Goal: Task Accomplishment & Management: Manage account settings

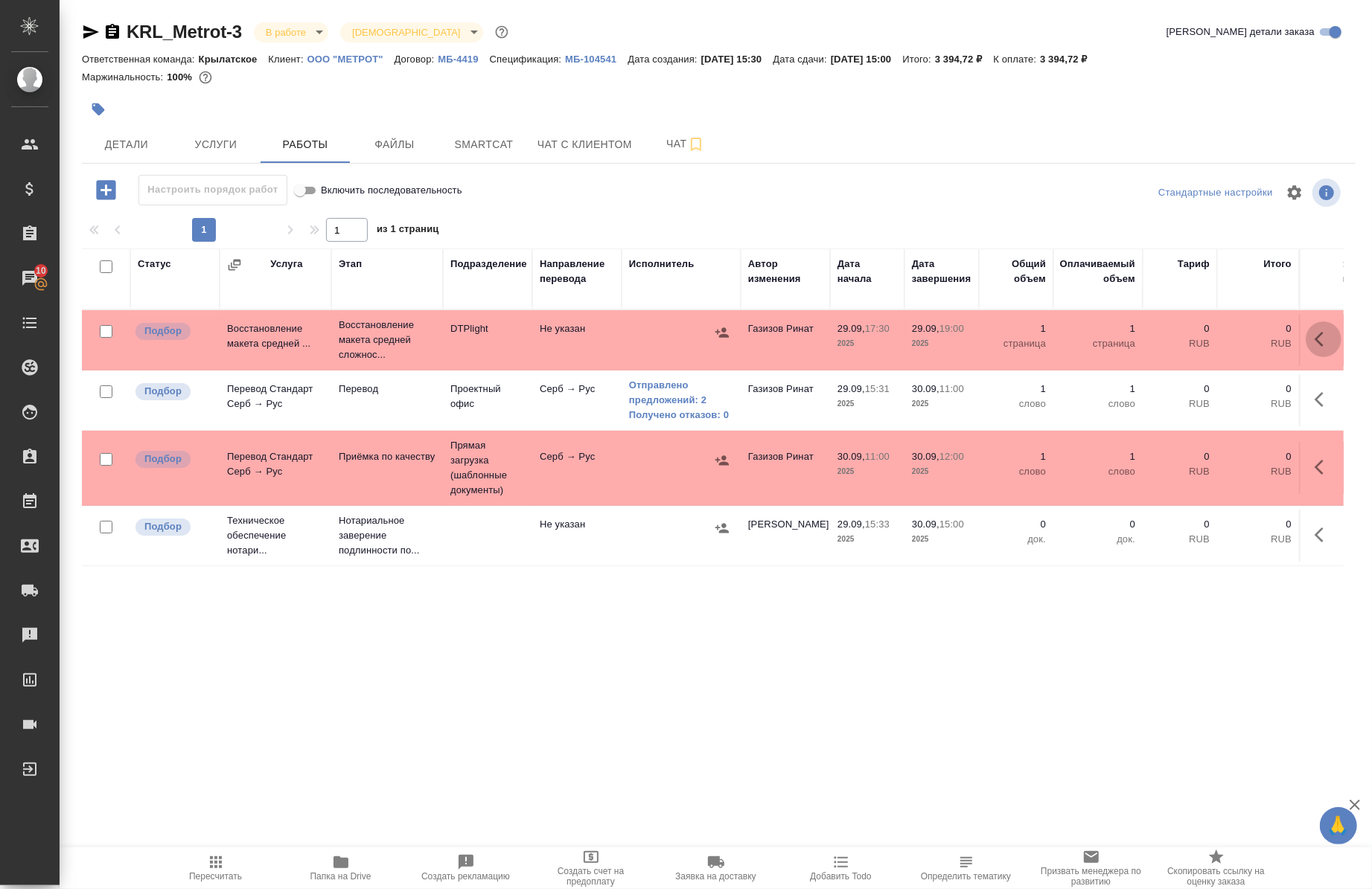
click at [1319, 332] on icon "button" at bounding box center [1323, 339] width 18 height 18
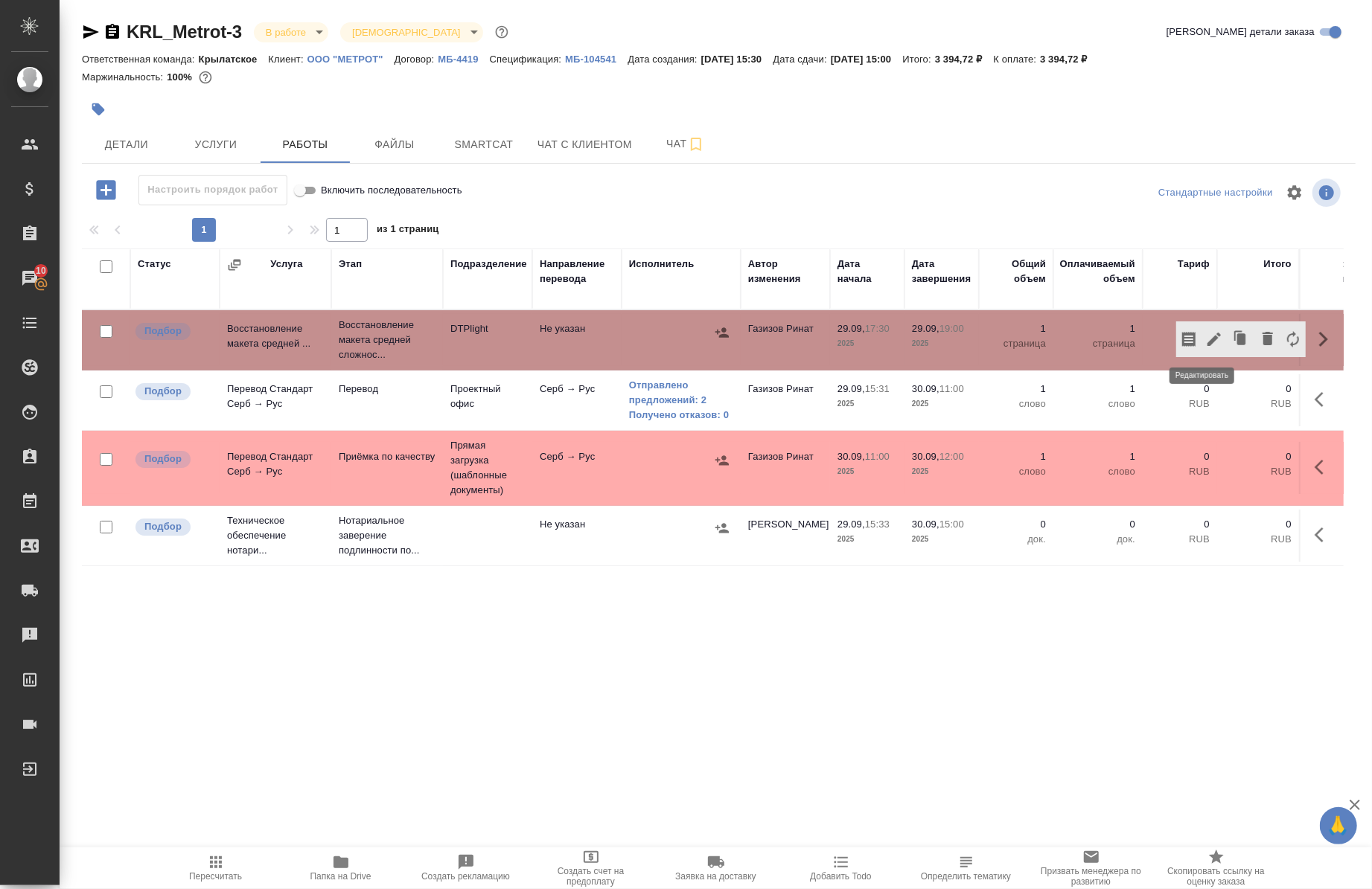
click at [1213, 336] on button "button" at bounding box center [1214, 339] width 25 height 36
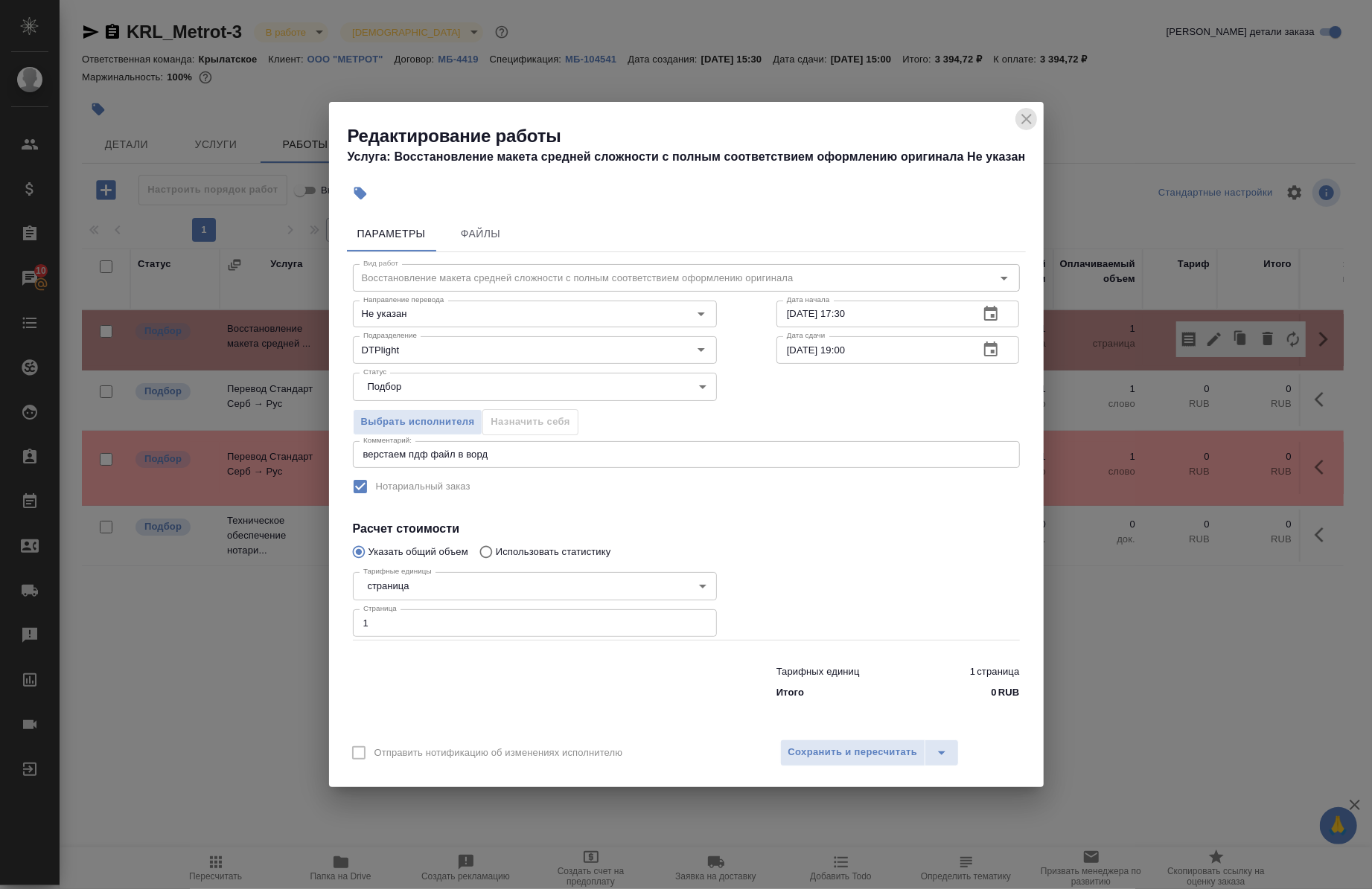
click at [1025, 114] on icon "close" at bounding box center [1027, 119] width 18 height 18
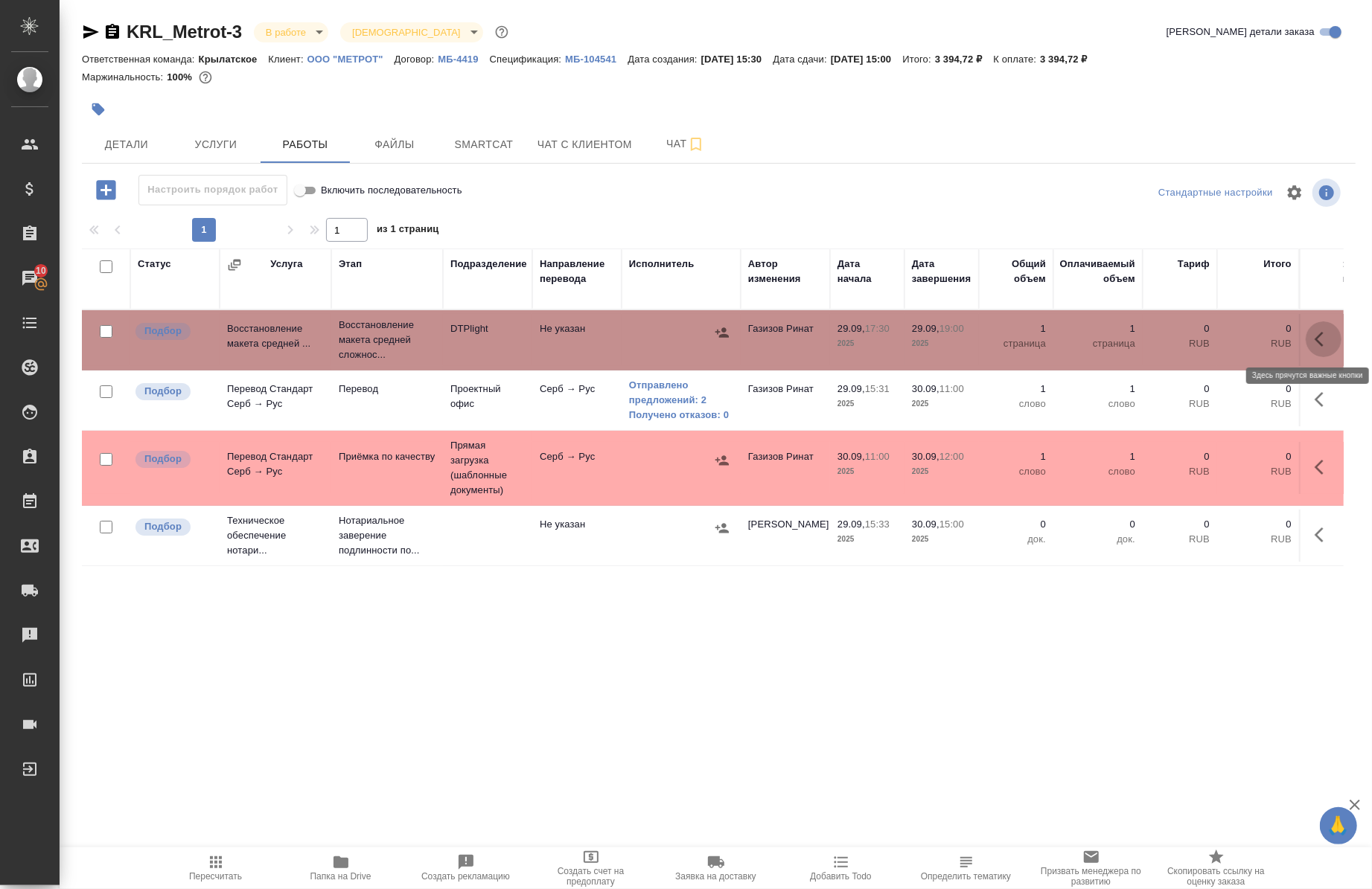
click at [1314, 343] on icon "button" at bounding box center [1323, 339] width 18 height 18
click at [1205, 335] on icon "button" at bounding box center [1214, 339] width 18 height 18
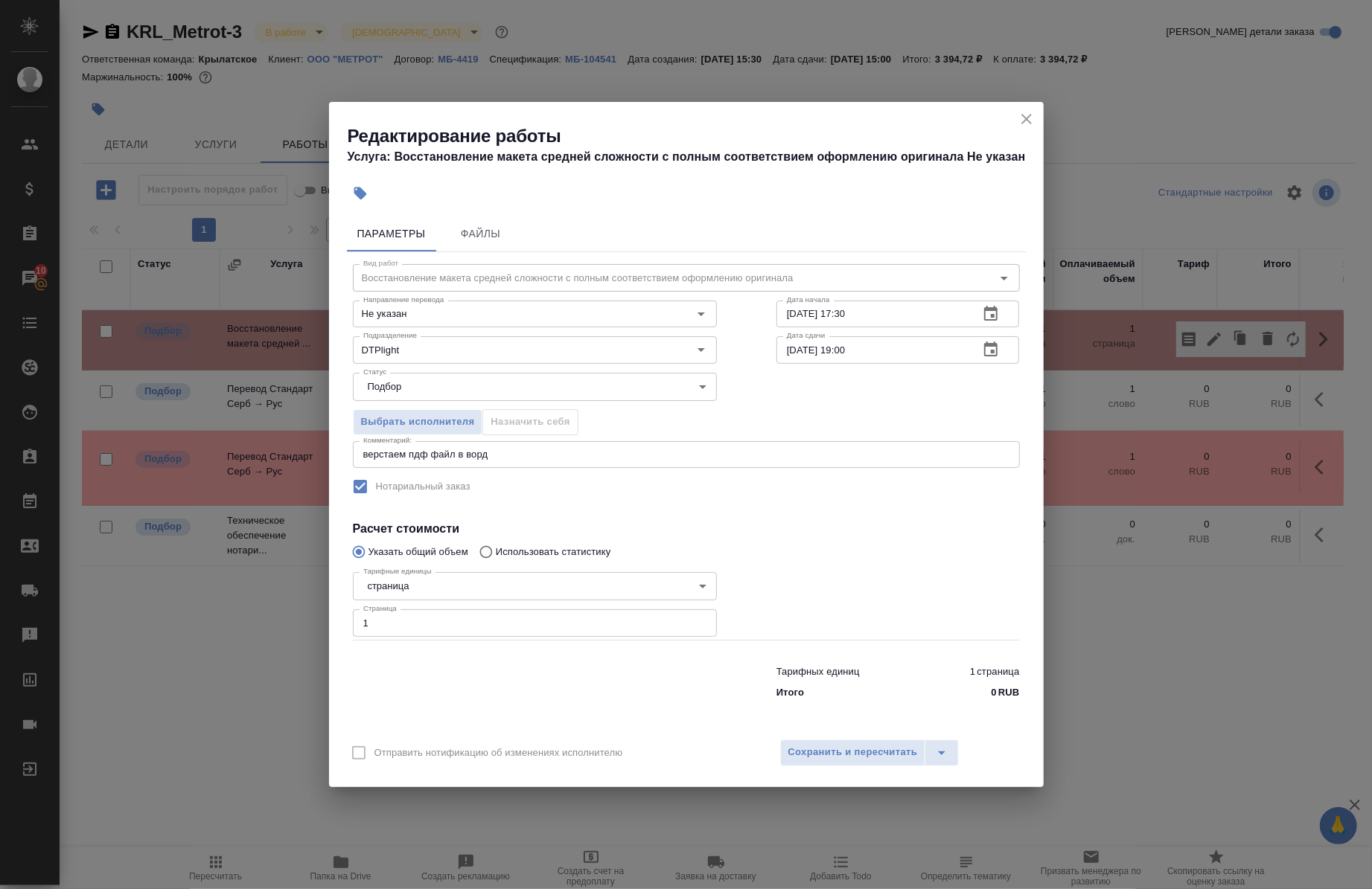
click at [851, 357] on input "[DATE] 19:00" at bounding box center [872, 349] width 191 height 27
click at [889, 360] on input "29.09.2025 20:00" at bounding box center [872, 349] width 191 height 27
type input "29.09.2025 20:00"
click at [834, 754] on span "Сохранить и пересчитать" at bounding box center [853, 752] width 130 height 17
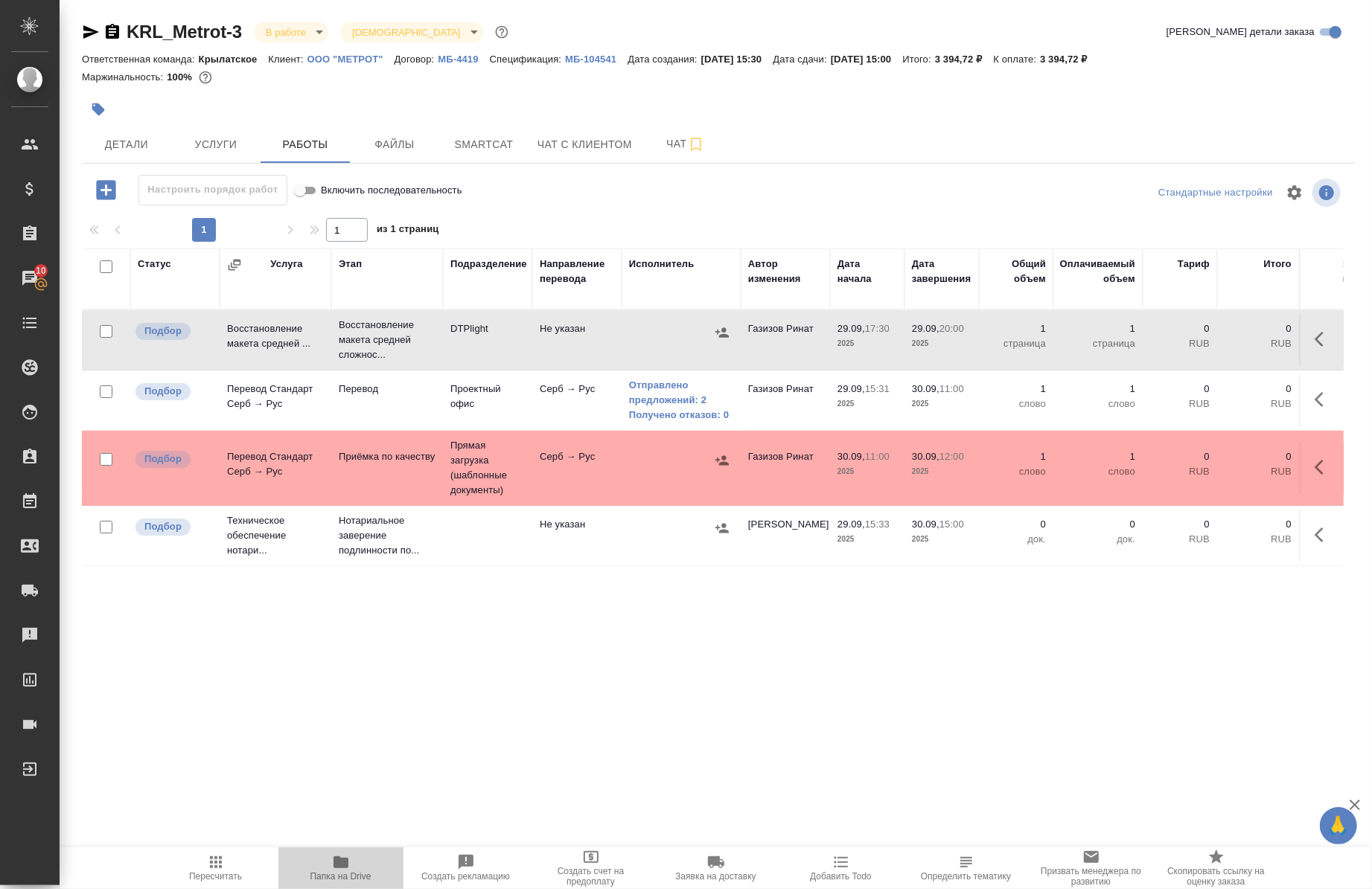
click at [339, 879] on span "Папка на Drive" at bounding box center [340, 876] width 61 height 11
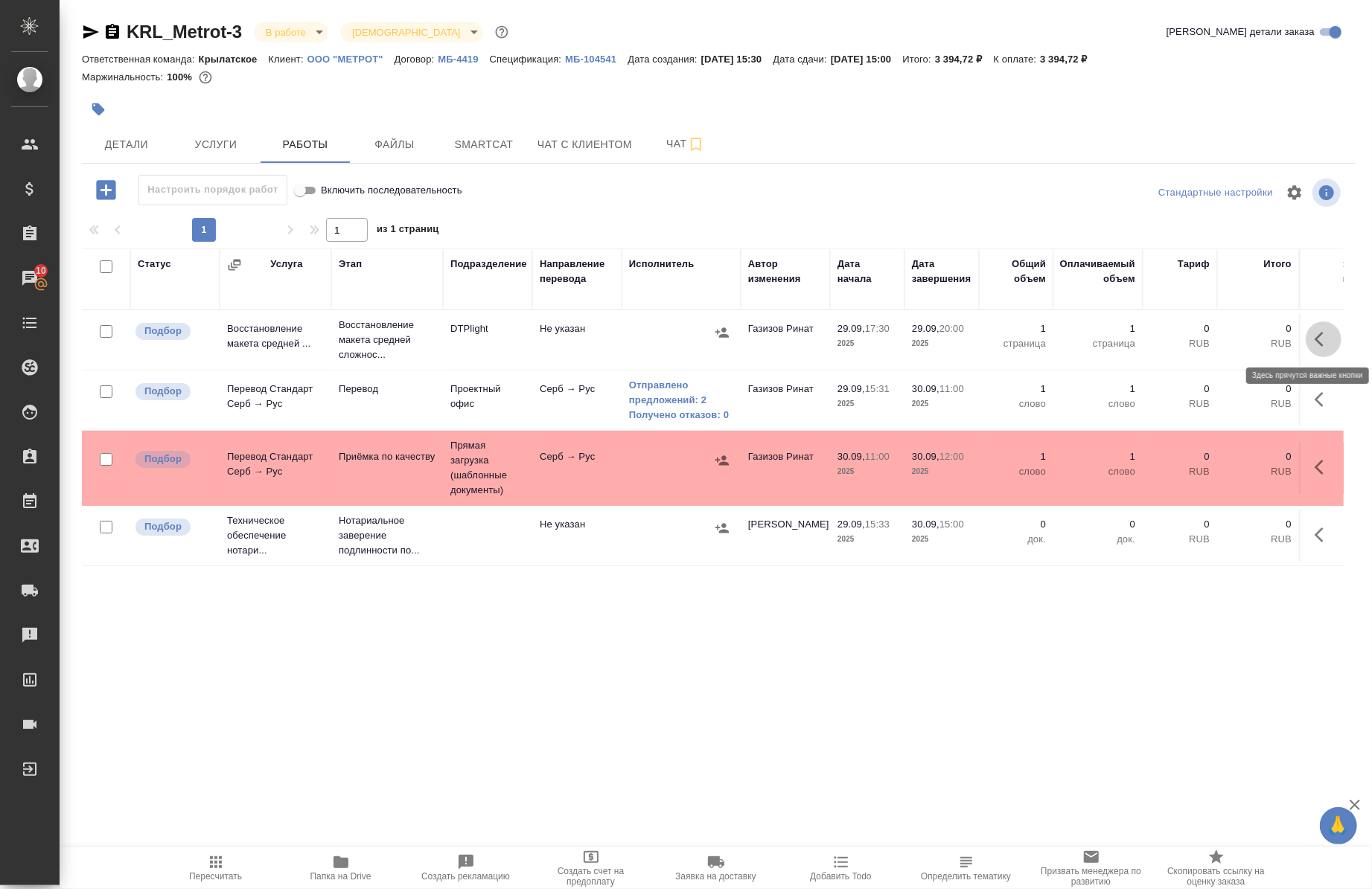
click at [1308, 326] on button "button" at bounding box center [1323, 339] width 36 height 36
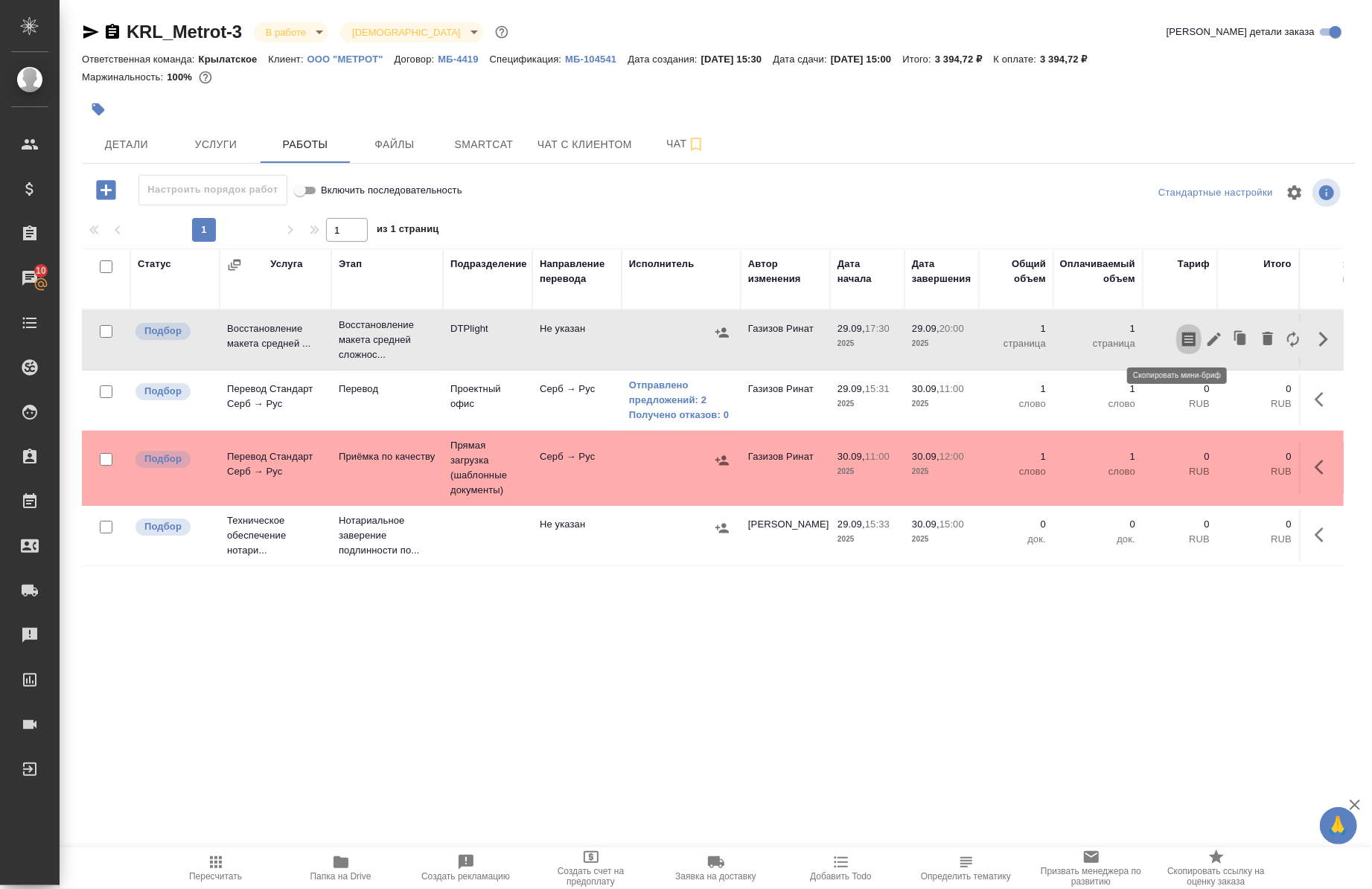
click at [1182, 336] on icon "button" at bounding box center [1189, 339] width 14 height 15
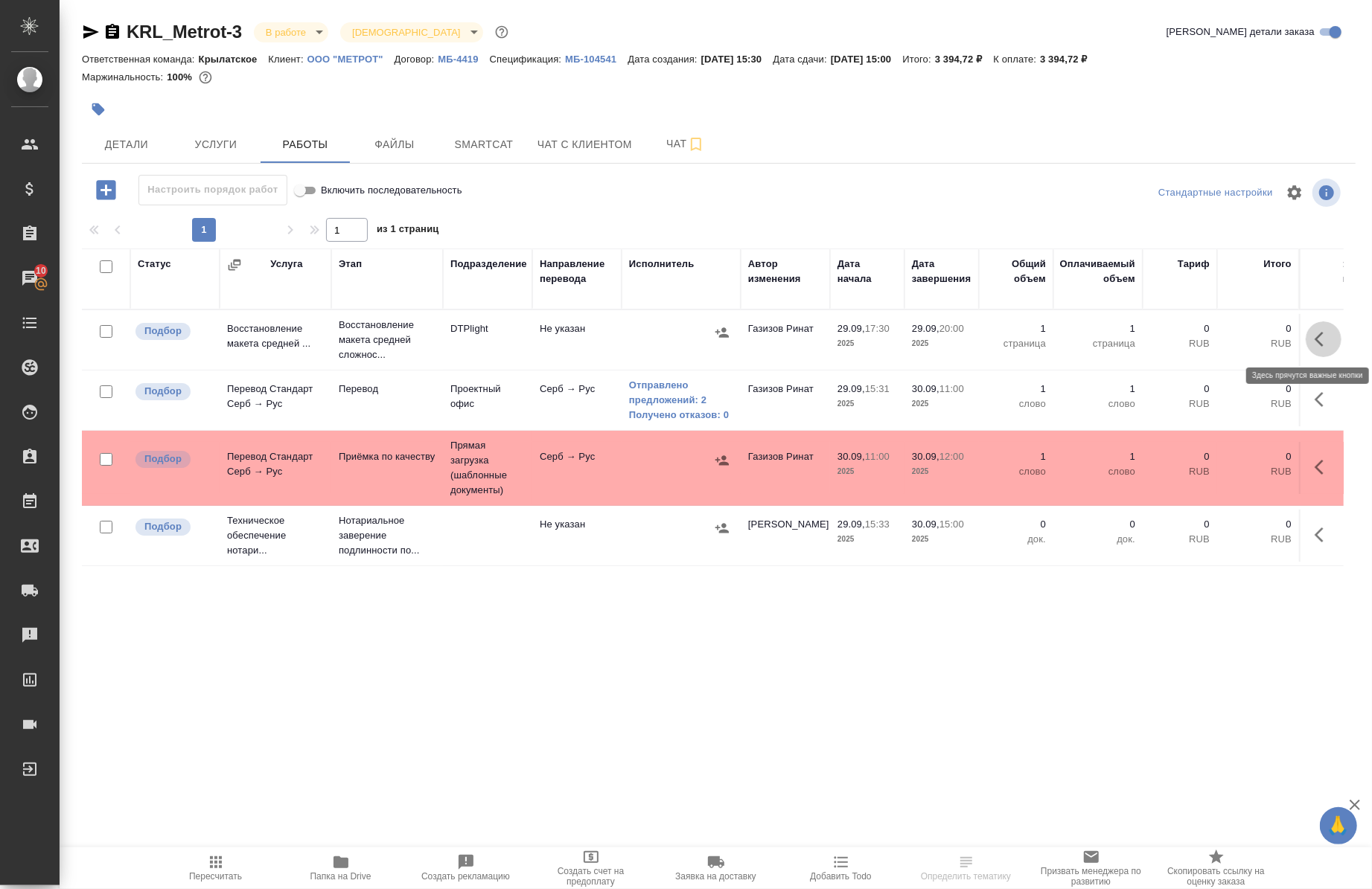
click at [1318, 341] on icon "button" at bounding box center [1323, 339] width 18 height 18
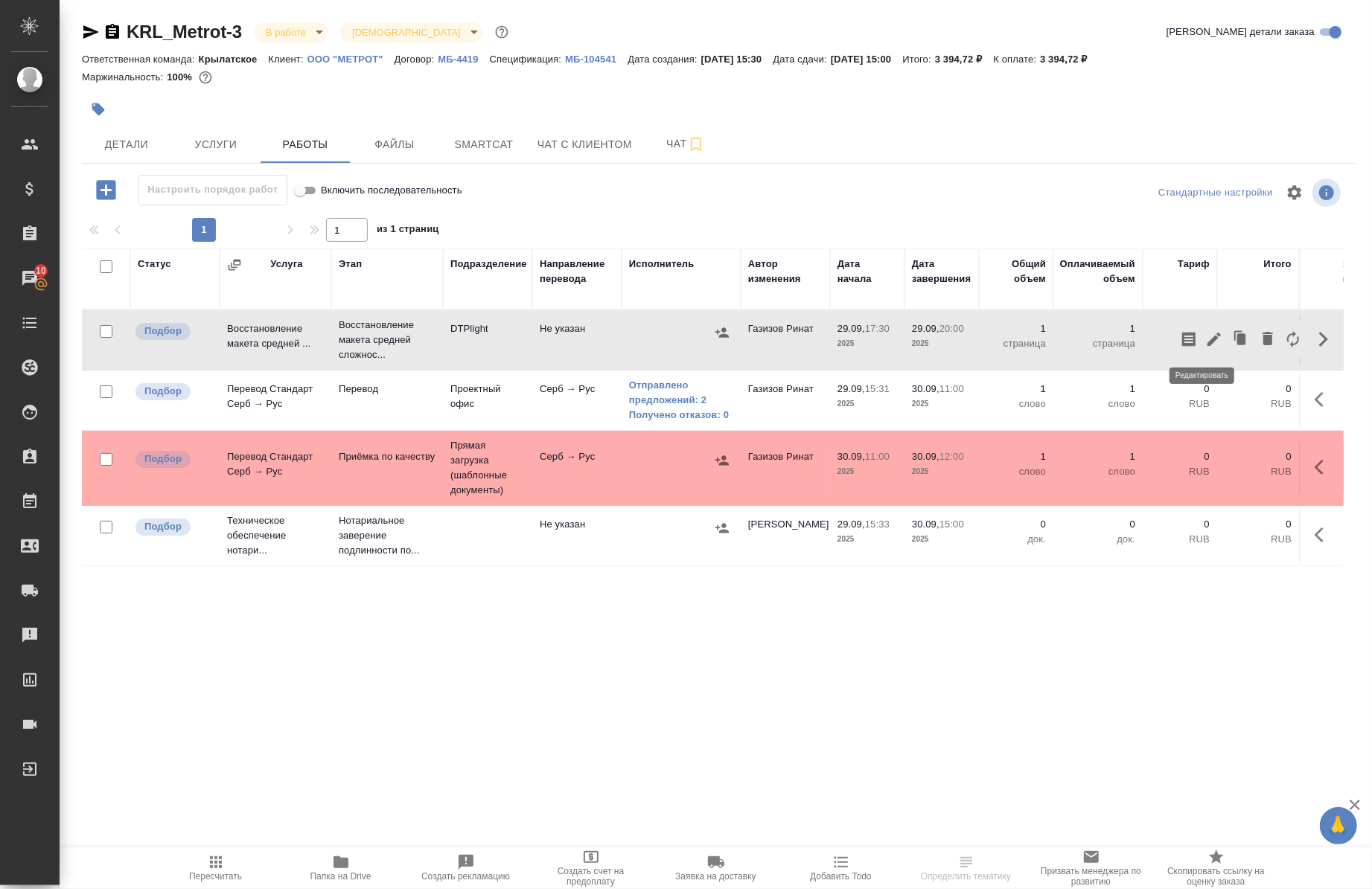
click at [1210, 341] on icon "button" at bounding box center [1214, 339] width 18 height 18
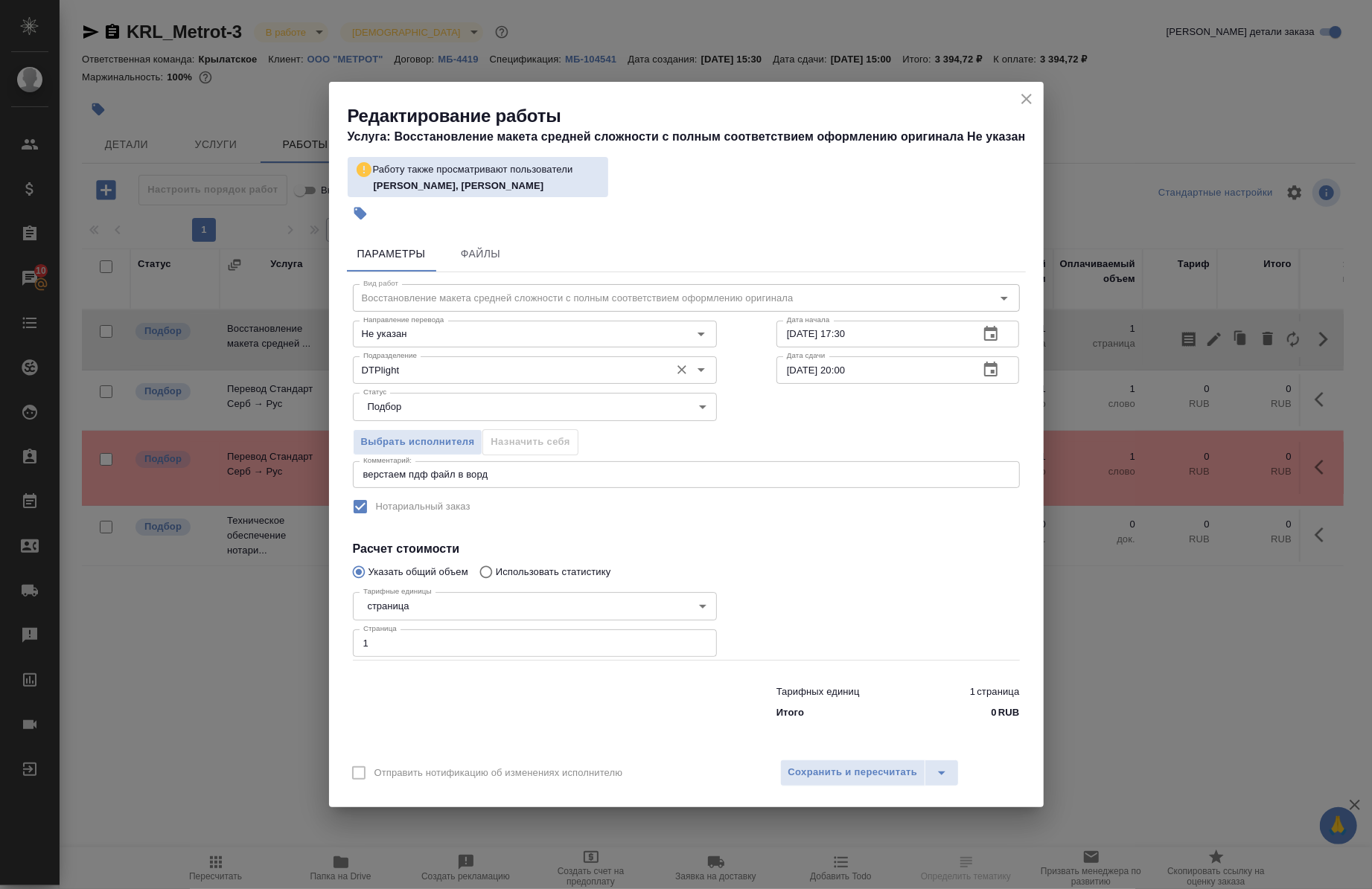
click at [563, 380] on div "DTPlight Подразделение" at bounding box center [535, 369] width 364 height 27
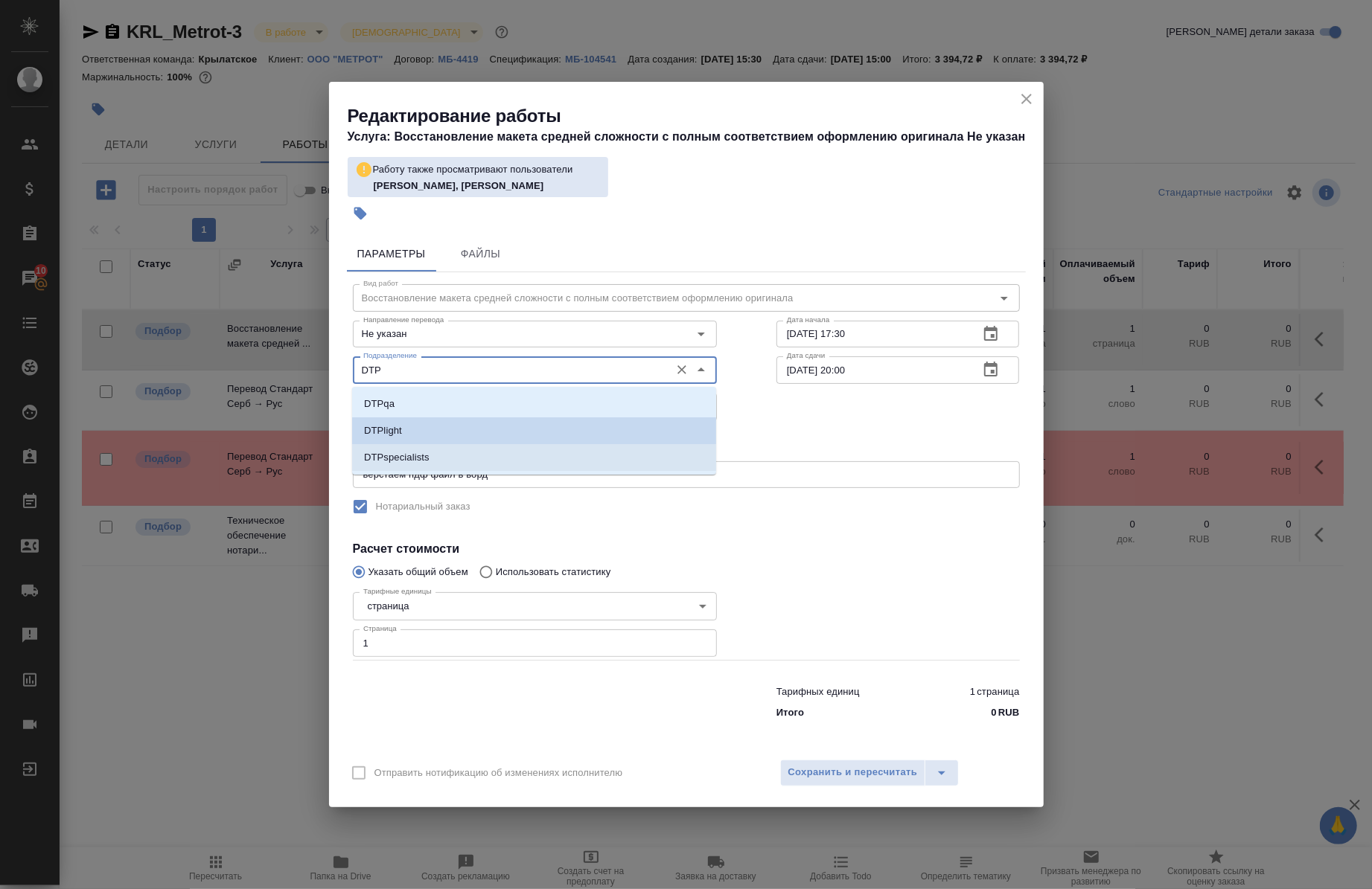
click at [457, 450] on li "DTPspecialists" at bounding box center [535, 457] width 364 height 27
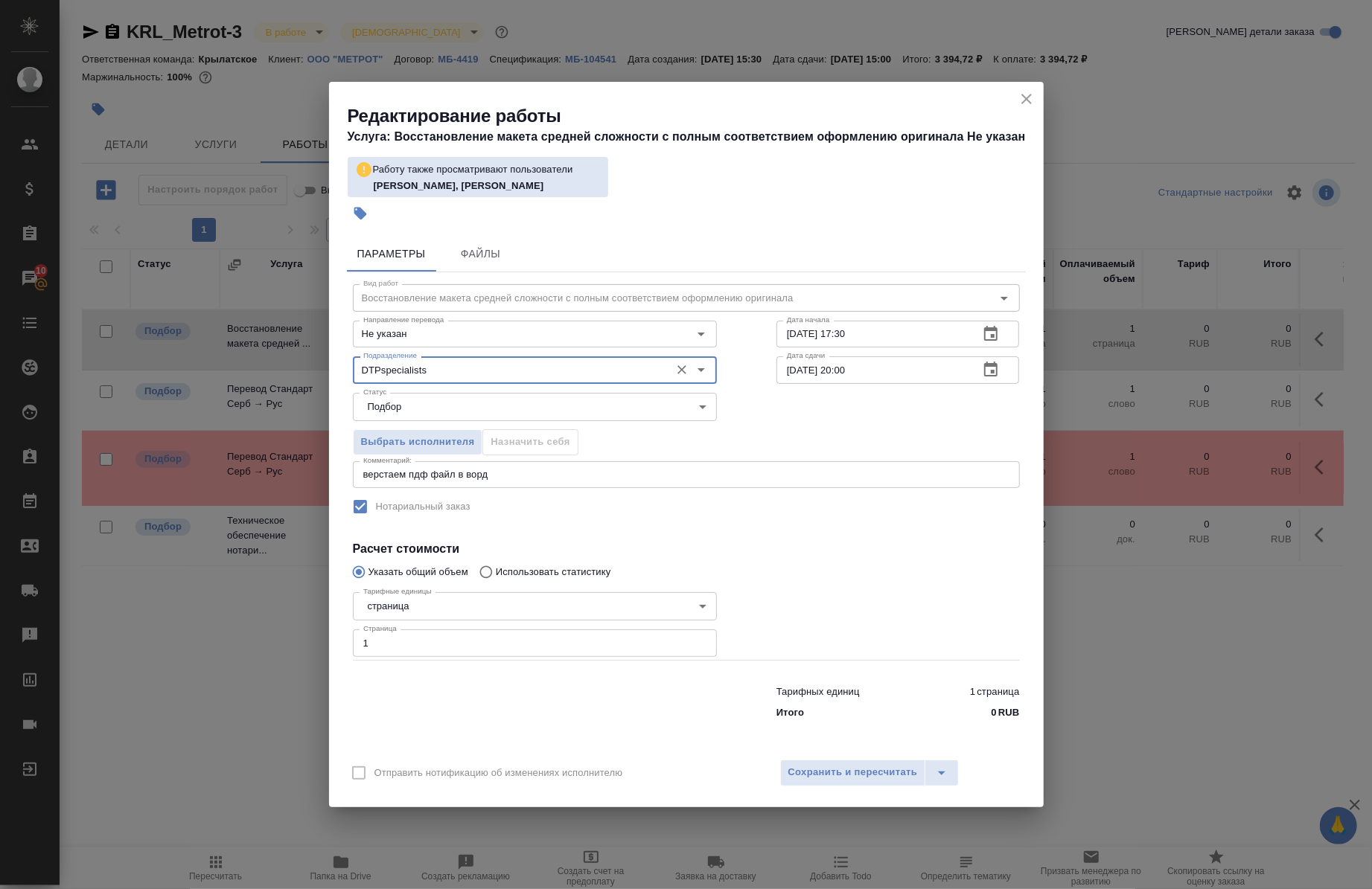
type input "DTPspecialists"
click at [817, 760] on button "Сохранить и пересчитать" at bounding box center [853, 773] width 146 height 27
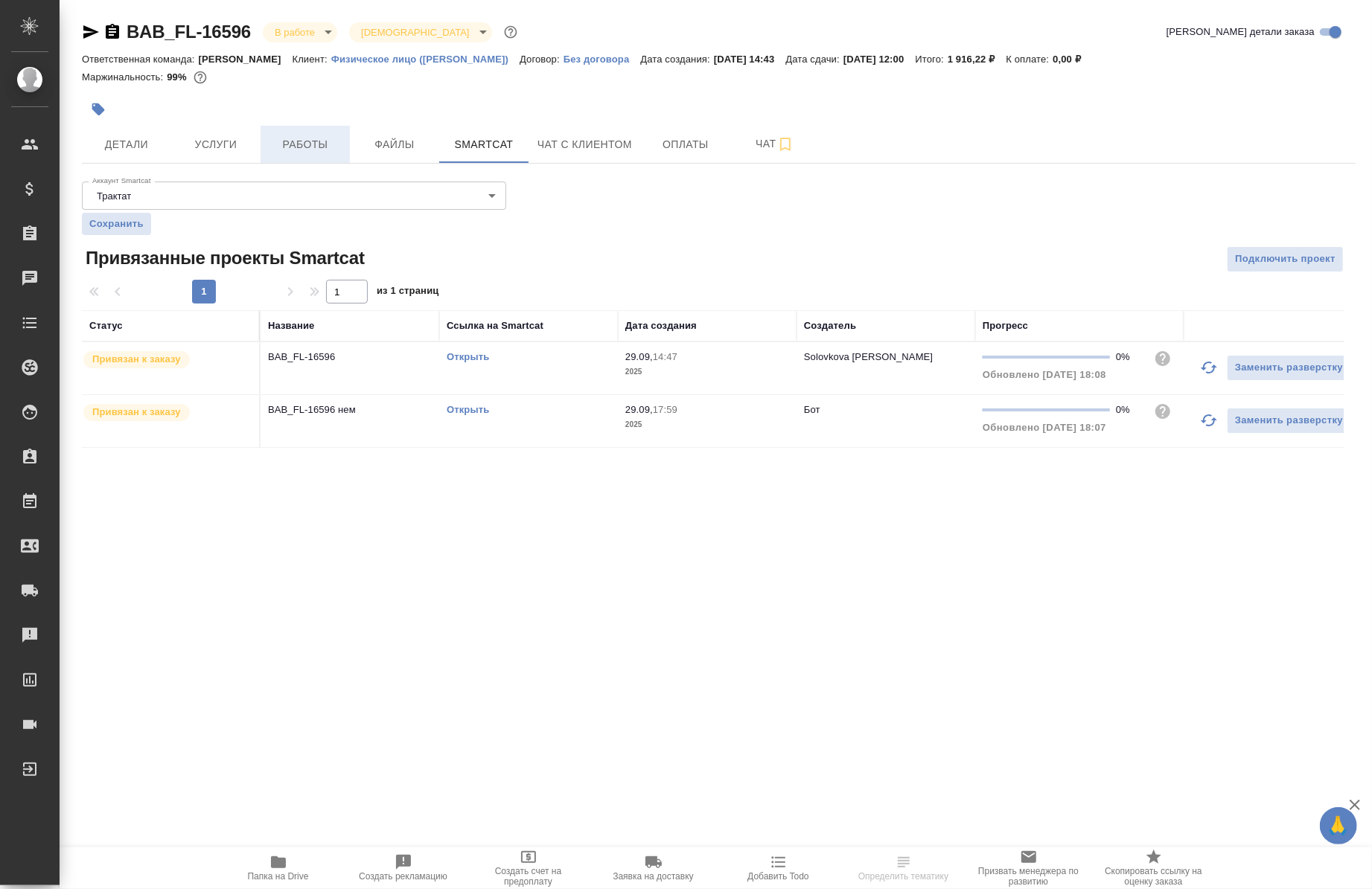
click at [279, 150] on span "Работы" at bounding box center [305, 144] width 71 height 19
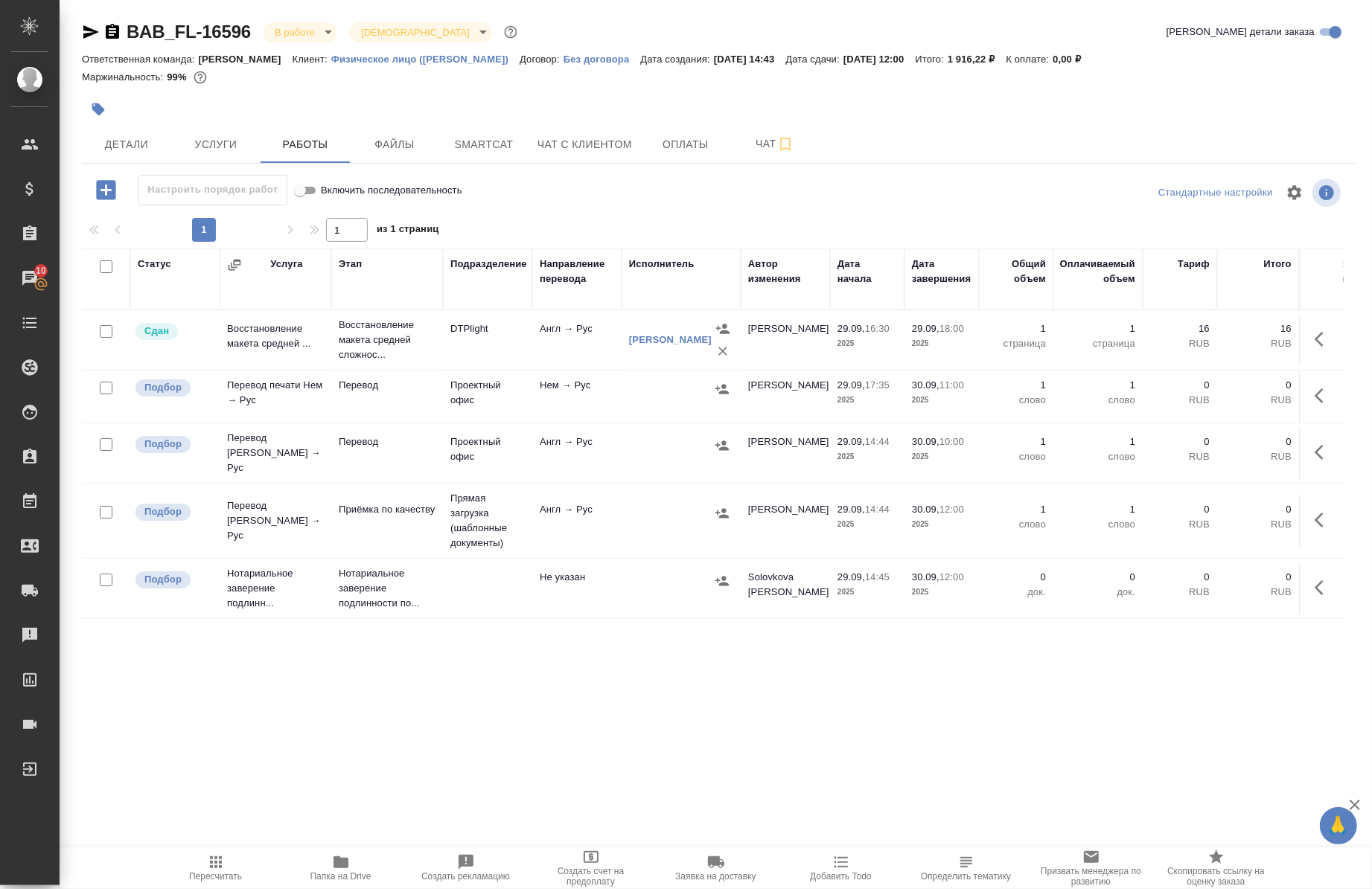
drag, startPoint x: 352, startPoint y: 866, endPoint x: 326, endPoint y: 867, distance: 26.0
click at [326, 867] on span "Папка на Drive" at bounding box center [341, 867] width 107 height 28
click at [481, 133] on button "Smartcat" at bounding box center [484, 144] width 89 height 37
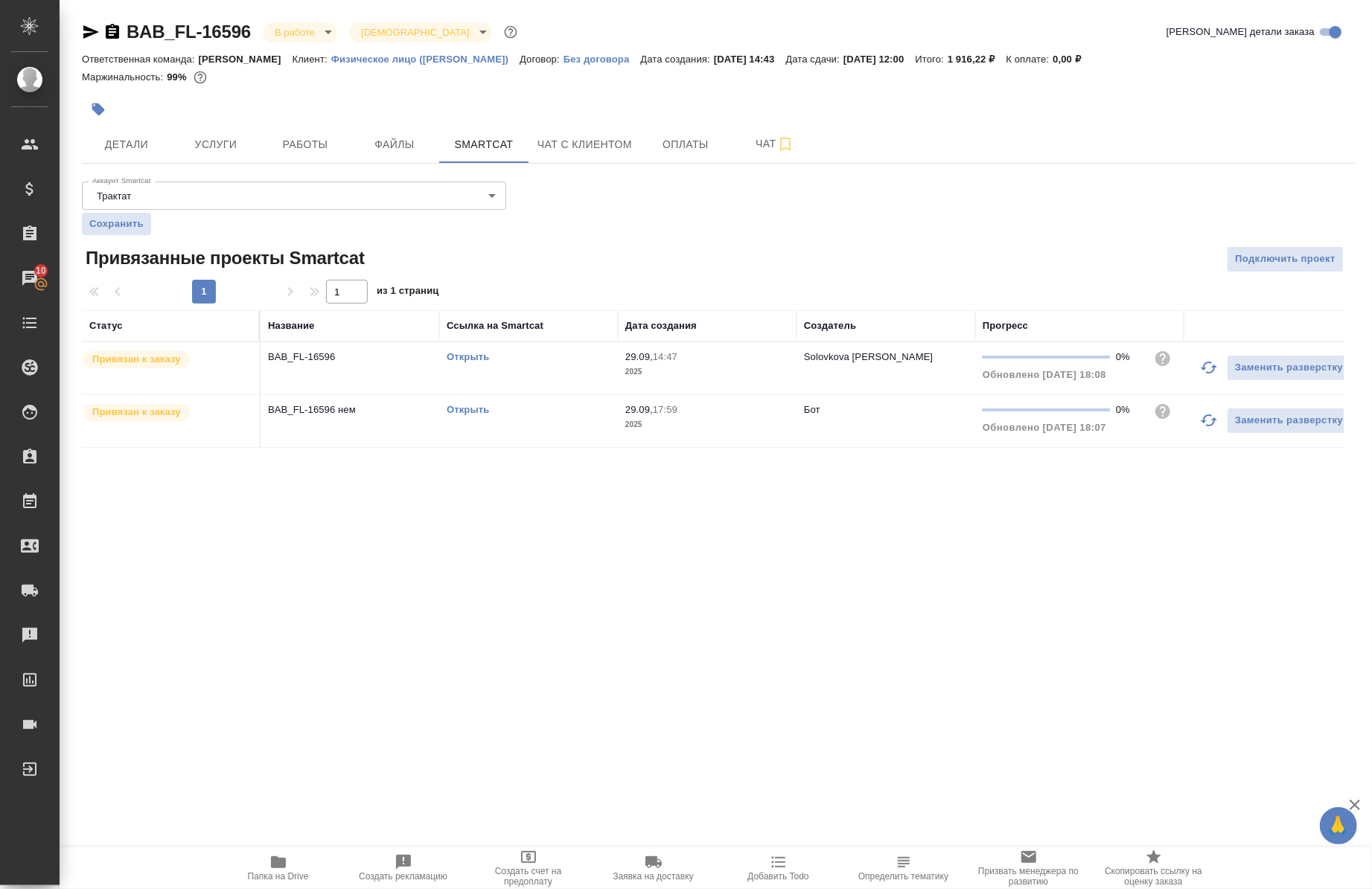
click at [462, 354] on link "Открыть" at bounding box center [468, 357] width 42 height 11
click at [479, 415] on link "Открыть" at bounding box center [468, 410] width 42 height 11
click at [317, 150] on span "Работы" at bounding box center [305, 144] width 71 height 19
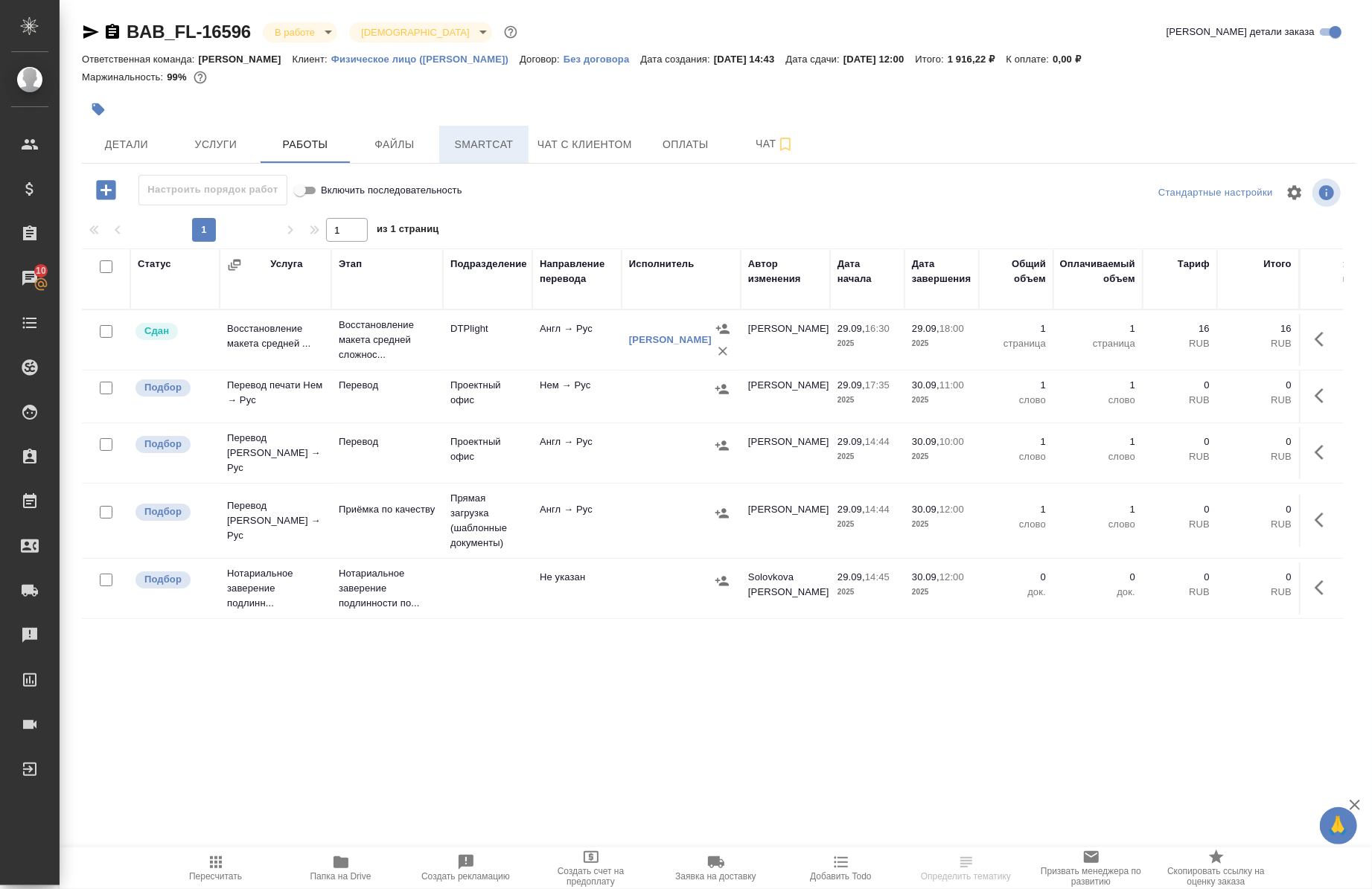
click at [484, 152] on span "Smartcat" at bounding box center [484, 144] width 71 height 19
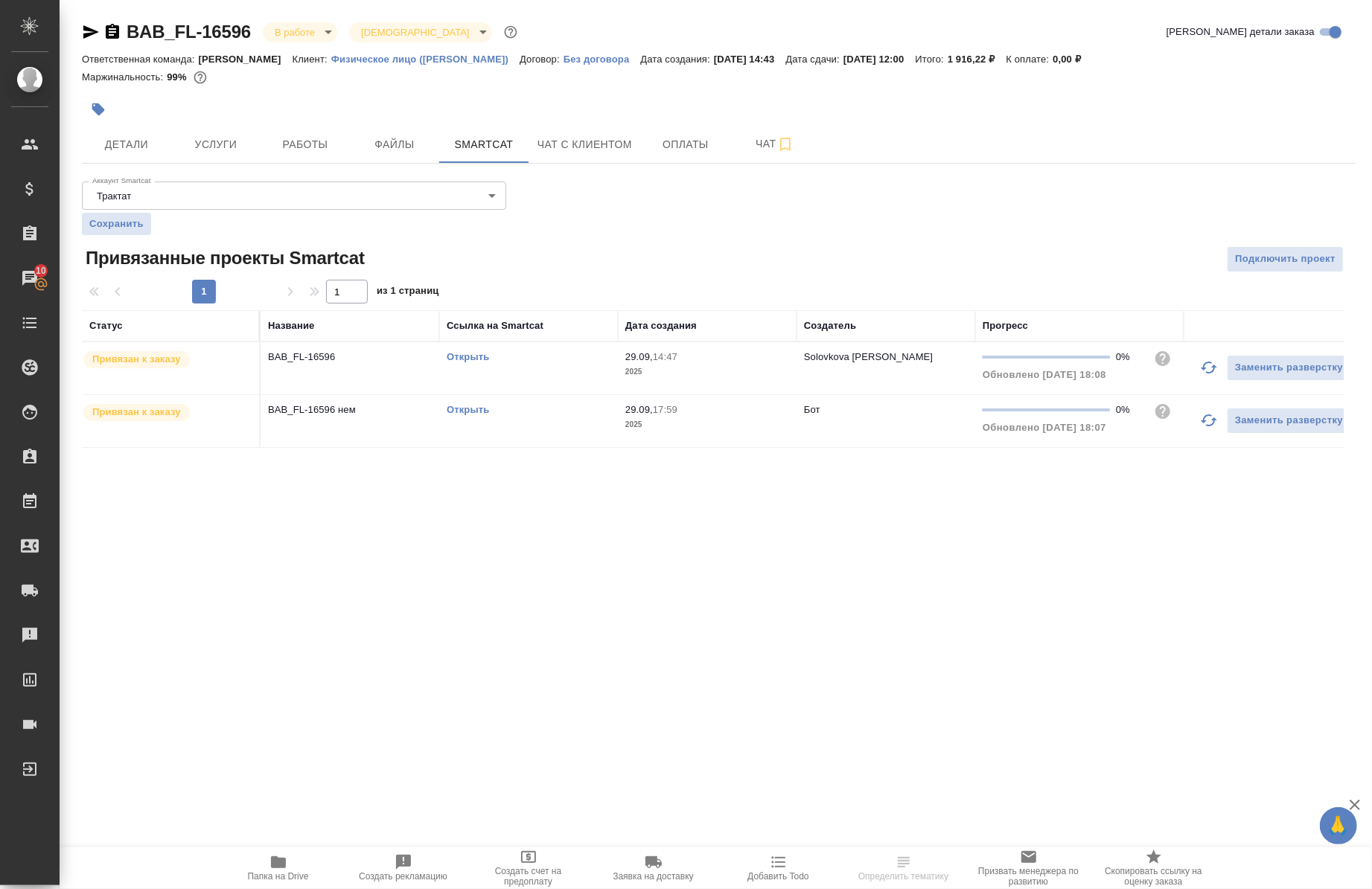
click at [471, 355] on link "Открыть" at bounding box center [468, 357] width 42 height 11
click at [326, 166] on div "BAB_FL-16596 В работе inProgress Святая троица holyTrinity Кратко детали заказа…" at bounding box center [718, 243] width 1290 height 486
click at [323, 162] on button "Работы" at bounding box center [305, 144] width 89 height 37
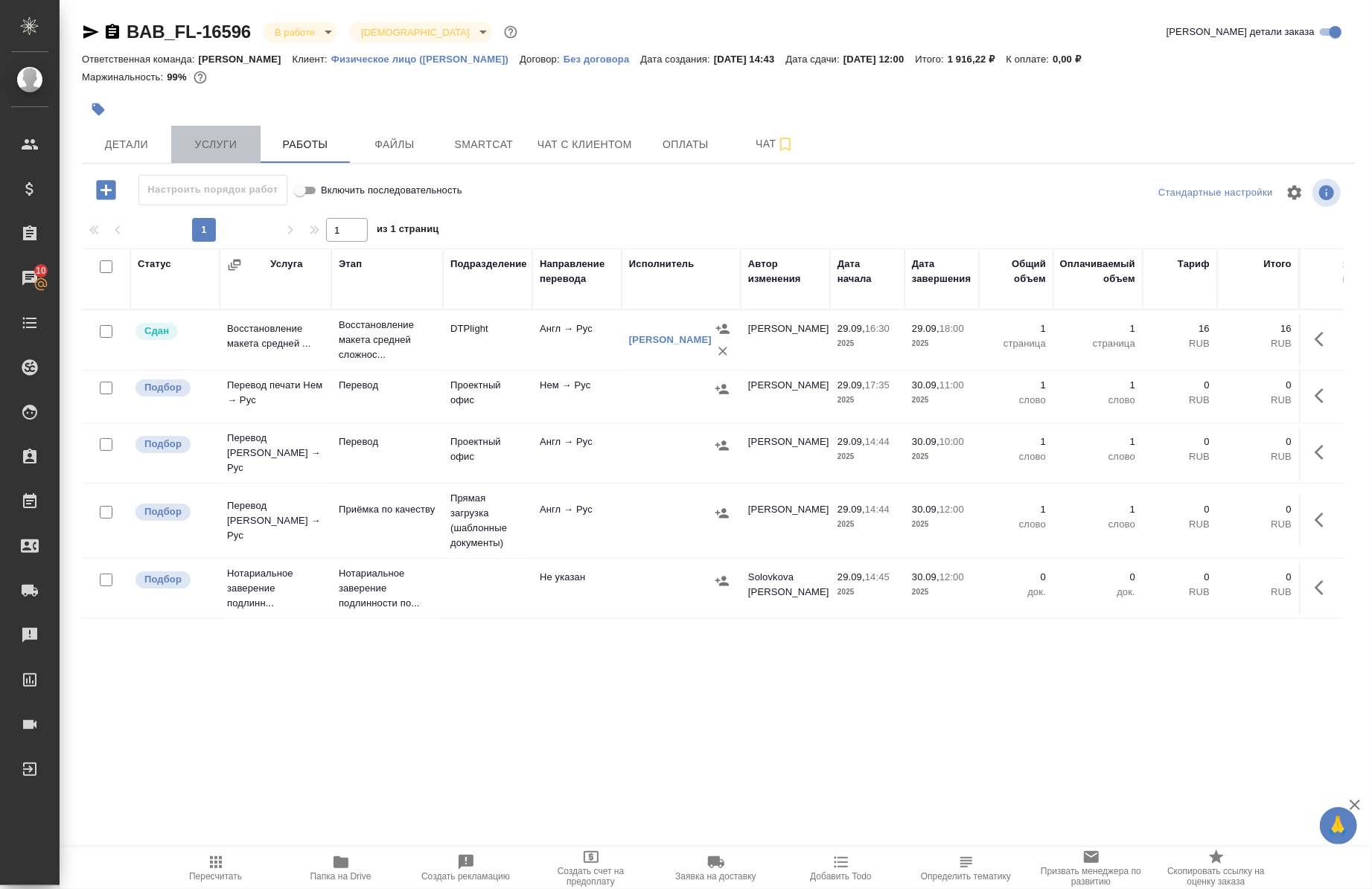
click at [231, 147] on span "Услуги" at bounding box center [215, 144] width 71 height 19
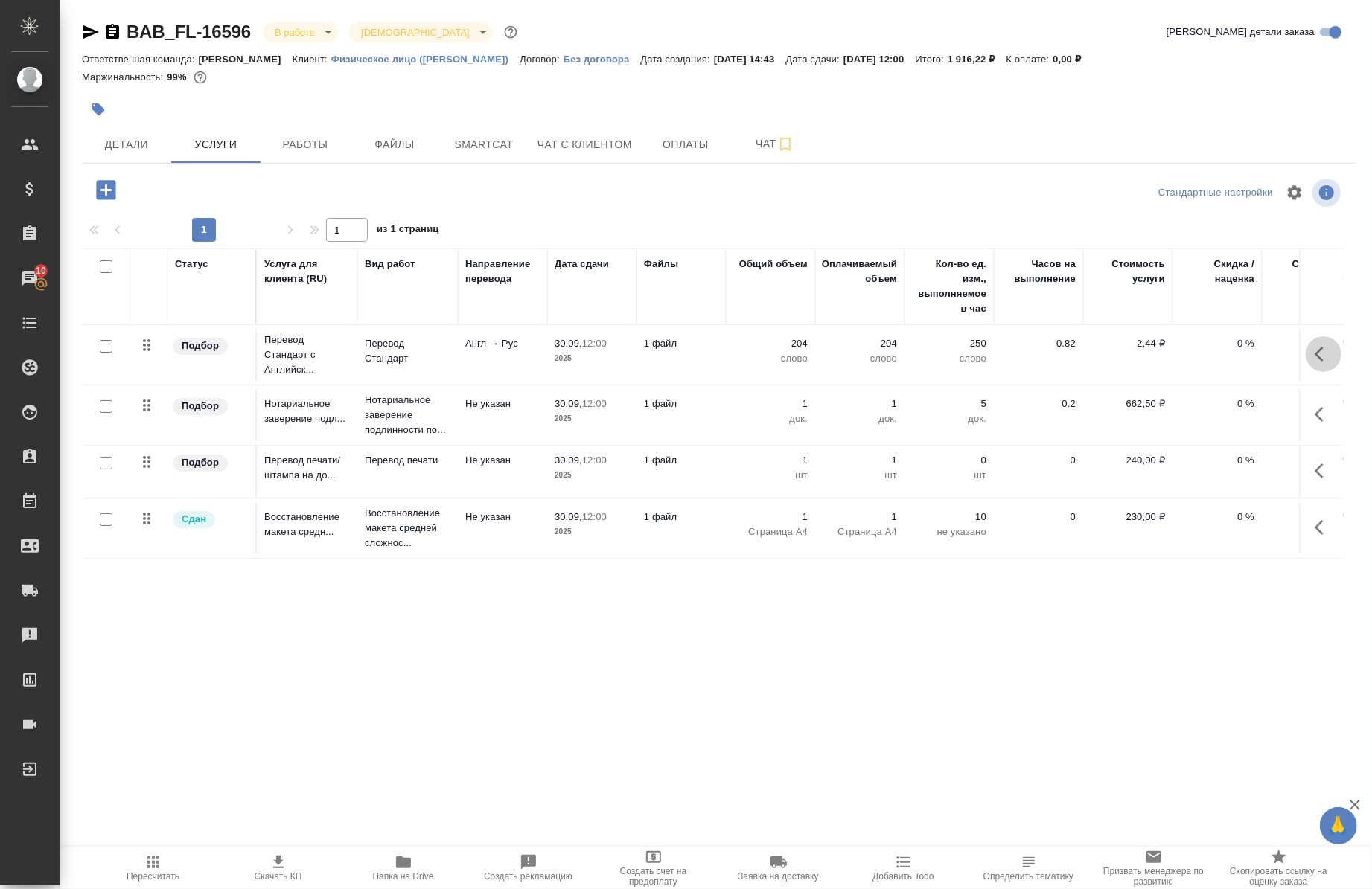
click at [1314, 347] on icon "button" at bounding box center [1323, 355] width 18 height 18
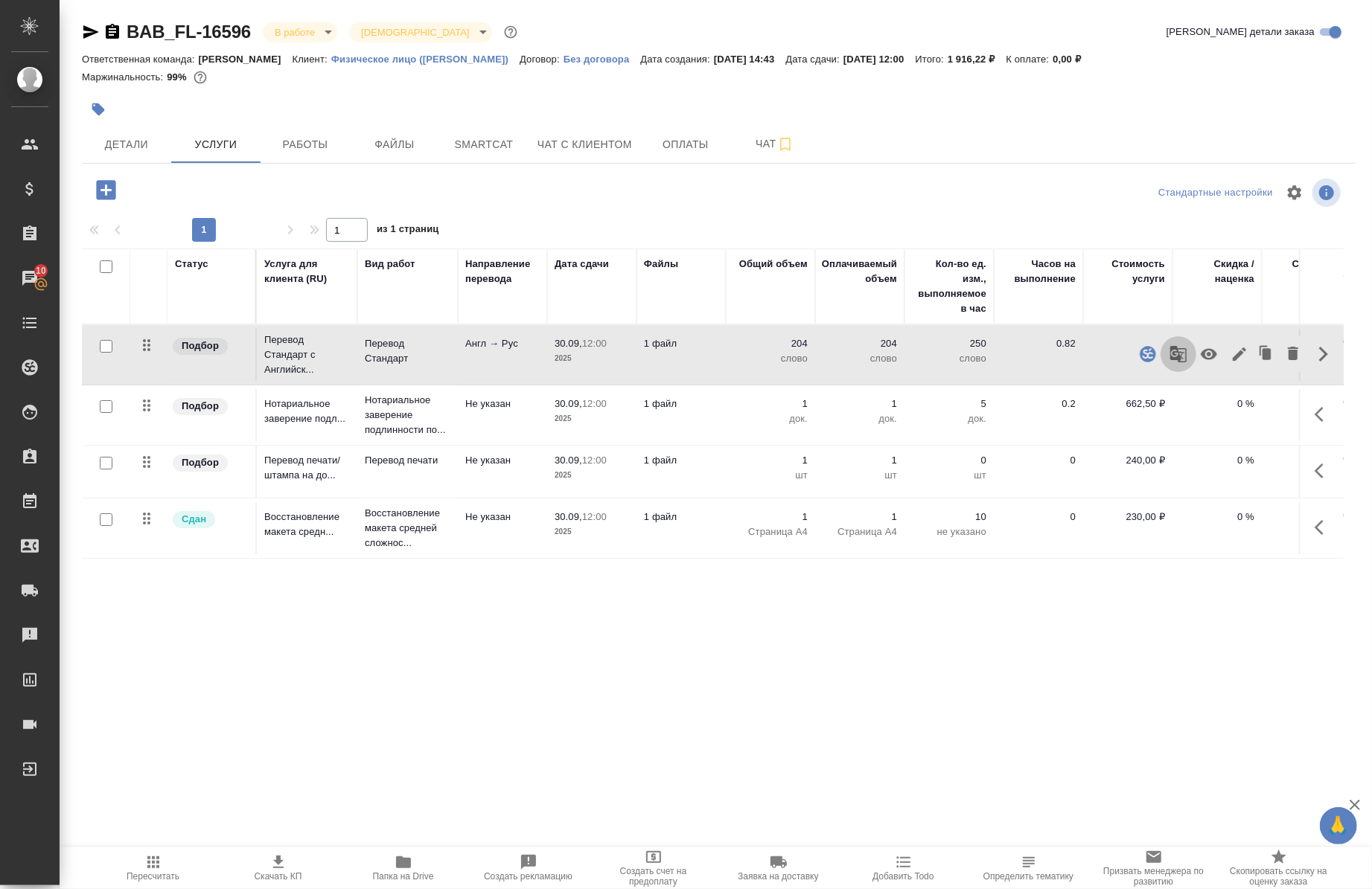
click at [1170, 355] on icon "button" at bounding box center [1178, 355] width 18 height 18
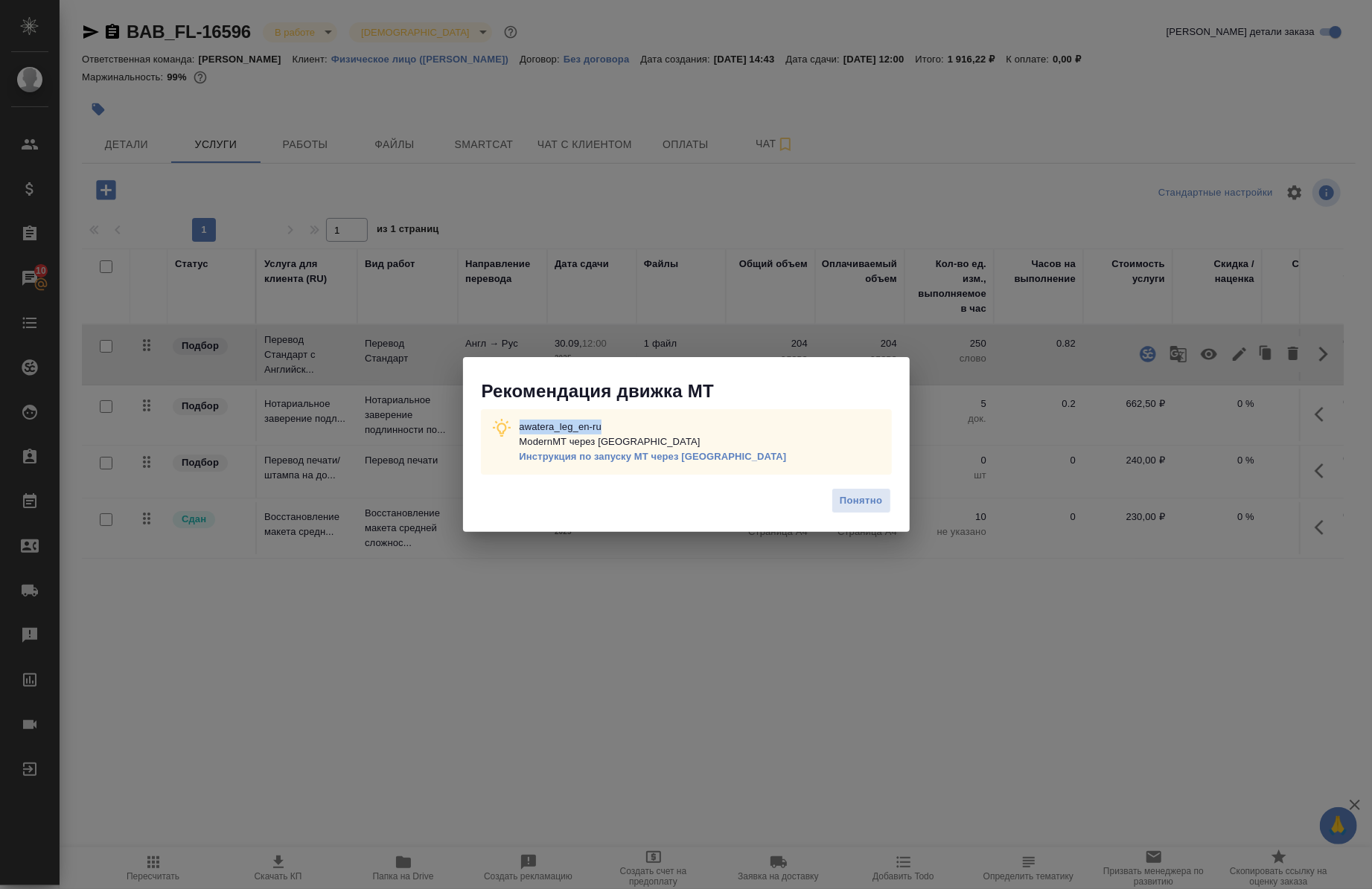
drag, startPoint x: 613, startPoint y: 417, endPoint x: 515, endPoint y: 419, distance: 98.0
click at [515, 419] on div "awatera_leg_en-ru ModernMT через Теру Инструкция по запуску МТ через Теру" at bounding box center [686, 442] width 411 height 66
copy p "awatera_leg_en-ru"
click at [880, 509] on span "Понятно" at bounding box center [861, 501] width 42 height 17
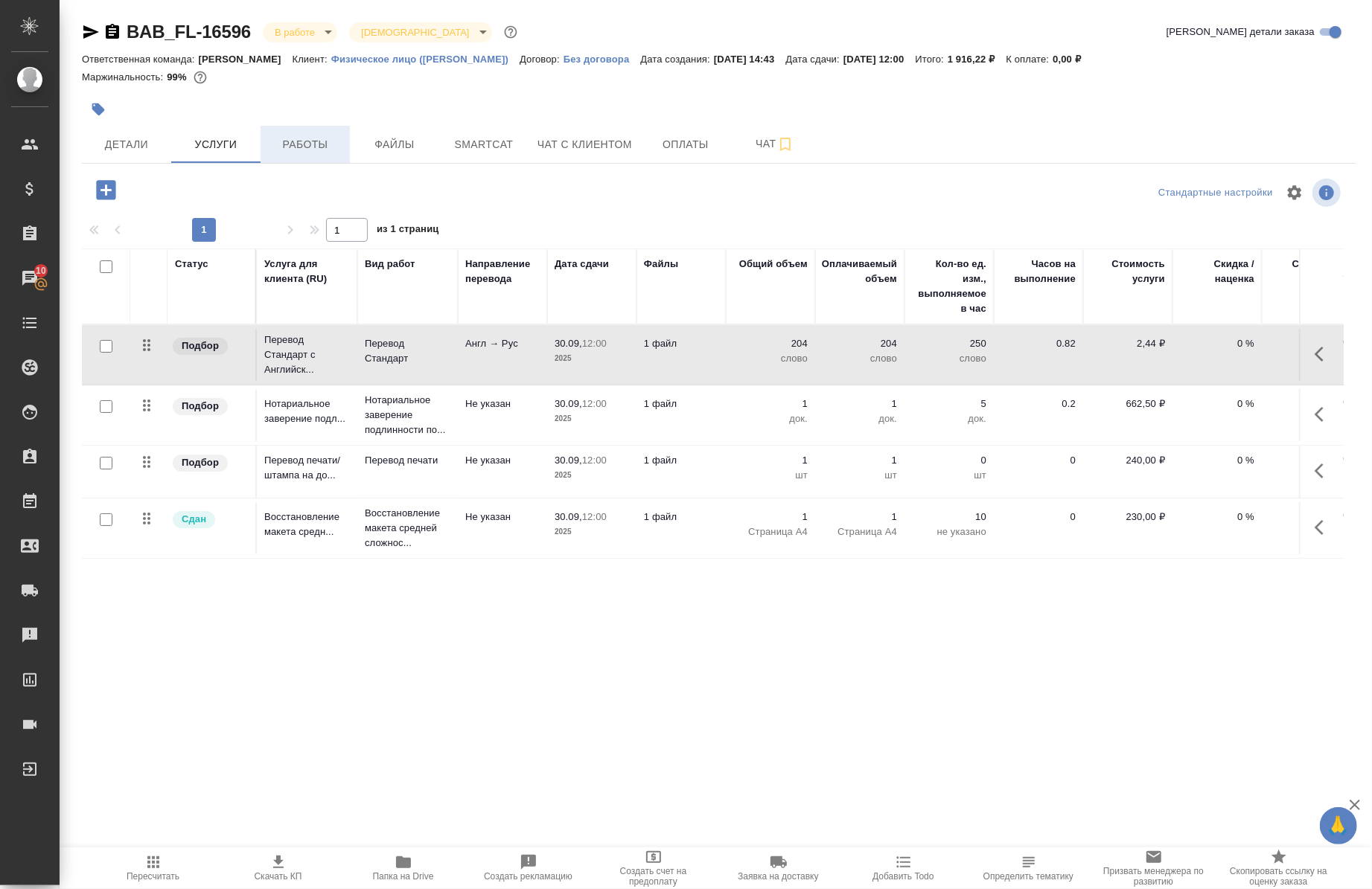
click at [320, 144] on span "Работы" at bounding box center [305, 144] width 71 height 19
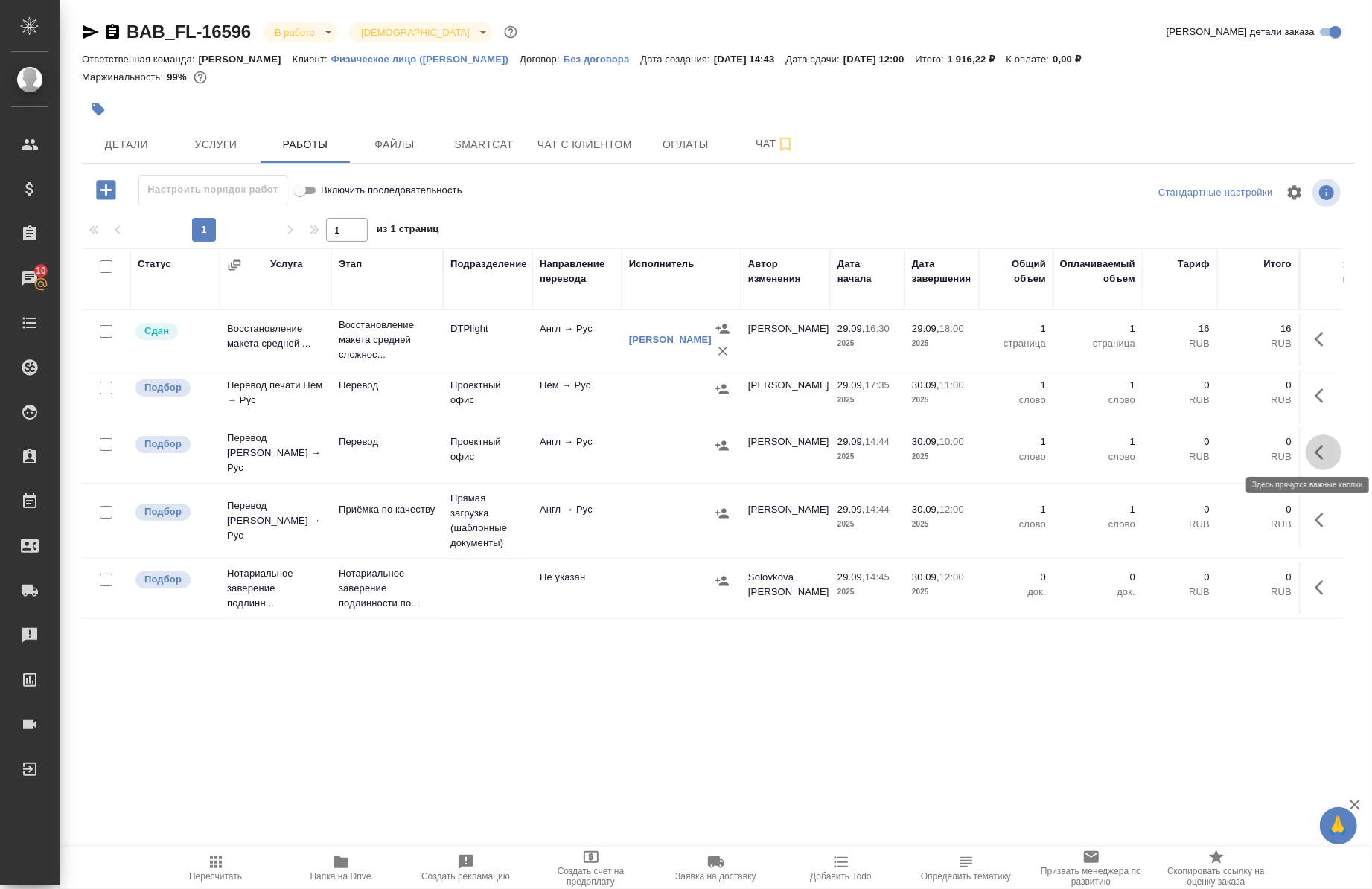
click at [1322, 455] on button "button" at bounding box center [1323, 453] width 36 height 36
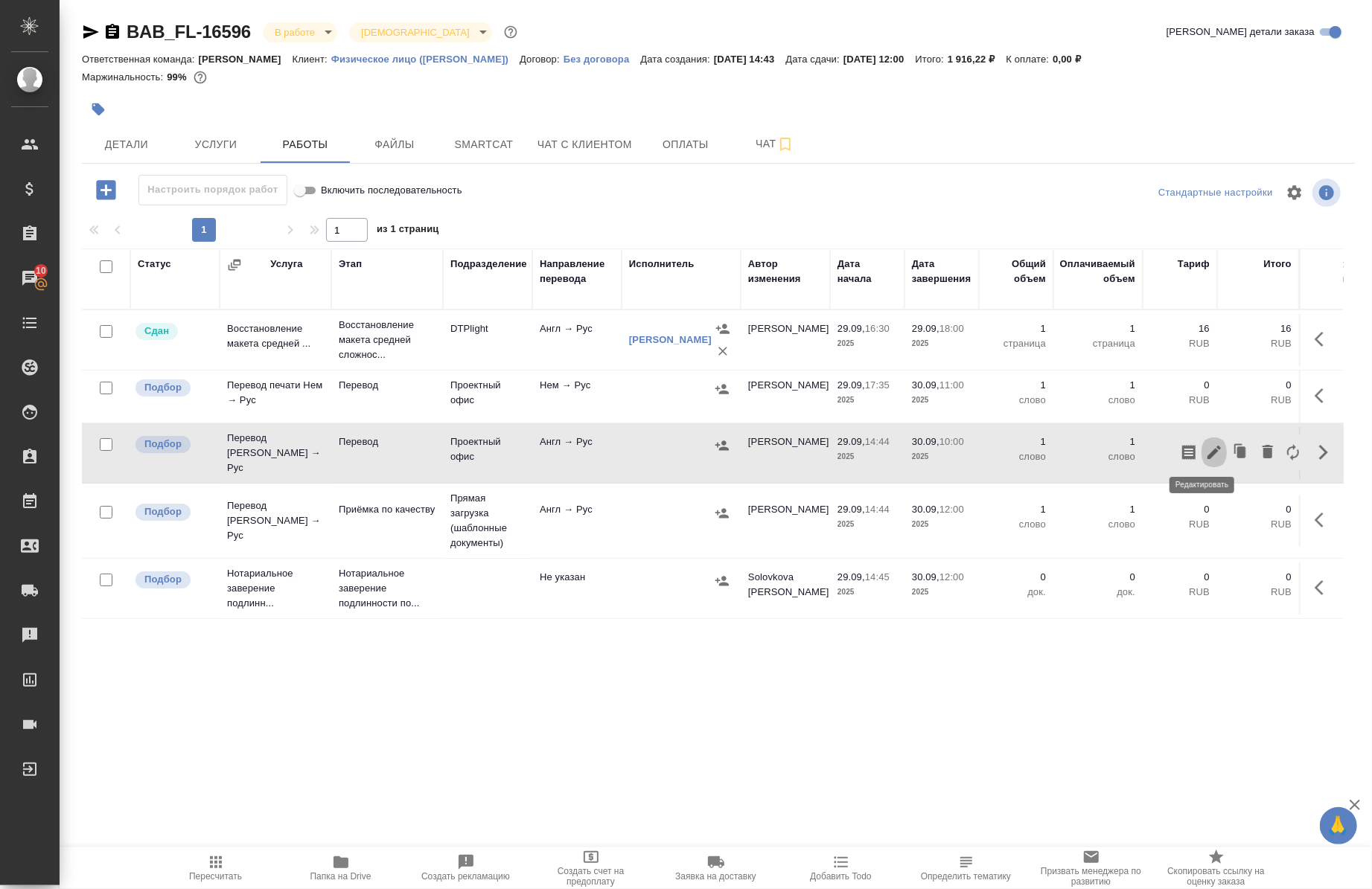
click at [1208, 451] on icon "button" at bounding box center [1214, 453] width 14 height 14
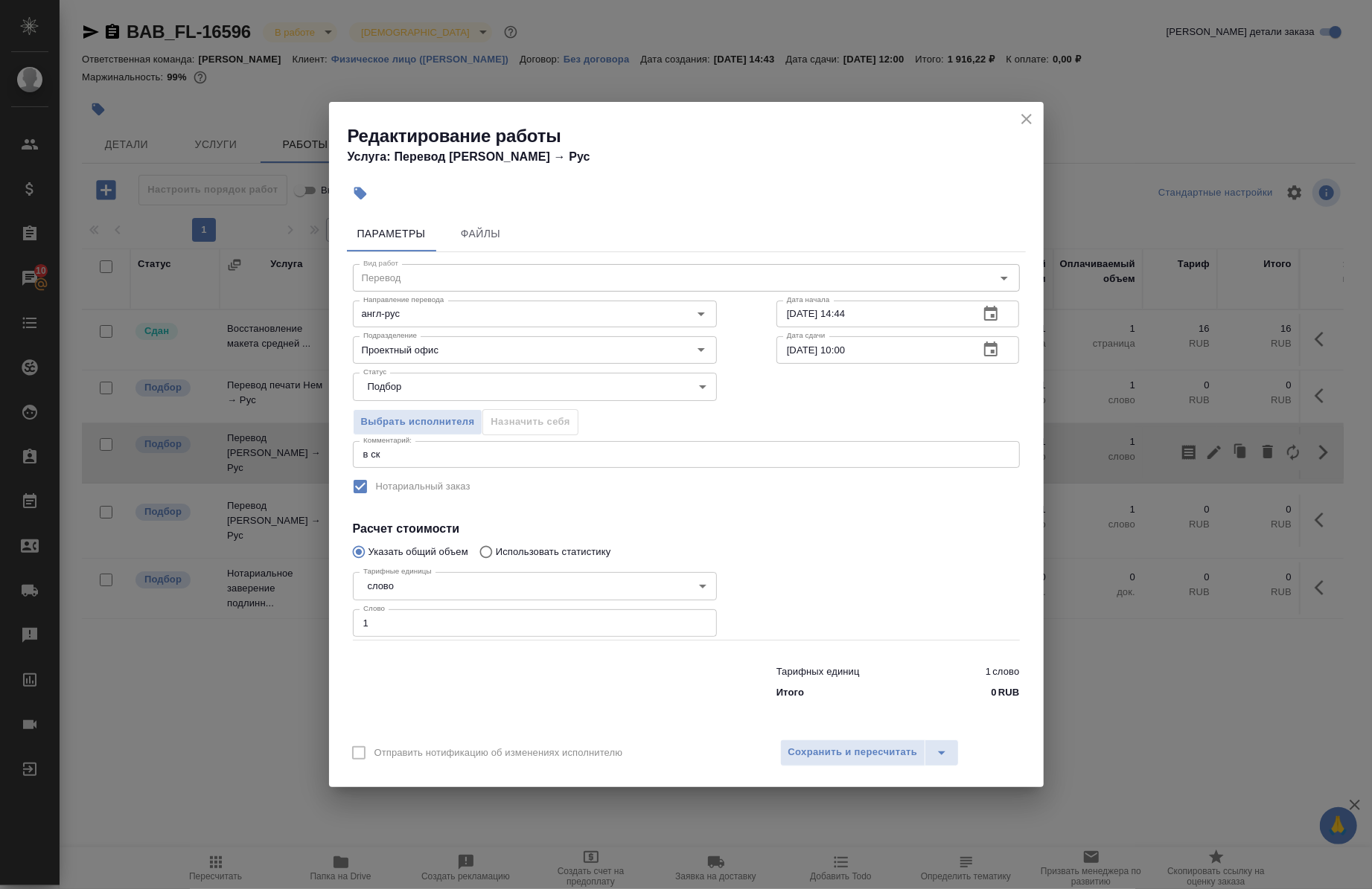
click at [592, 615] on input "1" at bounding box center [535, 623] width 364 height 27
paste input "88.1"
type input "88.1"
click at [887, 318] on input "[DATE] 14:44" at bounding box center [872, 313] width 191 height 27
type input "29.09.2025 19:00"
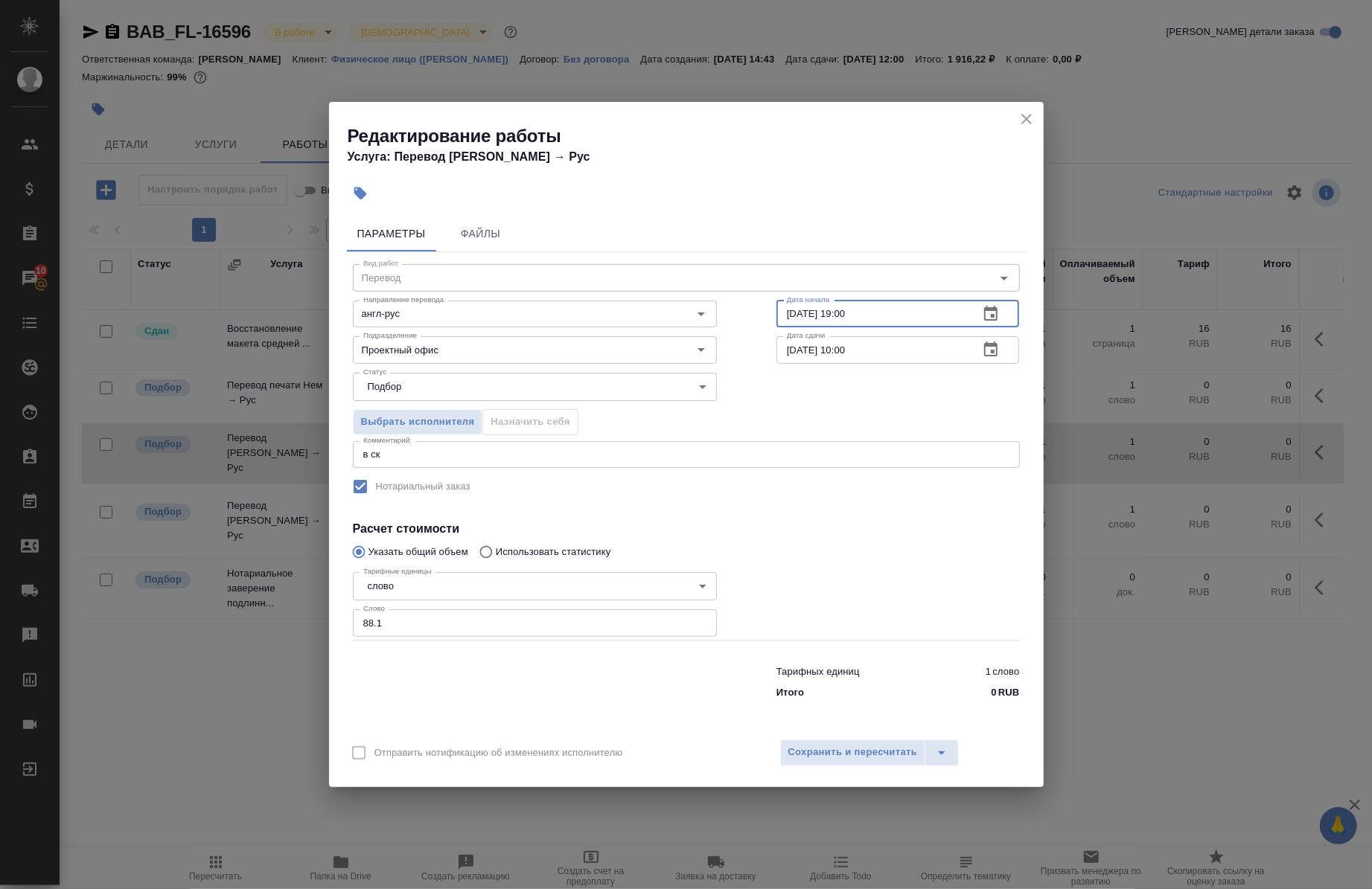
click at [877, 357] on input "[DATE] 10:00" at bounding box center [872, 349] width 191 height 27
type input "3_.__.____ __:__"
type input "29.09.2025 21:30"
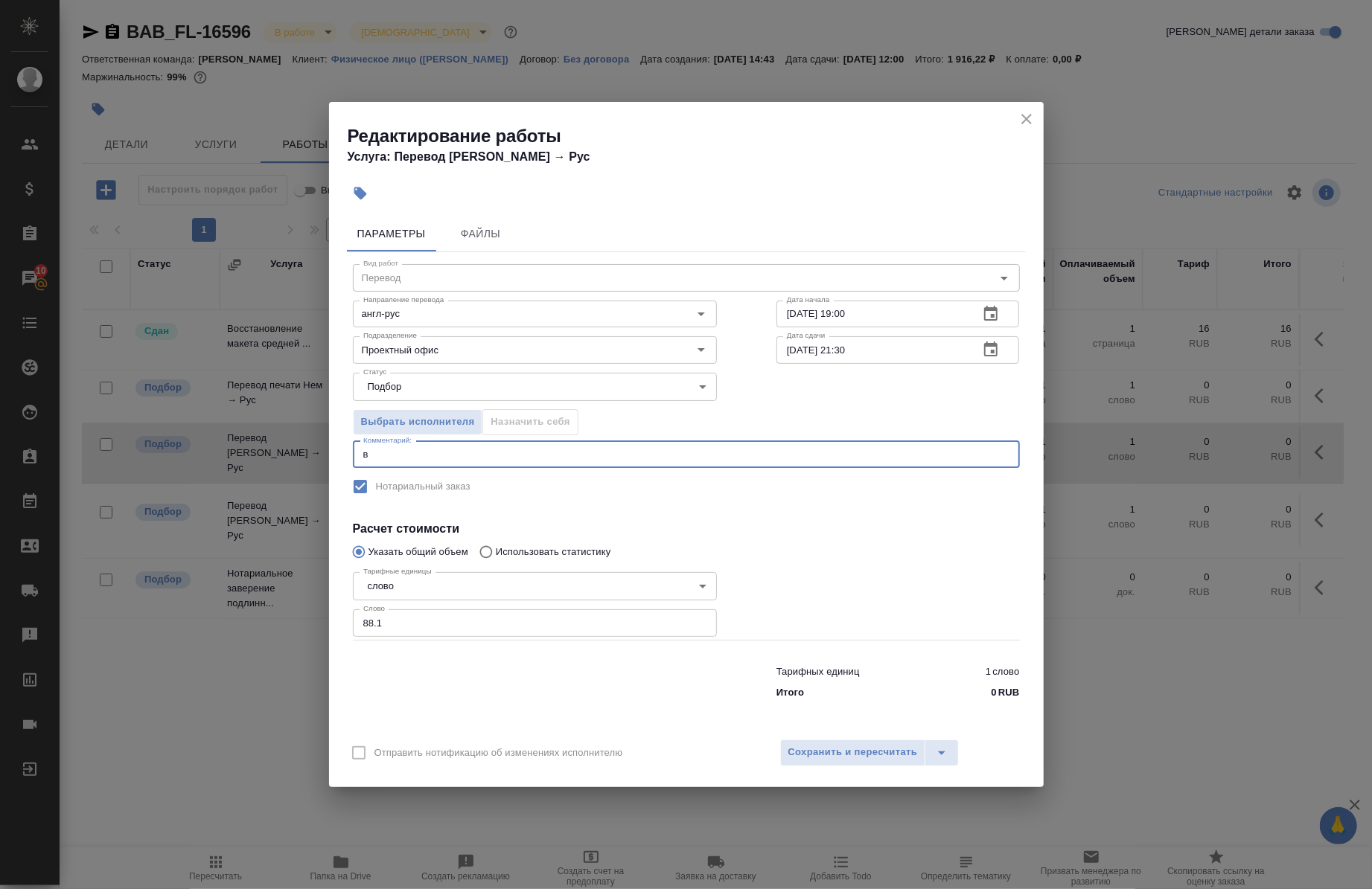
type textarea "в"
type textarea "под нот"
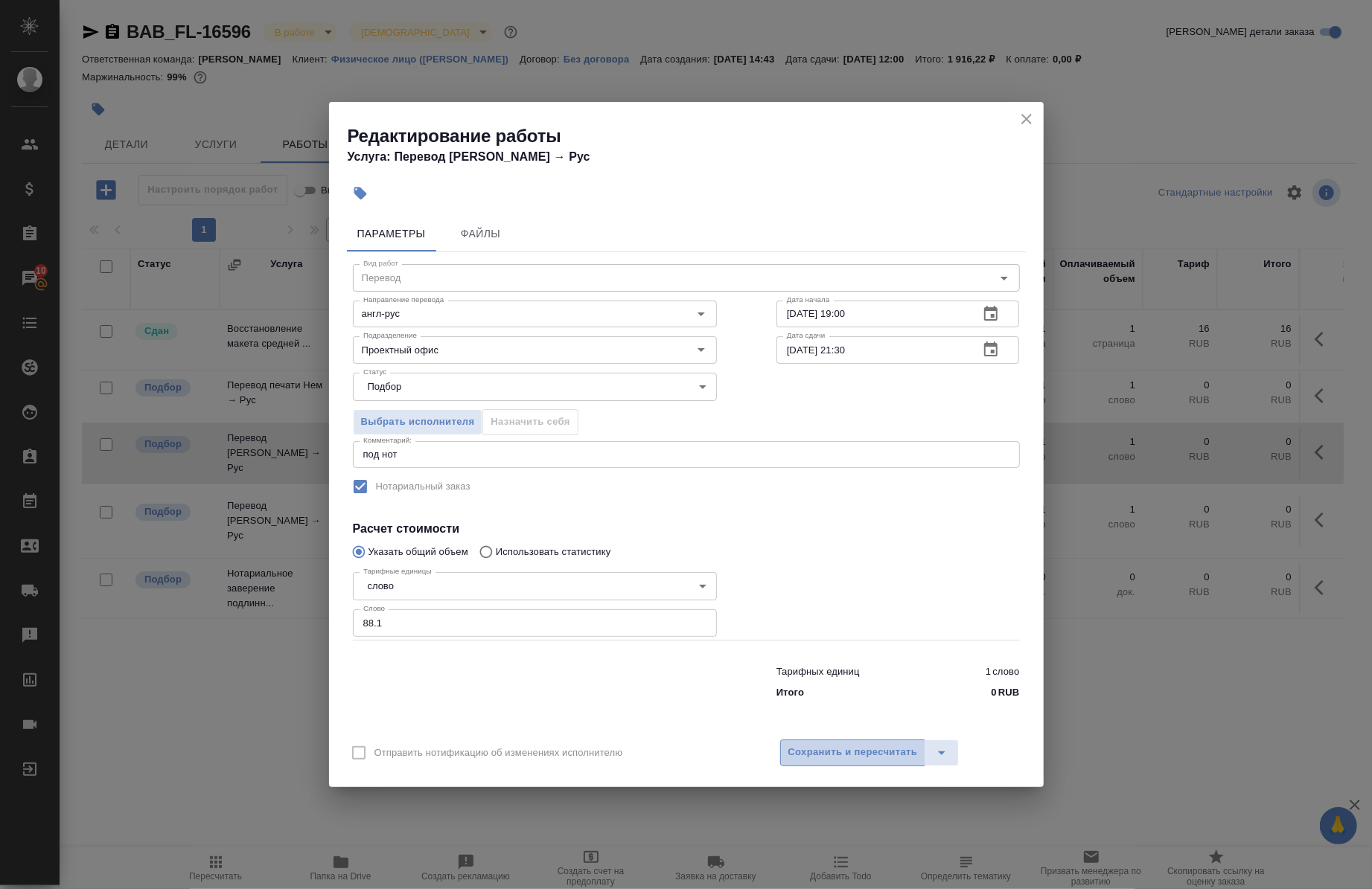
click at [836, 742] on button "Сохранить и пересчитать" at bounding box center [853, 753] width 146 height 27
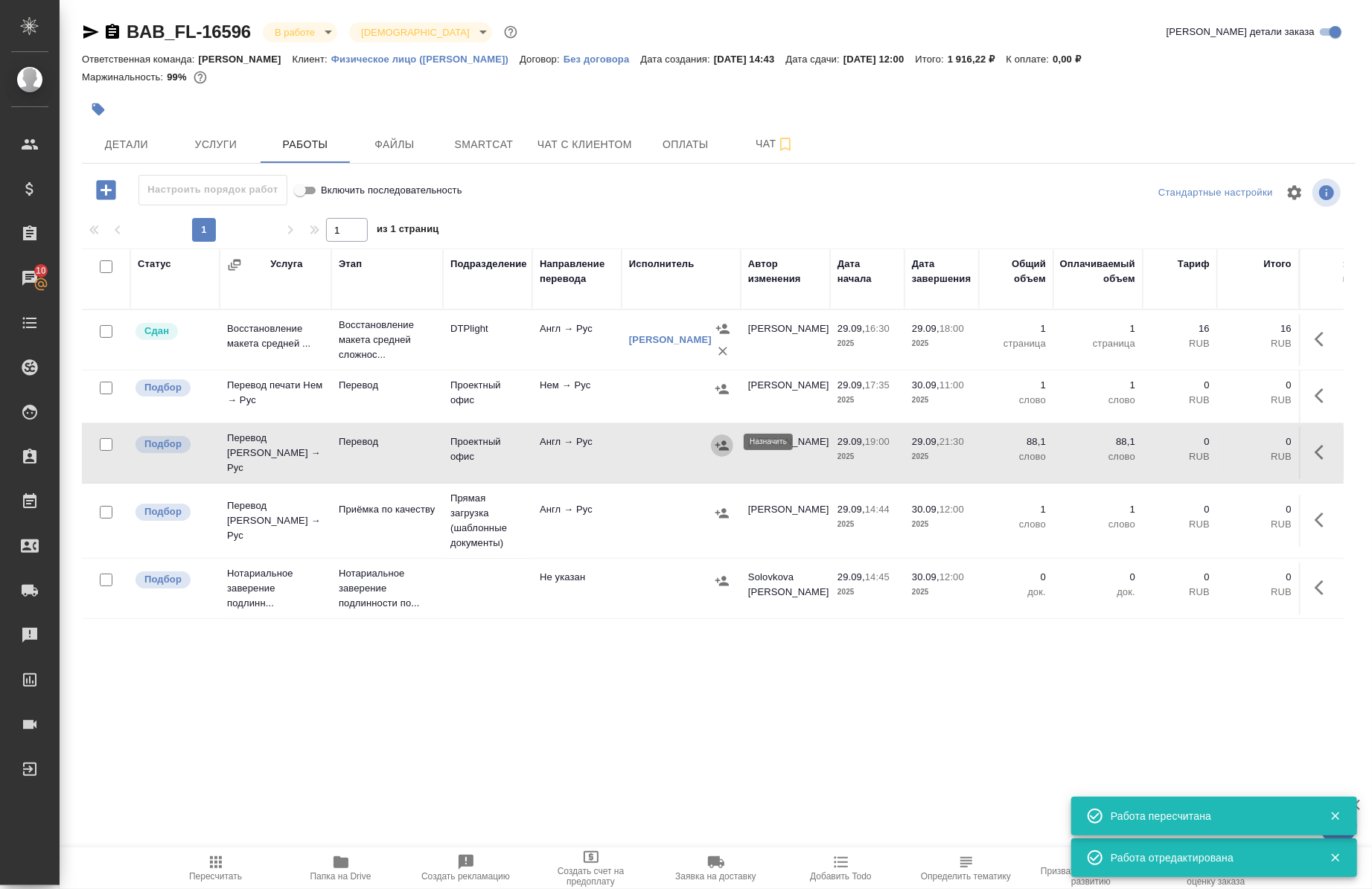
click at [727, 448] on icon "button" at bounding box center [722, 445] width 15 height 15
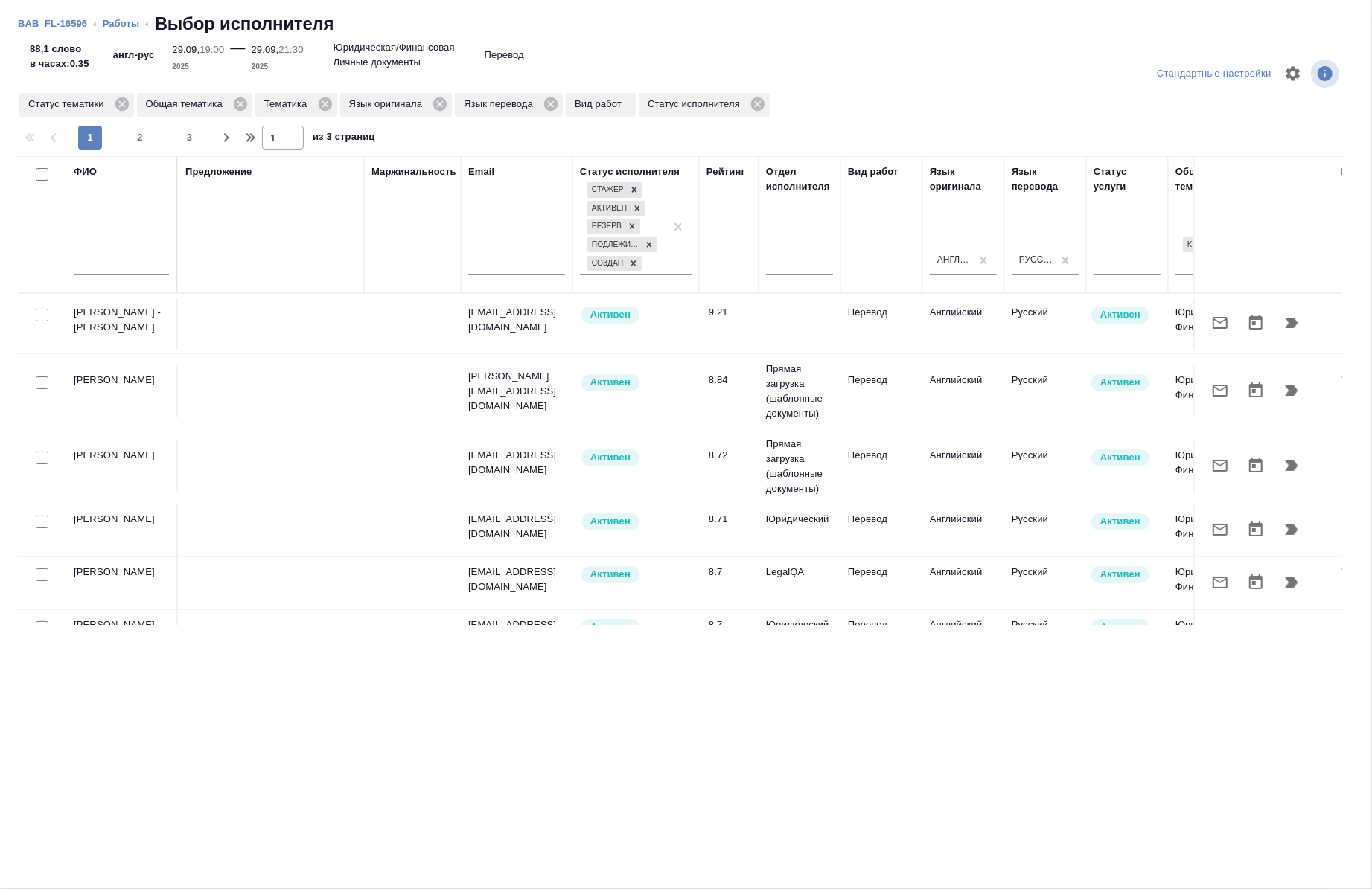
scroll to position [0, 840]
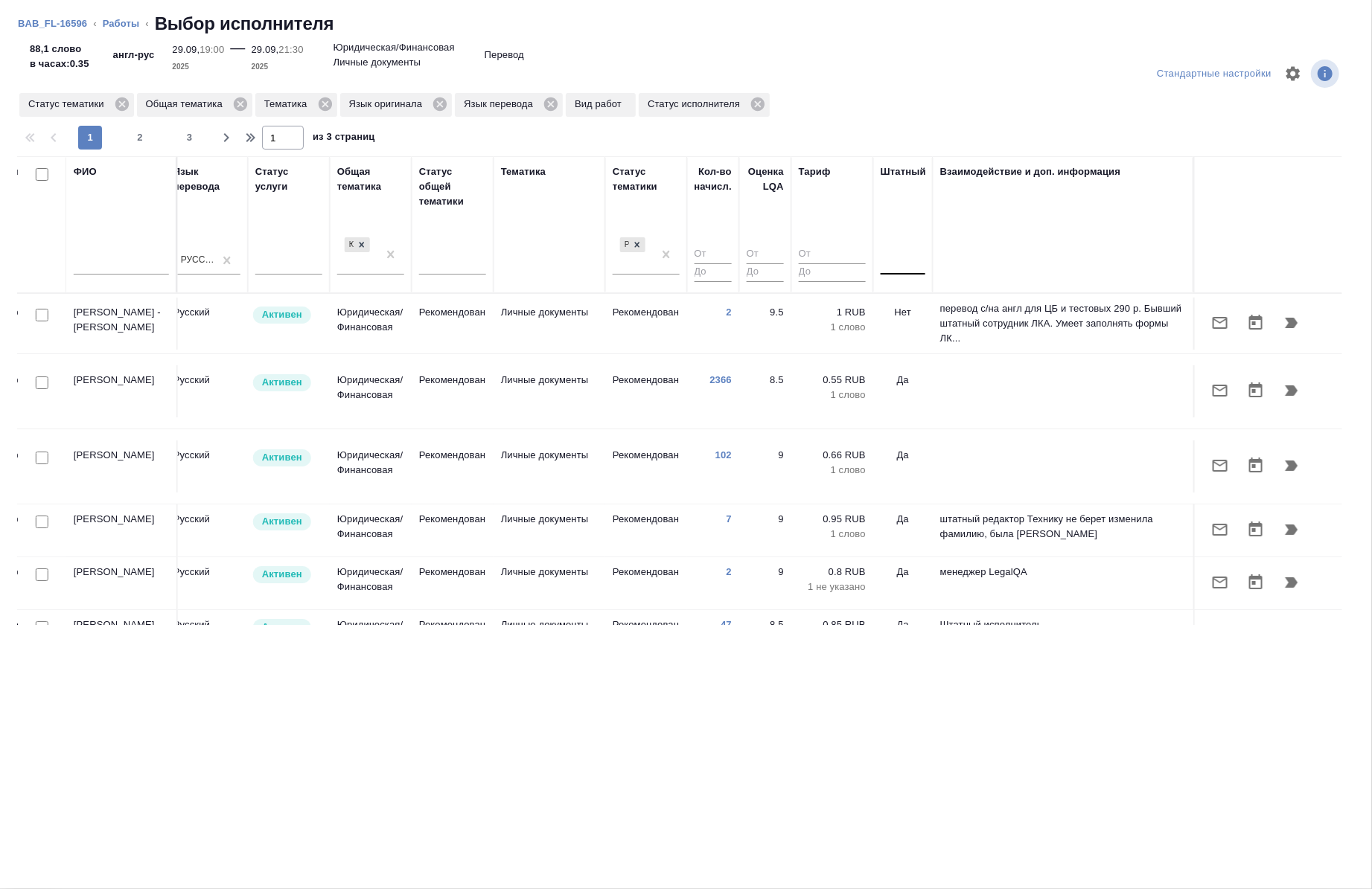
click at [901, 265] on div at bounding box center [902, 260] width 45 height 22
click at [908, 306] on div "Нет" at bounding box center [992, 307] width 224 height 27
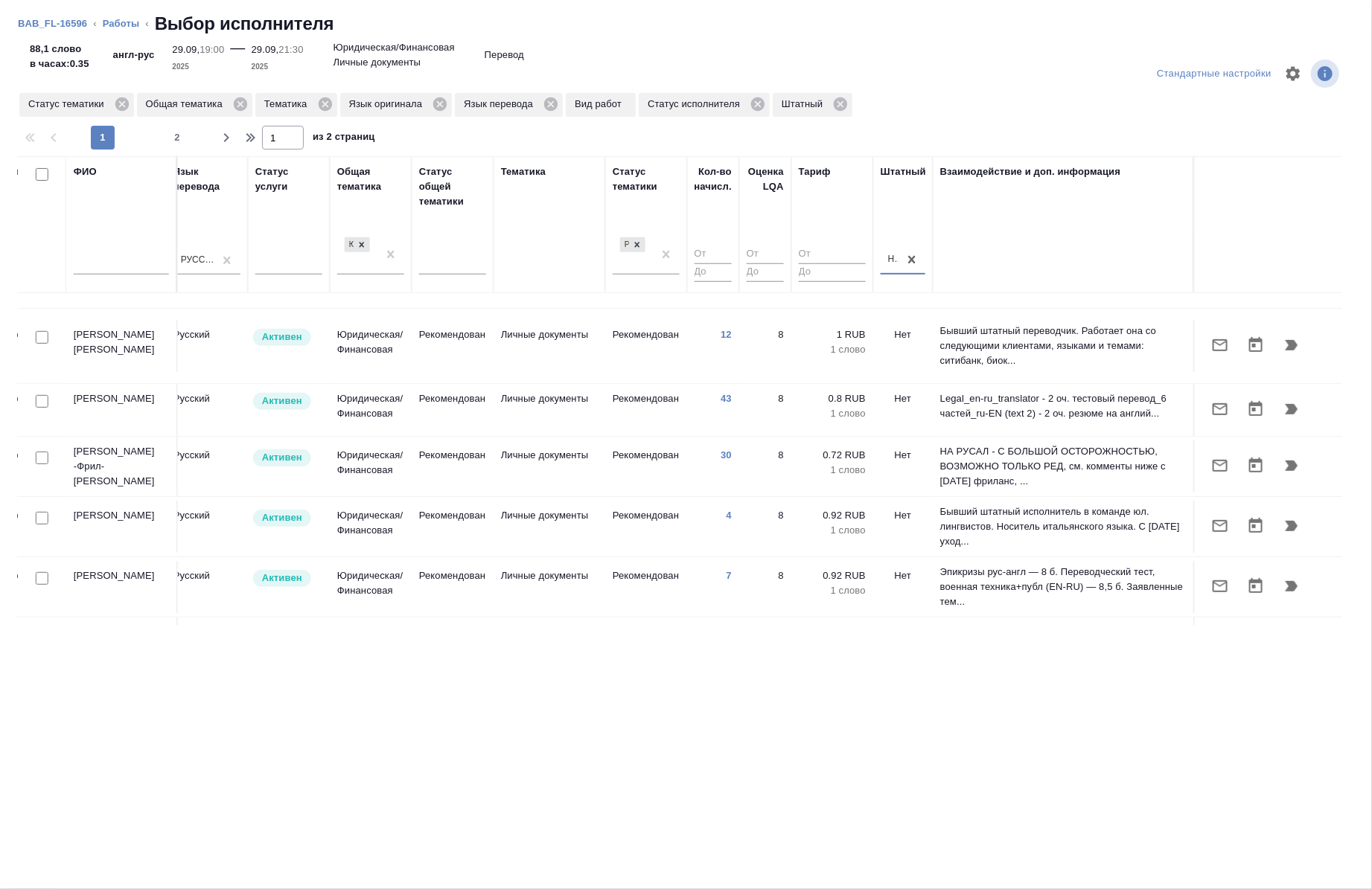
scroll to position [491, 840]
click at [40, 511] on input "checkbox" at bounding box center [42, 517] width 13 height 13
checkbox input "true"
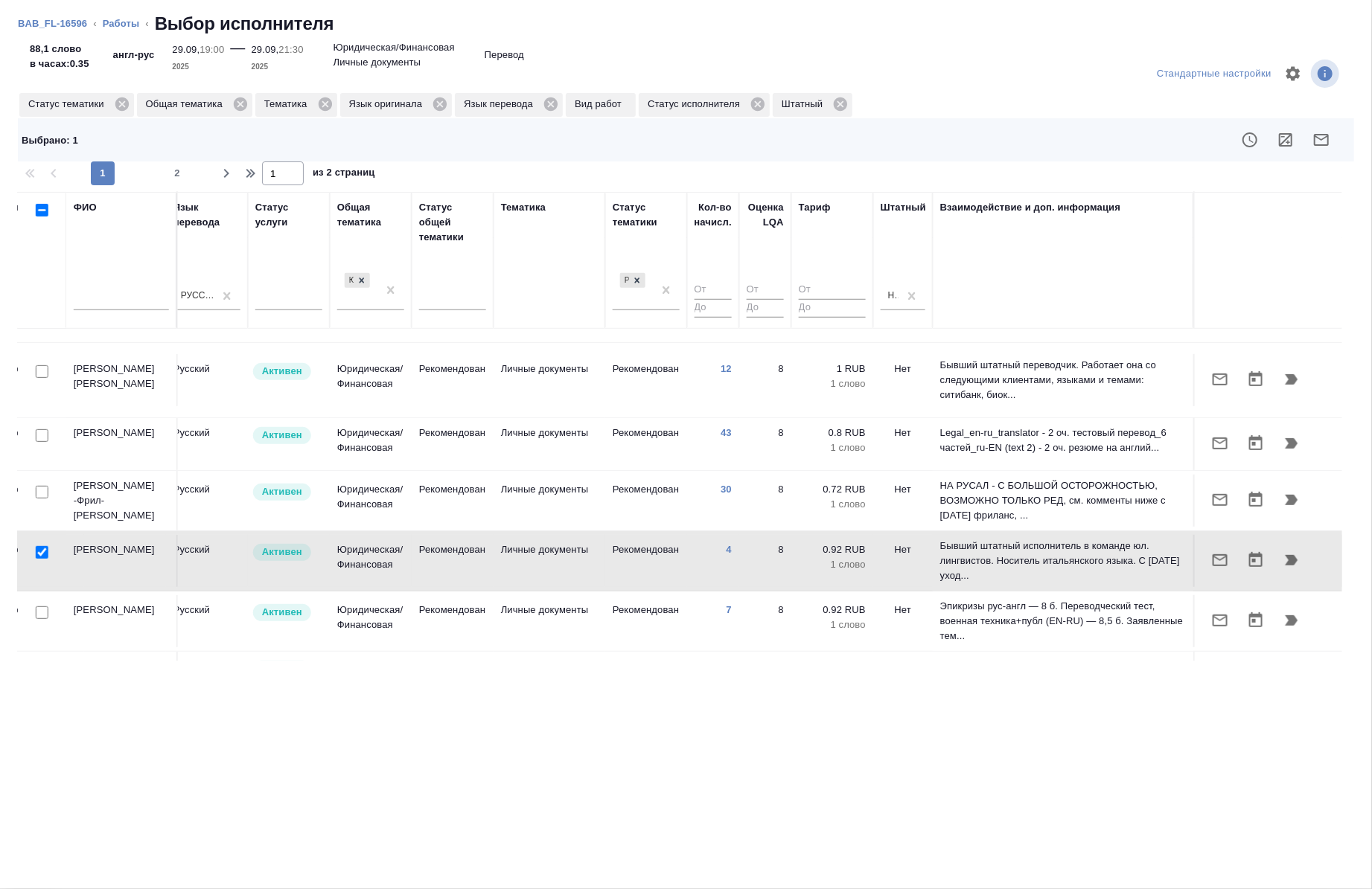
drag, startPoint x: 41, startPoint y: 463, endPoint x: 41, endPoint y: 432, distance: 31.0
click at [41, 486] on input "checkbox" at bounding box center [42, 492] width 13 height 13
checkbox input "true"
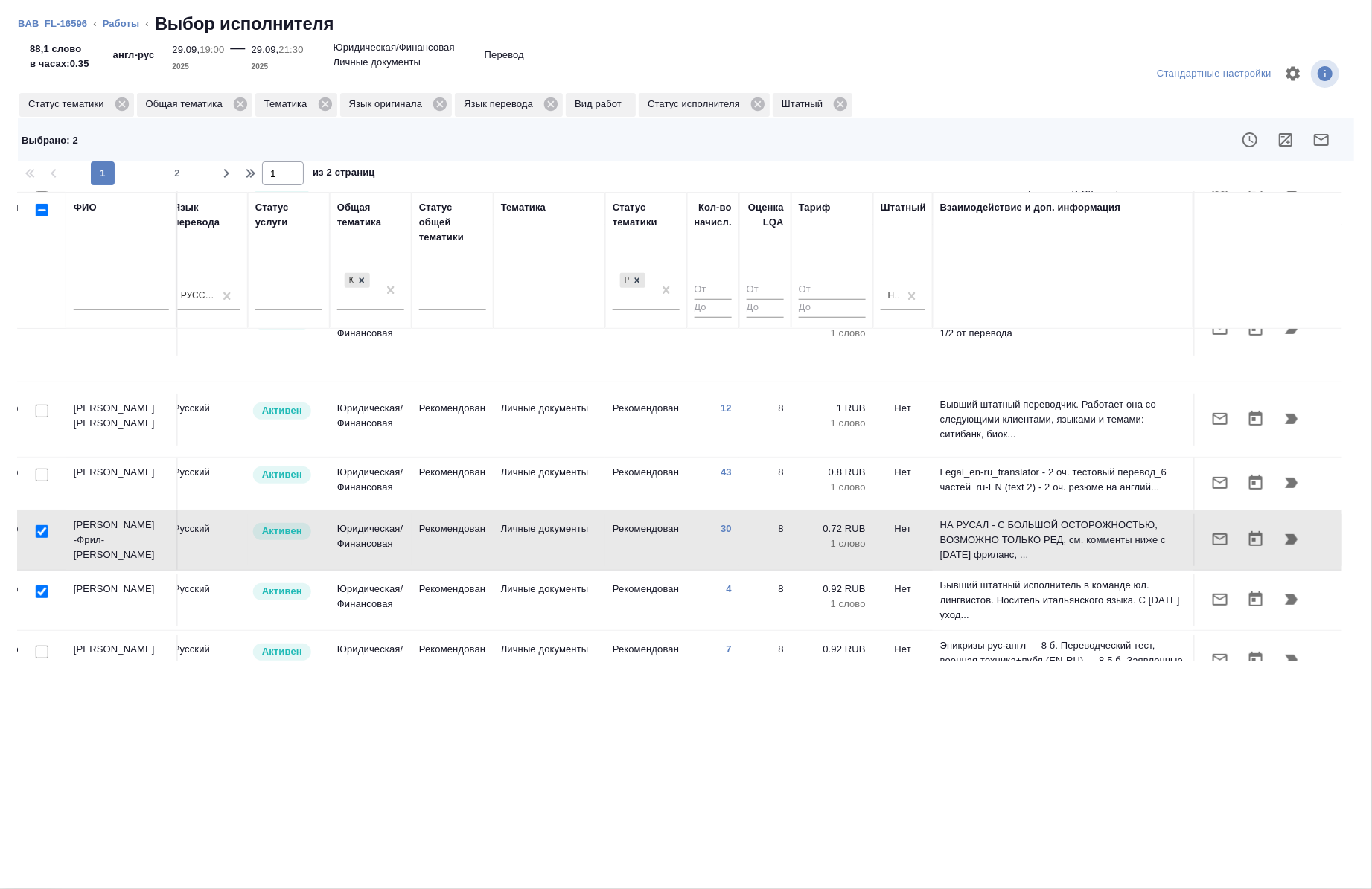
scroll to position [453, 840]
click at [46, 465] on div at bounding box center [41, 475] width 33 height 21
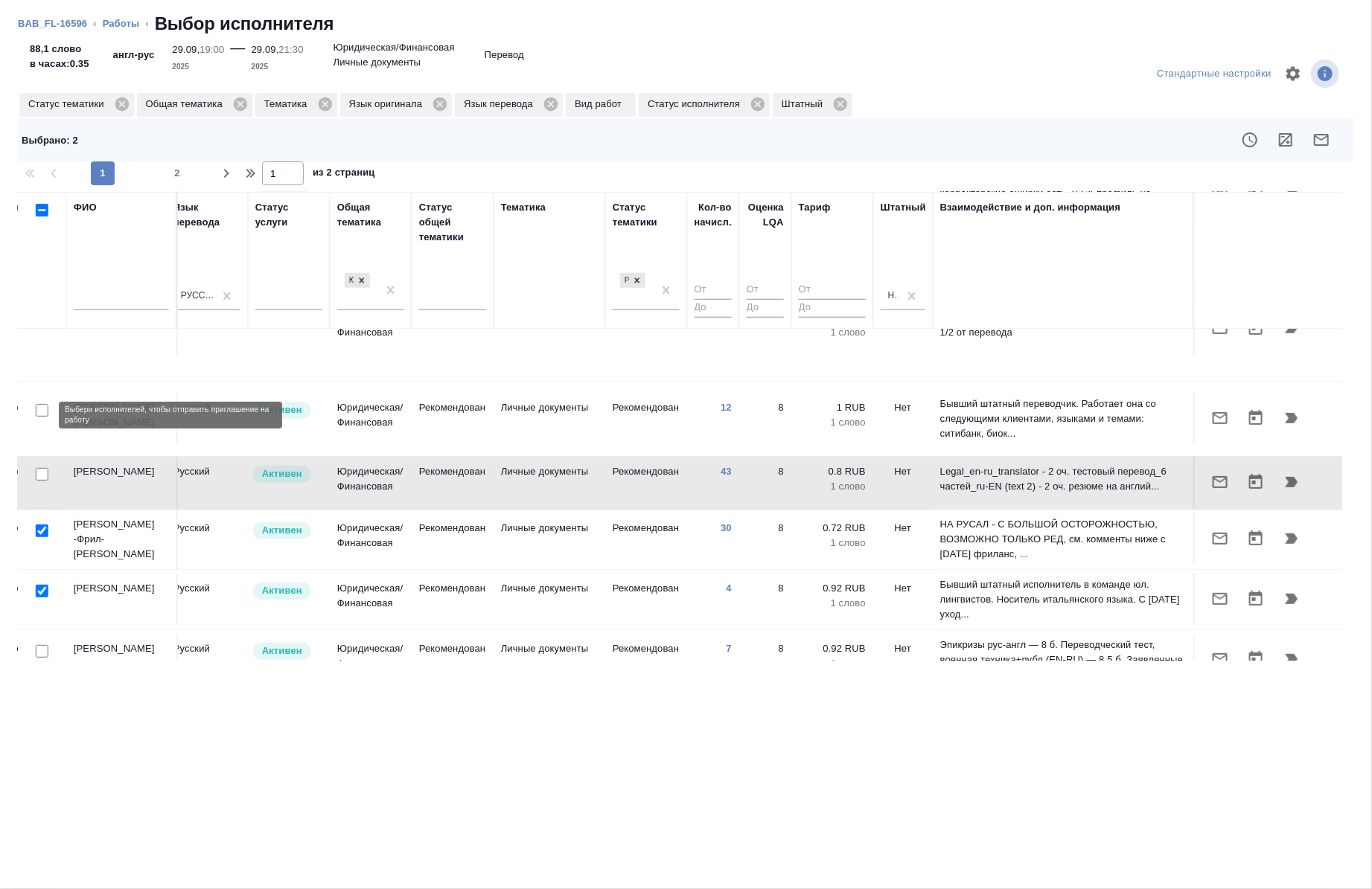
click at [45, 468] on input "checkbox" at bounding box center [42, 474] width 13 height 13
checkbox input "true"
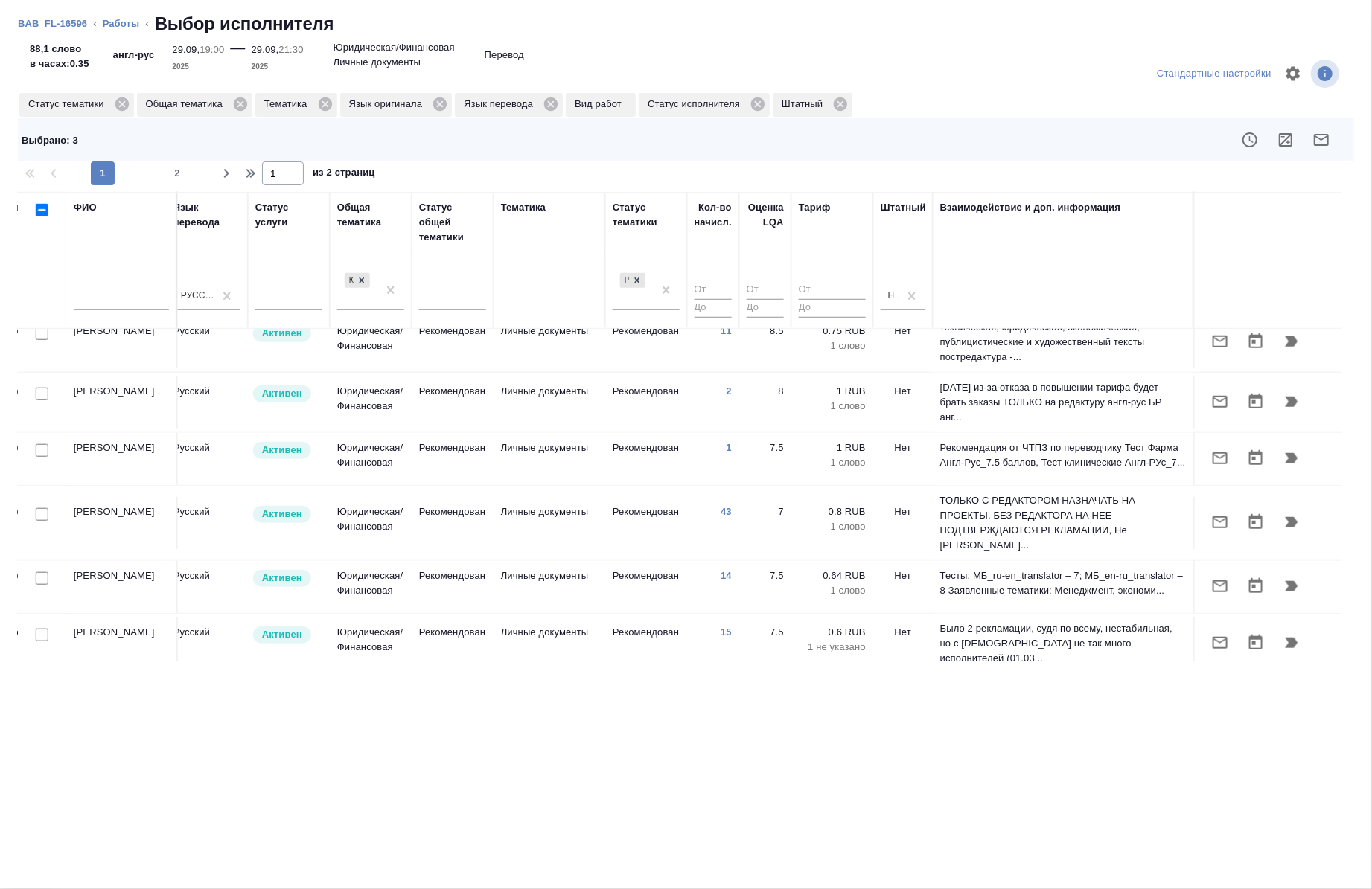
scroll to position [945, 840]
click at [39, 507] on input "checkbox" at bounding box center [42, 513] width 13 height 13
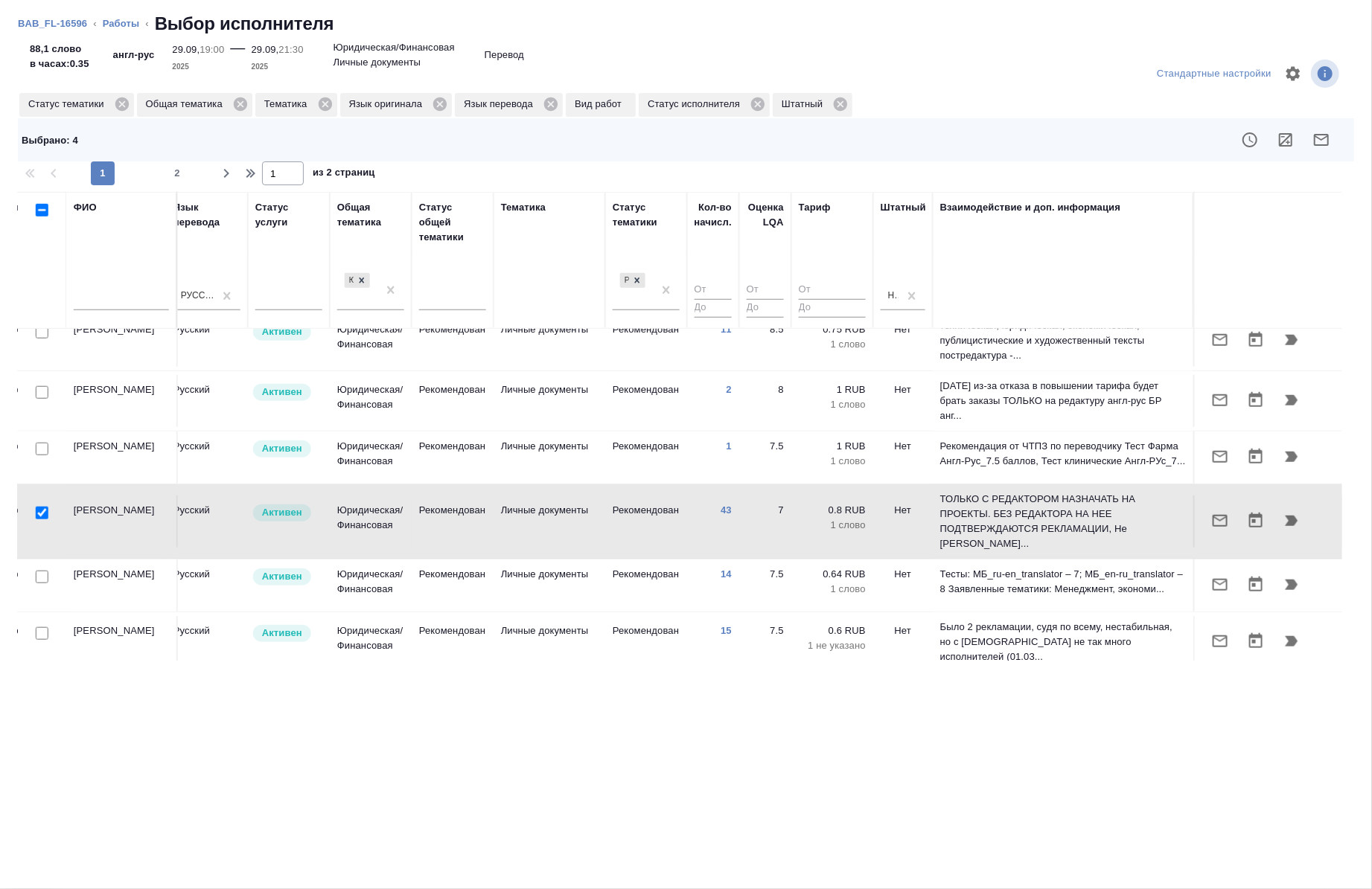
click at [39, 507] on input "checkbox" at bounding box center [42, 513] width 13 height 13
checkbox input "false"
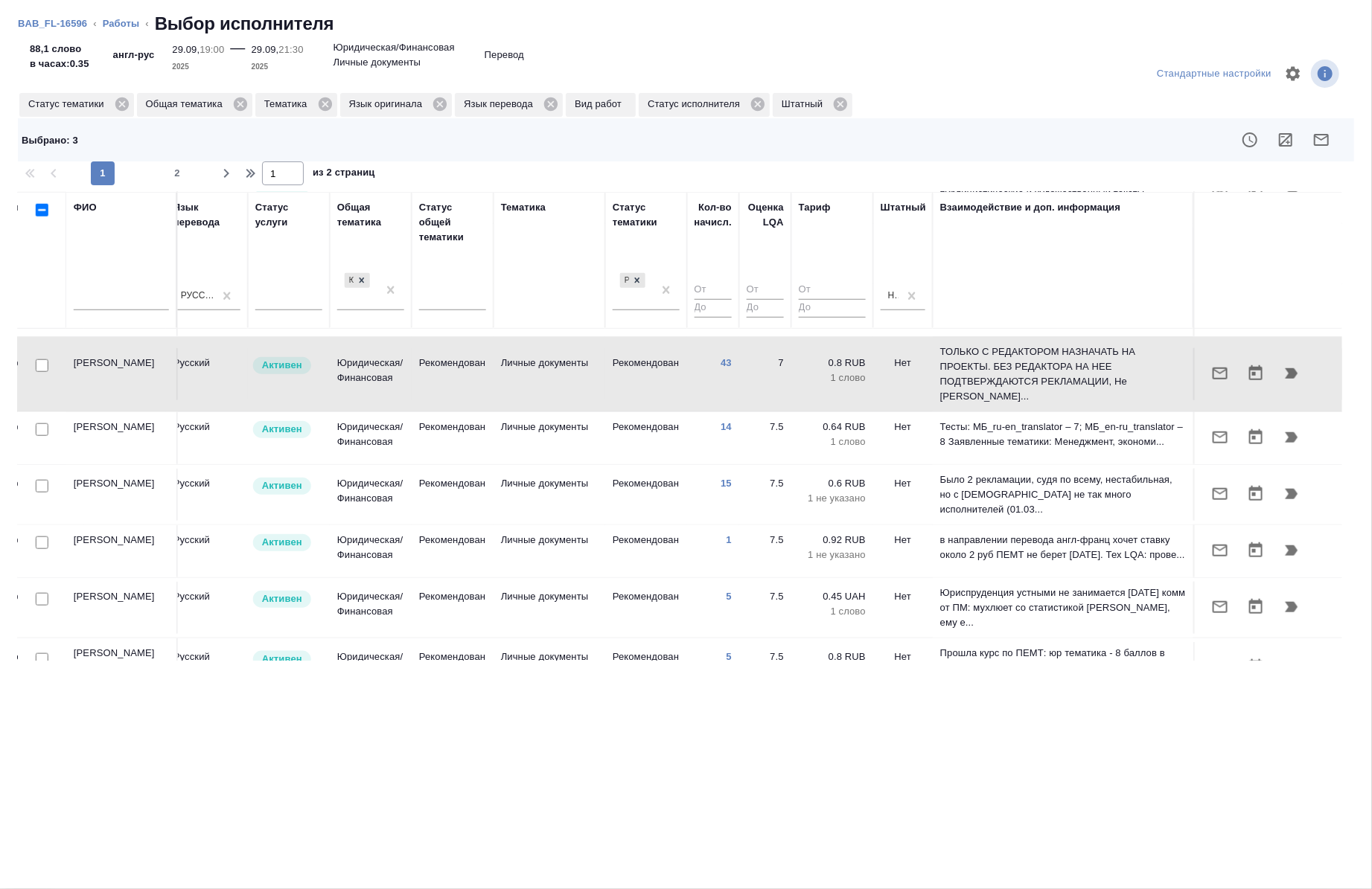
scroll to position [1094, 840]
click at [47, 479] on input "checkbox" at bounding box center [42, 485] width 13 height 13
checkbox input "true"
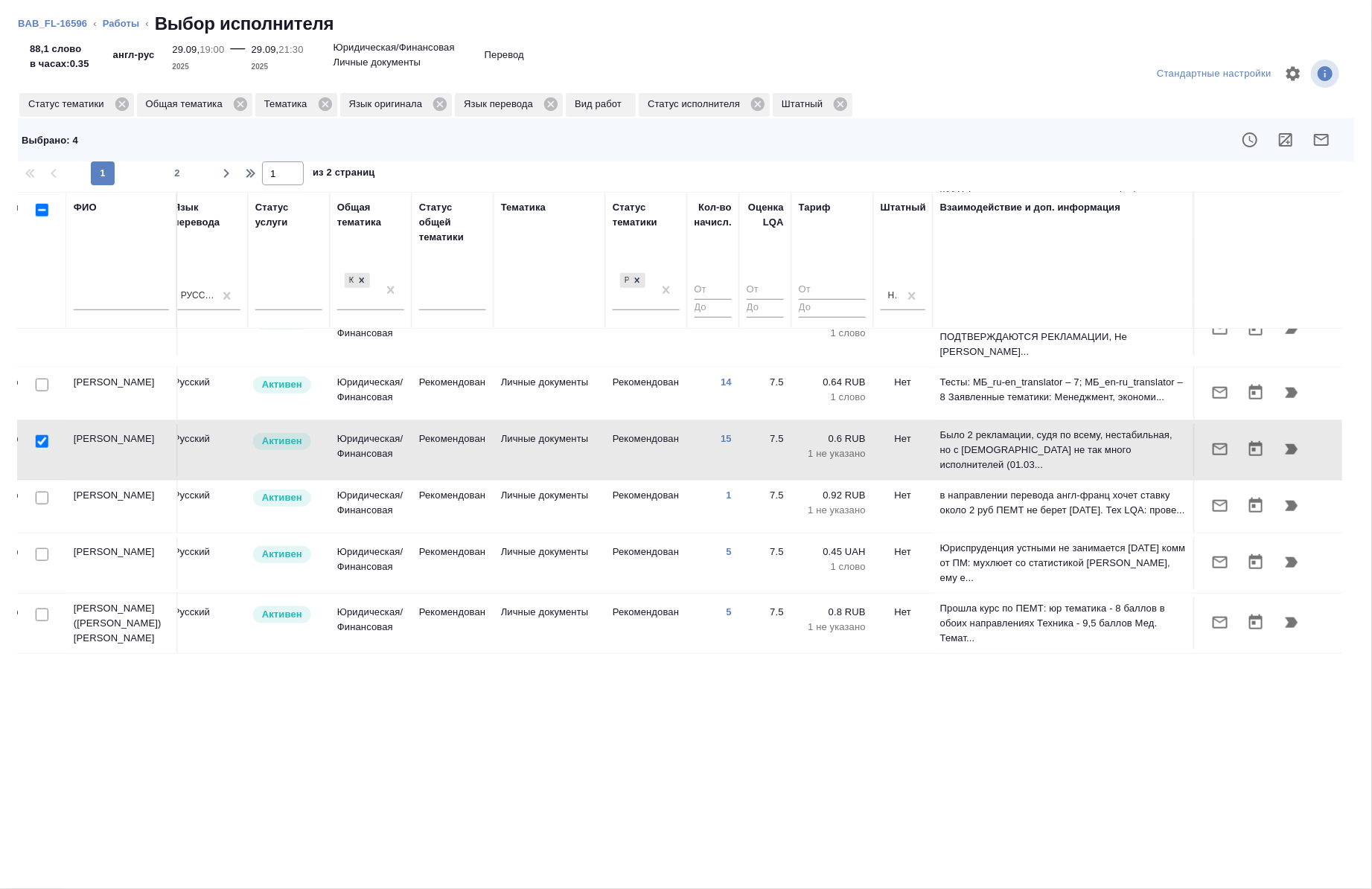
scroll to position [1138, 840]
click at [45, 604] on div at bounding box center [41, 615] width 33 height 21
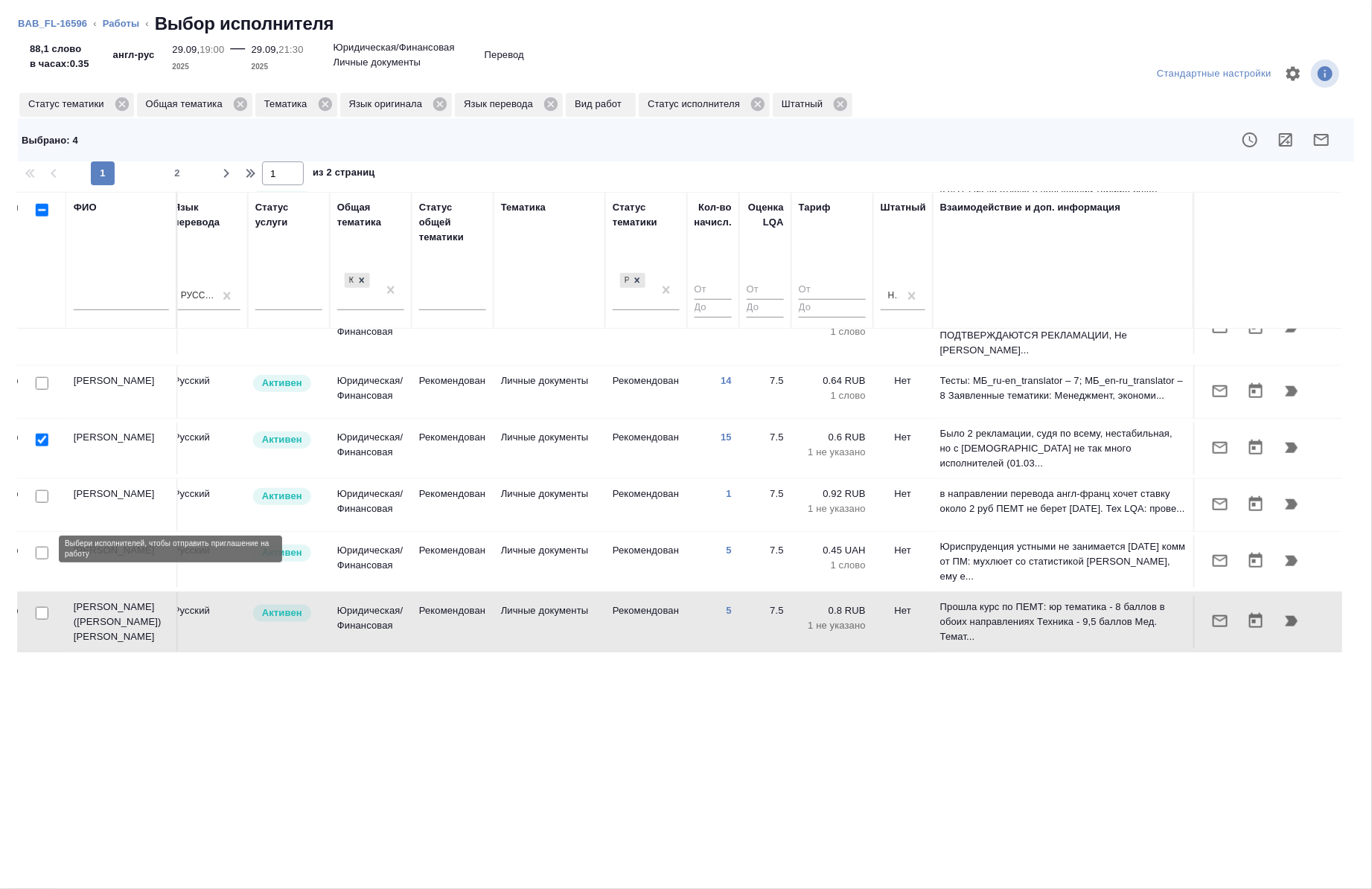
click at [41, 607] on input "checkbox" at bounding box center [42, 614] width 13 height 13
checkbox input "true"
click at [1323, 144] on icon "button" at bounding box center [1321, 139] width 15 height 12
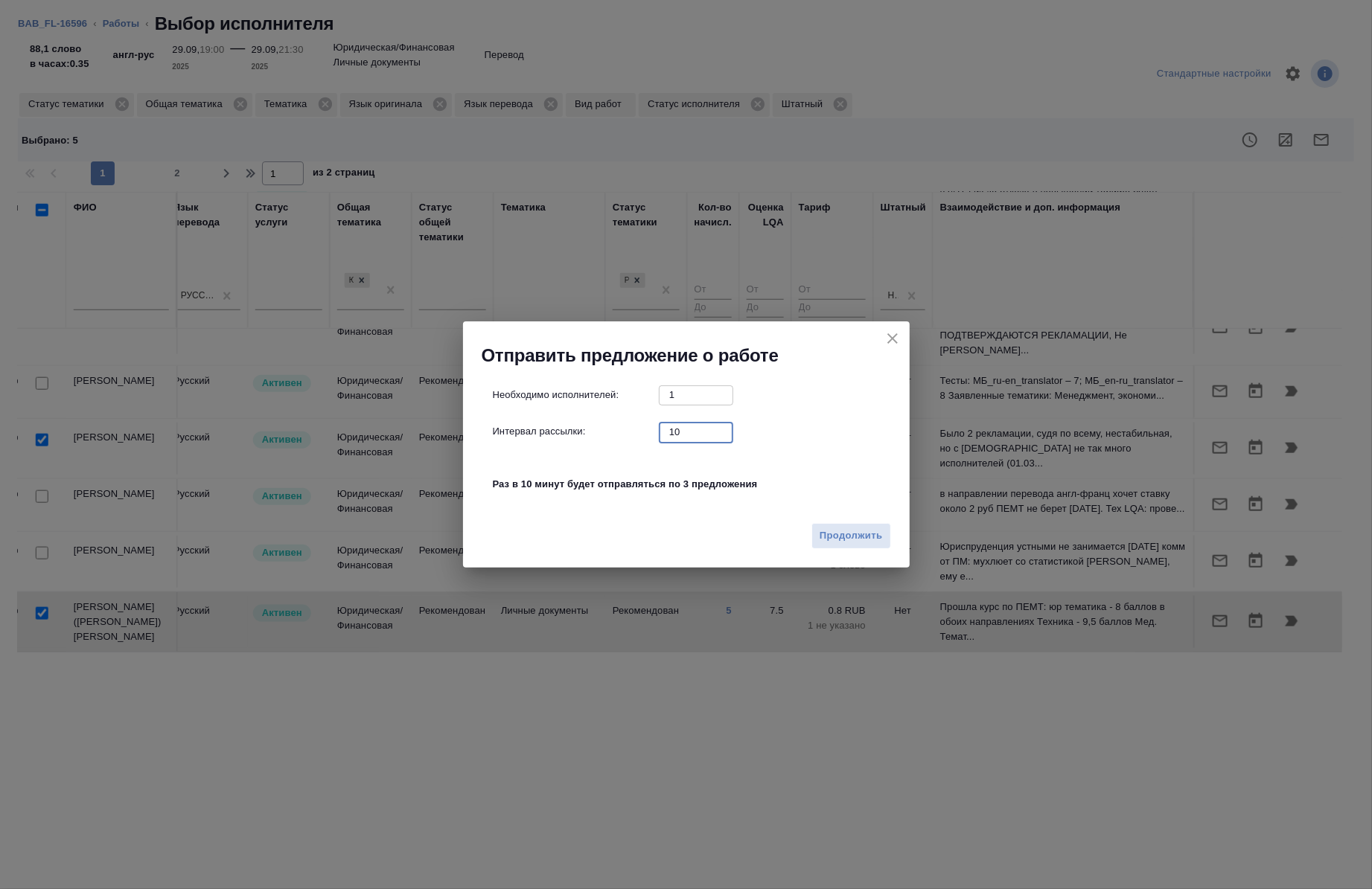
click at [703, 429] on input "10" at bounding box center [697, 432] width 75 height 19
type input "0"
click at [854, 534] on span "Продолжить" at bounding box center [850, 536] width 62 height 17
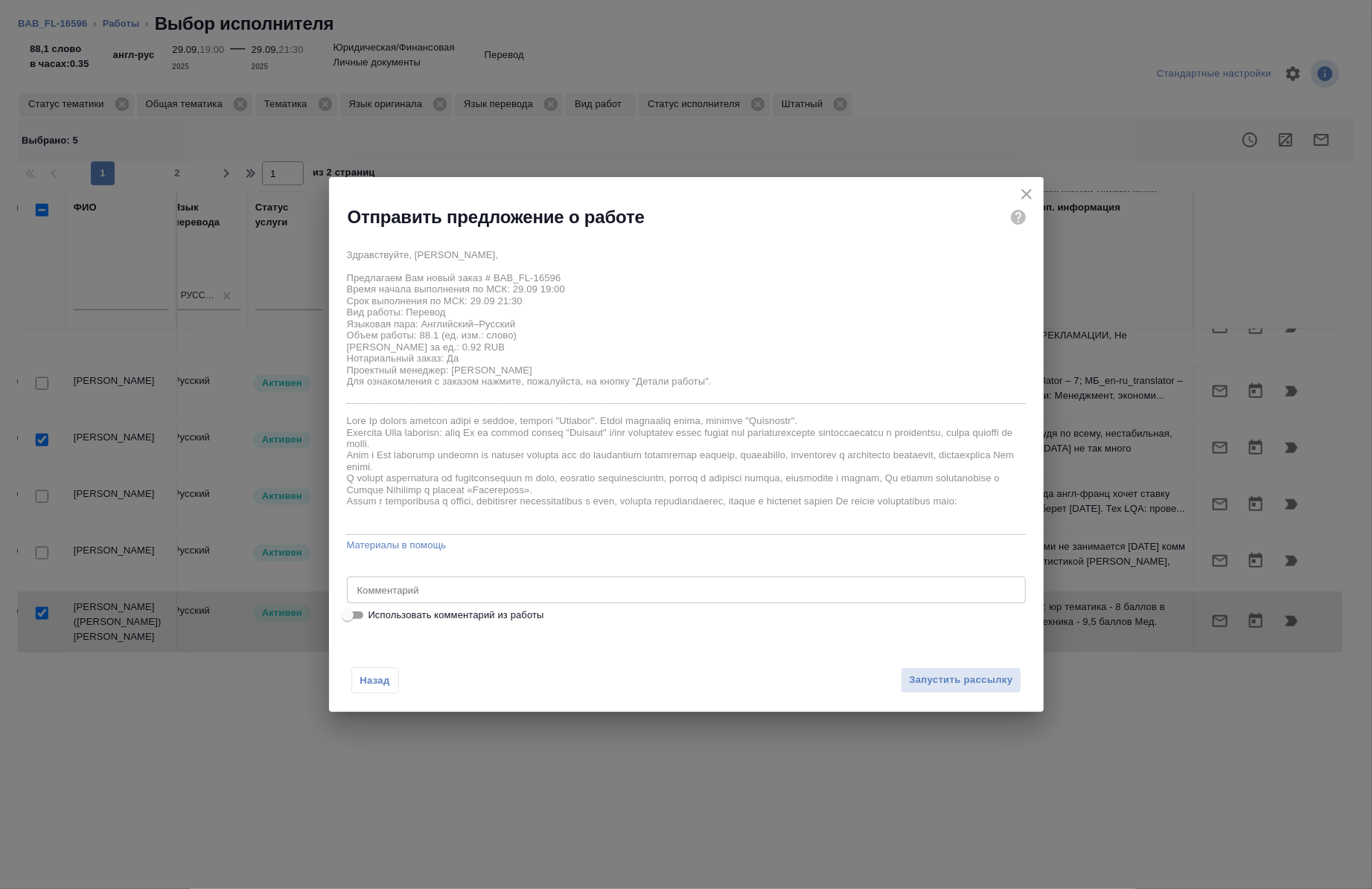
click at [544, 612] on label "Использовать комментарий из работы" at bounding box center [676, 615] width 676 height 18
click at [374, 612] on input "Использовать комментарий из работы" at bounding box center [347, 615] width 53 height 18
checkbox input "true"
type textarea "под нот"
click at [961, 695] on div "Назад Запустить рассылку" at bounding box center [686, 671] width 714 height 82
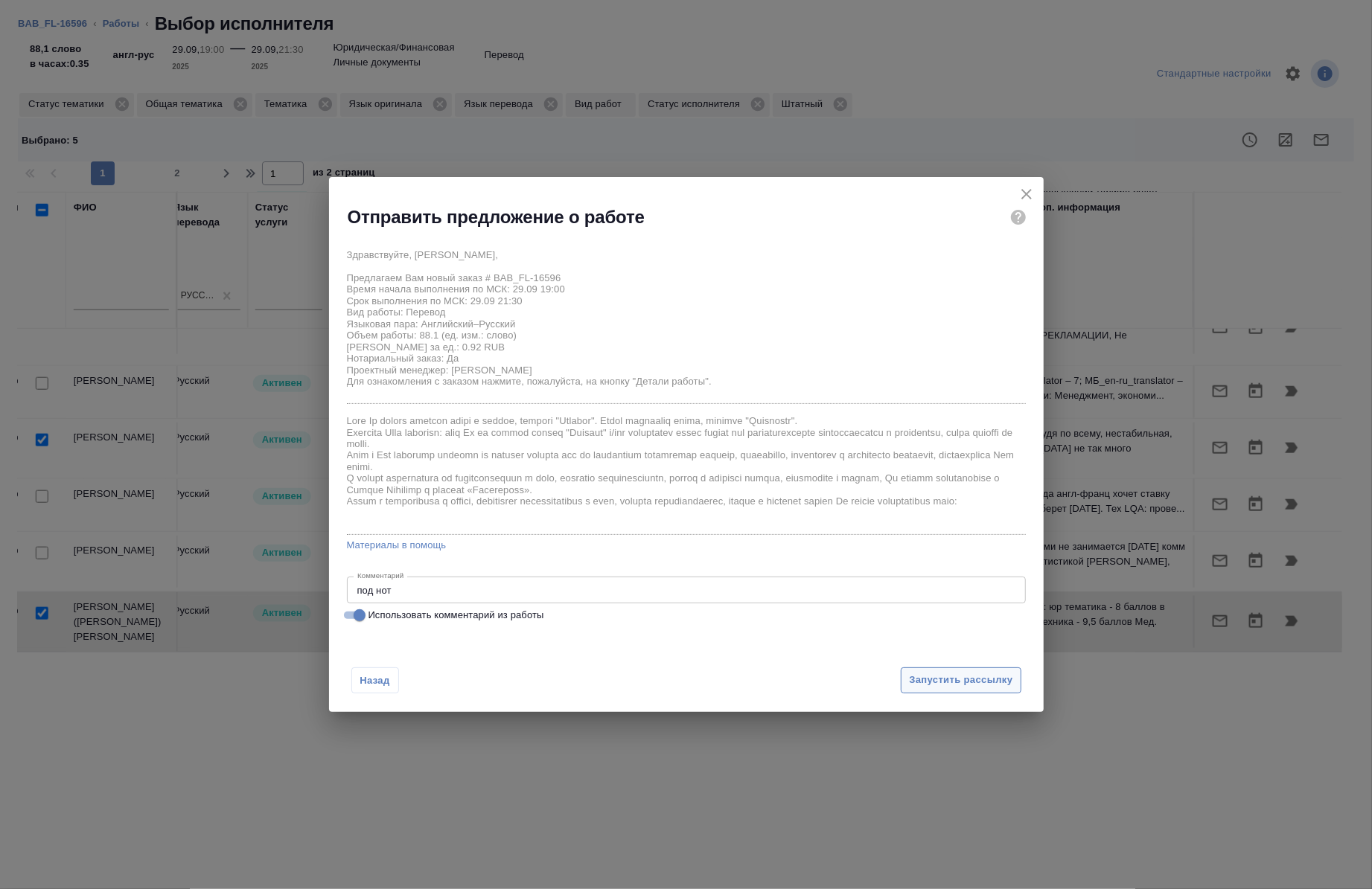
click at [953, 682] on span "Запустить рассылку" at bounding box center [961, 680] width 104 height 17
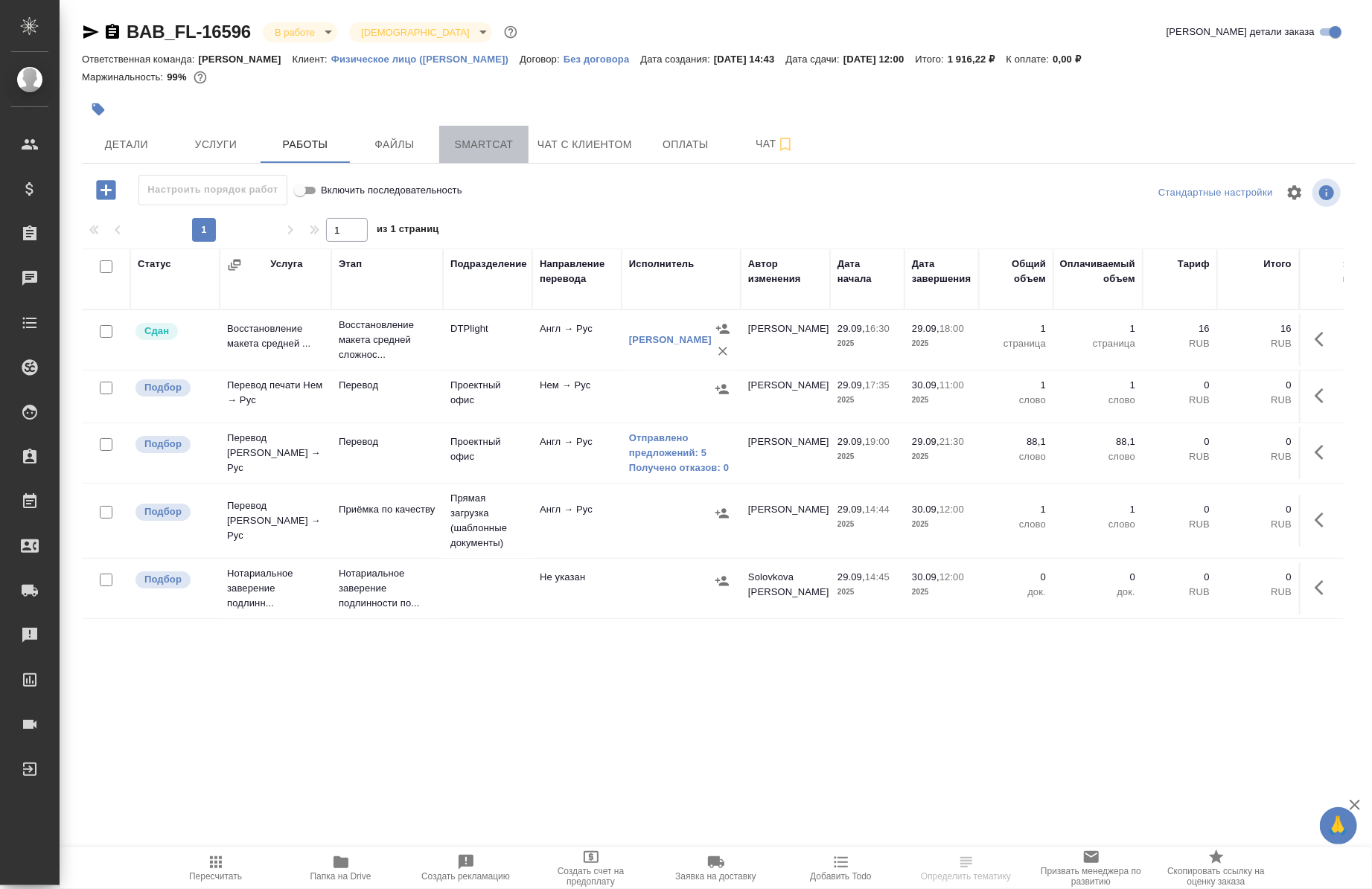
click at [480, 161] on button "Smartcat" at bounding box center [484, 144] width 89 height 37
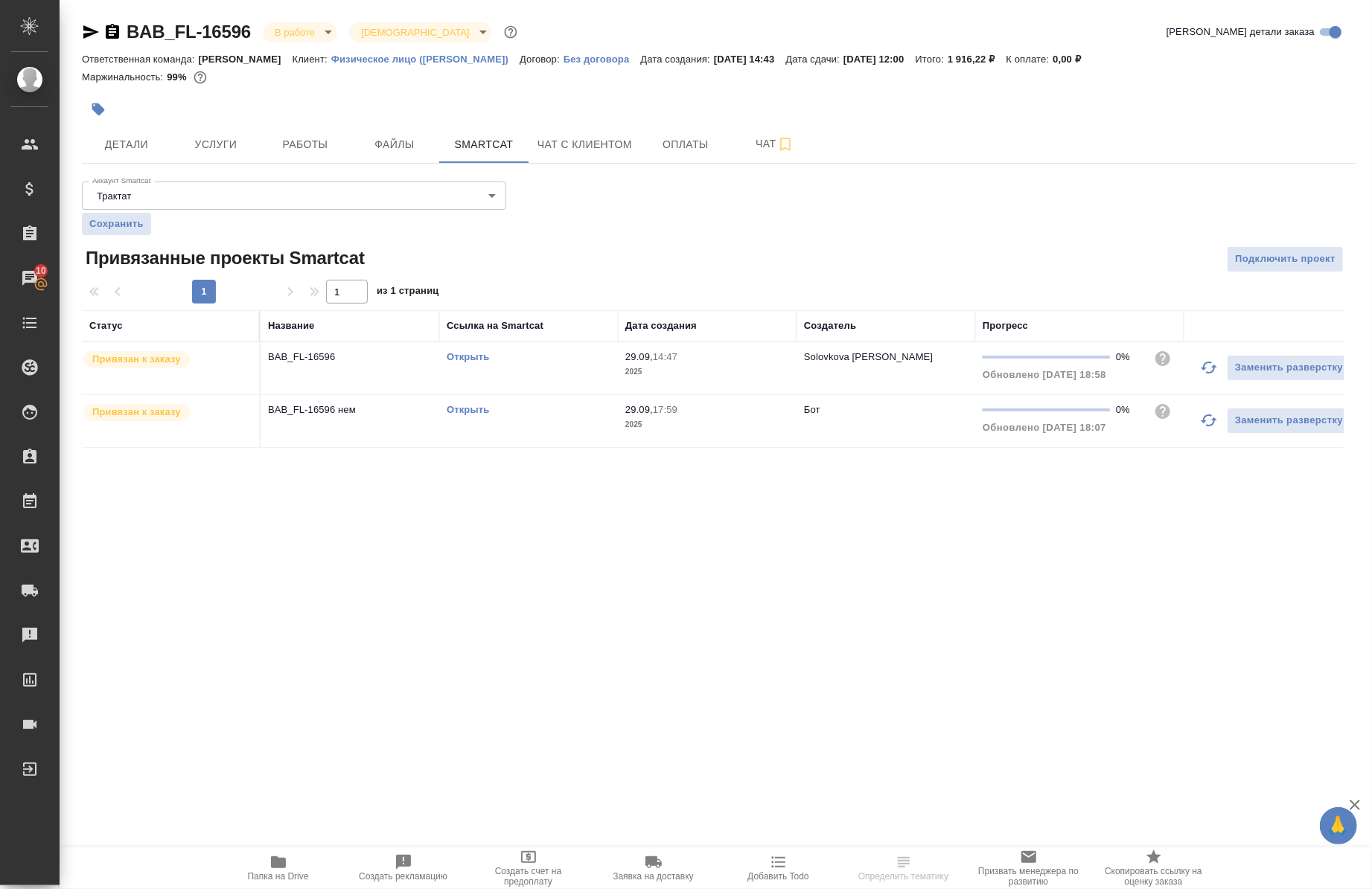
click at [463, 410] on link "Открыть" at bounding box center [468, 410] width 42 height 11
click at [309, 138] on span "Работы" at bounding box center [305, 144] width 71 height 19
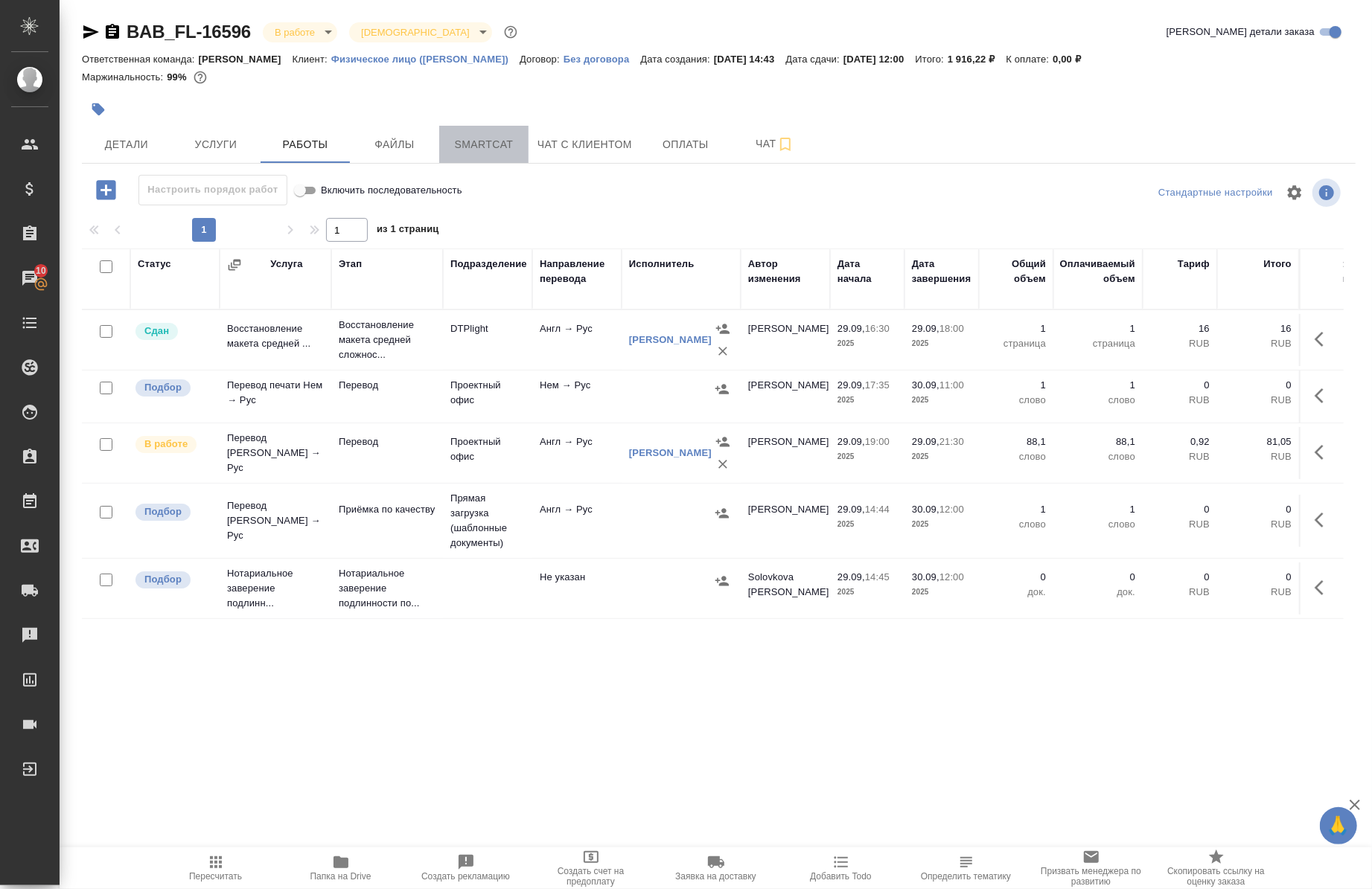
click at [495, 153] on button "Smartcat" at bounding box center [484, 144] width 89 height 37
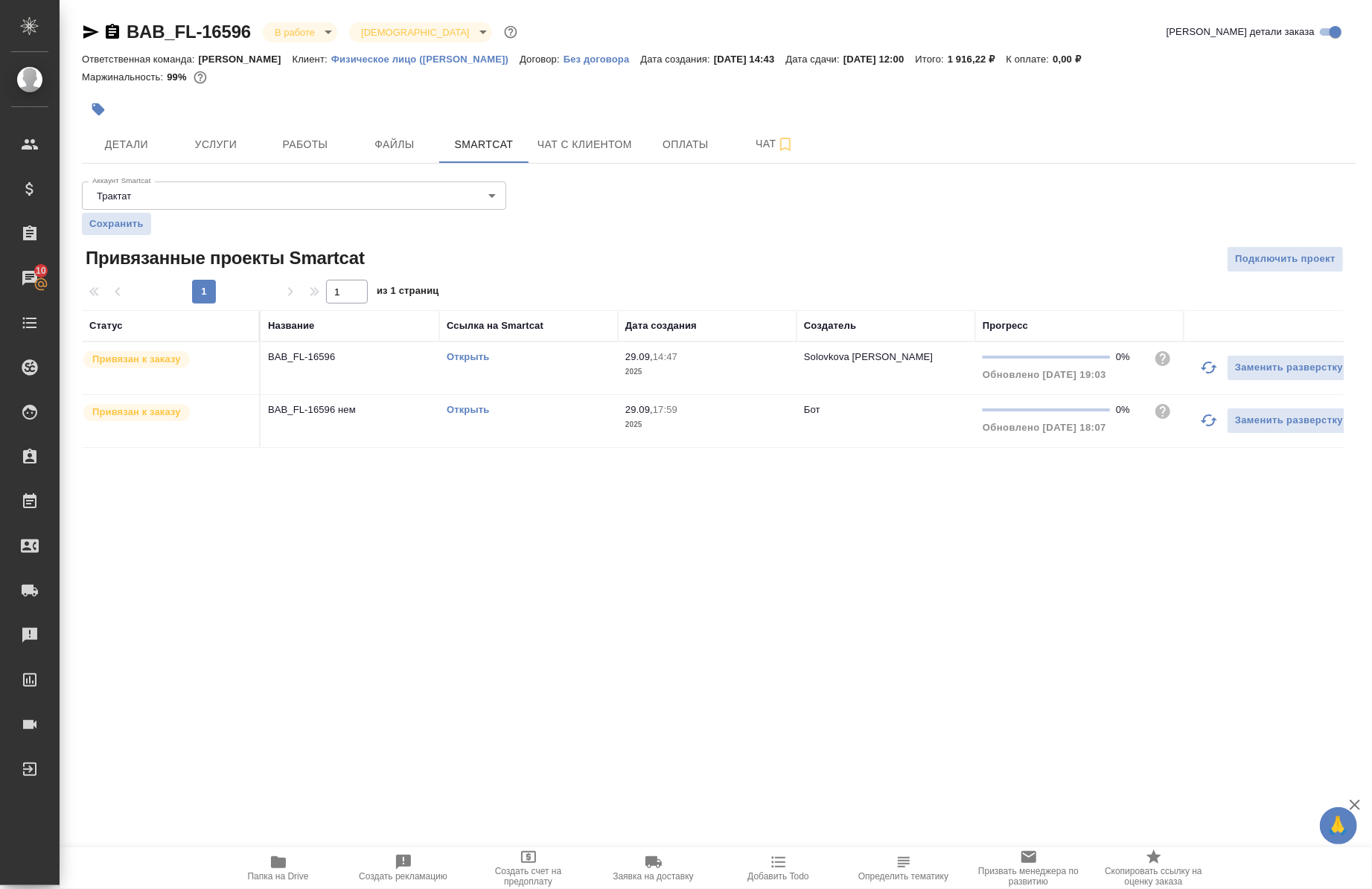
click at [463, 359] on link "Открыть" at bounding box center [468, 357] width 42 height 11
click at [322, 157] on button "Работы" at bounding box center [305, 144] width 89 height 37
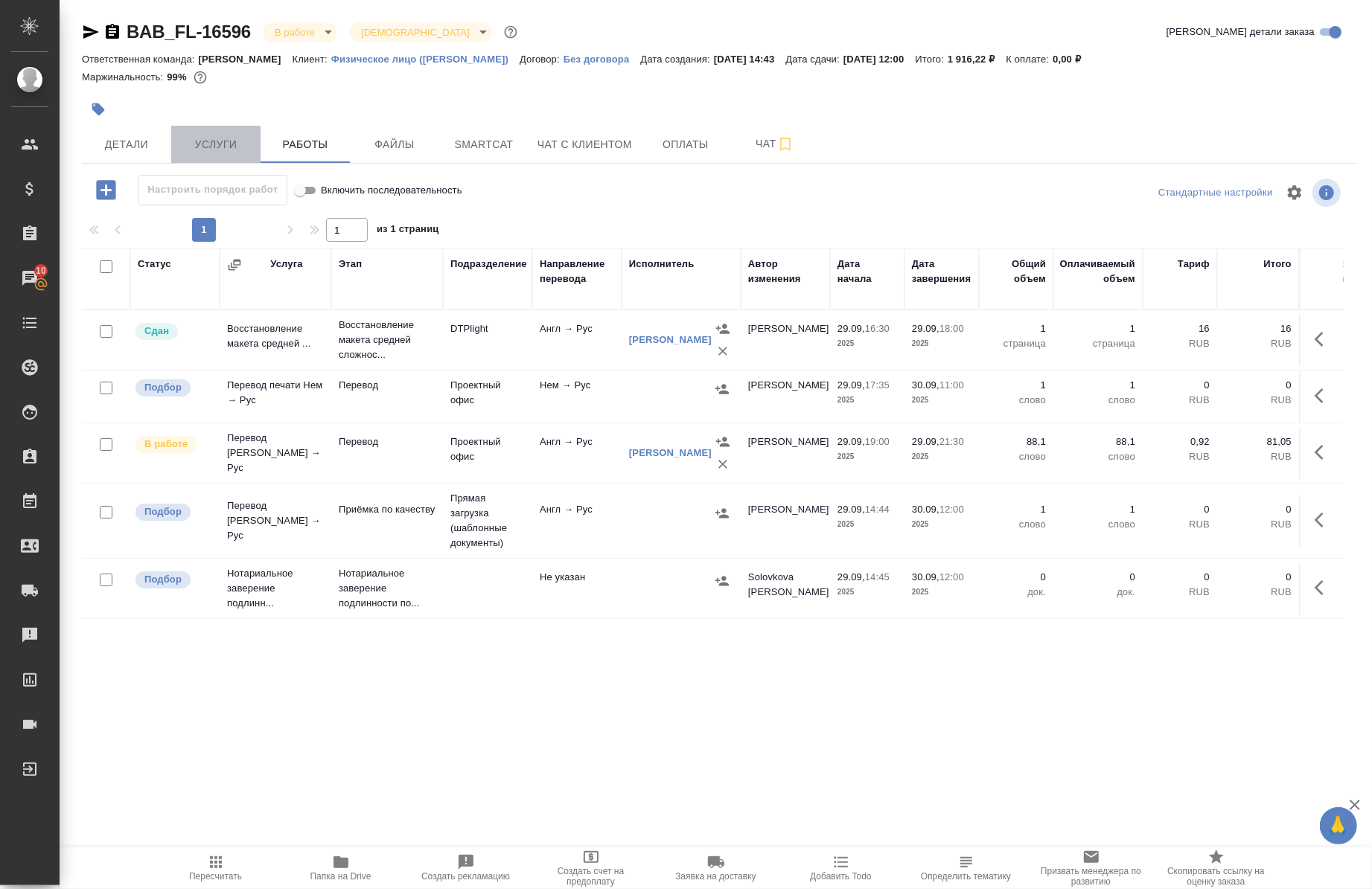
click at [232, 150] on span "Услуги" at bounding box center [215, 144] width 71 height 19
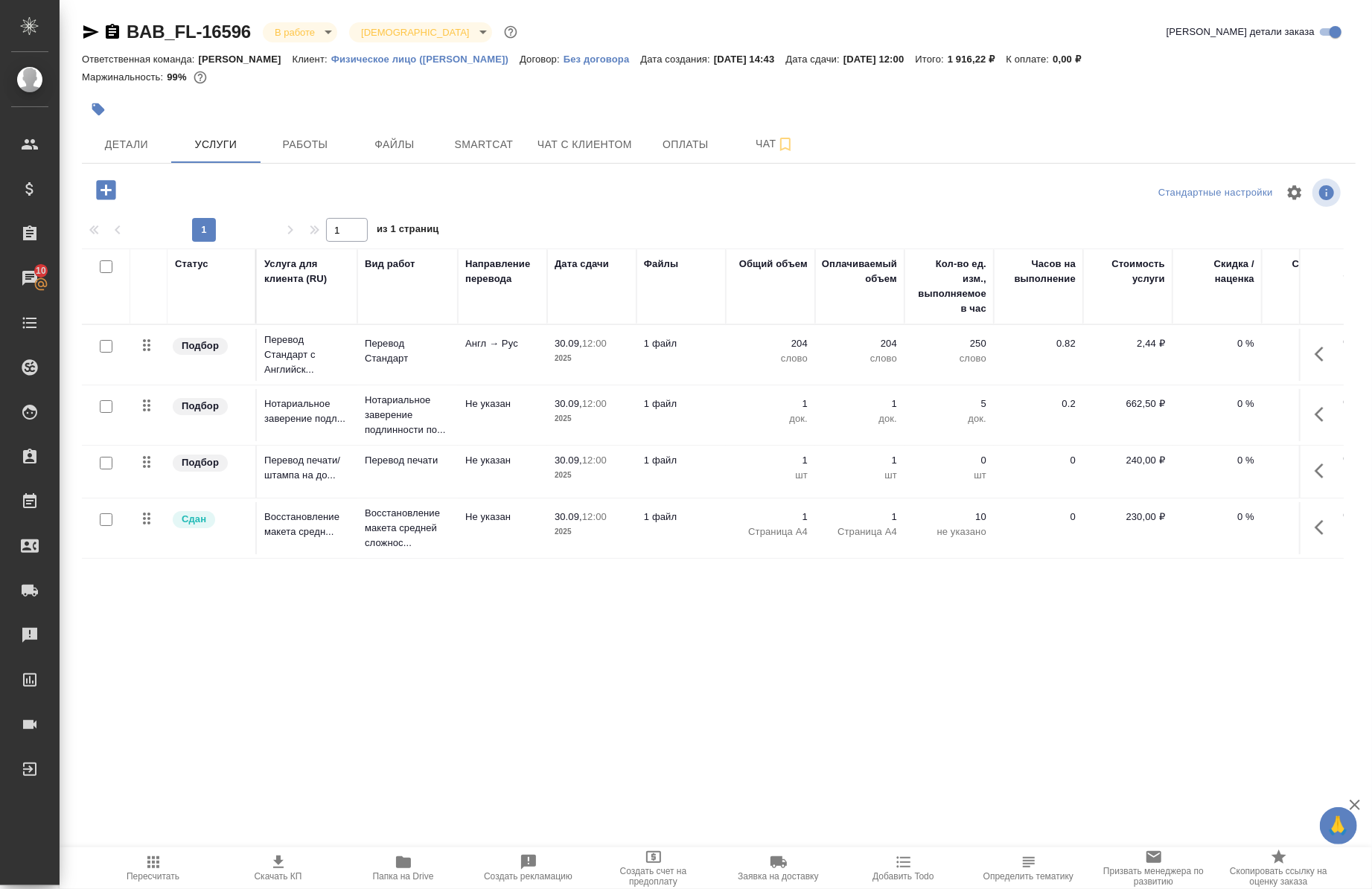
click at [1314, 474] on icon "button" at bounding box center [1323, 471] width 18 height 18
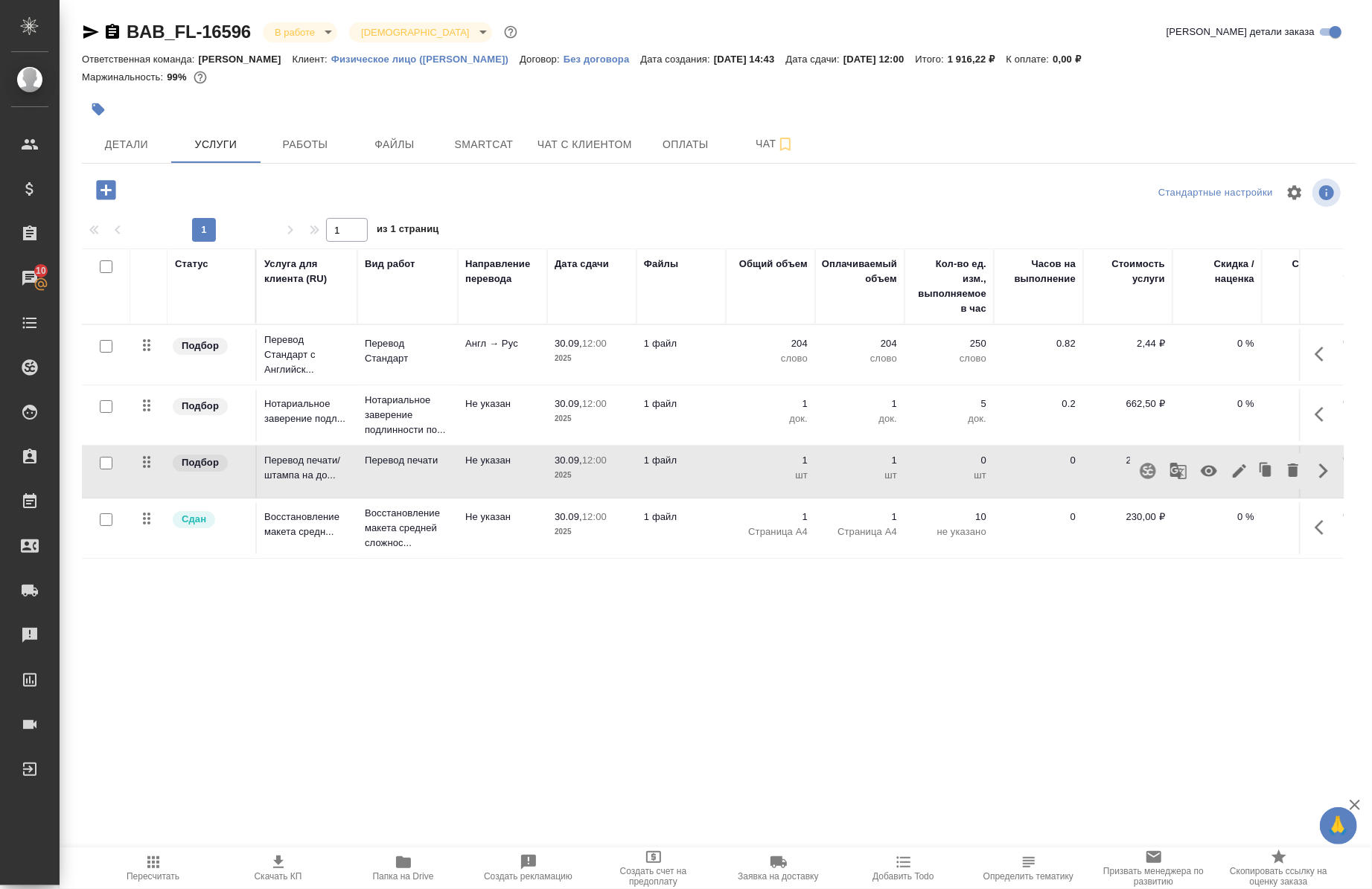
click at [1170, 471] on icon "button" at bounding box center [1178, 471] width 18 height 18
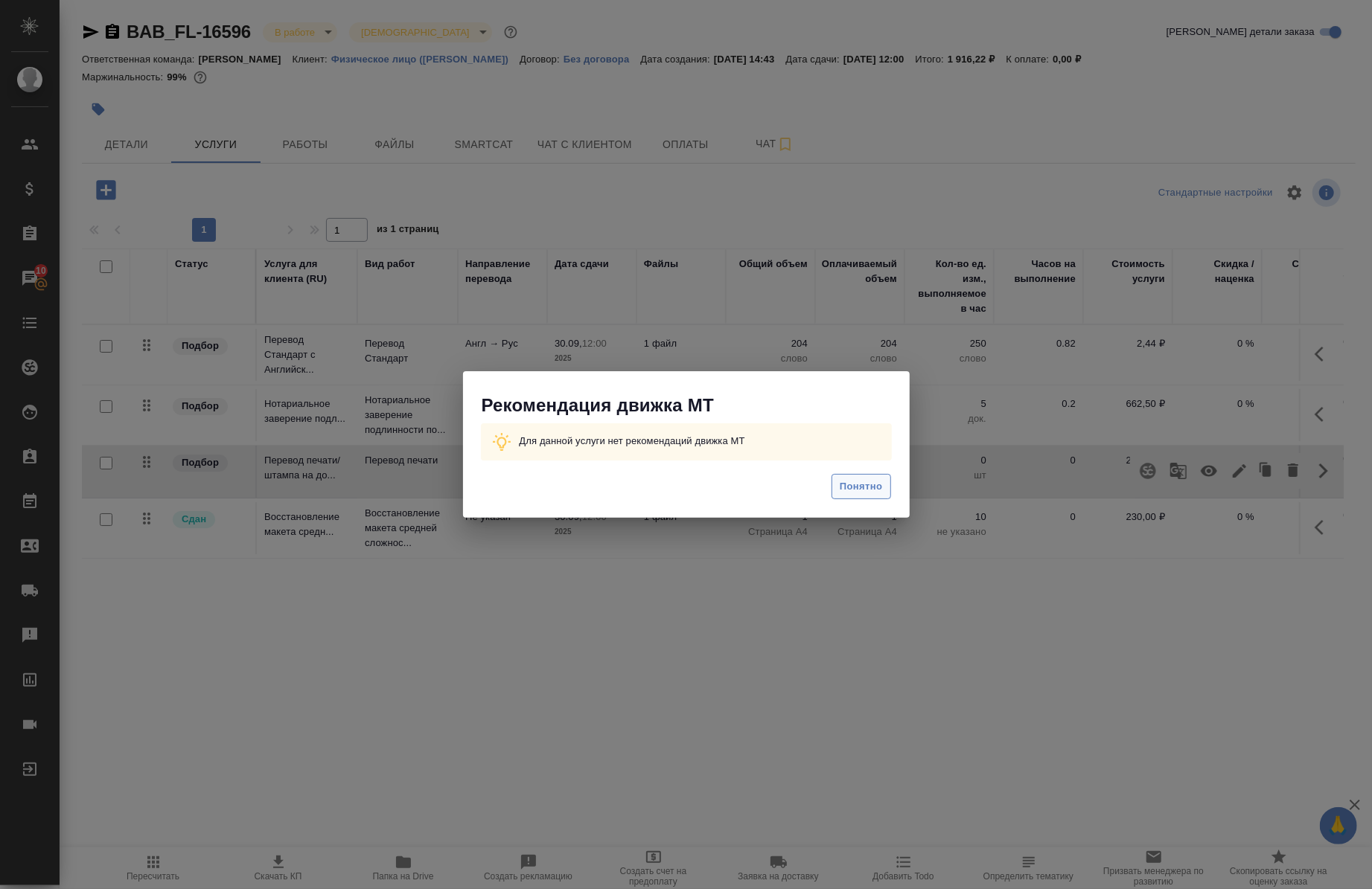
click at [873, 486] on span "Понятно" at bounding box center [861, 487] width 42 height 17
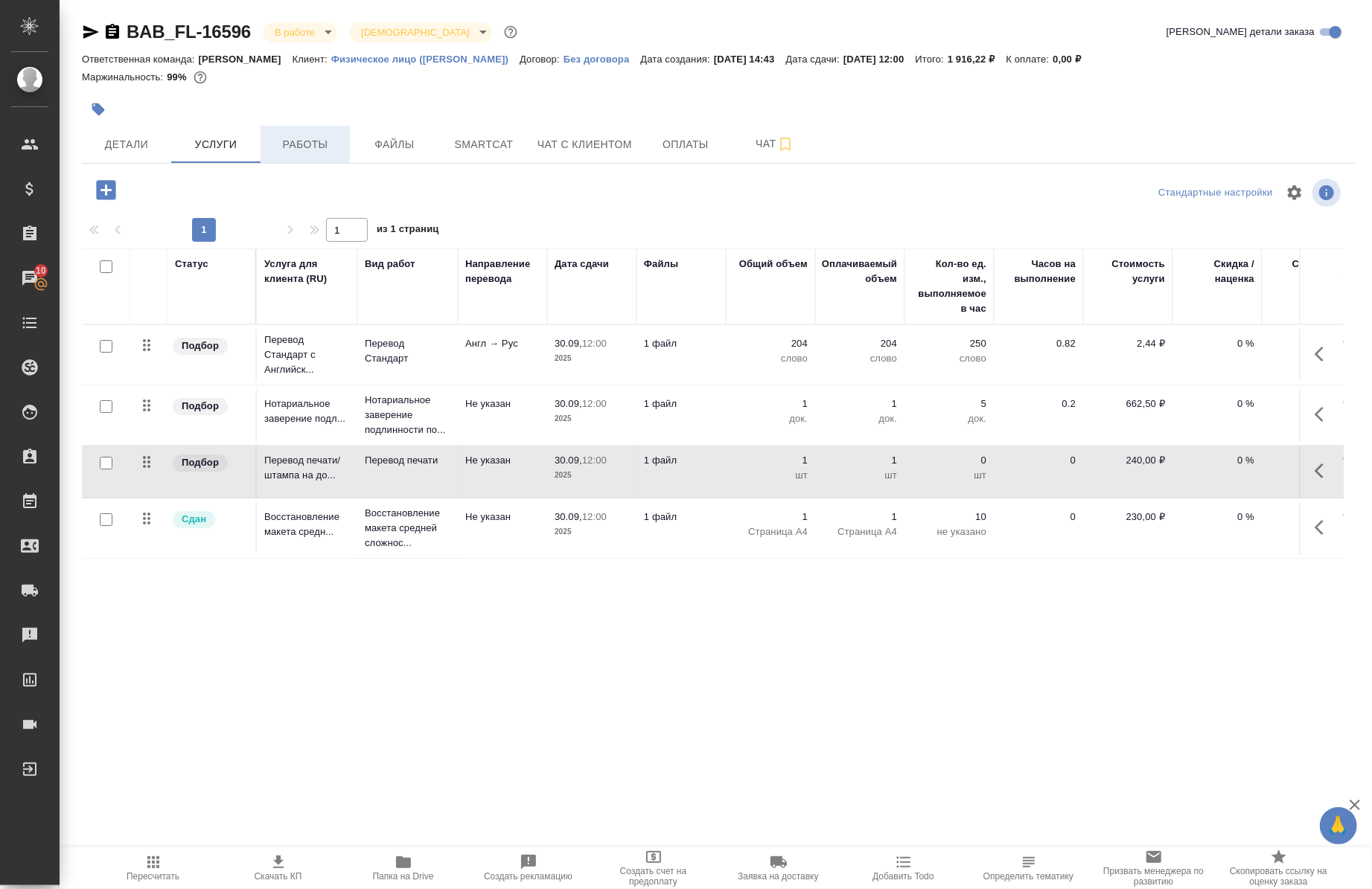
click at [322, 160] on button "Работы" at bounding box center [305, 144] width 89 height 37
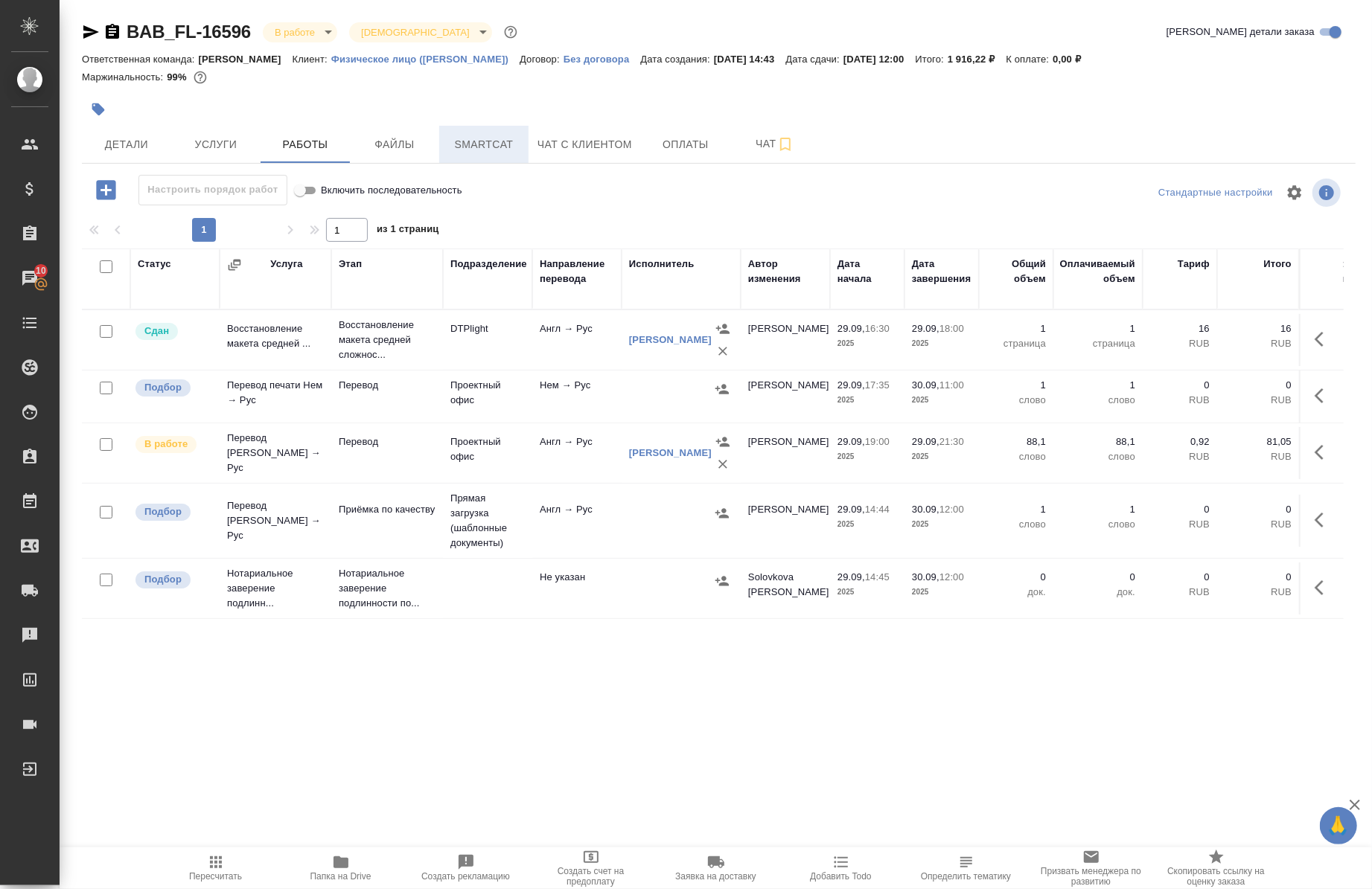
drag, startPoint x: 368, startPoint y: 151, endPoint x: 489, endPoint y: 151, distance: 121.0
click at [390, 150] on span "Файлы" at bounding box center [394, 144] width 71 height 19
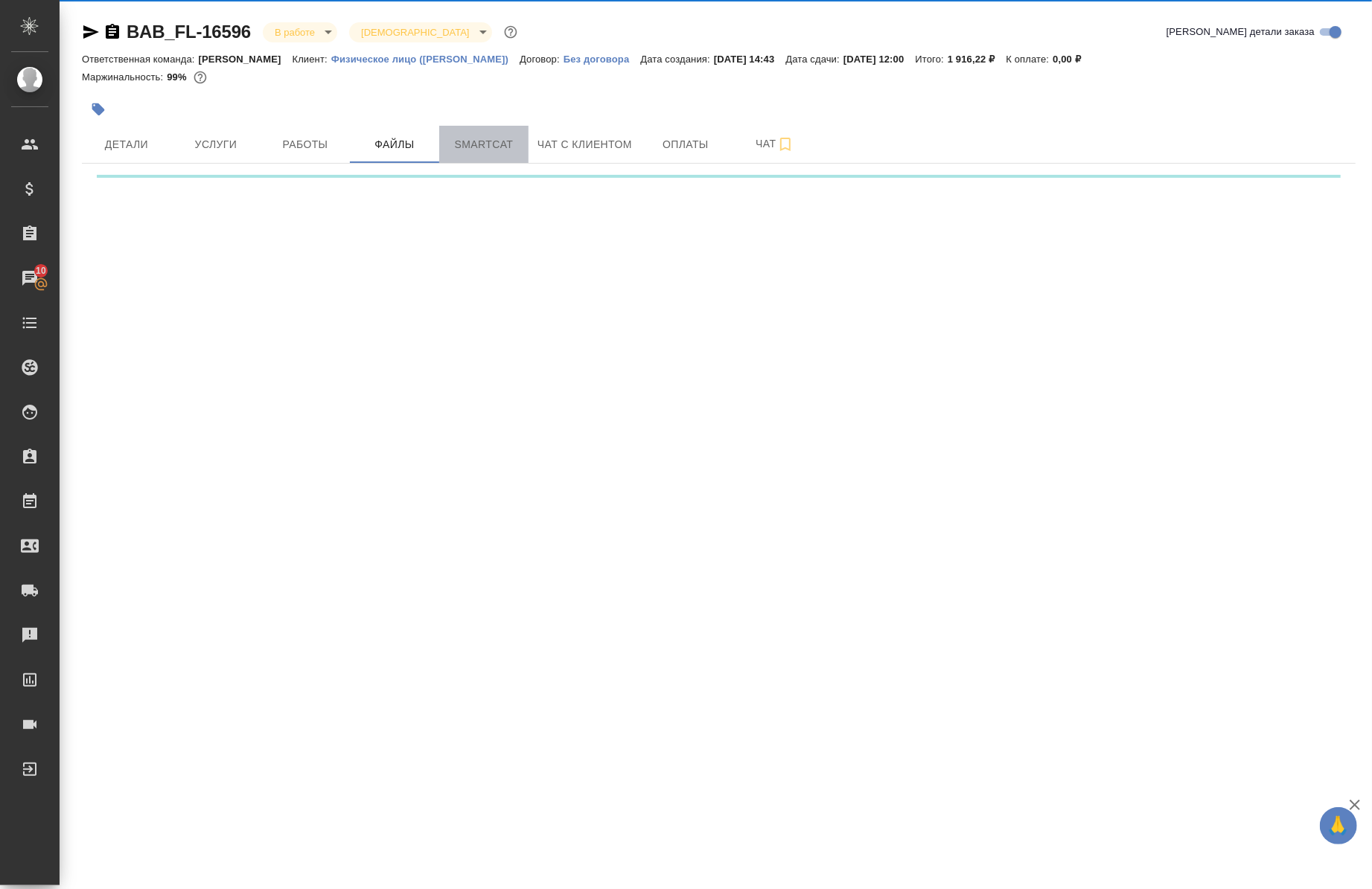
click at [490, 151] on span "Smartcat" at bounding box center [484, 144] width 71 height 19
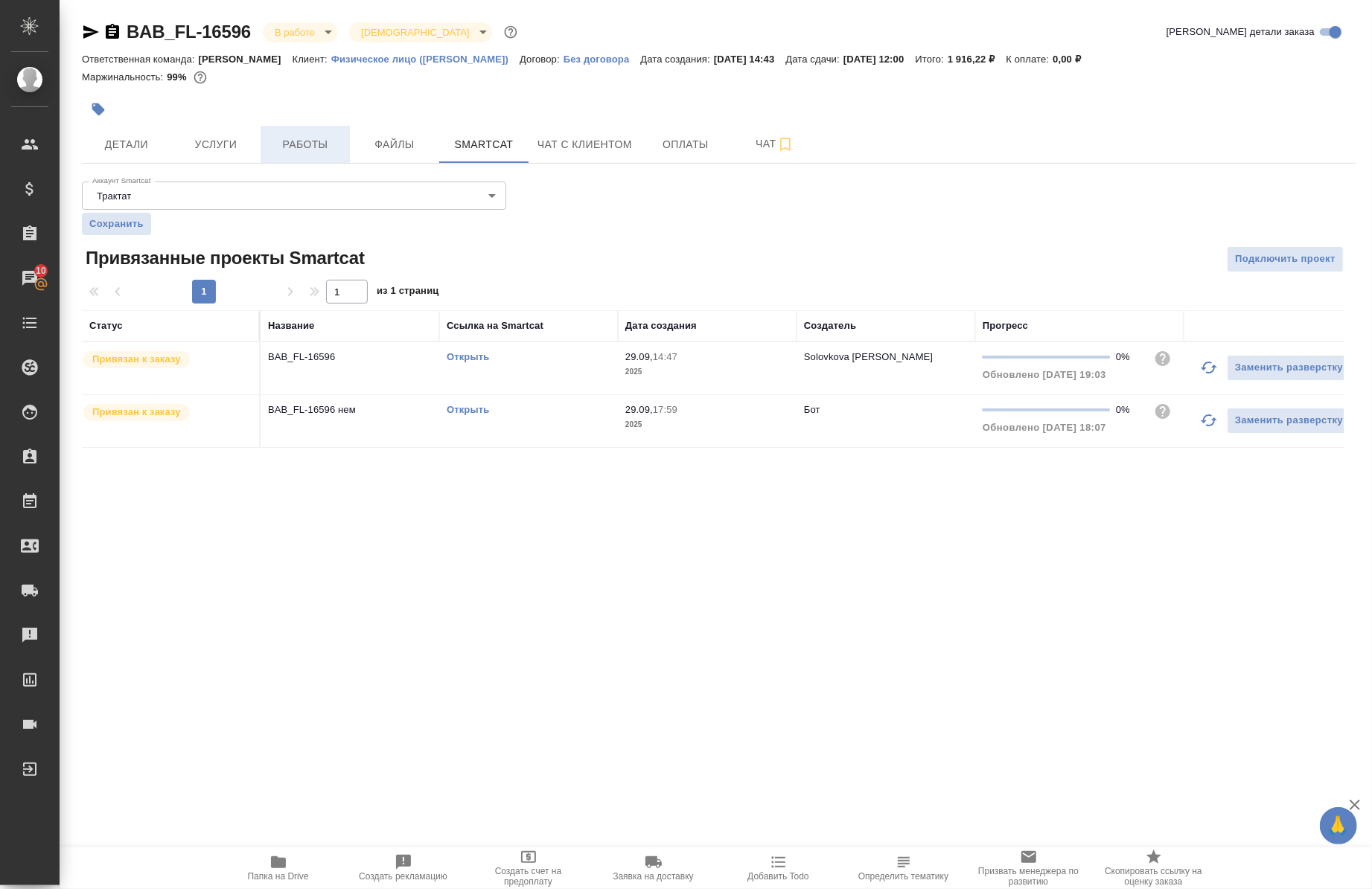
click at [310, 151] on span "Работы" at bounding box center [305, 144] width 71 height 19
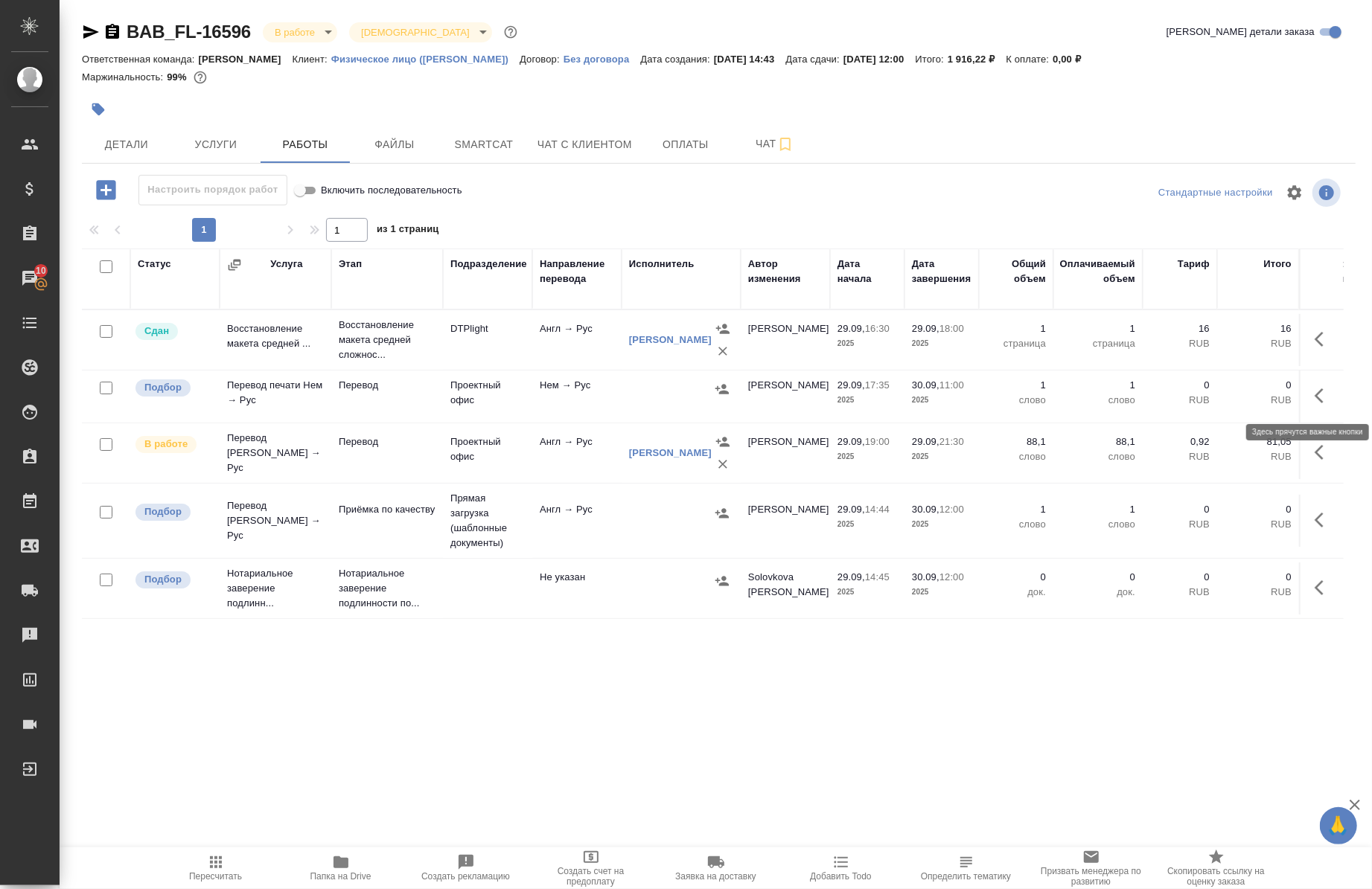
click at [1316, 402] on icon "button" at bounding box center [1323, 396] width 18 height 18
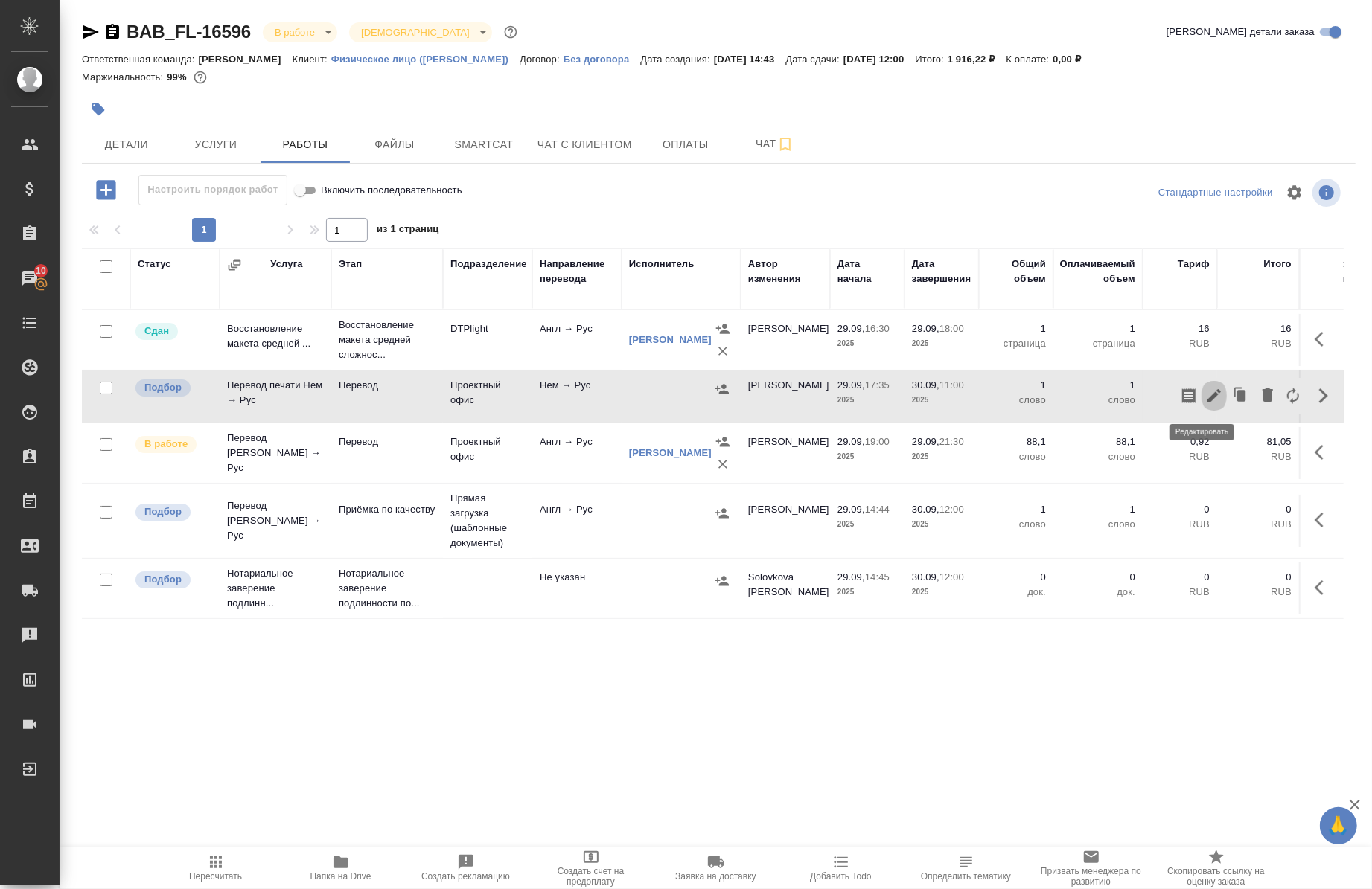
click at [1208, 394] on icon "button" at bounding box center [1214, 396] width 14 height 14
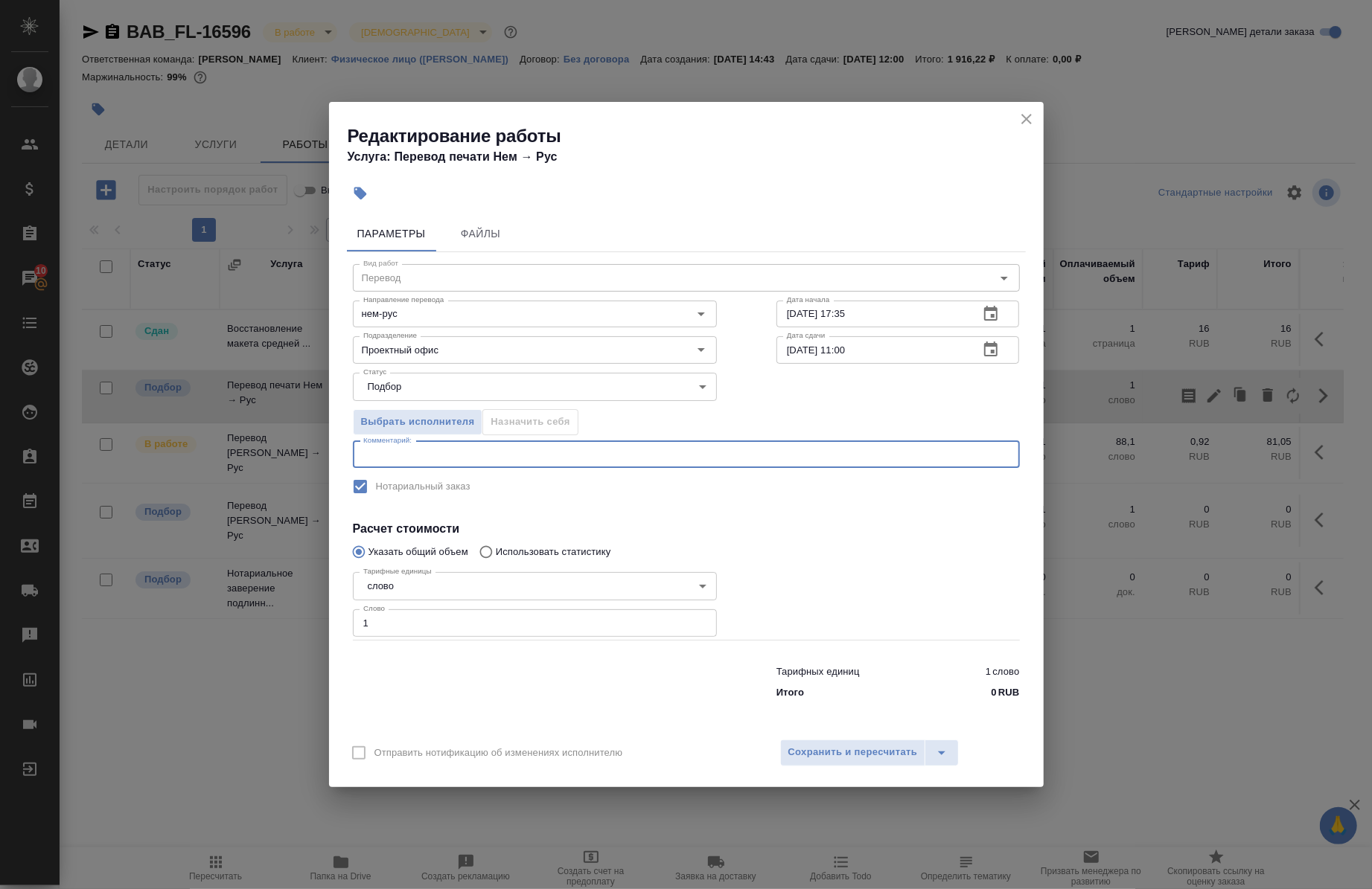
click at [442, 455] on textarea at bounding box center [687, 454] width 646 height 11
type textarea "под нот"
click at [395, 632] on input "1" at bounding box center [535, 623] width 364 height 27
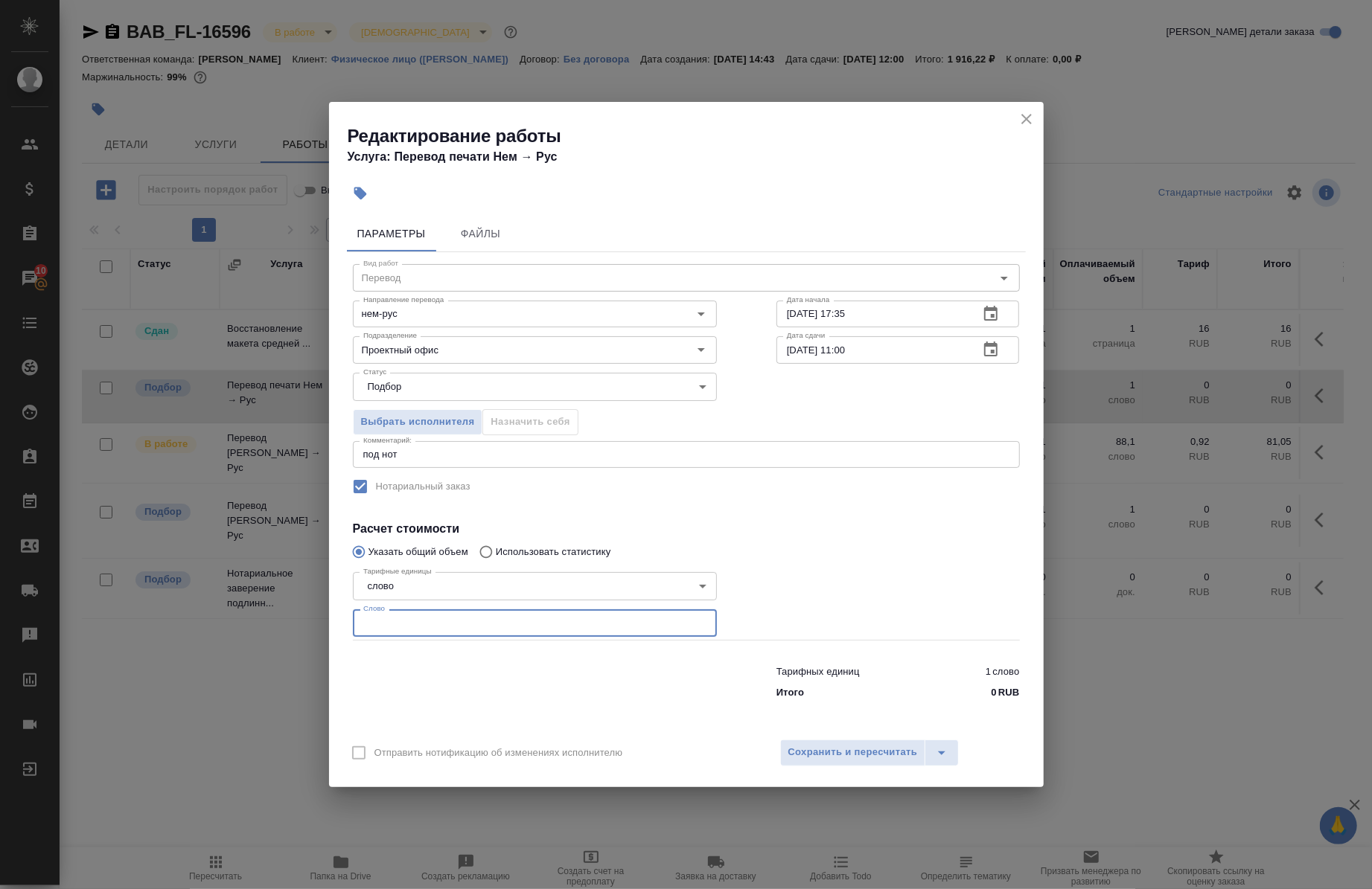
paste input "59.8"
type input "59.8"
click at [927, 317] on input "29.09.2025 17:35" at bounding box center [872, 313] width 191 height 27
type input "29.09.2025 19:15"
click at [799, 353] on input "30.09.2025 11:00" at bounding box center [872, 349] width 191 height 27
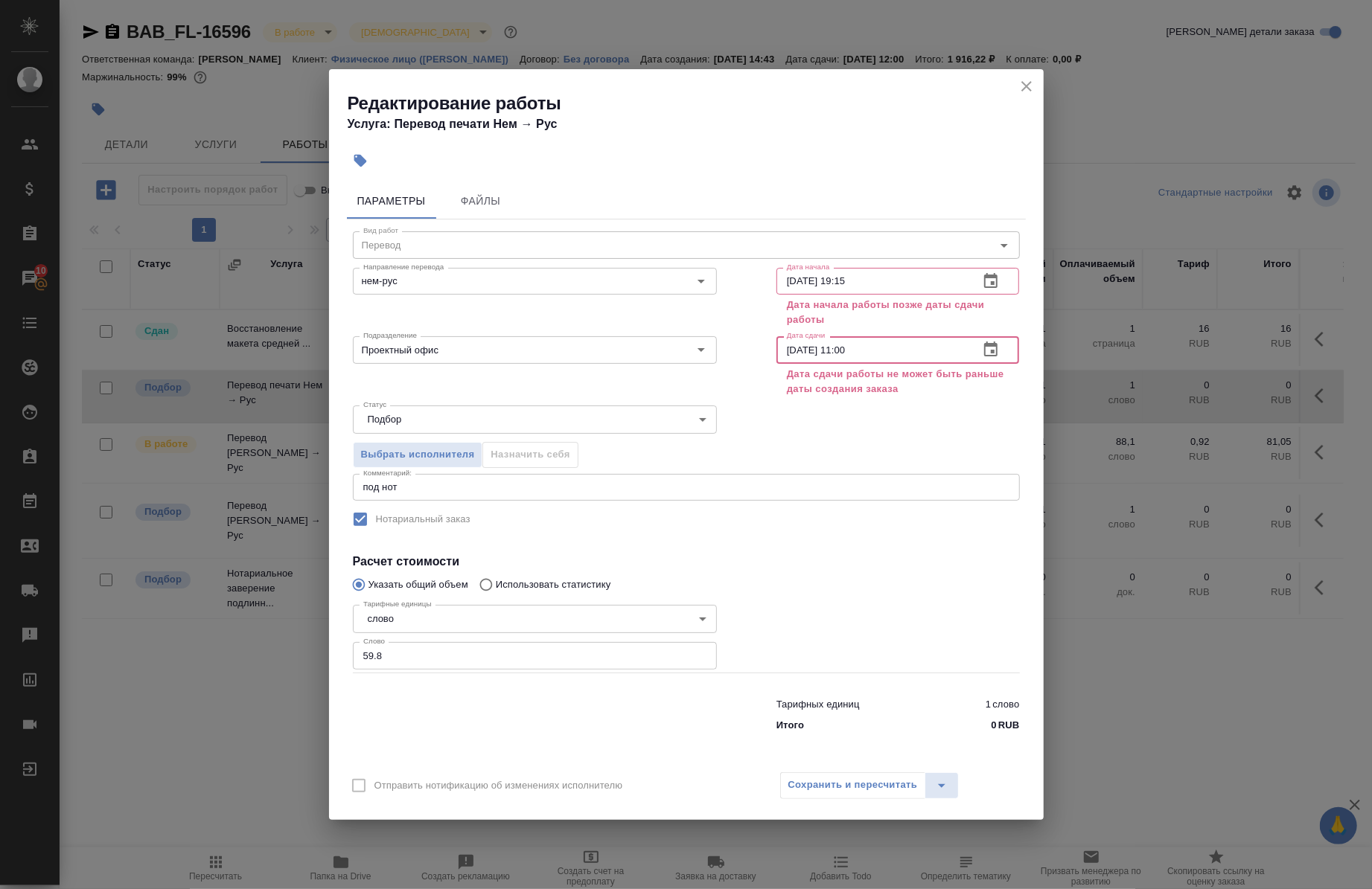
click at [883, 355] on input "29.09.2025 11:00" at bounding box center [872, 349] width 191 height 27
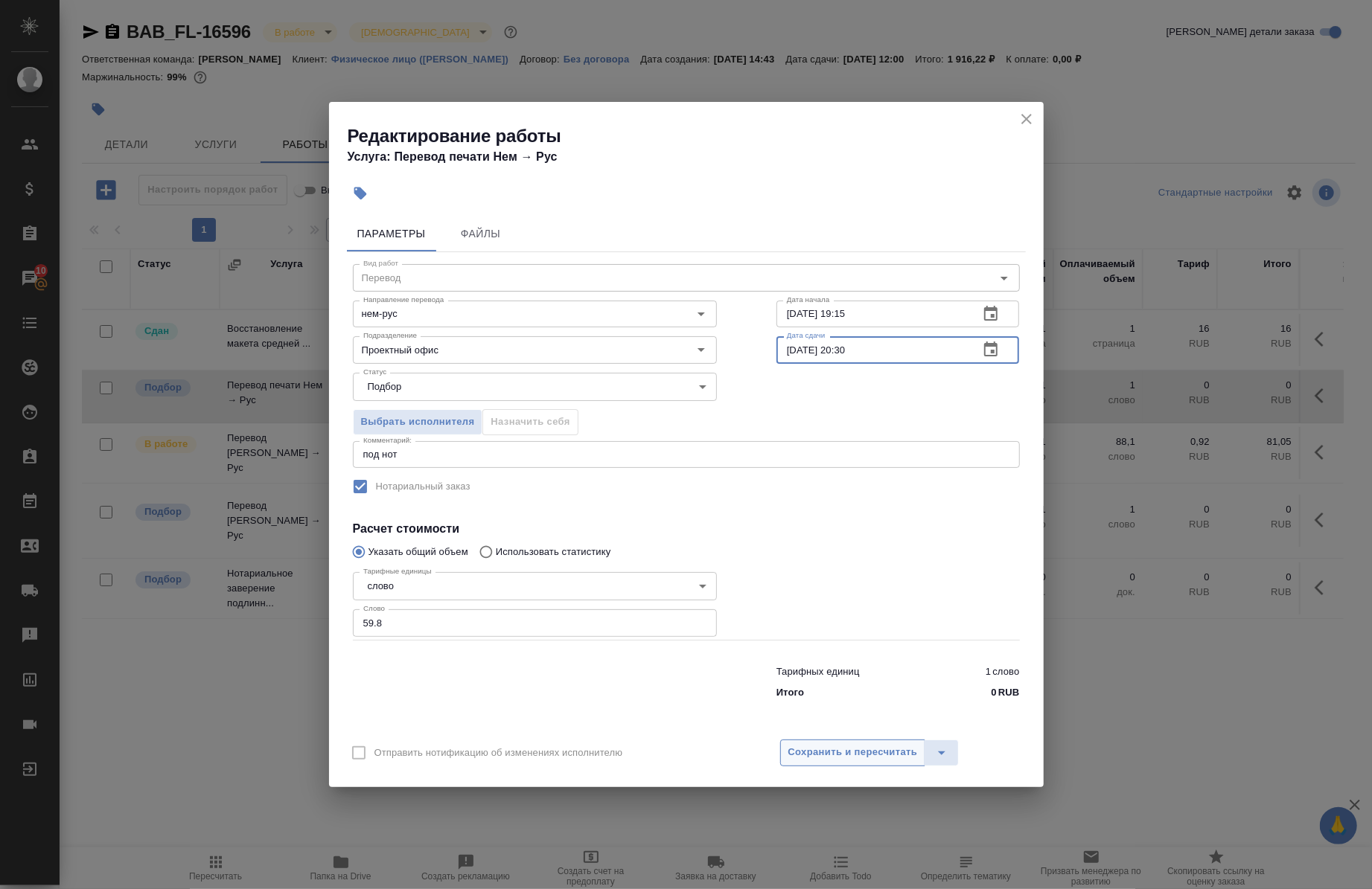
type input "29.09.2025 20:30"
click at [854, 755] on span "Сохранить и пересчитать" at bounding box center [853, 752] width 130 height 17
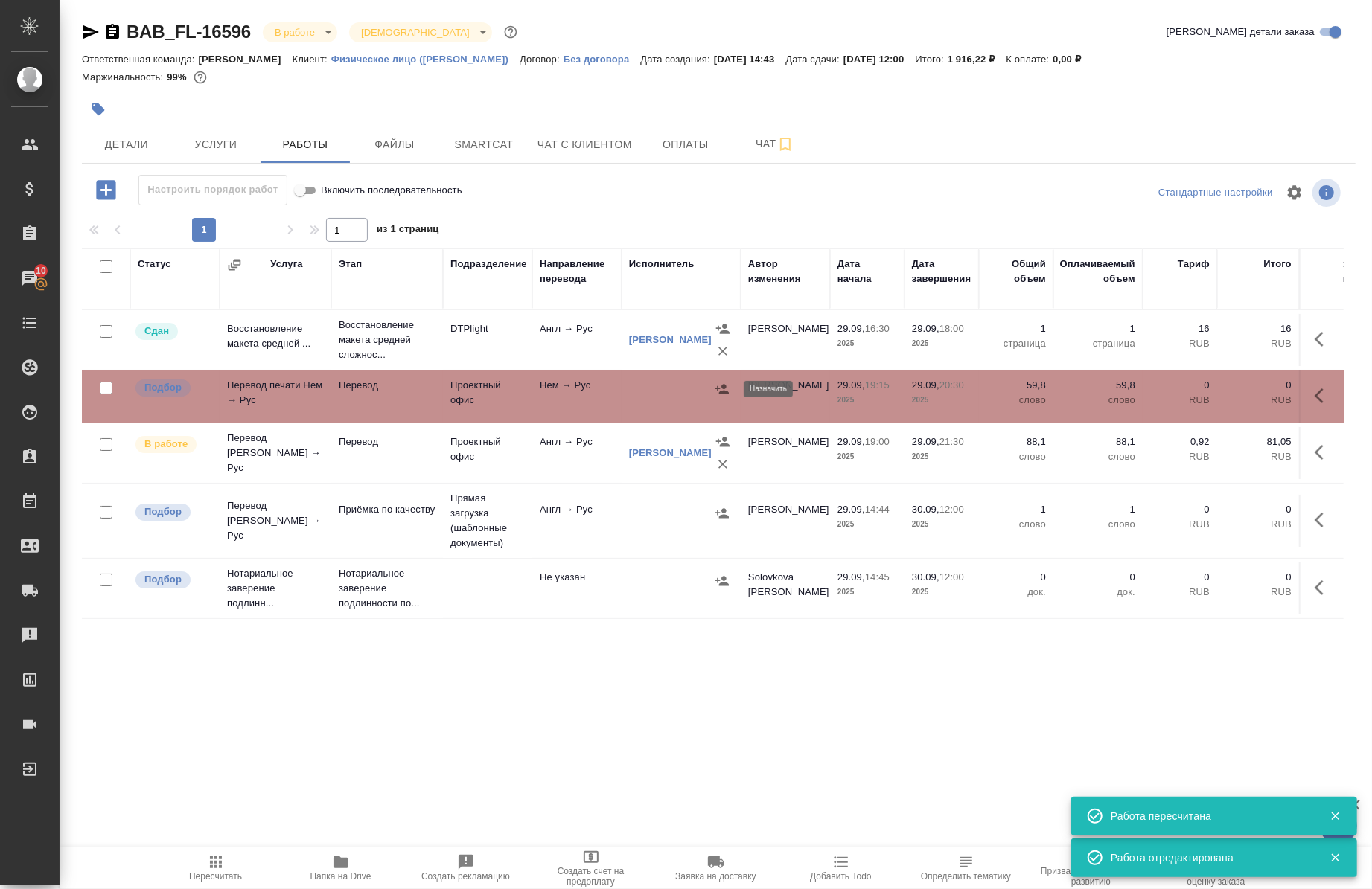
click at [719, 387] on icon "button" at bounding box center [722, 389] width 15 height 15
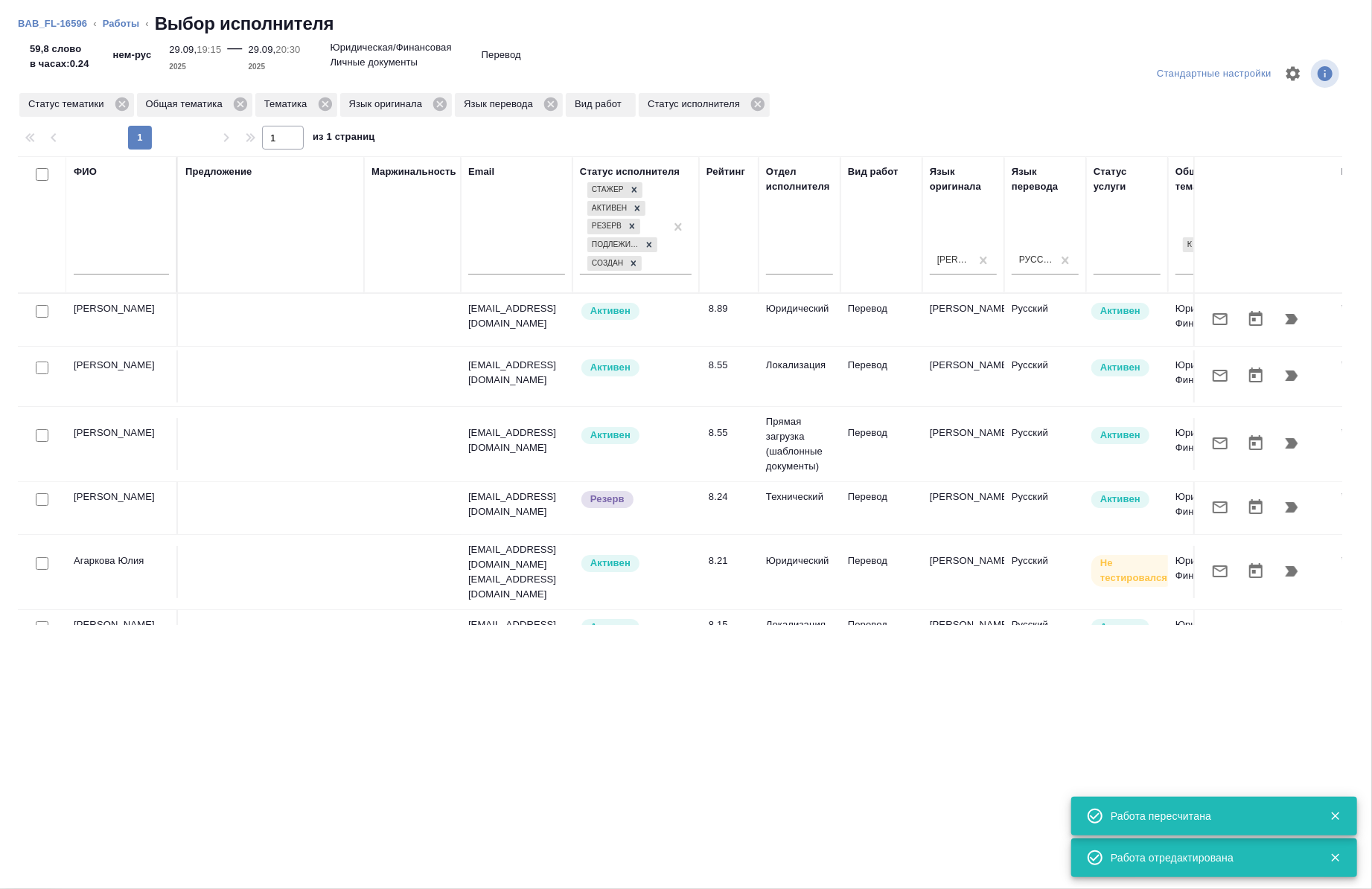
scroll to position [0, 850]
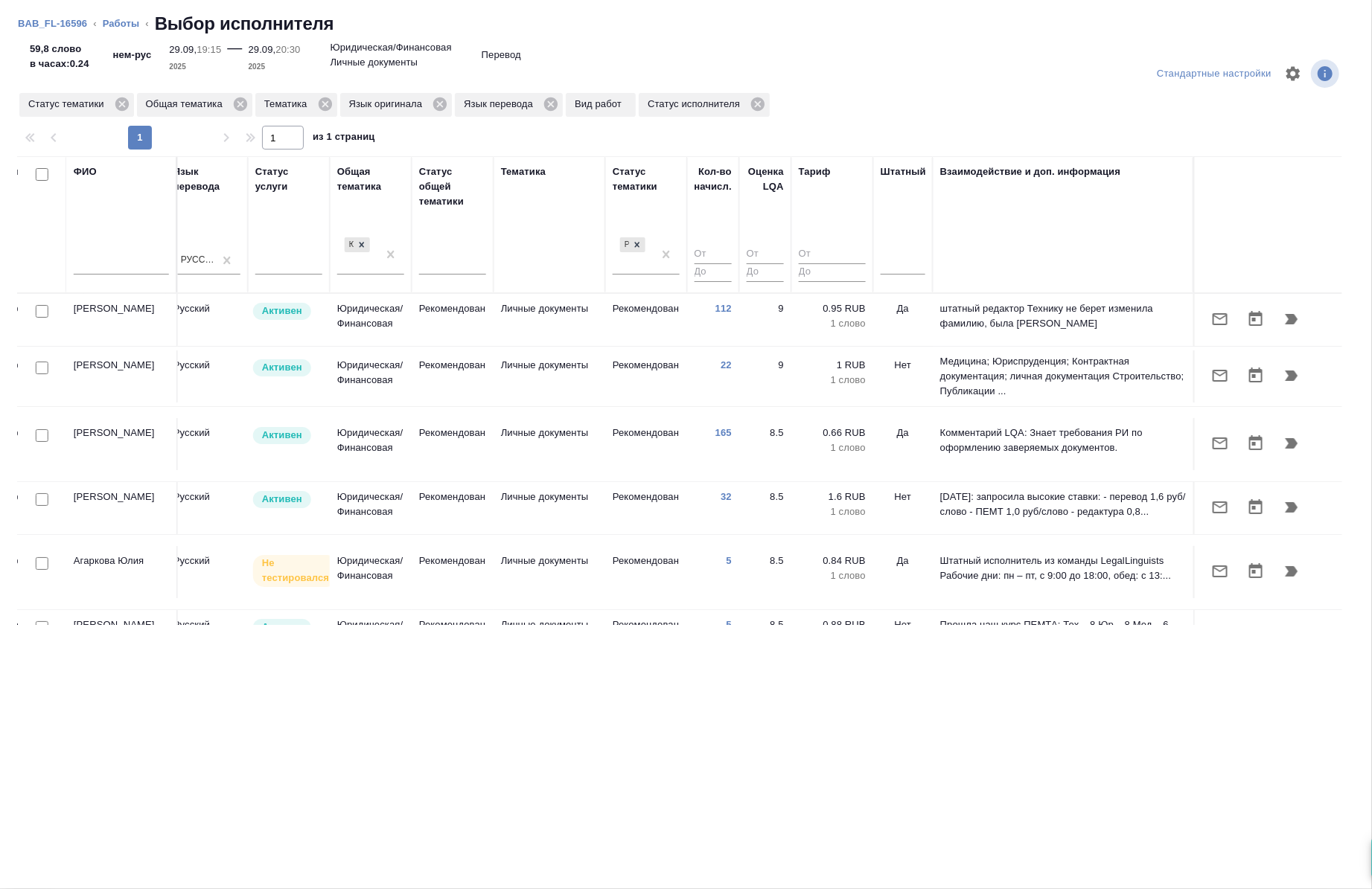
click at [889, 279] on div at bounding box center [902, 266] width 45 height 39
click at [880, 257] on div at bounding box center [902, 260] width 45 height 22
click at [911, 308] on div "Нет" at bounding box center [992, 307] width 224 height 27
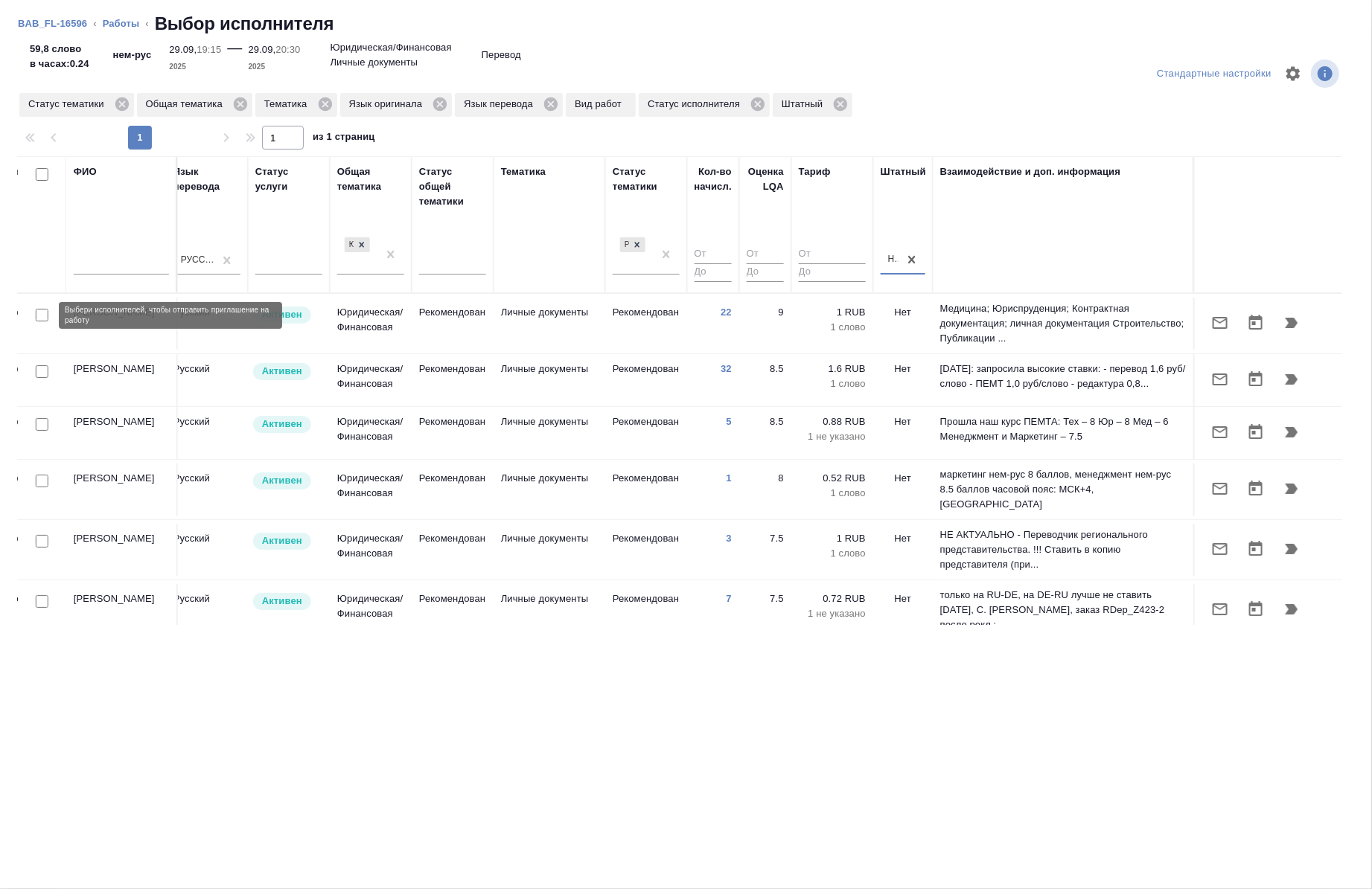
click at [39, 317] on input "checkbox" at bounding box center [42, 315] width 13 height 13
checkbox input "true"
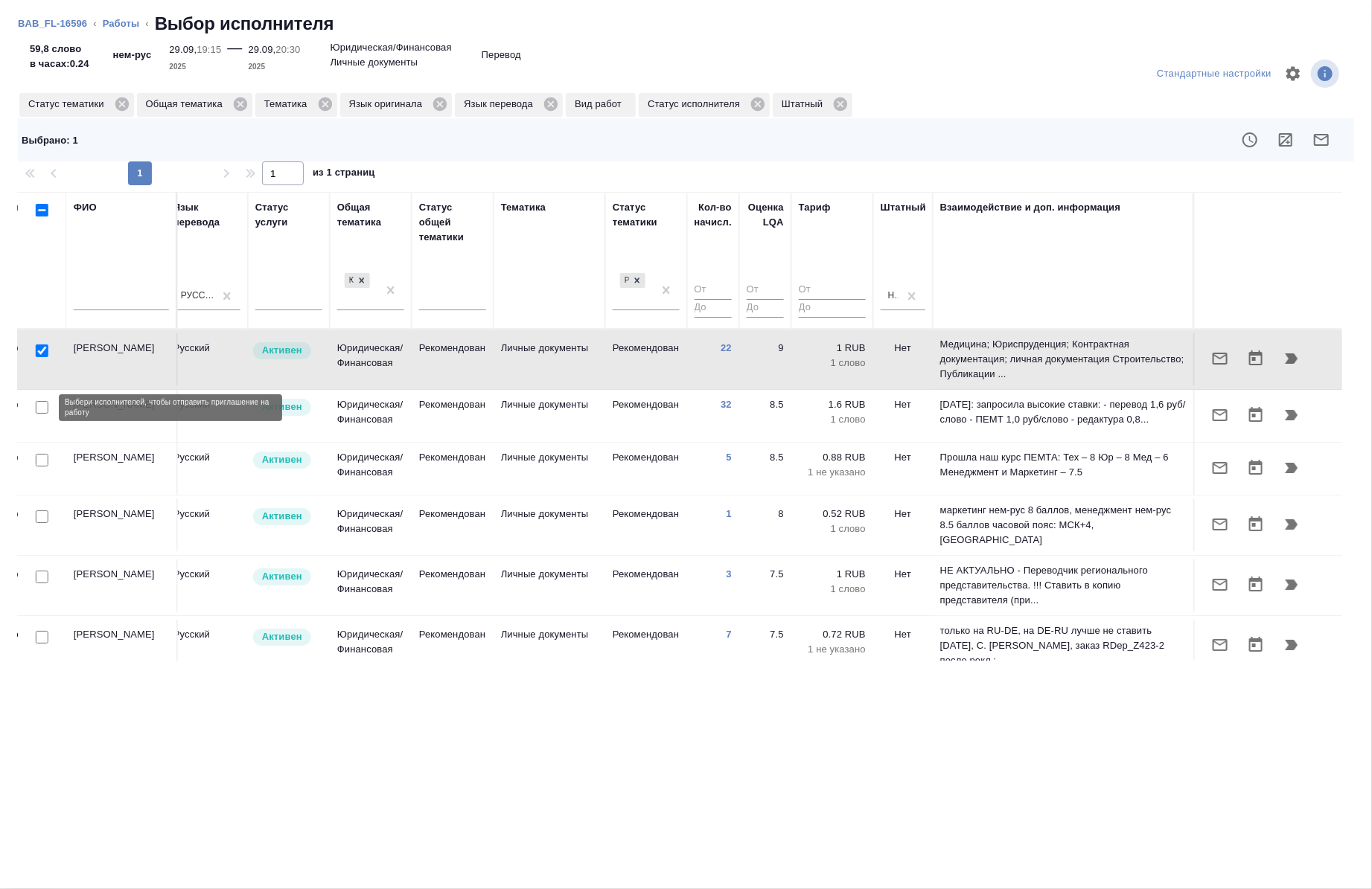
click at [45, 410] on input "checkbox" at bounding box center [42, 407] width 13 height 13
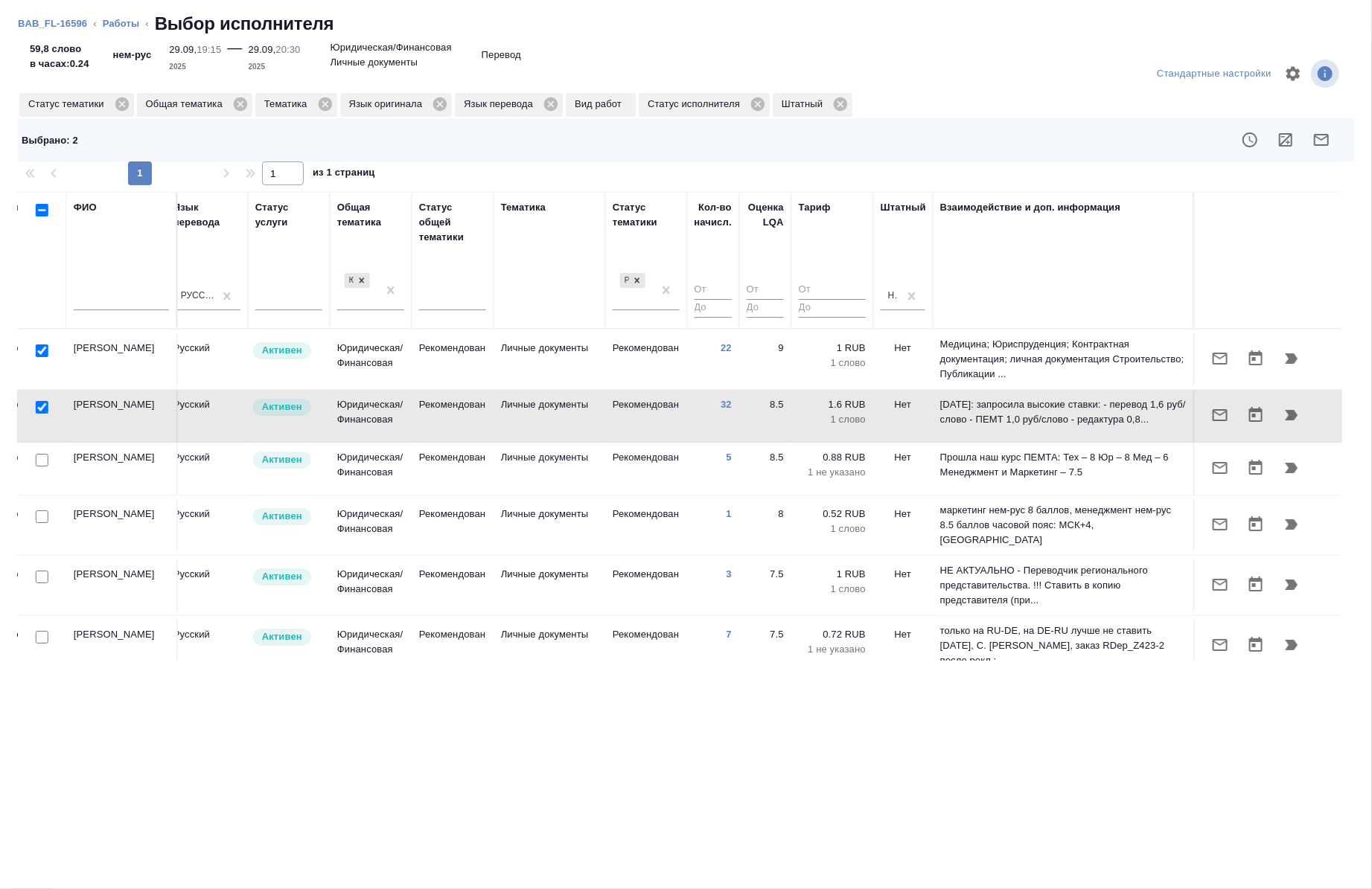
click at [42, 413] on input "checkbox" at bounding box center [42, 407] width 13 height 13
checkbox input "false"
click at [42, 462] on input "checkbox" at bounding box center [42, 461] width 13 height 13
checkbox input "true"
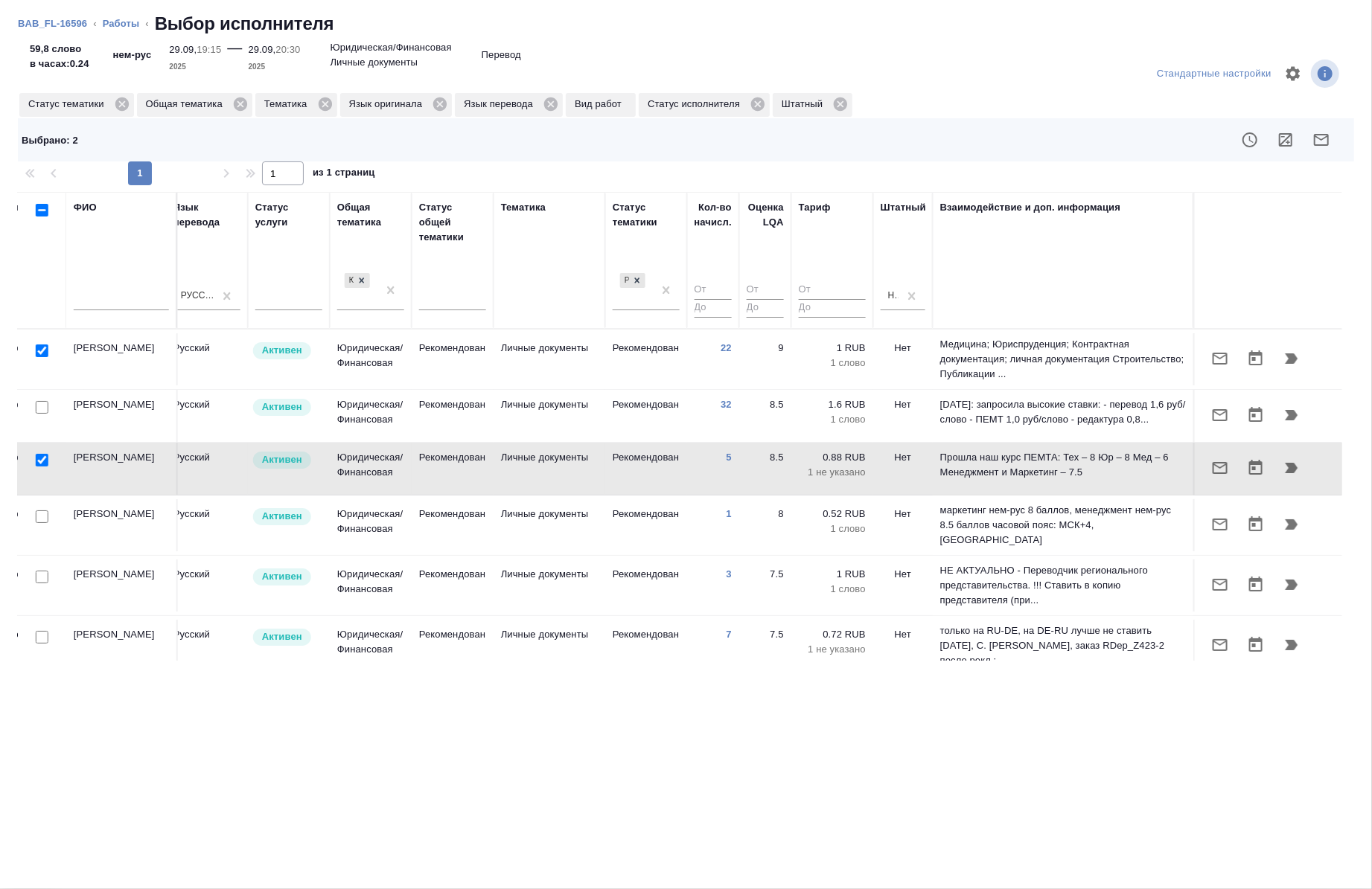
scroll to position [21, 850]
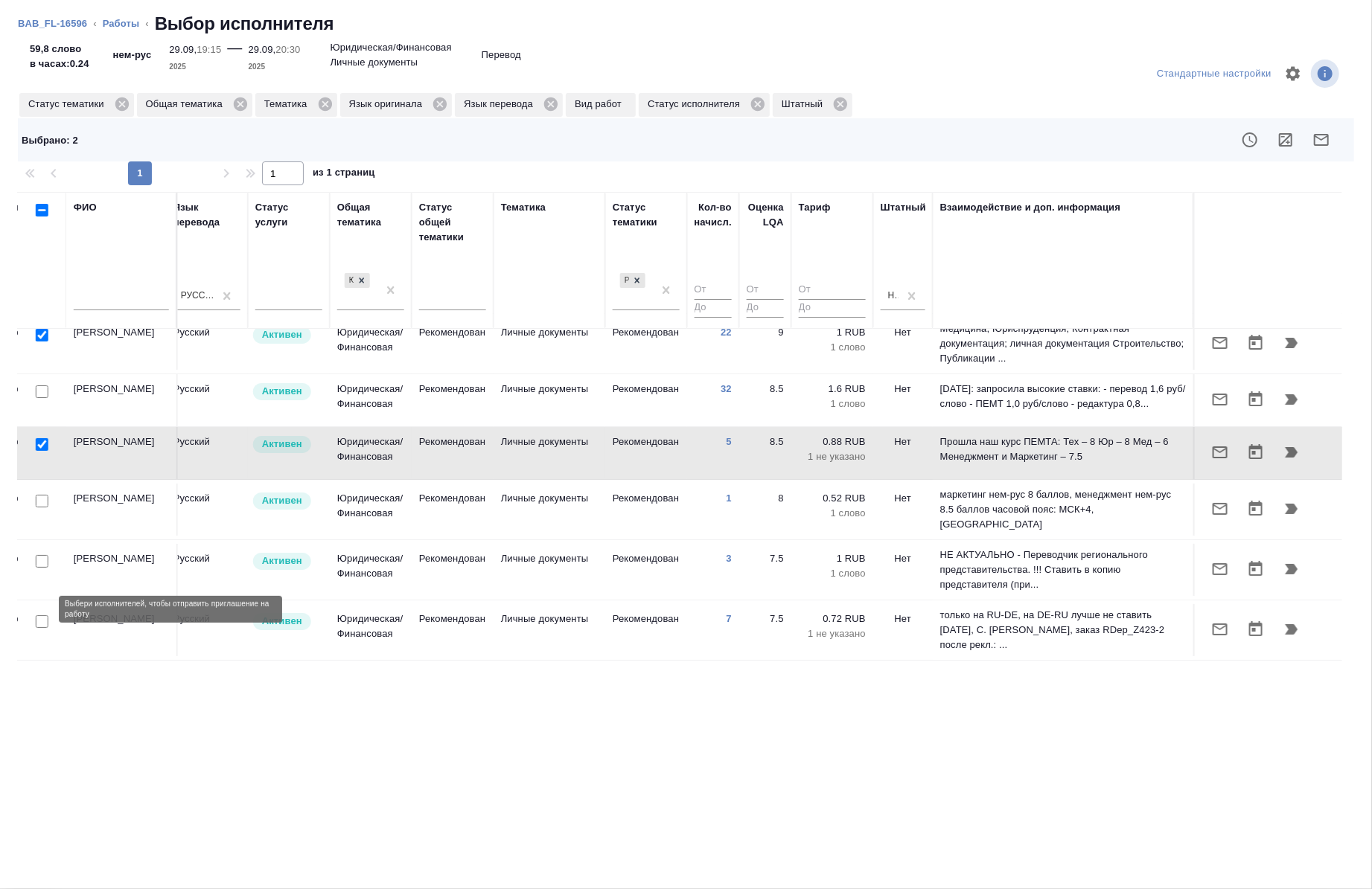
click at [45, 615] on input "checkbox" at bounding box center [42, 622] width 13 height 13
checkbox input "true"
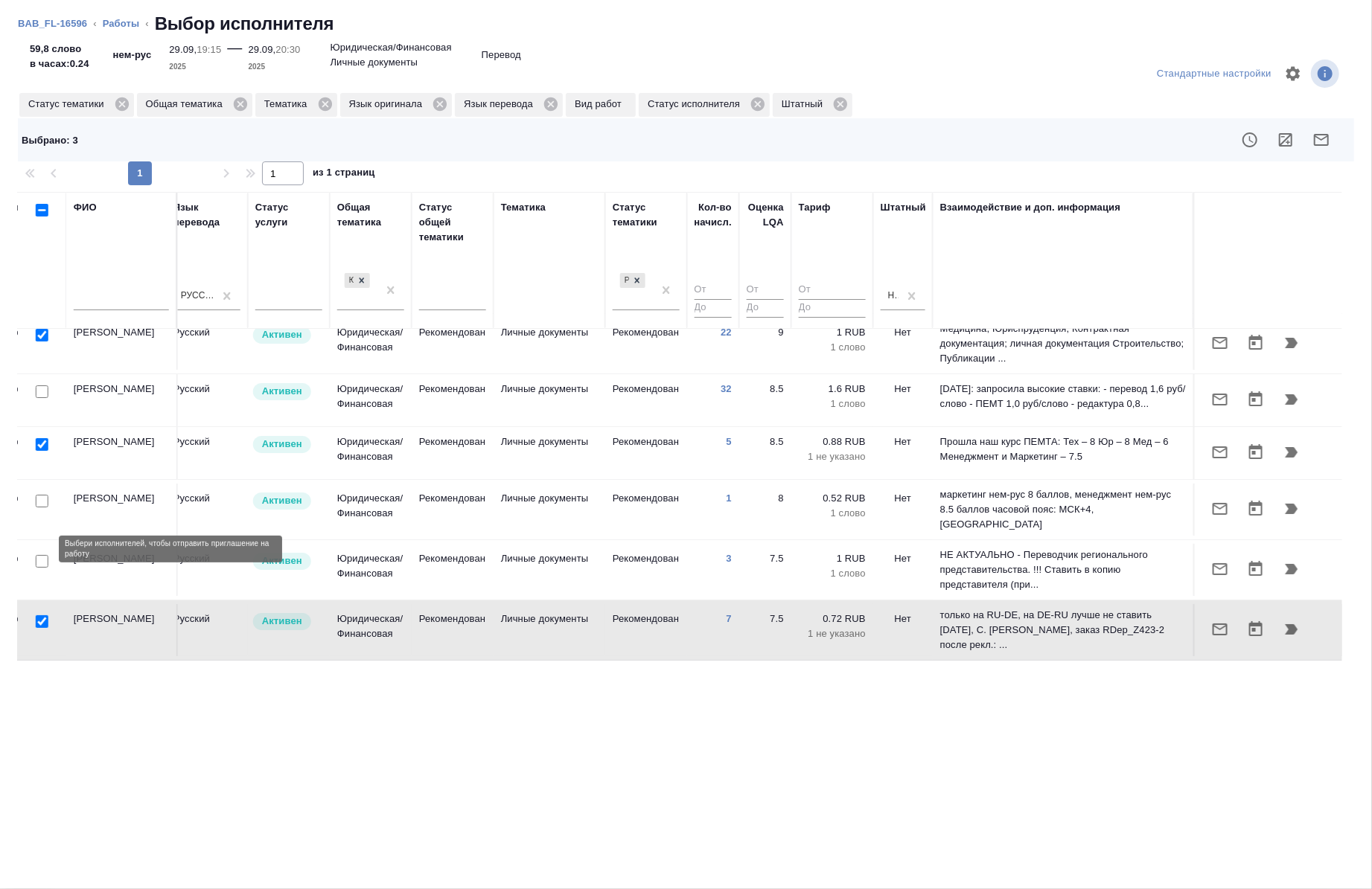
click at [42, 555] on input "checkbox" at bounding box center [42, 562] width 13 height 13
checkbox input "true"
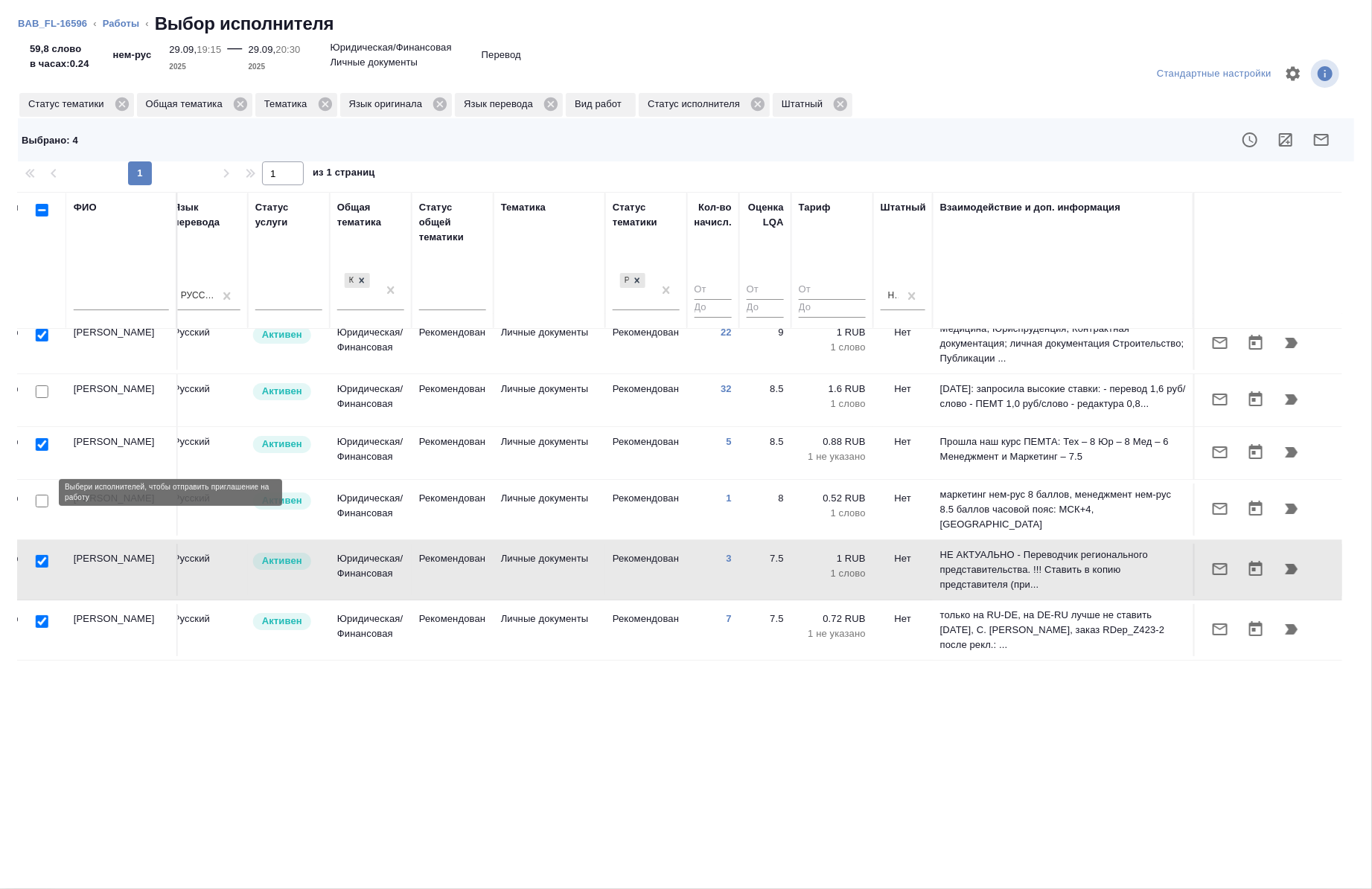
click at [41, 495] on input "checkbox" at bounding box center [42, 501] width 13 height 13
checkbox input "true"
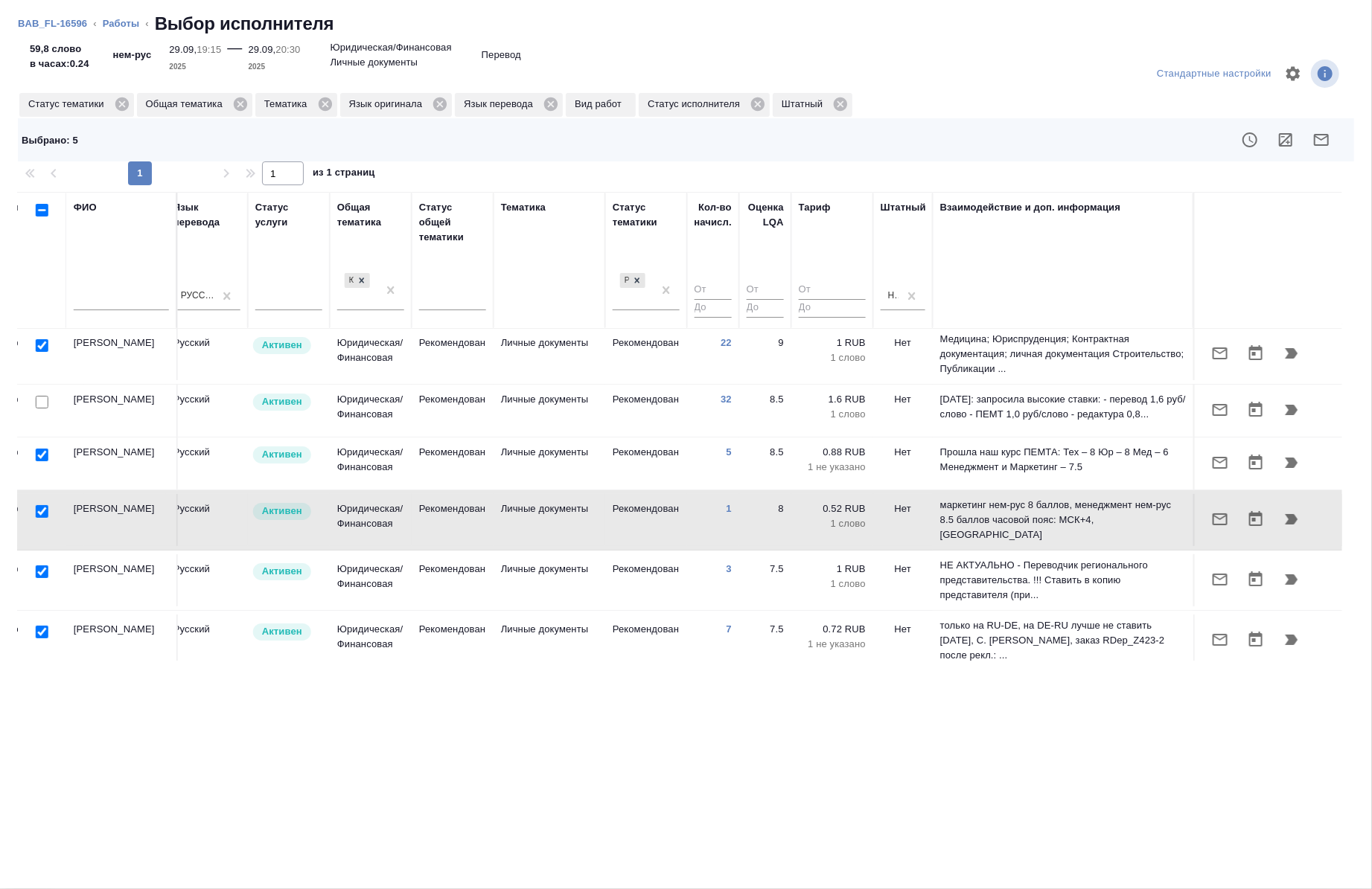
scroll to position [0, 850]
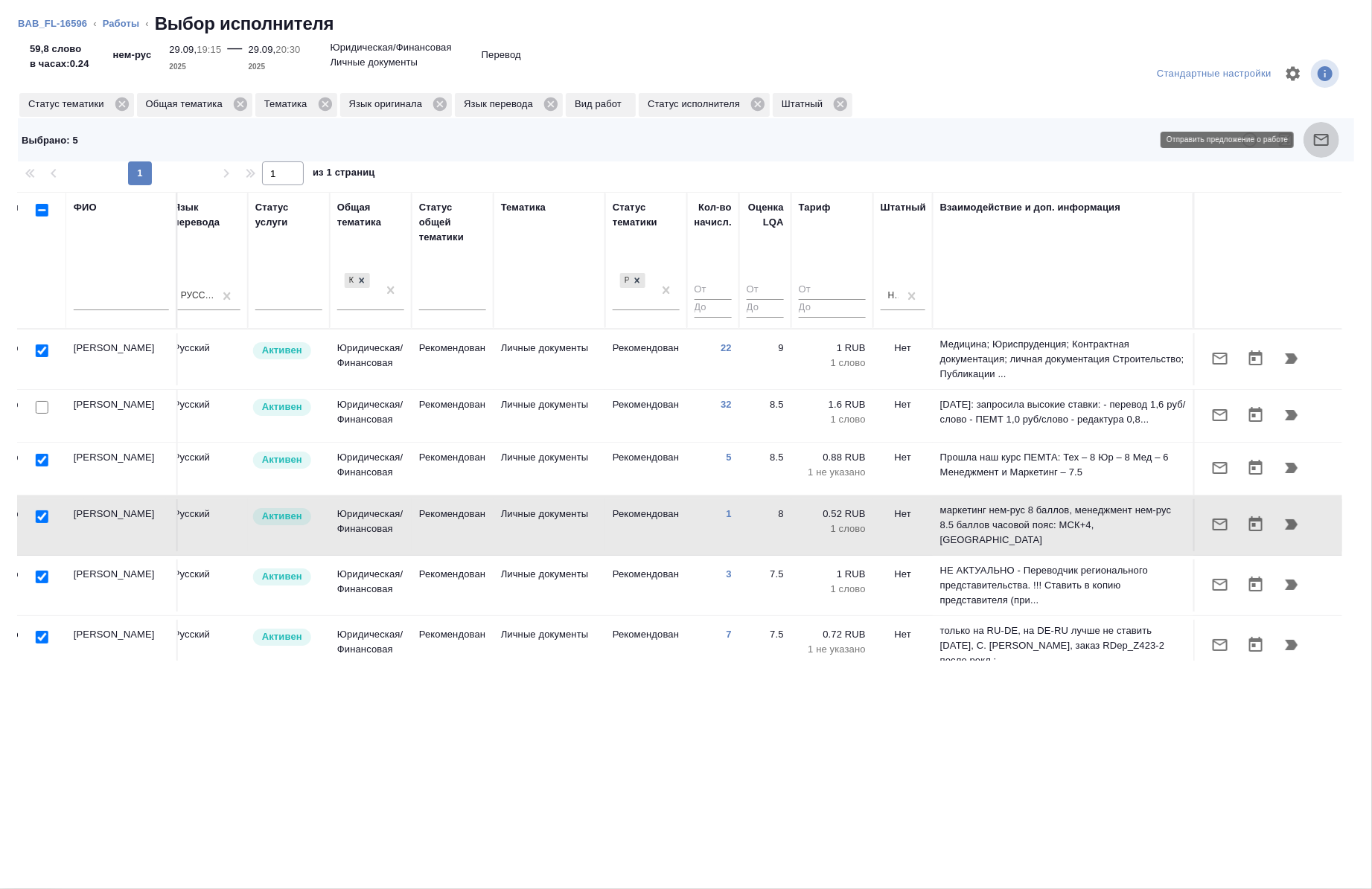
click at [1329, 134] on icon "button" at bounding box center [1322, 140] width 18 height 18
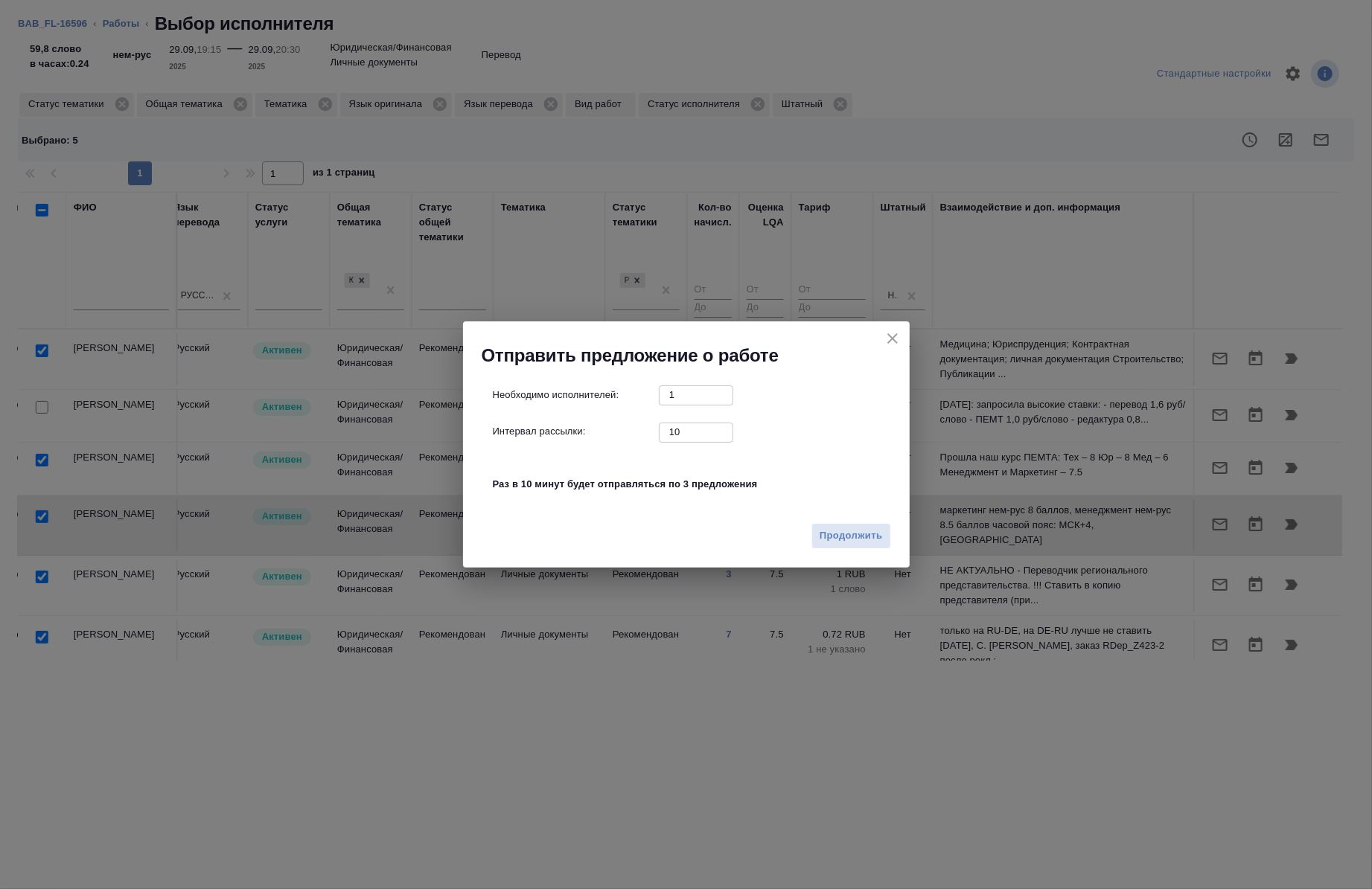
click at [688, 425] on input "10" at bounding box center [697, 432] width 75 height 19
type input "0"
click at [850, 545] on button "Продолжить" at bounding box center [850, 536] width 79 height 26
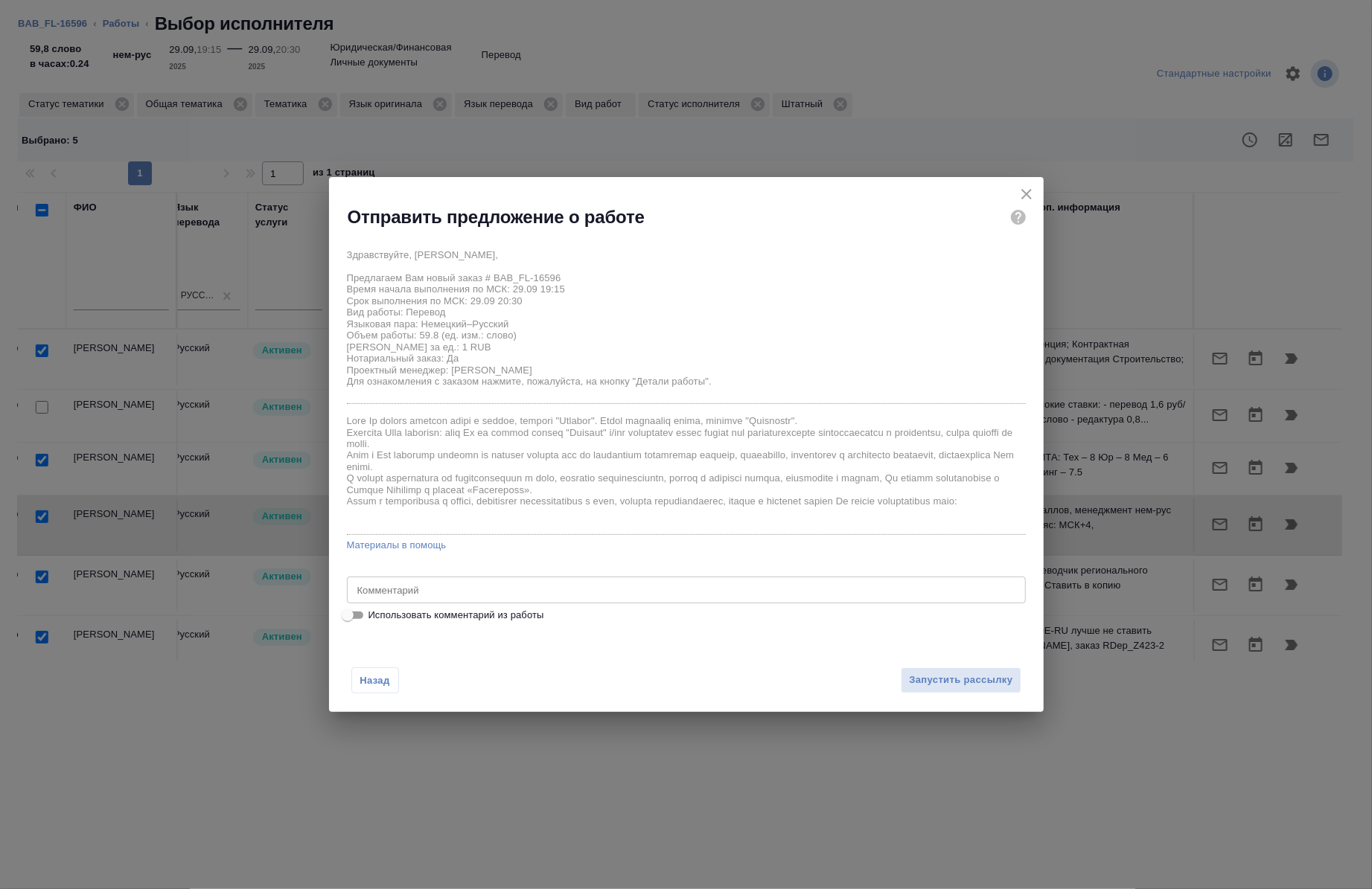
click at [437, 615] on span "Использовать комментарий из работы" at bounding box center [456, 615] width 176 height 15
click at [403, 614] on span "Использовать комментарий из работы" at bounding box center [456, 615] width 176 height 15
click at [374, 614] on input "Использовать комментарий из работы" at bounding box center [347, 615] width 53 height 18
checkbox input "true"
type textarea "под нот"
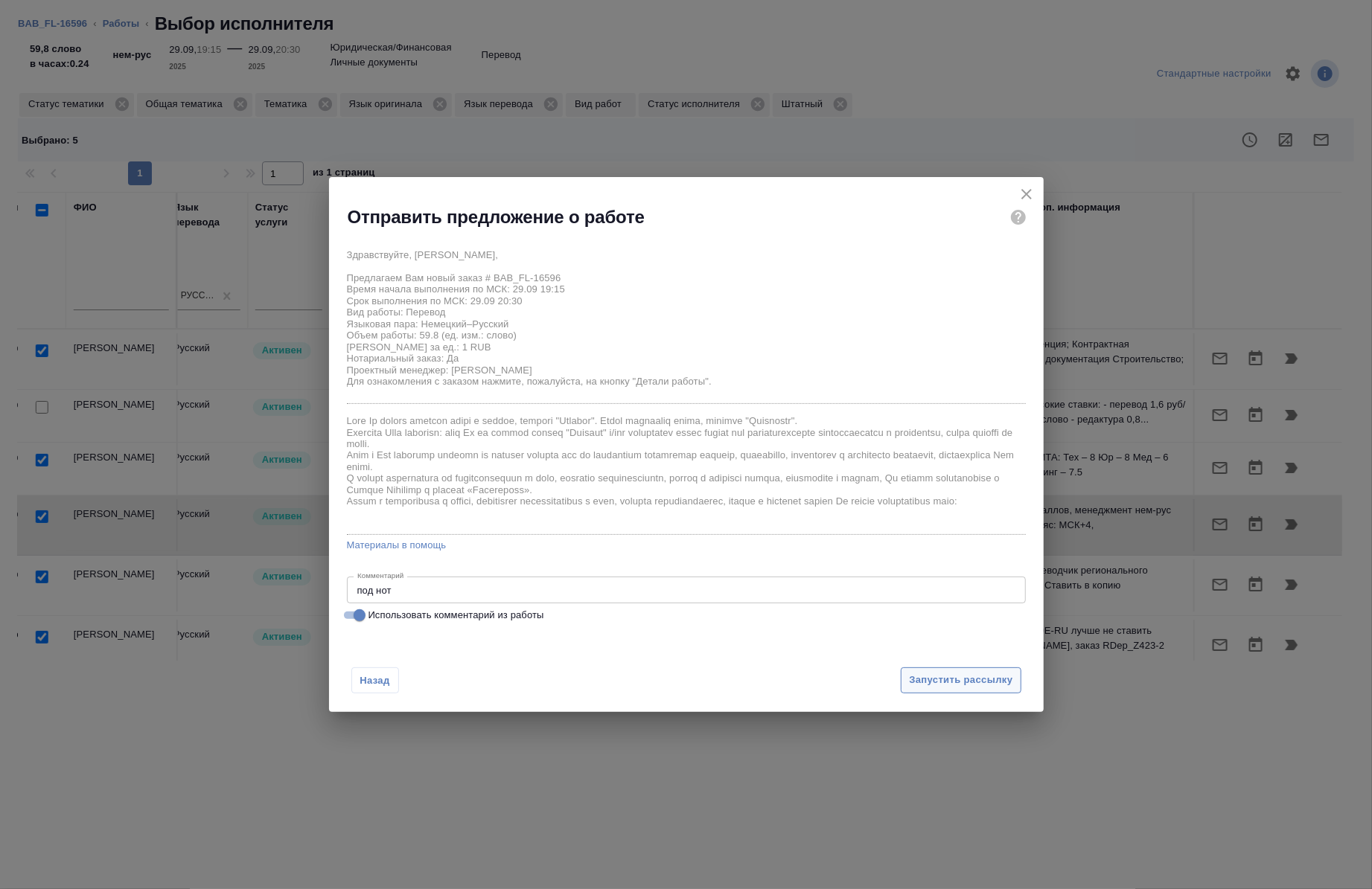
click at [995, 689] on button "Запустить рассылку" at bounding box center [961, 681] width 120 height 26
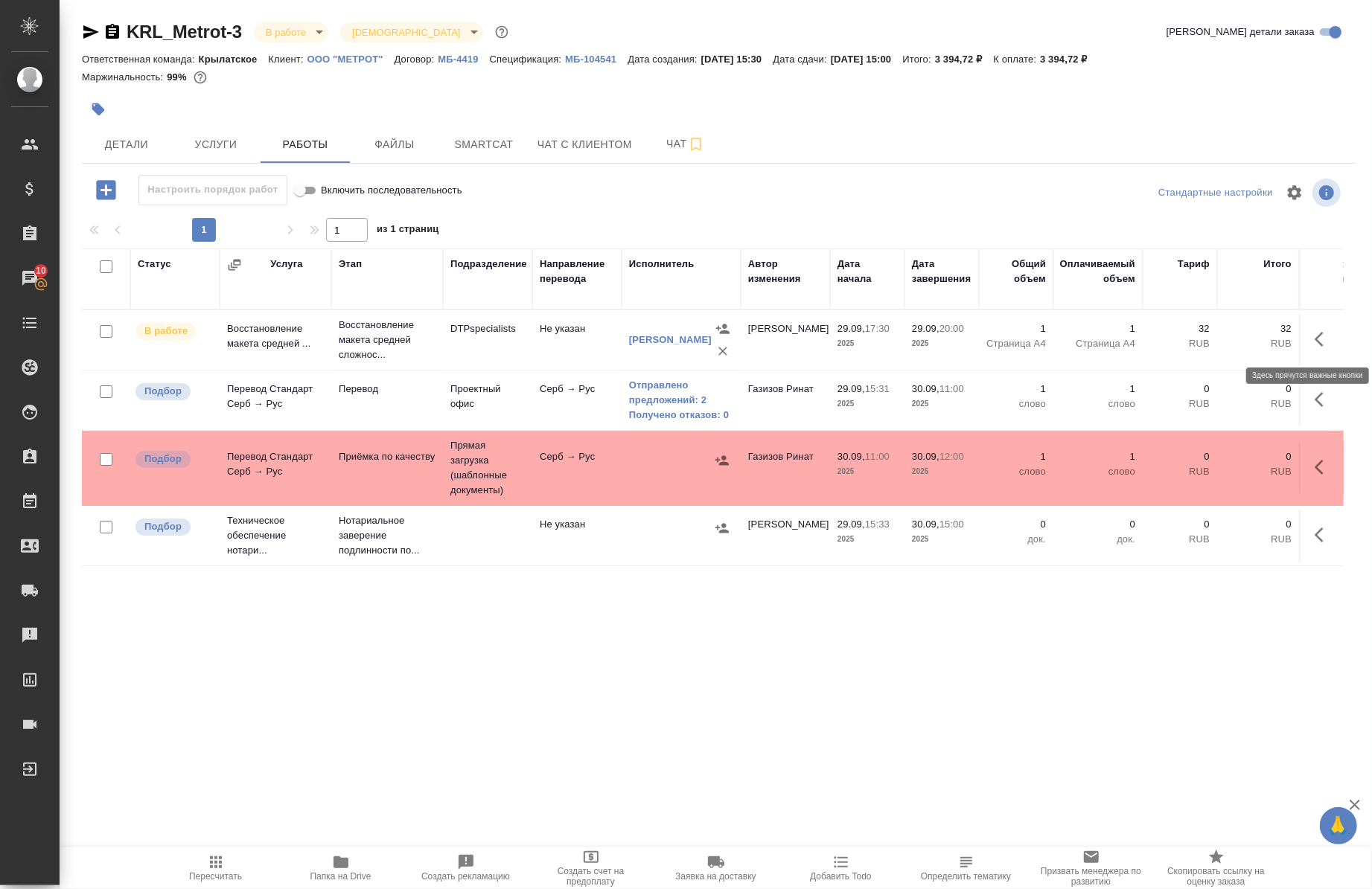
click at [1314, 346] on icon "button" at bounding box center [1323, 339] width 18 height 18
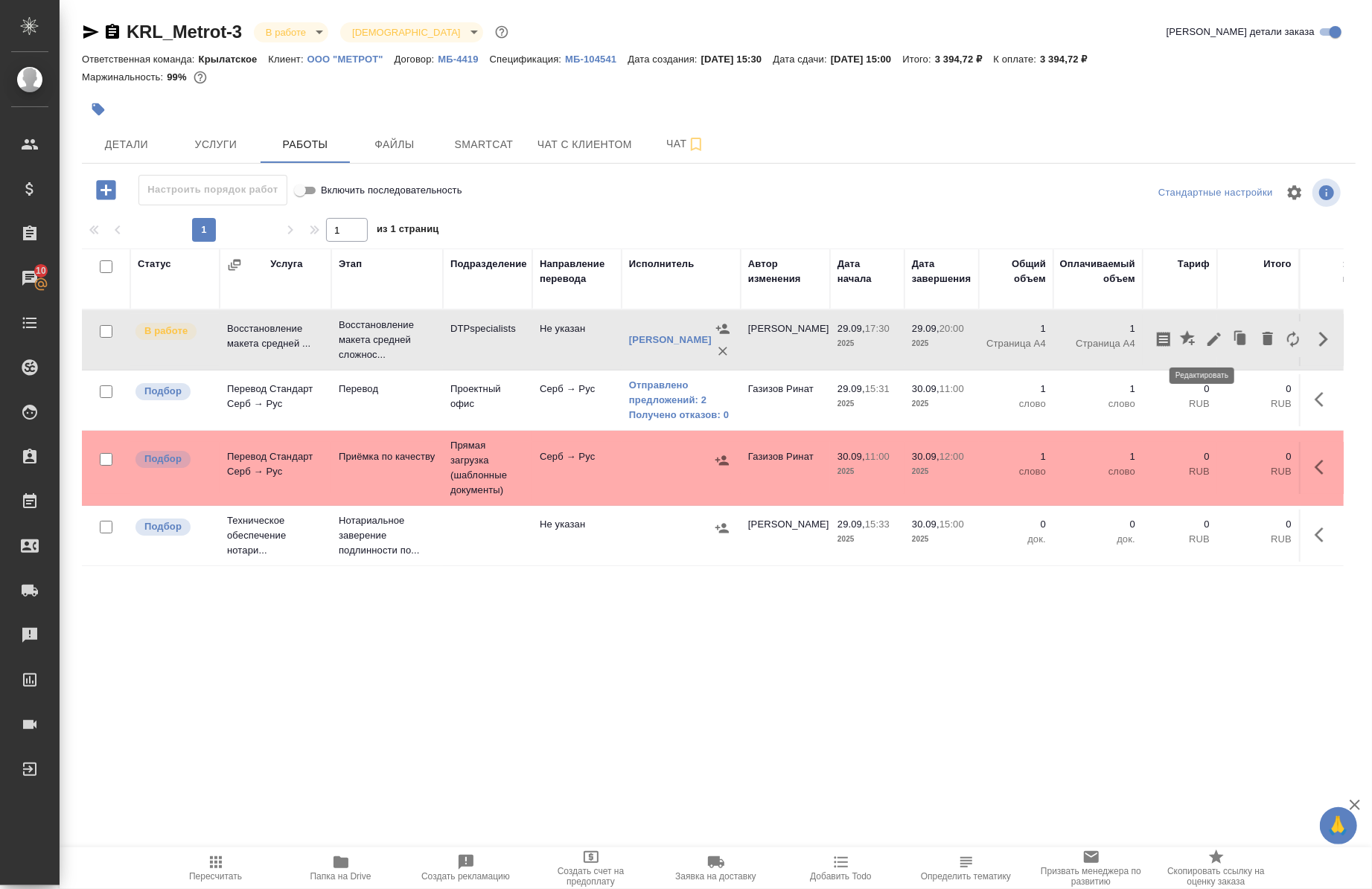
click at [1205, 338] on icon "button" at bounding box center [1214, 339] width 18 height 18
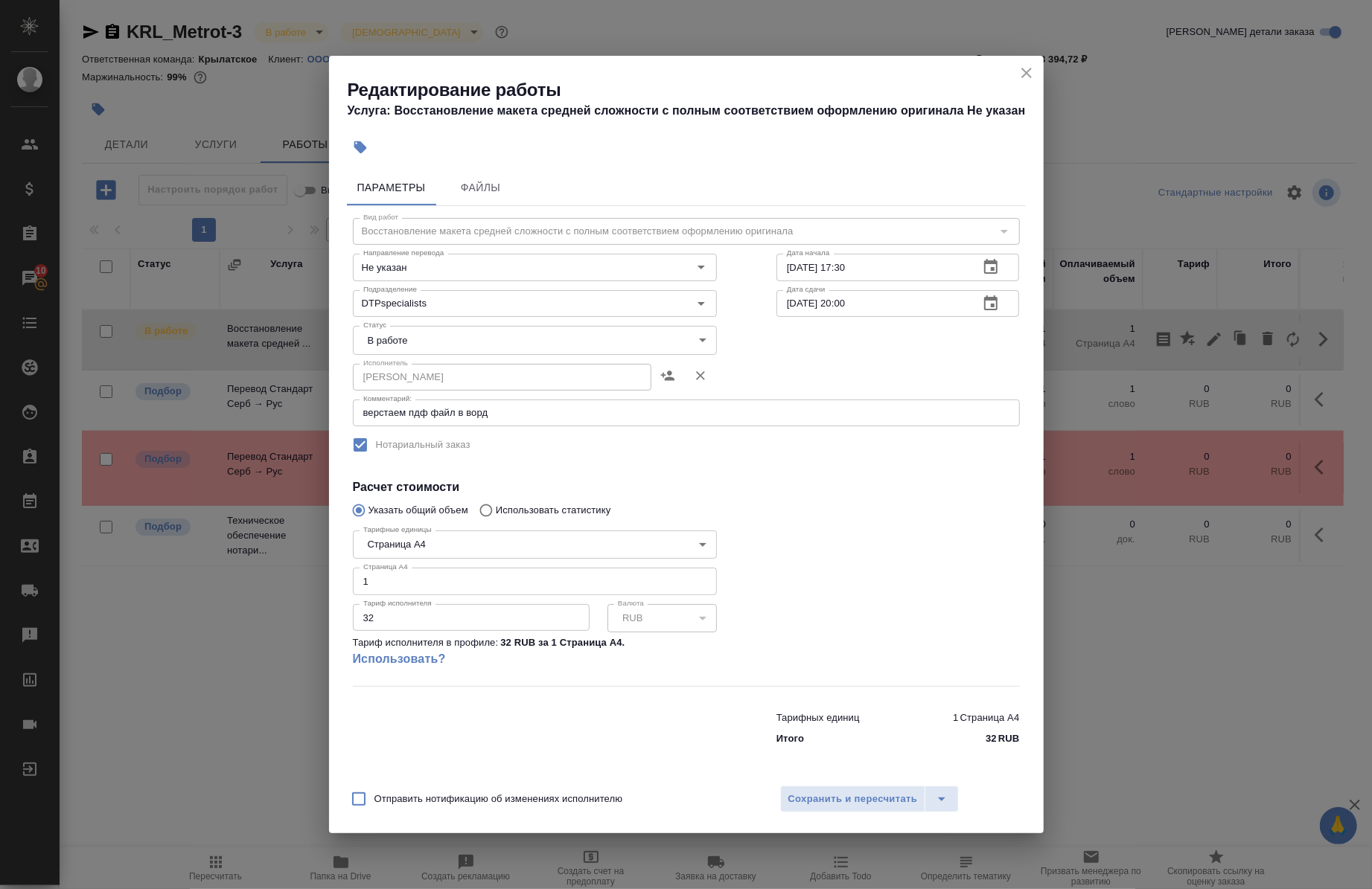
click at [1020, 77] on icon "close" at bounding box center [1027, 73] width 18 height 18
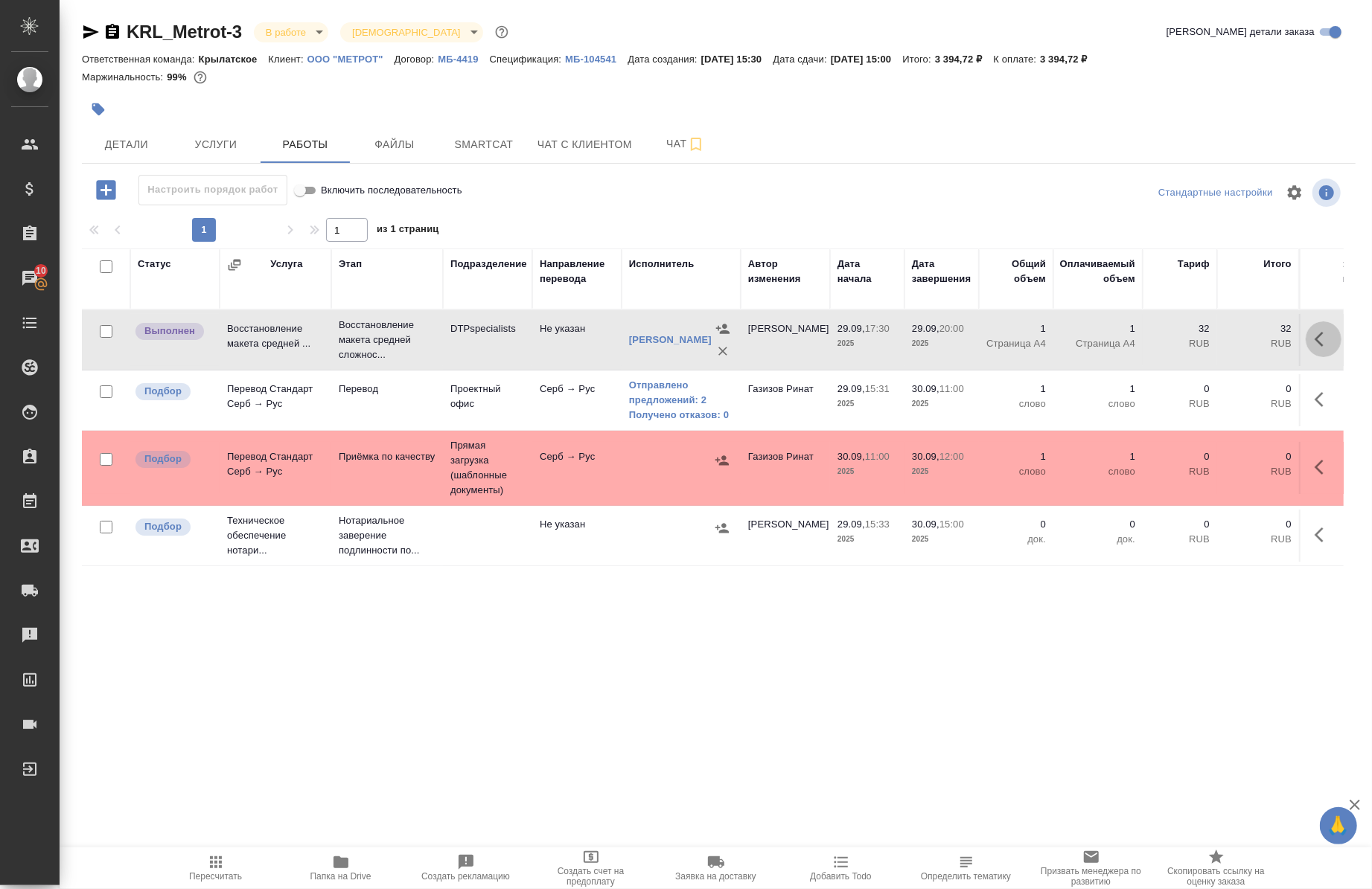
click at [1314, 339] on icon "button" at bounding box center [1323, 339] width 18 height 18
click at [1205, 335] on icon "button" at bounding box center [1214, 339] width 18 height 18
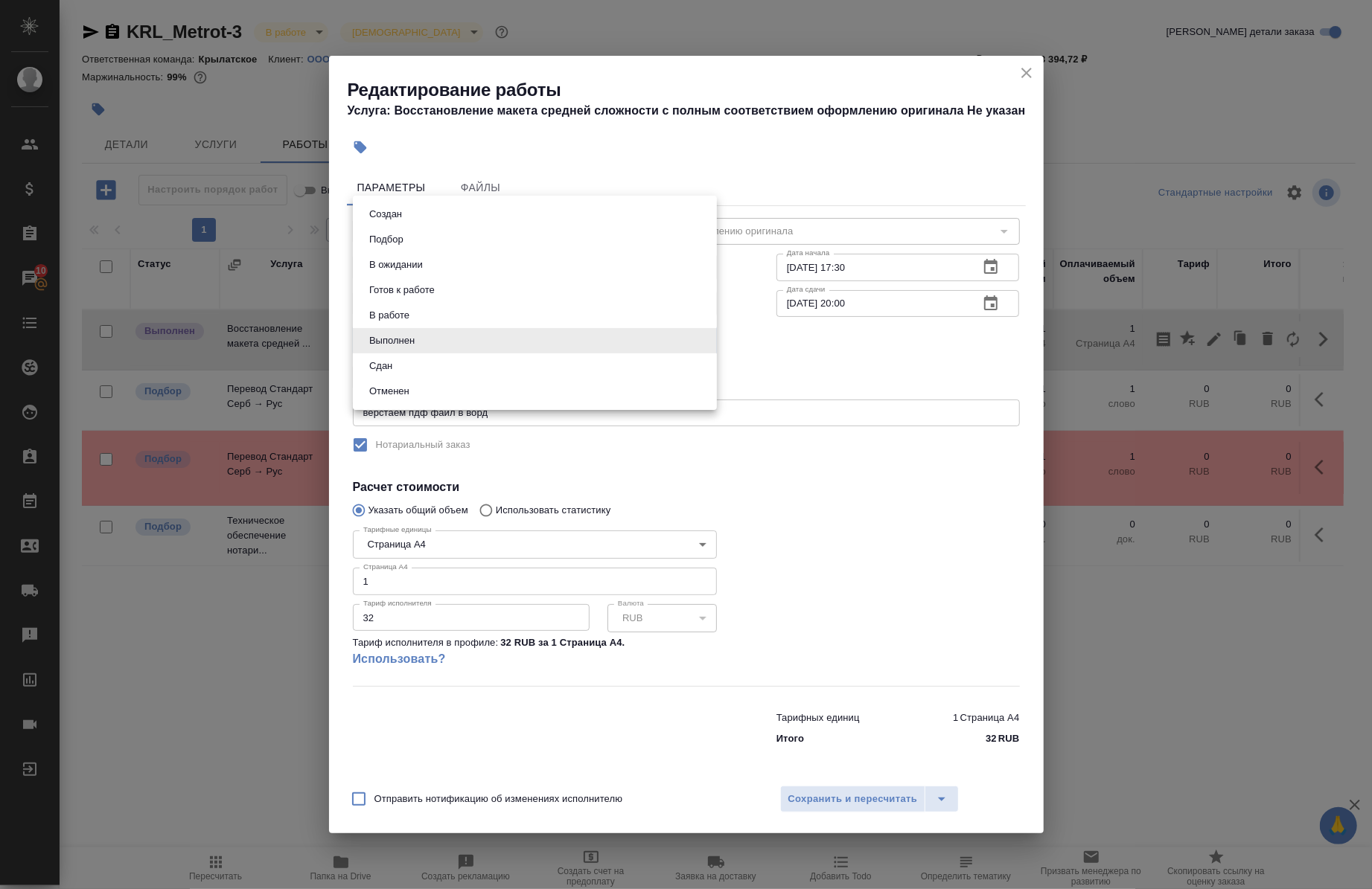
click at [435, 337] on body "🙏 .cls-1 fill:#fff; AWATERA Chernova Anna Клиенты Спецификации Заказы 10 Чаты T…" at bounding box center [686, 444] width 1372 height 889
click at [420, 357] on li "Сдан" at bounding box center [535, 366] width 364 height 25
type input "closed"
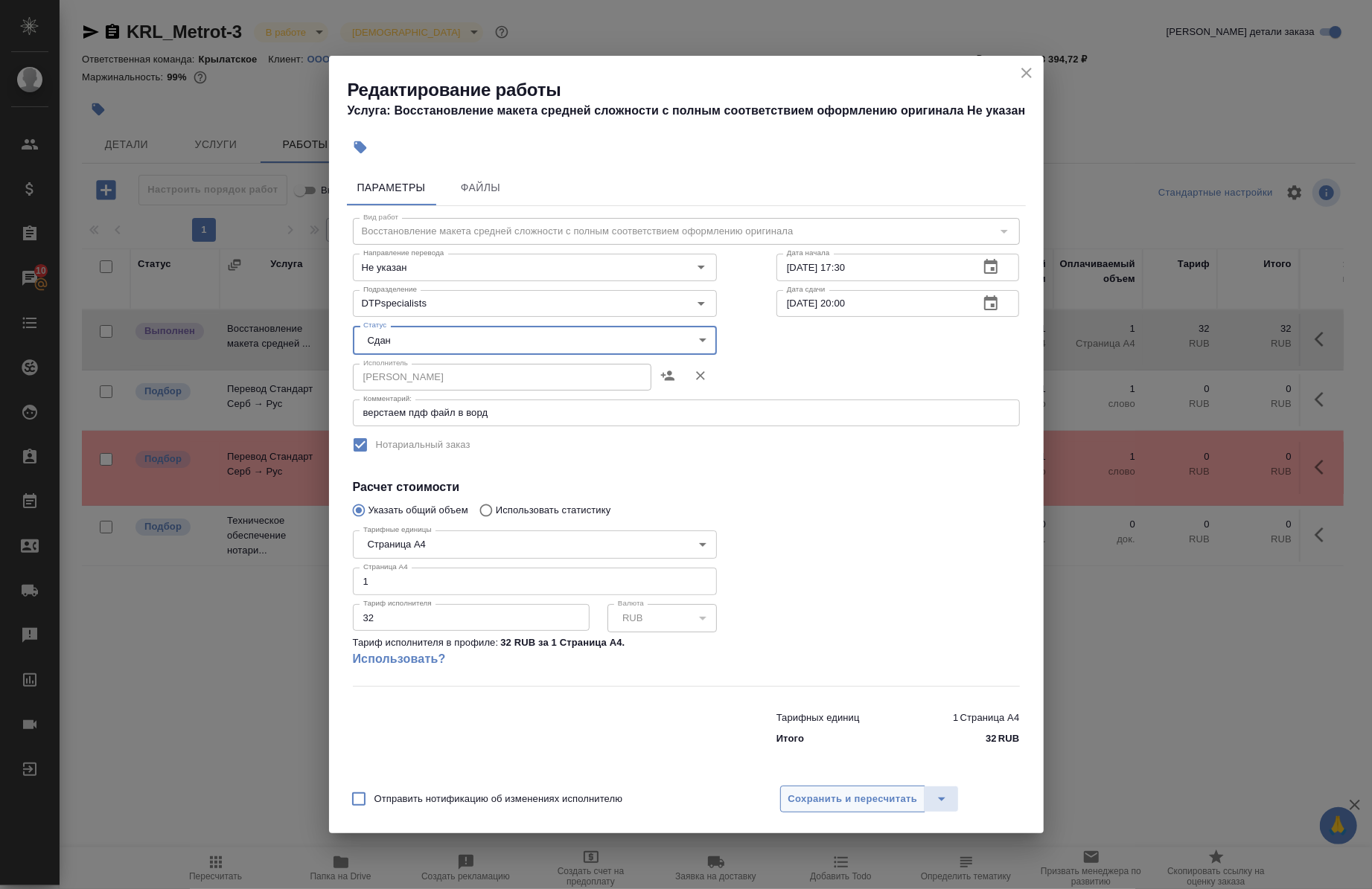
click at [866, 806] on span "Сохранить и пересчитать" at bounding box center [853, 799] width 130 height 17
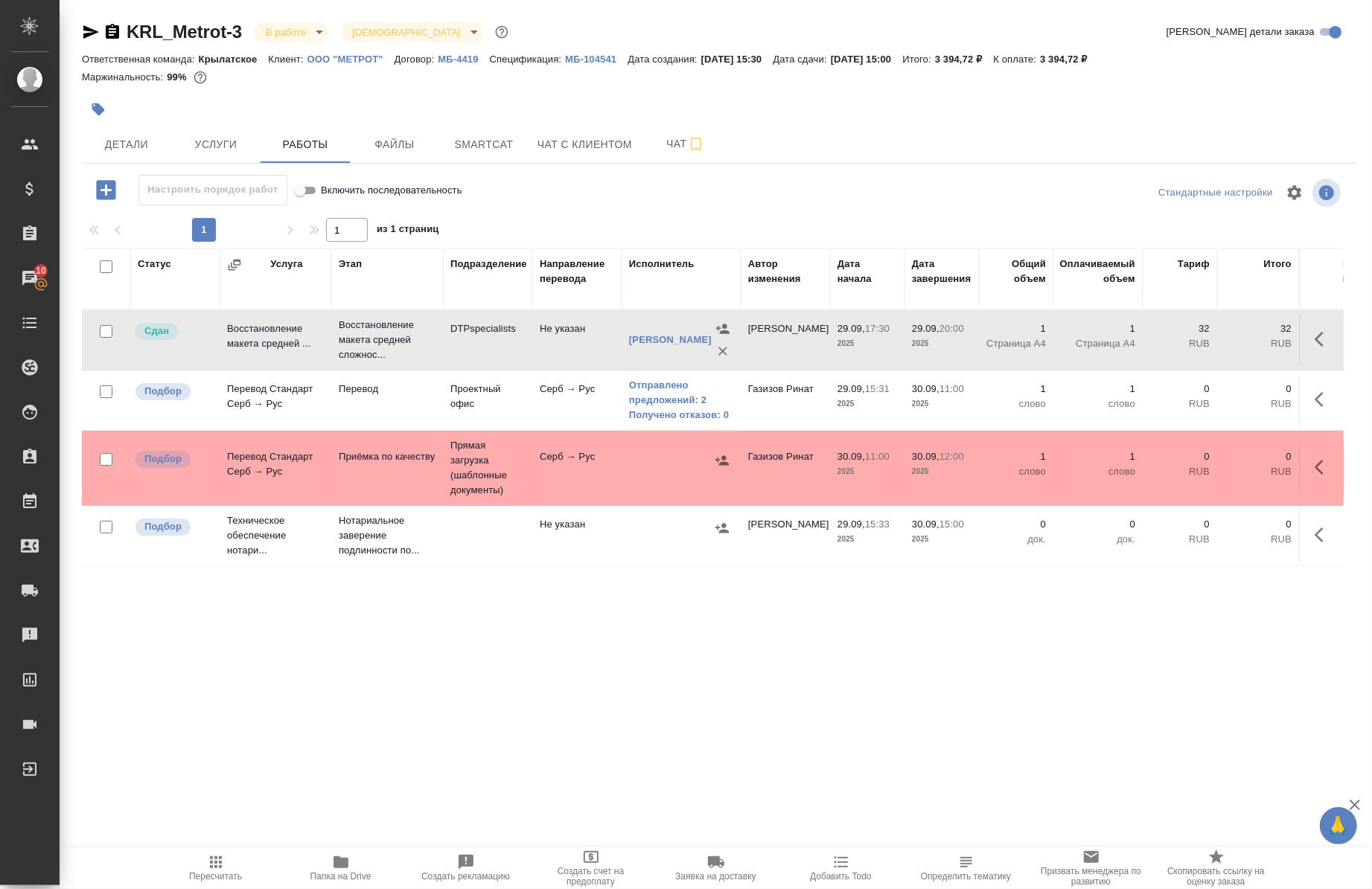
click at [324, 865] on span "Папка на Drive" at bounding box center [341, 867] width 107 height 28
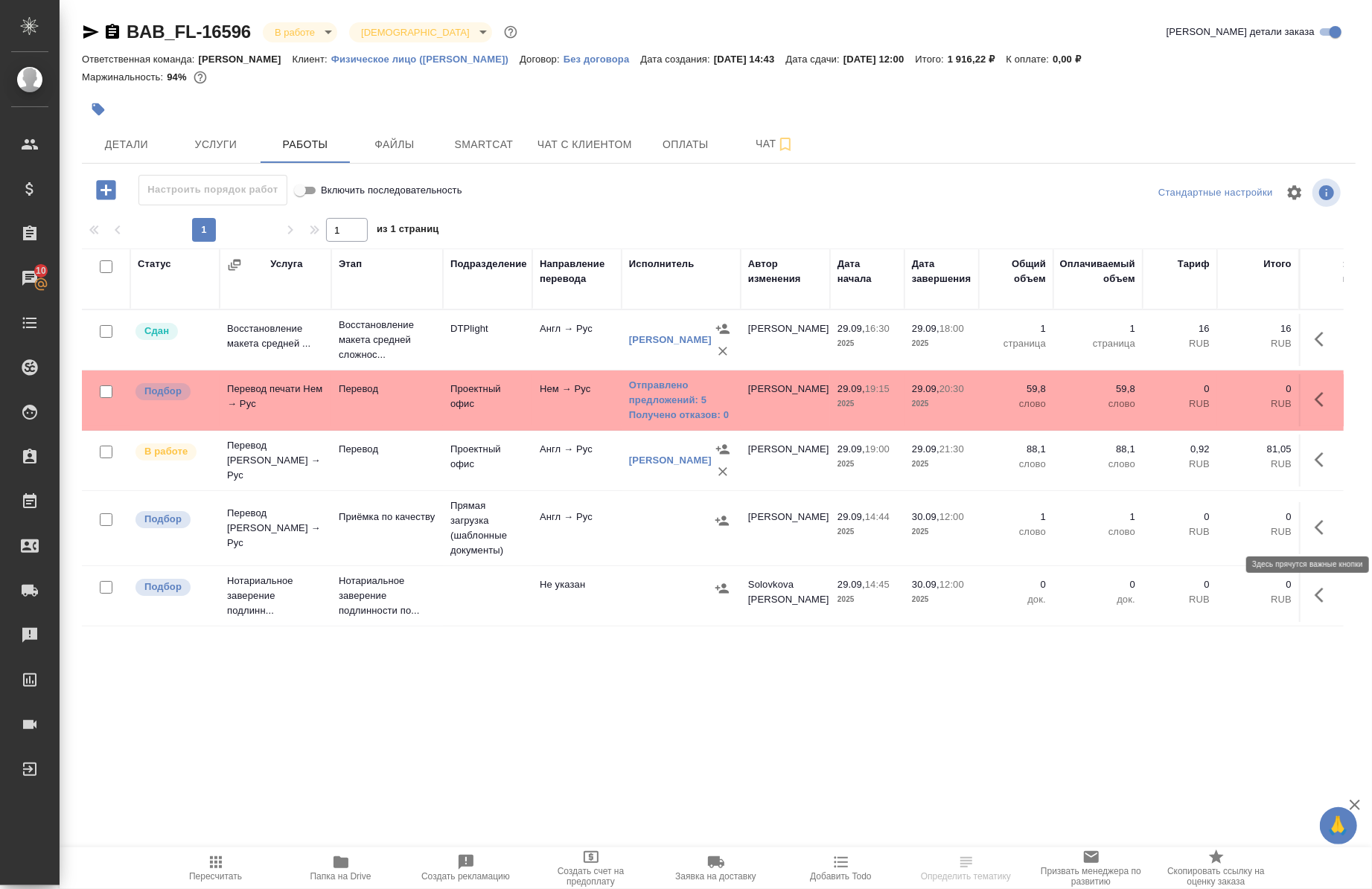
click at [1314, 525] on icon "button" at bounding box center [1323, 528] width 18 height 18
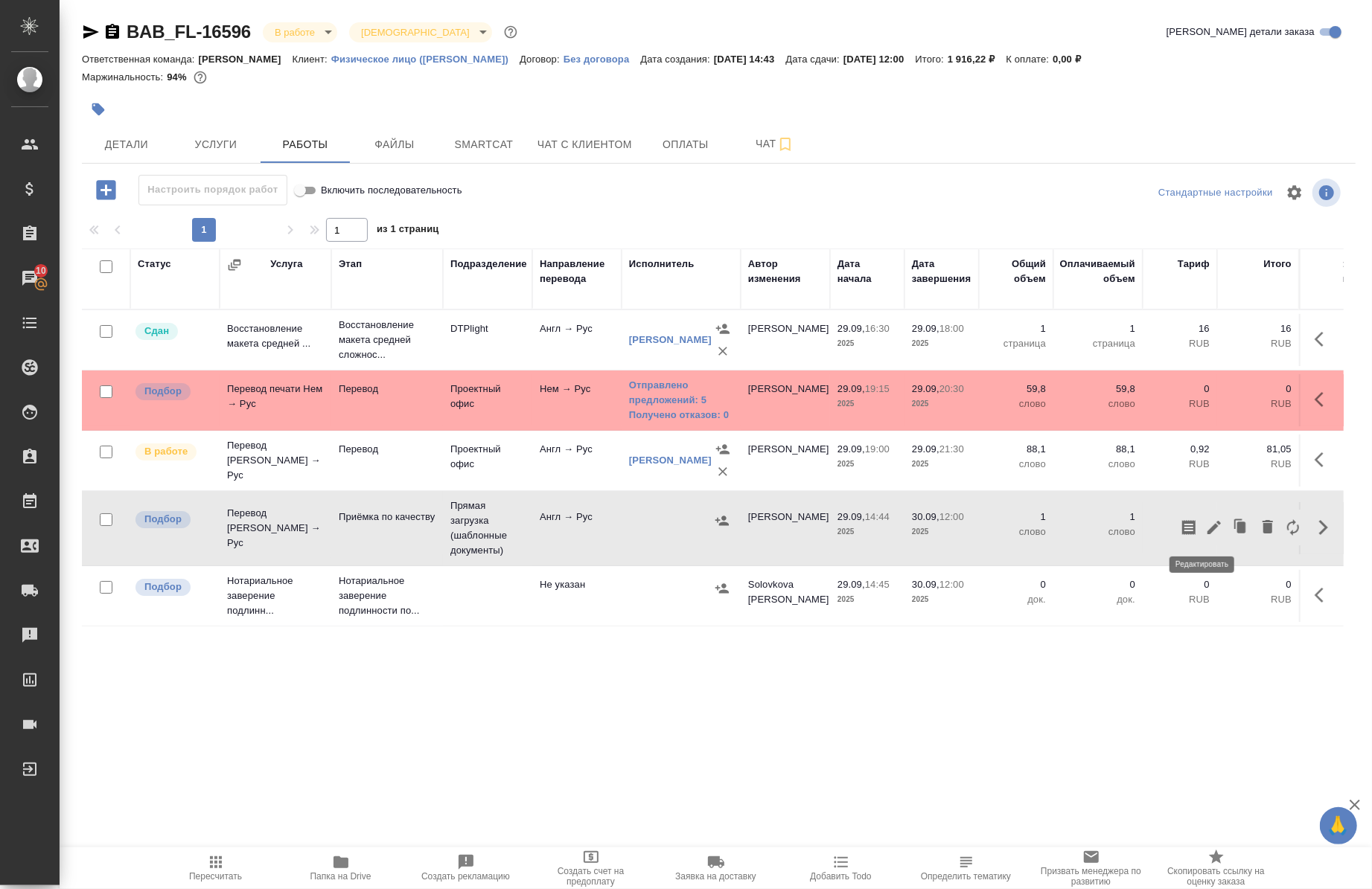
click at [1205, 532] on icon "button" at bounding box center [1214, 528] width 18 height 18
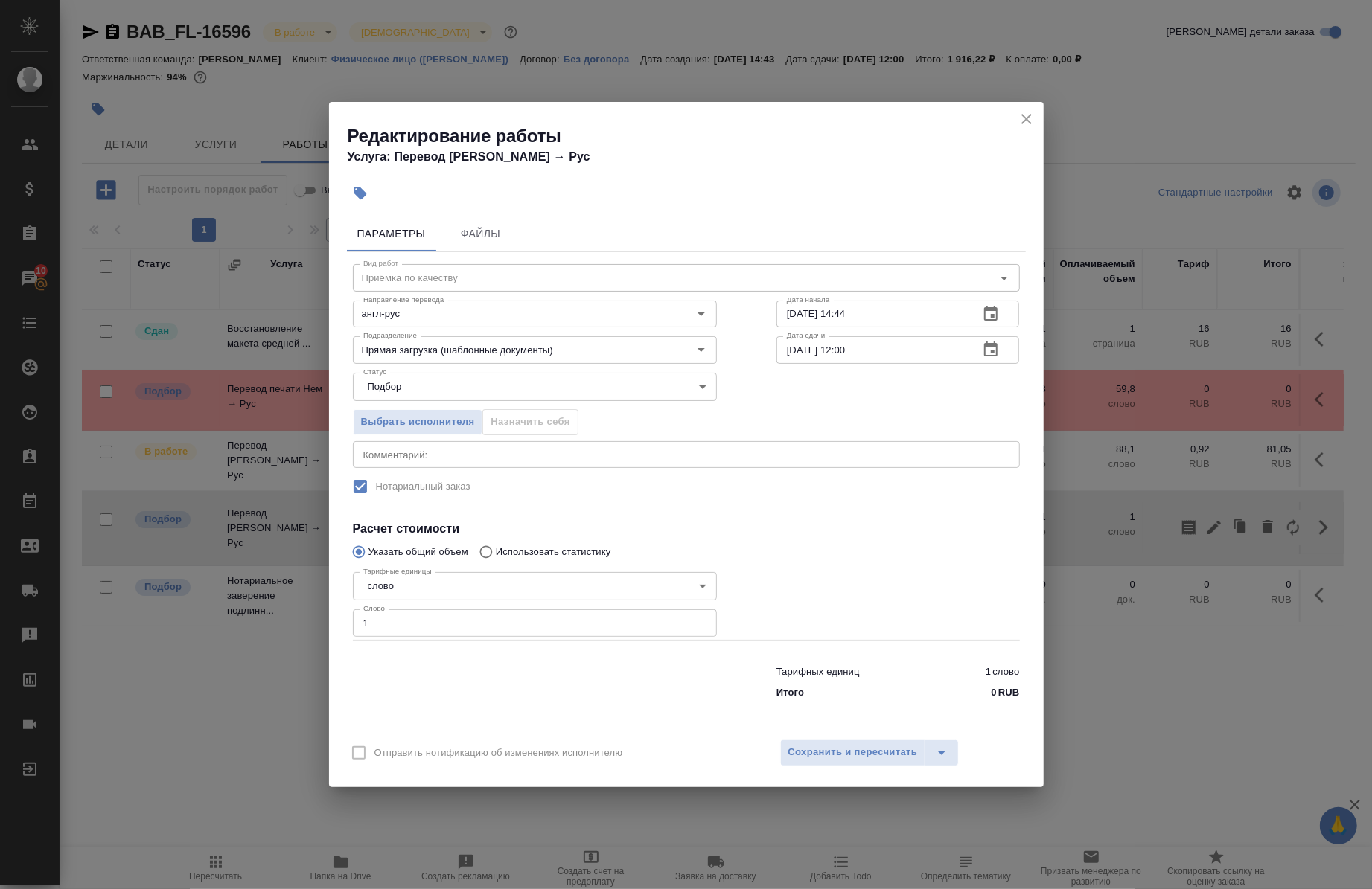
click at [460, 456] on textarea at bounding box center [687, 454] width 646 height 11
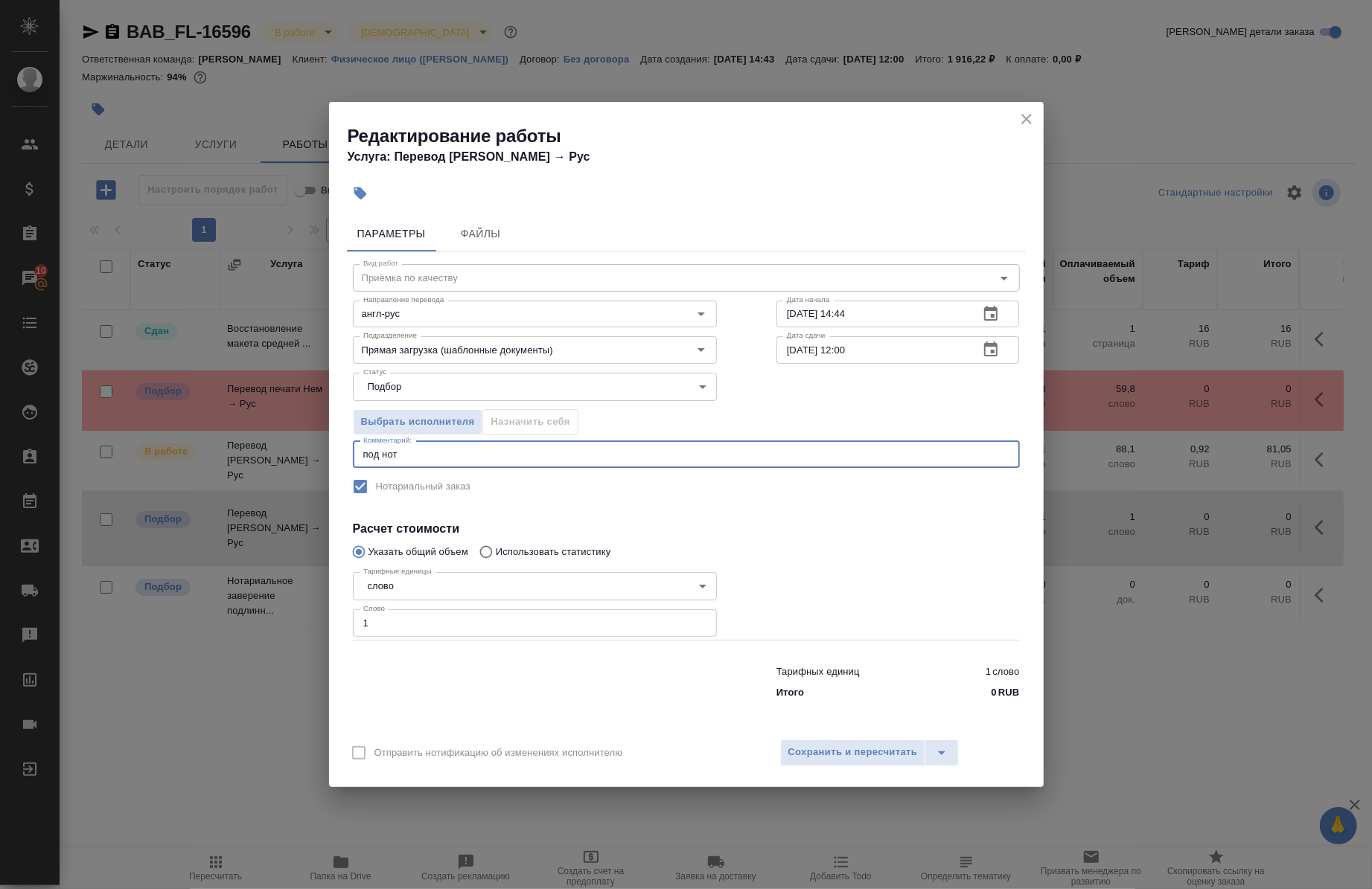
type textarea "под нот"
click at [852, 351] on input "[DATE] 12:00" at bounding box center [872, 349] width 191 height 27
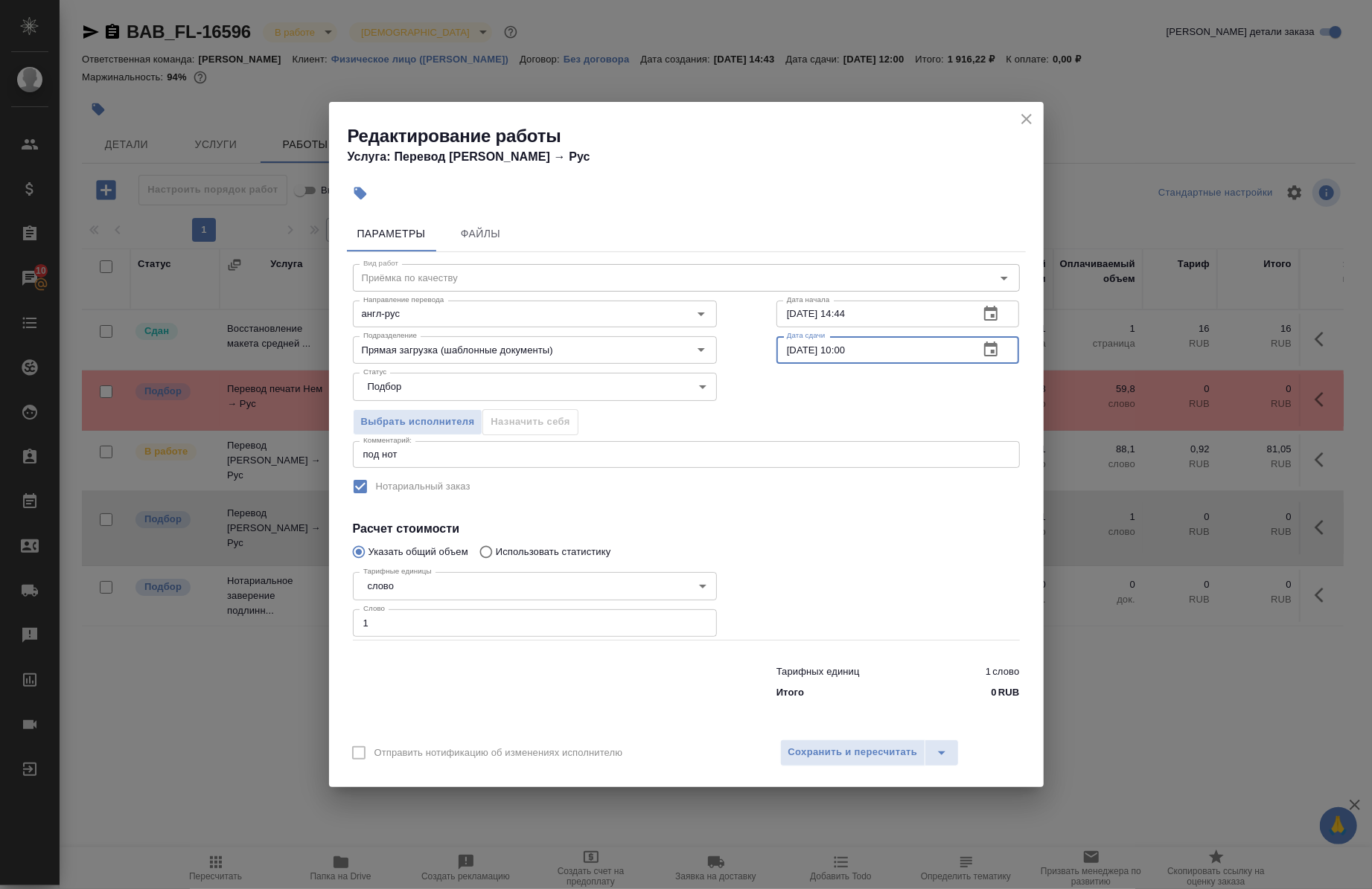
type input "[DATE] 10:00"
click at [870, 316] on input "[DATE] 14:44" at bounding box center [872, 313] width 191 height 27
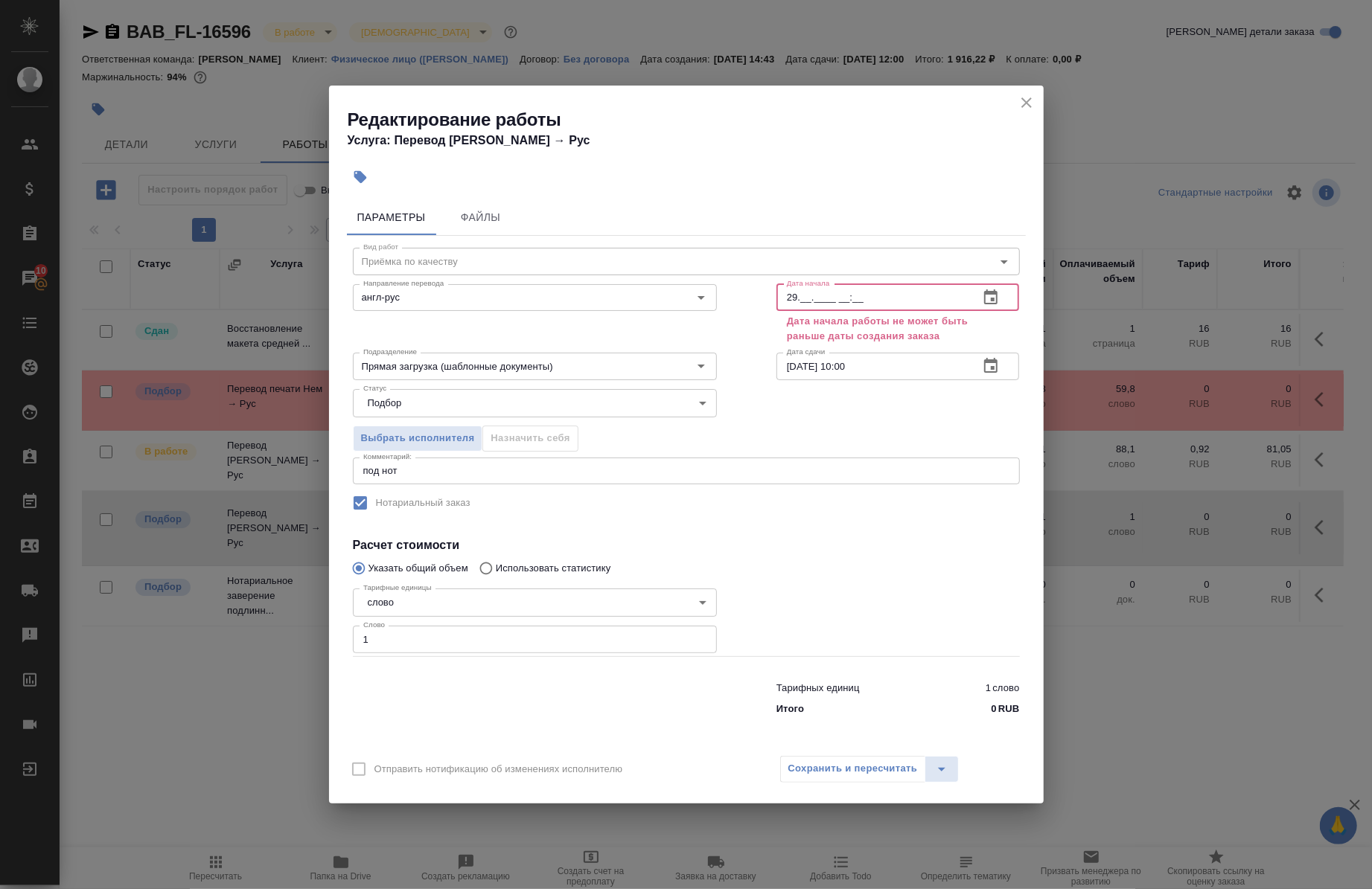
type input "2_.__.____ __:__"
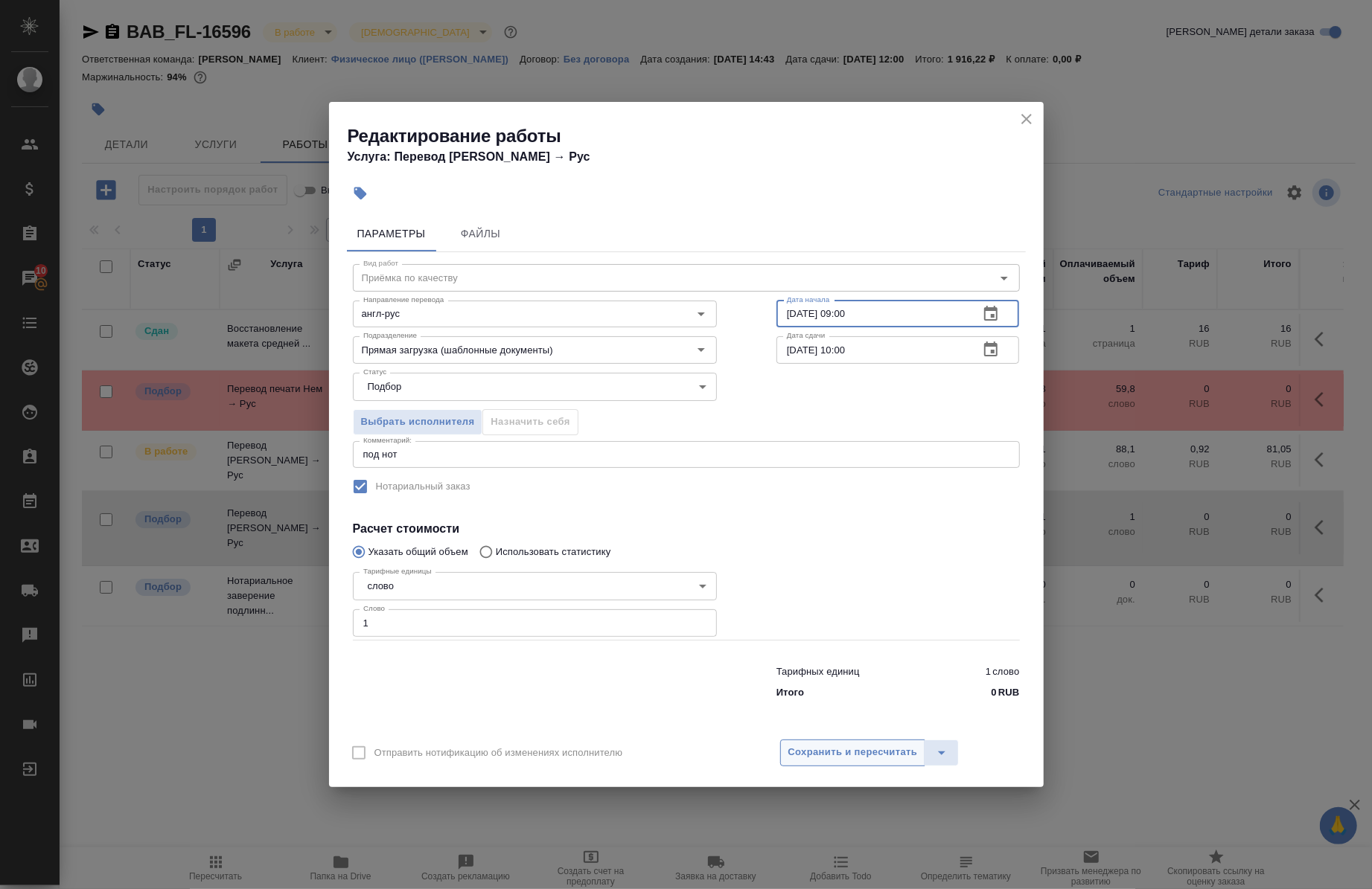
type input "[DATE] 09:00"
click at [816, 754] on span "Сохранить и пересчитать" at bounding box center [853, 752] width 130 height 17
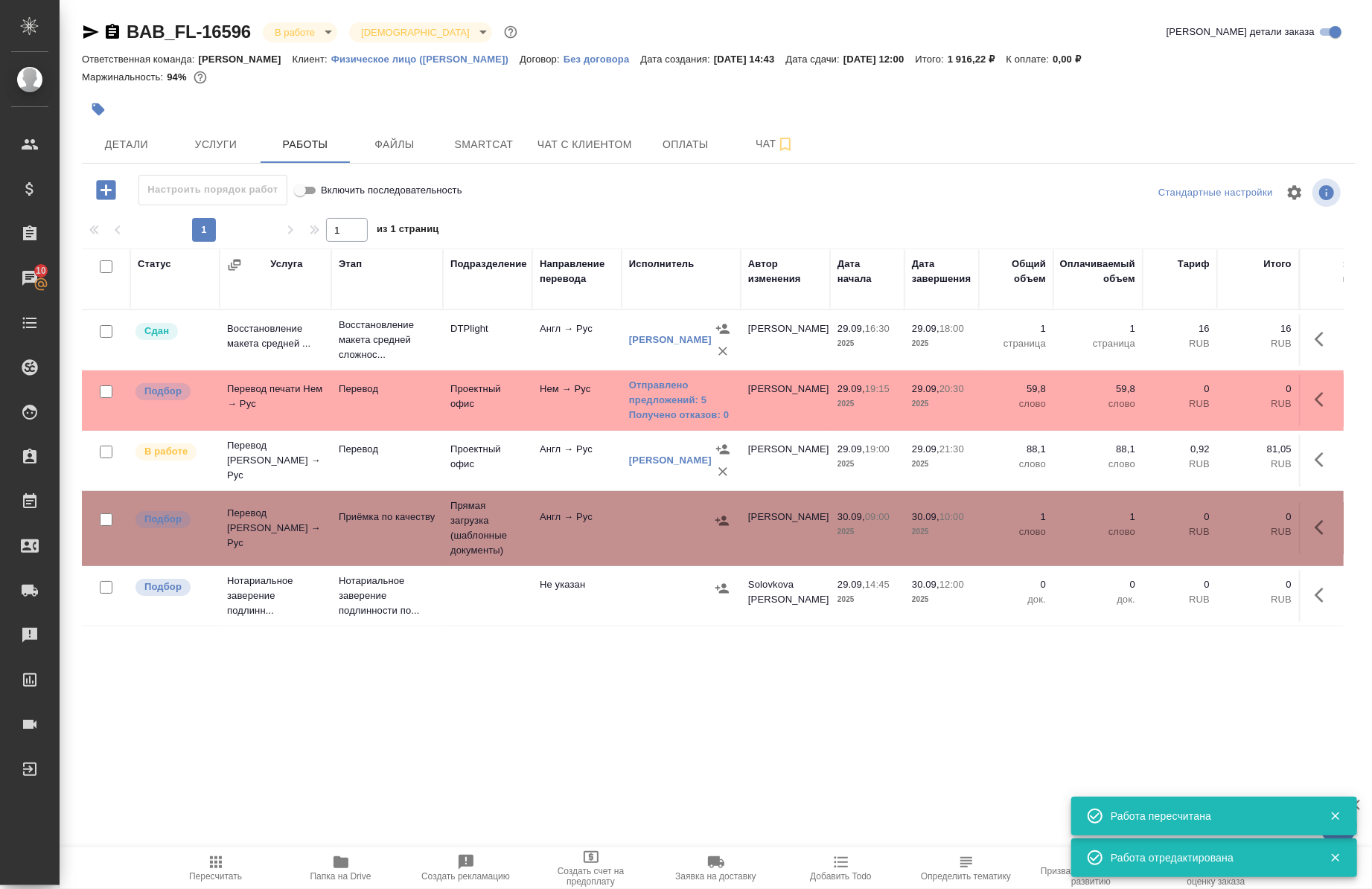
click at [1299, 521] on td at bounding box center [1321, 528] width 45 height 52
click at [1314, 531] on icon "button" at bounding box center [1323, 528] width 18 height 18
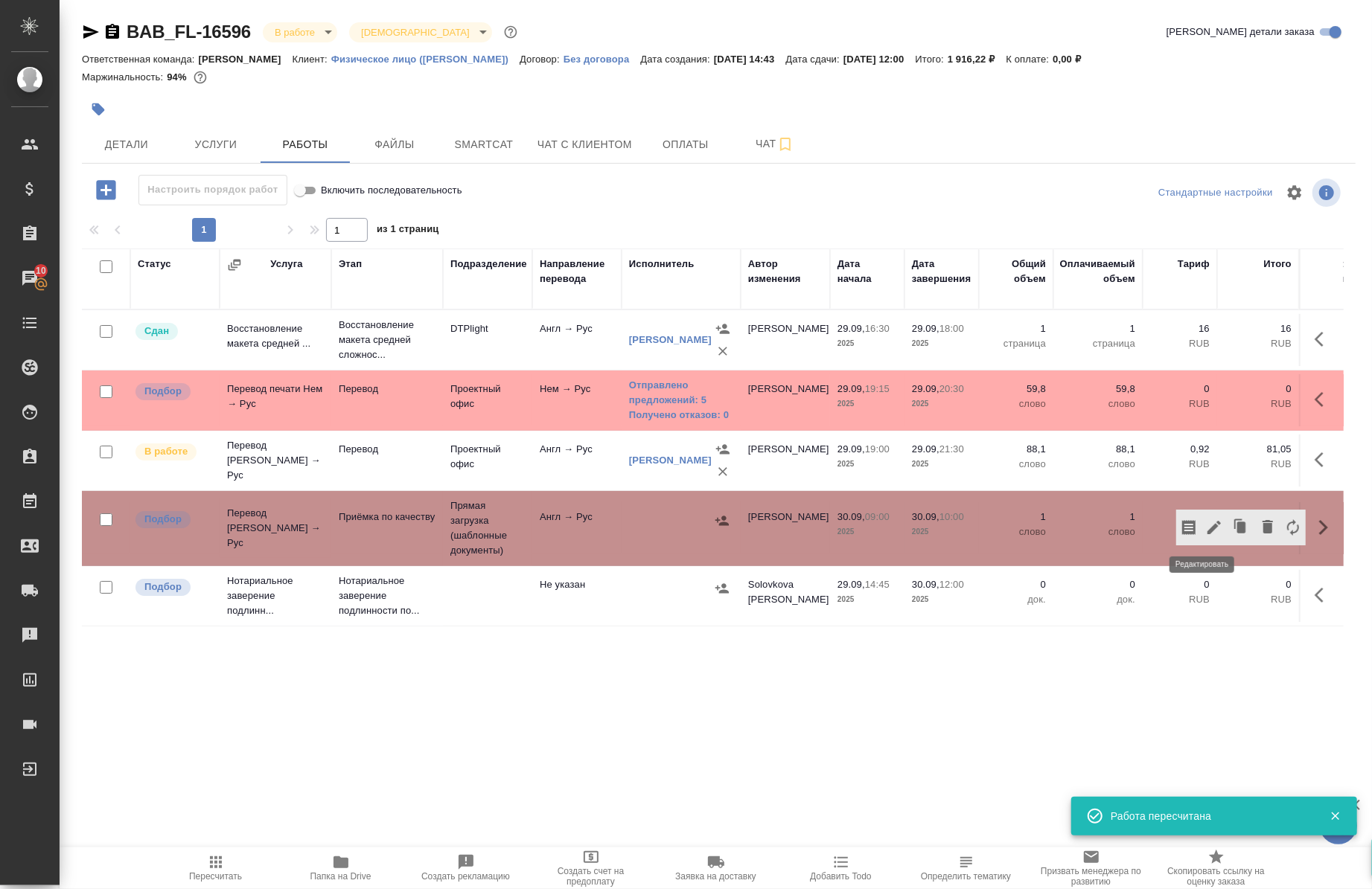
click at [1205, 532] on icon "button" at bounding box center [1214, 528] width 18 height 18
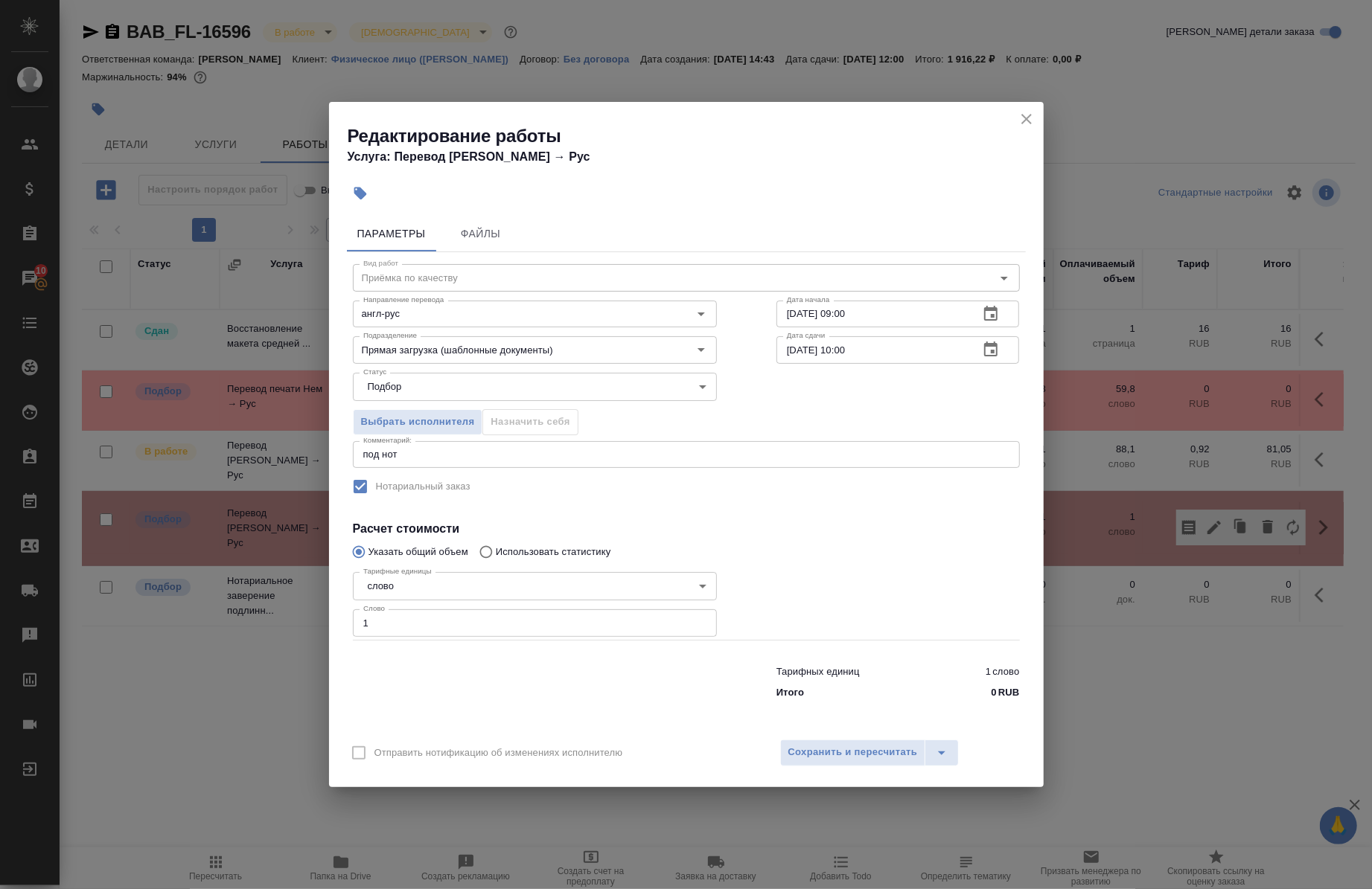
click at [880, 354] on input "[DATE] 10:00" at bounding box center [872, 349] width 191 height 27
drag, startPoint x: 850, startPoint y: 355, endPoint x: 876, endPoint y: 410, distance: 60.8
click at [850, 355] on input "[DATE] 10:00" at bounding box center [872, 349] width 191 height 27
type input "[DATE] 11:00"
click at [851, 750] on span "Сохранить и пересчитать" at bounding box center [853, 752] width 130 height 17
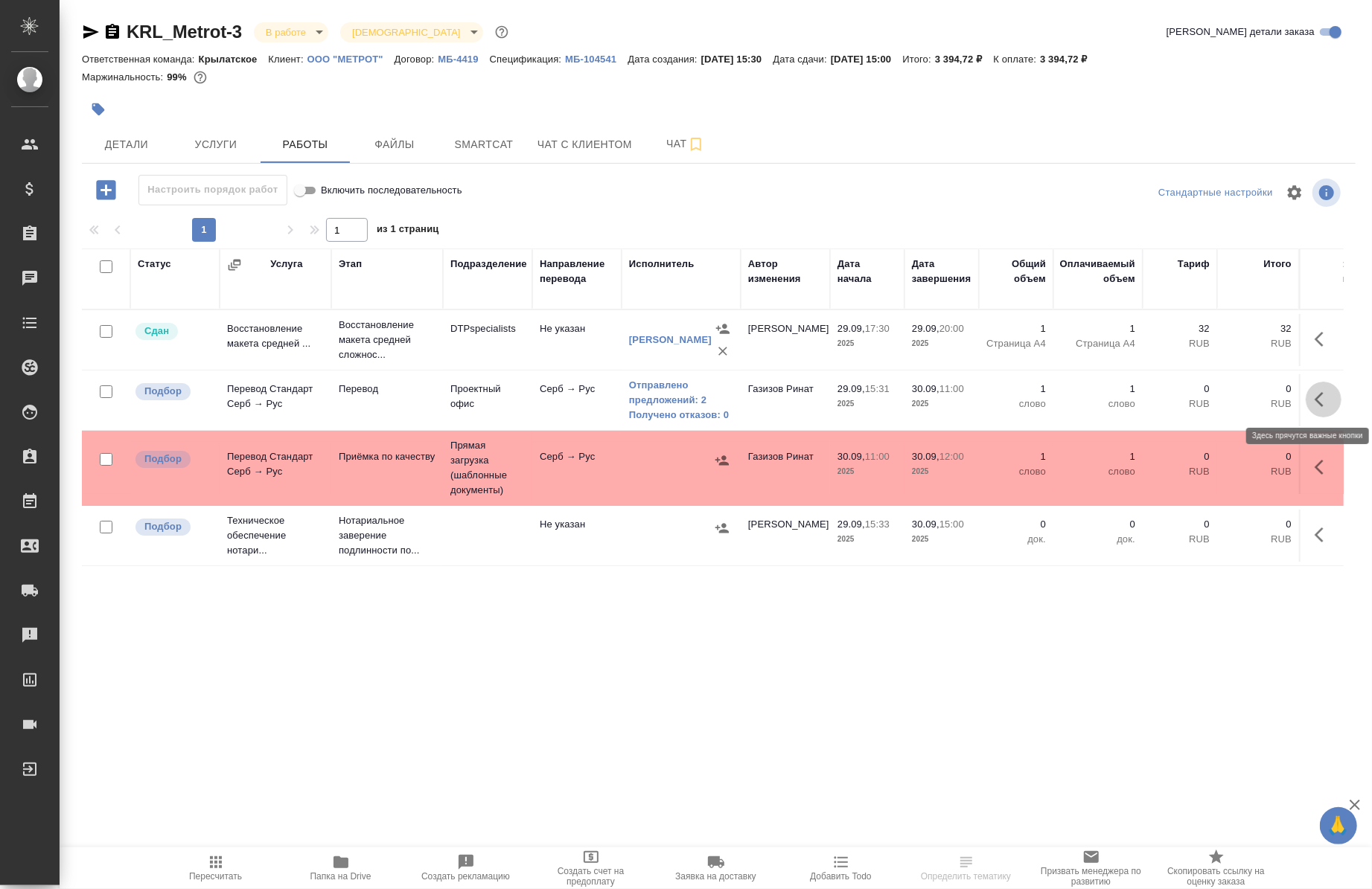
drag, startPoint x: 1308, startPoint y: 401, endPoint x: 1301, endPoint y: 402, distance: 7.1
click at [1314, 400] on icon "button" at bounding box center [1323, 400] width 18 height 18
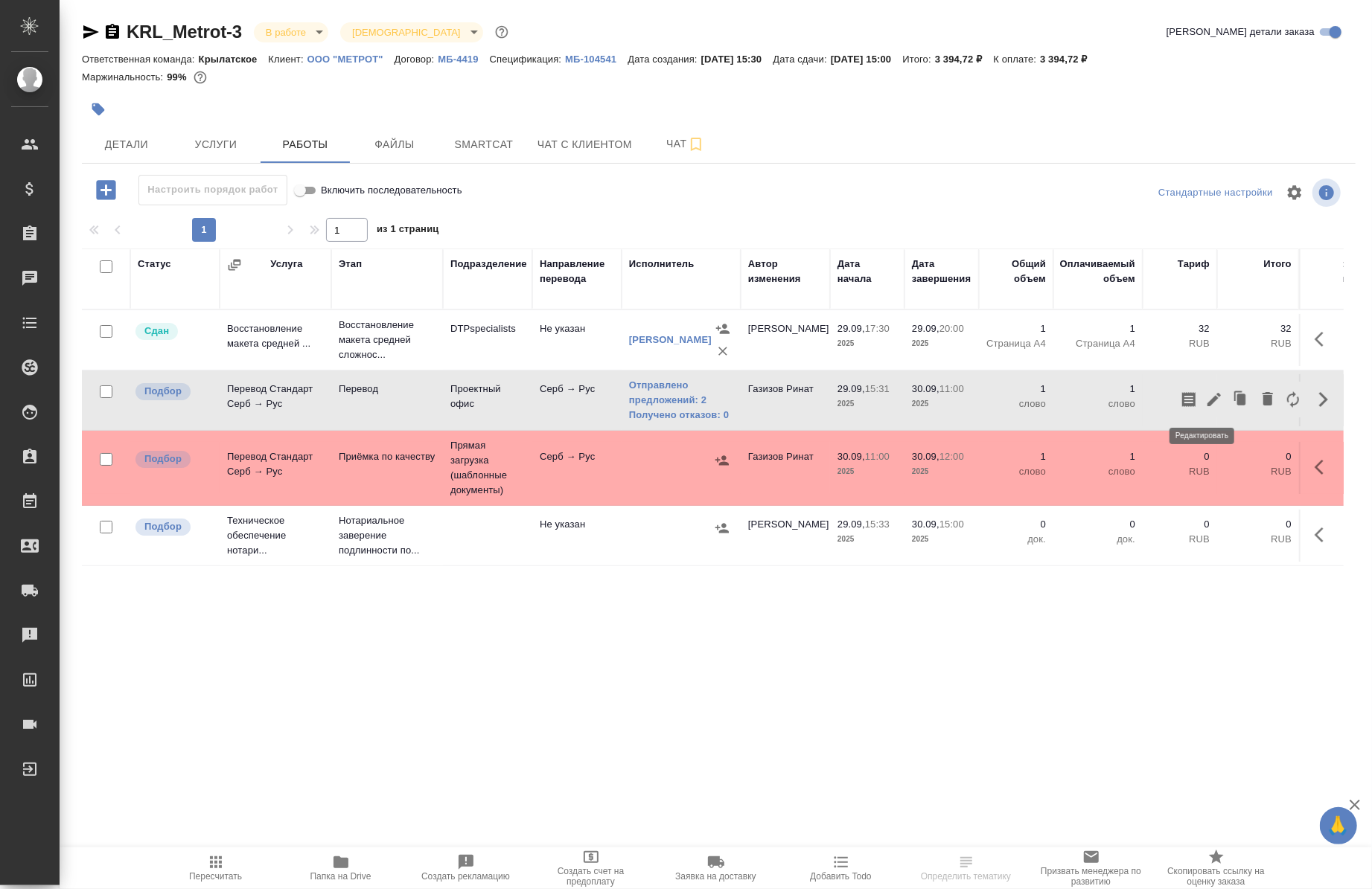
click at [1208, 405] on icon "button" at bounding box center [1214, 399] width 14 height 14
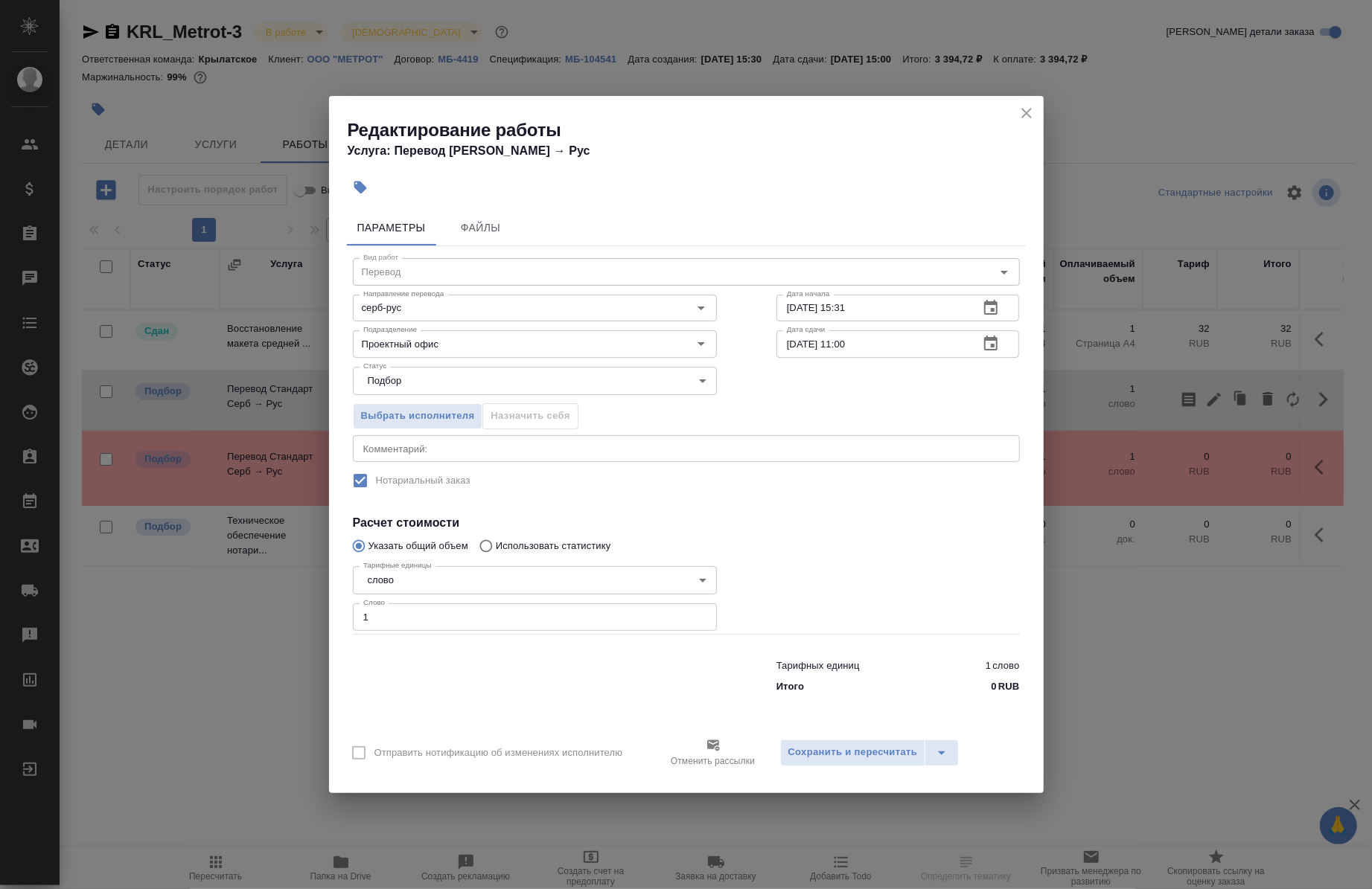
click at [471, 441] on div "x Комментарий:" at bounding box center [687, 449] width 667 height 27
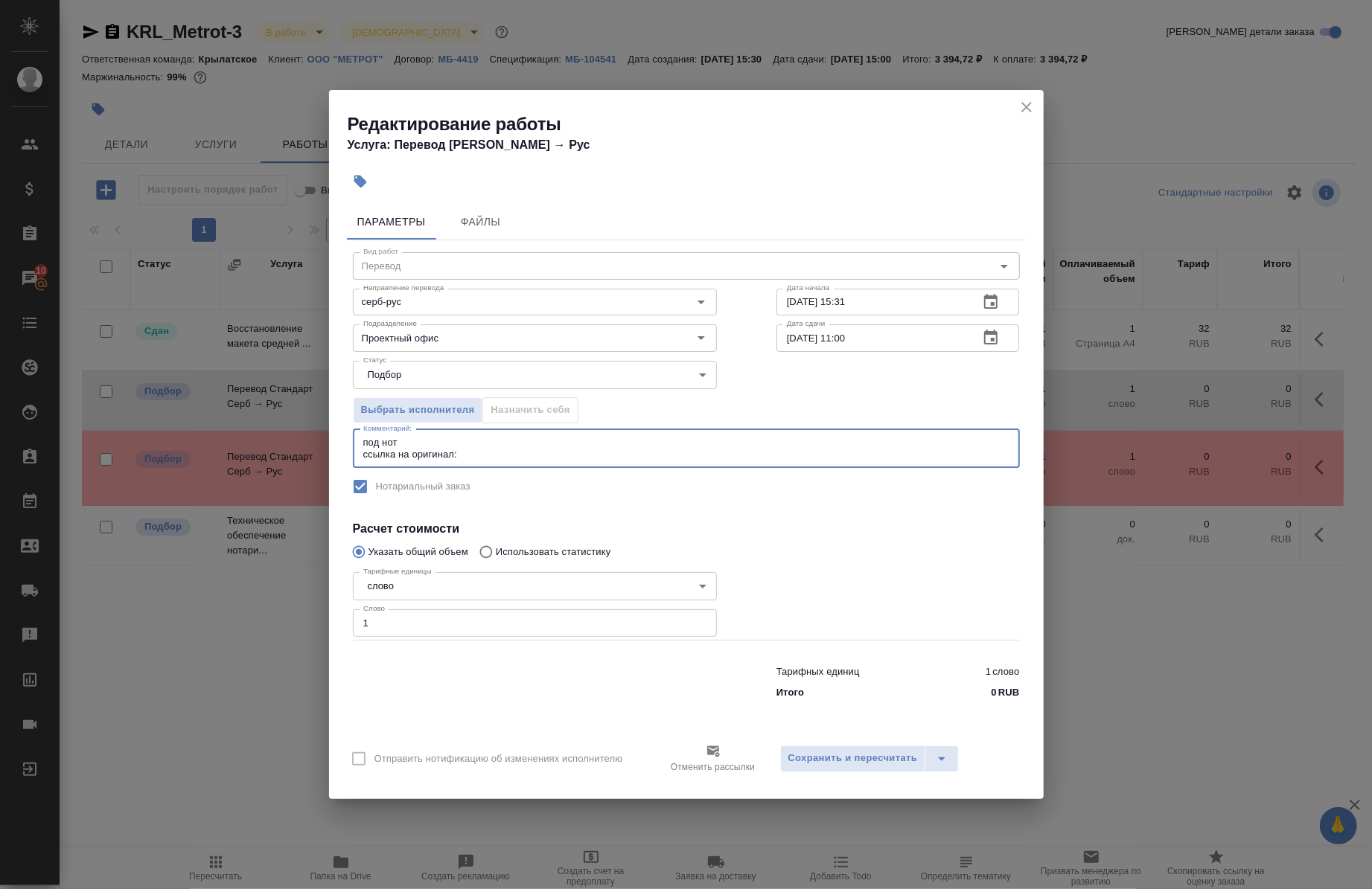
paste textarea "[URL][DOMAIN_NAME]"
type textarea "под нот ссылка на оригинал: [URL][DOMAIN_NAME]"
click at [806, 761] on span "Сохранить и пересчитать" at bounding box center [853, 759] width 130 height 17
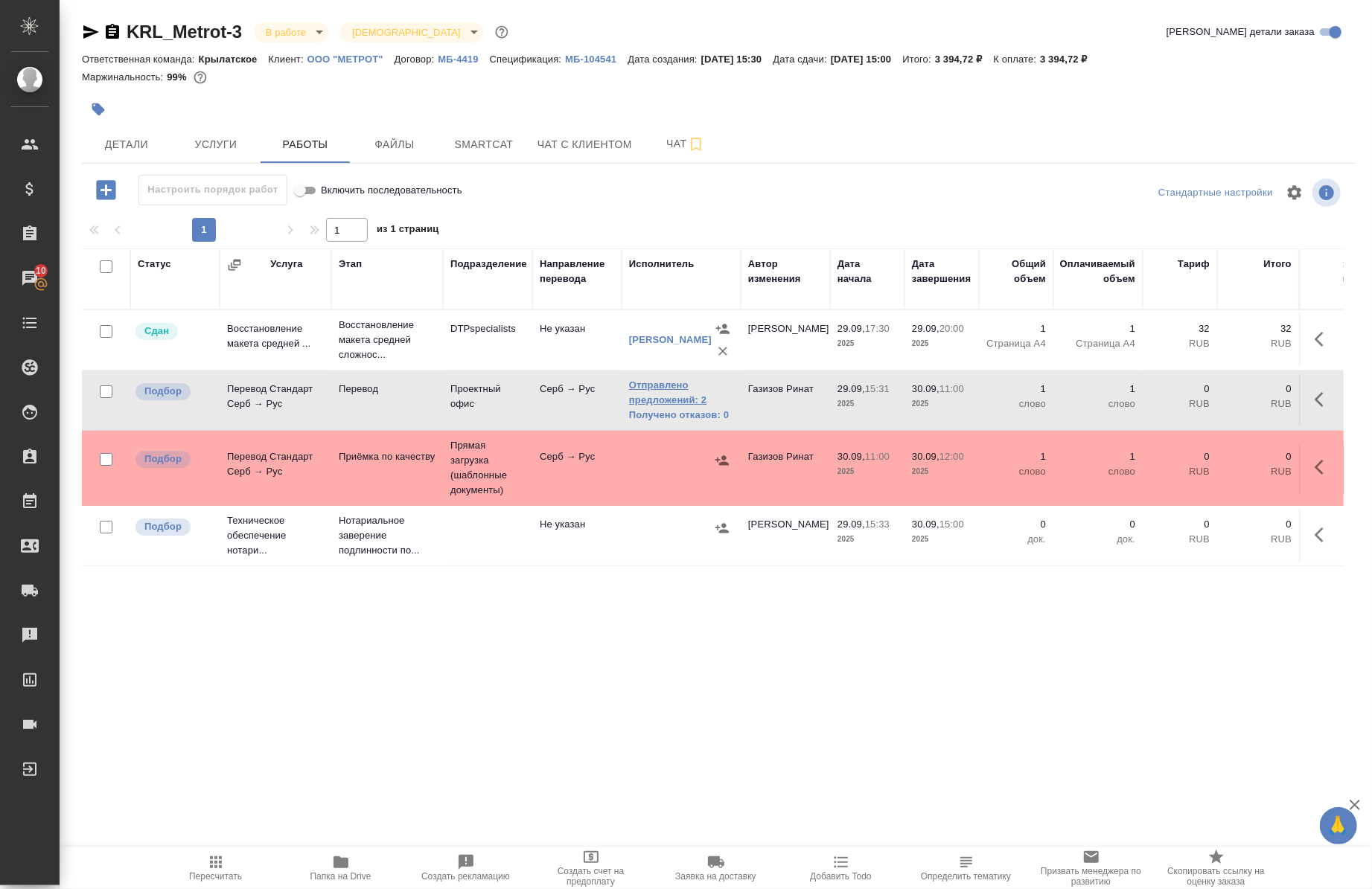
click at [650, 391] on link "Отправлено предложений: 2" at bounding box center [681, 393] width 104 height 30
click at [110, 30] on icon "button" at bounding box center [113, 31] width 14 height 15
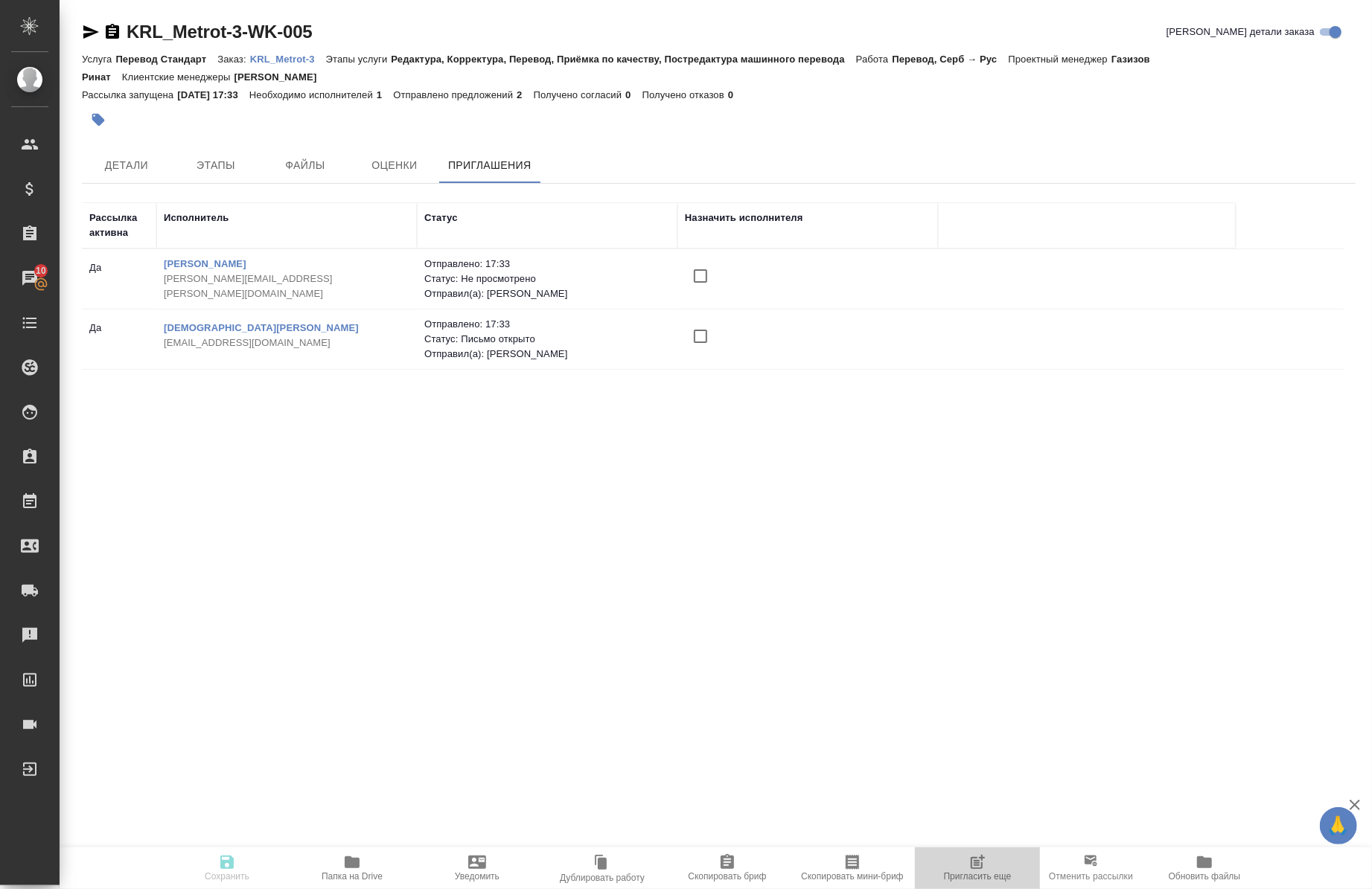
click at [982, 868] on icon "button" at bounding box center [977, 863] width 12 height 12
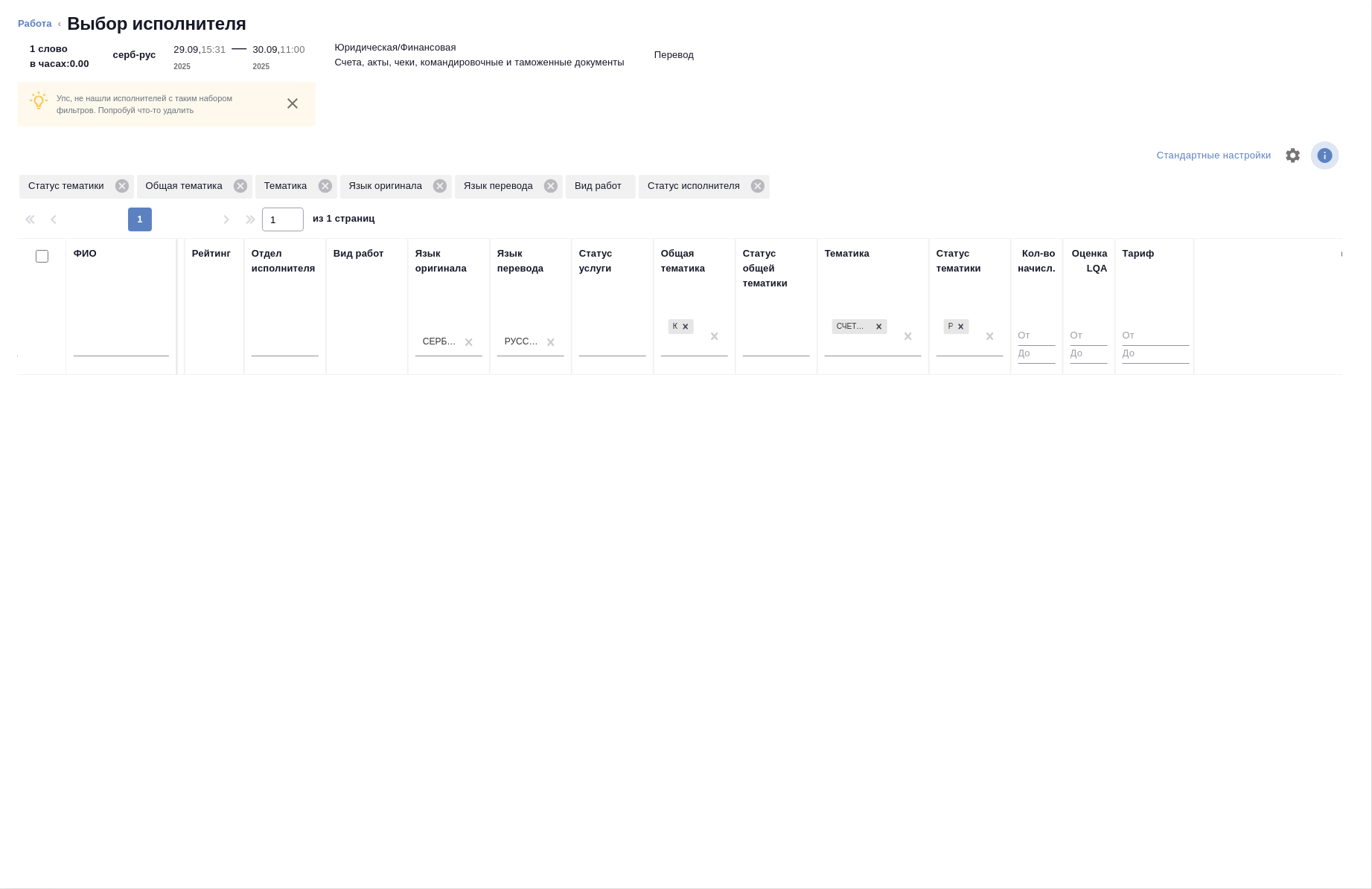
scroll to position [0, 572]
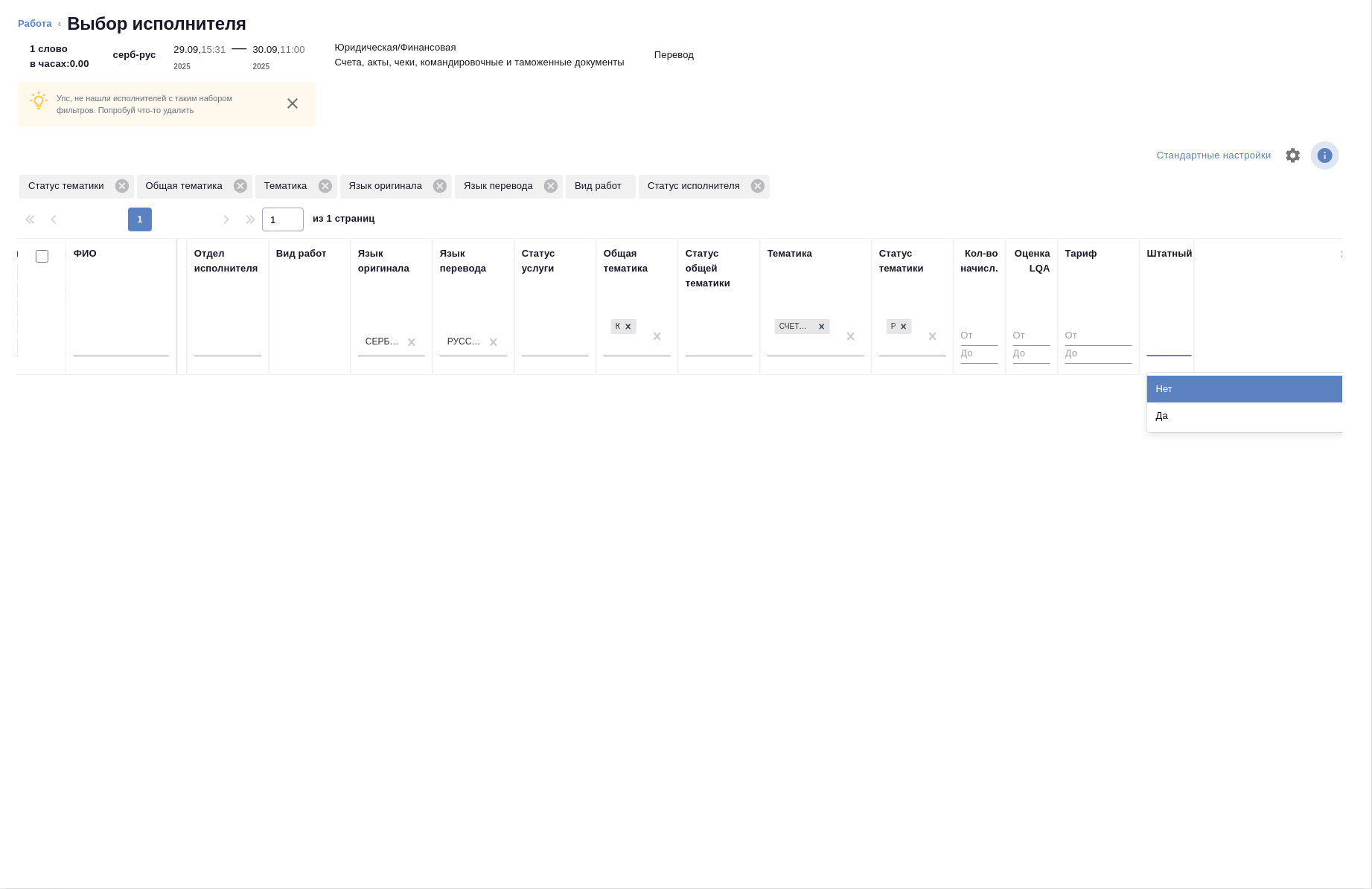
click at [1177, 335] on div at bounding box center [1170, 342] width 45 height 22
click at [1157, 385] on div "Нет" at bounding box center [1259, 389] width 224 height 27
click at [323, 180] on icon at bounding box center [325, 186] width 14 height 14
click at [236, 188] on icon at bounding box center [241, 186] width 14 height 14
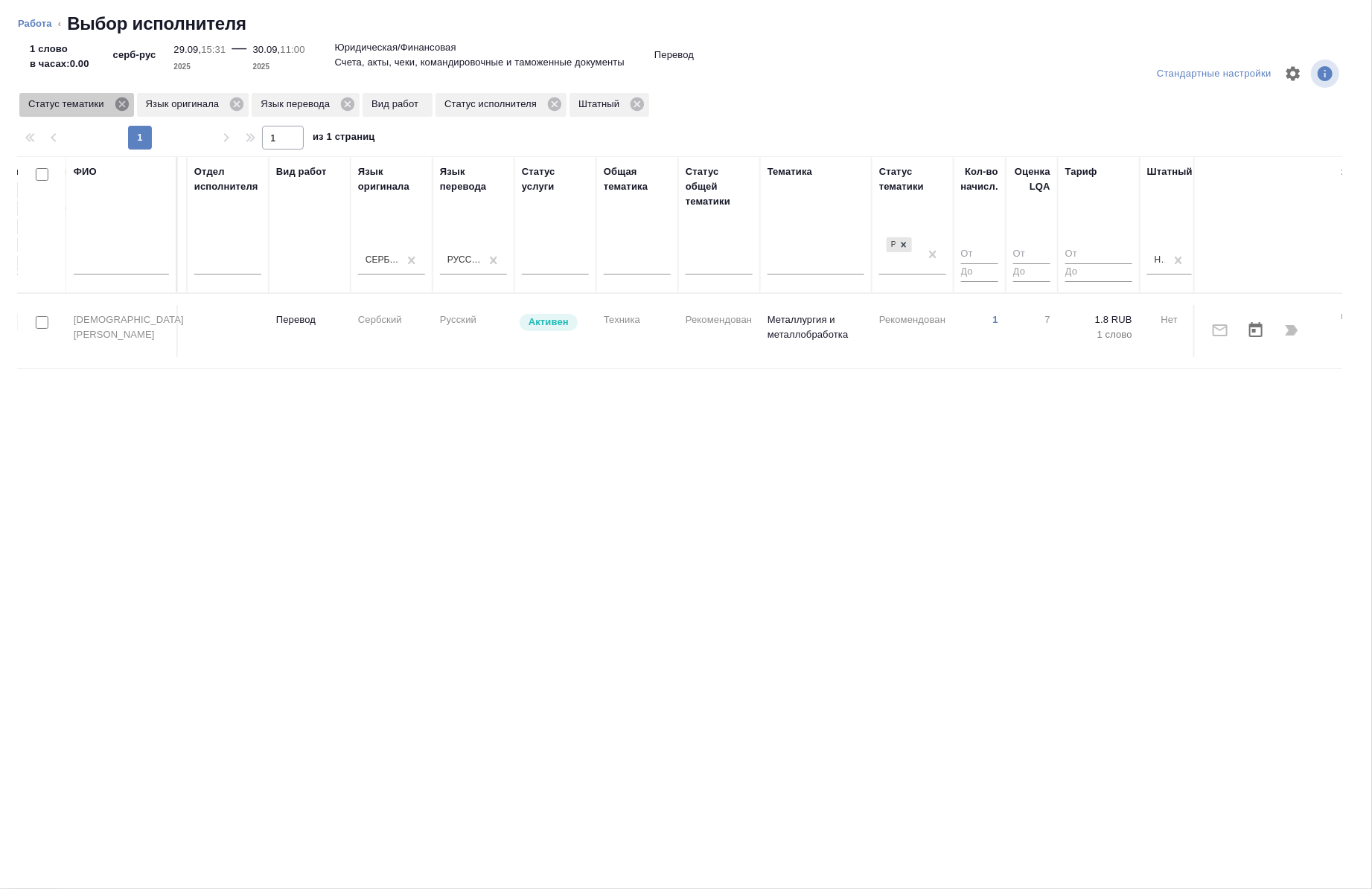
click at [125, 106] on icon at bounding box center [121, 104] width 14 height 14
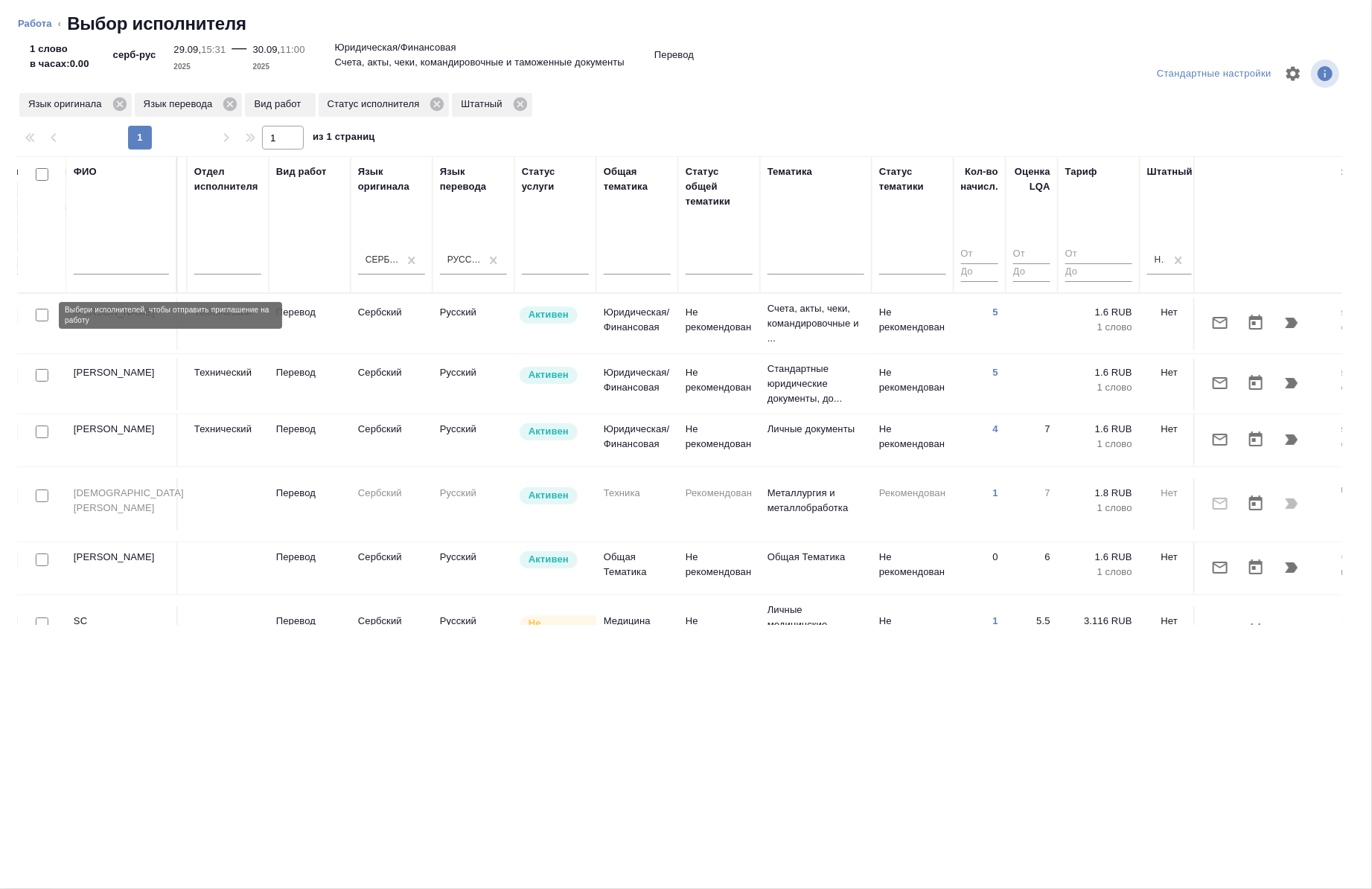
click at [48, 318] on input "checkbox" at bounding box center [42, 315] width 13 height 13
checkbox input "true"
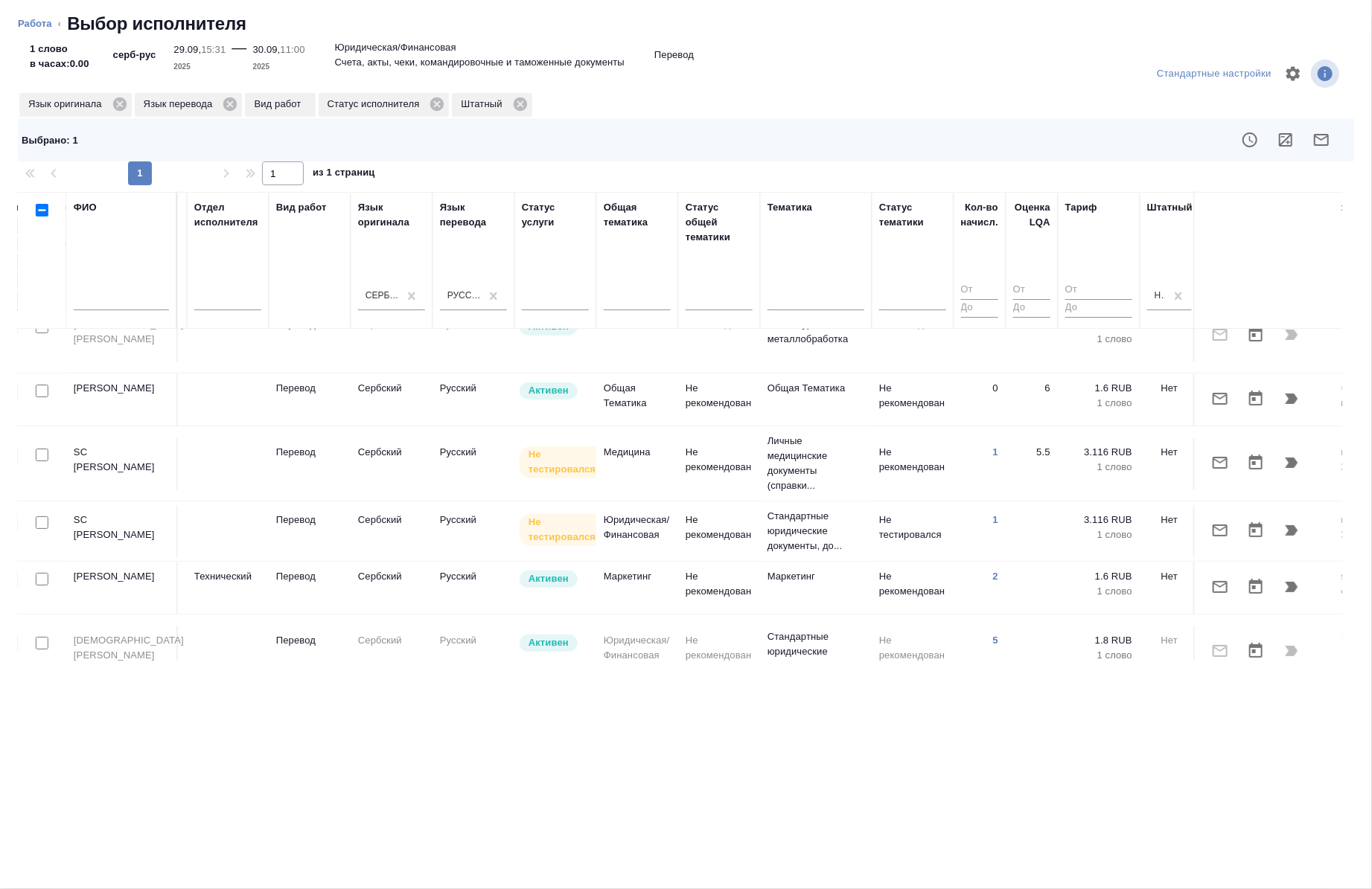
scroll to position [248, 572]
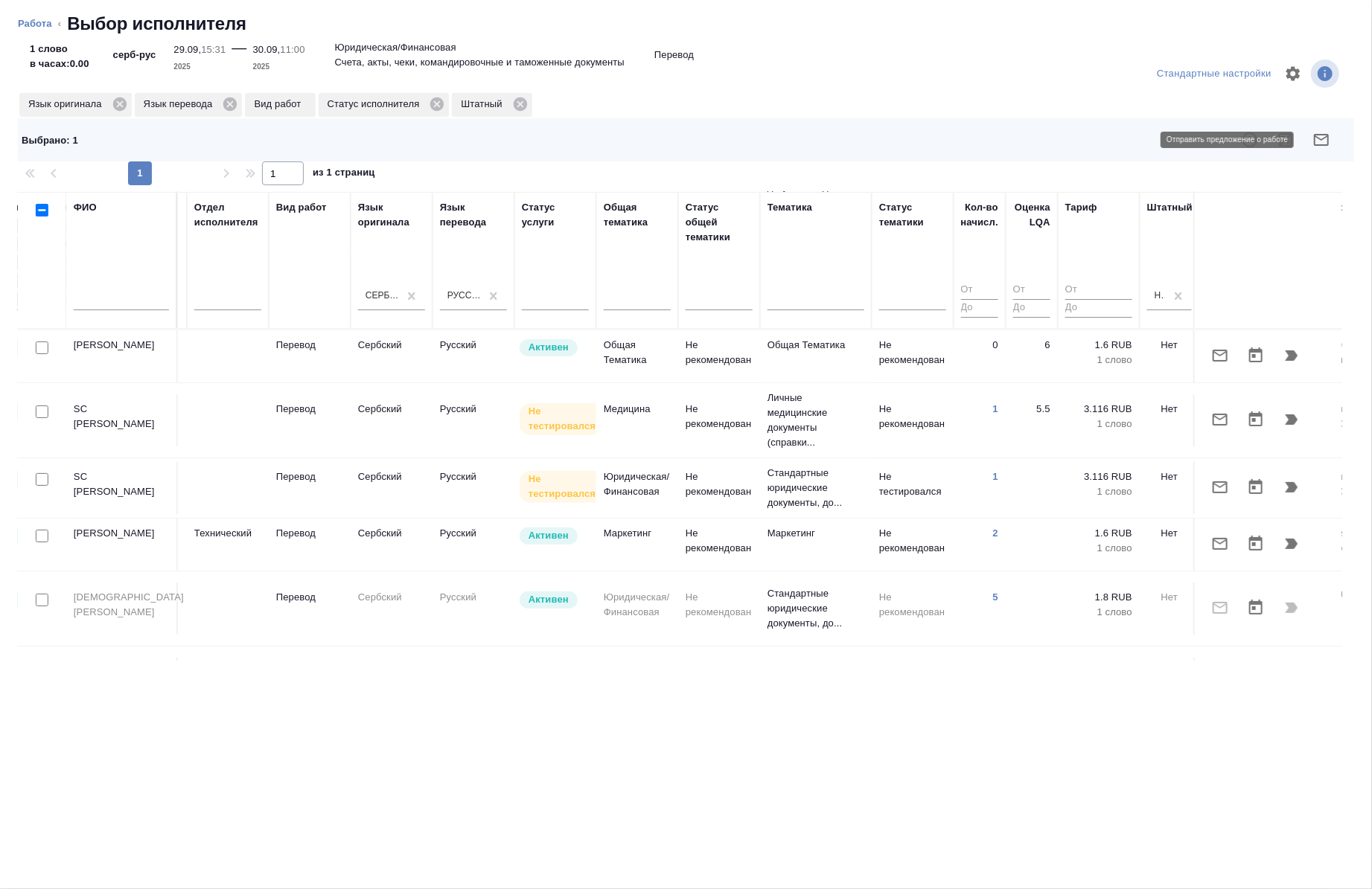
click at [1332, 142] on button "button" at bounding box center [1322, 140] width 36 height 36
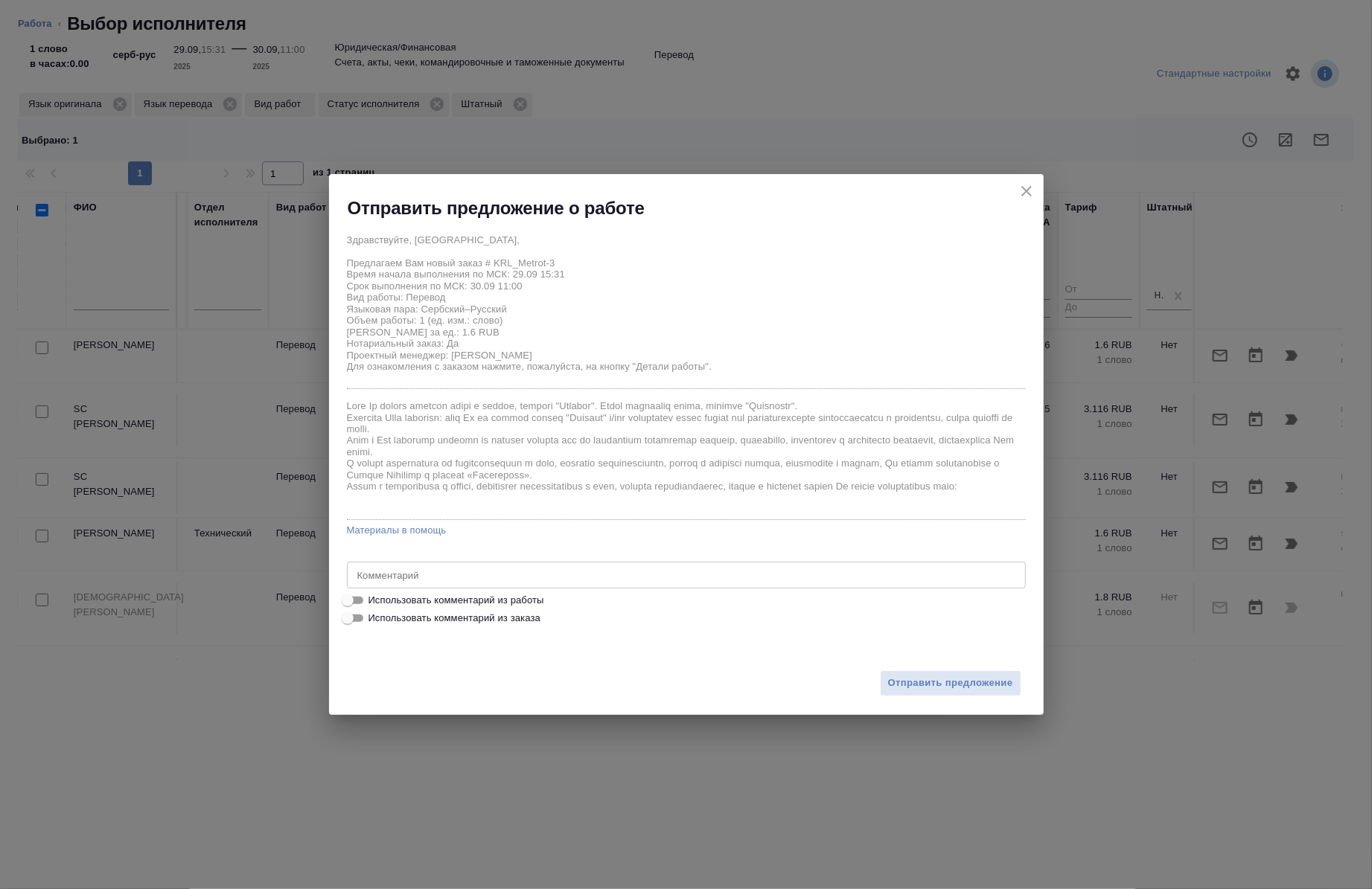
click at [438, 605] on span "Использовать комментарий из работы" at bounding box center [456, 601] width 176 height 15
click at [374, 605] on input "Использовать комментарий из работы" at bounding box center [347, 601] width 53 height 18
checkbox input "true"
type textarea "под нот ссылка на оригинал: https://drive.awatera.com/s/48gfKwXHcBGC39p"
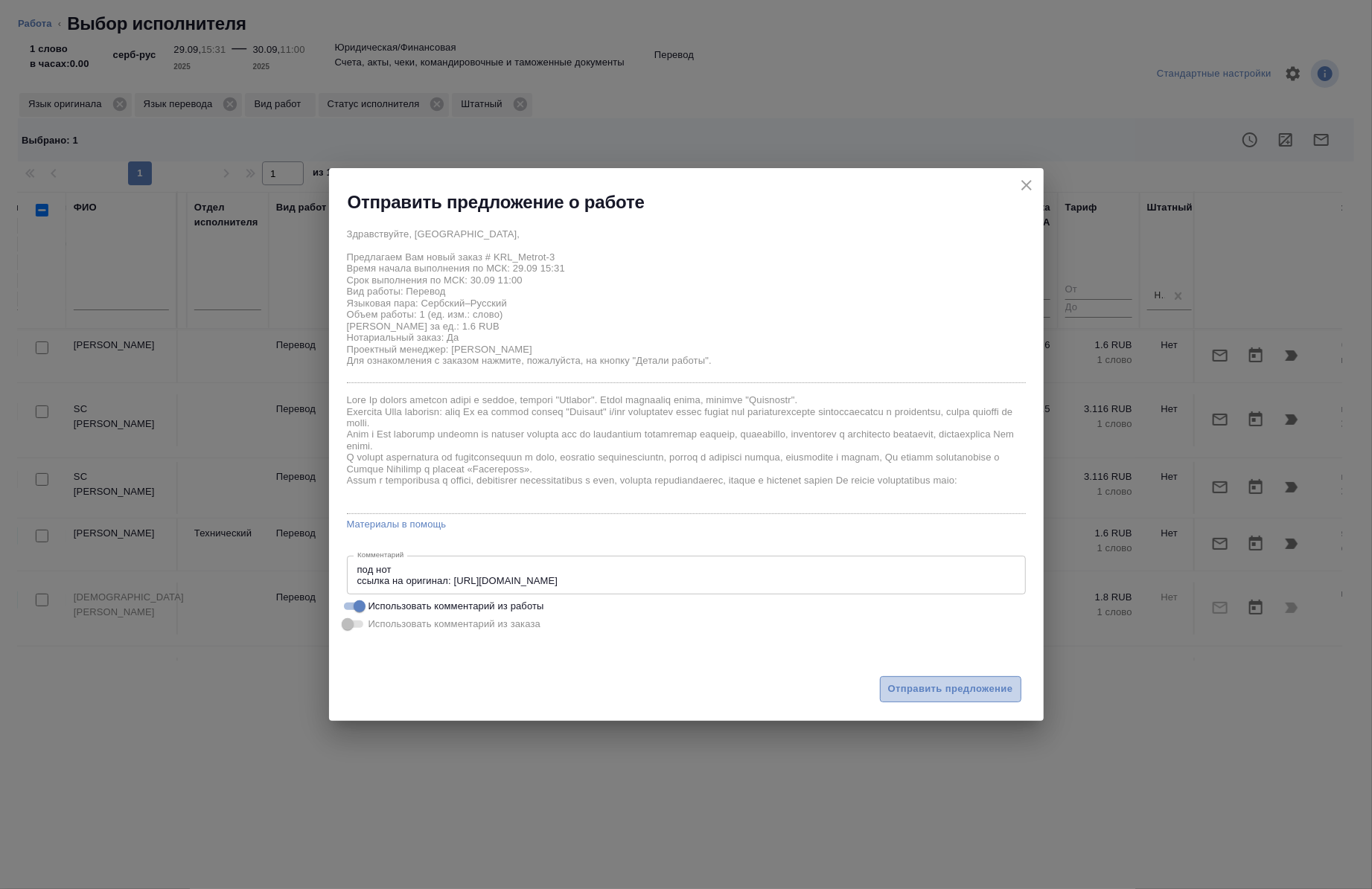
click at [982, 692] on span "Отправить предложение" at bounding box center [951, 689] width 125 height 17
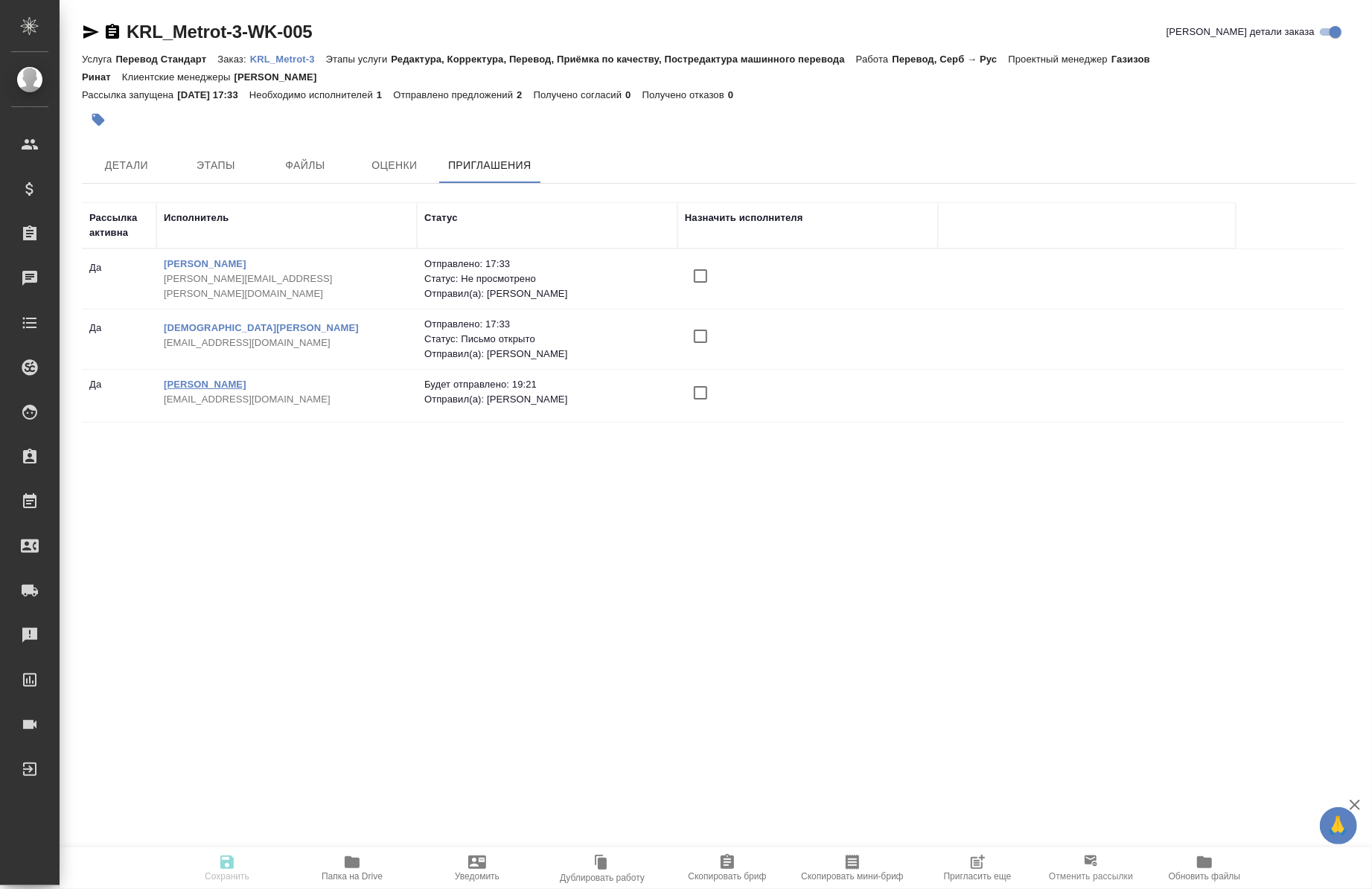
click at [219, 384] on link "[PERSON_NAME]" at bounding box center [205, 385] width 83 height 11
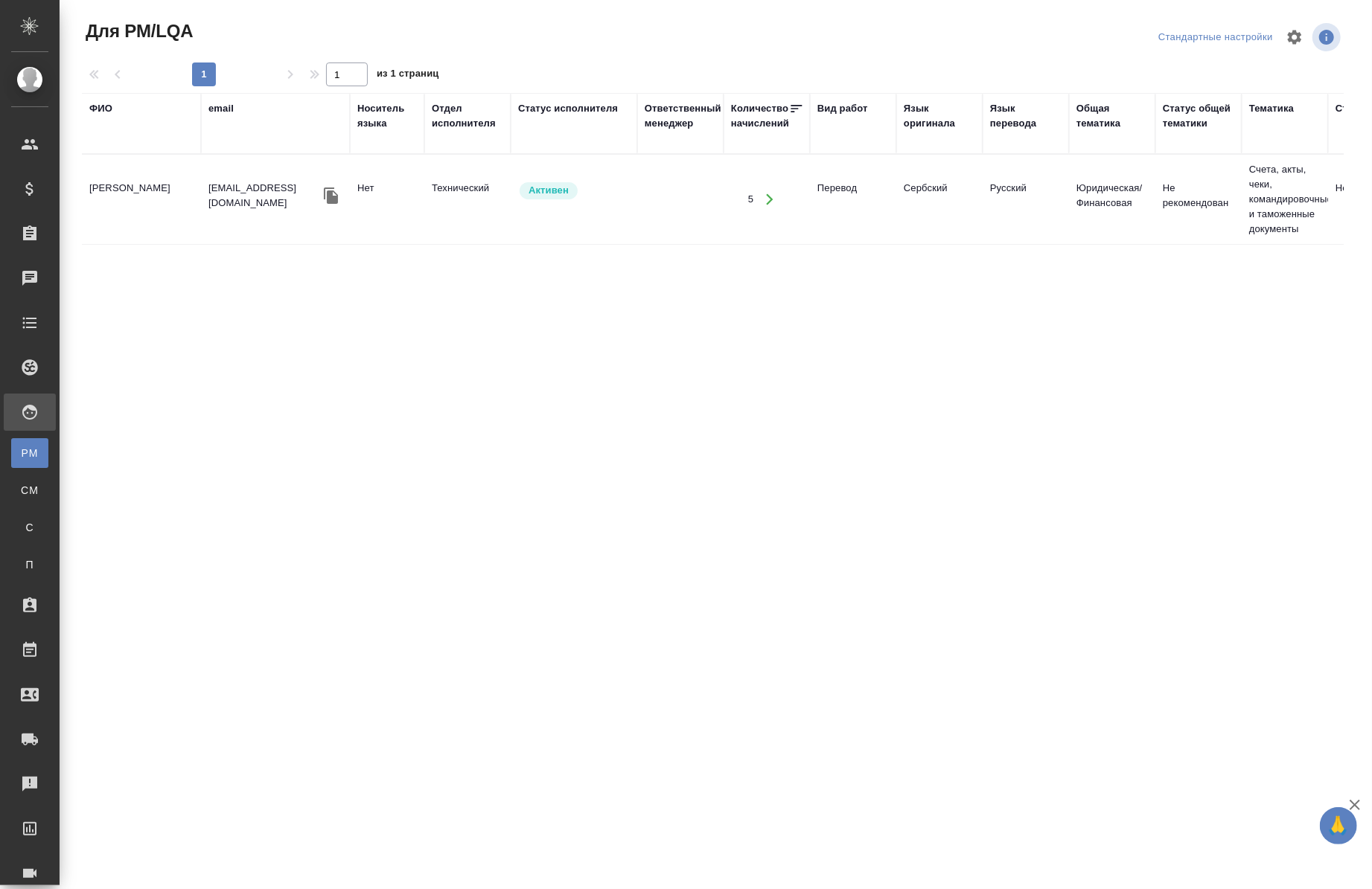
click at [330, 198] on icon "button" at bounding box center [330, 196] width 14 height 16
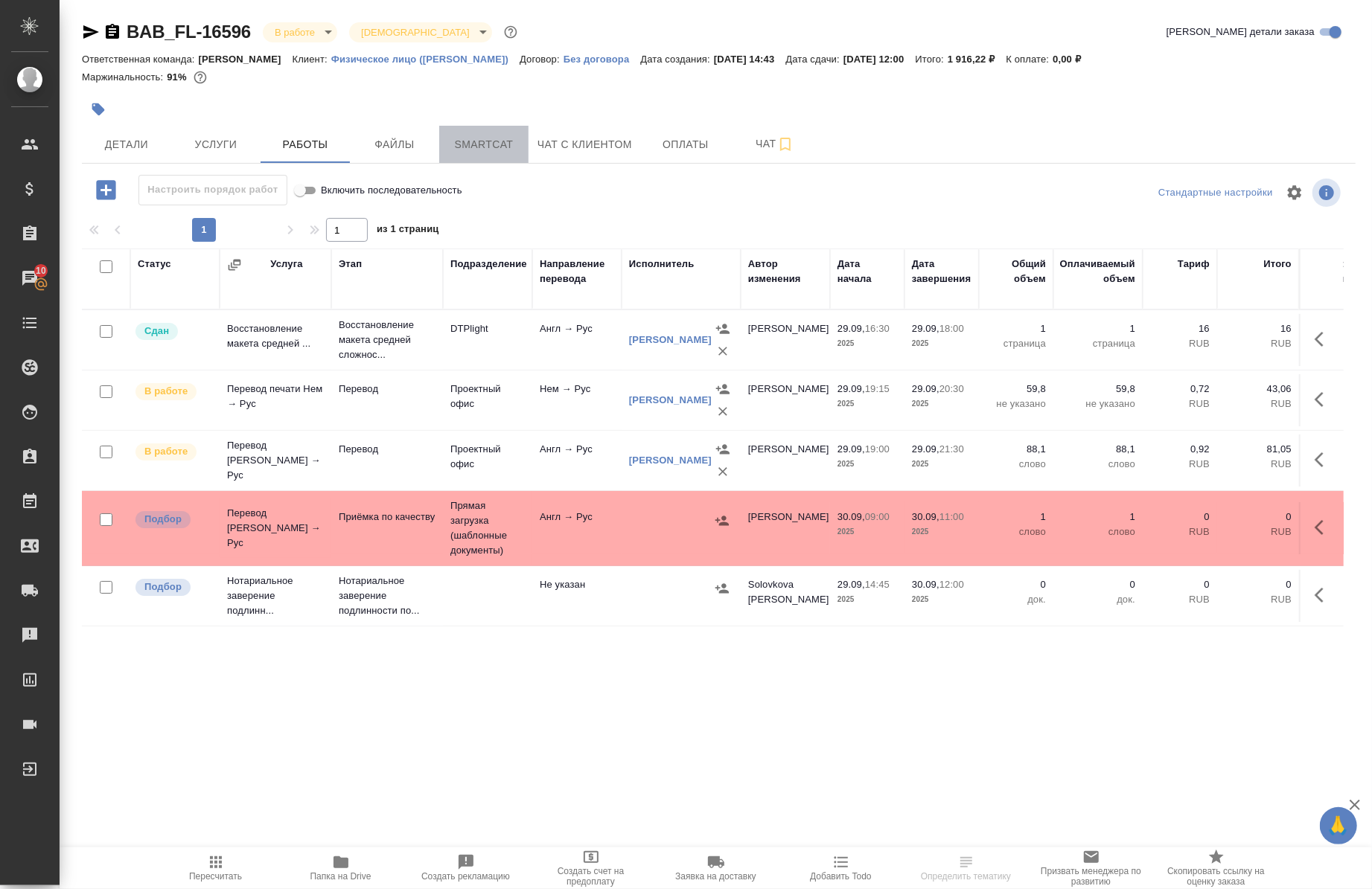
click at [490, 151] on span "Smartcat" at bounding box center [484, 144] width 71 height 19
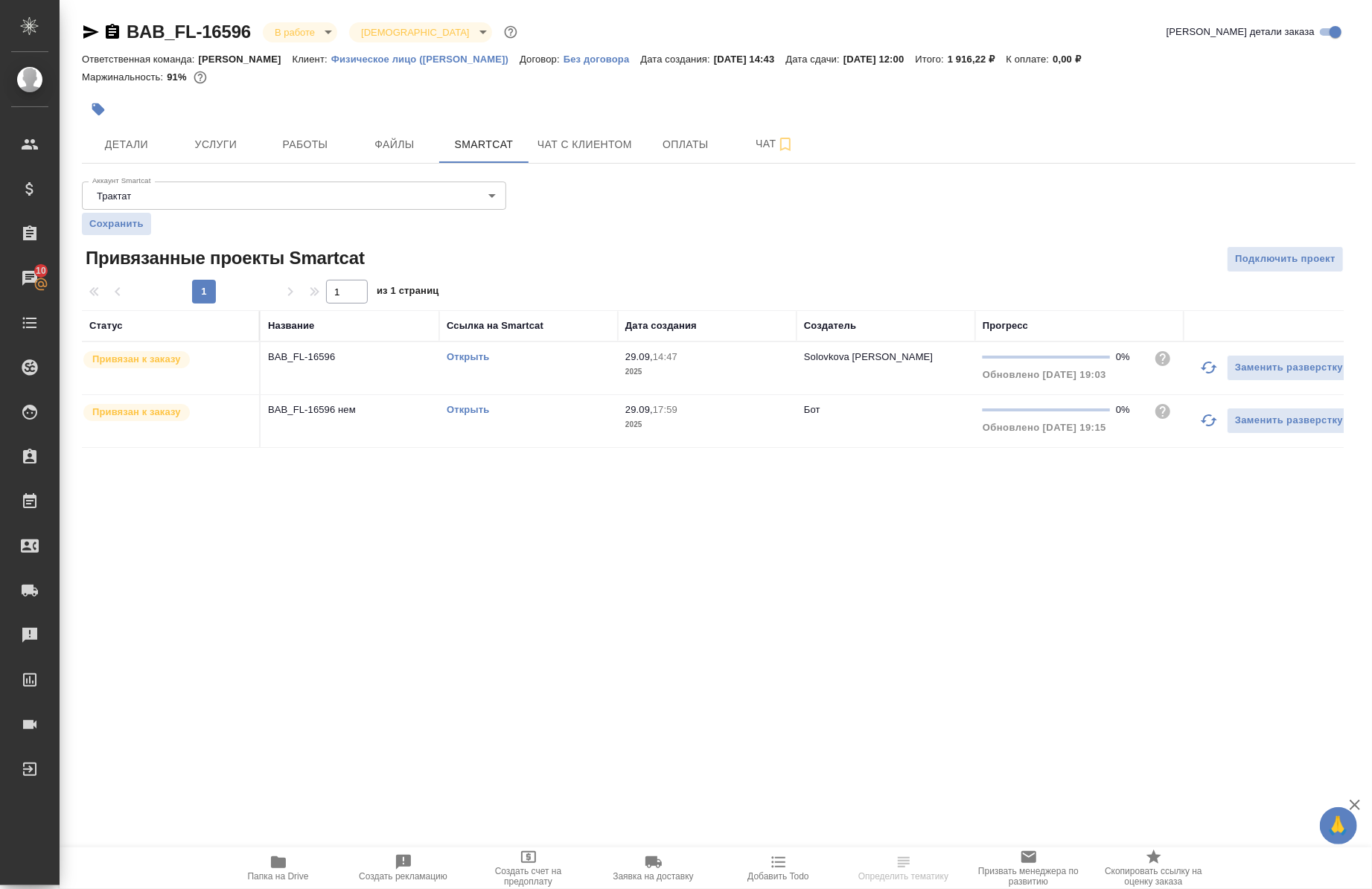
click at [469, 404] on link "Открыть" at bounding box center [468, 410] width 42 height 11
drag, startPoint x: 110, startPoint y: 28, endPoint x: 0, endPoint y: 161, distance: 172.6
click at [110, 28] on icon "button" at bounding box center [113, 31] width 14 height 15
click at [334, 138] on span "Работы" at bounding box center [305, 144] width 71 height 19
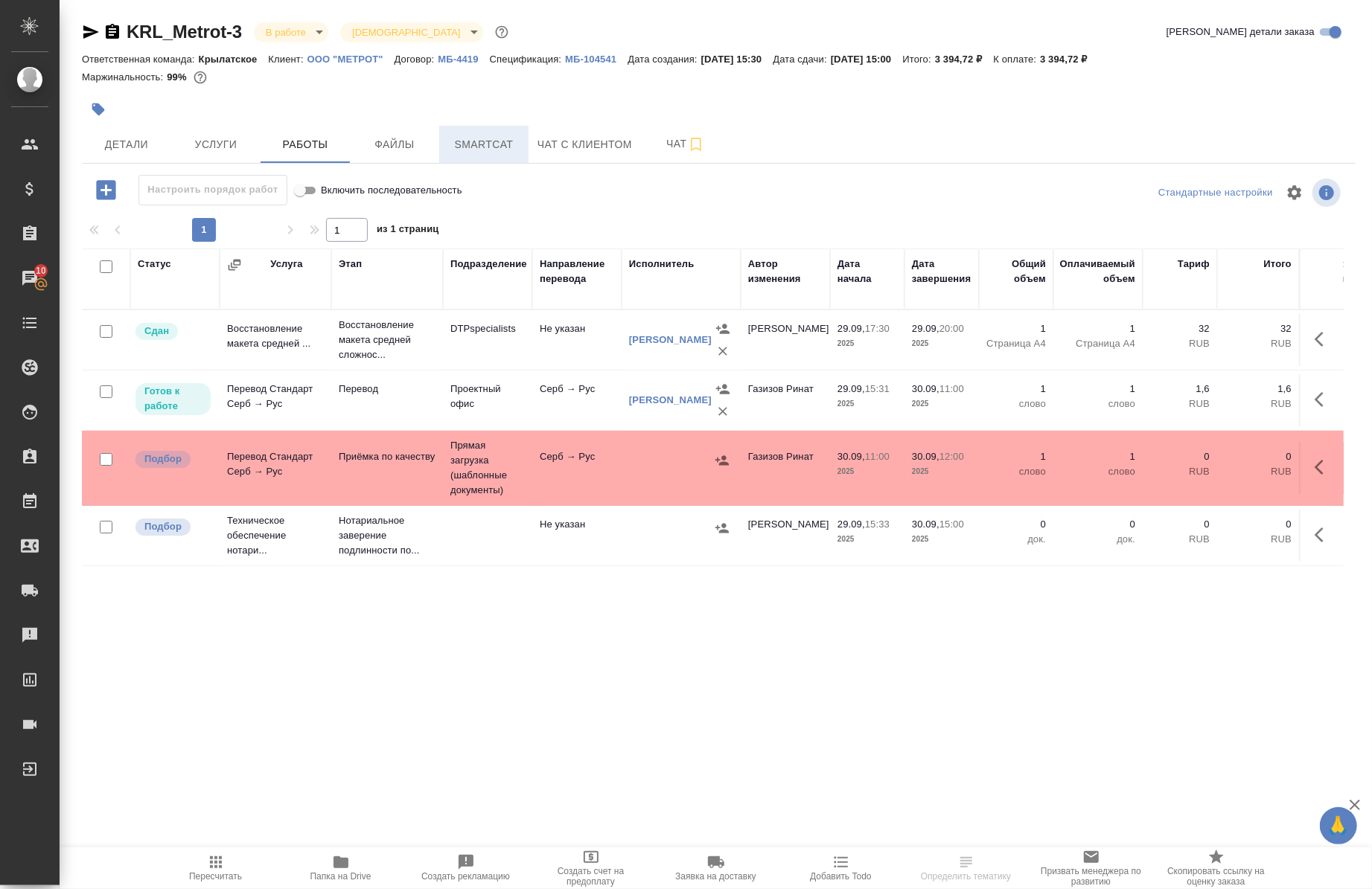
click at [492, 135] on button "Smartcat" at bounding box center [484, 144] width 89 height 37
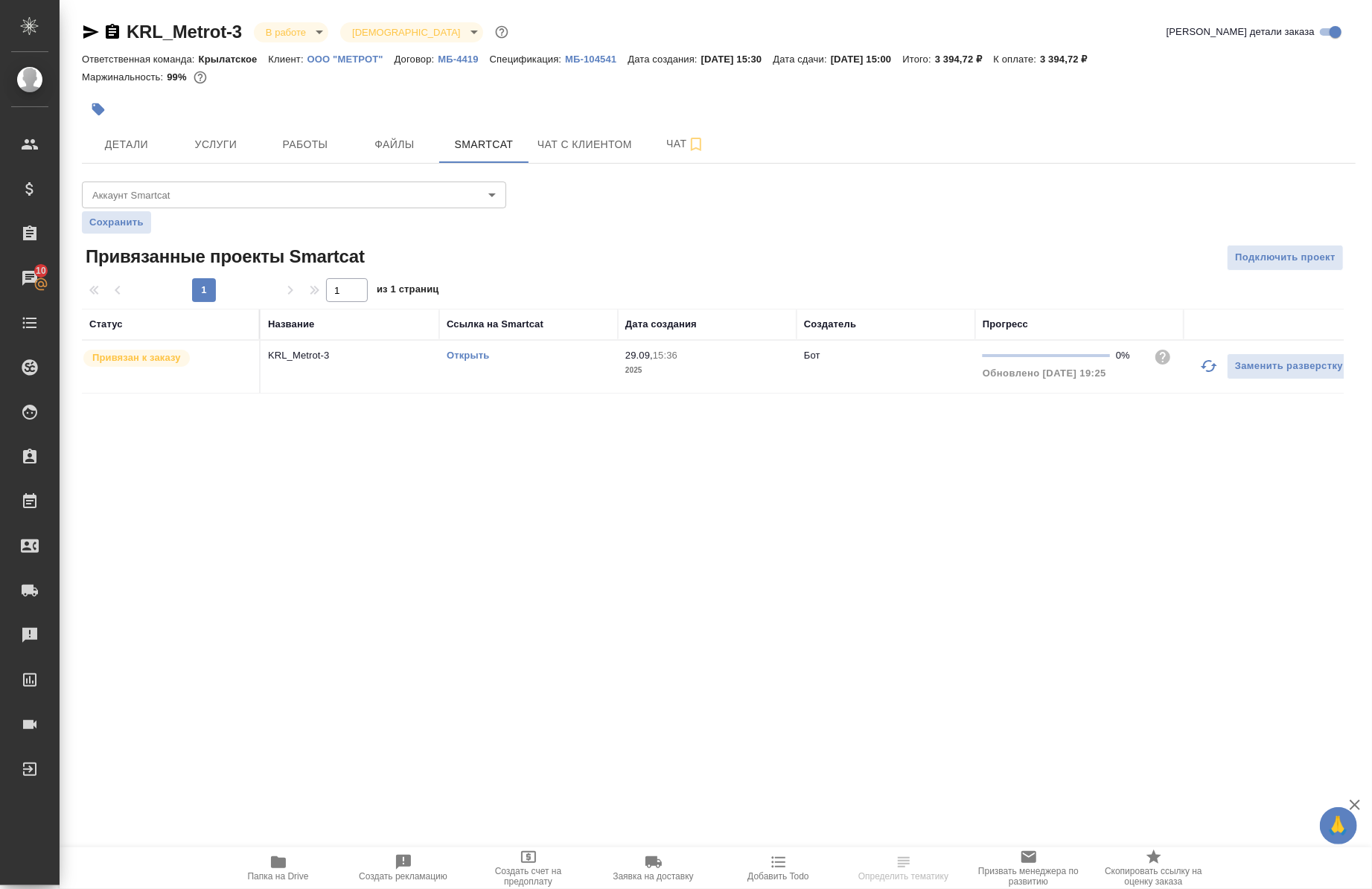
click at [462, 348] on div "Открыть" at bounding box center [529, 355] width 164 height 15
click at [306, 152] on span "Работы" at bounding box center [305, 144] width 71 height 19
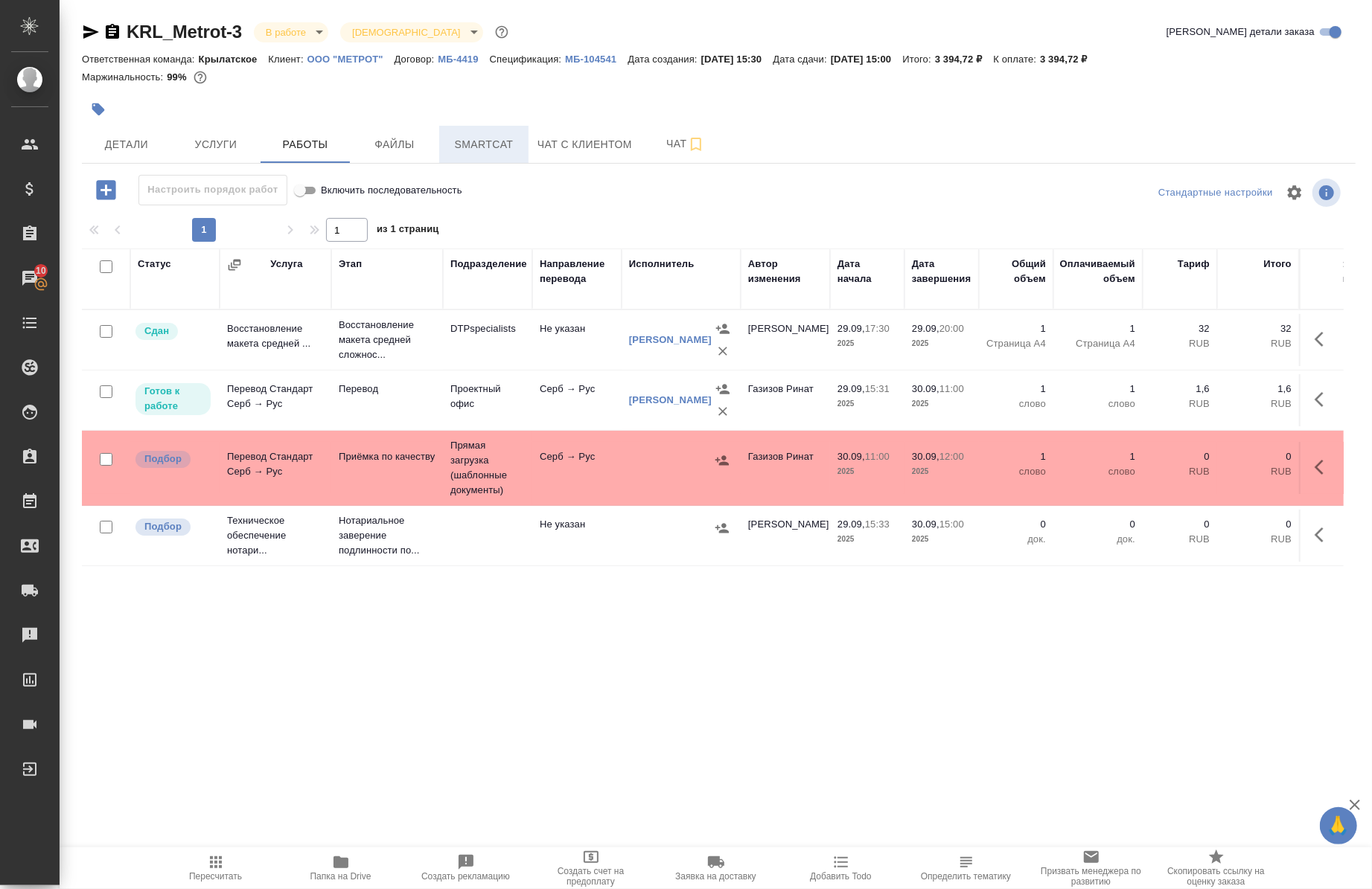
click at [451, 142] on span "Smartcat" at bounding box center [484, 144] width 71 height 19
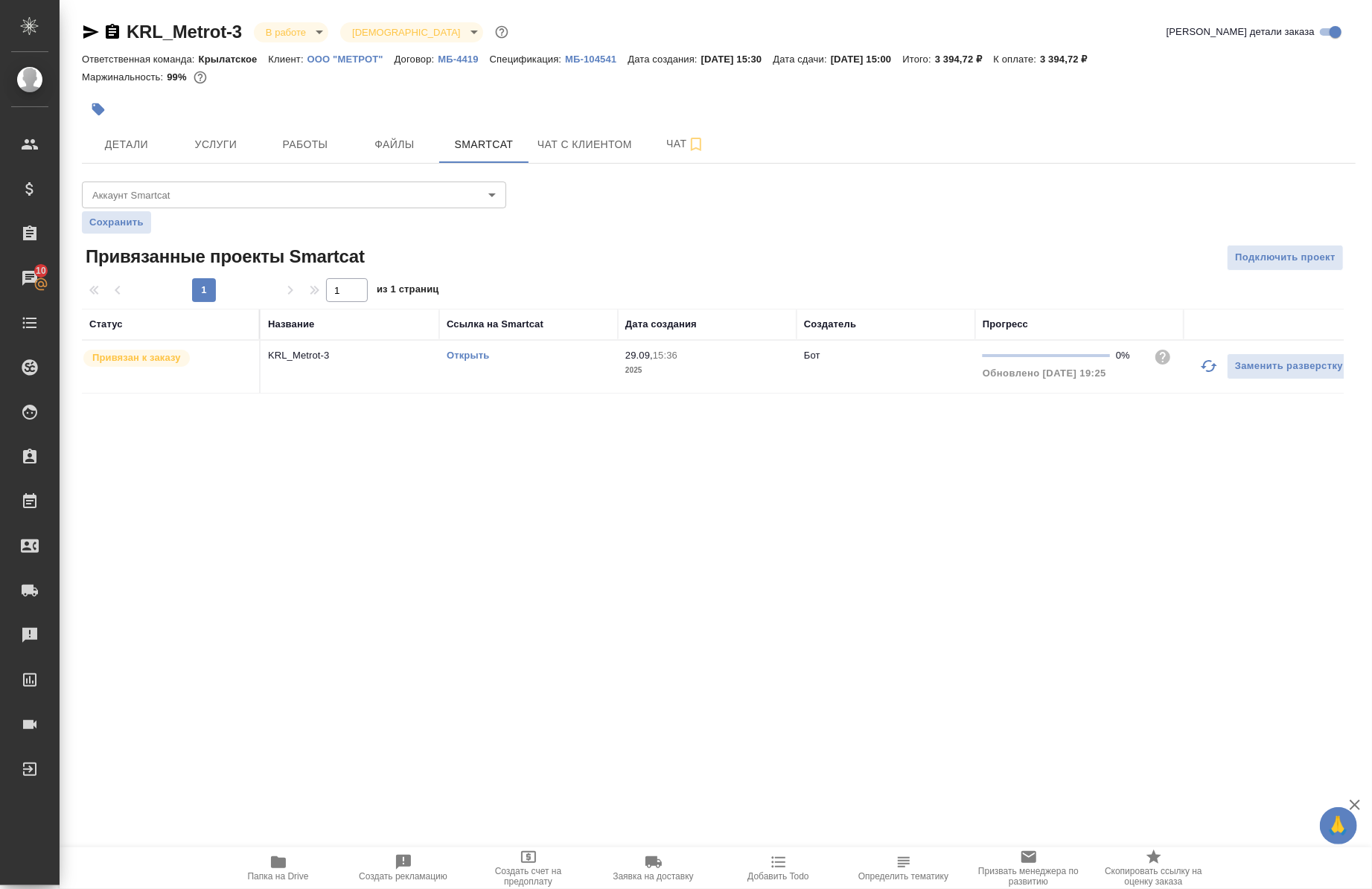
click at [460, 360] on div "Открыть" at bounding box center [529, 355] width 164 height 15
click at [460, 360] on link "Открыть" at bounding box center [468, 355] width 42 height 11
click at [115, 32] on icon "button" at bounding box center [113, 32] width 18 height 18
click at [327, 160] on button "Работы" at bounding box center [305, 144] width 89 height 37
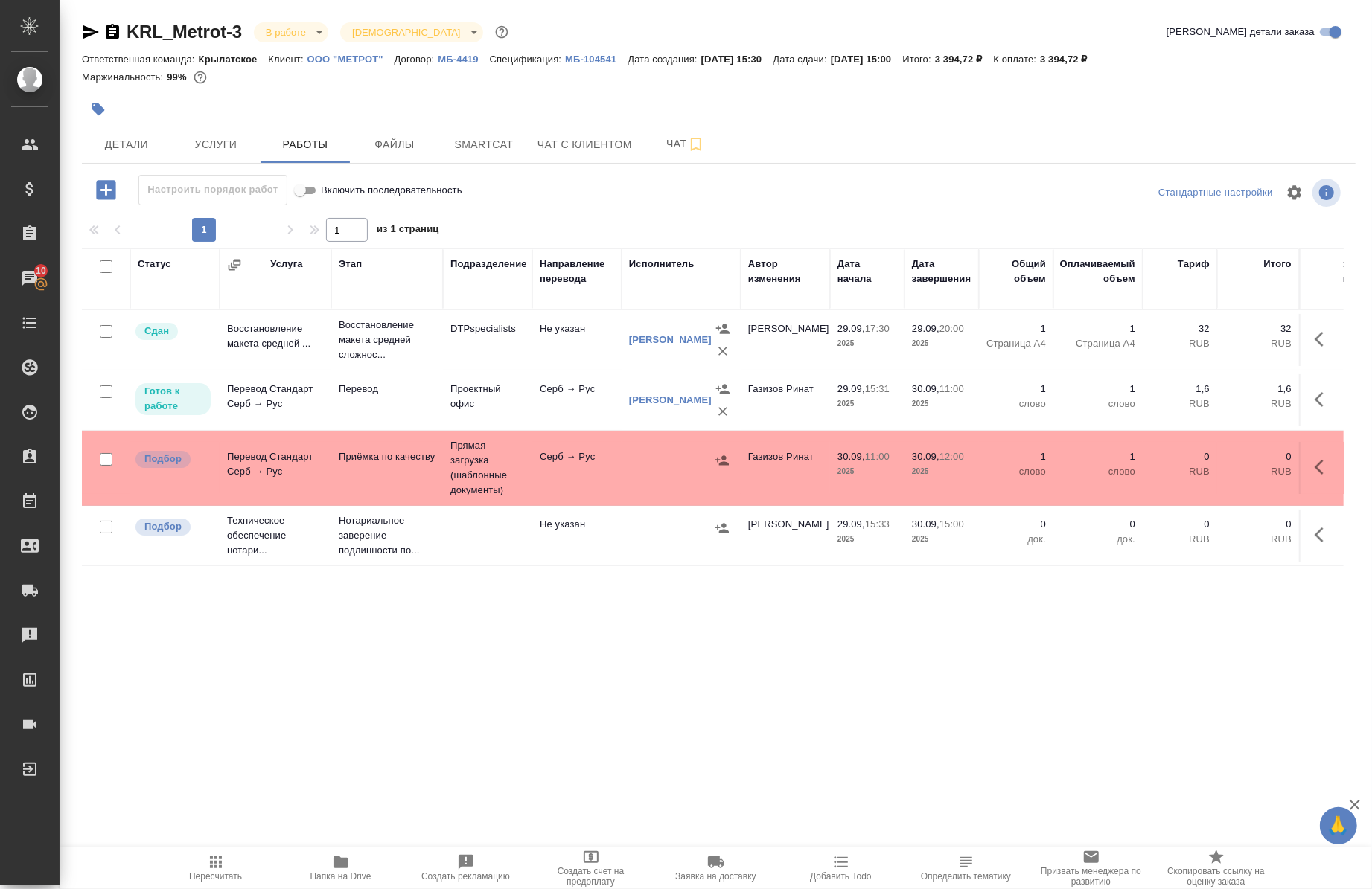
drag, startPoint x: 1310, startPoint y: 398, endPoint x: 1293, endPoint y: 401, distance: 17.3
click at [1314, 397] on icon "button" at bounding box center [1323, 400] width 18 height 18
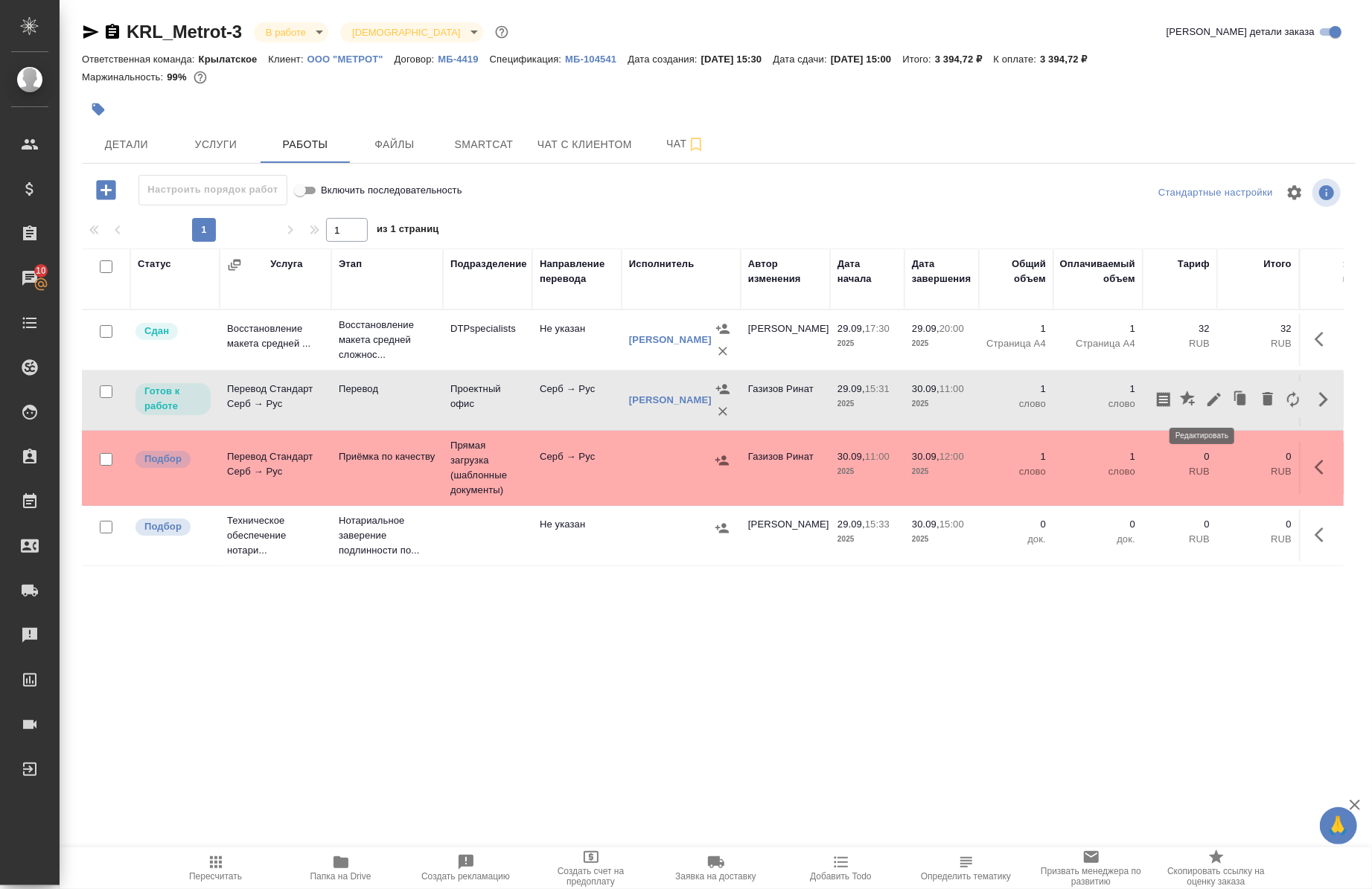
click at [1208, 401] on icon "button" at bounding box center [1214, 399] width 14 height 14
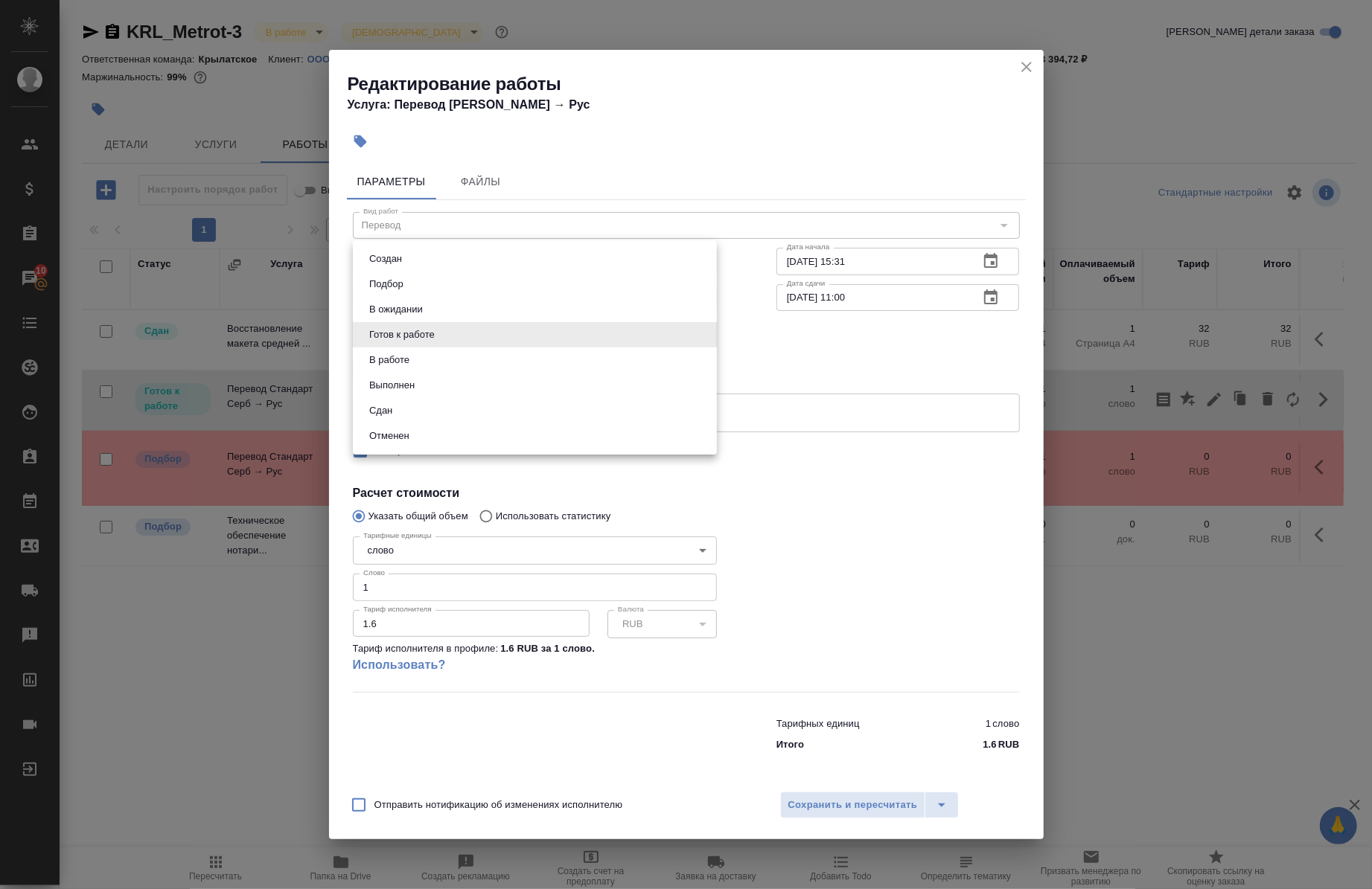
drag, startPoint x: 471, startPoint y: 337, endPoint x: 470, endPoint y: 354, distance: 17.0
click at [471, 336] on body "🙏 .cls-1 fill:#fff; AWATERA Chernova Anna Клиенты Спецификации Заказы 10 Чаты T…" at bounding box center [686, 444] width 1372 height 889
drag, startPoint x: 434, startPoint y: 357, endPoint x: 455, endPoint y: 398, distance: 46.1
click at [435, 358] on li "В работе" at bounding box center [535, 359] width 364 height 25
type input "inProgress"
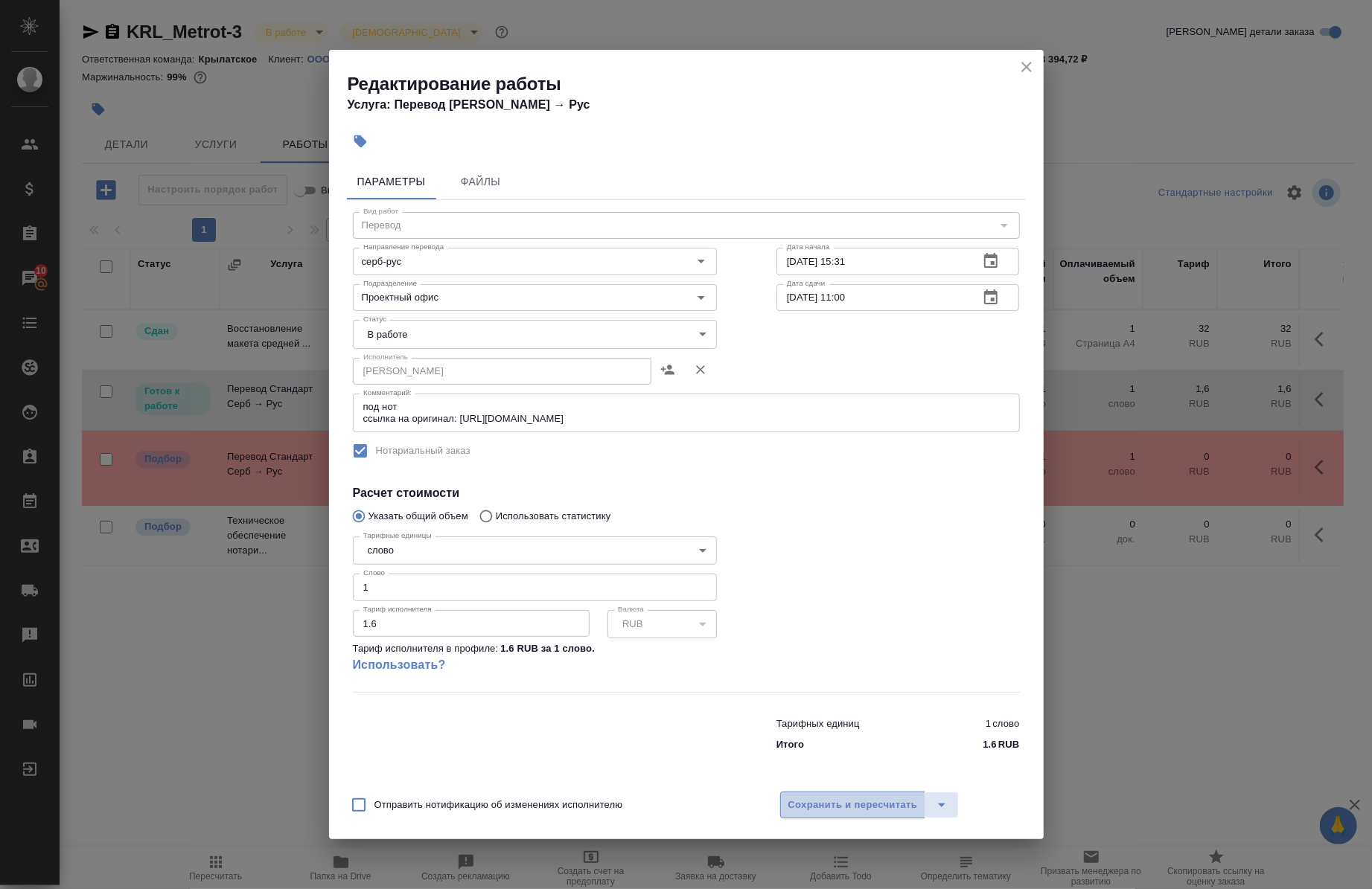
click at [839, 812] on span "Сохранить и пересчитать" at bounding box center [853, 806] width 130 height 17
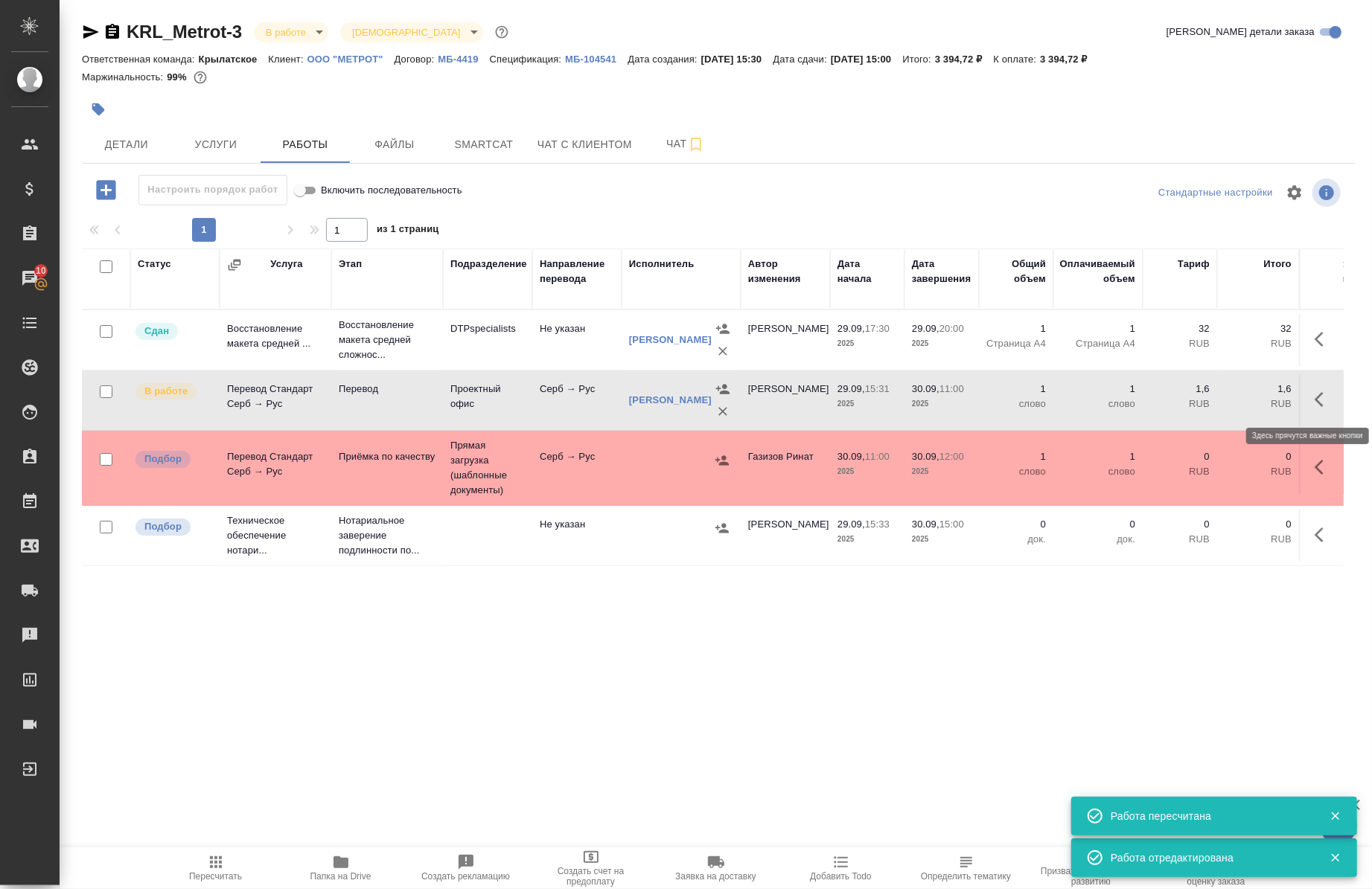
click at [1314, 397] on icon "button" at bounding box center [1323, 400] width 18 height 18
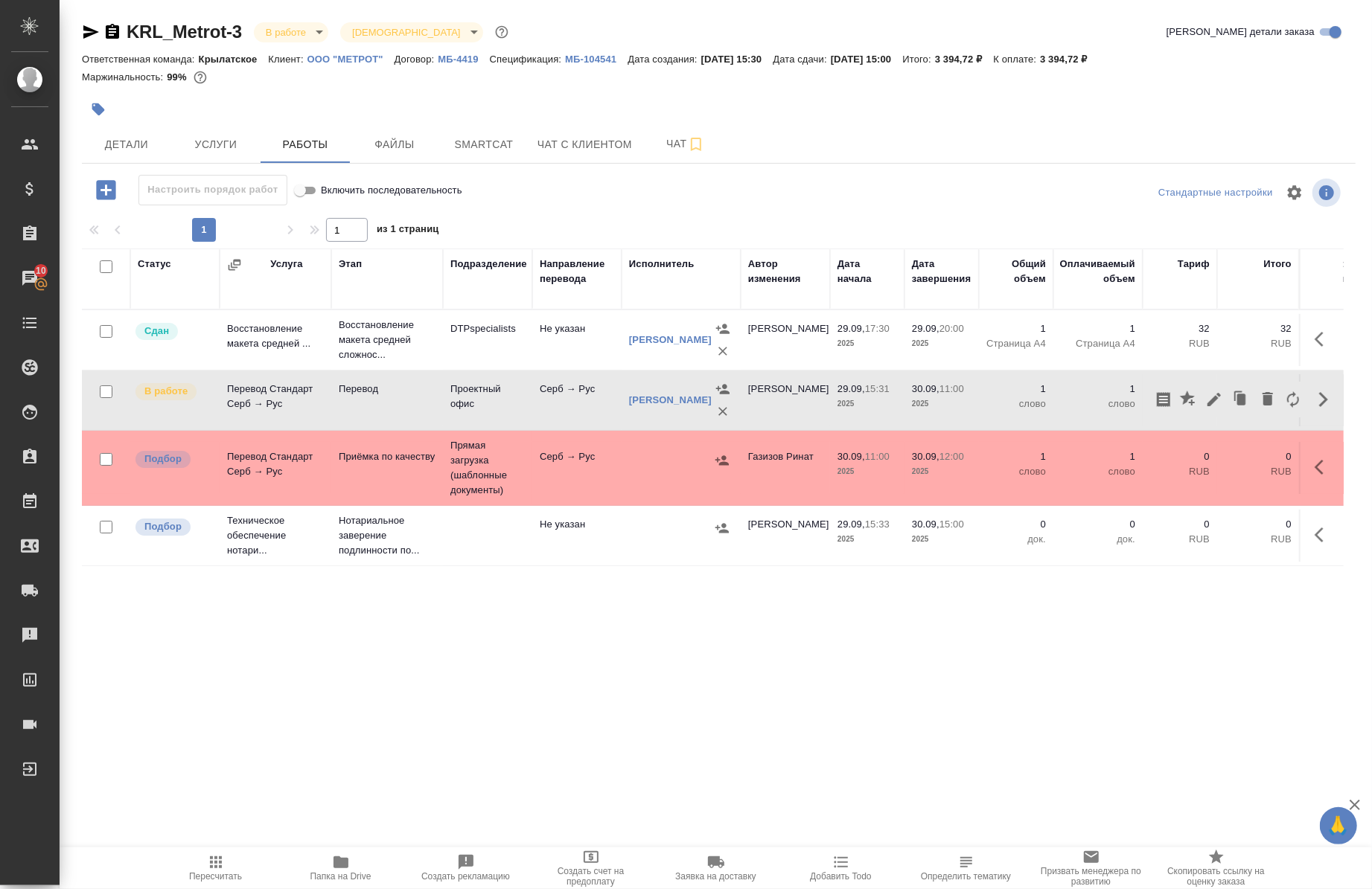
click at [614, 692] on div "Статус Услуга Этап Подразделение Направление перевода Исполнитель Автор изменен…" at bounding box center [713, 620] width 1262 height 744
click at [469, 147] on span "Smartcat" at bounding box center [484, 144] width 71 height 19
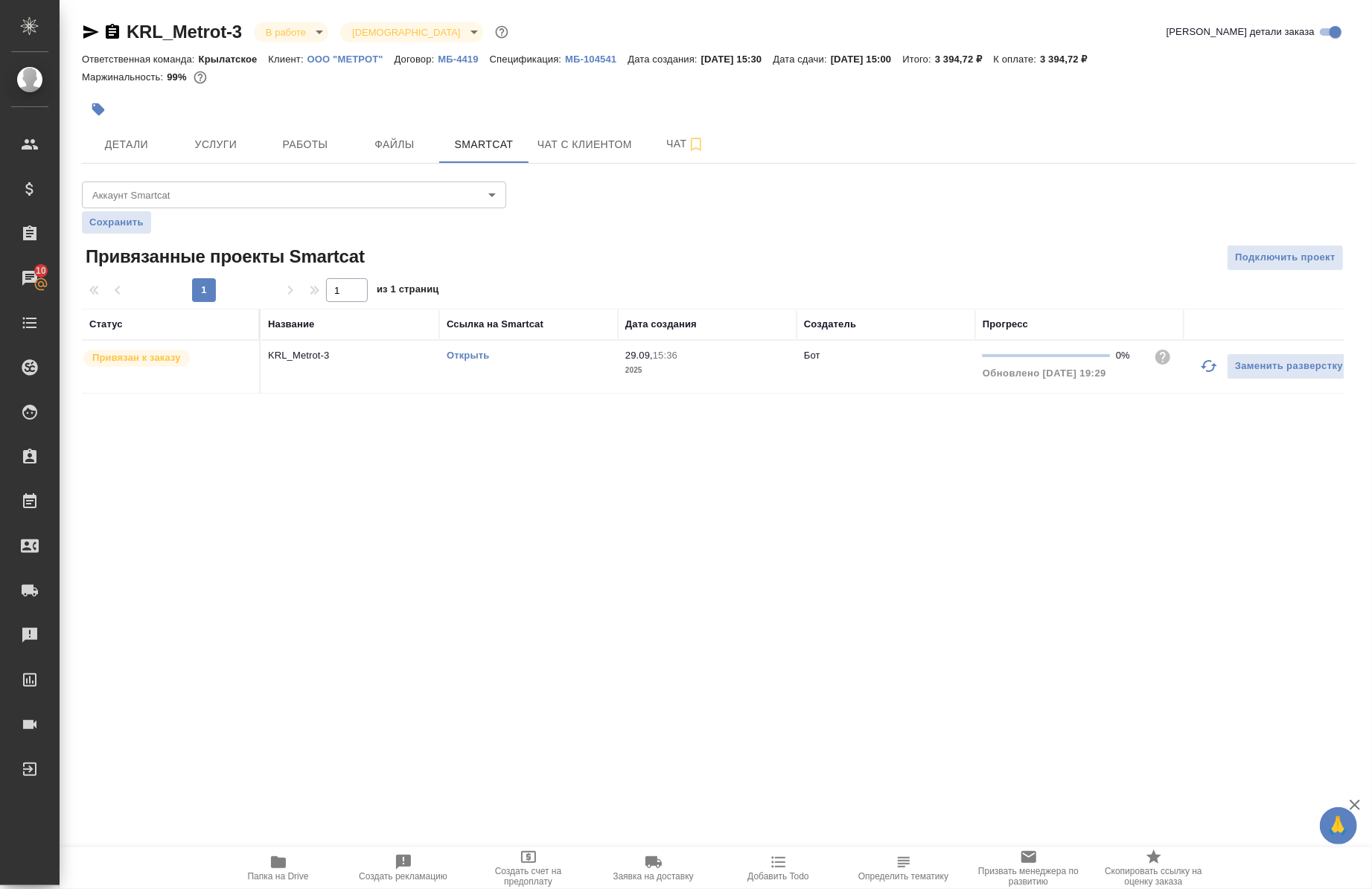
click at [465, 351] on link "Открыть" at bounding box center [468, 355] width 42 height 11
click at [222, 147] on span "Услуги" at bounding box center [215, 144] width 71 height 19
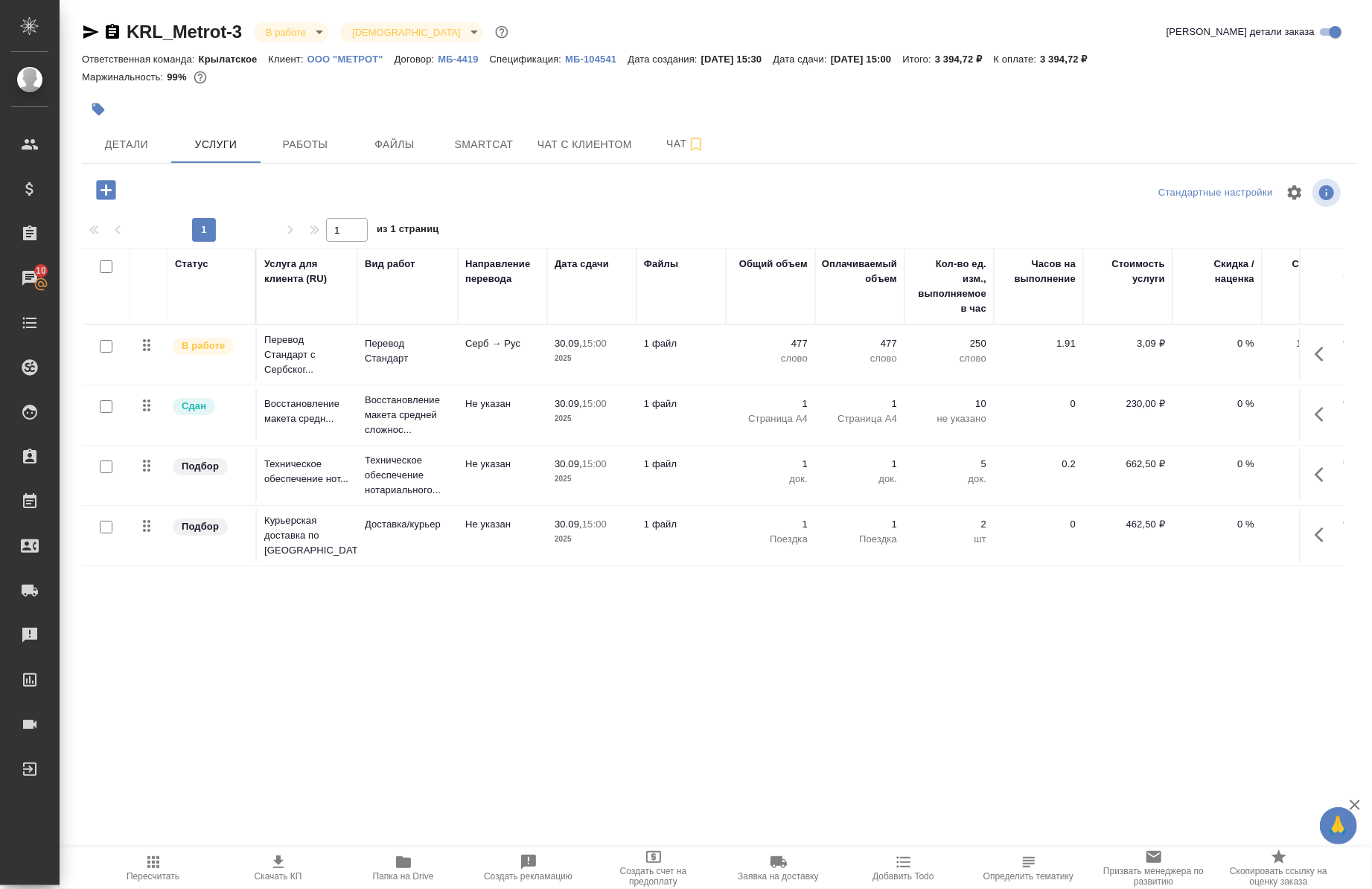
click at [1314, 343] on button "button" at bounding box center [1323, 354] width 36 height 36
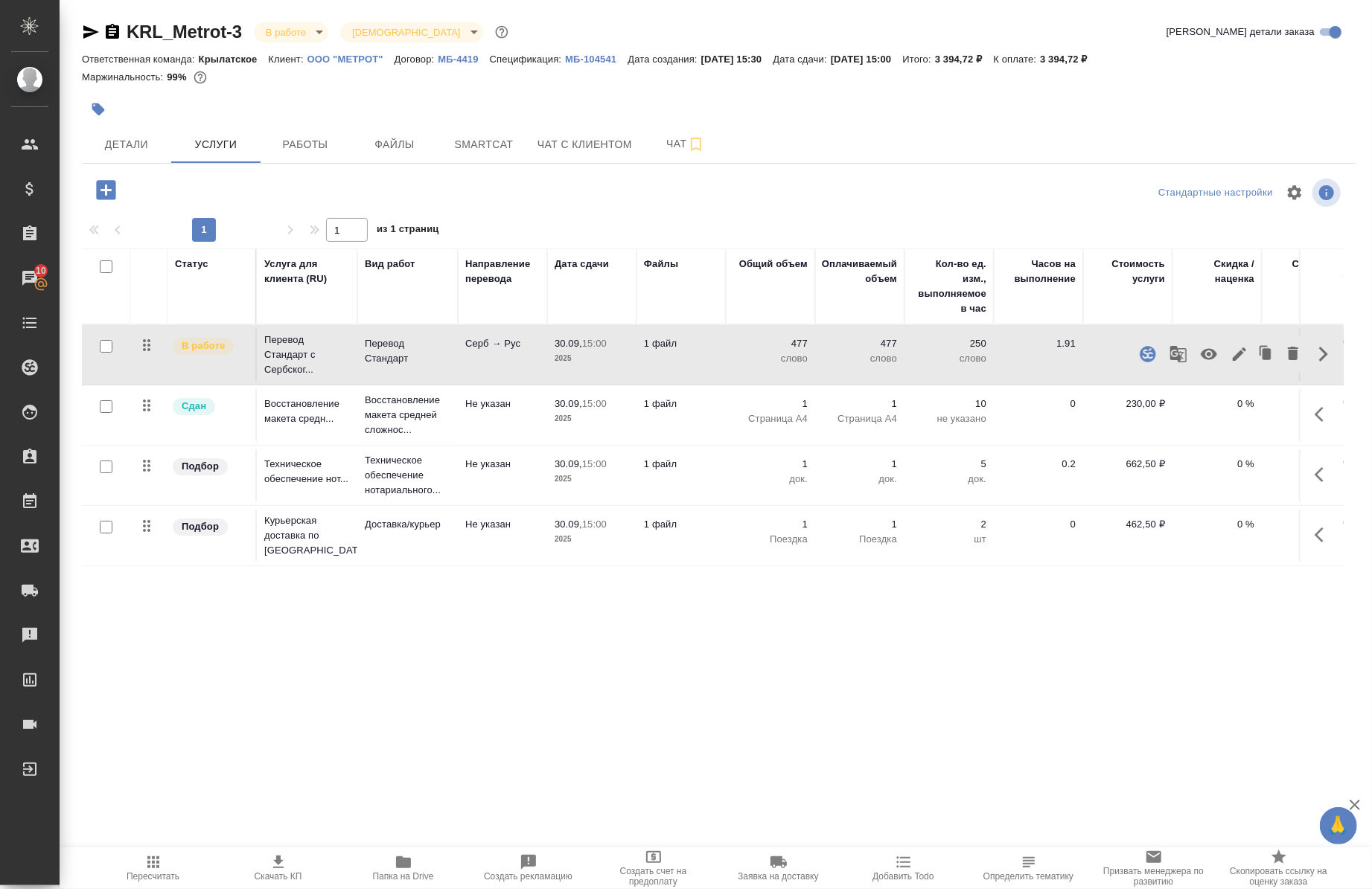
click at [1172, 359] on icon "button" at bounding box center [1178, 355] width 18 height 18
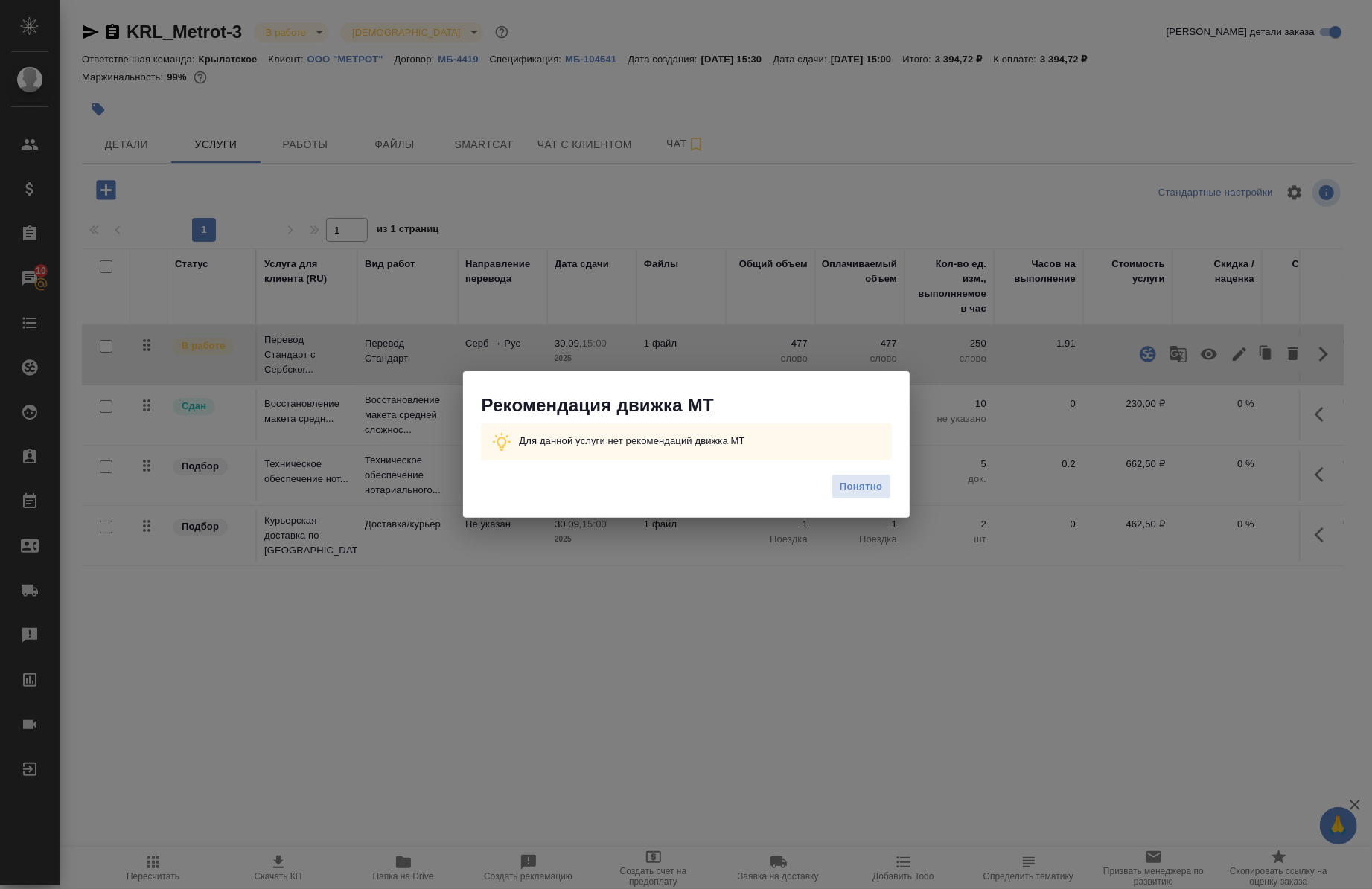
click at [876, 485] on span "Понятно" at bounding box center [861, 487] width 42 height 17
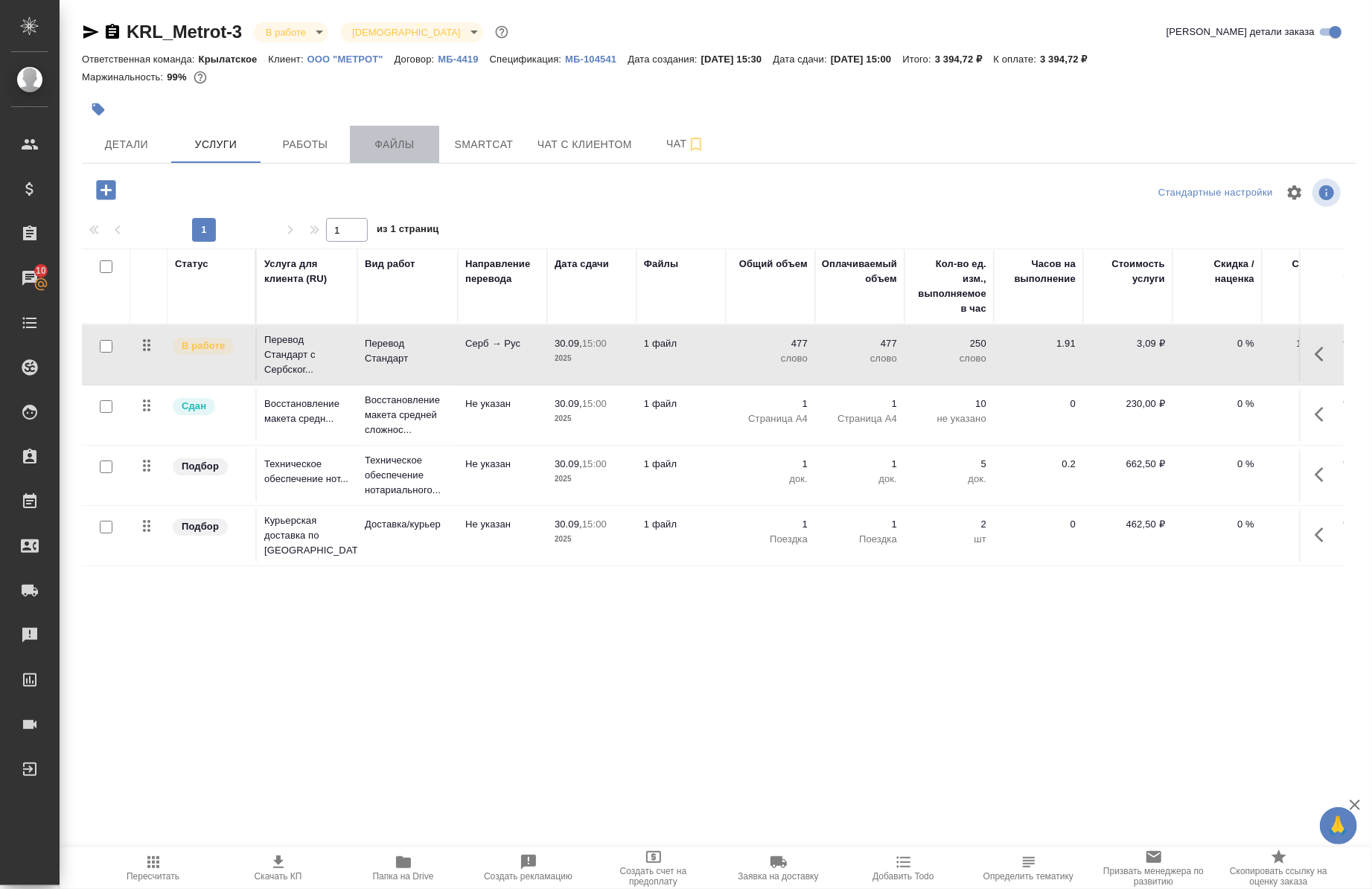
click at [386, 140] on span "Файлы" at bounding box center [394, 144] width 71 height 19
click at [262, 142] on button "Работы" at bounding box center [305, 144] width 89 height 37
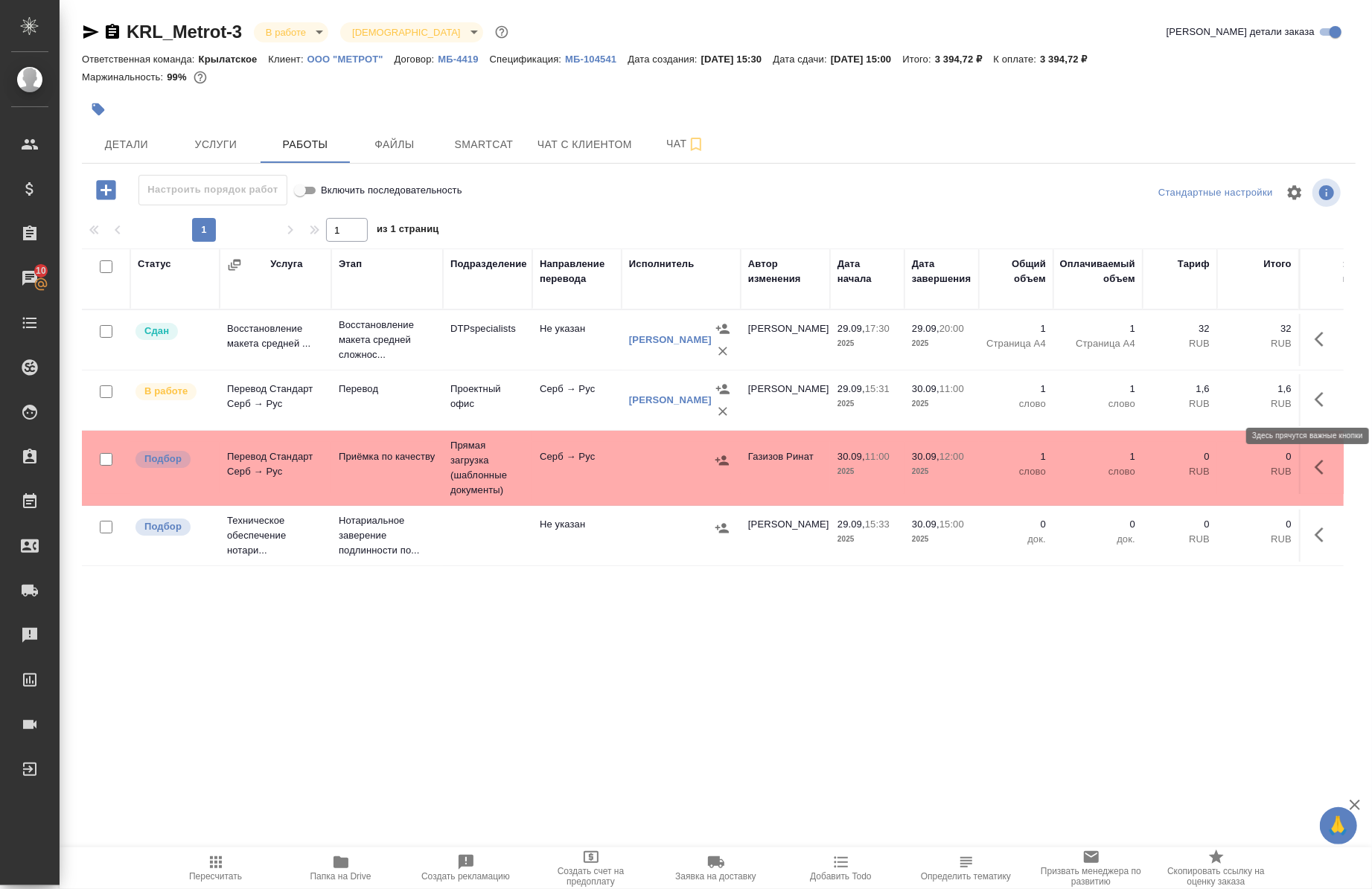
click at [1318, 392] on icon "button" at bounding box center [1323, 400] width 18 height 18
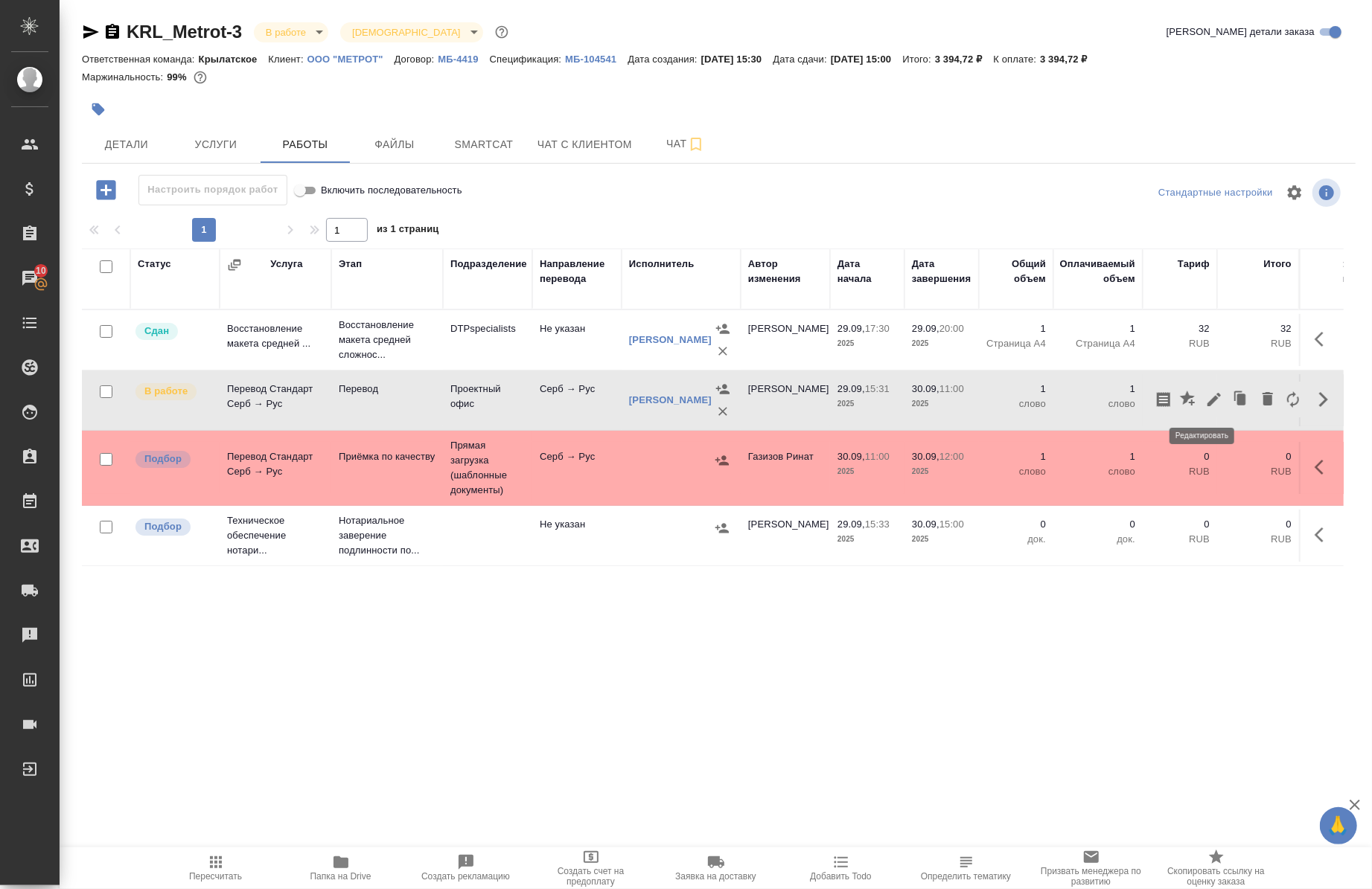
click at [1208, 402] on icon "button" at bounding box center [1214, 399] width 14 height 14
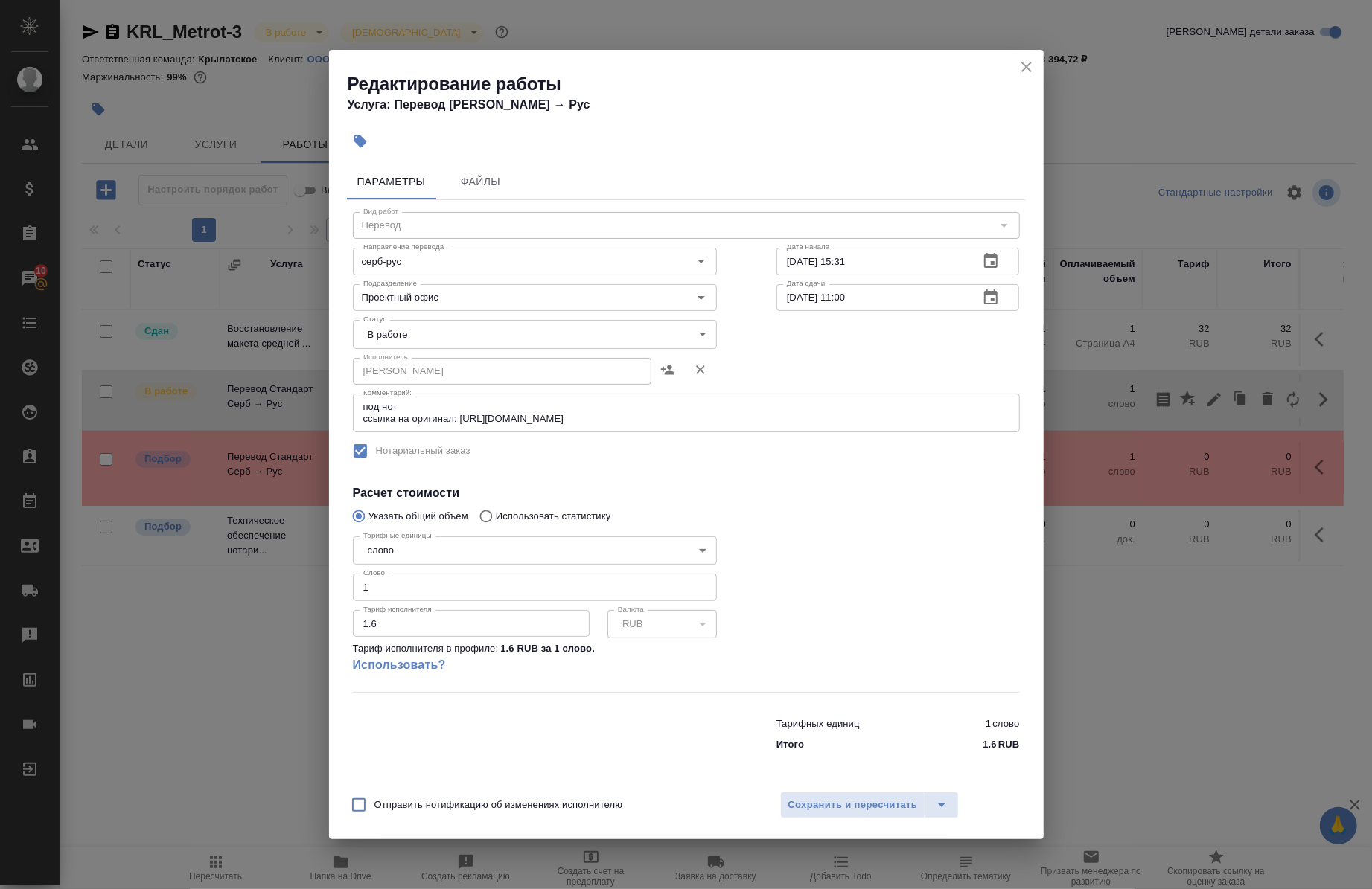
drag, startPoint x: 370, startPoint y: 593, endPoint x: 326, endPoint y: 591, distance: 44.0
click at [326, 591] on div "Редактирование работы Услуга: Перевод Стандарт Серб → Рус Параметры Файлы Вид р…" at bounding box center [686, 444] width 1372 height 889
paste input "368"
type input "368"
click at [867, 804] on span "Сохранить и пересчитать" at bounding box center [853, 806] width 130 height 17
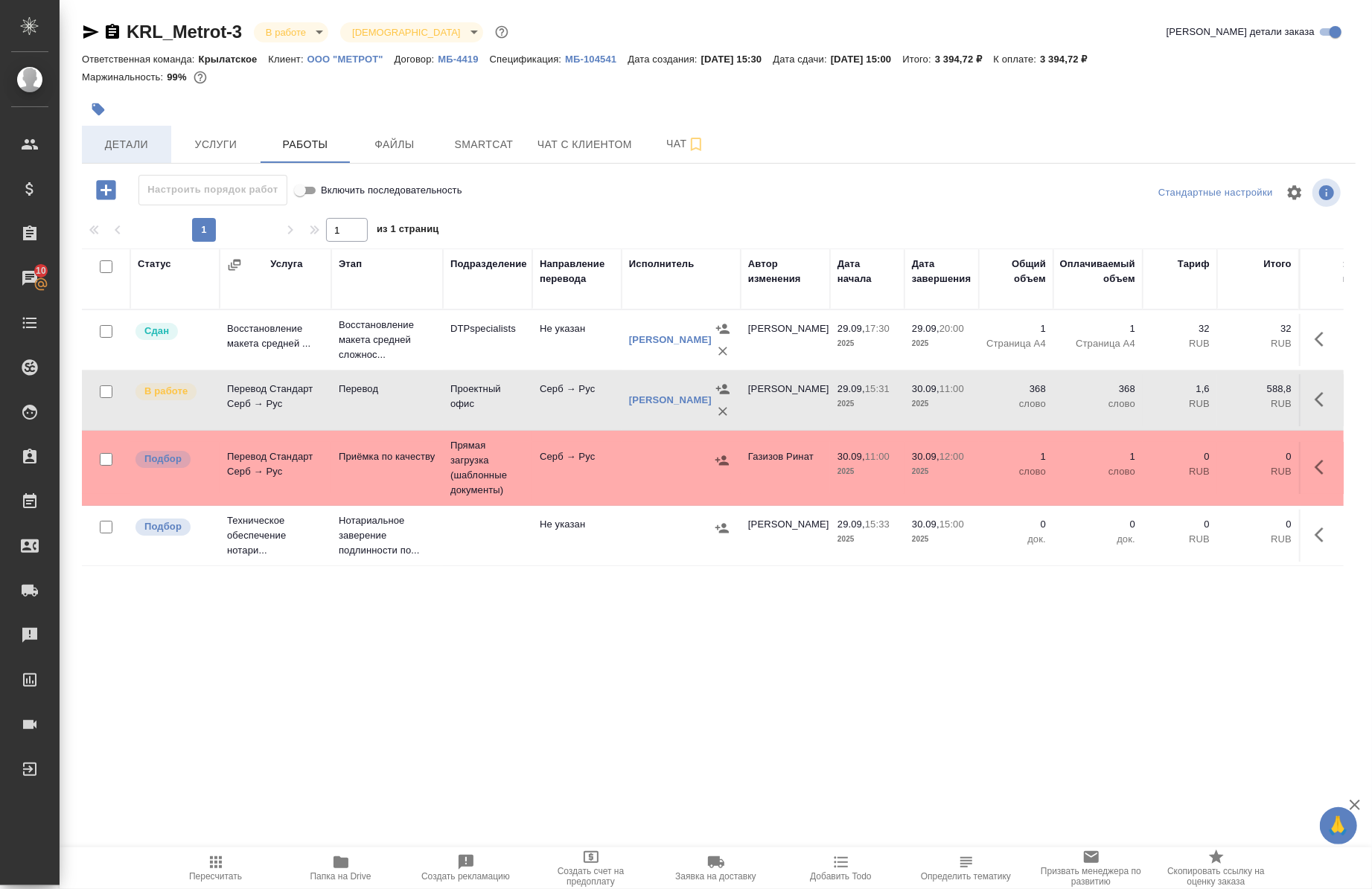
click at [117, 140] on span "Детали" at bounding box center [126, 144] width 71 height 19
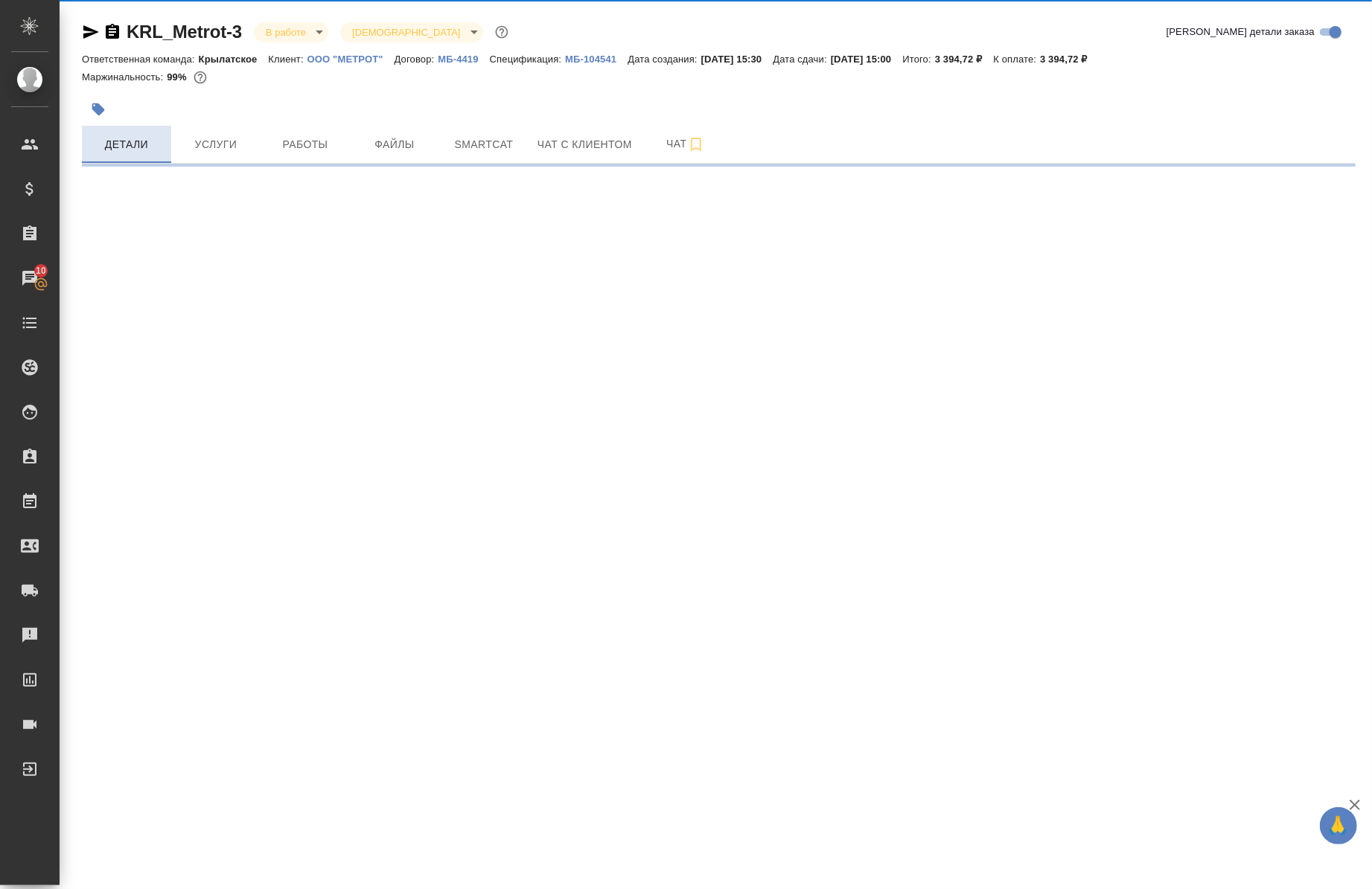
select select "RU"
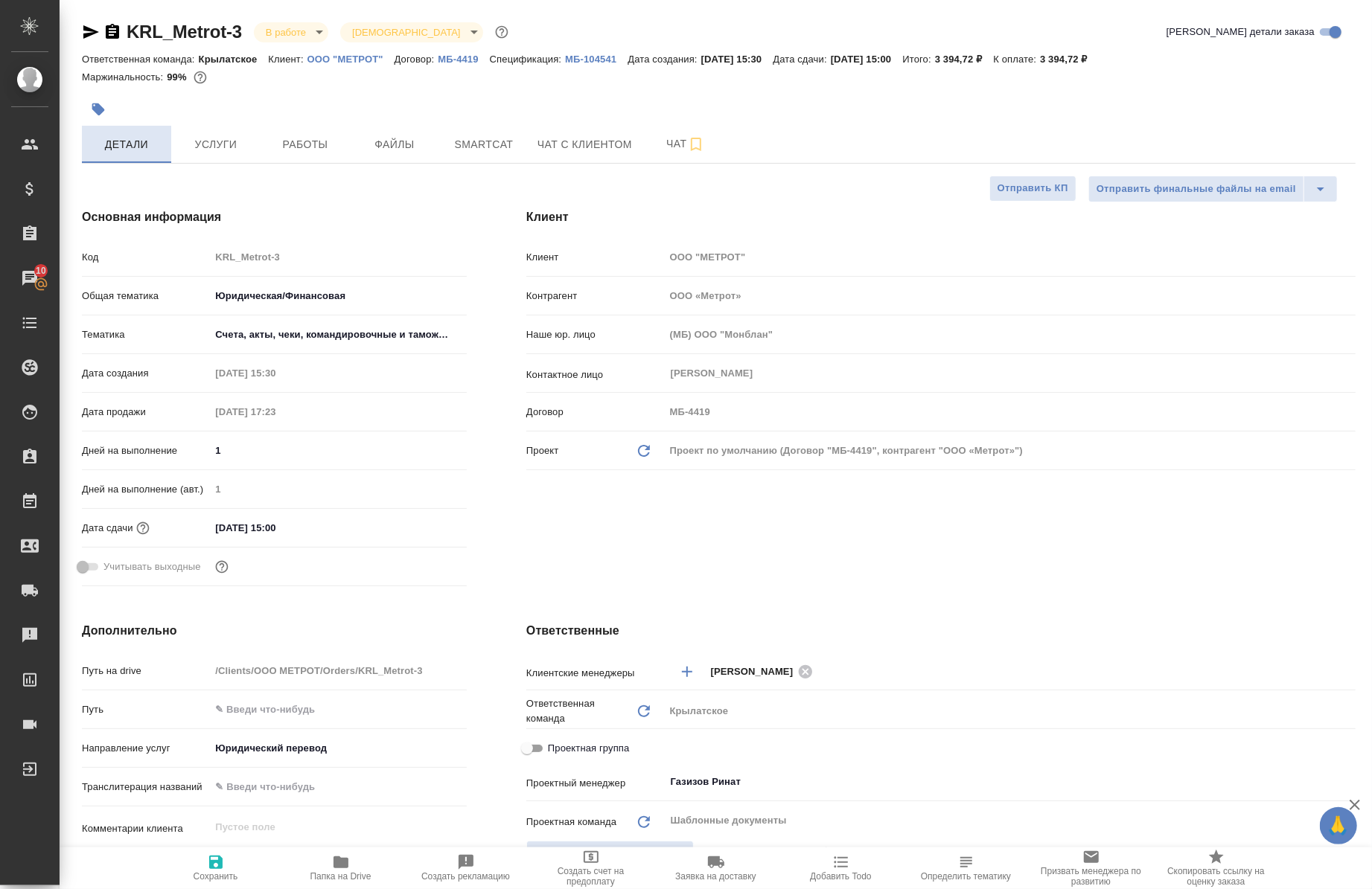
type textarea "x"
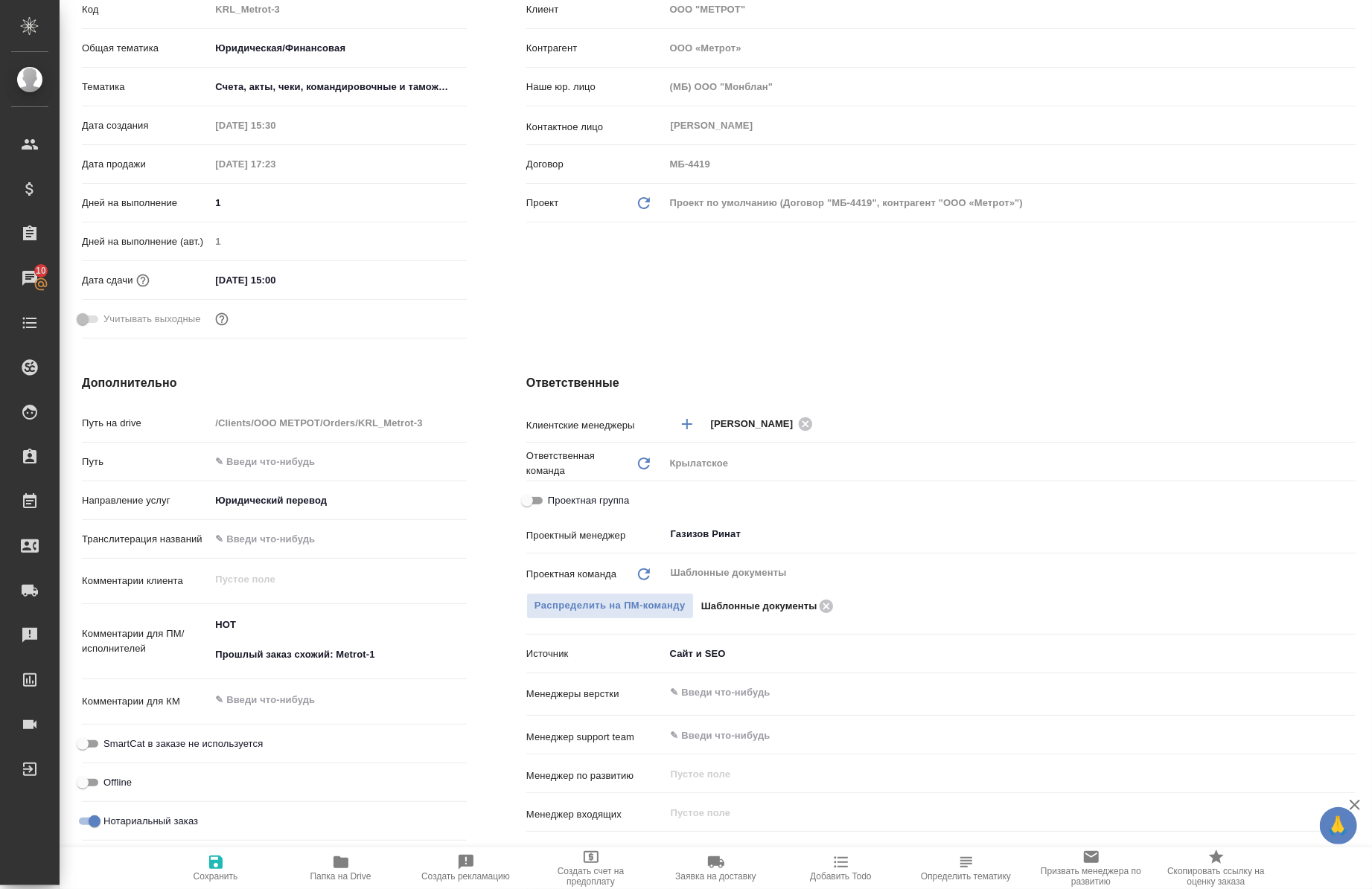
click at [569, 502] on span "Проектная группа" at bounding box center [589, 500] width 81 height 15
click at [554, 502] on input "Проектная группа" at bounding box center [527, 501] width 53 height 18
checkbox input "true"
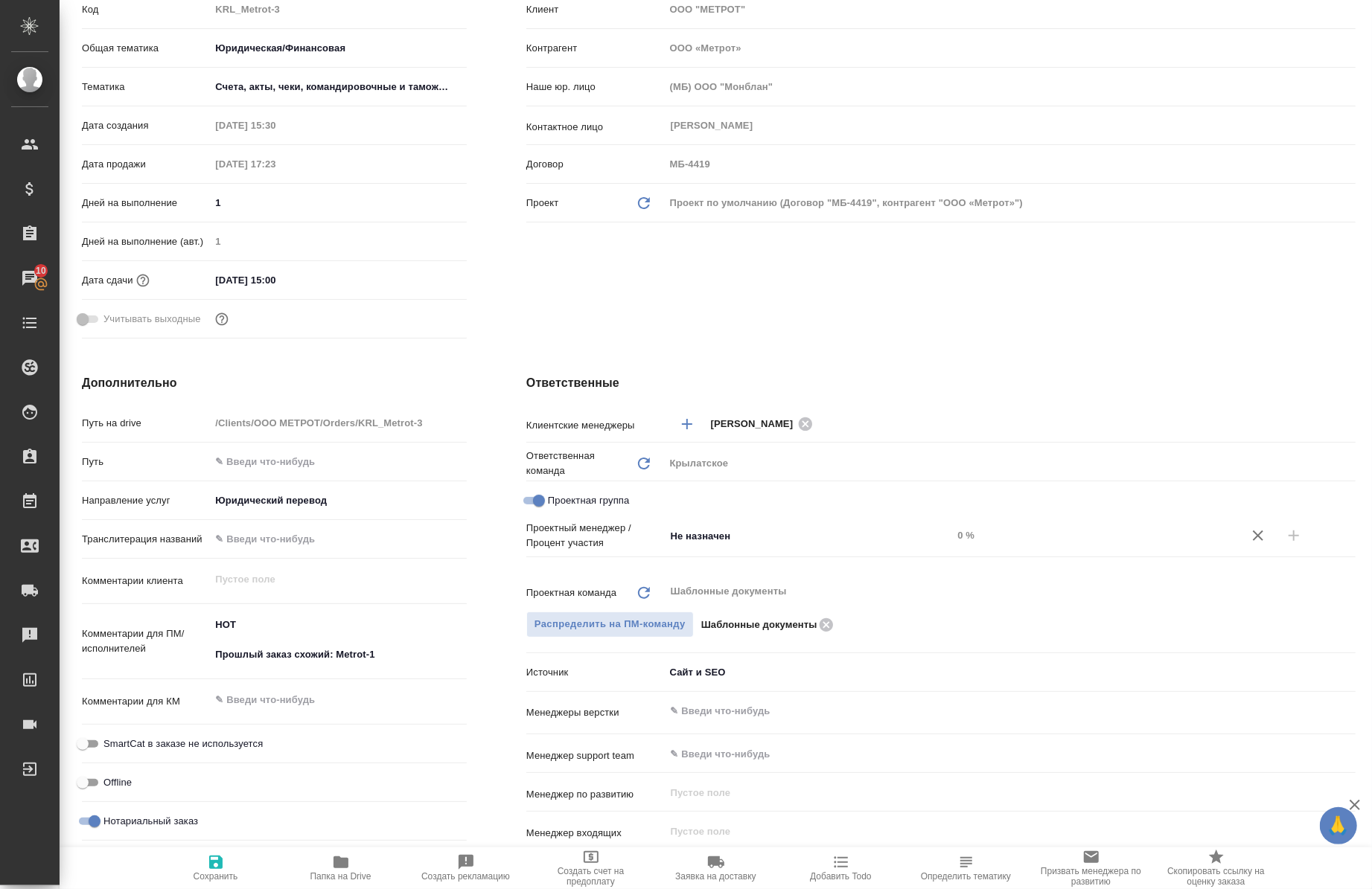
type textarea "x"
drag, startPoint x: 678, startPoint y: 551, endPoint x: 685, endPoint y: 561, distance: 12.2
click at [681, 553] on div "Проектный менеджер / Процент участия Не назначен ​ 0 %" at bounding box center [941, 549] width 829 height 57
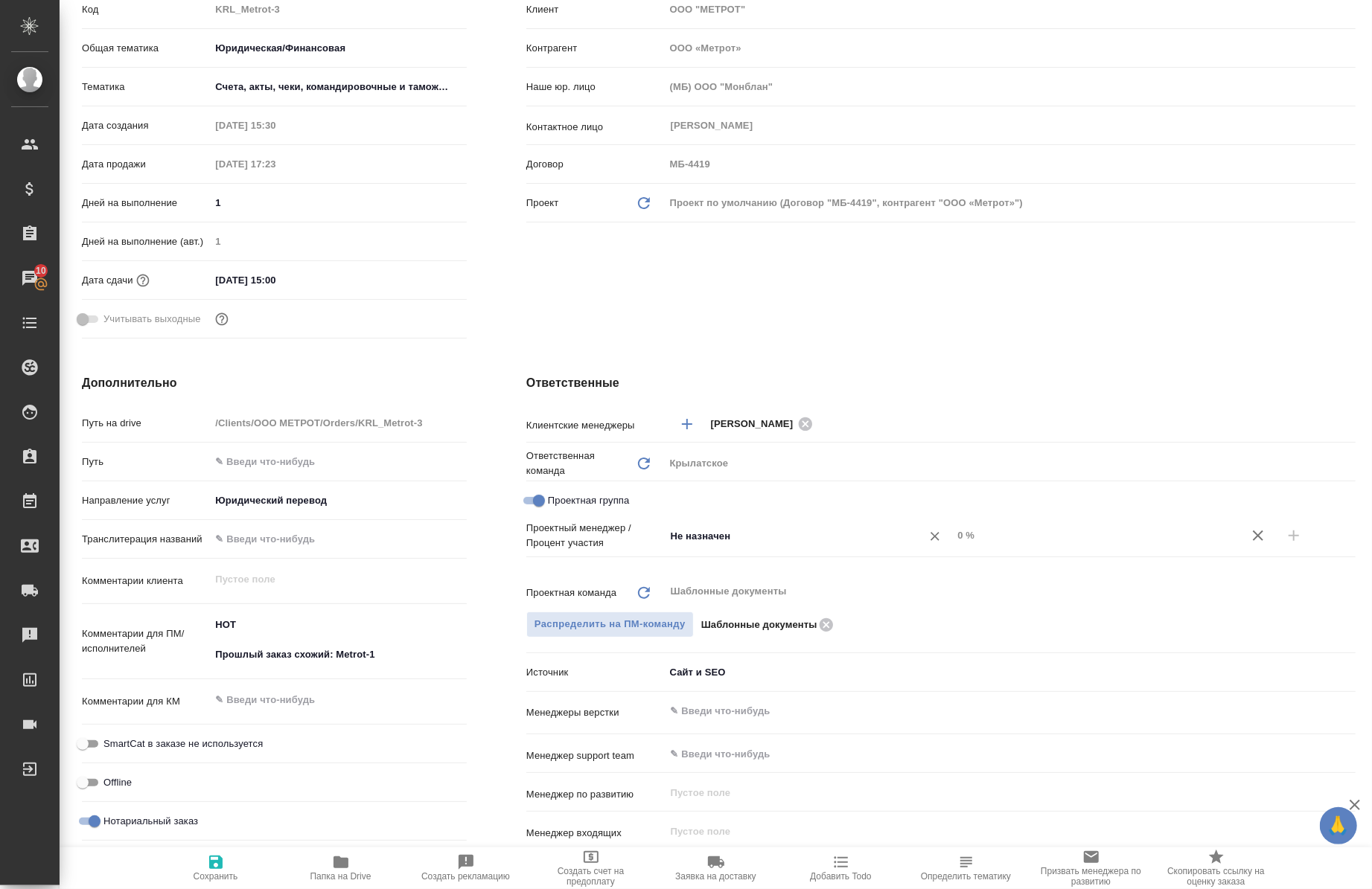
click at [709, 539] on input "Не назначен" at bounding box center [783, 536] width 229 height 18
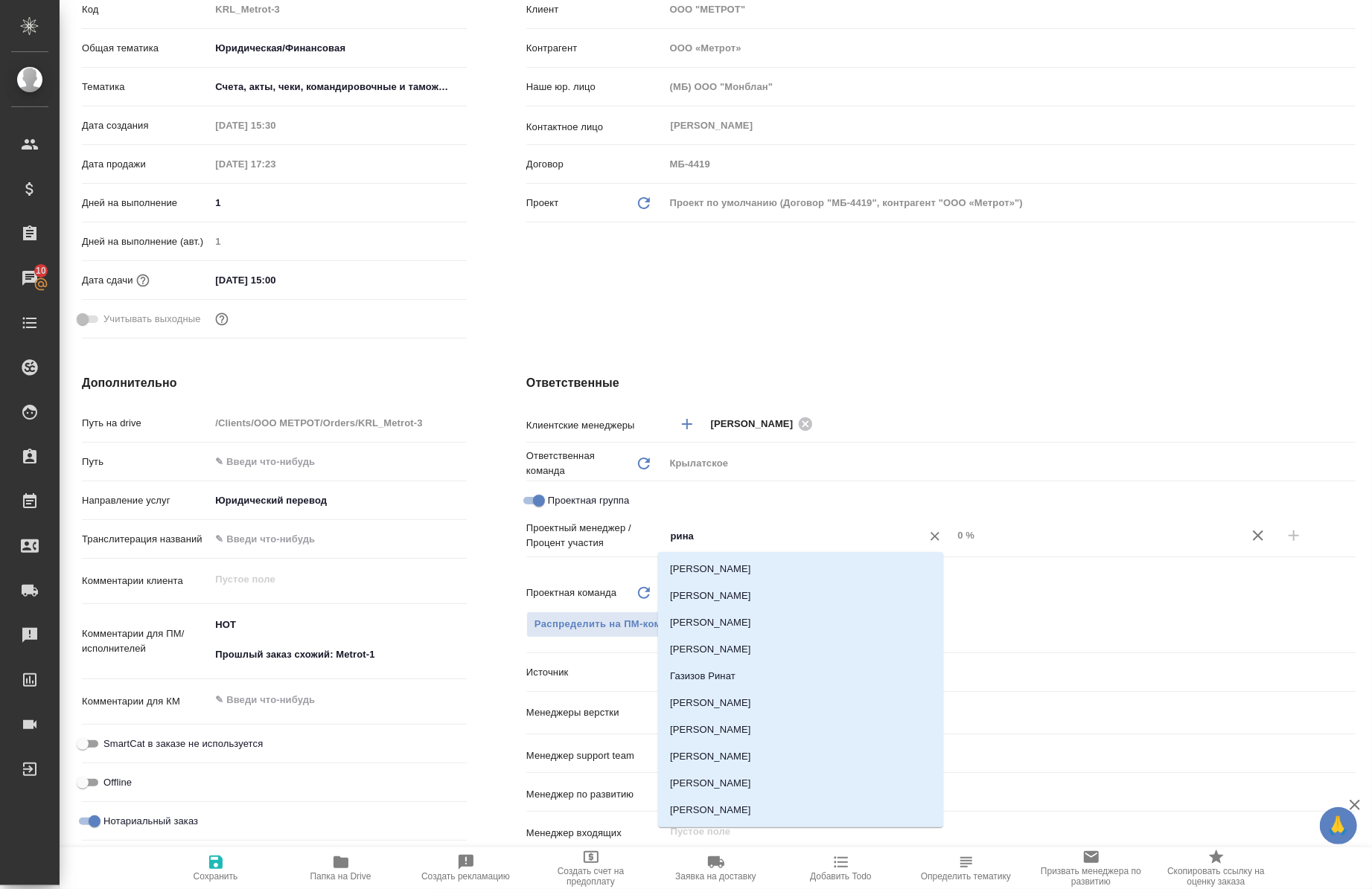
type input "ринат"
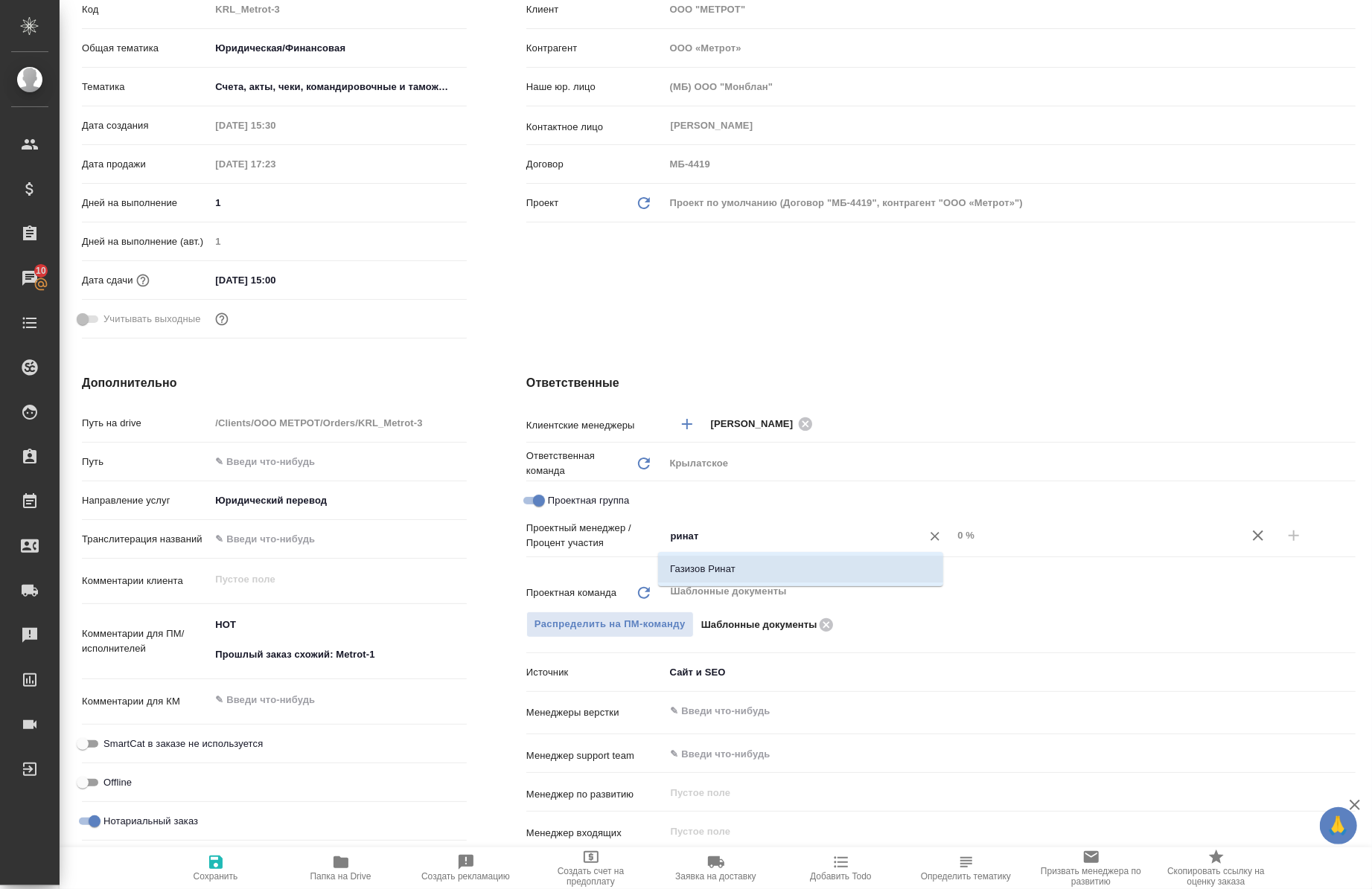
click at [778, 582] on li "Газизов Ринат" at bounding box center [801, 569] width 285 height 27
type textarea "x"
click at [952, 536] on input "0 %" at bounding box center [1097, 535] width 288 height 22
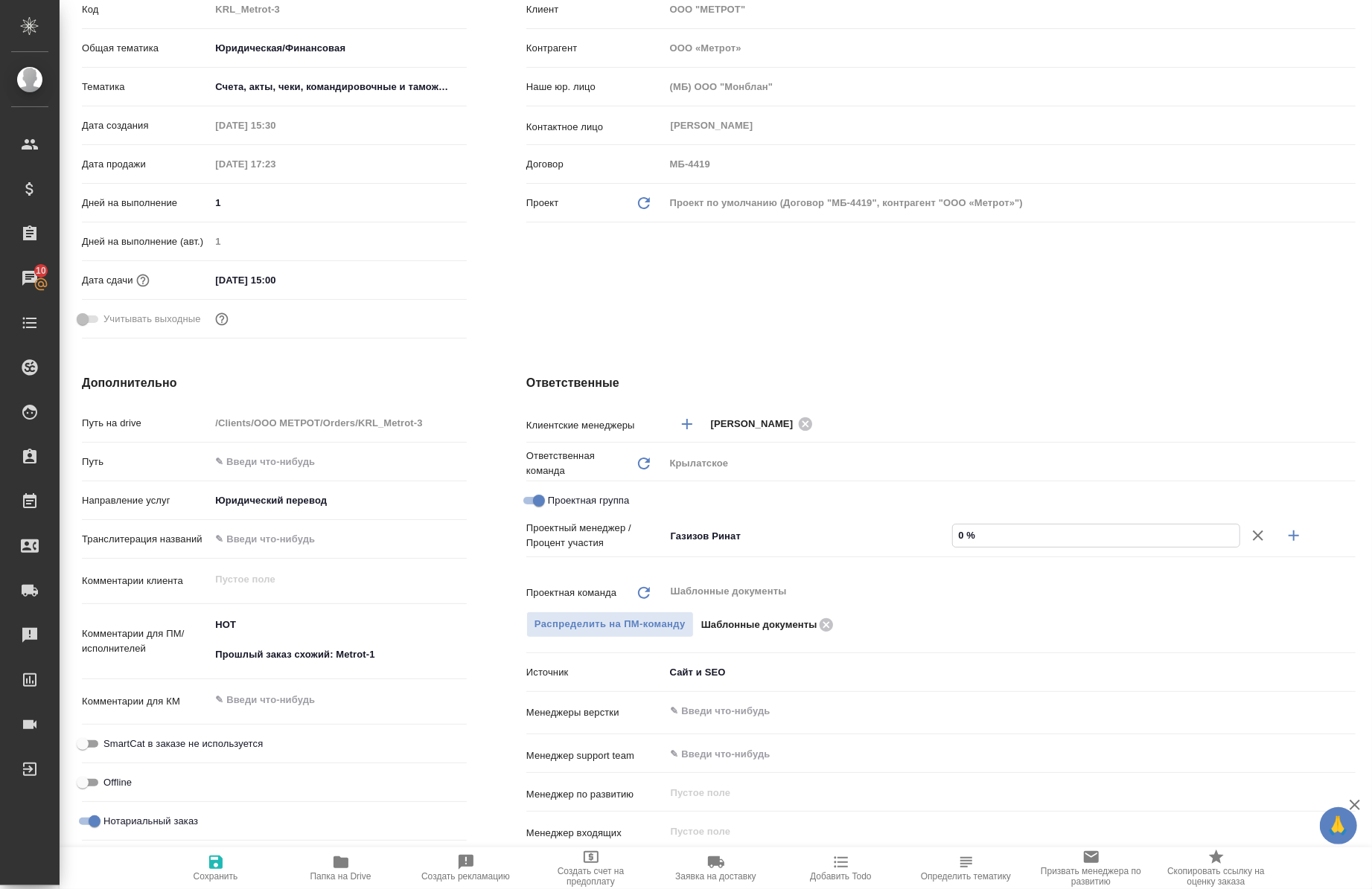
type input "50 %"
type textarea "x"
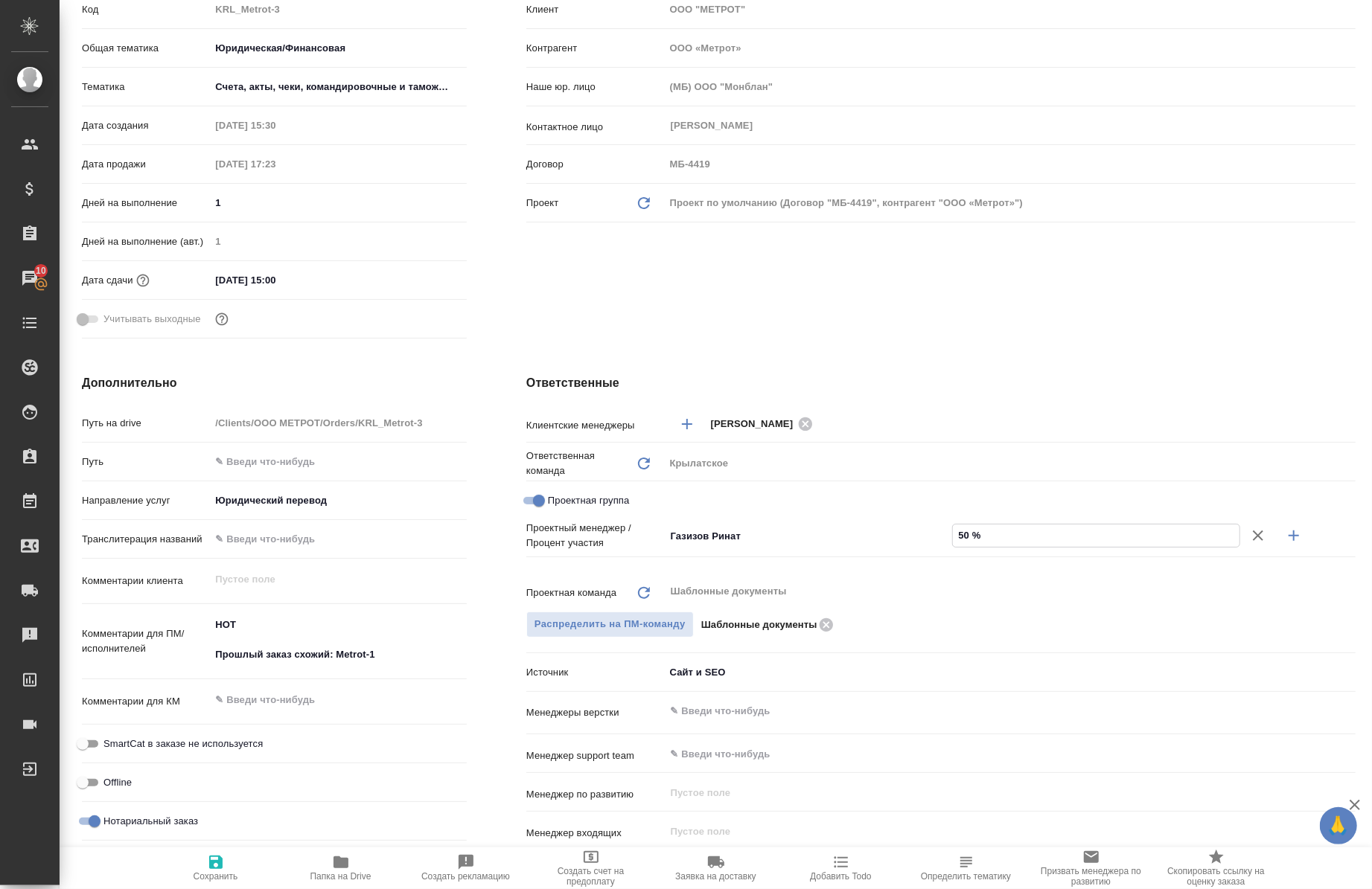
type textarea "x"
type input "0 %"
type textarea "x"
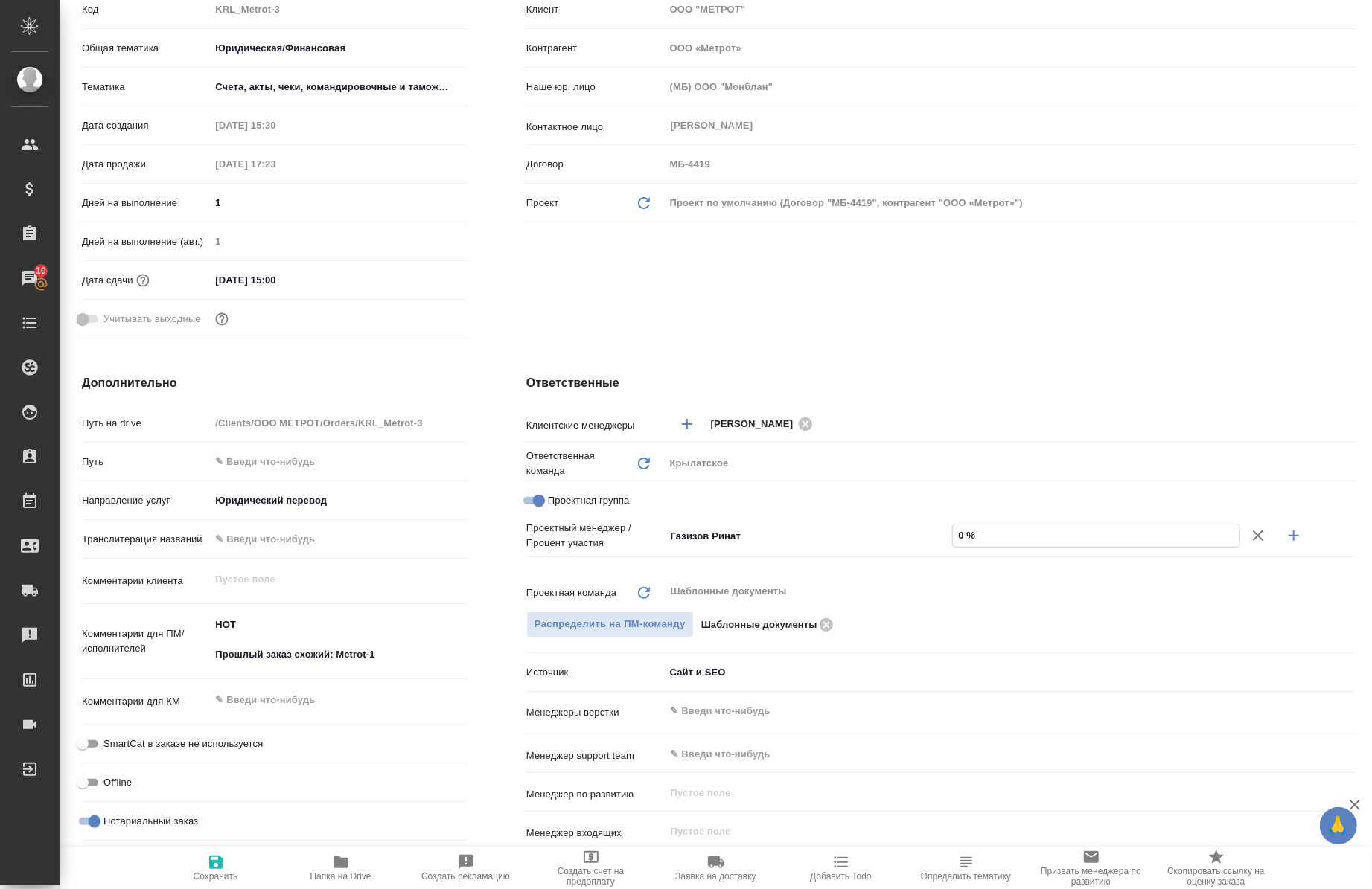
type textarea "x"
type input "60 %"
click at [1290, 536] on icon "button" at bounding box center [1294, 536] width 18 height 18
type textarea "x"
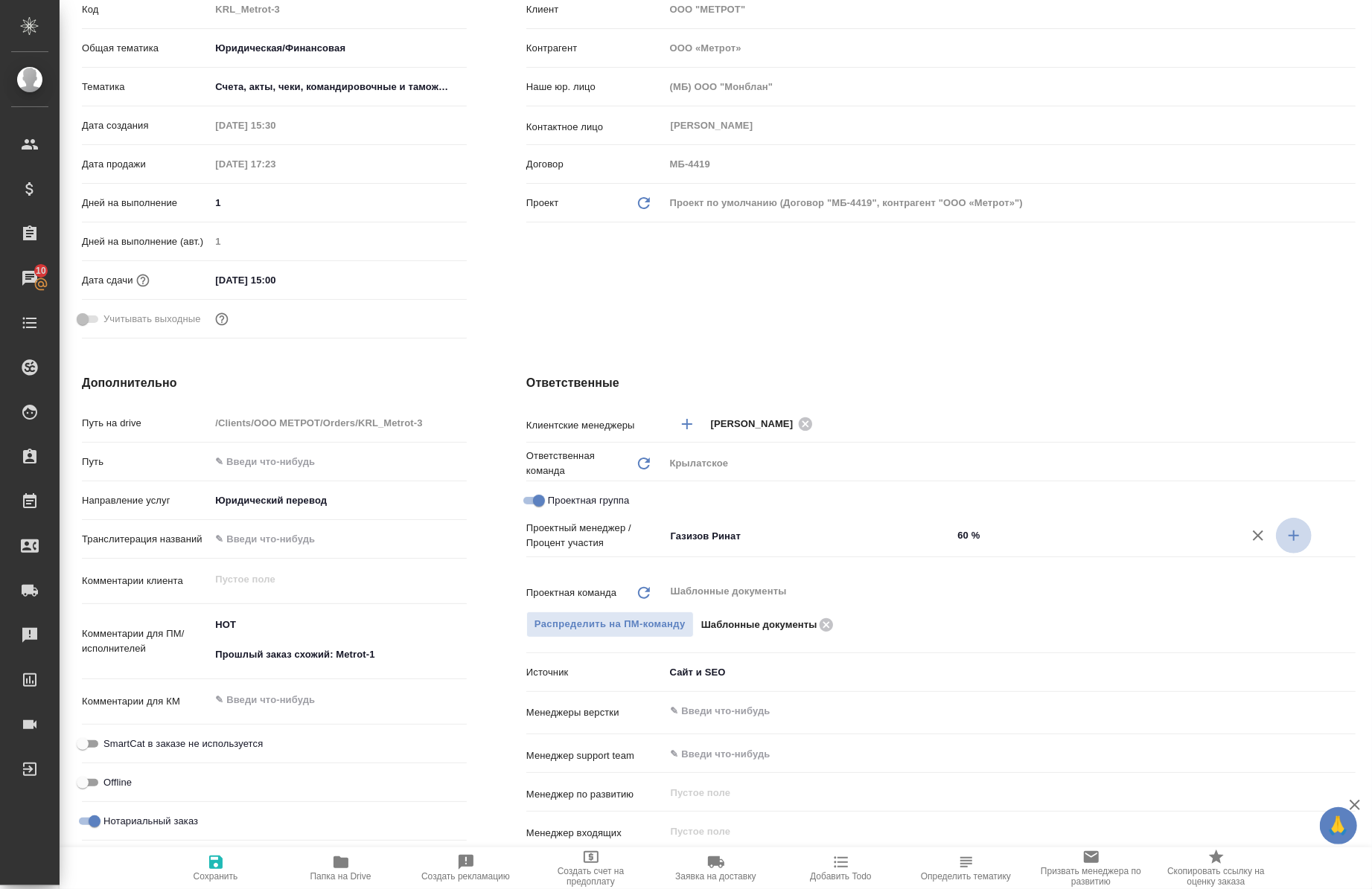
type textarea "x"
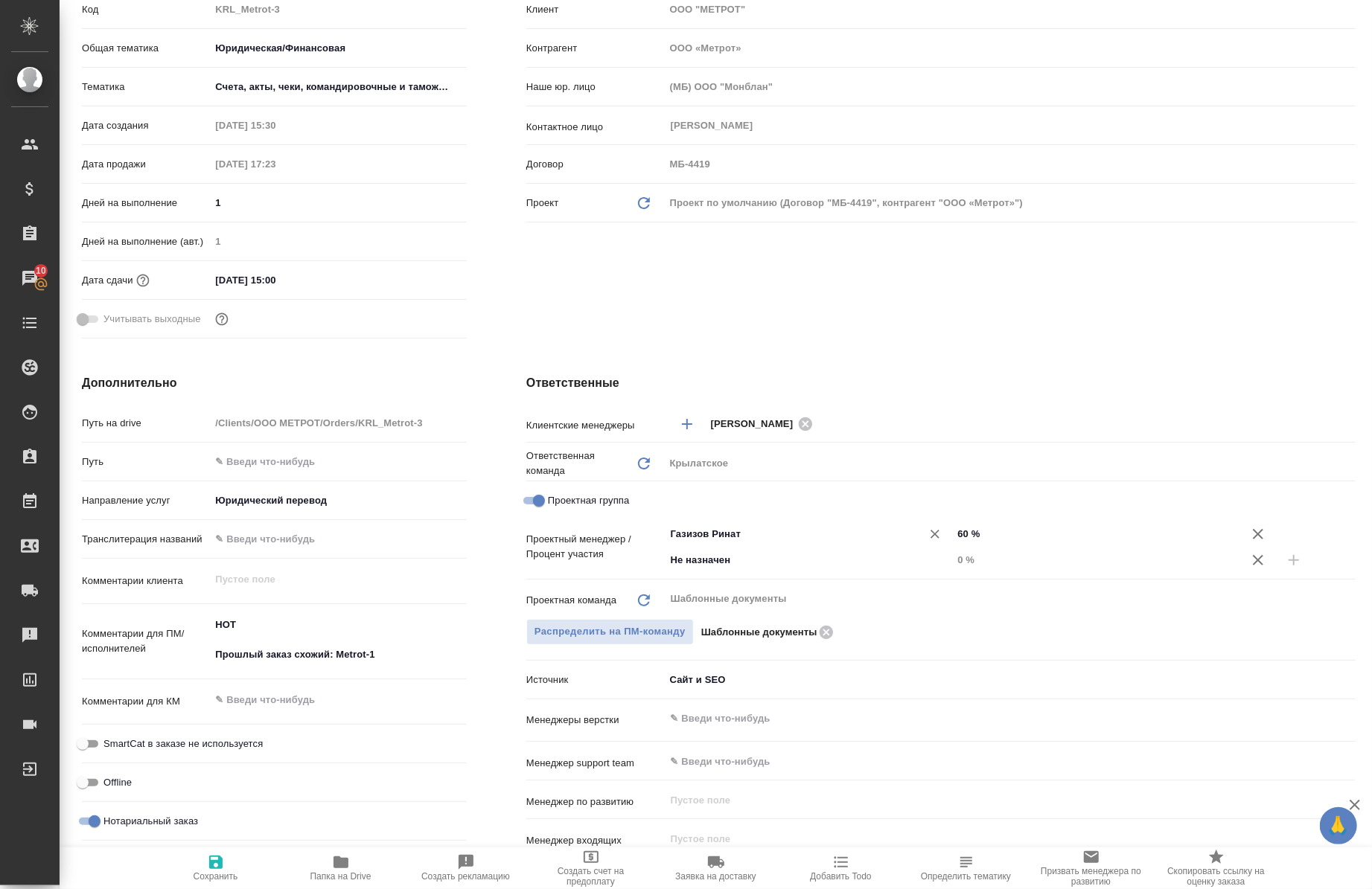
click at [726, 543] on div "Газизов Ринат ​" at bounding box center [809, 534] width 288 height 27
click at [931, 559] on icon "Очистить" at bounding box center [935, 560] width 9 height 9
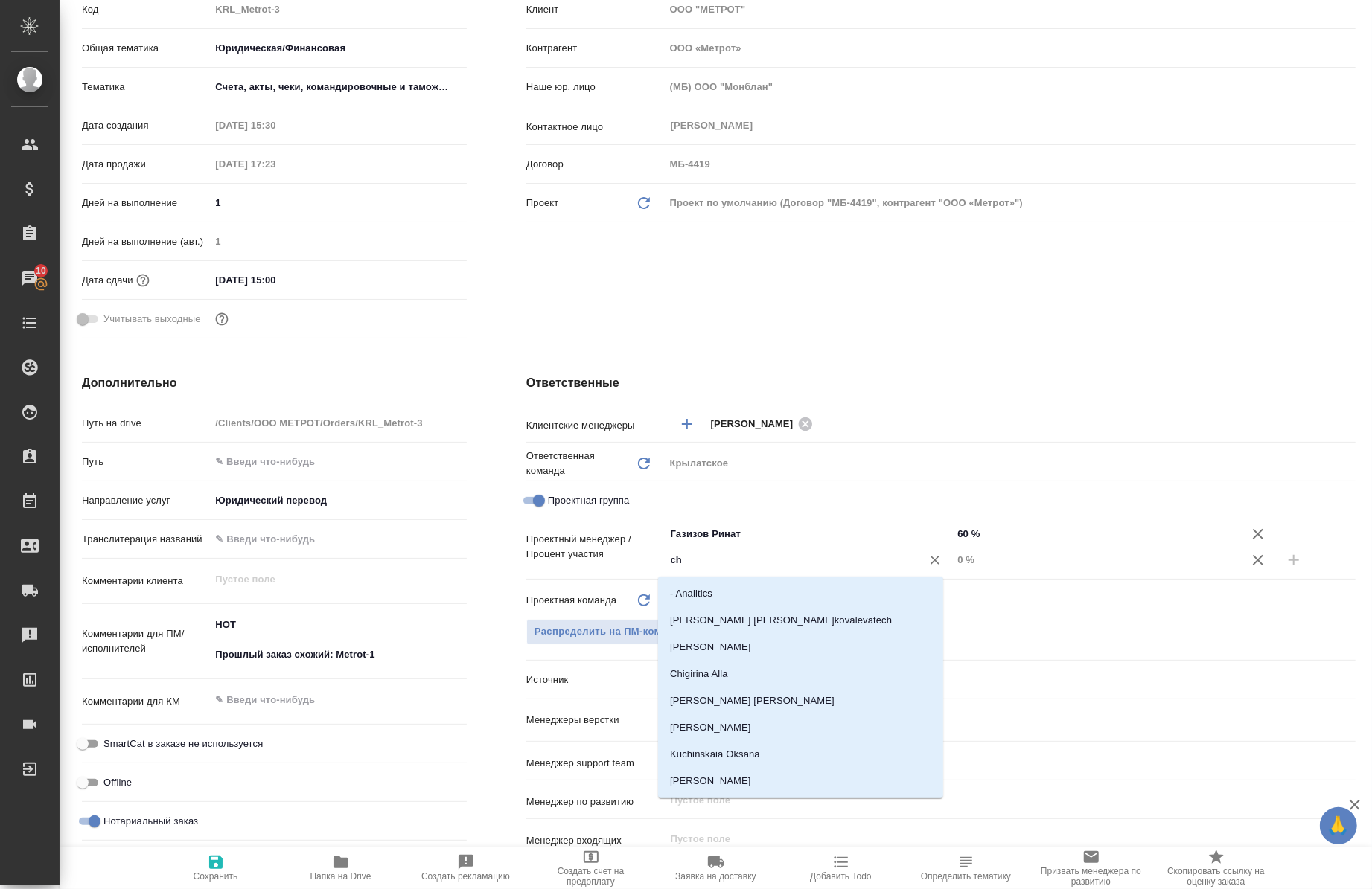
type input "che"
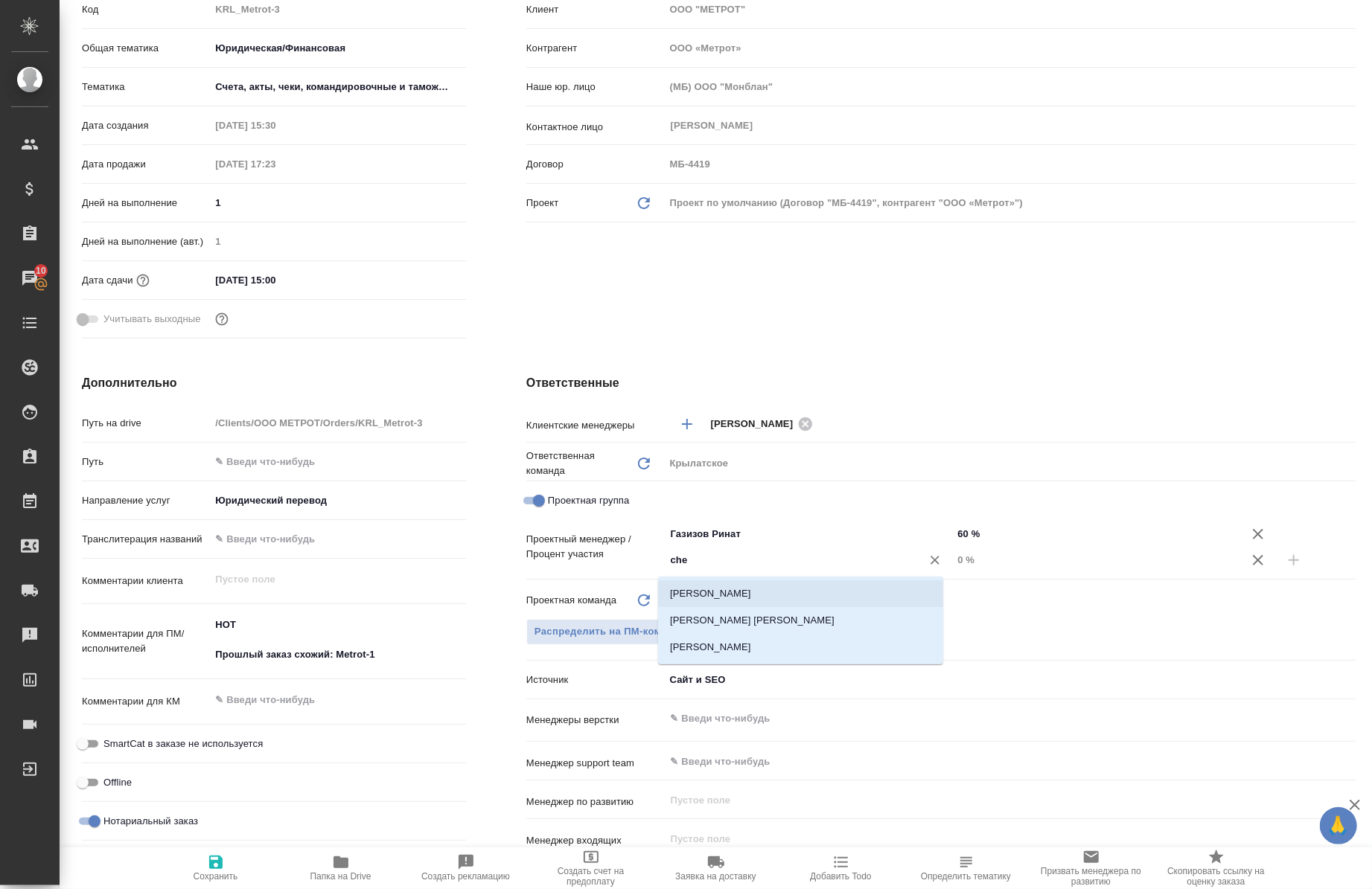
click at [752, 589] on li "[PERSON_NAME]" at bounding box center [801, 593] width 285 height 27
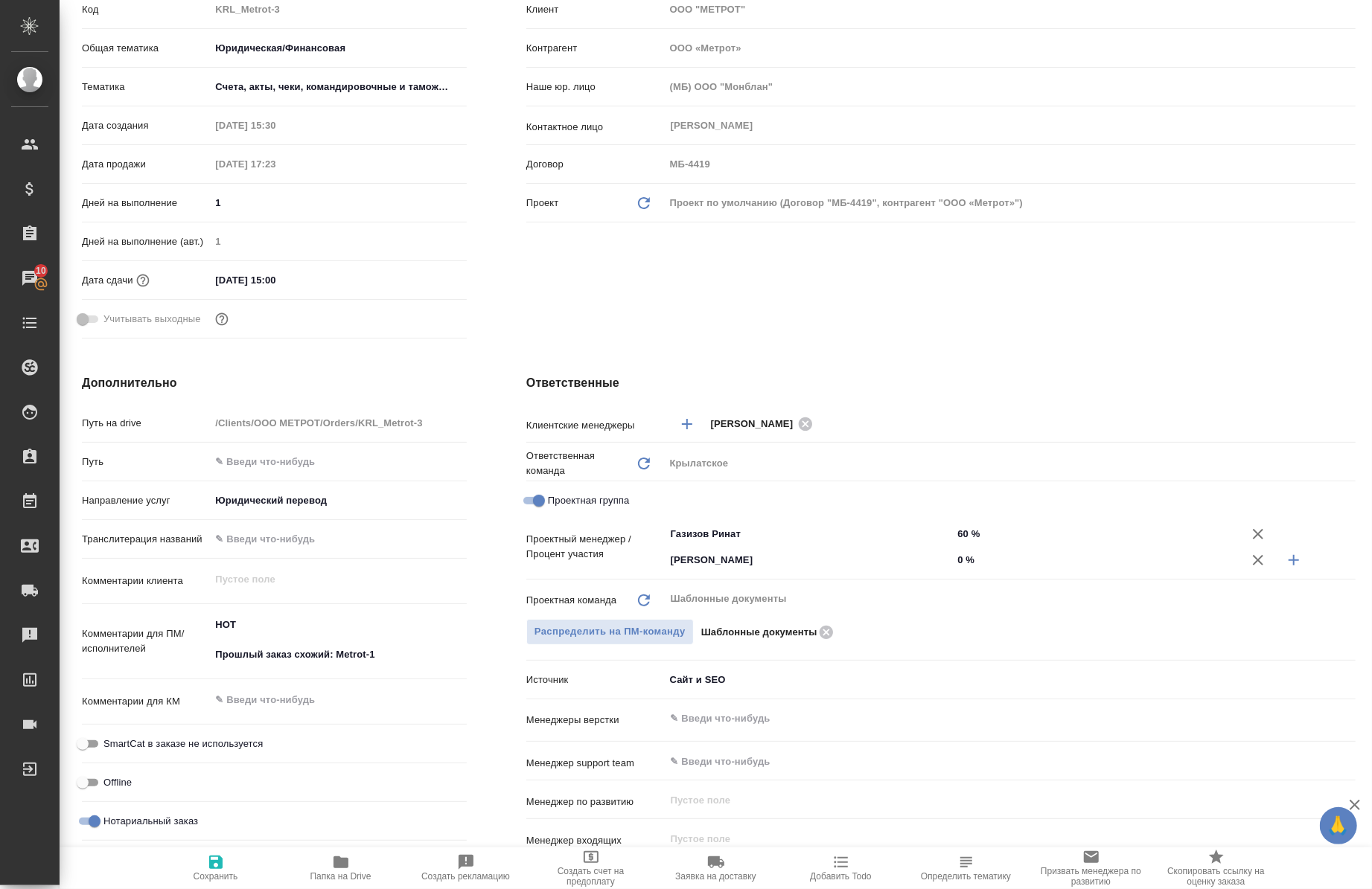
type textarea "x"
click at [953, 561] on input "0 %" at bounding box center [1097, 559] width 287 height 22
type textarea "x"
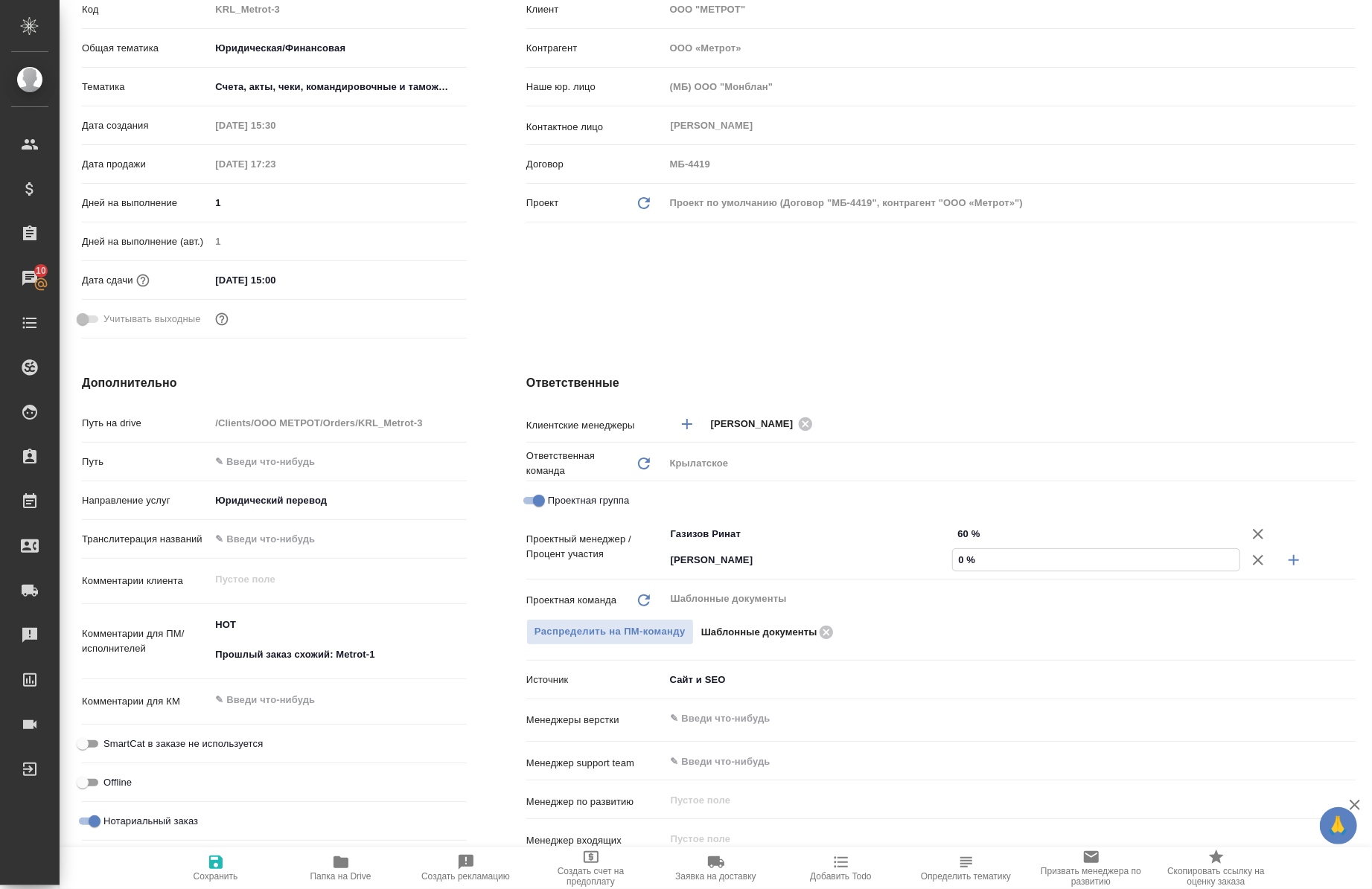
type textarea "x"
type input "40 %"
click at [207, 874] on span "Сохранить" at bounding box center [215, 876] width 45 height 11
type textarea "x"
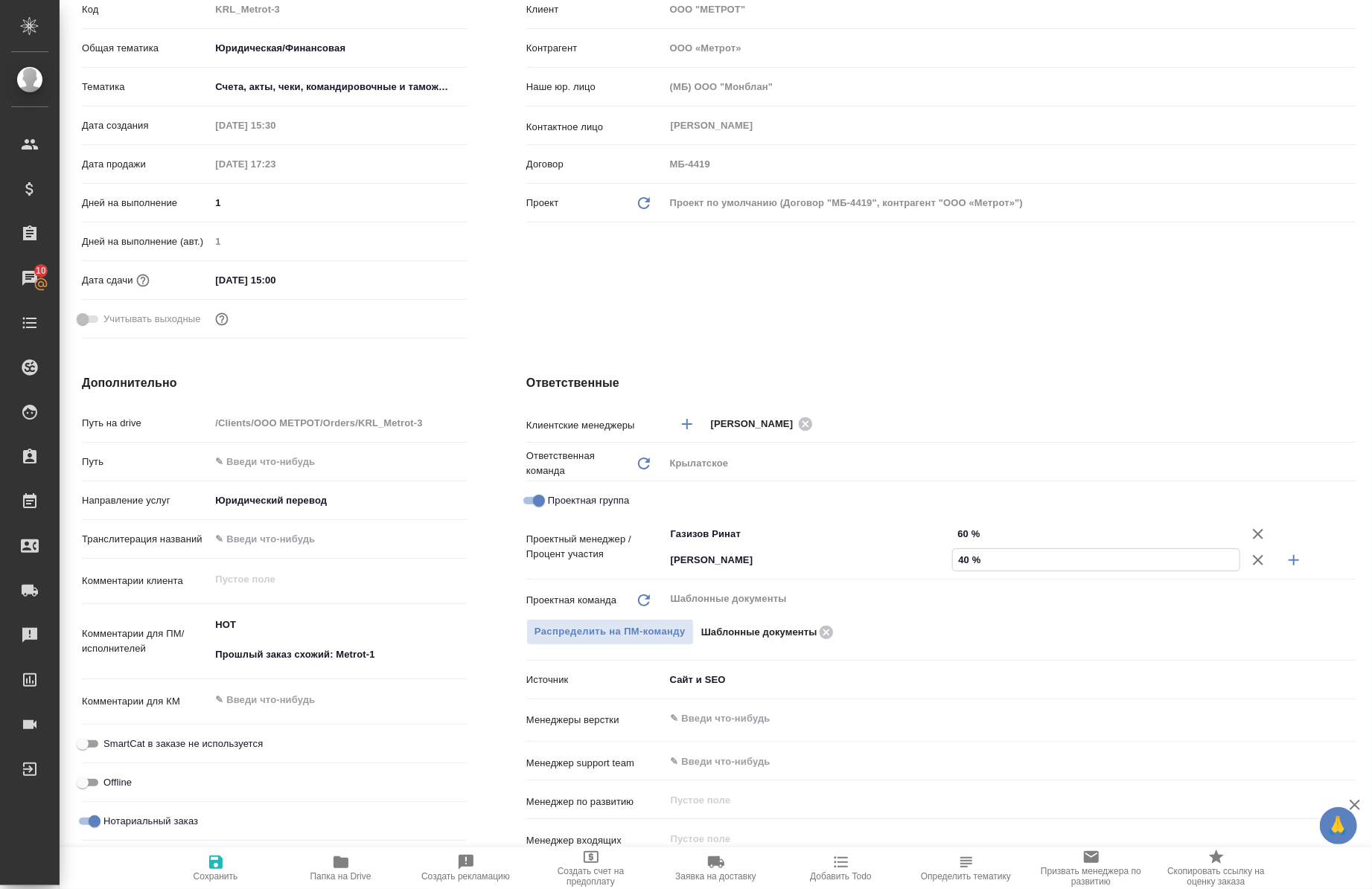
type textarea "x"
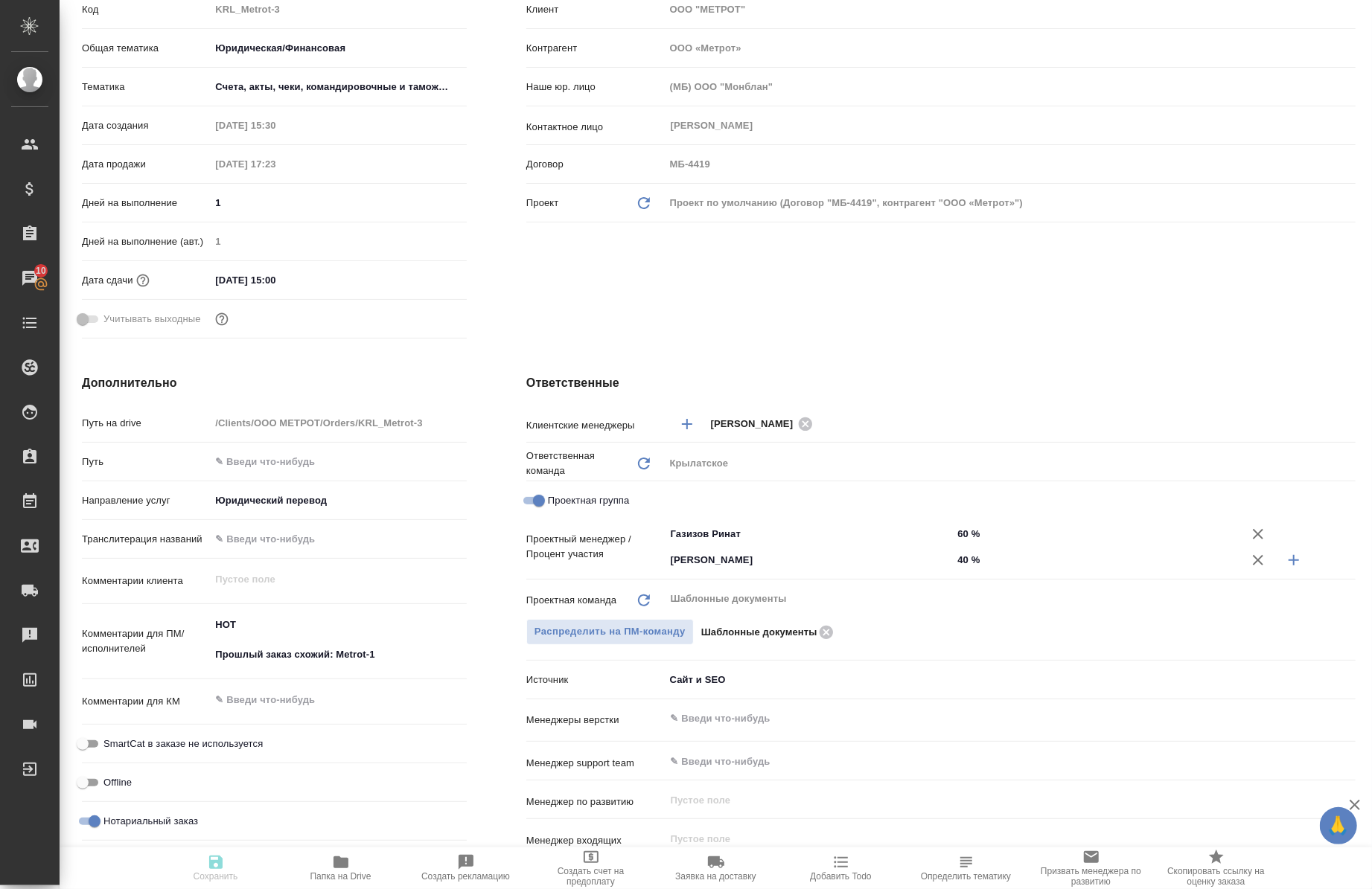
type textarea "x"
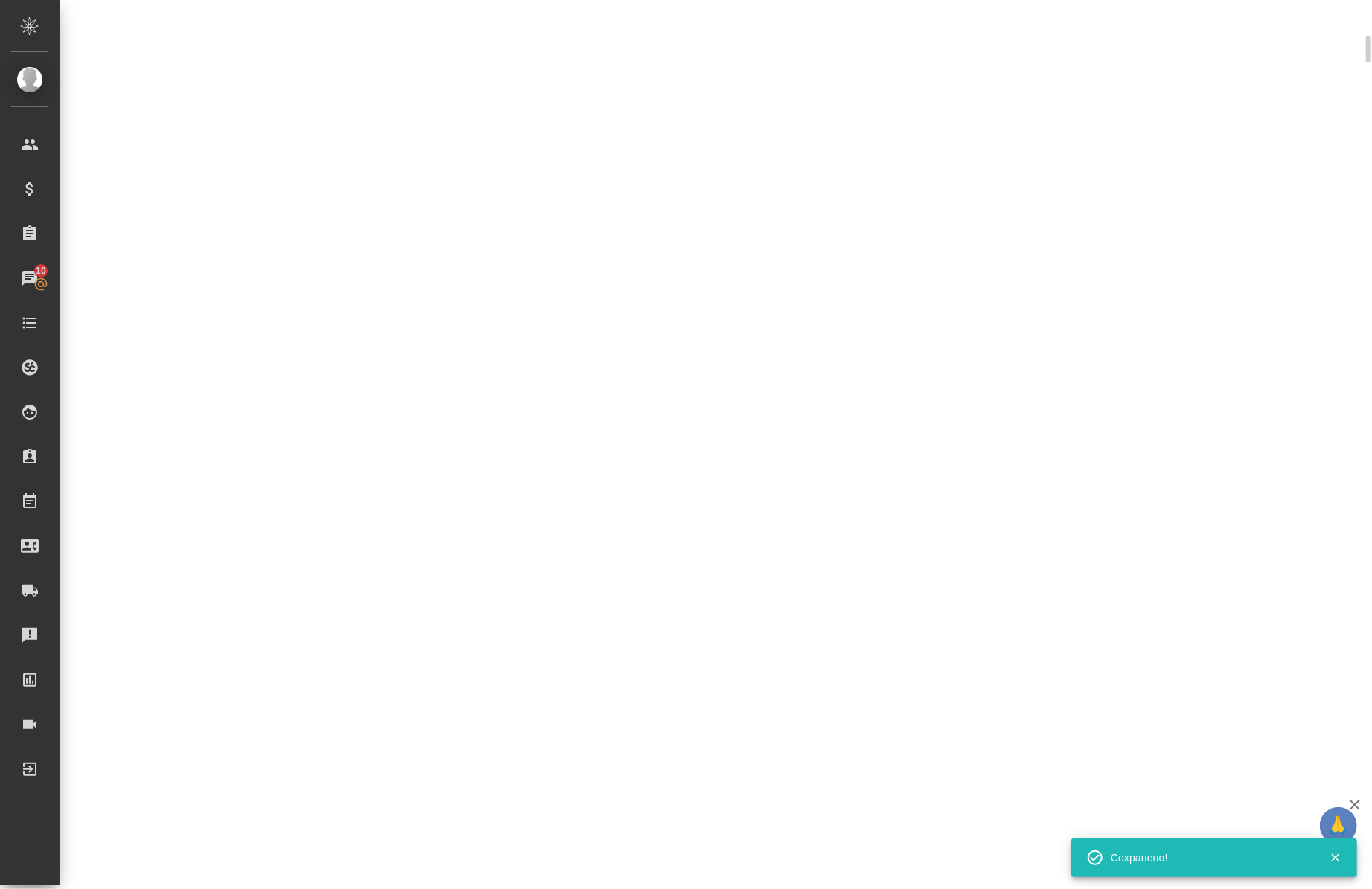
select select "RU"
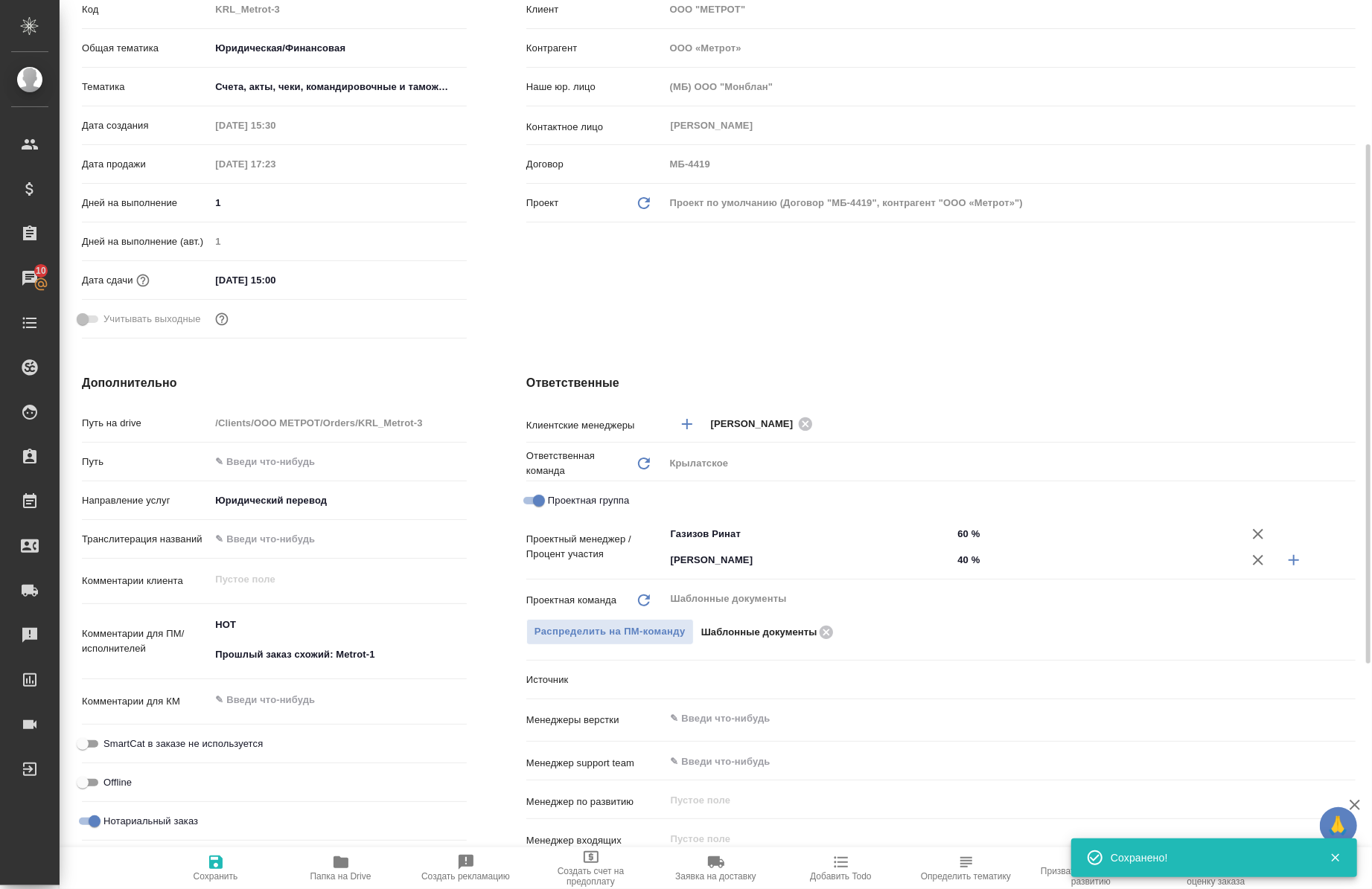
type textarea "x"
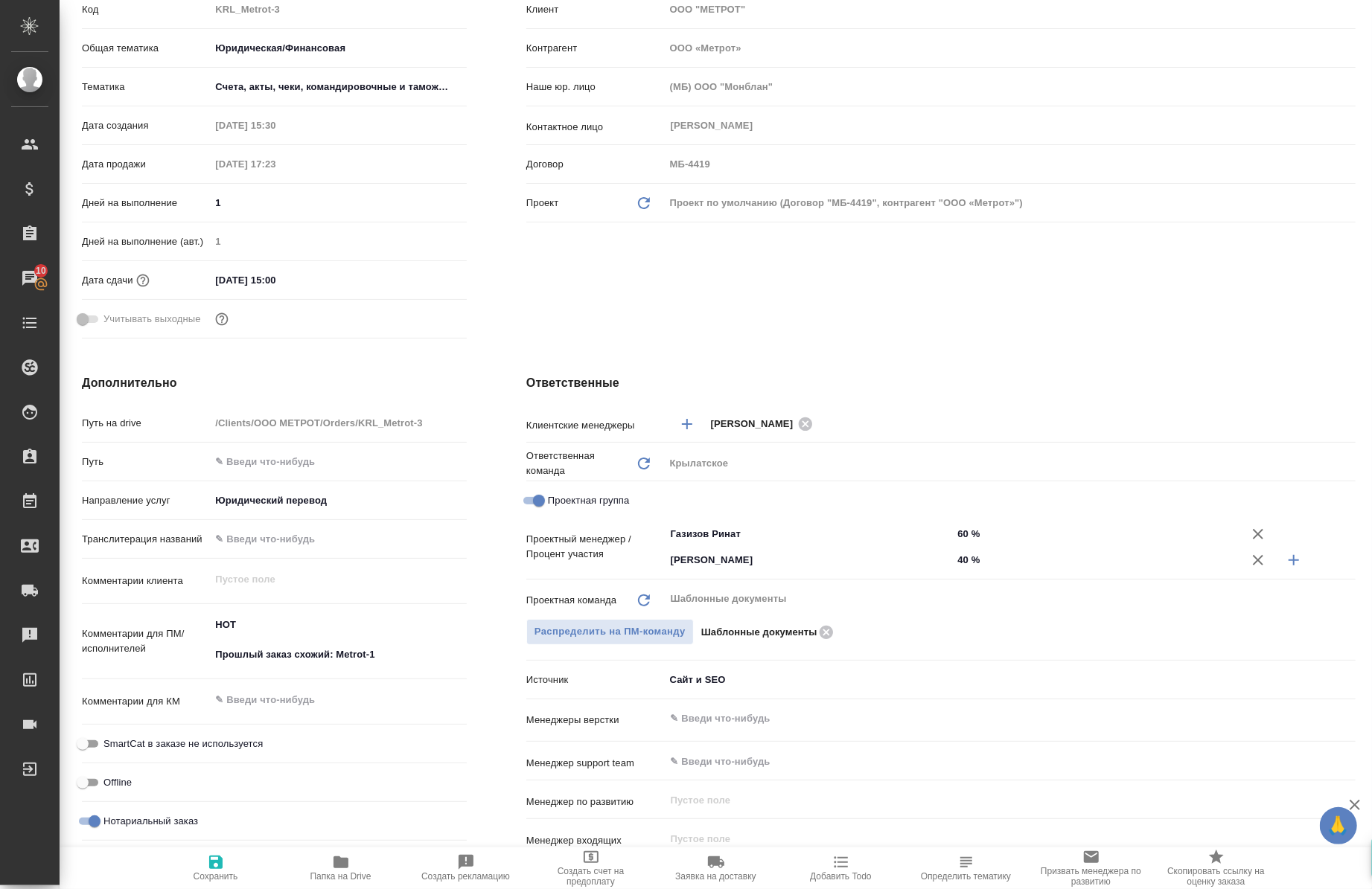
scroll to position [0, 0]
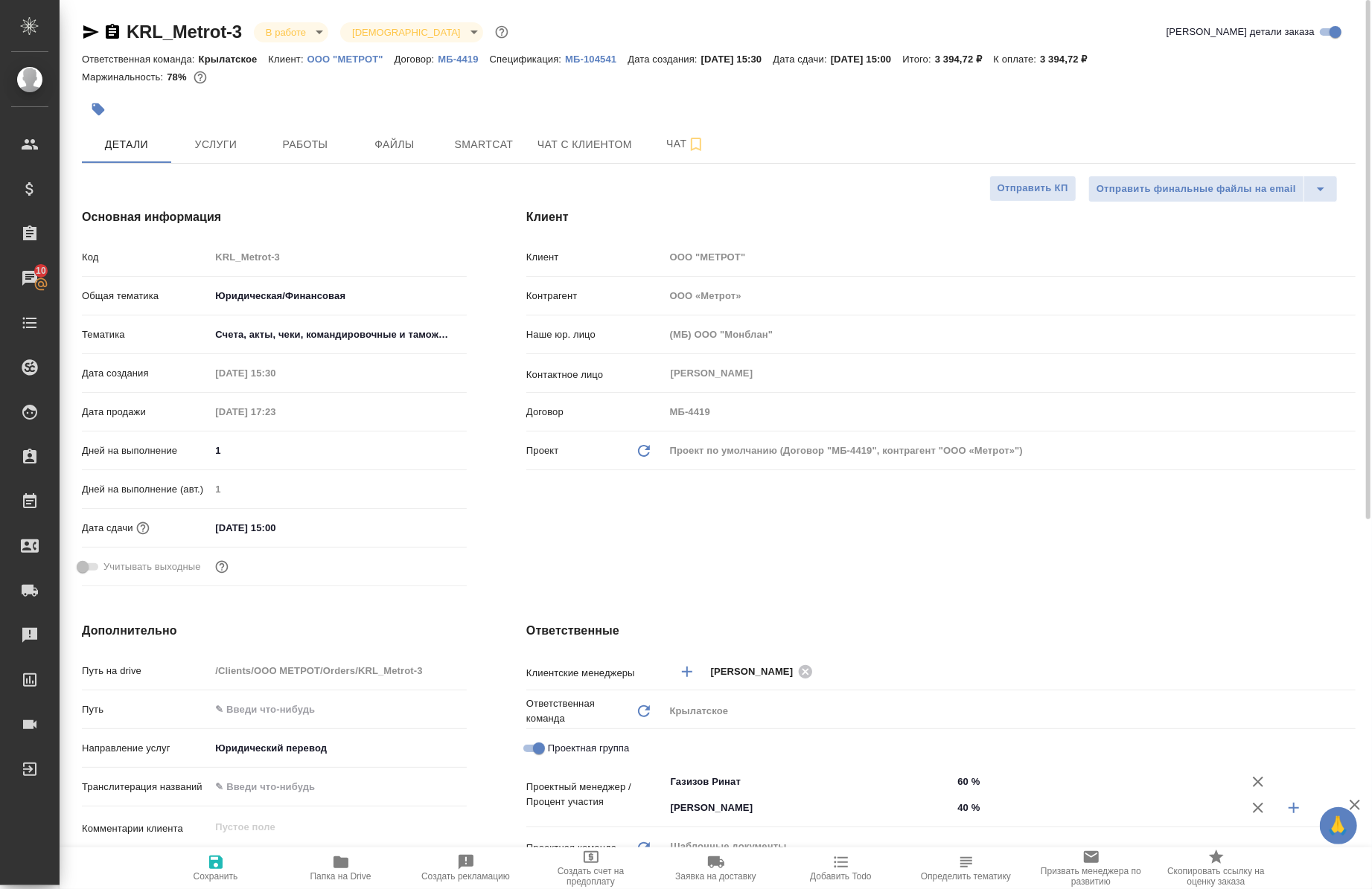
type textarea "x"
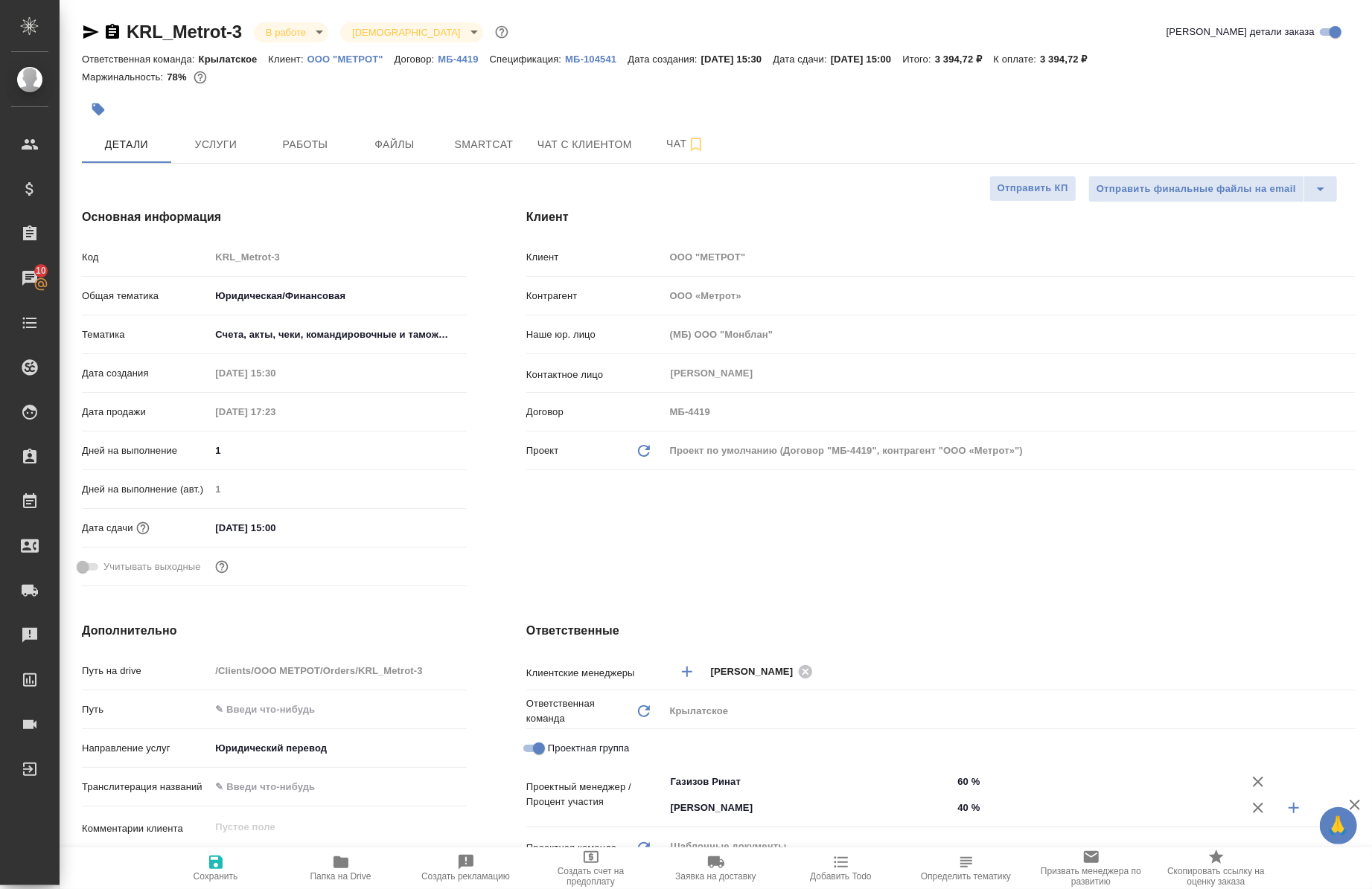
type textarea "x"
click at [291, 147] on span "Работы" at bounding box center [305, 144] width 71 height 19
type textarea "x"
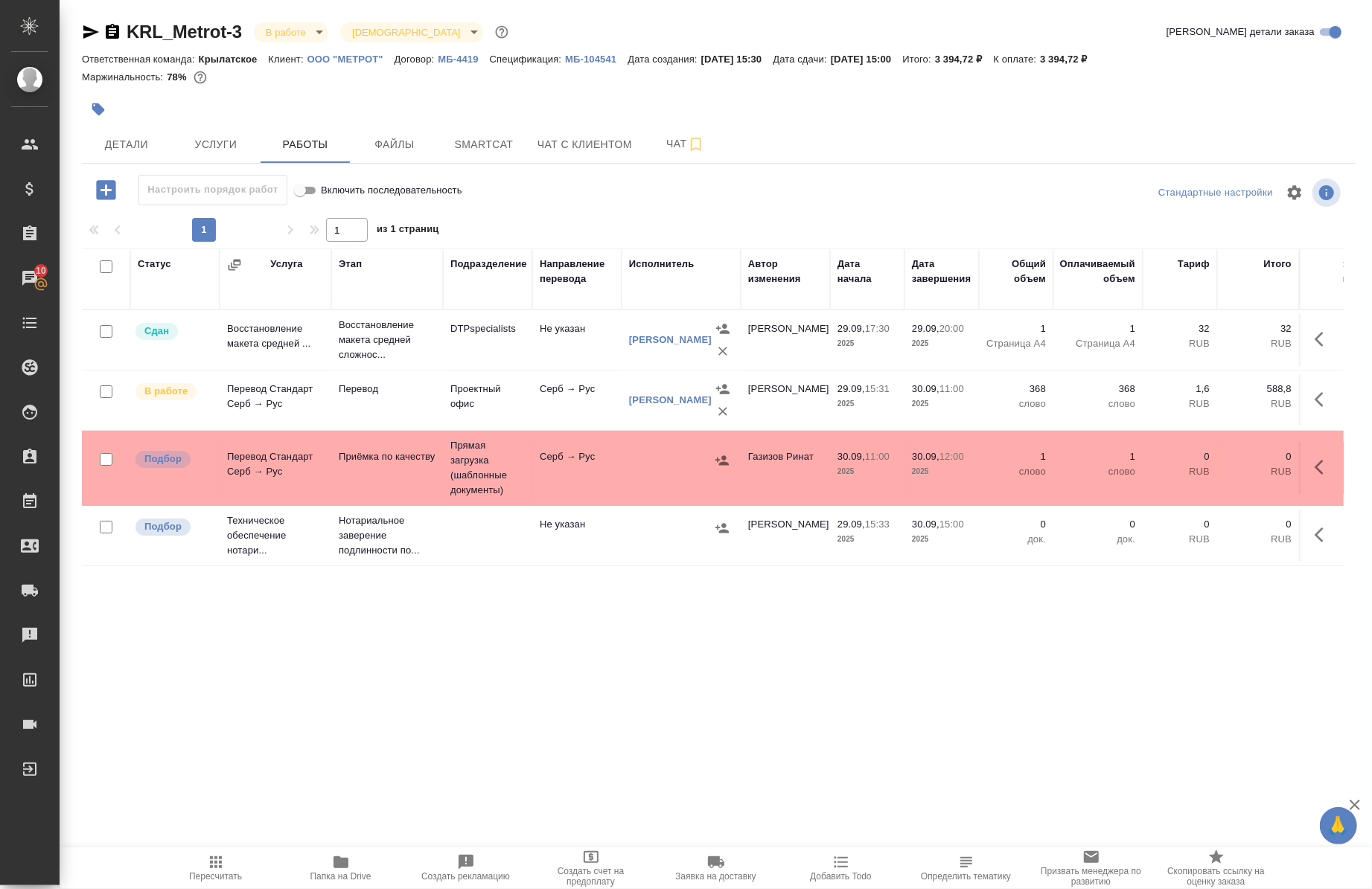
click at [278, 760] on div "Статус Услуга Этап Подразделение Направление перевода Исполнитель Автор изменен…" at bounding box center [713, 620] width 1262 height 744
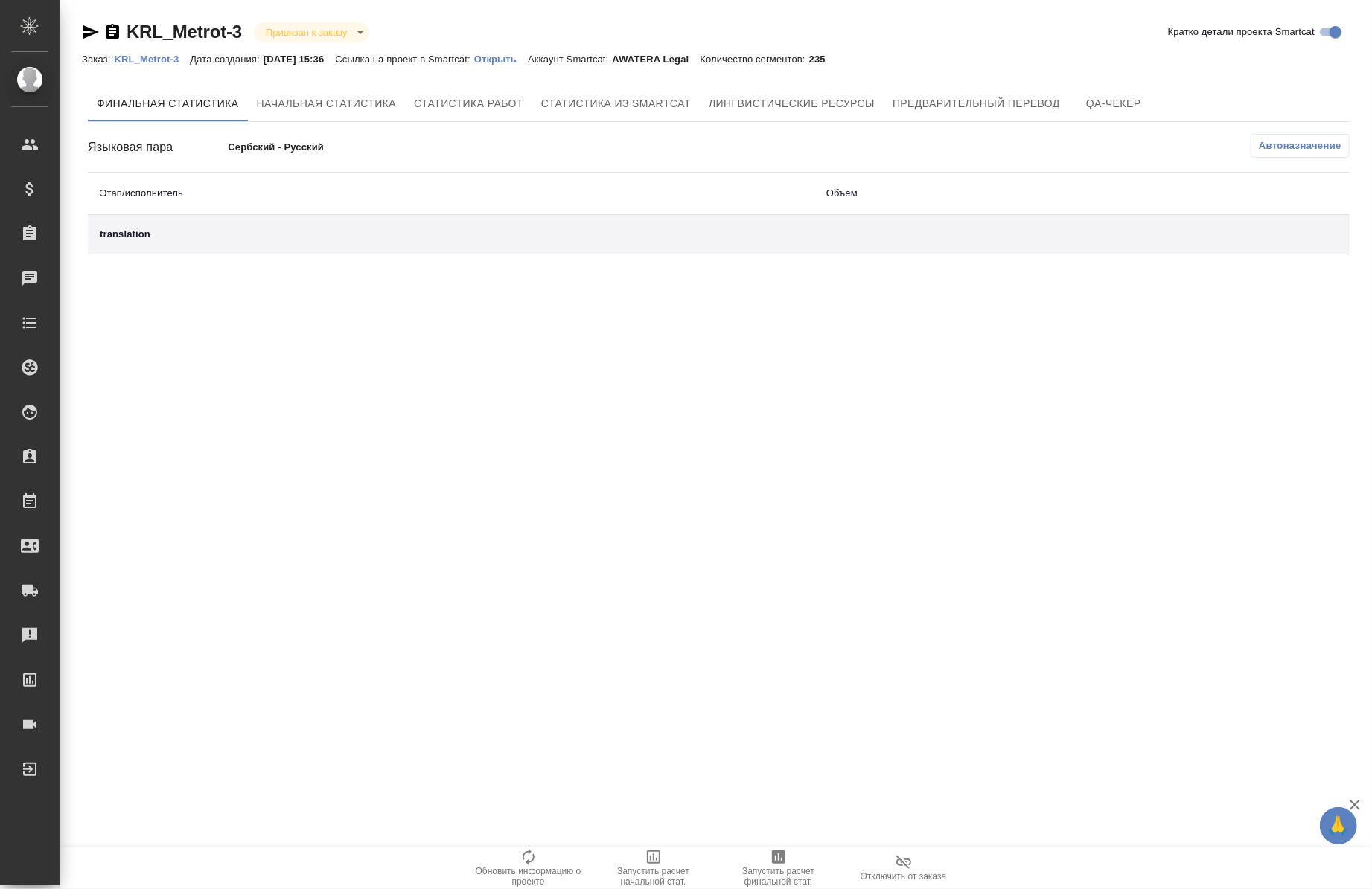
click at [519, 62] on p "Открыть" at bounding box center [501, 59] width 53 height 11
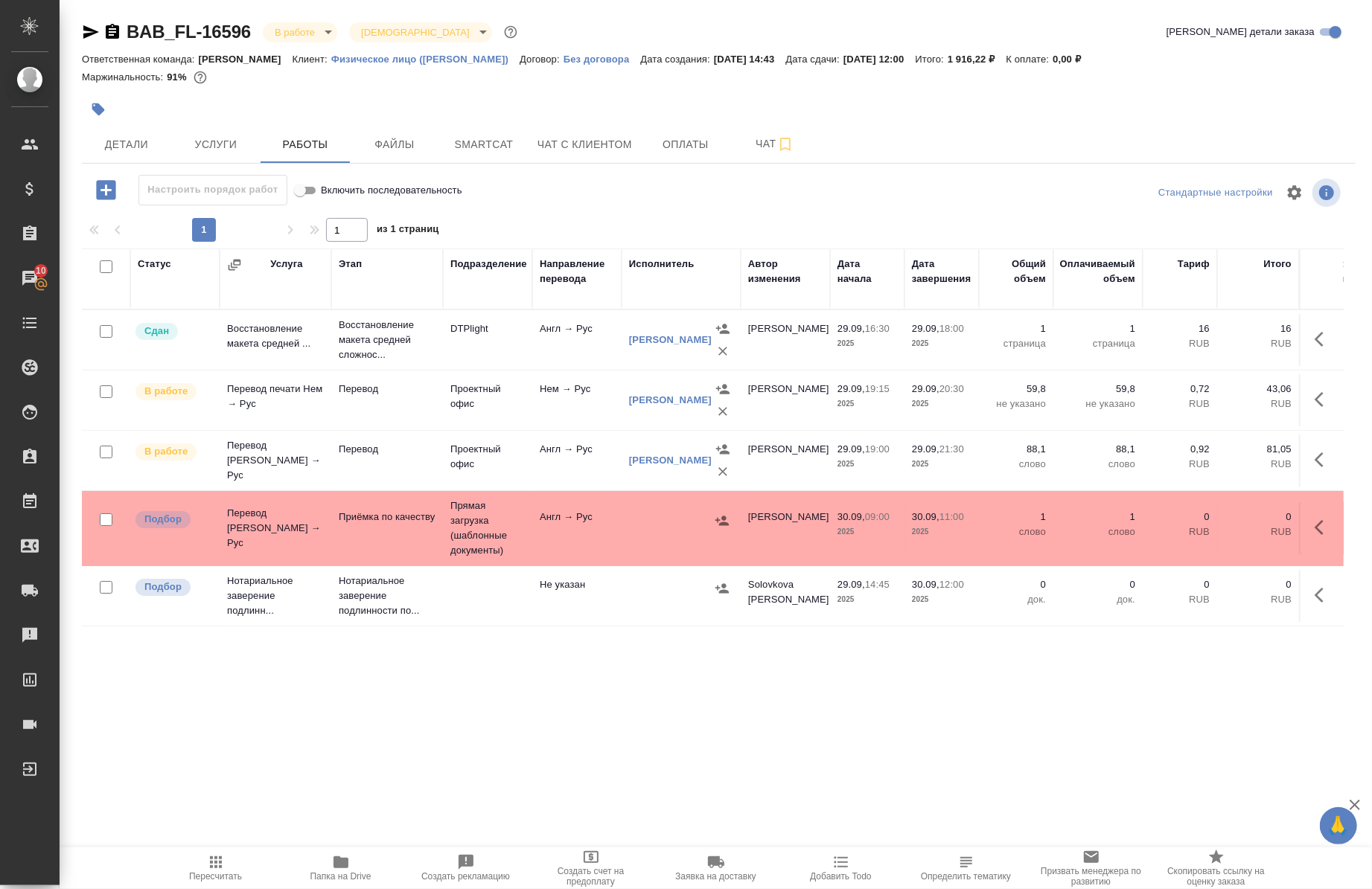
click at [120, 121] on div at bounding box center [506, 109] width 850 height 32
click at [116, 140] on span "Детали" at bounding box center [126, 144] width 71 height 19
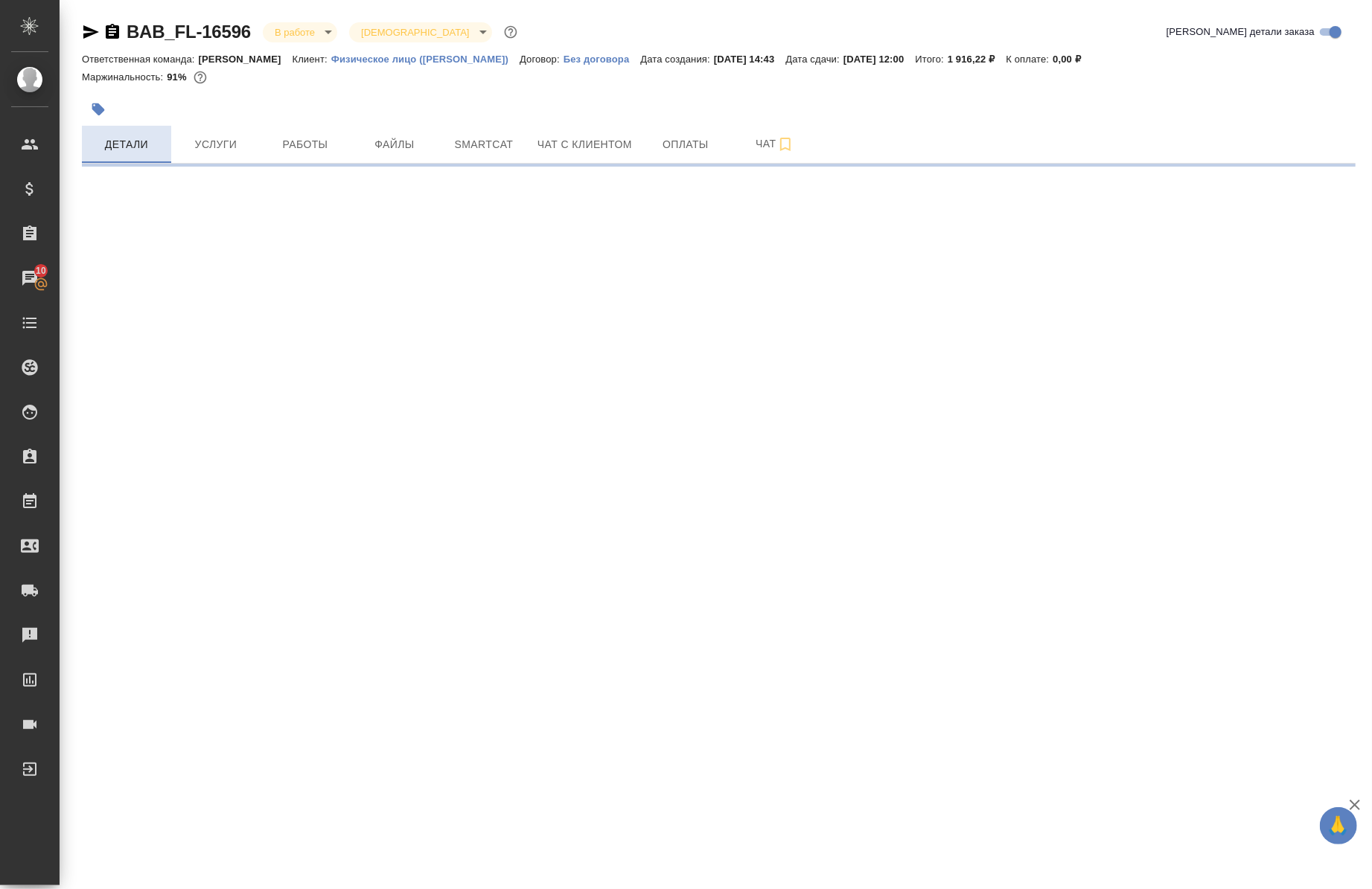
select select "RU"
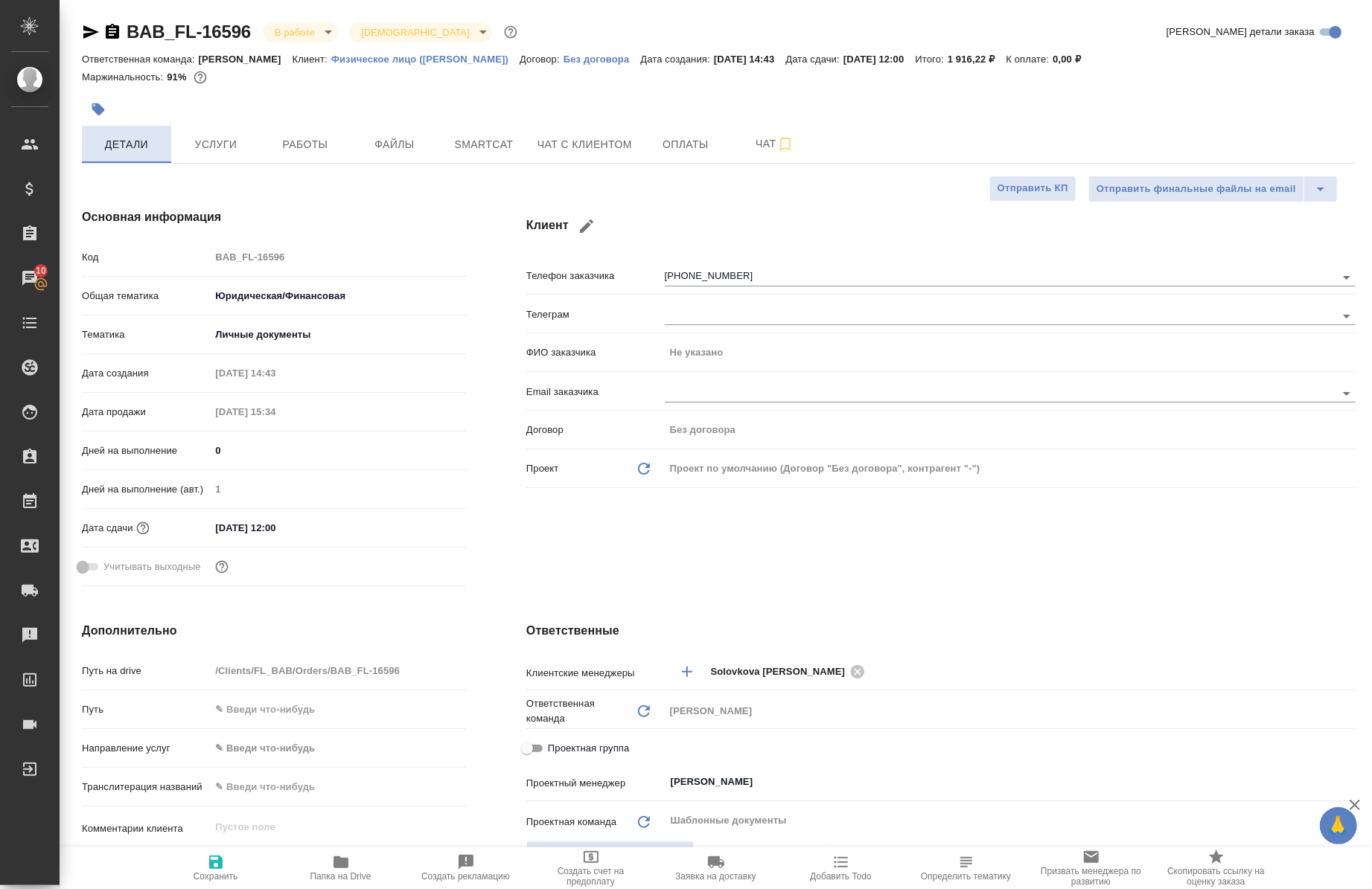
type textarea "x"
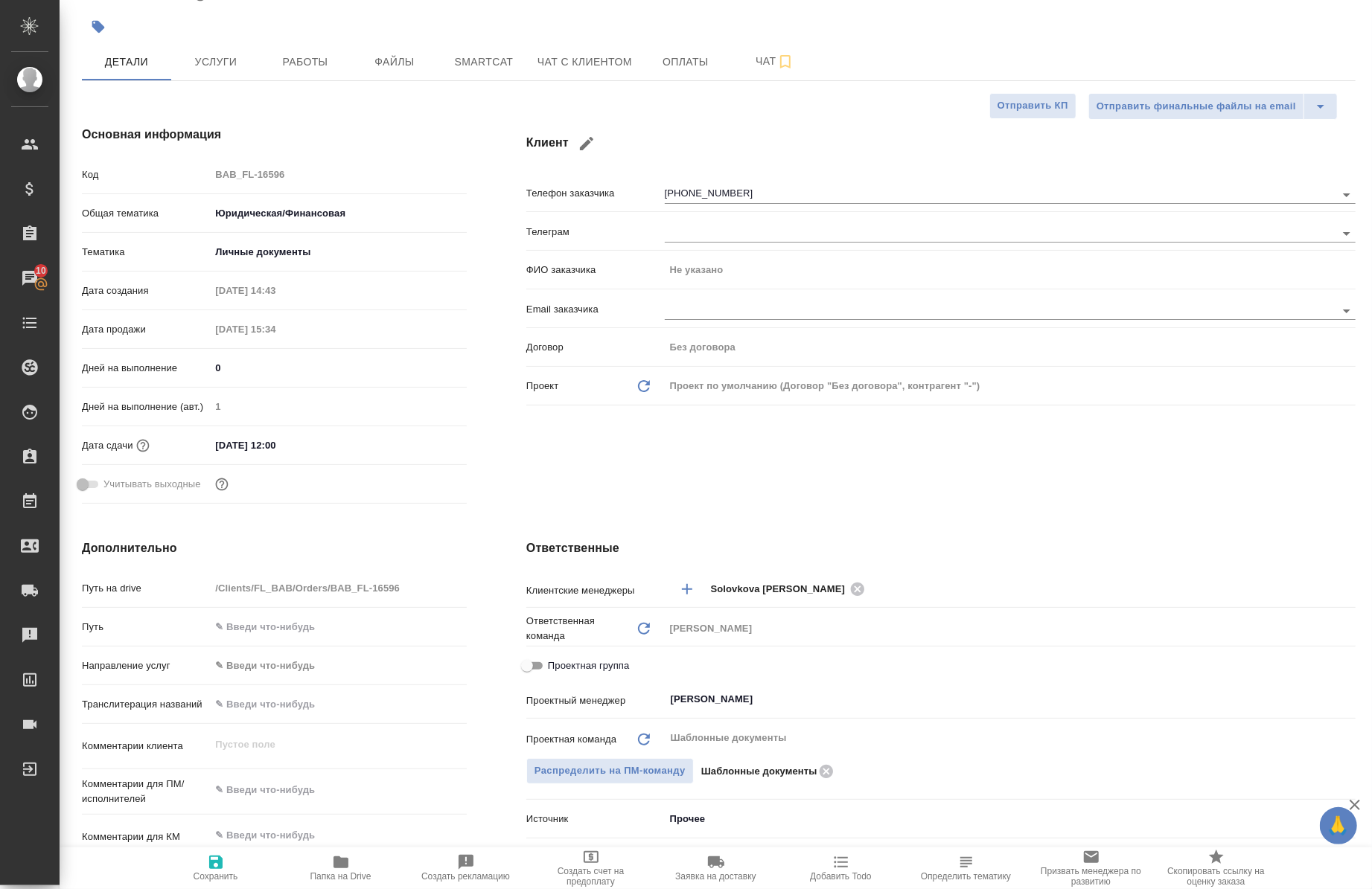
click at [594, 653] on div "Проектная группа" at bounding box center [941, 666] width 829 height 26
drag, startPoint x: 591, startPoint y: 664, endPoint x: 678, endPoint y: 682, distance: 88.8
click at [591, 665] on span "Проектная группа" at bounding box center [589, 666] width 81 height 15
click at [554, 665] on input "Проектная группа" at bounding box center [527, 666] width 53 height 18
checkbox input "true"
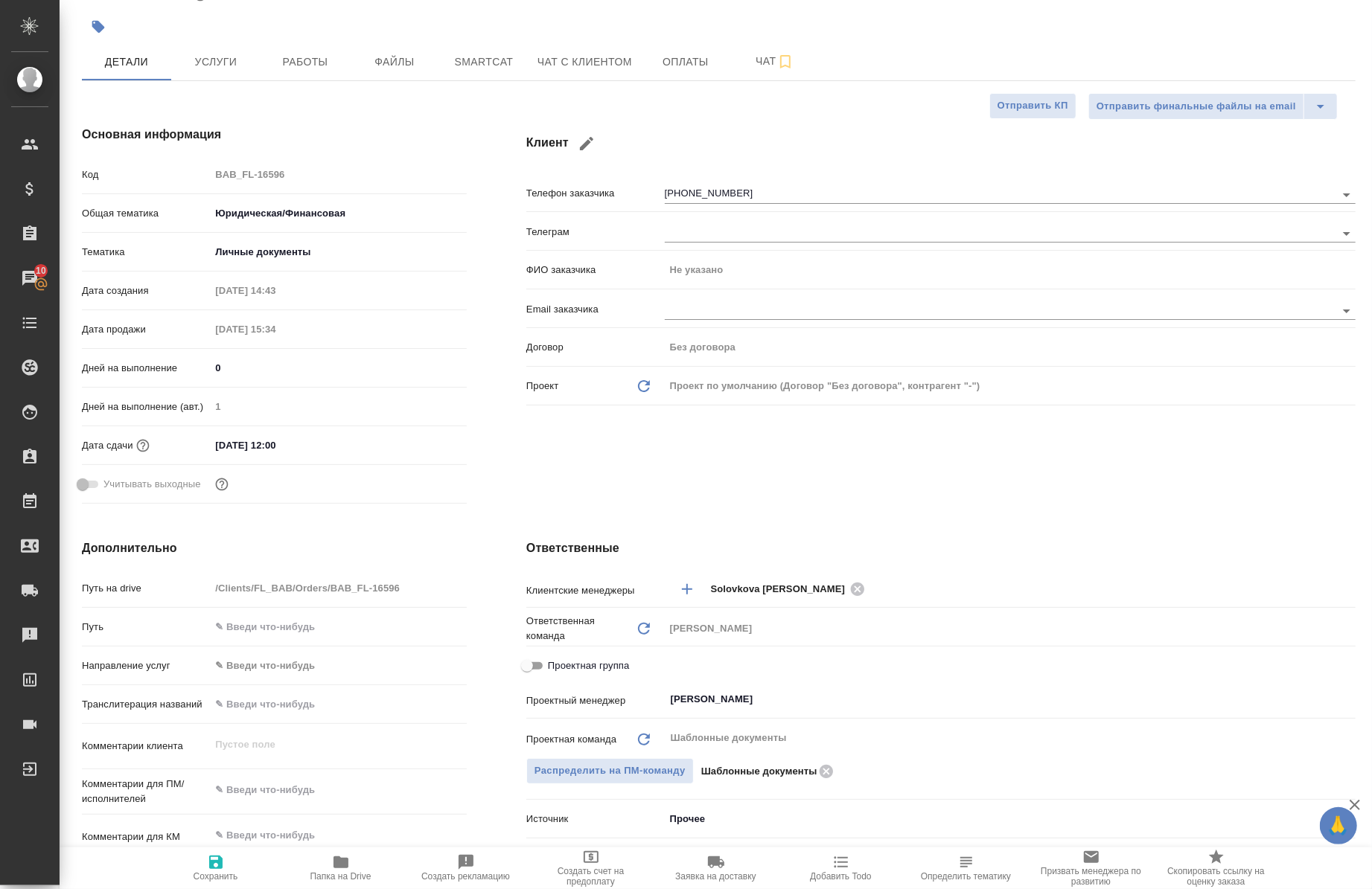
type textarea "x"
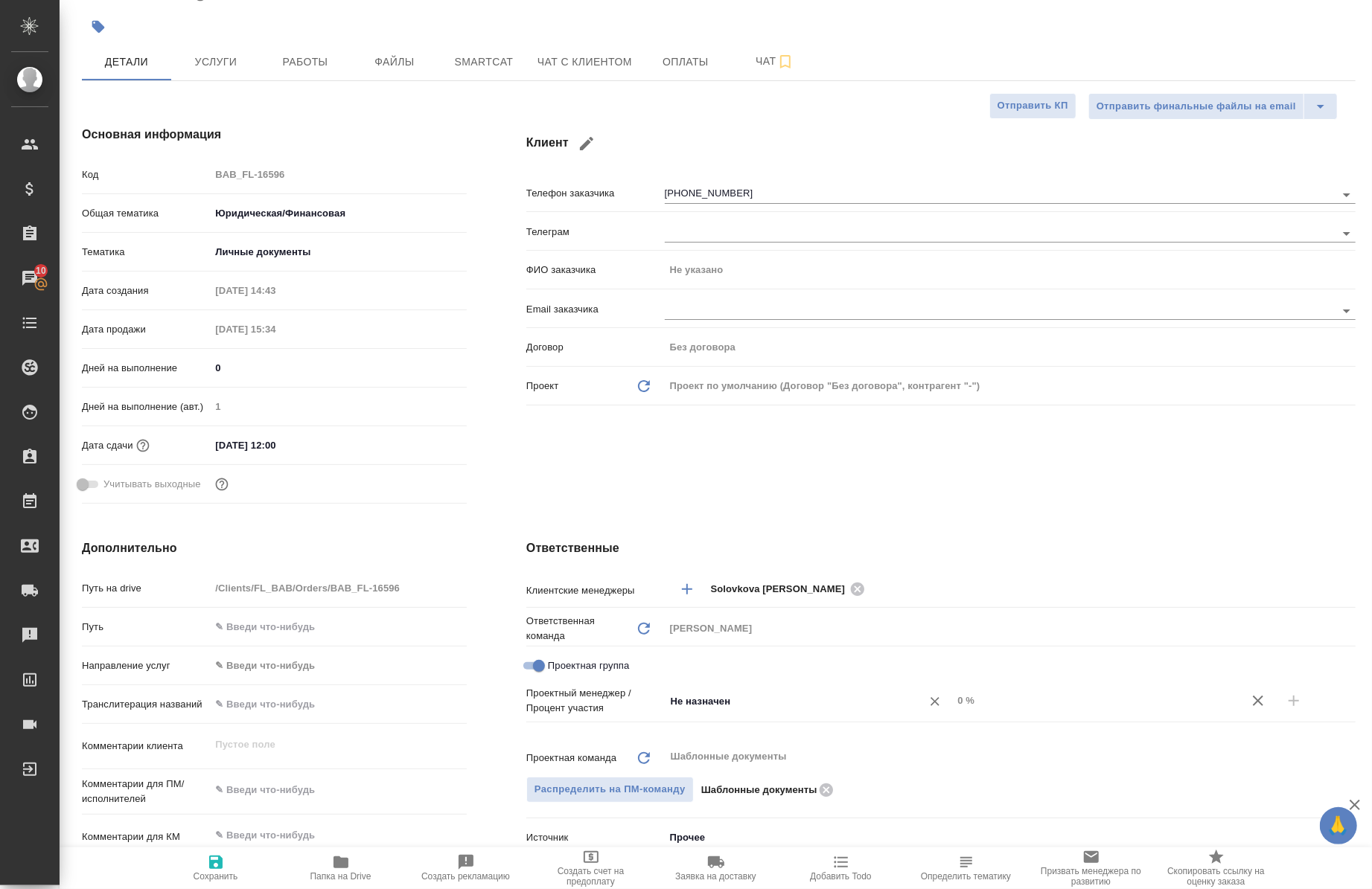
click at [718, 697] on input "Не назначен" at bounding box center [783, 701] width 229 height 18
type input "n"
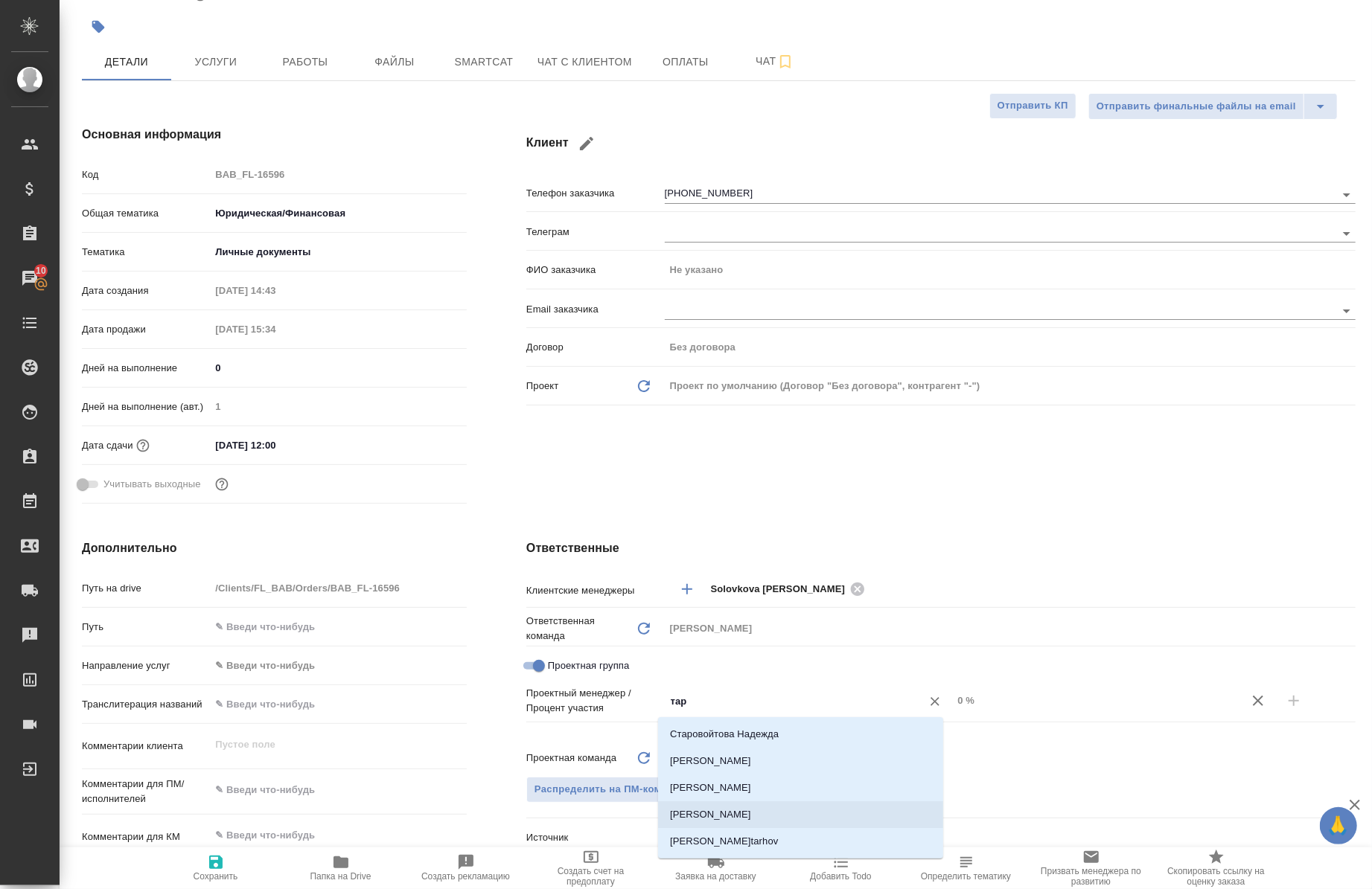
type input "тара"
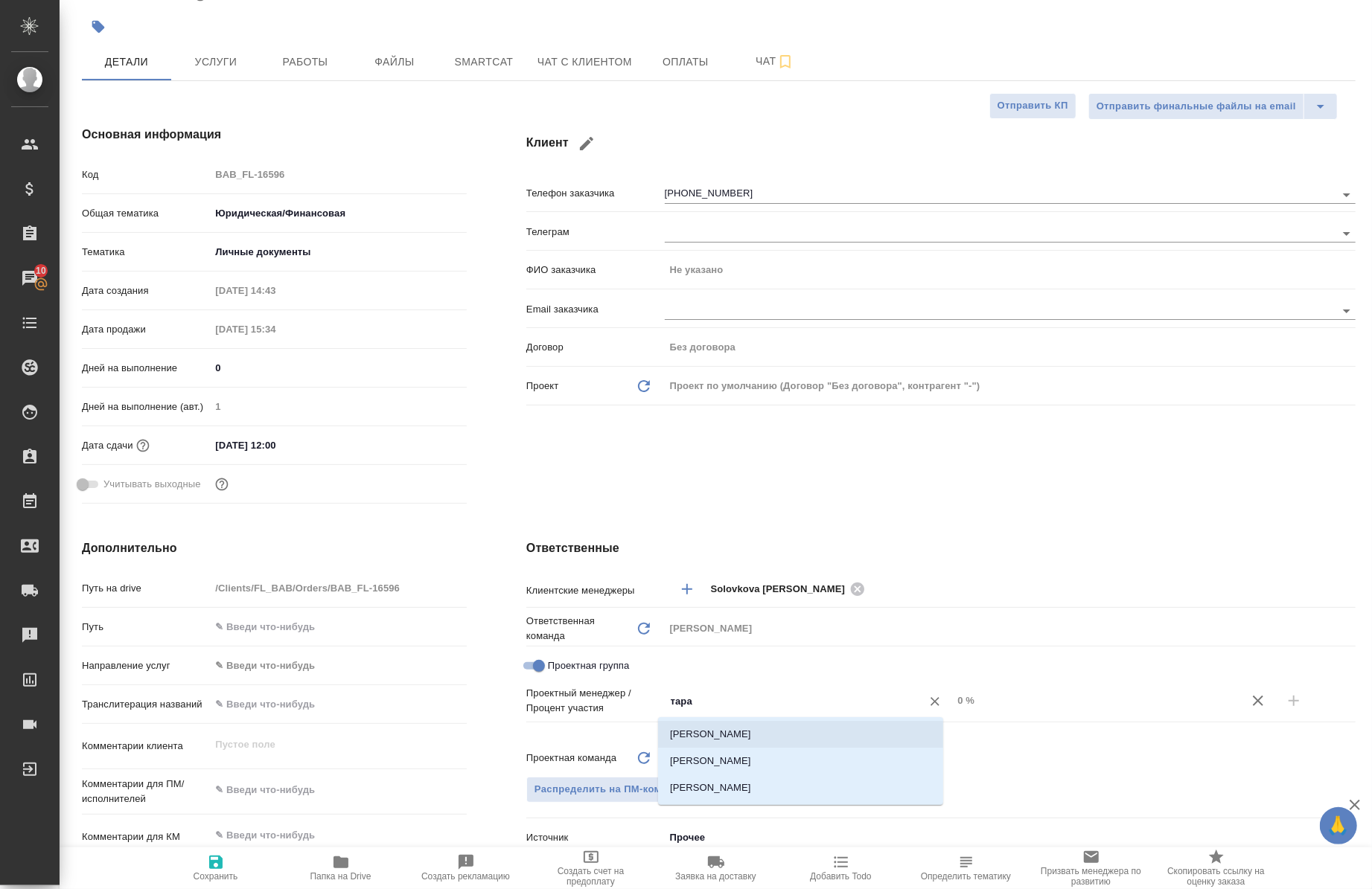
click at [801, 737] on li "[PERSON_NAME]" at bounding box center [801, 734] width 285 height 27
type textarea "x"
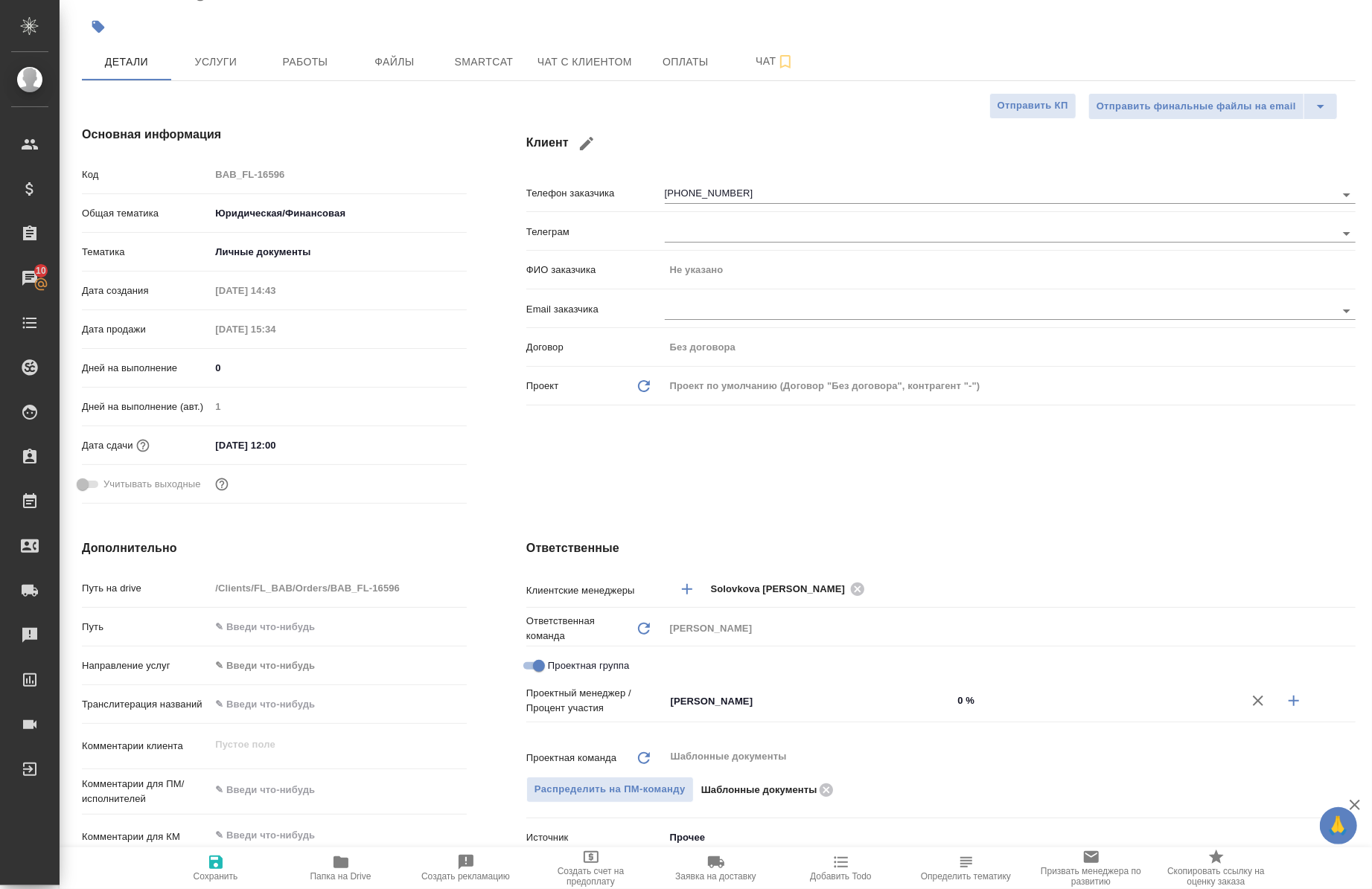
click at [952, 694] on input "0 %" at bounding box center [1097, 700] width 288 height 22
type textarea "x"
type input "60 %"
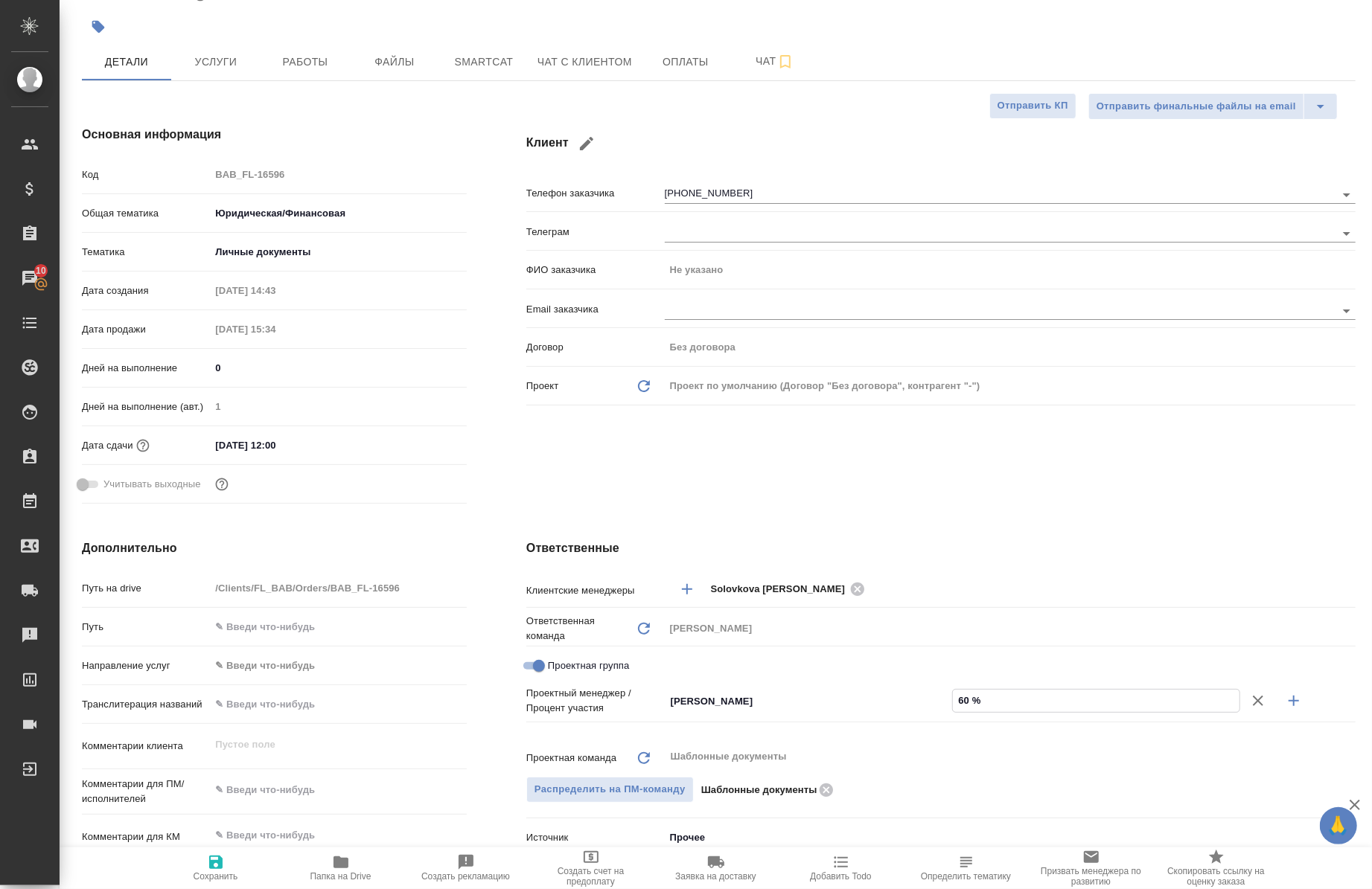
click at [1289, 697] on icon "button" at bounding box center [1294, 701] width 18 height 18
type textarea "x"
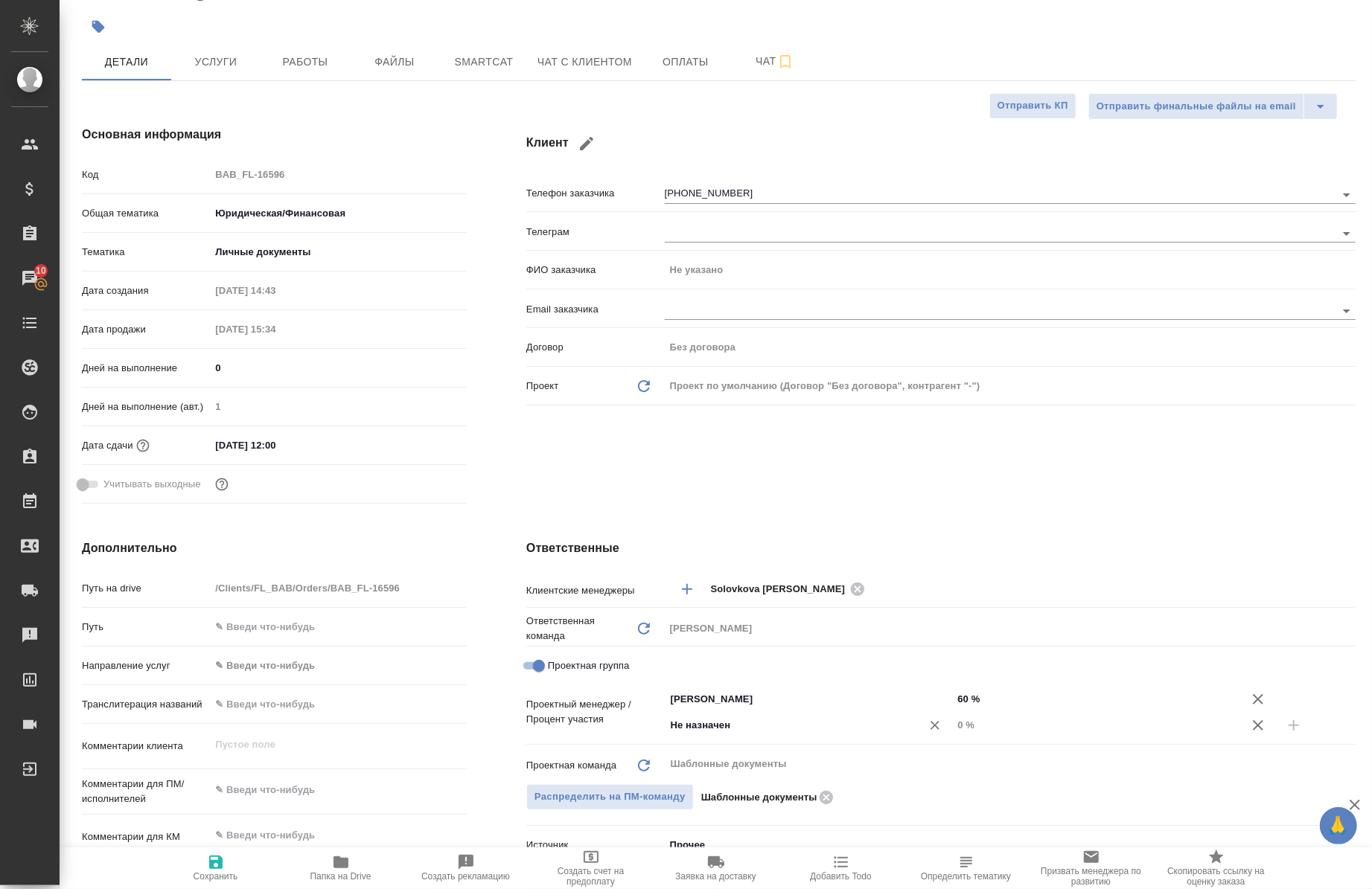
click at [806, 726] on input "Не назначен" at bounding box center [783, 725] width 229 height 18
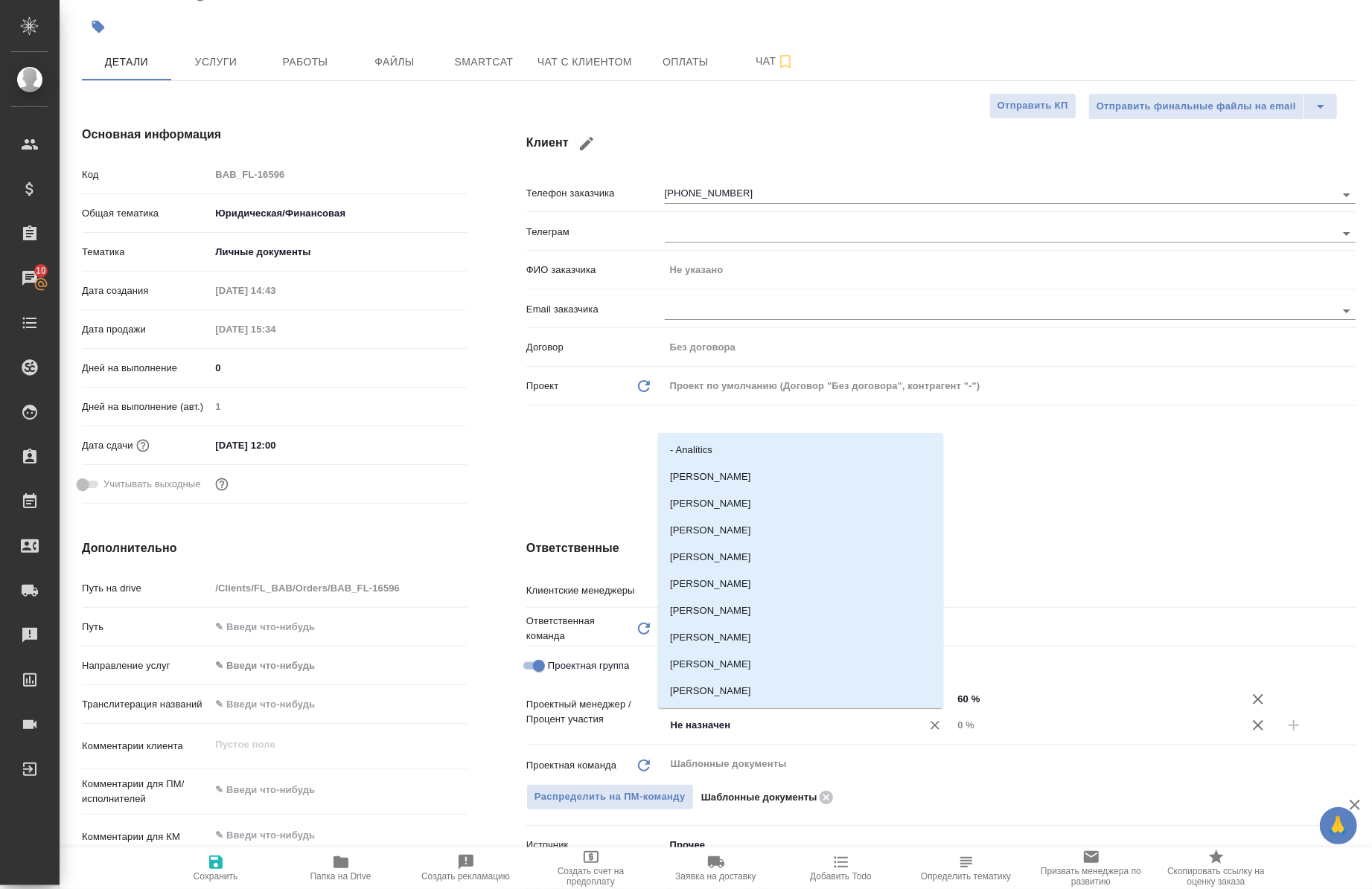
type input "с"
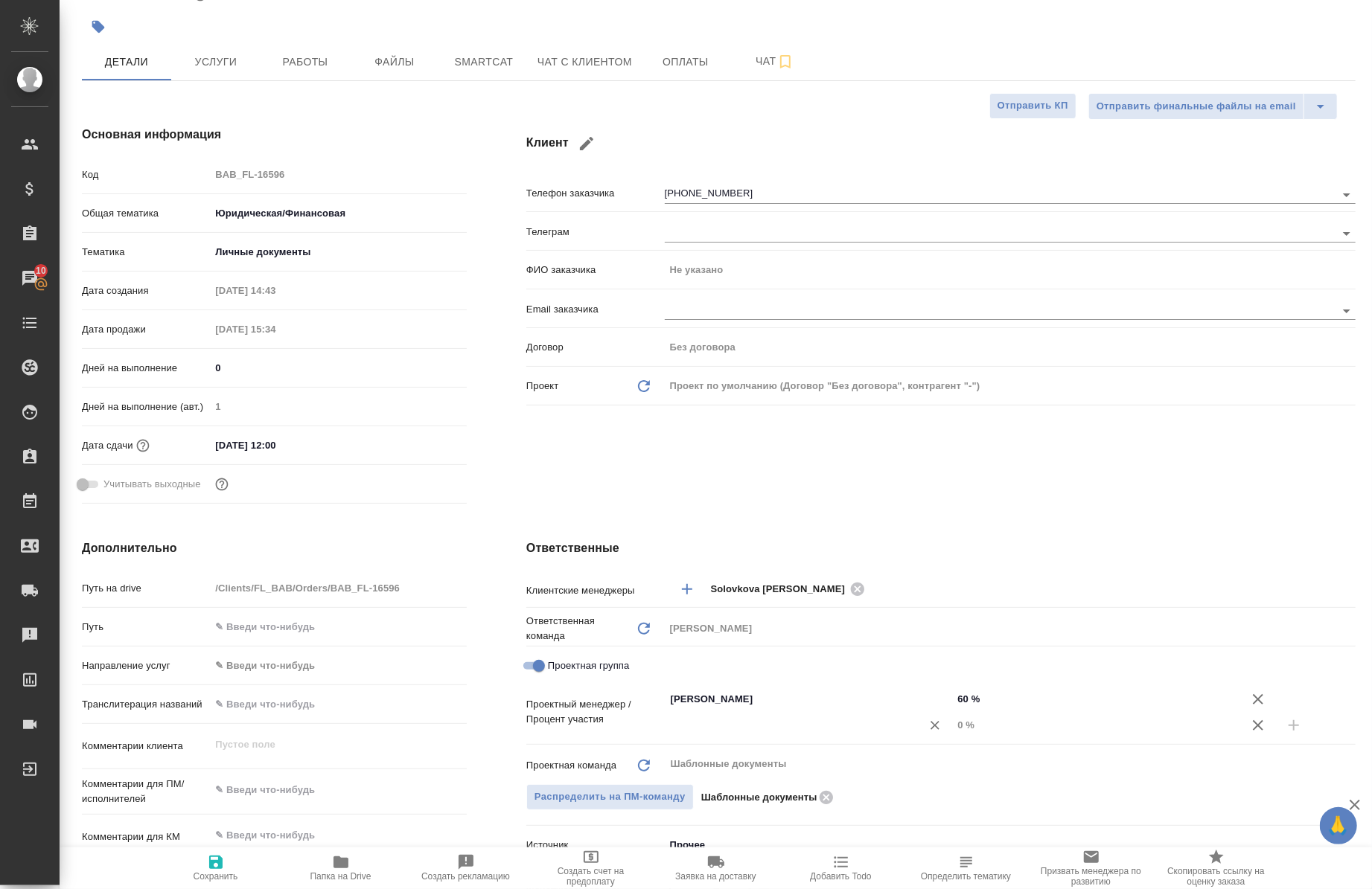
click at [795, 720] on input "text" at bounding box center [783, 725] width 229 height 18
type input "с"
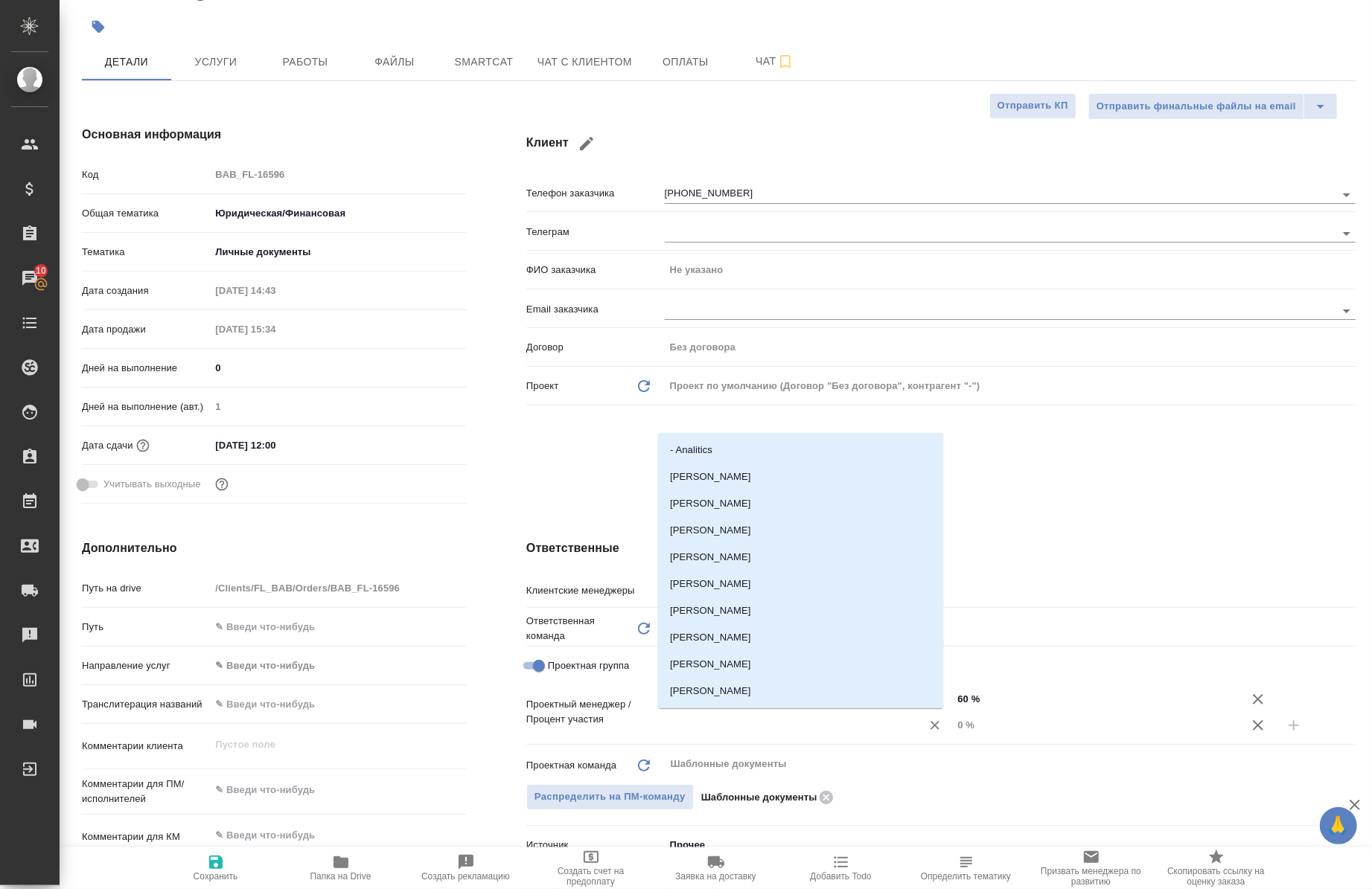
click at [846, 889] on html "🙏 .cls-1 fill:#fff; AWATERA [PERSON_NAME] Спецификации Заказы 10 Чаты Todo Прое…" at bounding box center [686, 444] width 1372 height 889
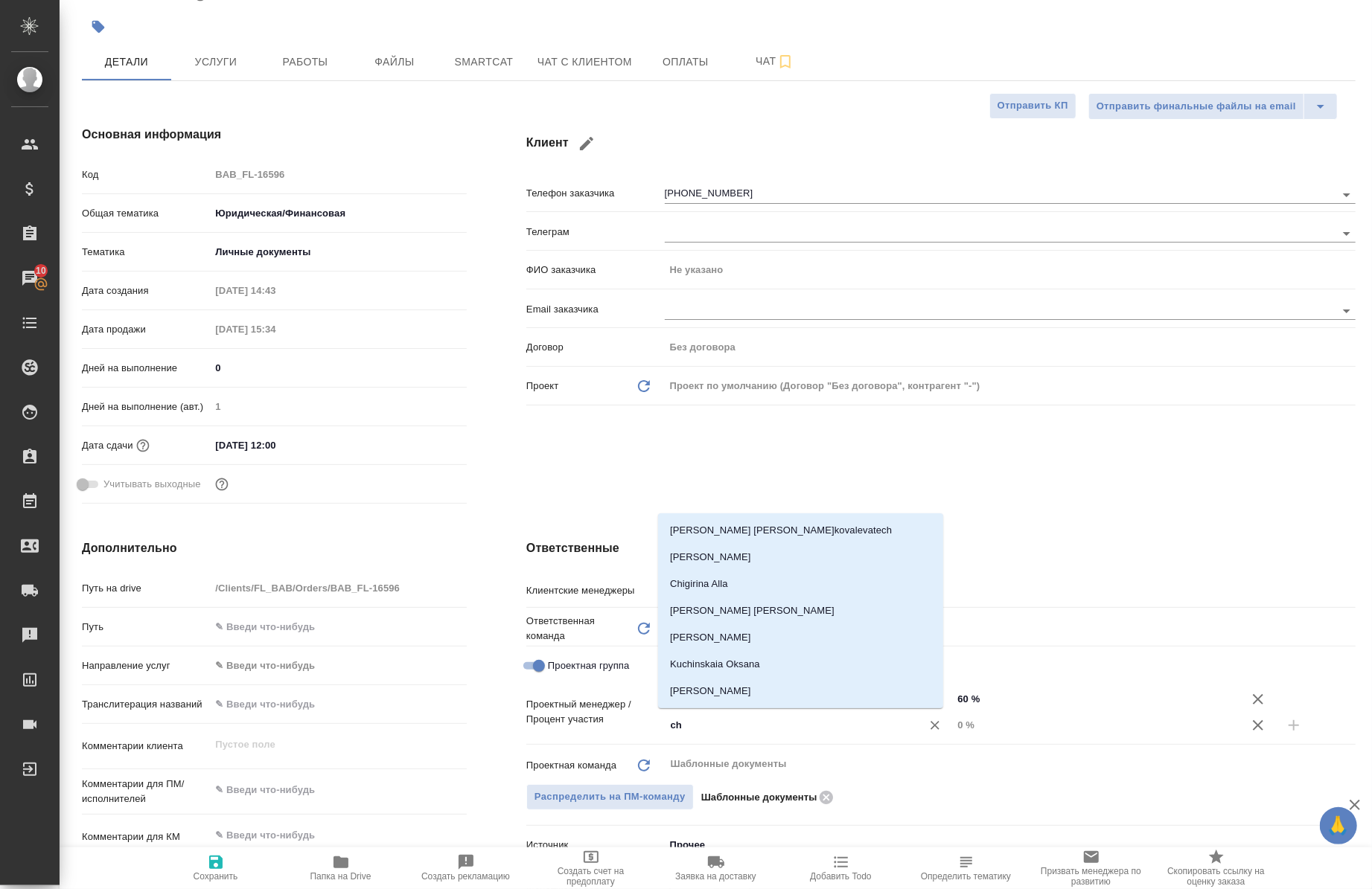
type input "che"
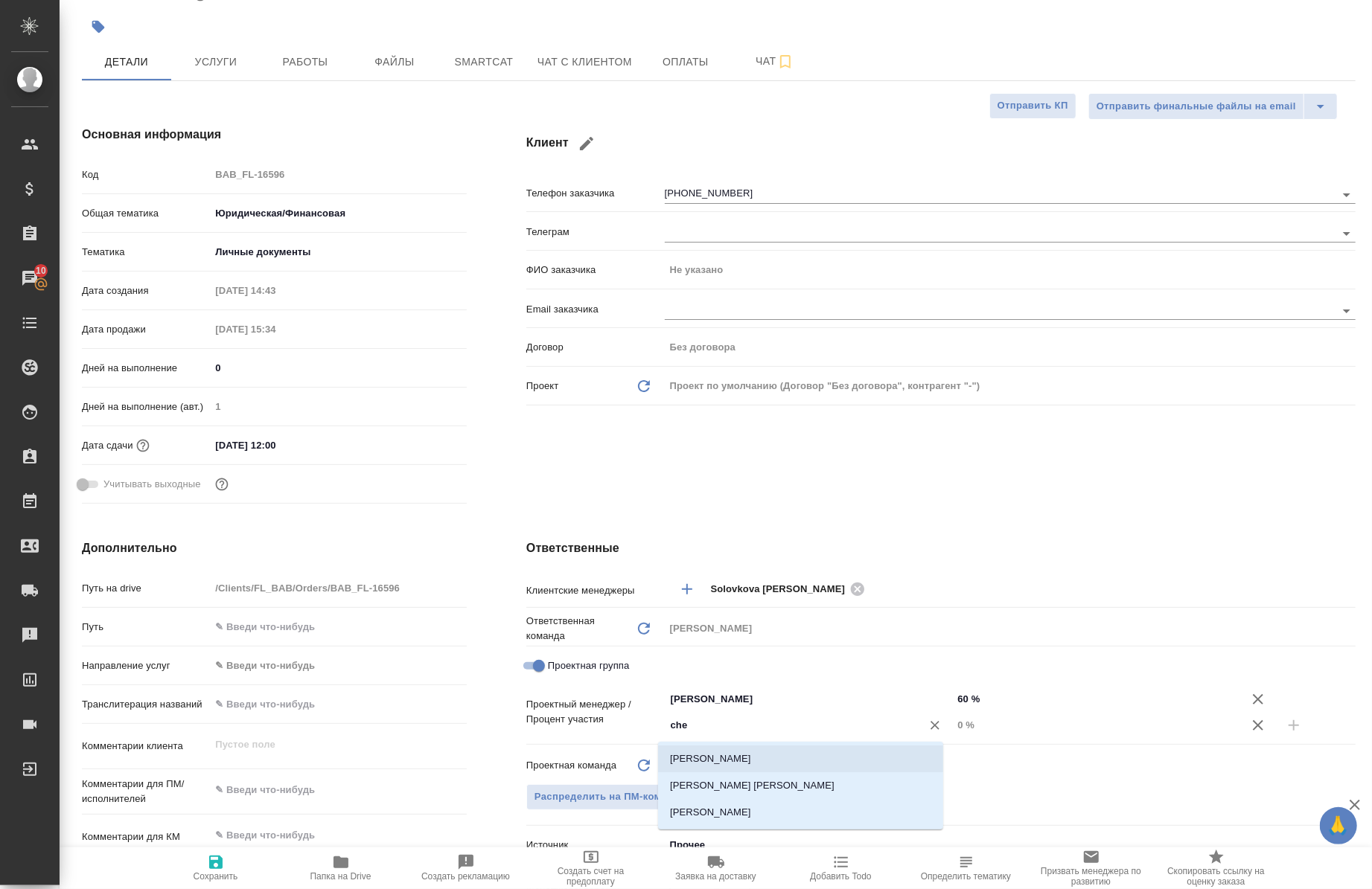
click at [794, 749] on li "[PERSON_NAME]" at bounding box center [801, 759] width 285 height 27
type textarea "x"
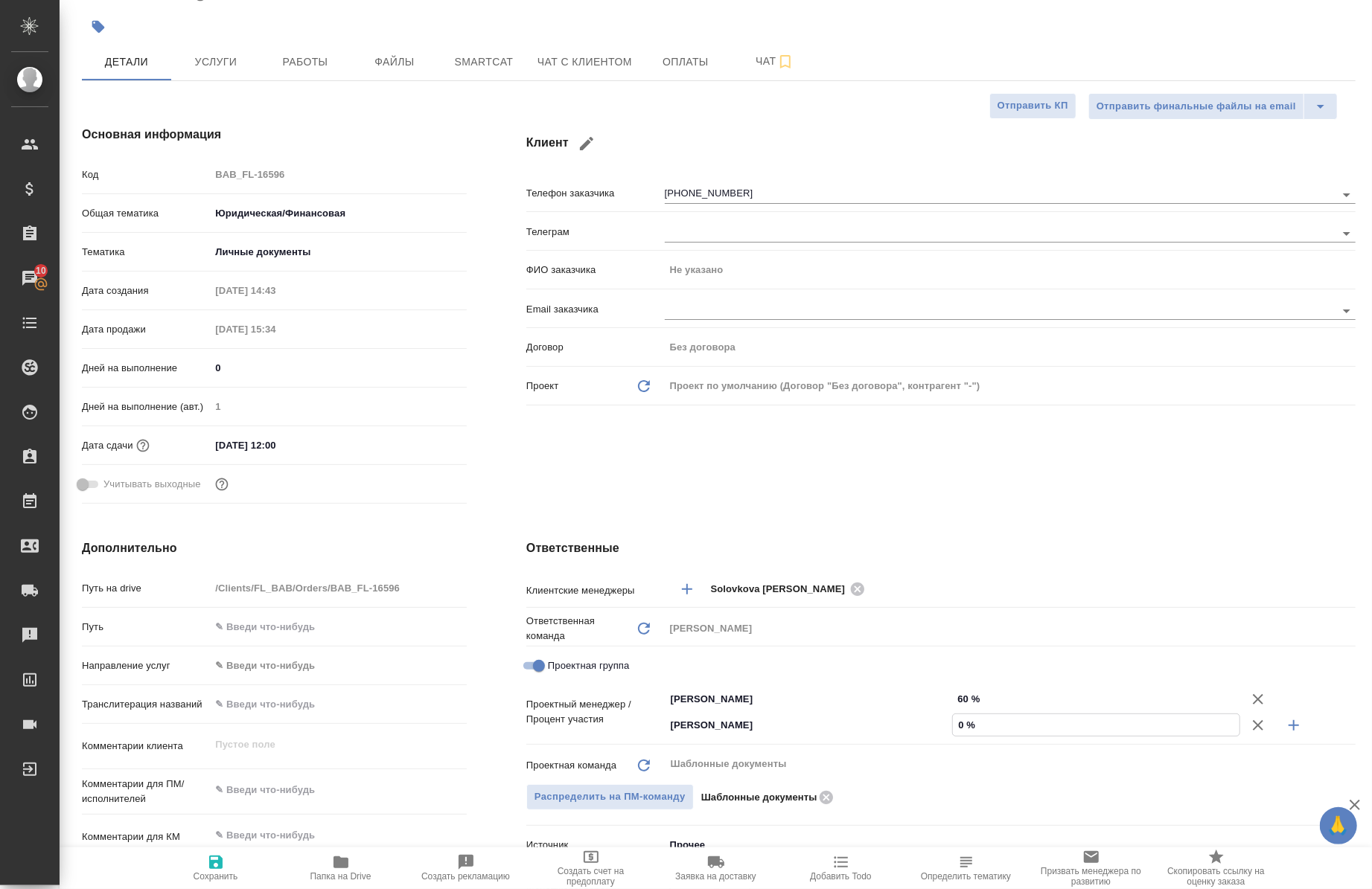
click at [953, 724] on input "0 %" at bounding box center [1097, 725] width 287 height 22
type input "40 %"
type textarea "x"
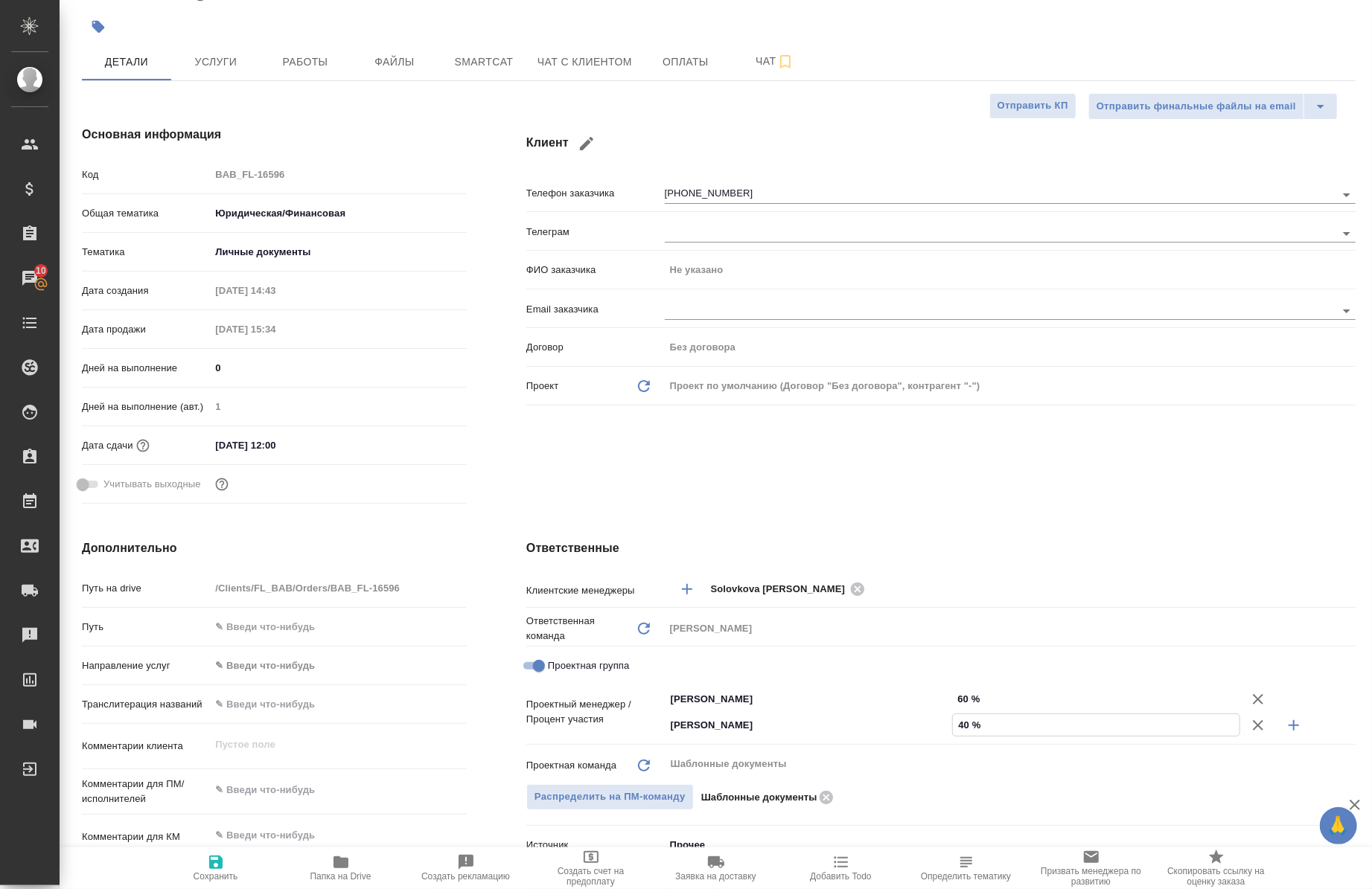
type input "40 %"
click at [224, 867] on icon "button" at bounding box center [216, 862] width 18 height 18
type textarea "x"
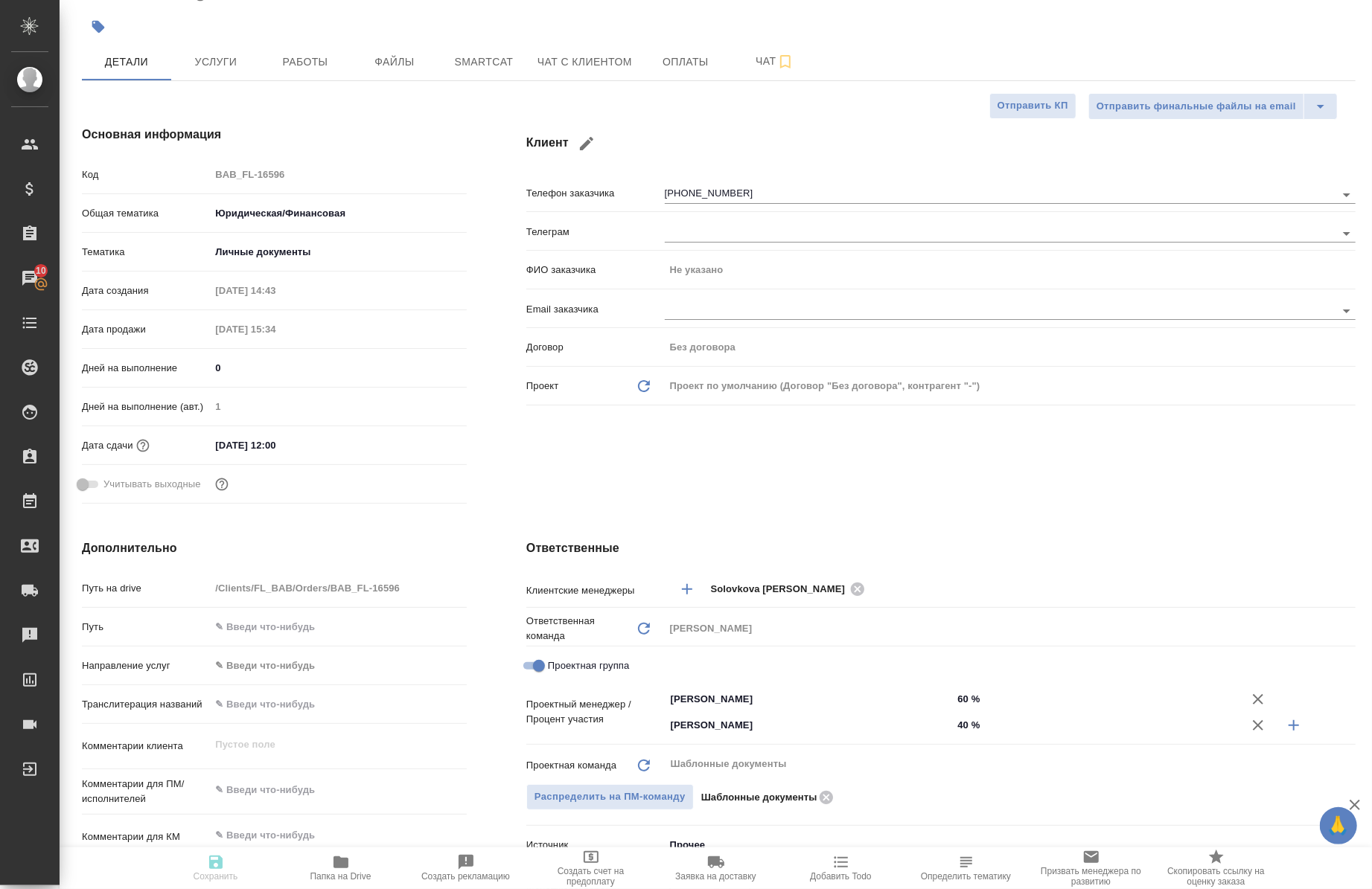
type textarea "x"
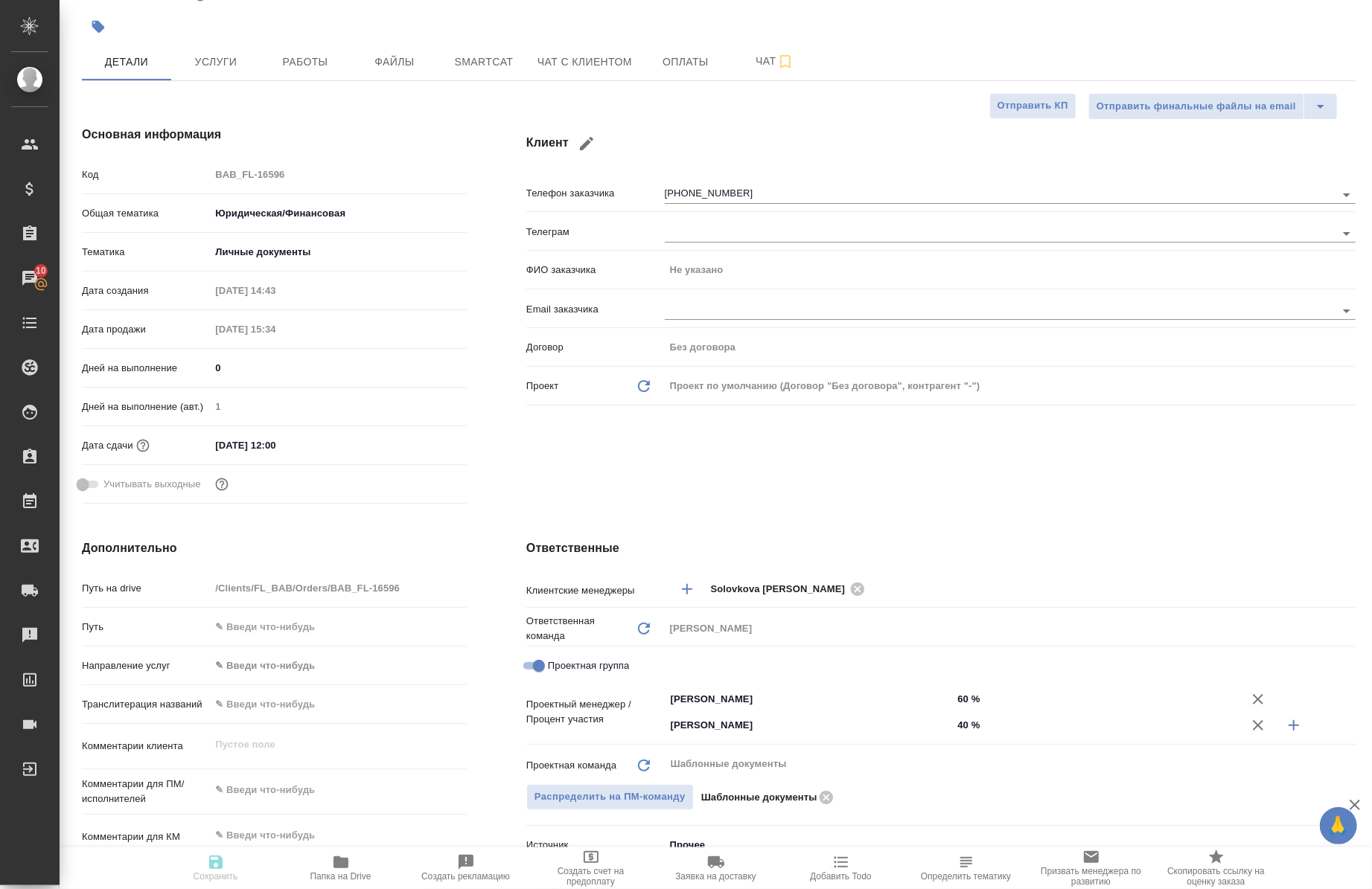
type textarea "x"
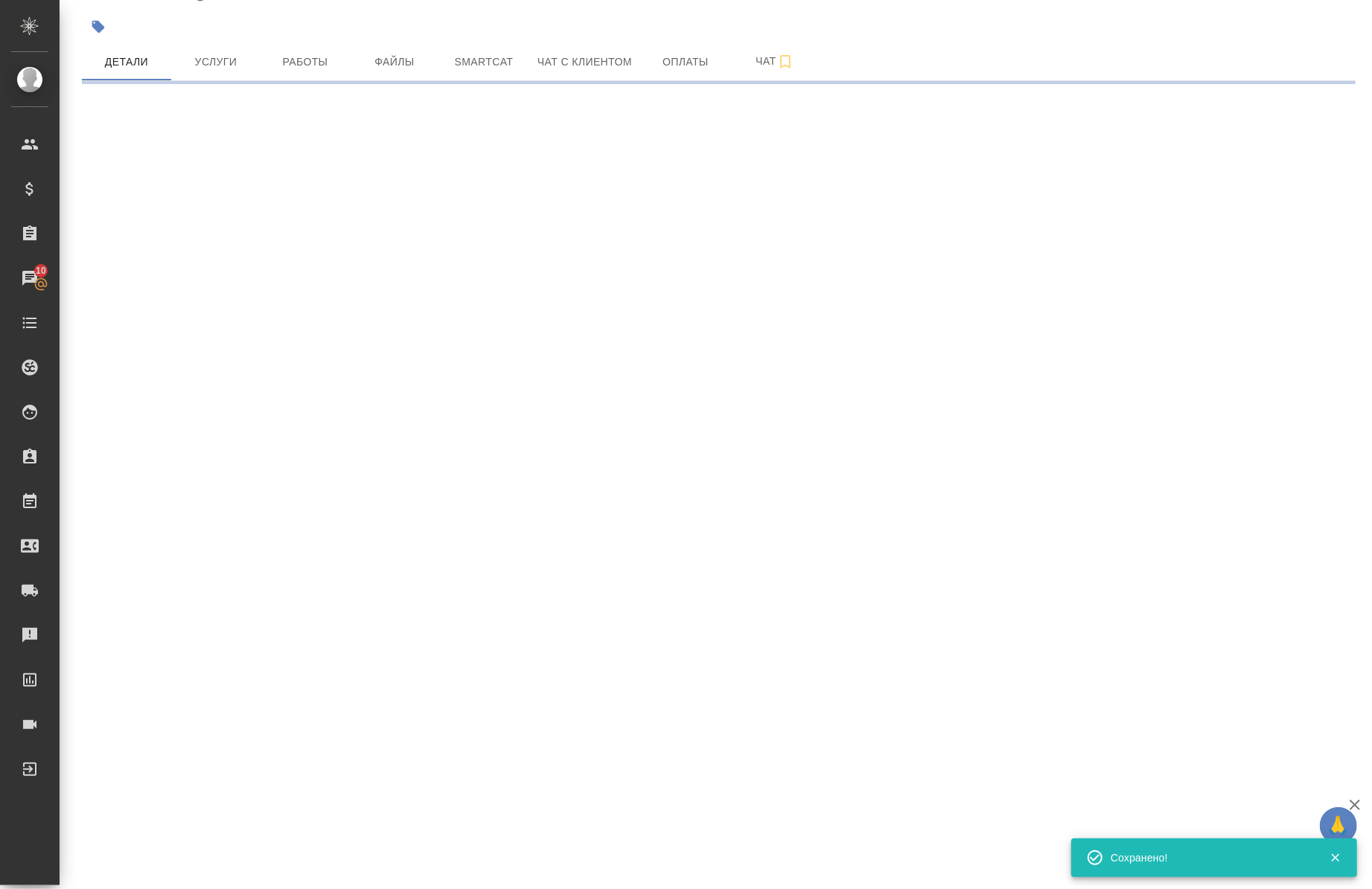
select select "RU"
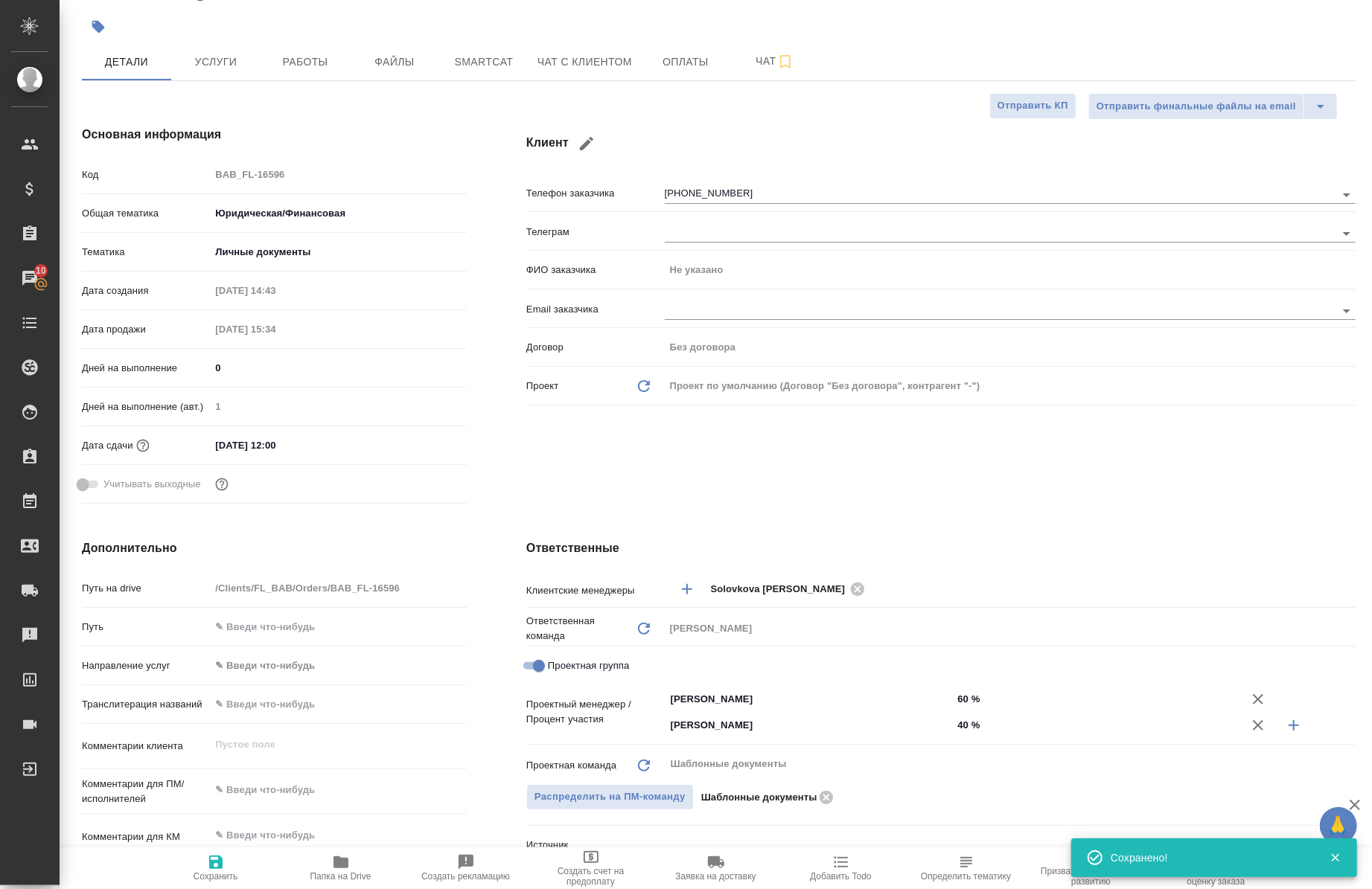
type textarea "x"
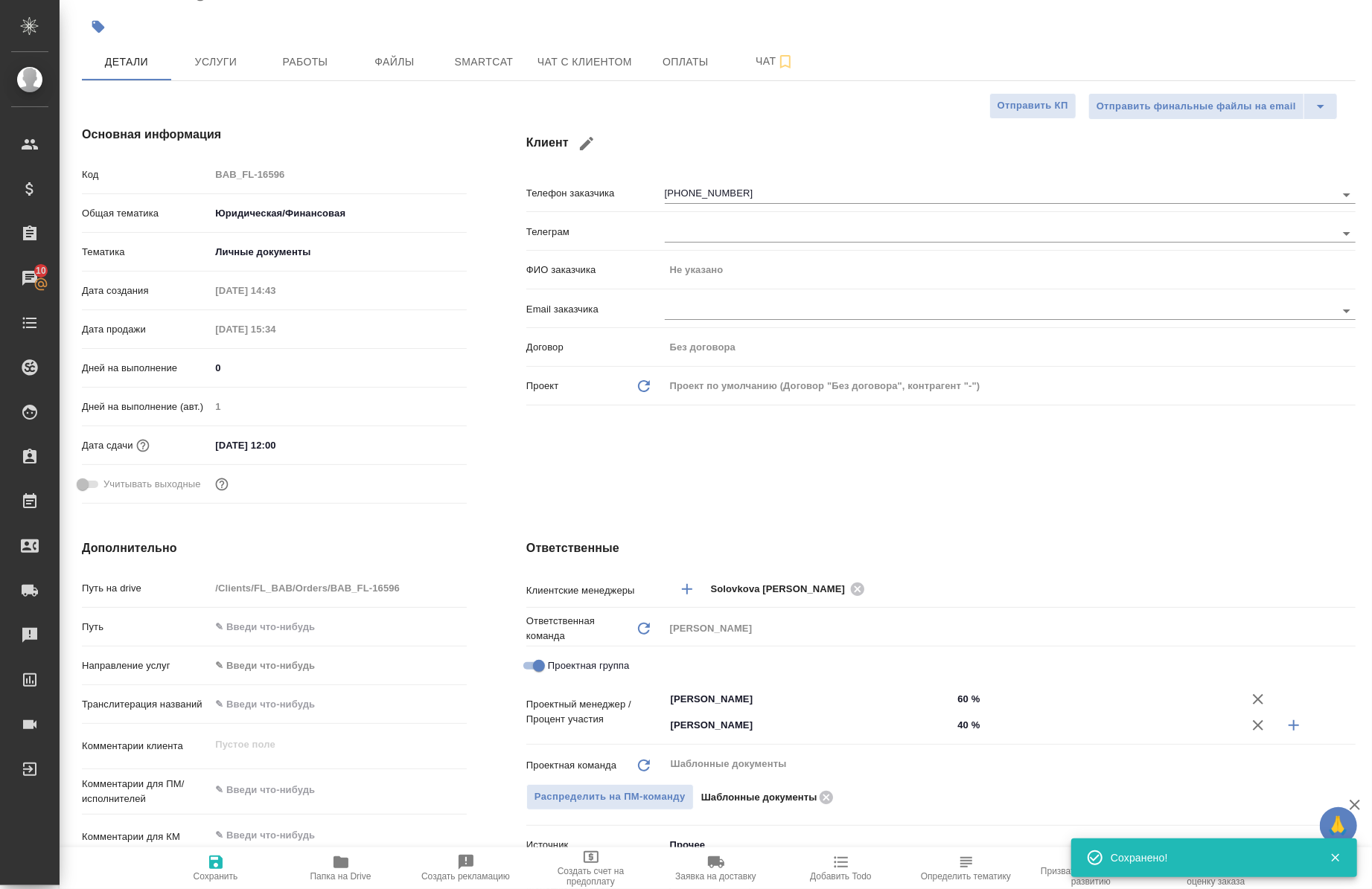
type textarea "x"
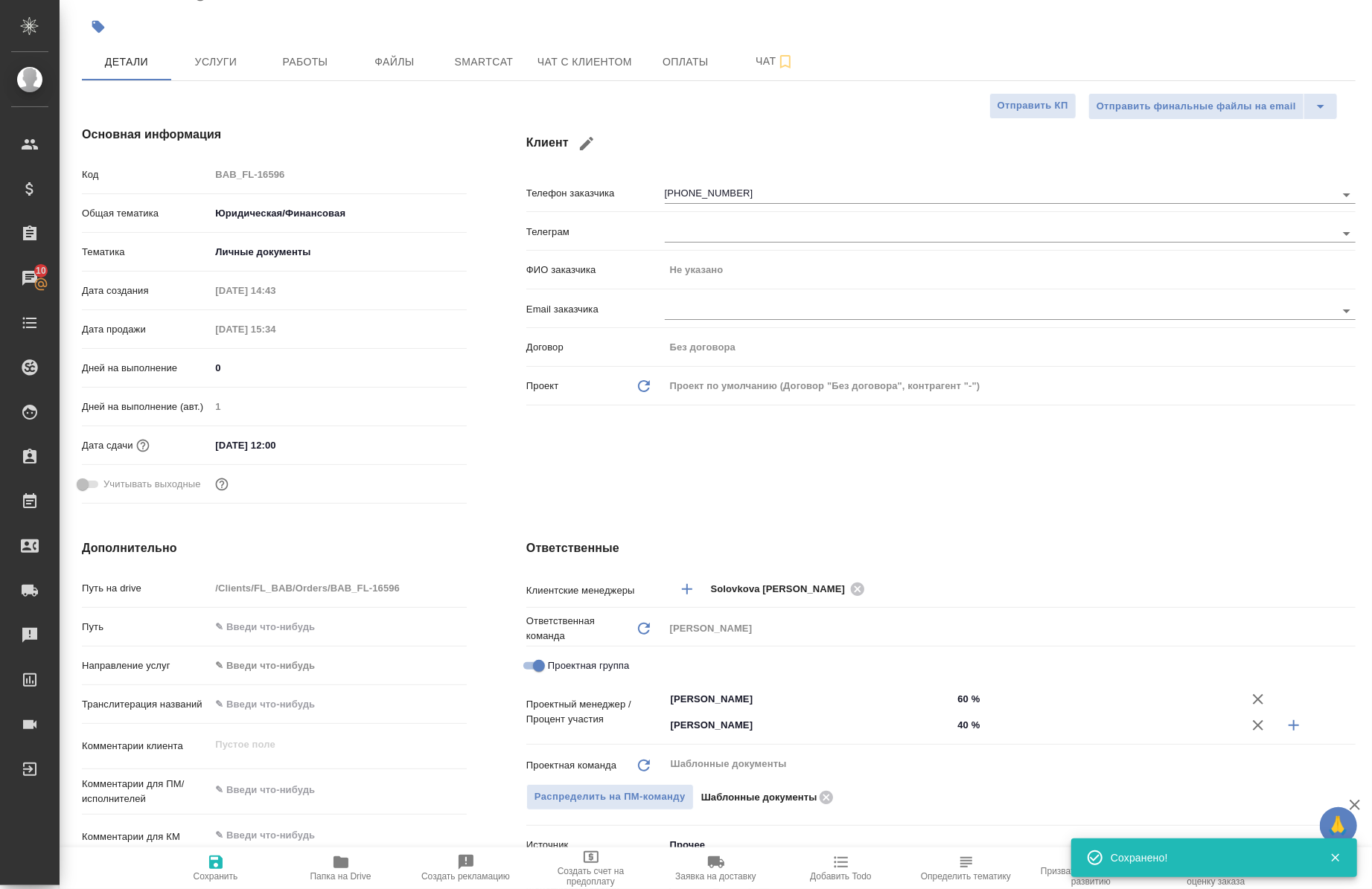
type textarea "x"
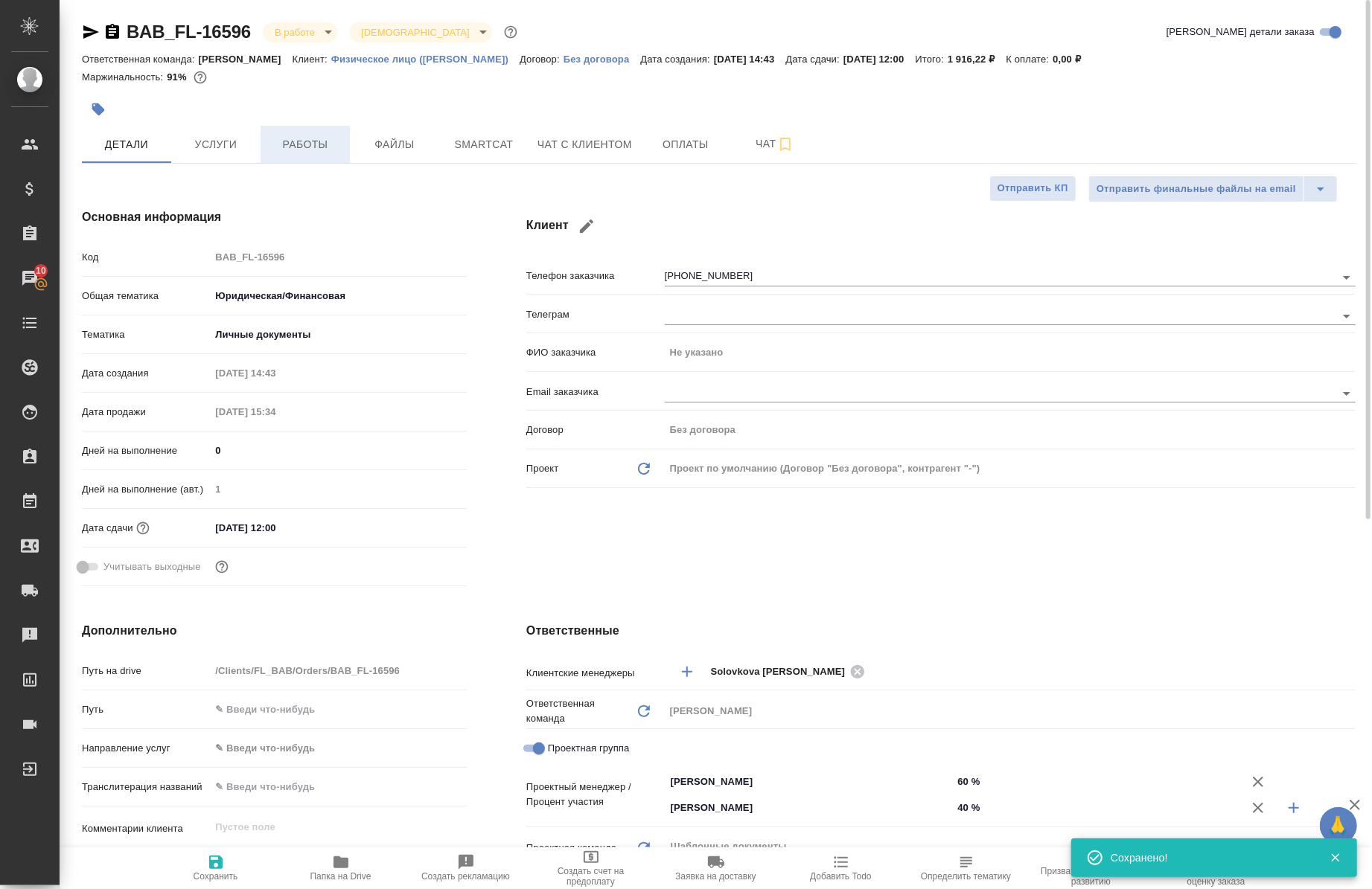
click at [304, 143] on span "Работы" at bounding box center [305, 144] width 71 height 19
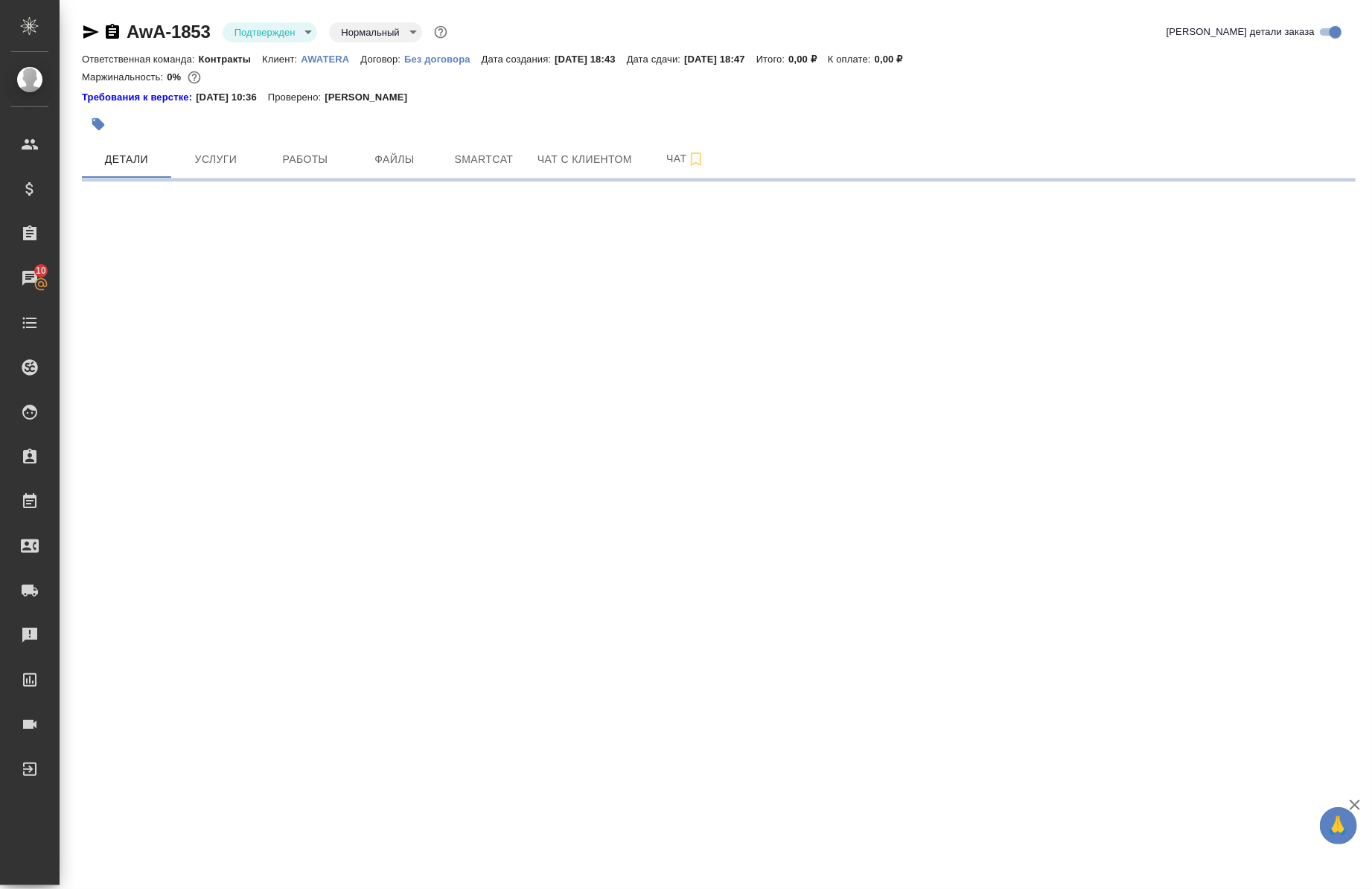
select select "RU"
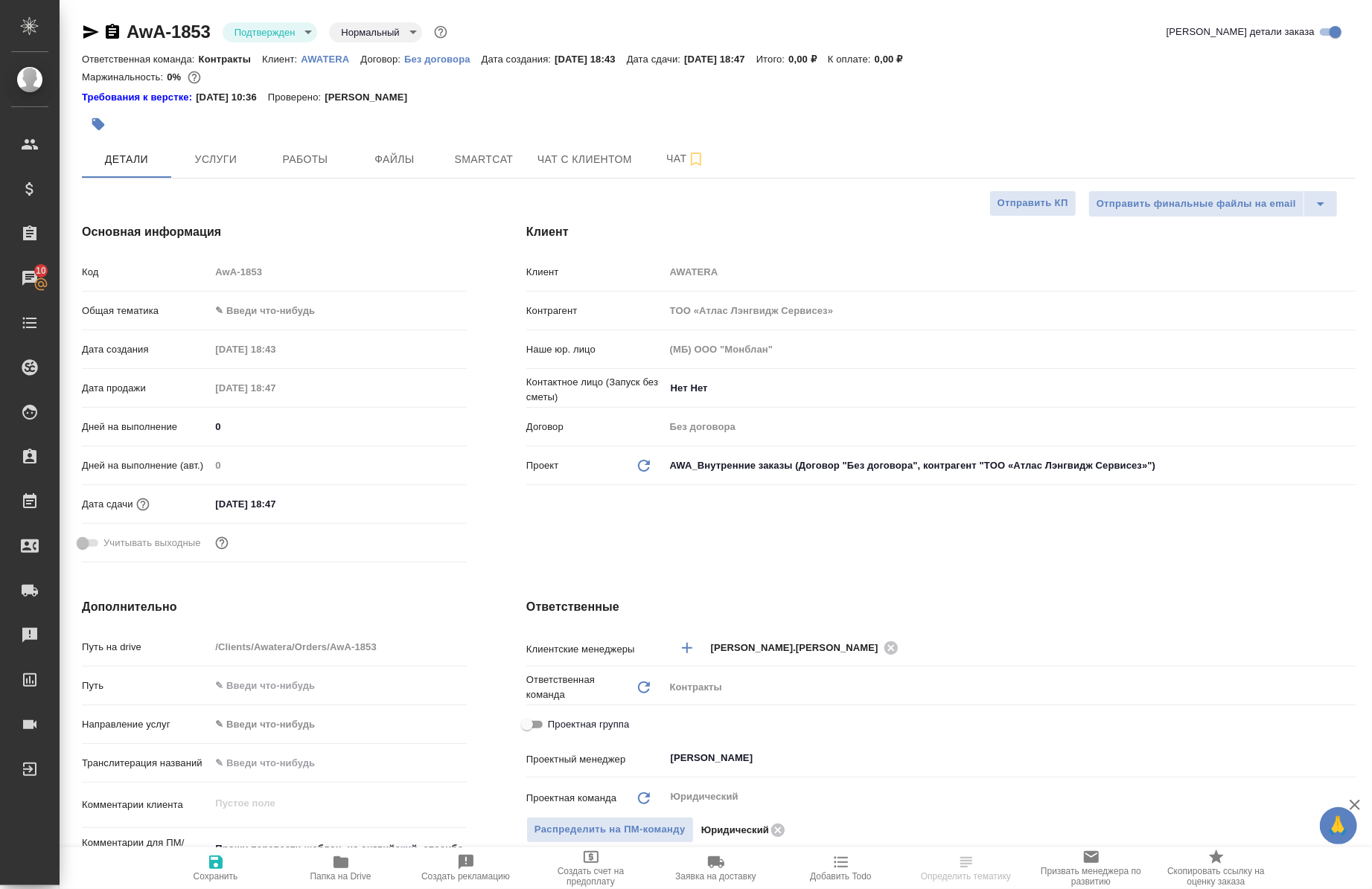
type textarea "x"
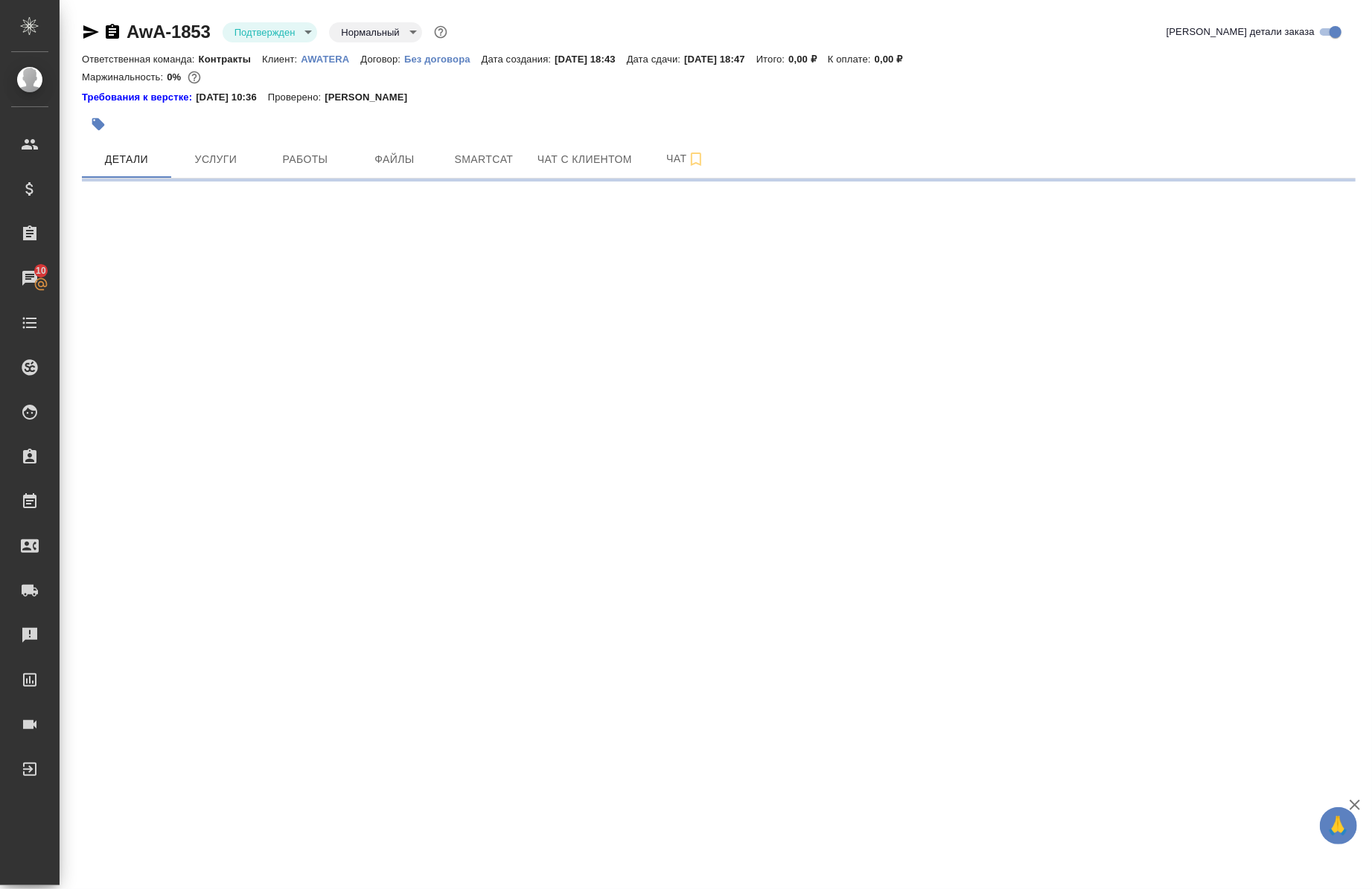
select select "RU"
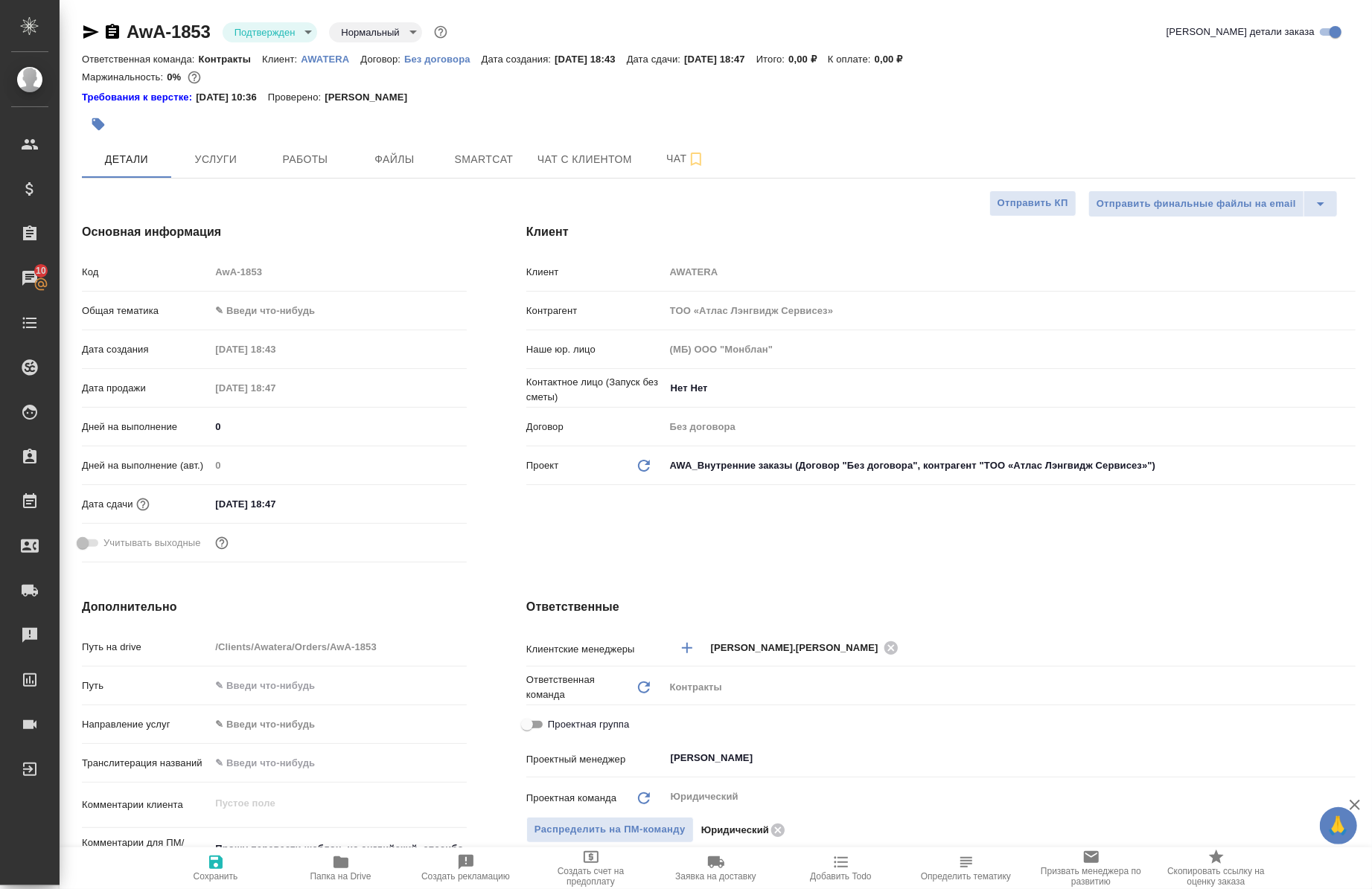
type textarea "x"
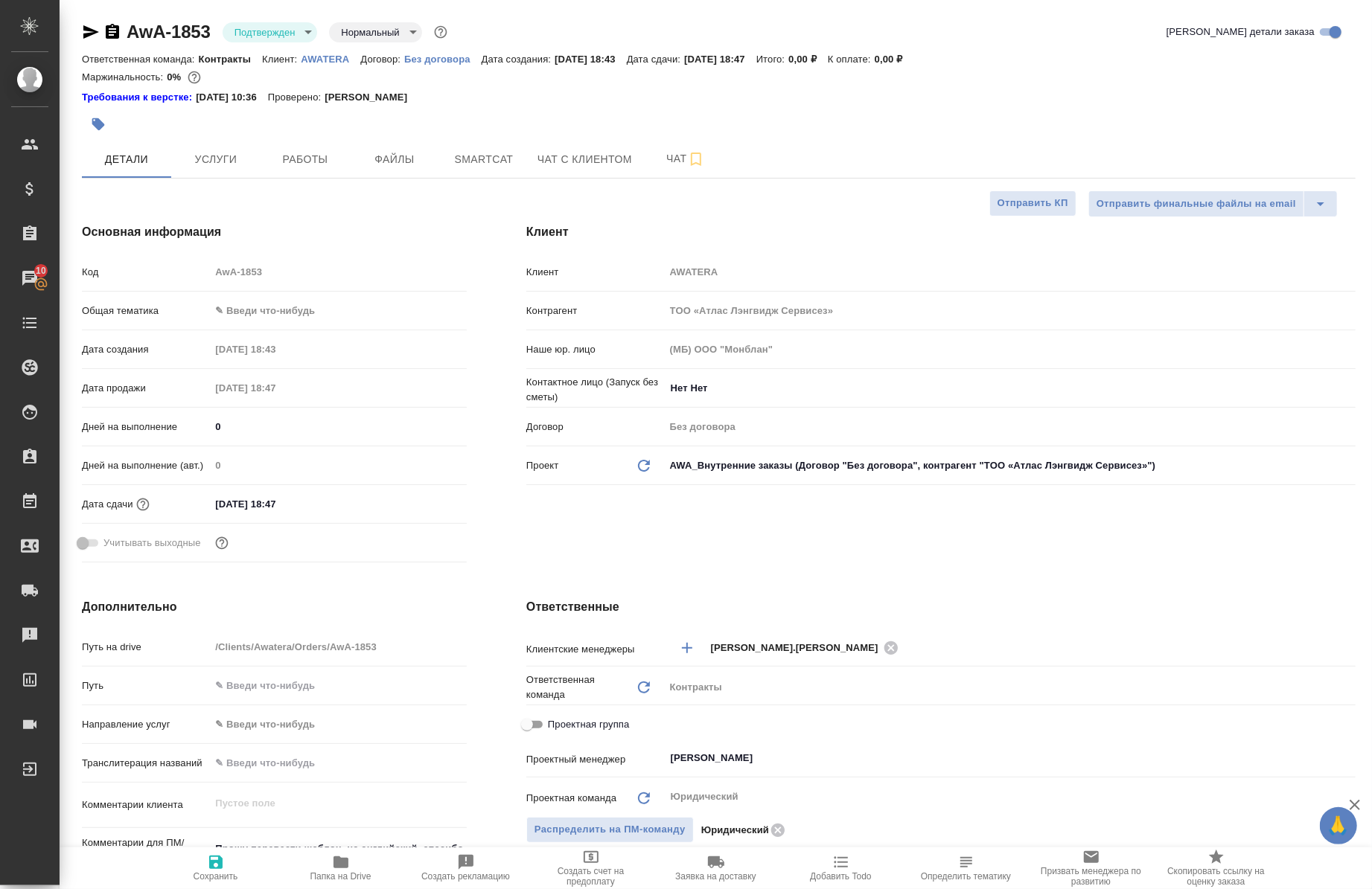
type textarea "x"
click at [119, 31] on icon "button" at bounding box center [113, 32] width 18 height 18
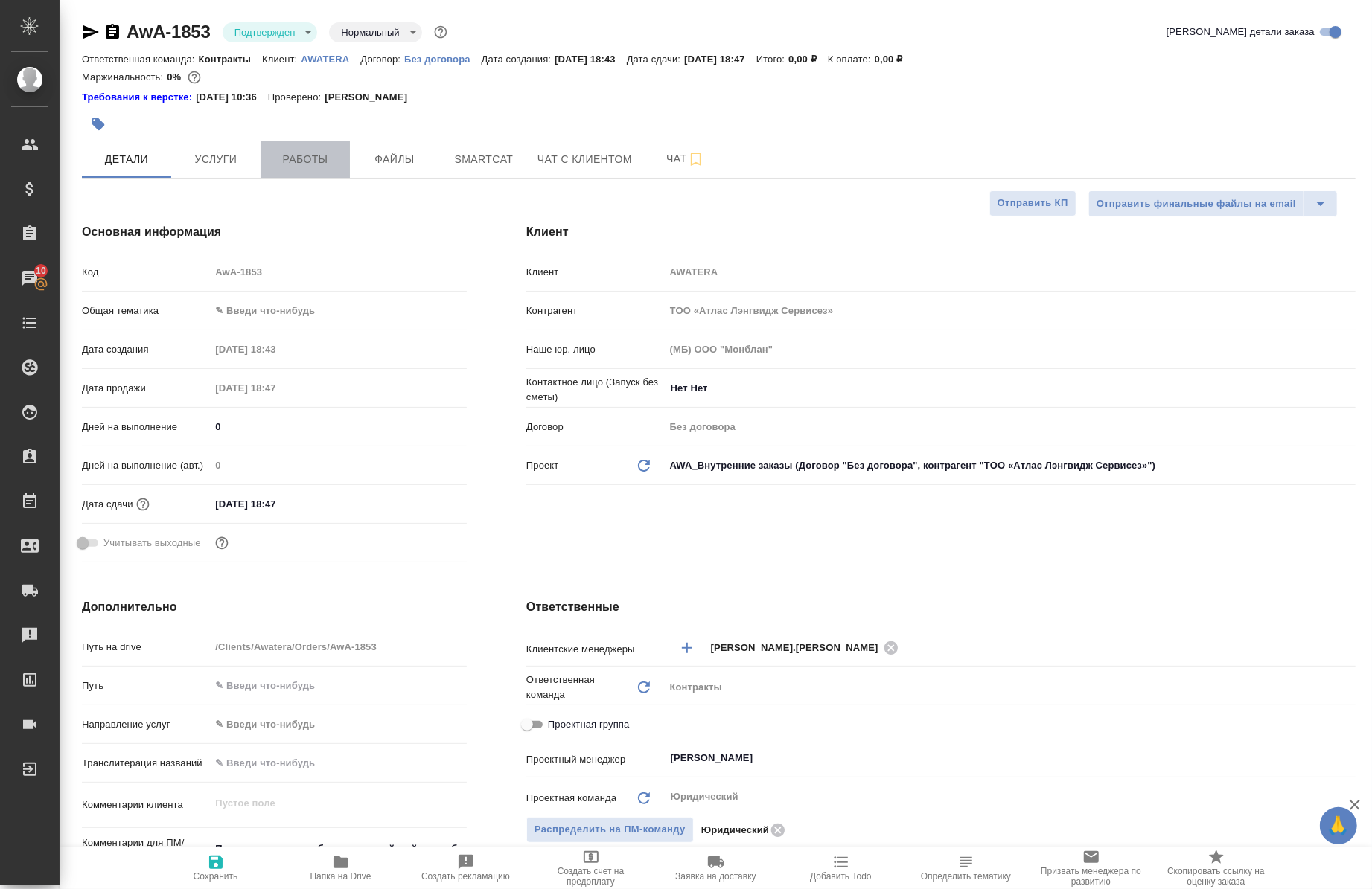
click at [317, 164] on span "Работы" at bounding box center [305, 160] width 71 height 19
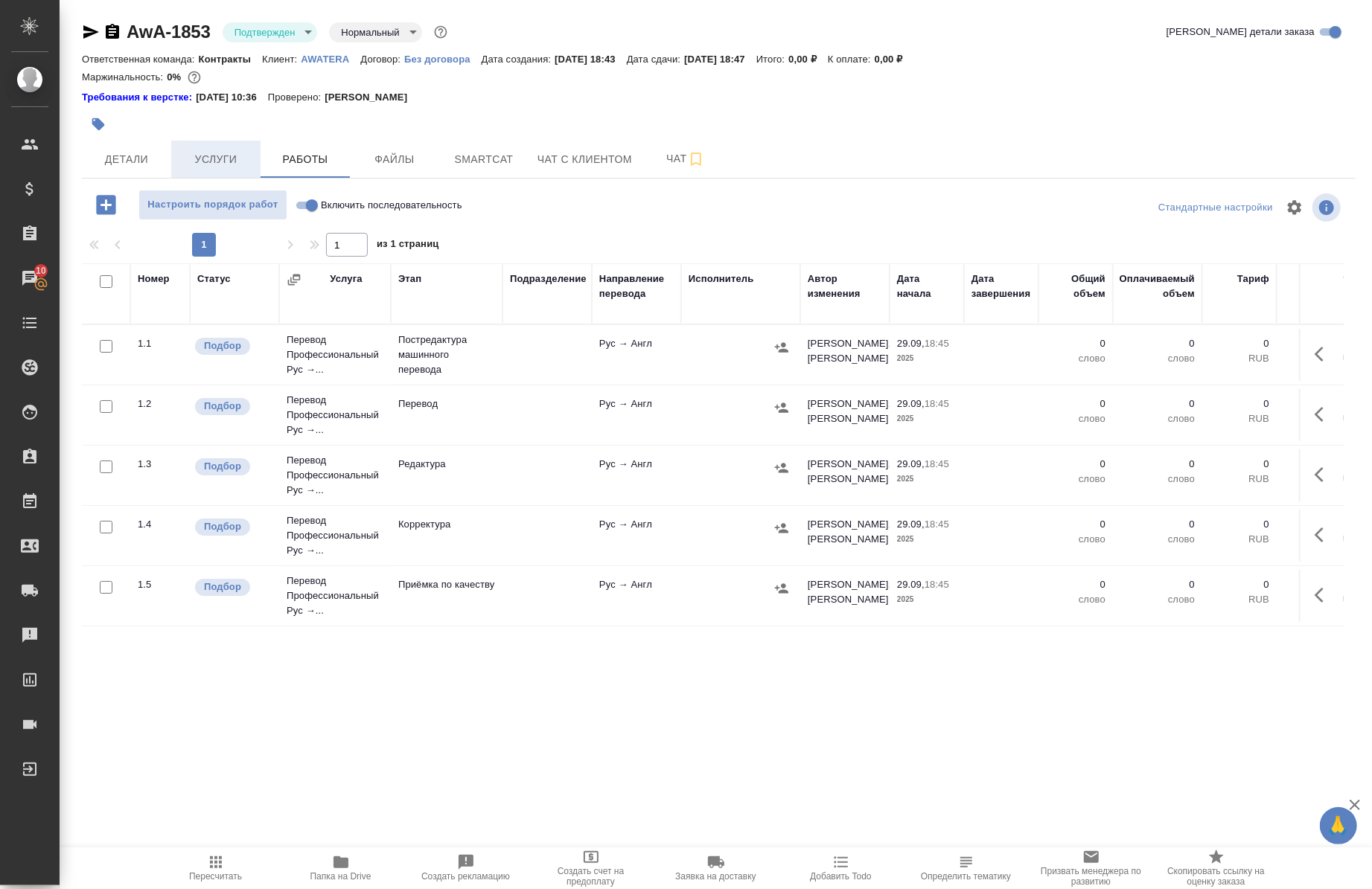
click at [211, 165] on span "Услуги" at bounding box center [215, 160] width 71 height 19
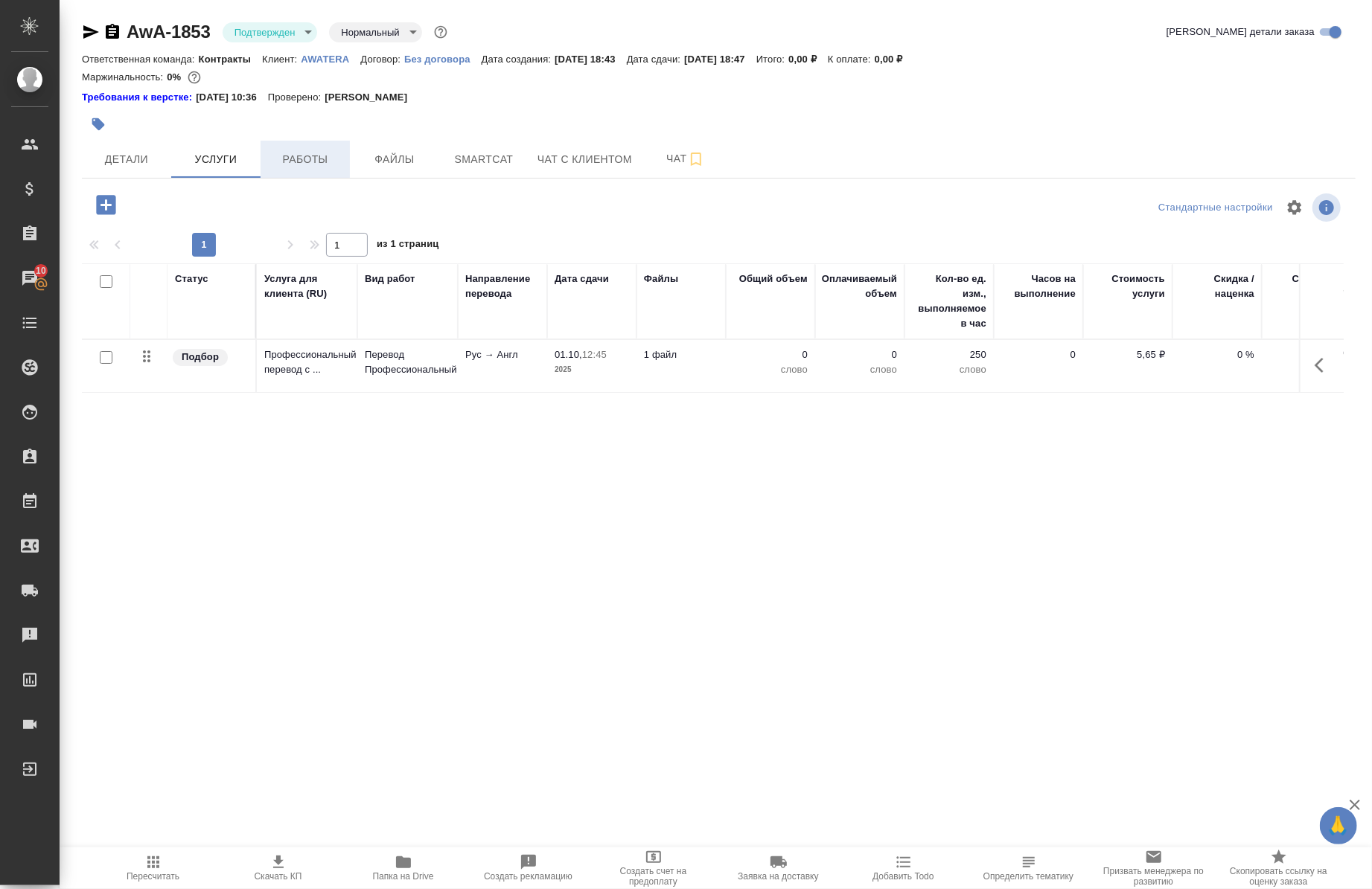
click at [322, 168] on button "Работы" at bounding box center [305, 160] width 89 height 37
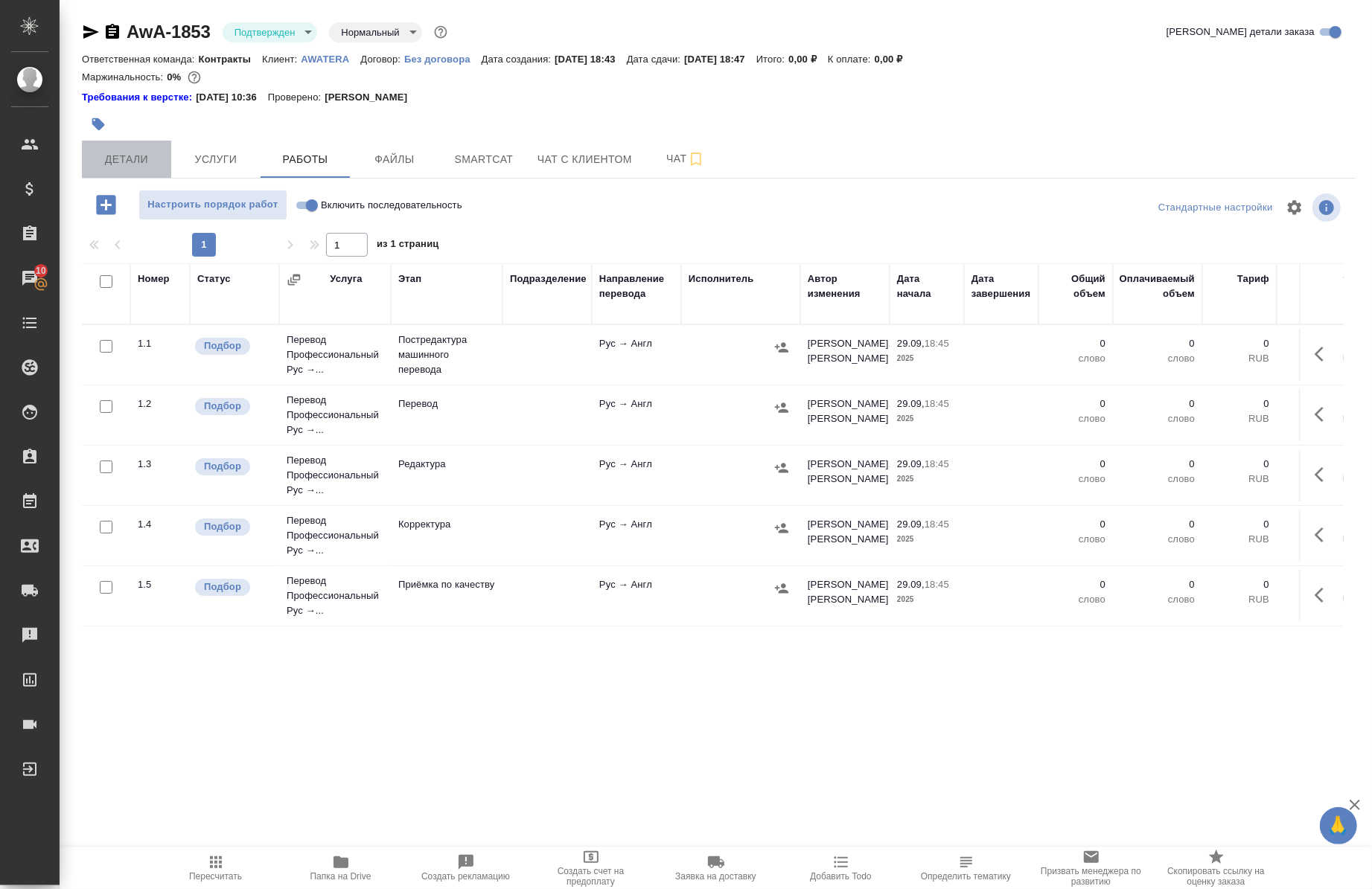
click at [128, 156] on span "Детали" at bounding box center [126, 160] width 71 height 19
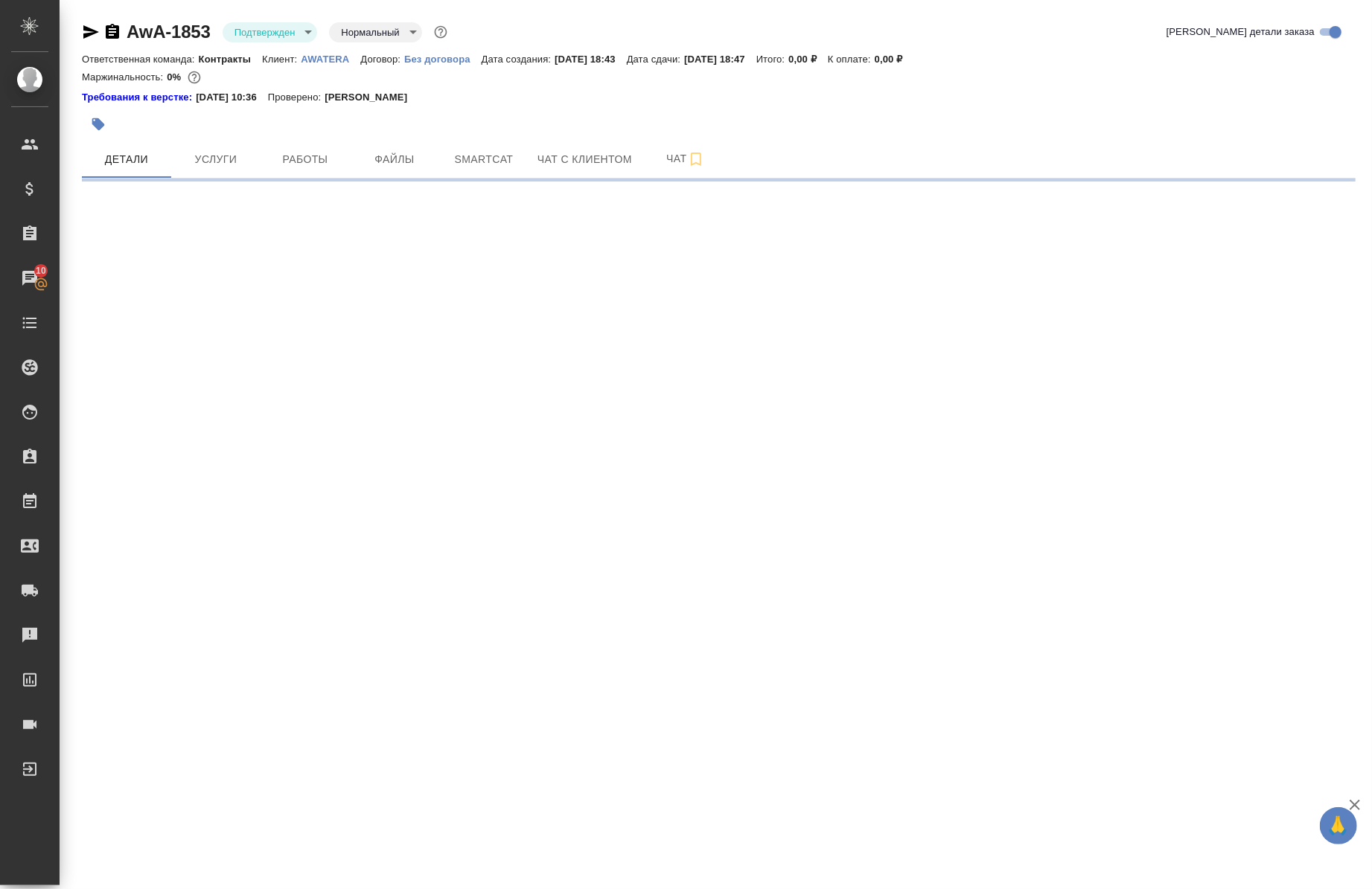
select select "RU"
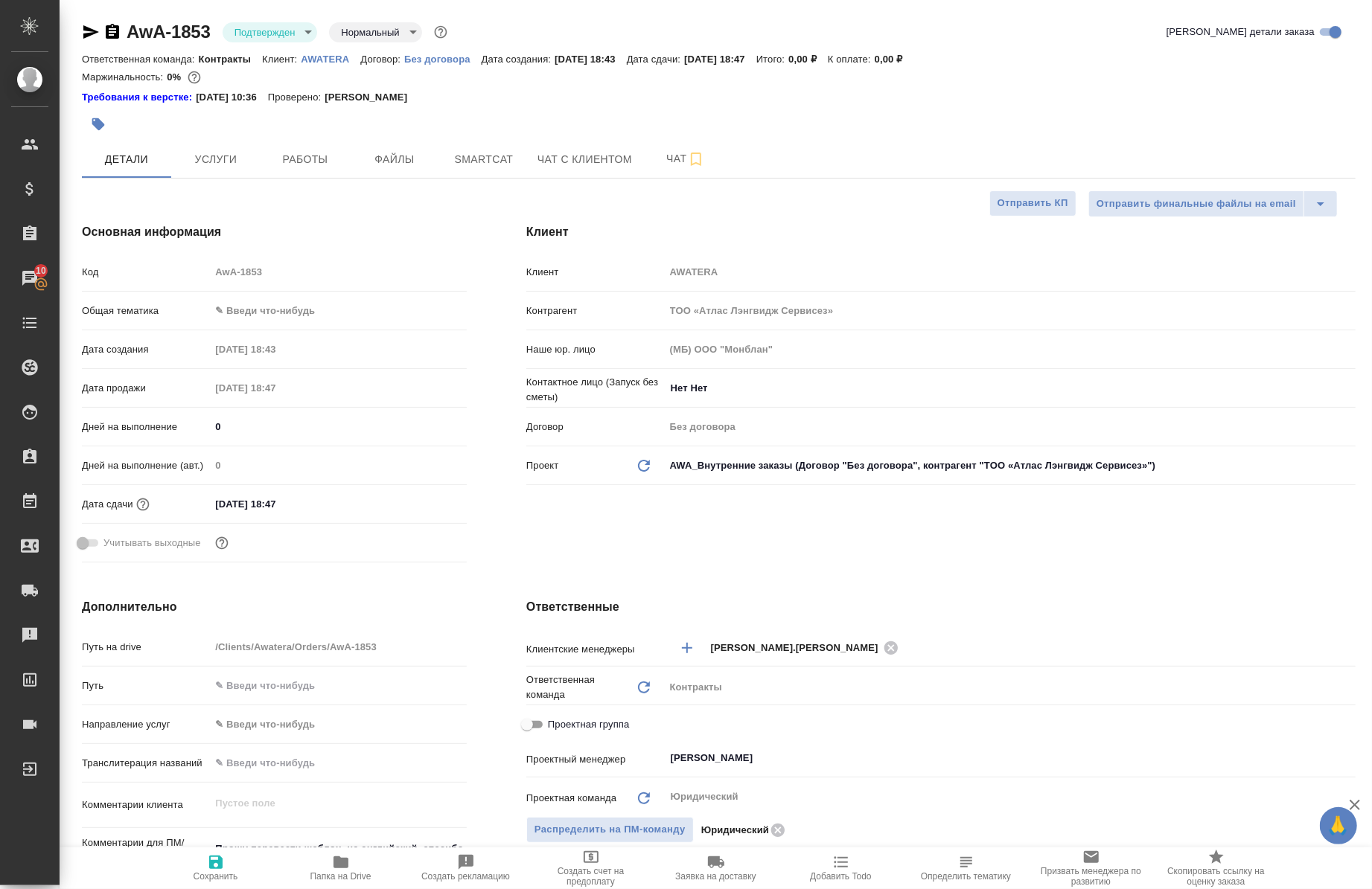
type textarea "x"
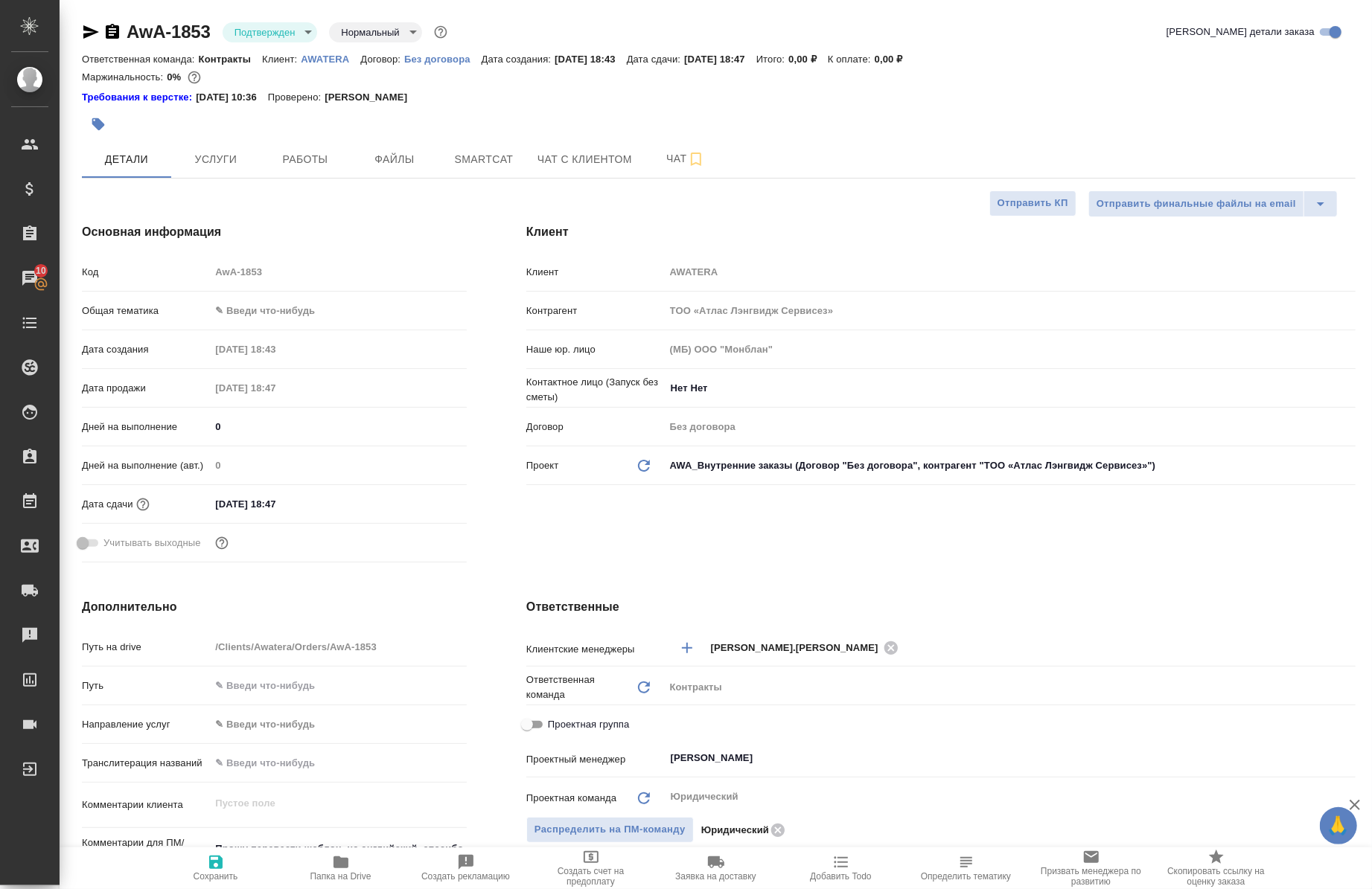
type textarea "x"
click at [283, 170] on button "Работы" at bounding box center [305, 160] width 89 height 37
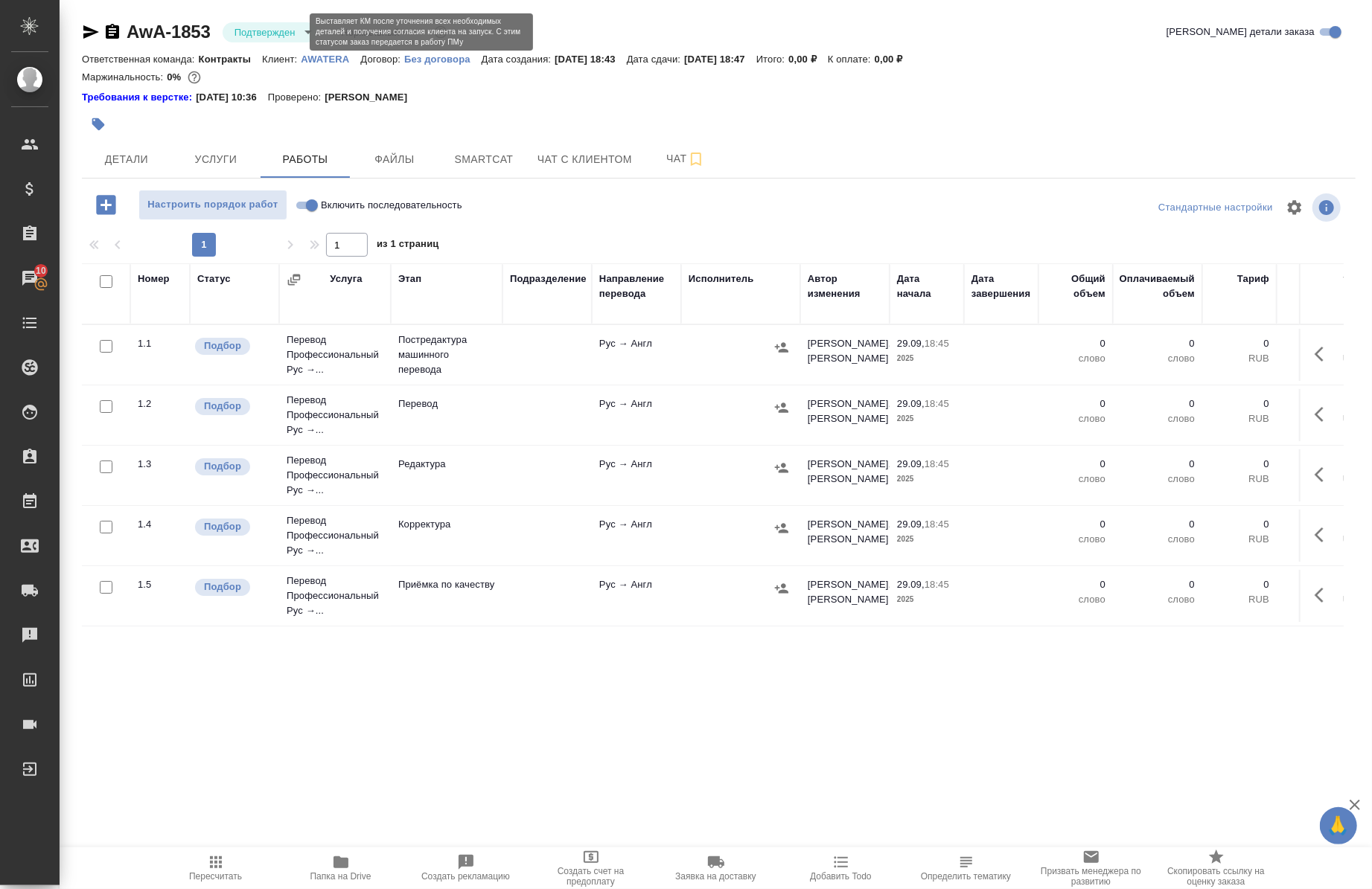
click at [268, 38] on body "🙏 .cls-1 fill:#fff; AWATERA Chernova Anna Клиенты Спецификации Заказы 10 Чаты T…" at bounding box center [686, 444] width 1372 height 889
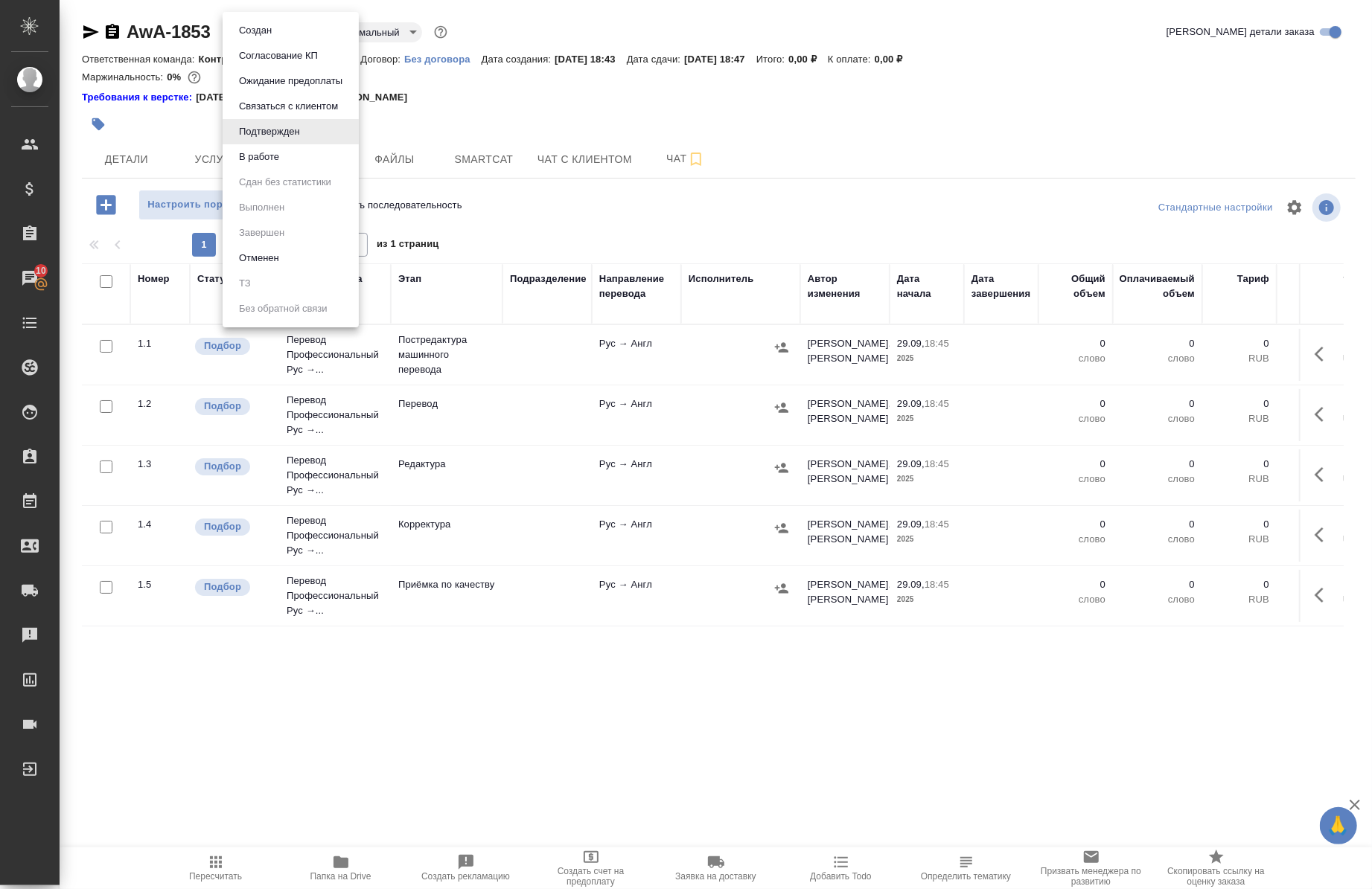
click at [275, 164] on button "В работе" at bounding box center [259, 157] width 49 height 16
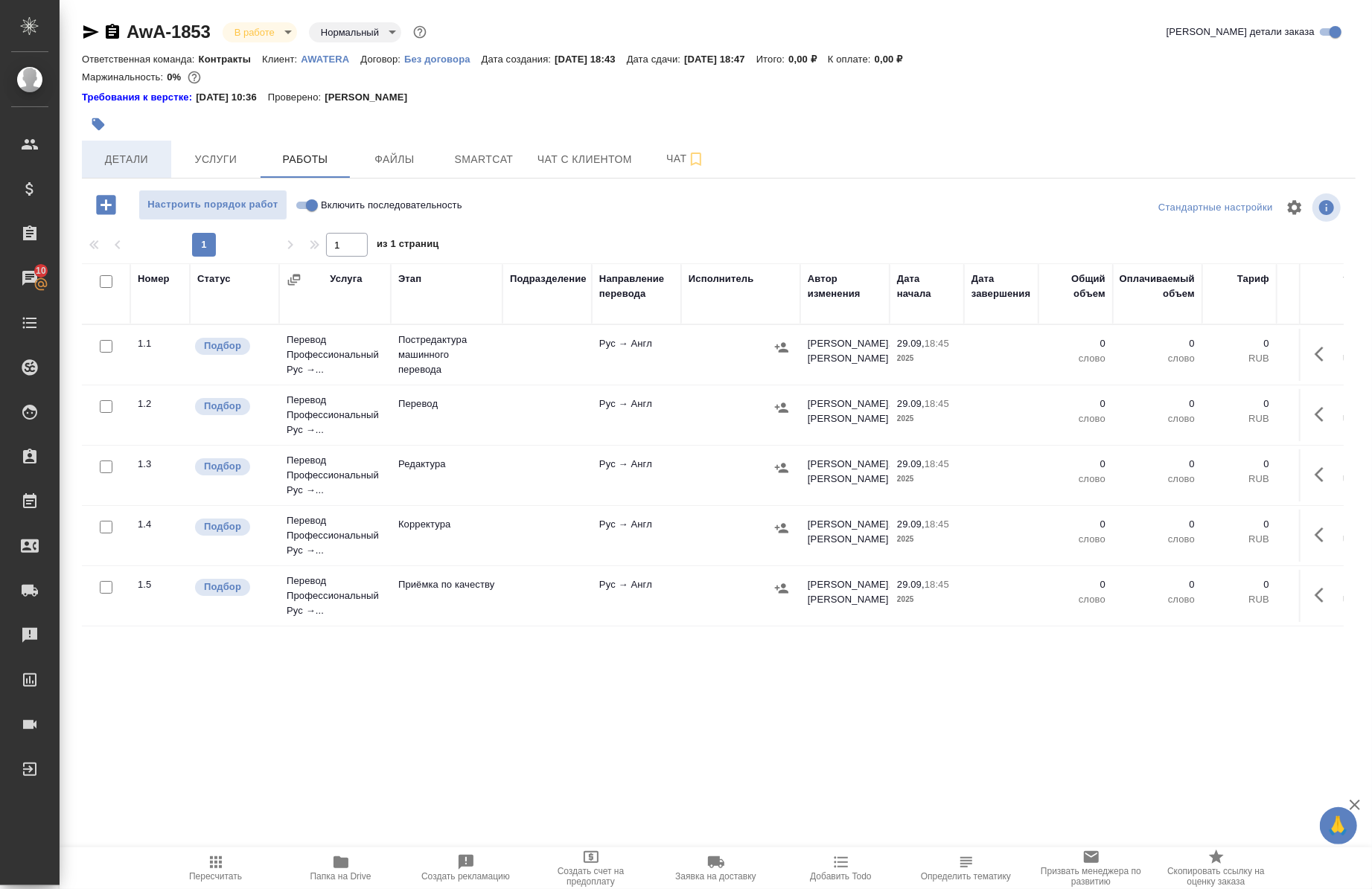
click at [109, 154] on span "Детали" at bounding box center [126, 160] width 71 height 19
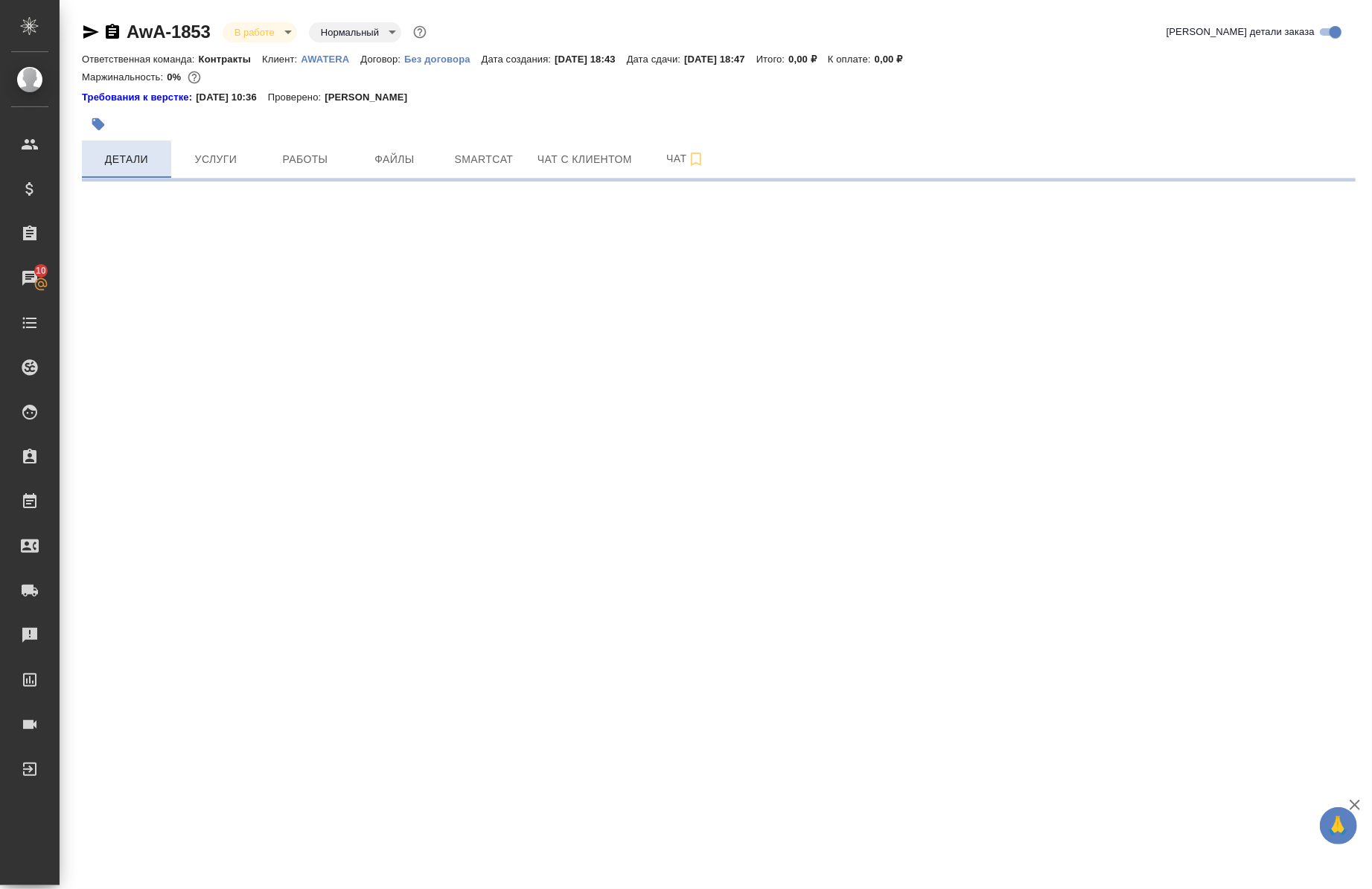
select select "RU"
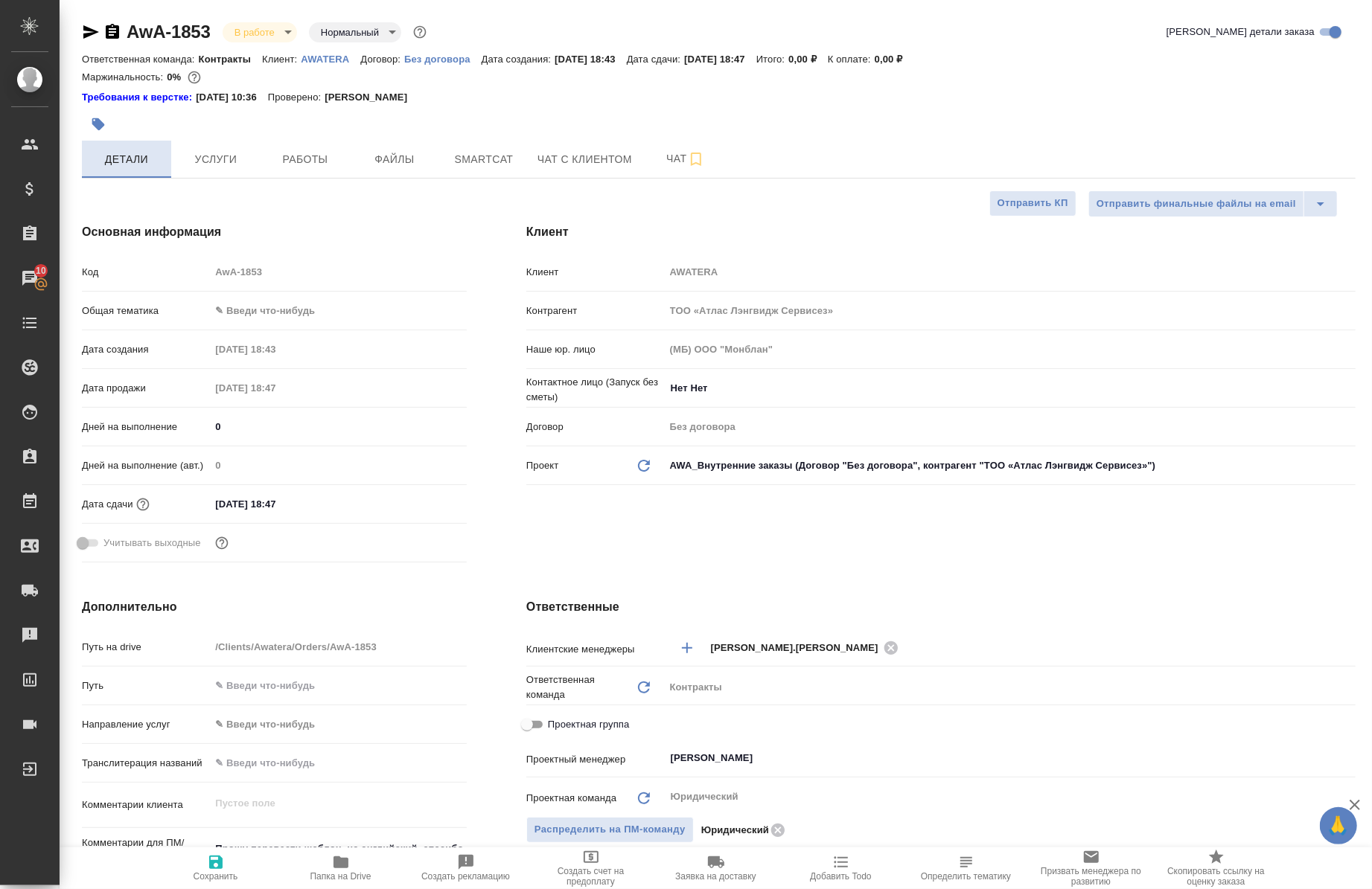
type textarea "x"
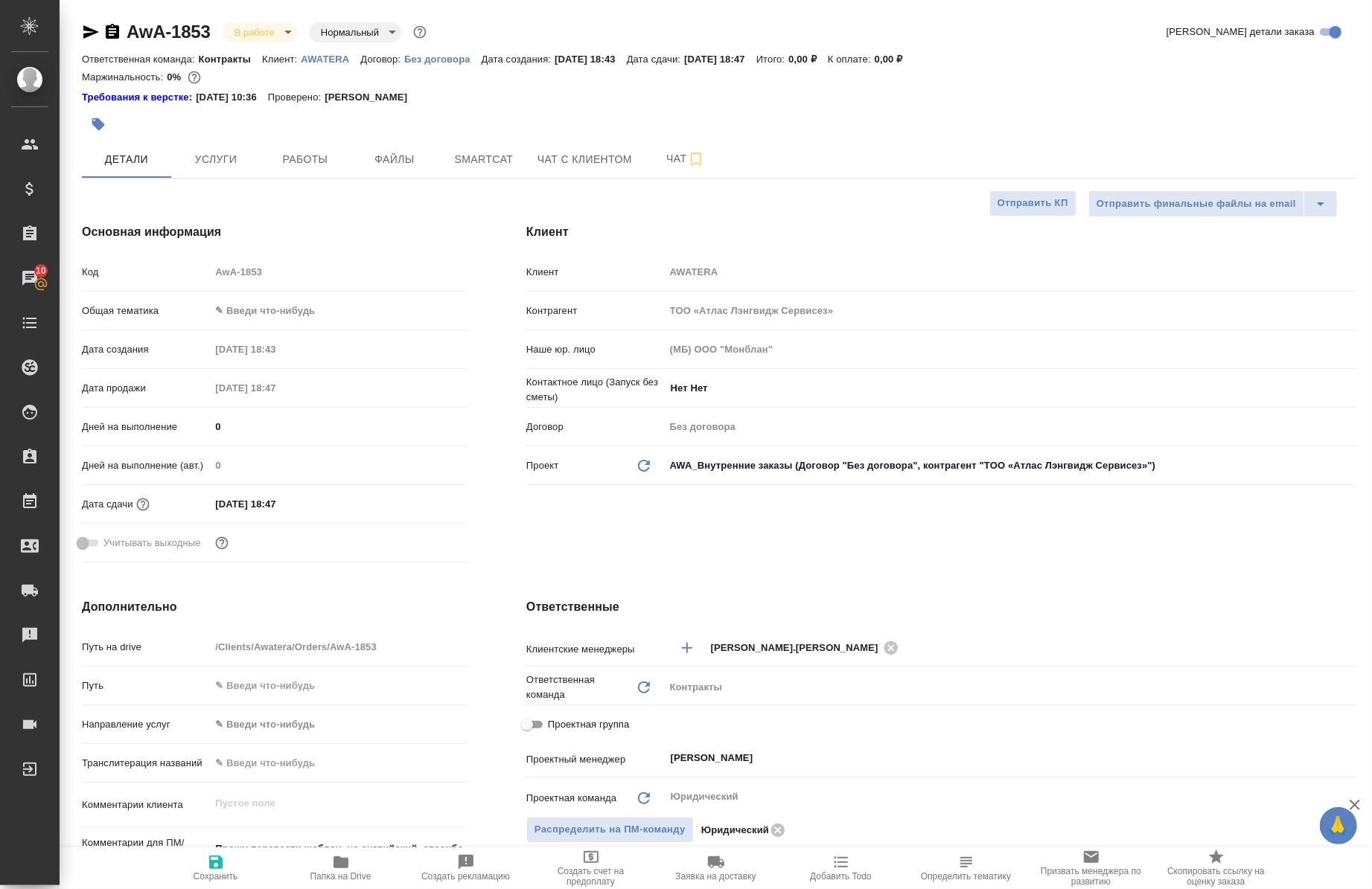
type textarea "x"
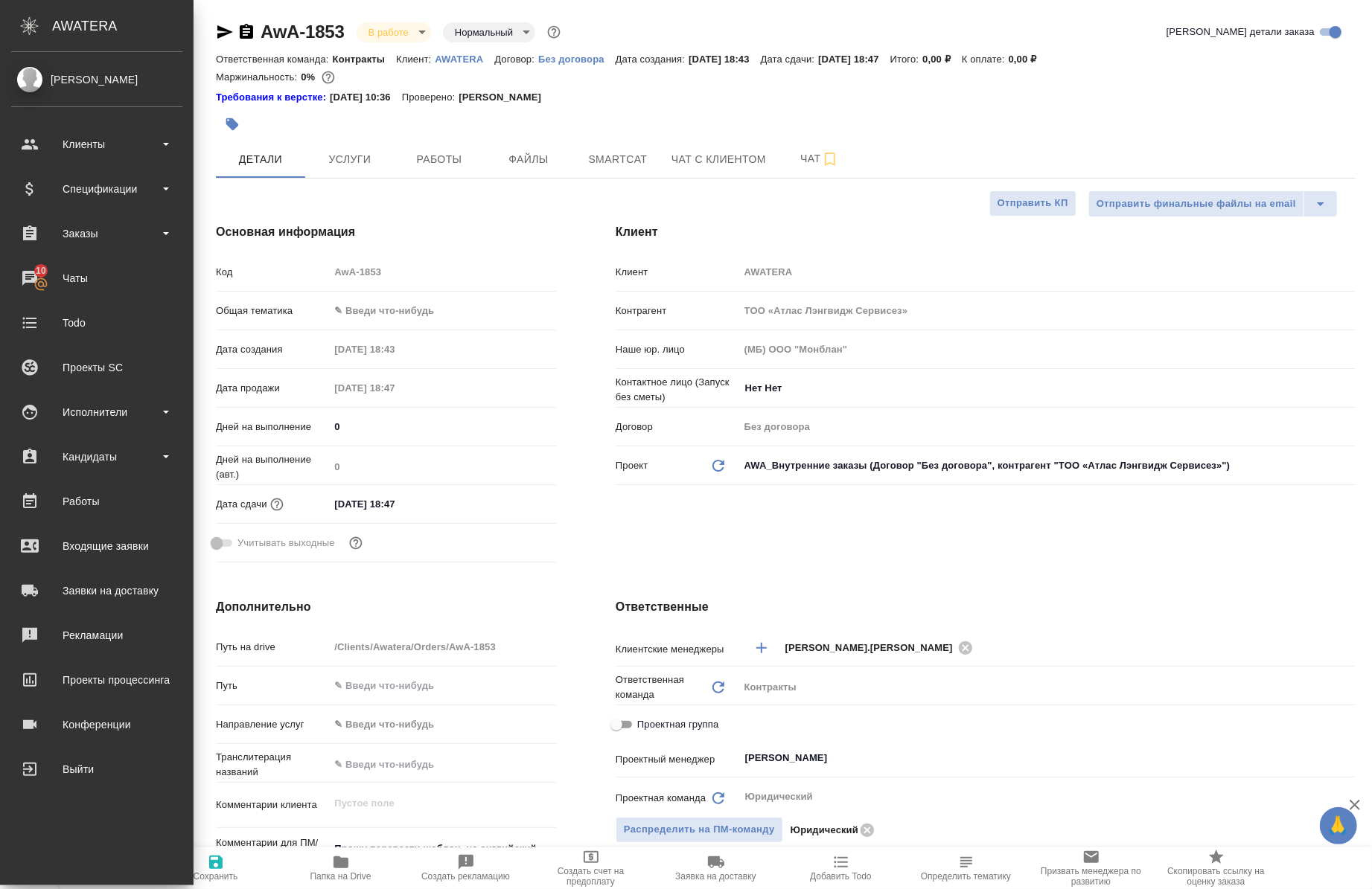
type textarea "x"
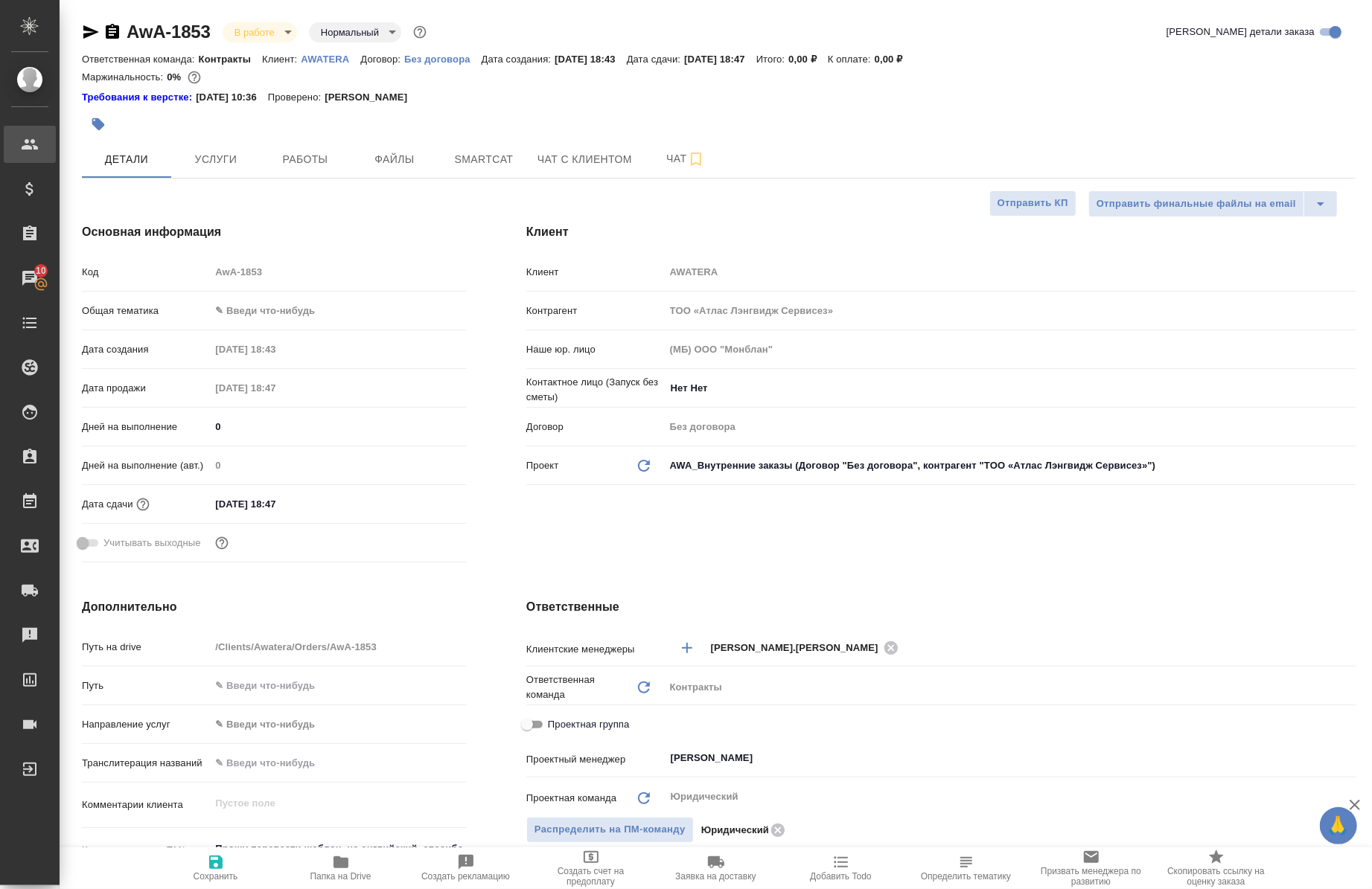
type textarea "x"
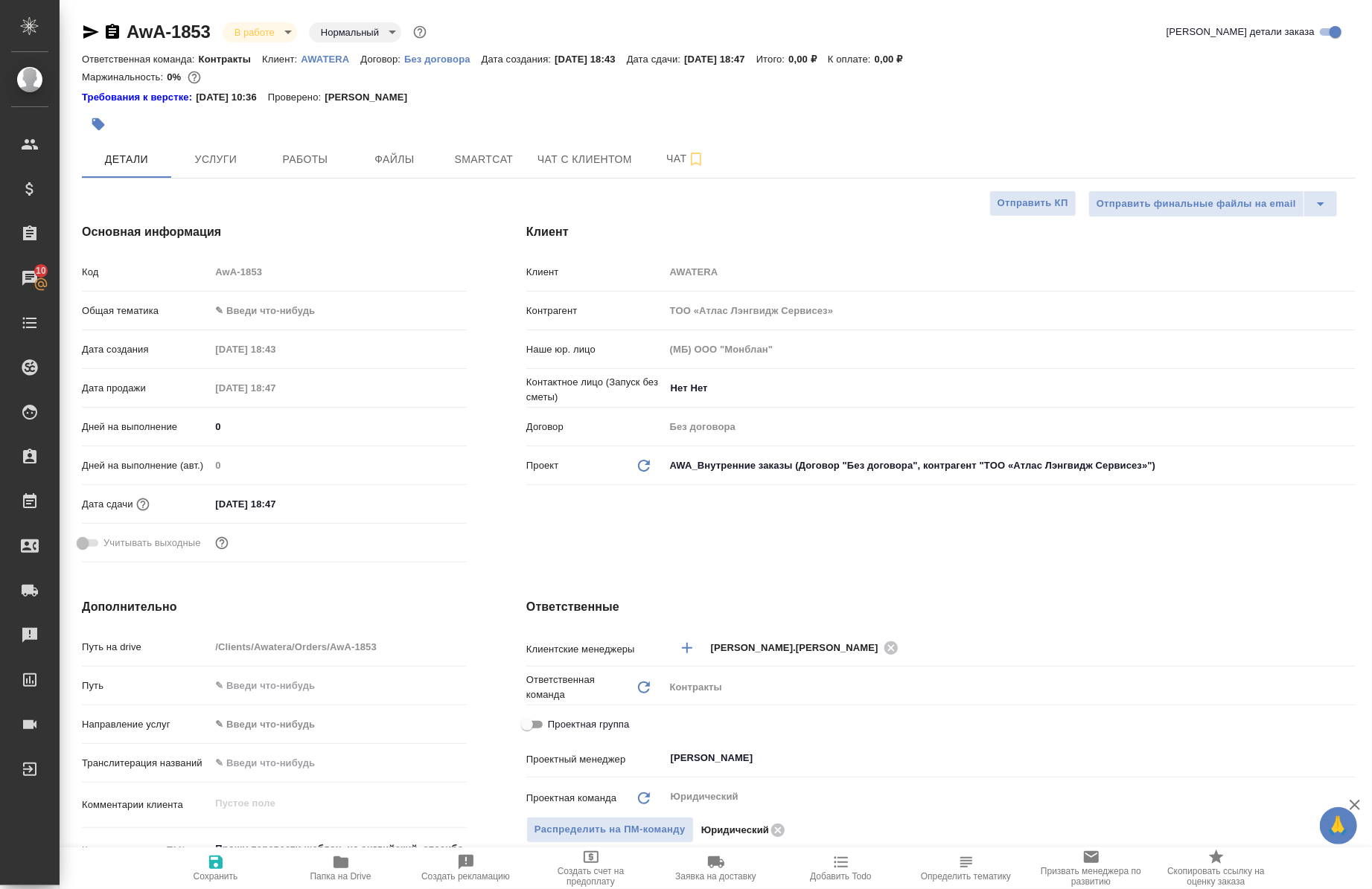
type textarea "x"
click at [271, 157] on span "Работы" at bounding box center [305, 160] width 71 height 19
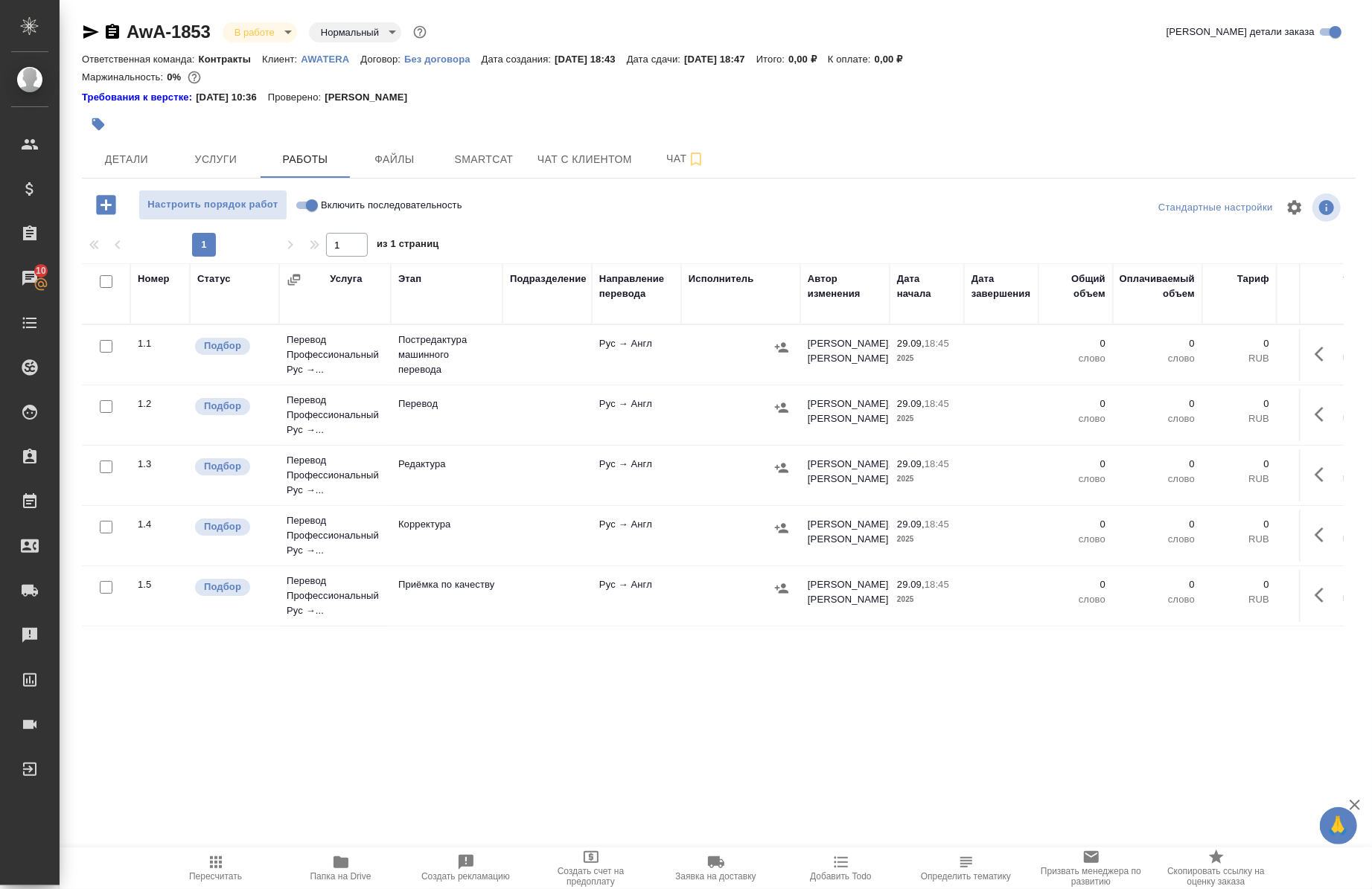
click at [382, 205] on span "Включить последовательность" at bounding box center [391, 206] width 142 height 15
click at [339, 205] on input "Включить последовательность" at bounding box center [312, 206] width 53 height 18
checkbox input "true"
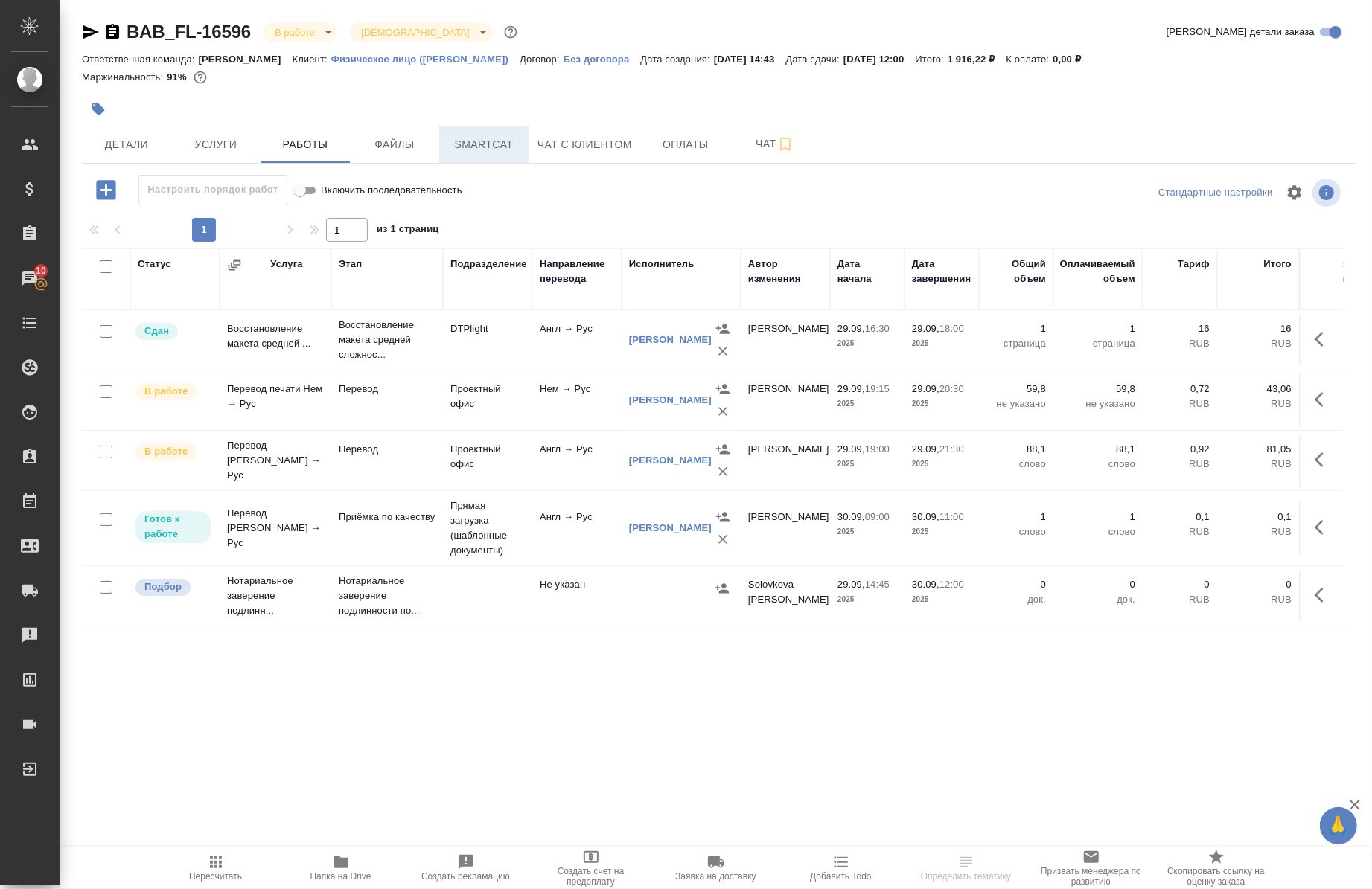
click at [463, 151] on span "Smartcat" at bounding box center [484, 144] width 71 height 19
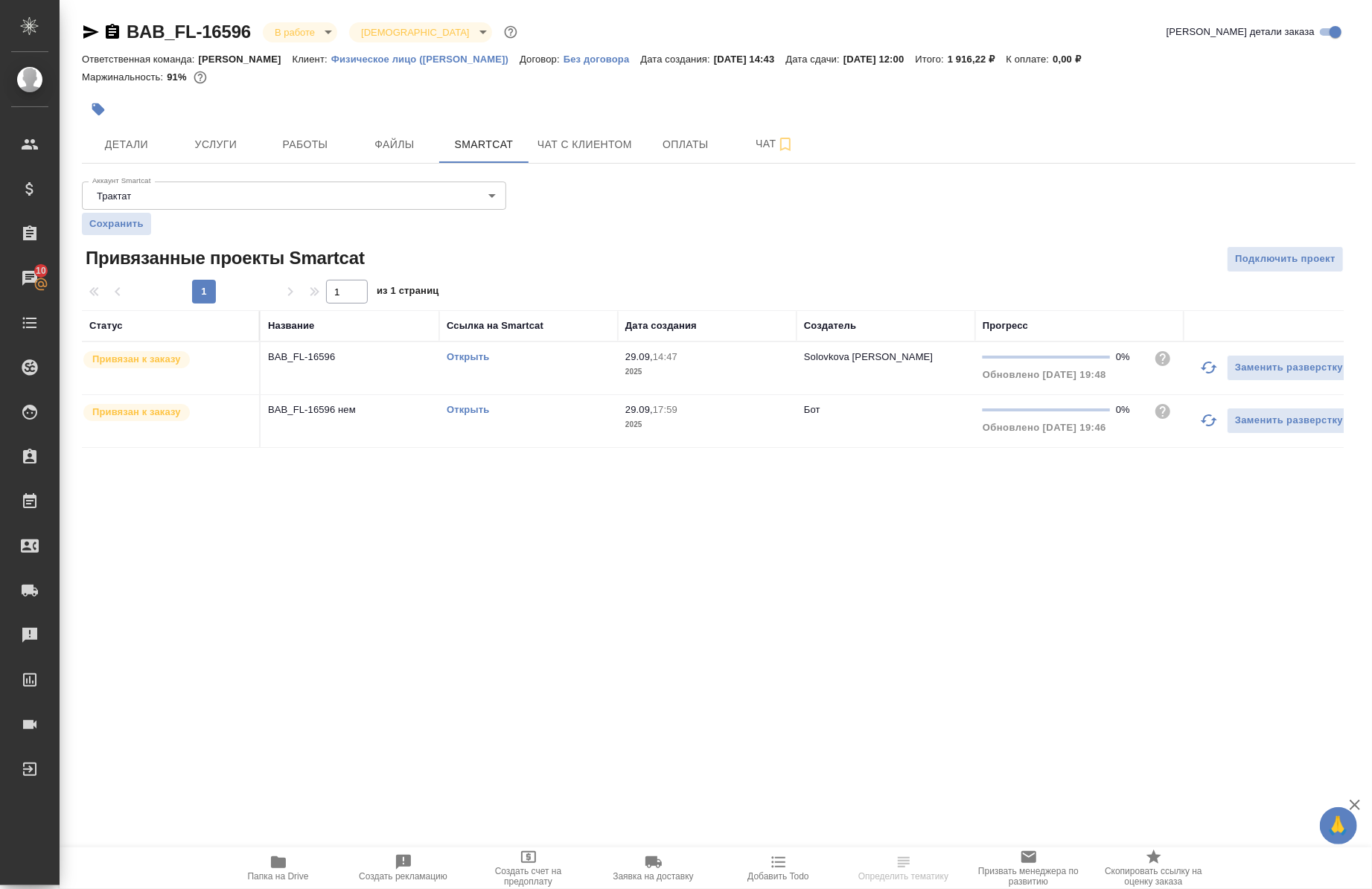
click at [471, 413] on link "Открыть" at bounding box center [468, 410] width 42 height 11
click at [286, 873] on span "Папка на Drive" at bounding box center [278, 876] width 61 height 11
click at [322, 146] on span "Работы" at bounding box center [305, 144] width 71 height 19
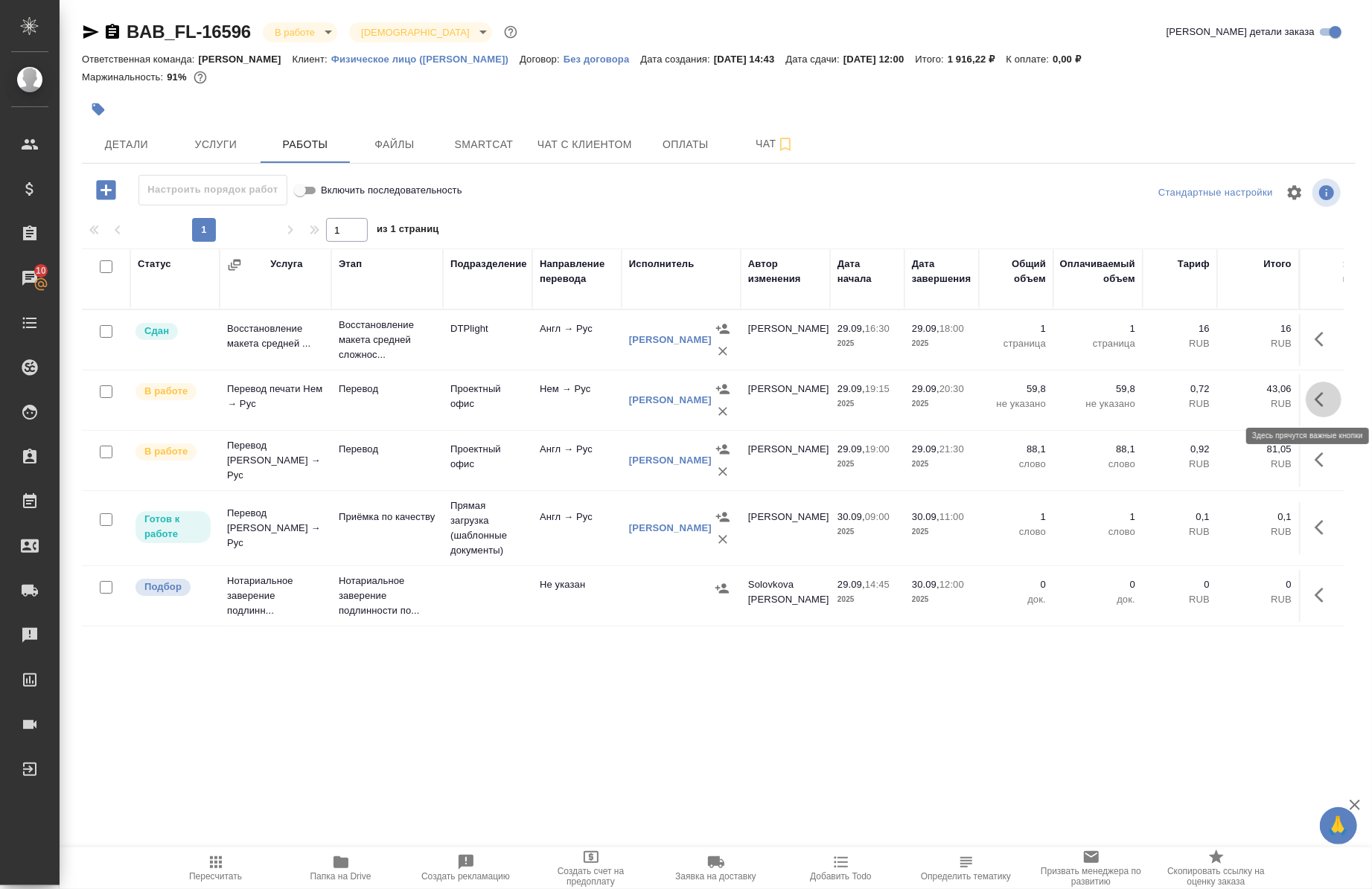
click at [1314, 402] on icon "button" at bounding box center [1323, 400] width 18 height 18
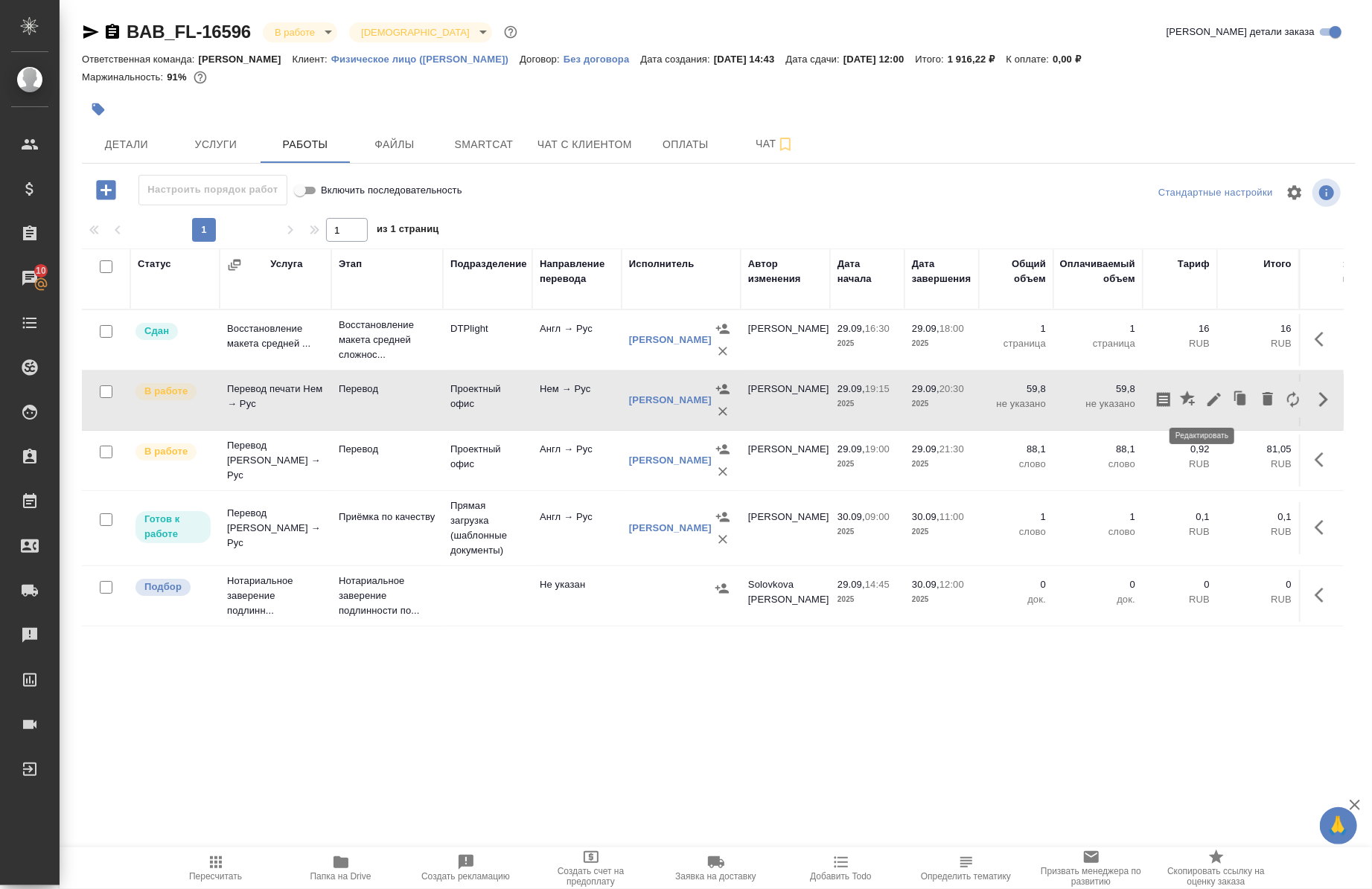
click at [1205, 406] on icon "button" at bounding box center [1214, 400] width 18 height 18
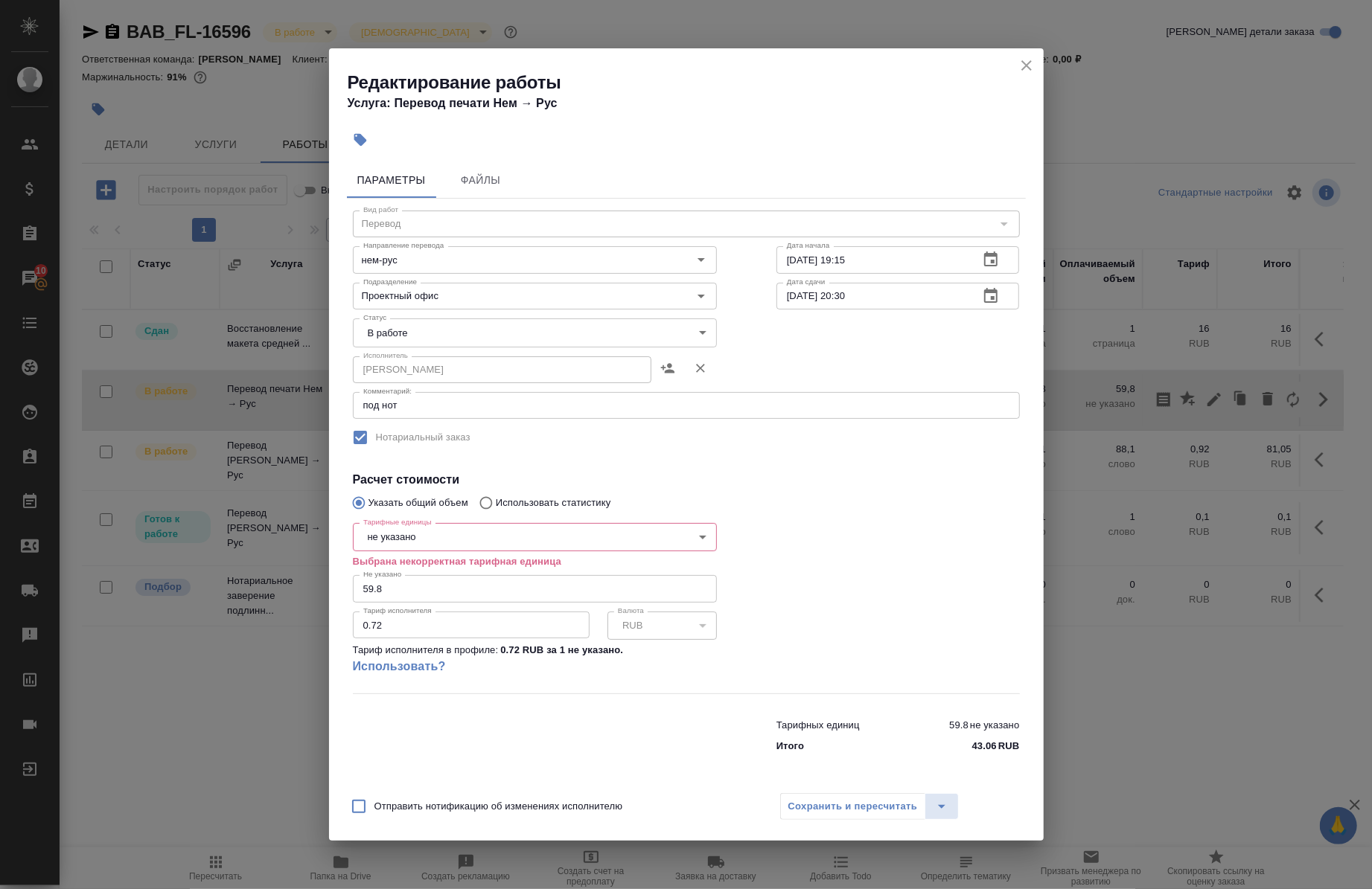
click at [439, 331] on body "🙏 .cls-1 fill:#fff; AWATERA Chernova Anna Клиенты Спецификации Заказы 10 Чаты T…" at bounding box center [686, 444] width 1372 height 889
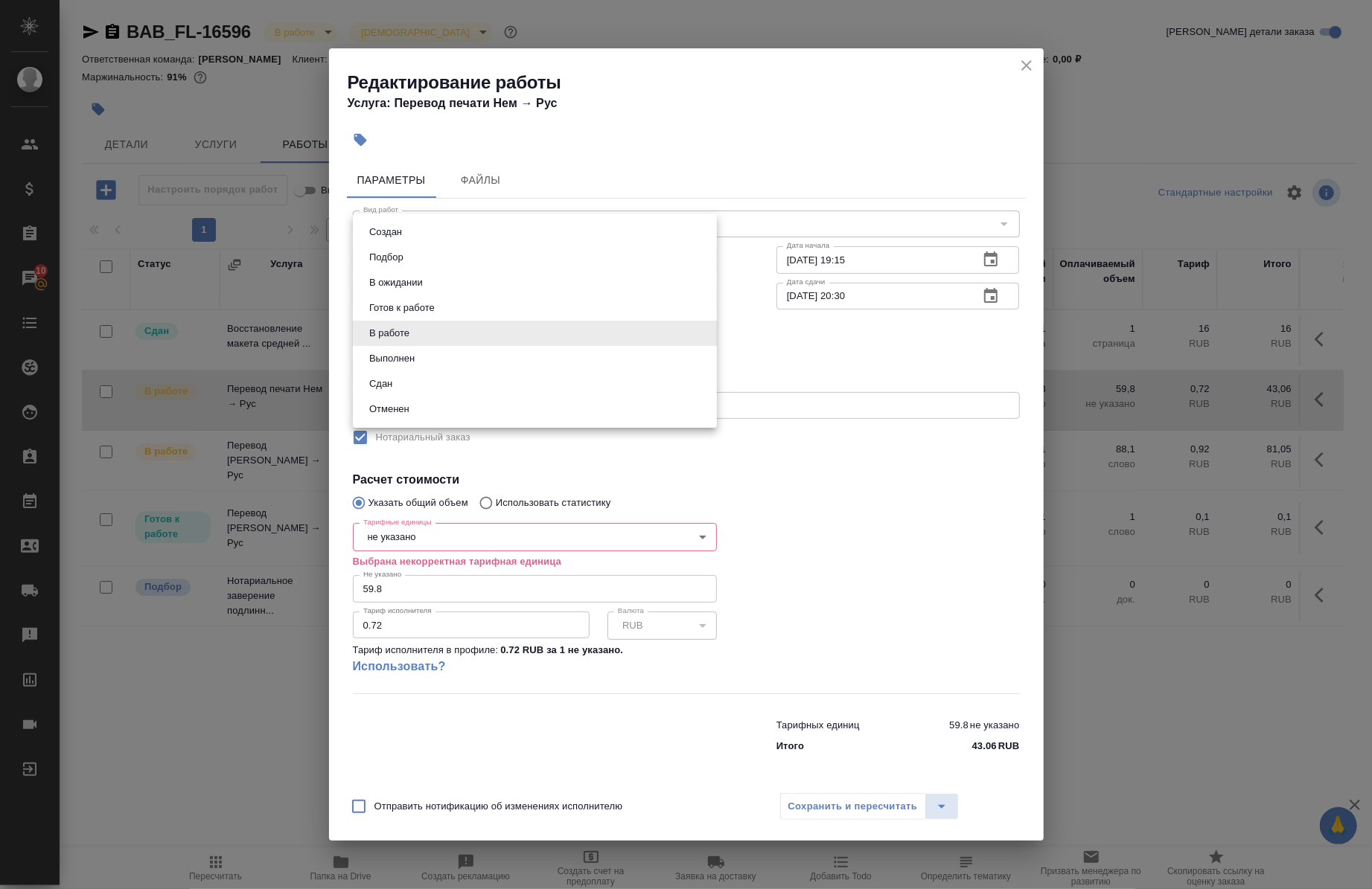
click at [414, 380] on li "Сдан" at bounding box center [535, 384] width 364 height 25
type input "closed"
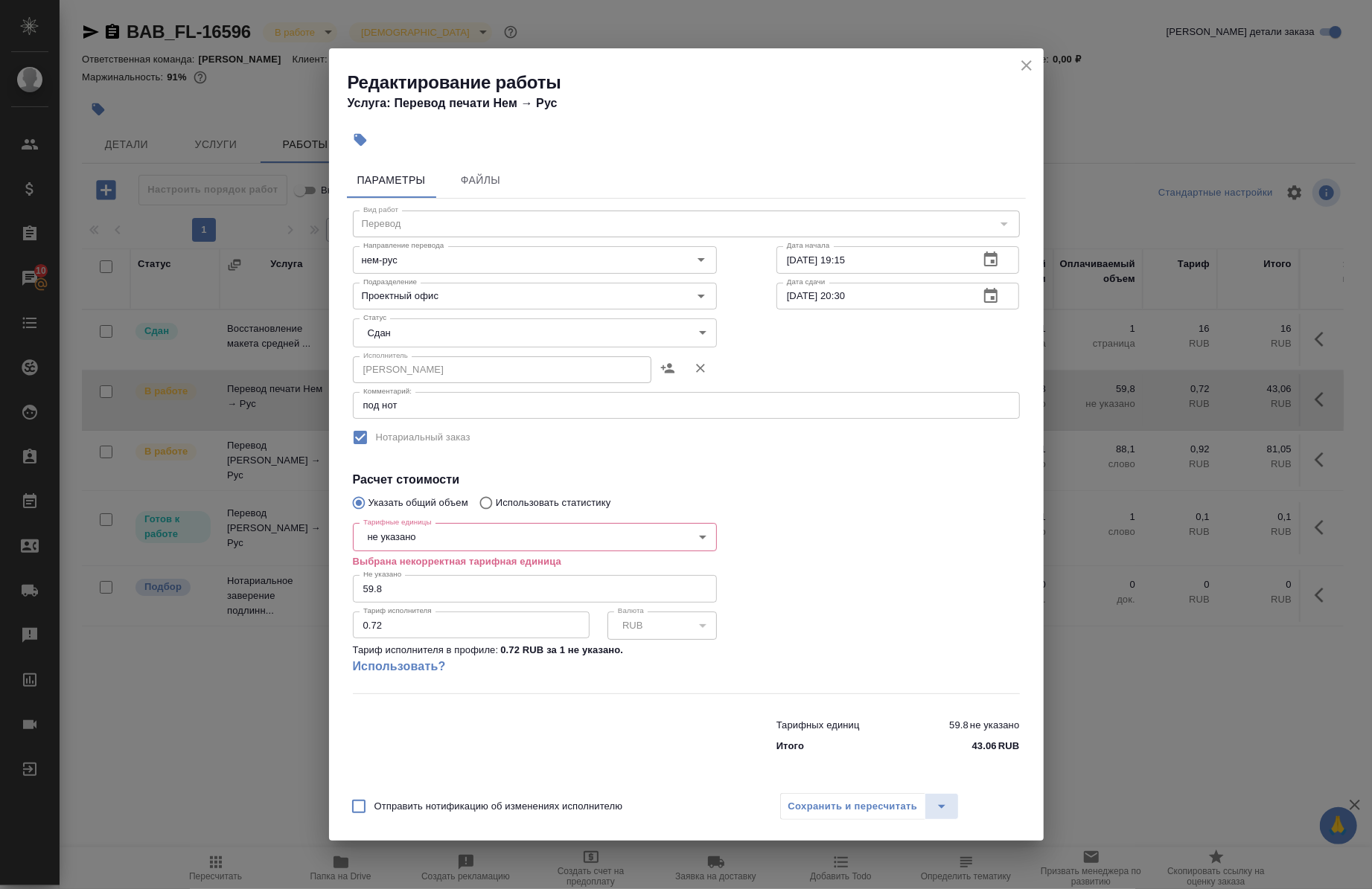
click at [867, 802] on div "Сохранить и пересчитать" at bounding box center [870, 806] width 180 height 27
click at [830, 808] on div "Сохранить и пересчитать" at bounding box center [870, 806] width 180 height 27
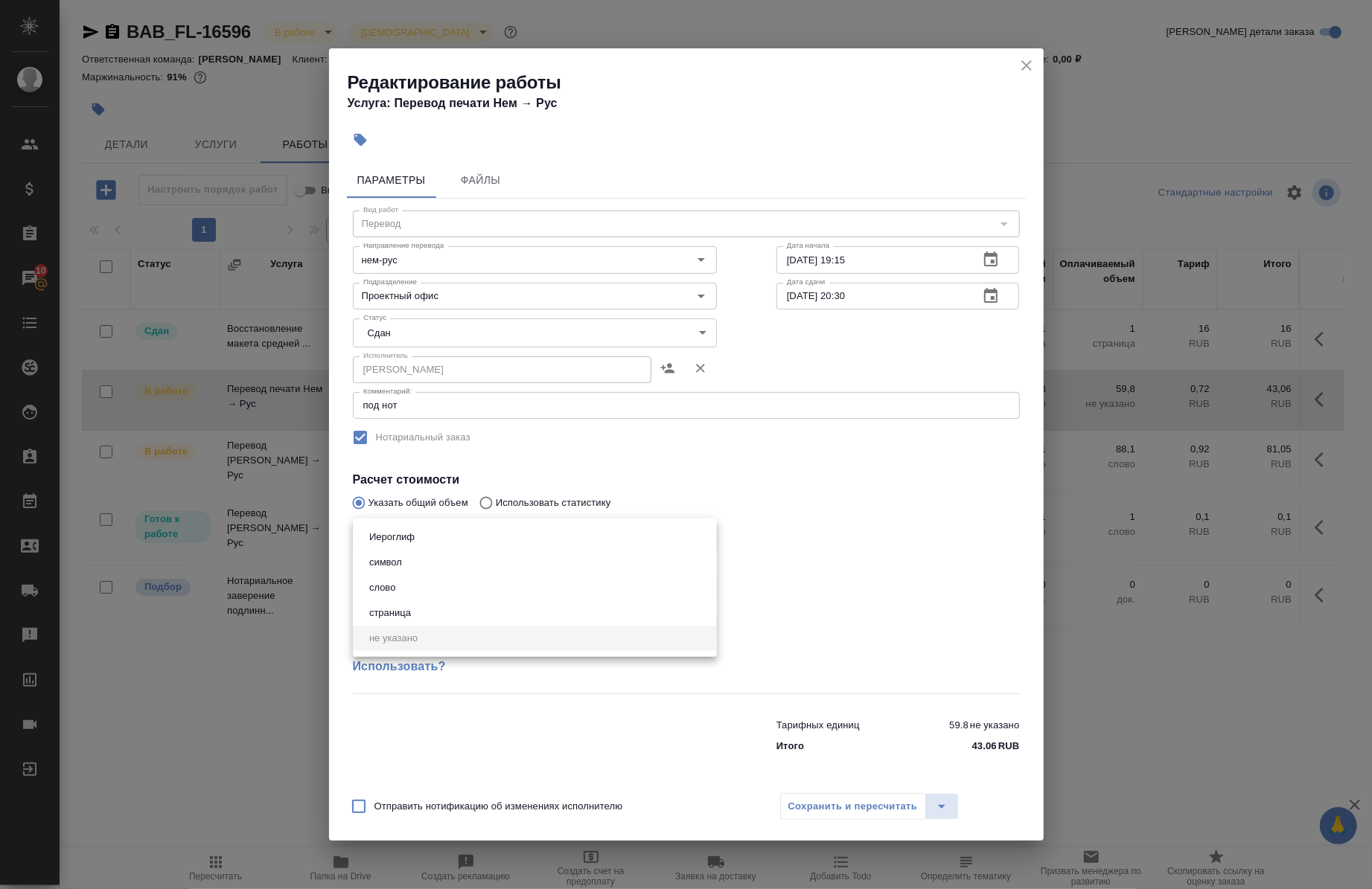
click at [496, 539] on body "🙏 .cls-1 fill:#fff; AWATERA Chernova Anna Клиенты Спецификации Заказы 10 Чаты T…" at bounding box center [686, 444] width 1372 height 889
click at [441, 581] on li "слово" at bounding box center [535, 588] width 364 height 25
type input "5a8b1489cc6b4906c91bfd90"
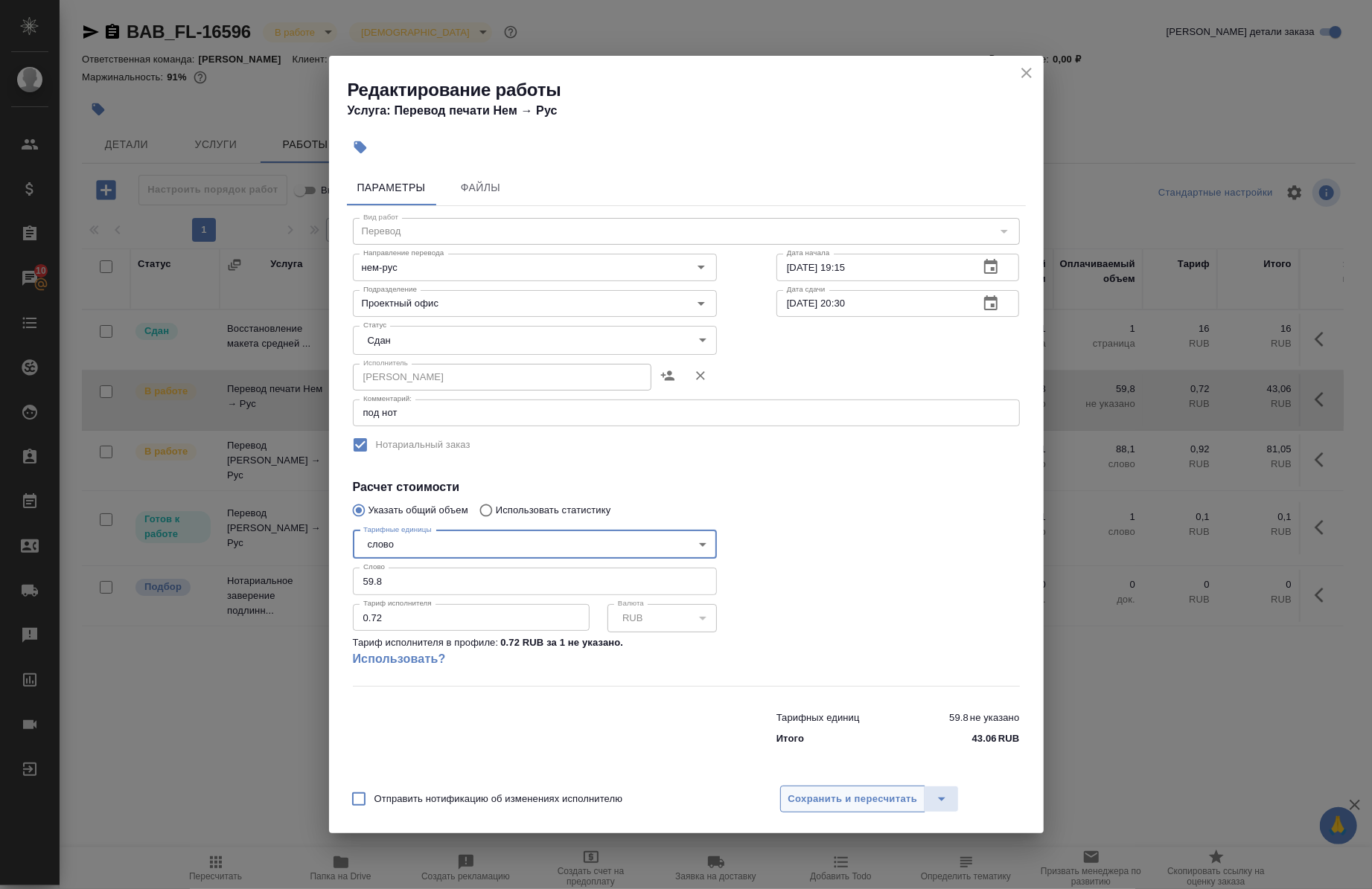
click at [824, 810] on button "Сохранить и пересчитать" at bounding box center [853, 799] width 146 height 27
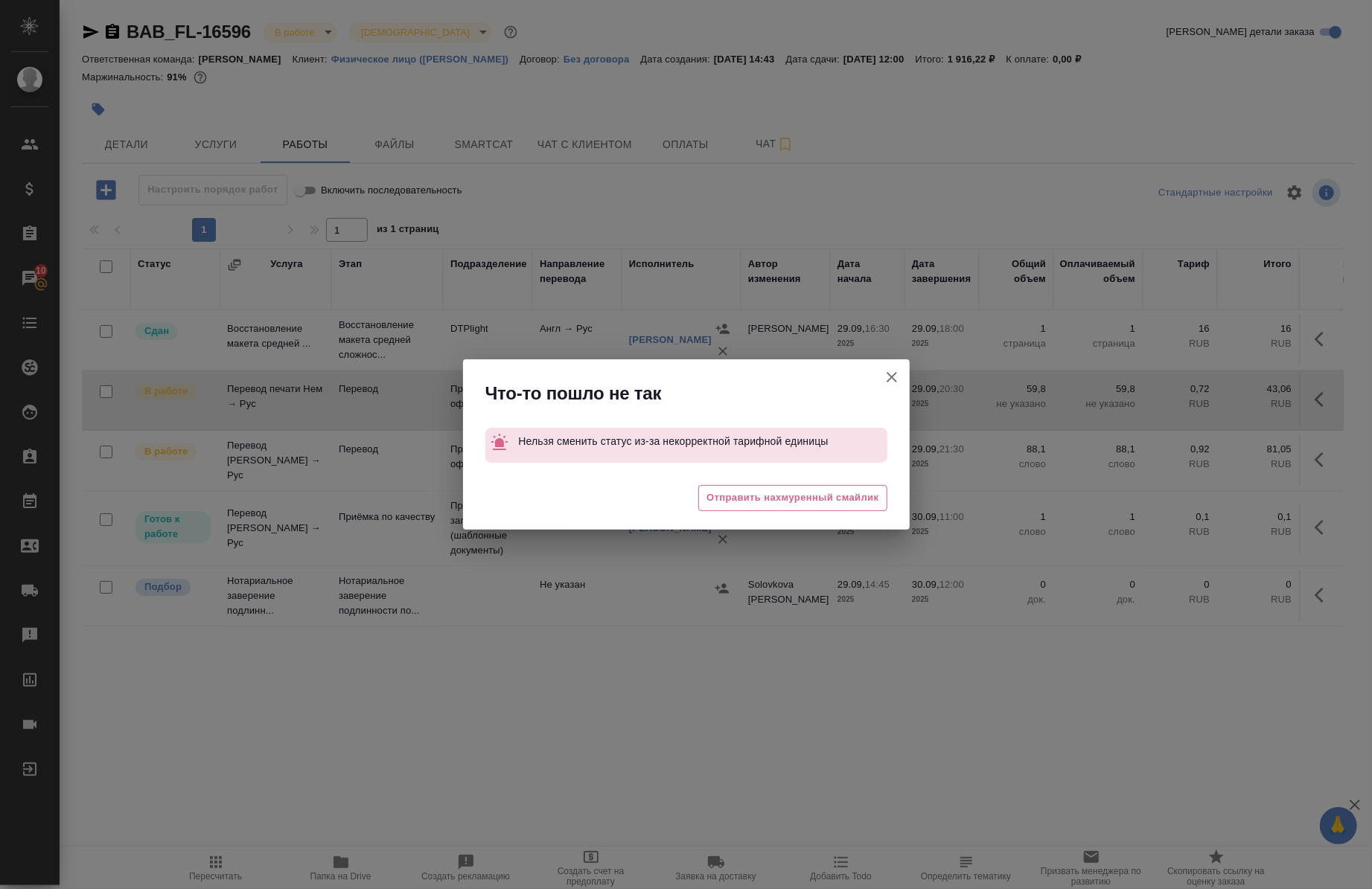
click at [896, 377] on icon "button" at bounding box center [892, 377] width 18 height 18
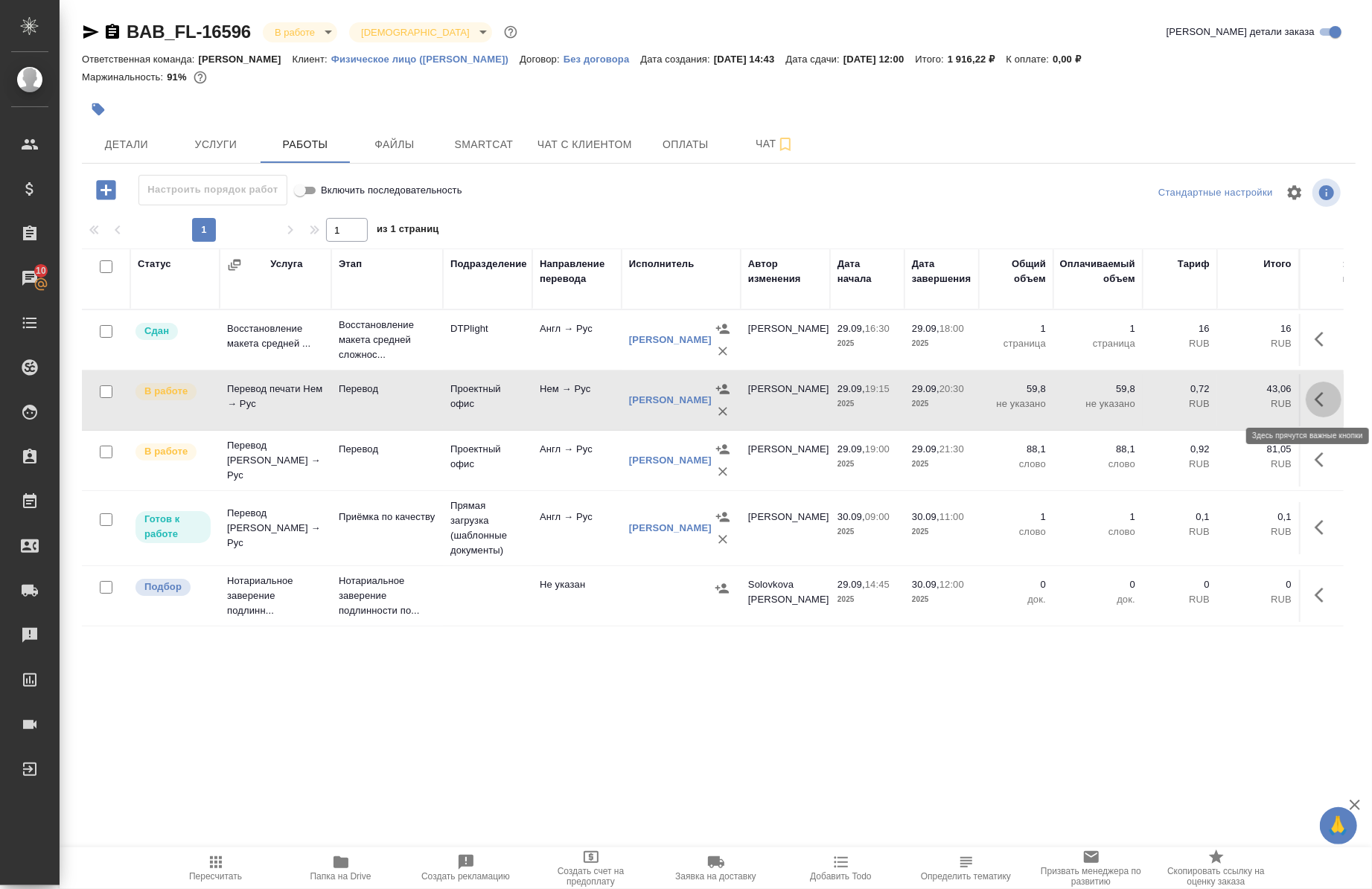
click at [1314, 406] on icon "button" at bounding box center [1323, 400] width 18 height 18
click at [1203, 410] on button "button" at bounding box center [1214, 400] width 25 height 36
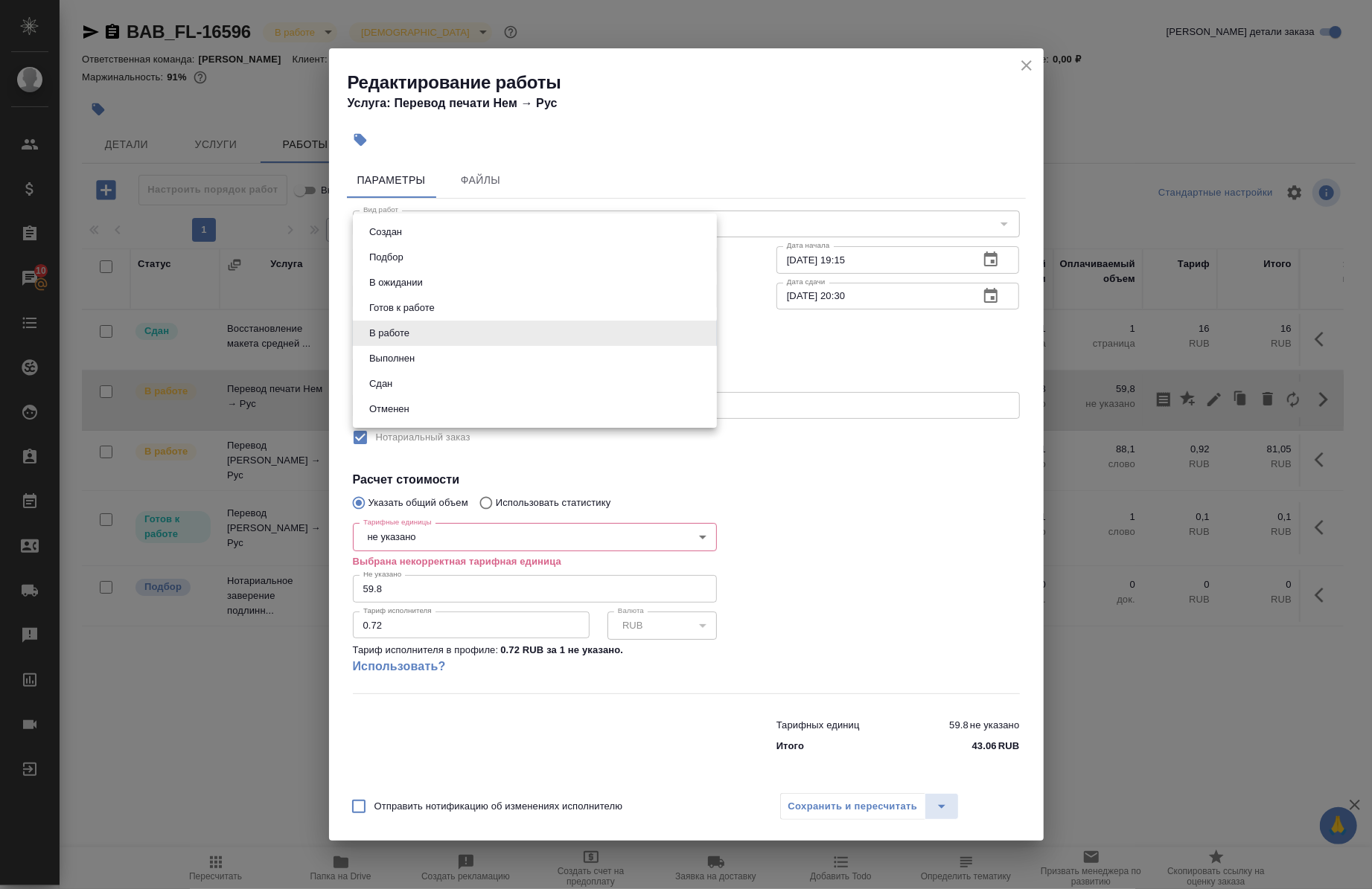
click at [433, 330] on body "🙏 .cls-1 fill:#fff; AWATERA Chernova Anna Клиенты Спецификации Заказы 10 Чаты T…" at bounding box center [686, 444] width 1372 height 889
click at [422, 377] on li "Сдан" at bounding box center [535, 384] width 364 height 25
type input "closed"
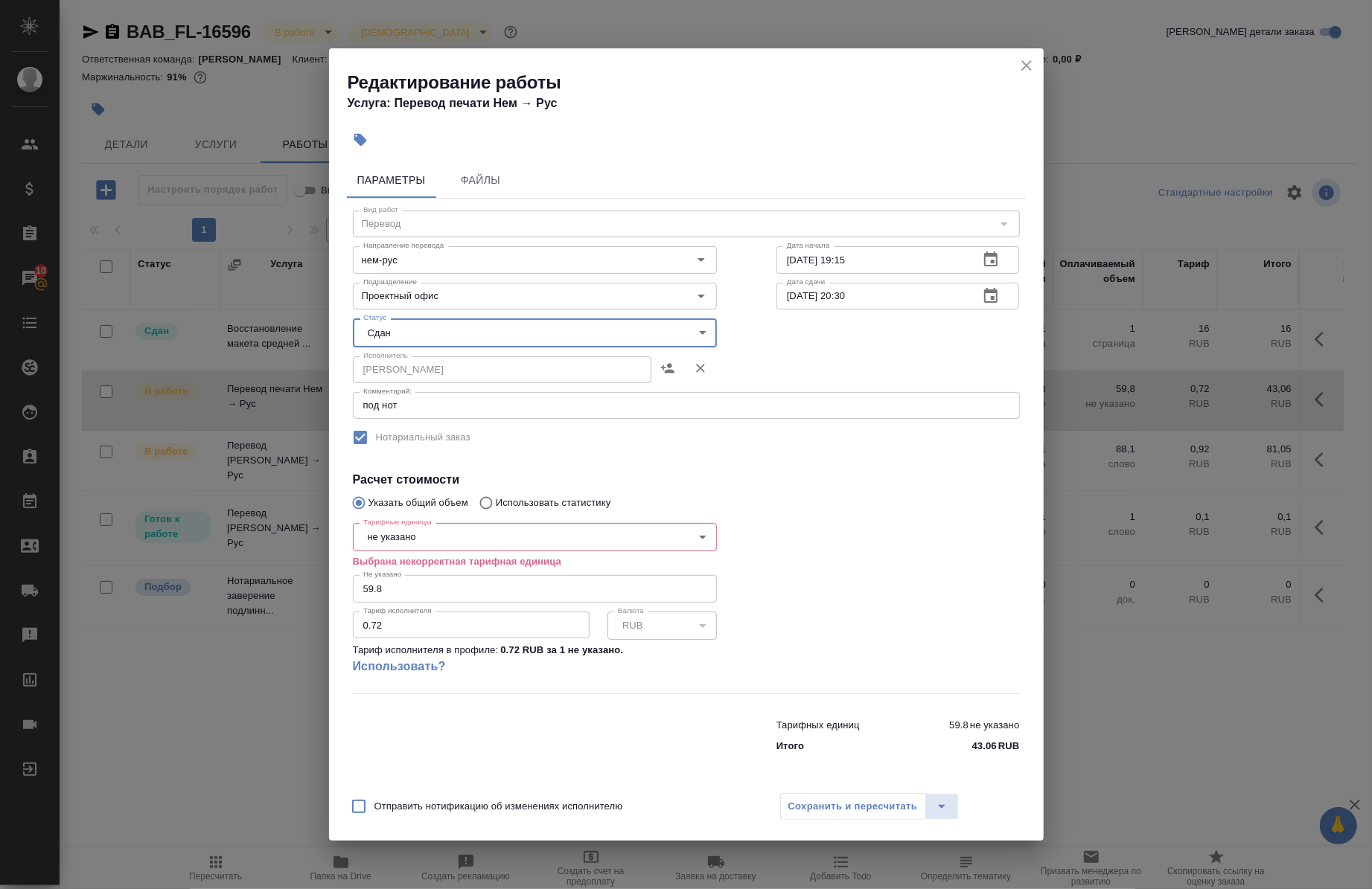
click at [826, 812] on div "Сохранить и пересчитать" at bounding box center [870, 806] width 180 height 27
click at [505, 542] on body "🙏 .cls-1 fill:#fff; AWATERA Chernova Anna Клиенты Спецификации Заказы 10 Чаты T…" at bounding box center [686, 444] width 1372 height 889
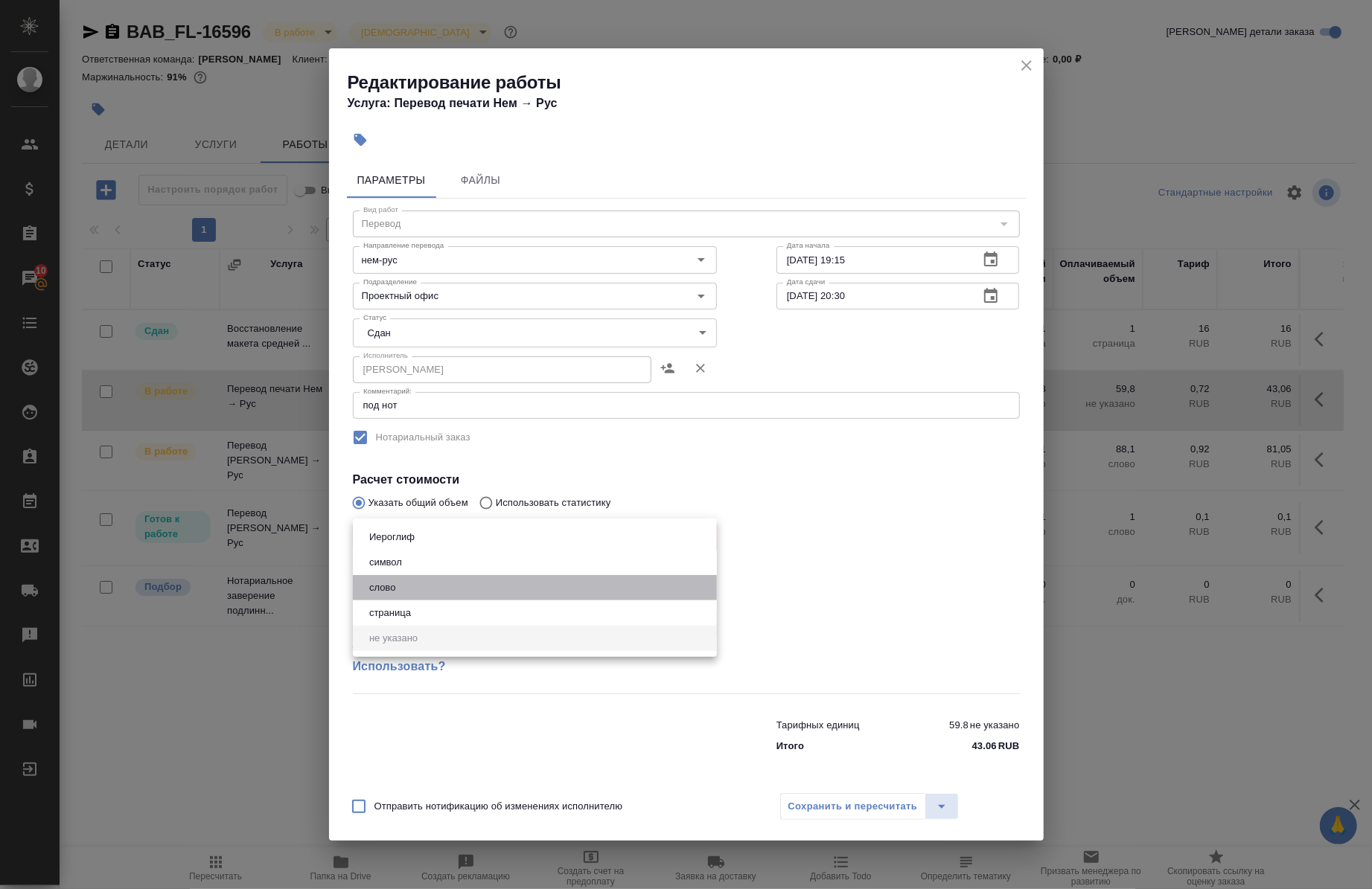
click at [454, 576] on li "слово" at bounding box center [535, 588] width 364 height 25
type input "5a8b1489cc6b4906c91bfd90"
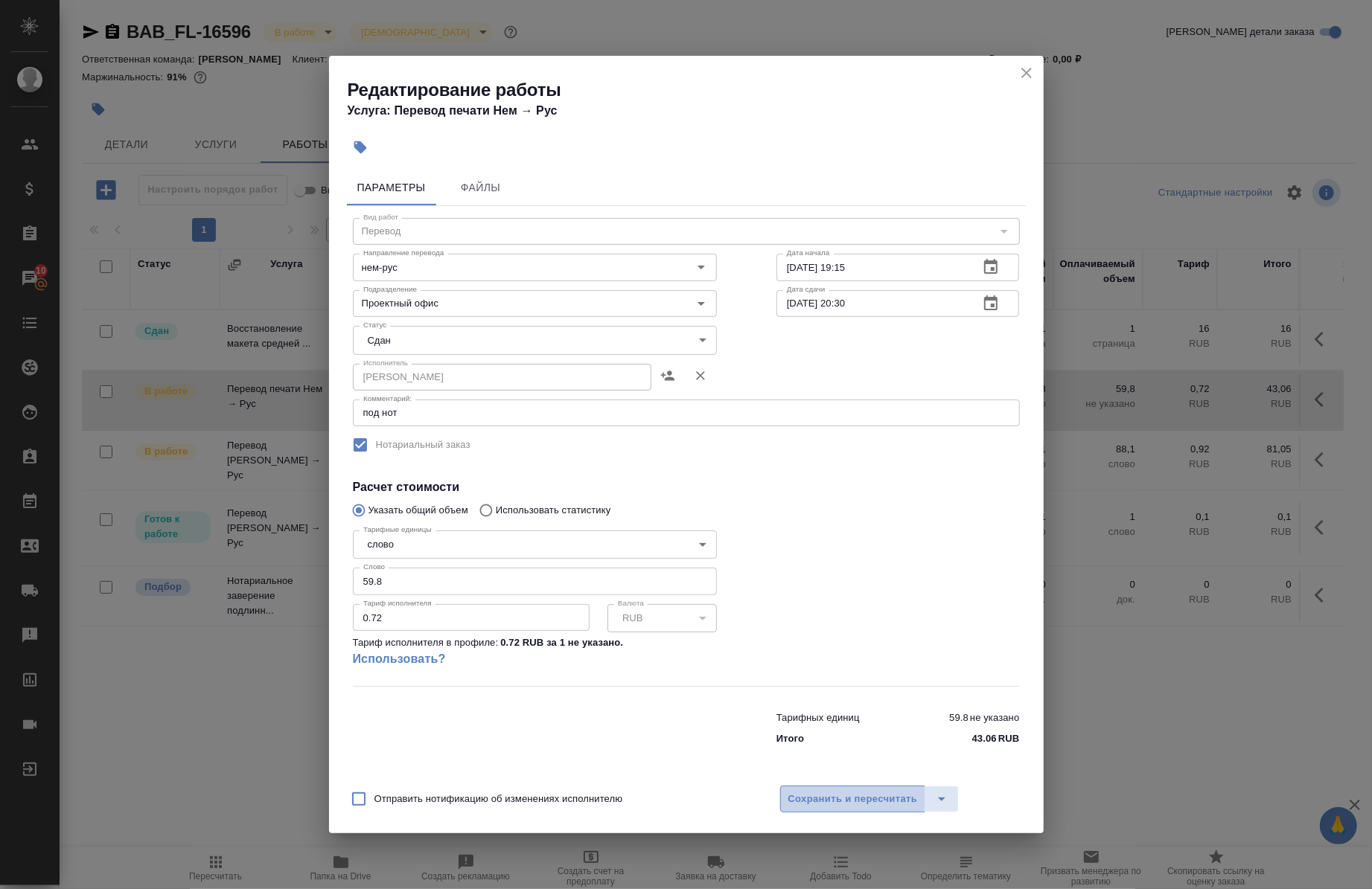
click at [829, 809] on button "Сохранить и пересчитать" at bounding box center [853, 799] width 146 height 27
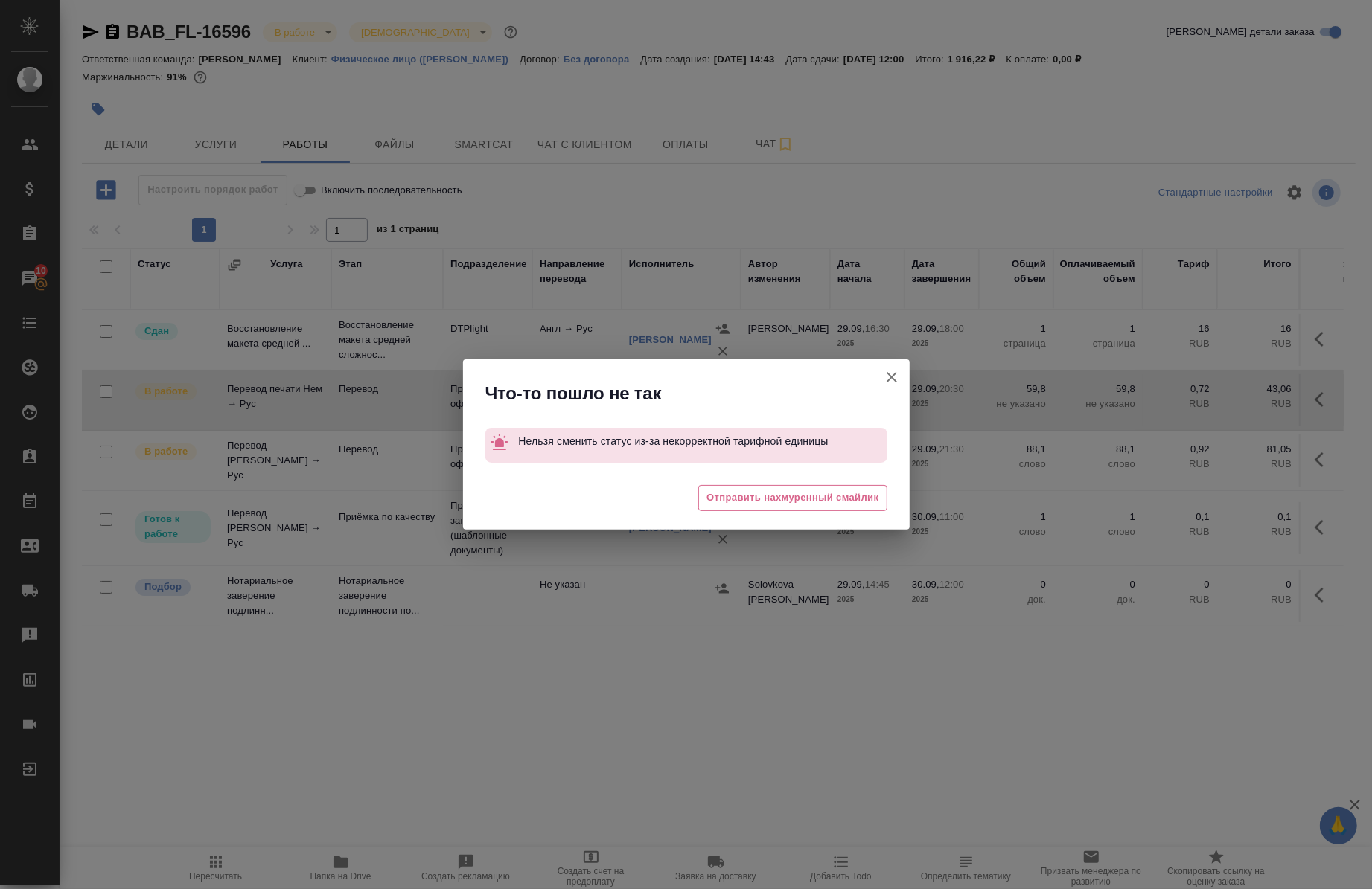
click at [891, 370] on icon "button" at bounding box center [892, 377] width 18 height 18
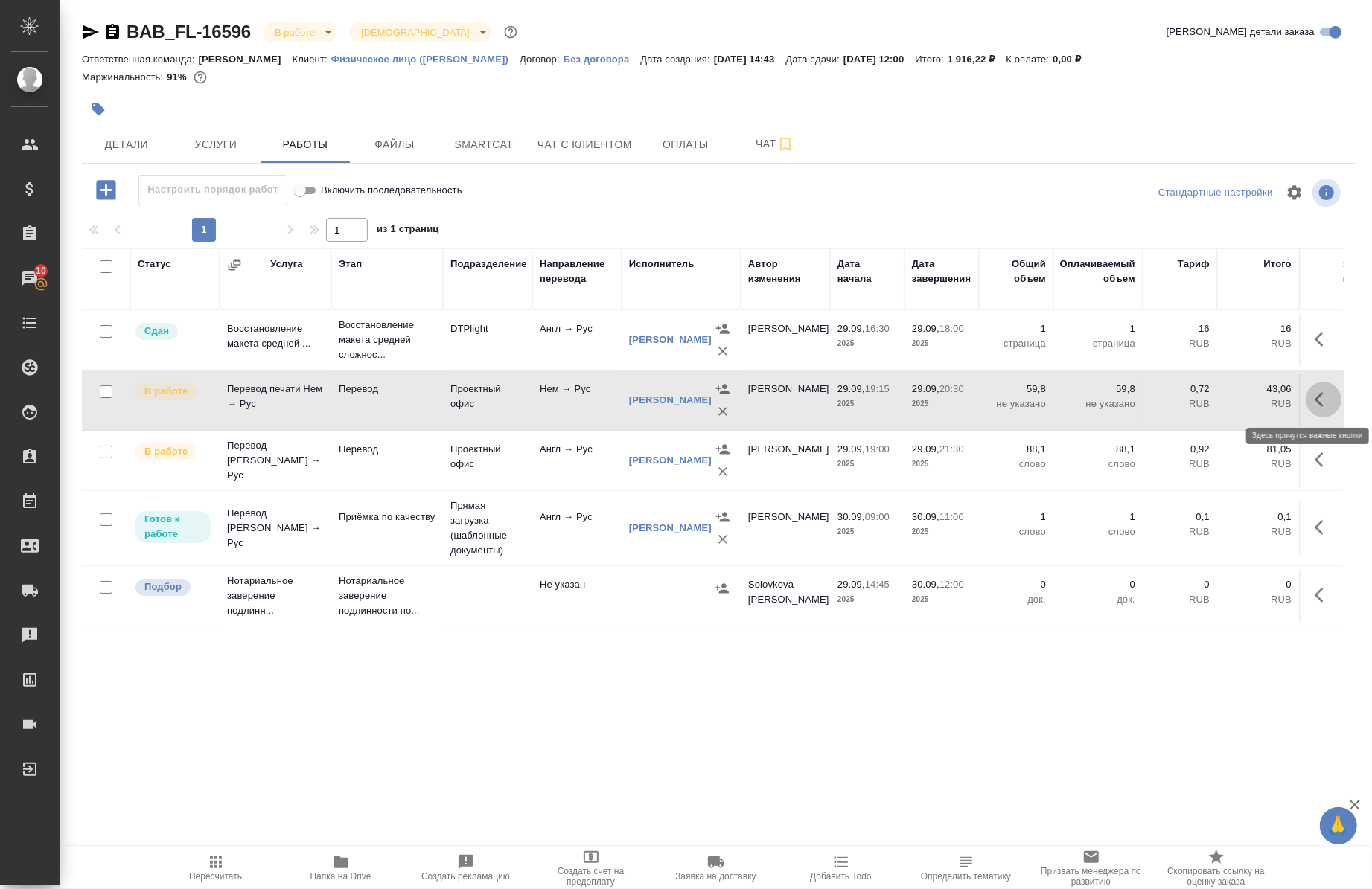
click at [1308, 410] on button "button" at bounding box center [1323, 400] width 36 height 36
click at [1205, 406] on icon "button" at bounding box center [1214, 400] width 18 height 18
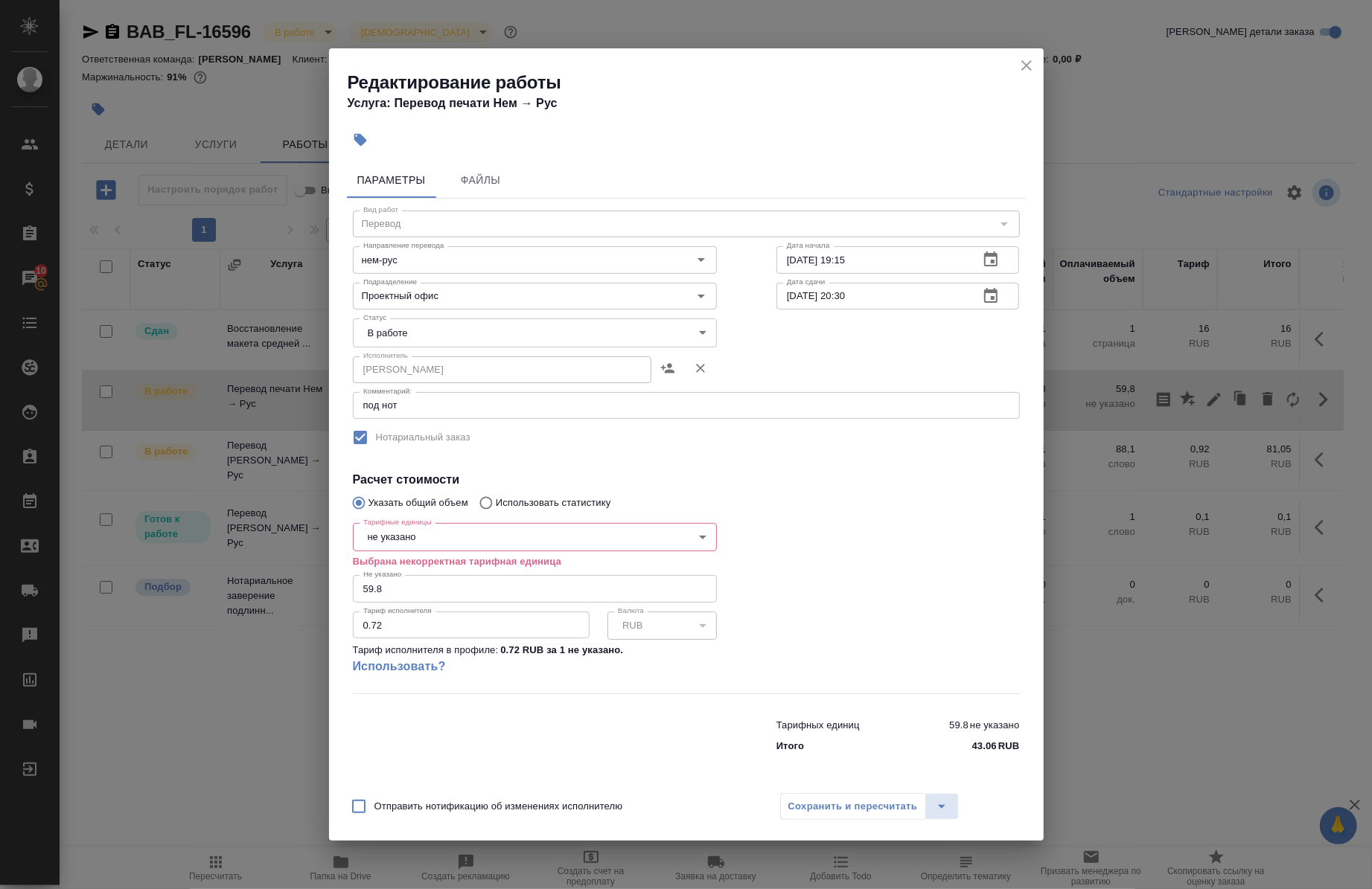
click at [414, 533] on body "🙏 .cls-1 fill:#fff; AWATERA Chernova Anna Клиенты Спецификации Заказы 10 Чаты T…" at bounding box center [686, 444] width 1372 height 889
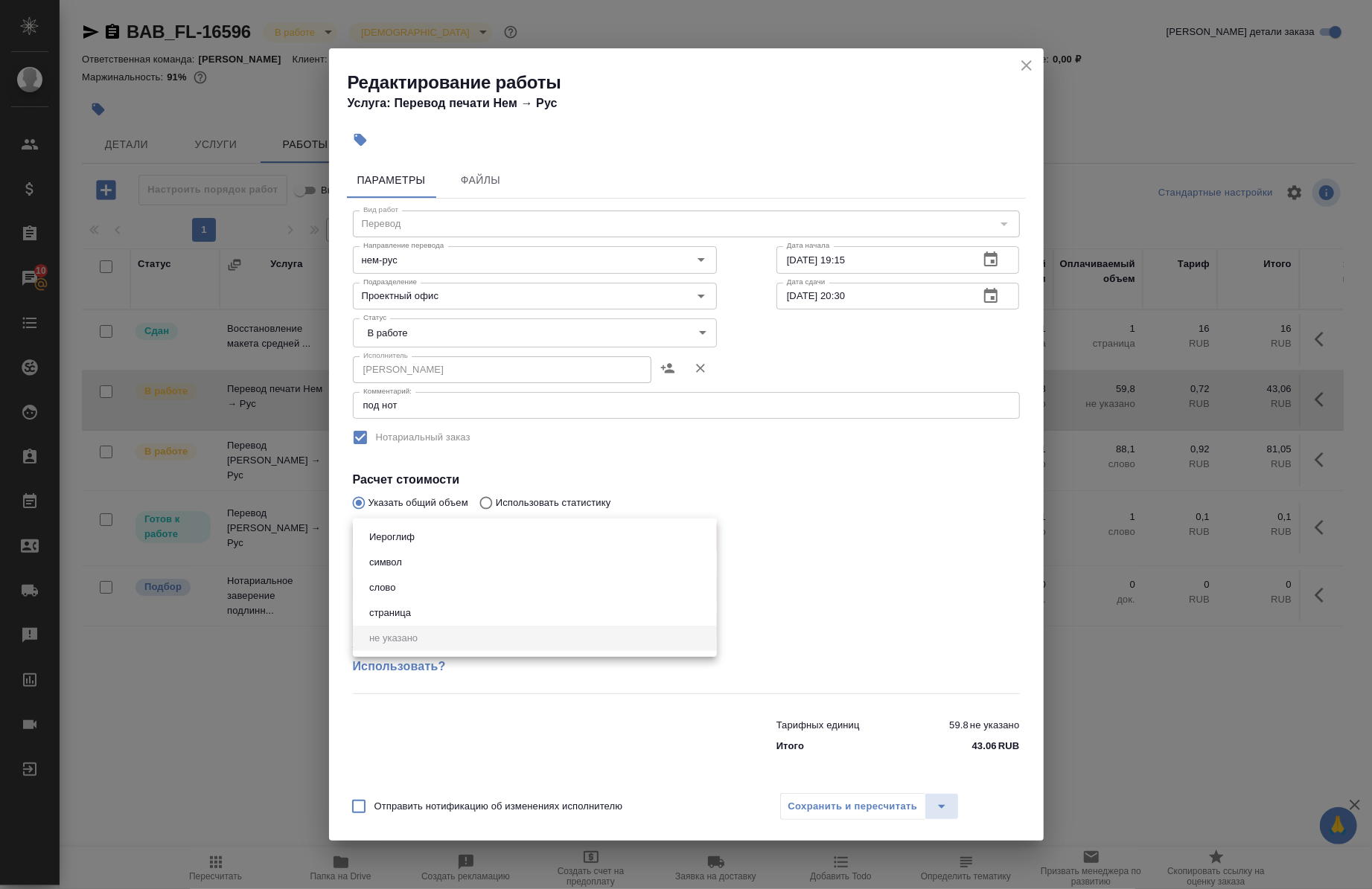
click at [392, 597] on li "слово" at bounding box center [535, 588] width 364 height 25
type input "5a8b1489cc6b4906c91bfd90"
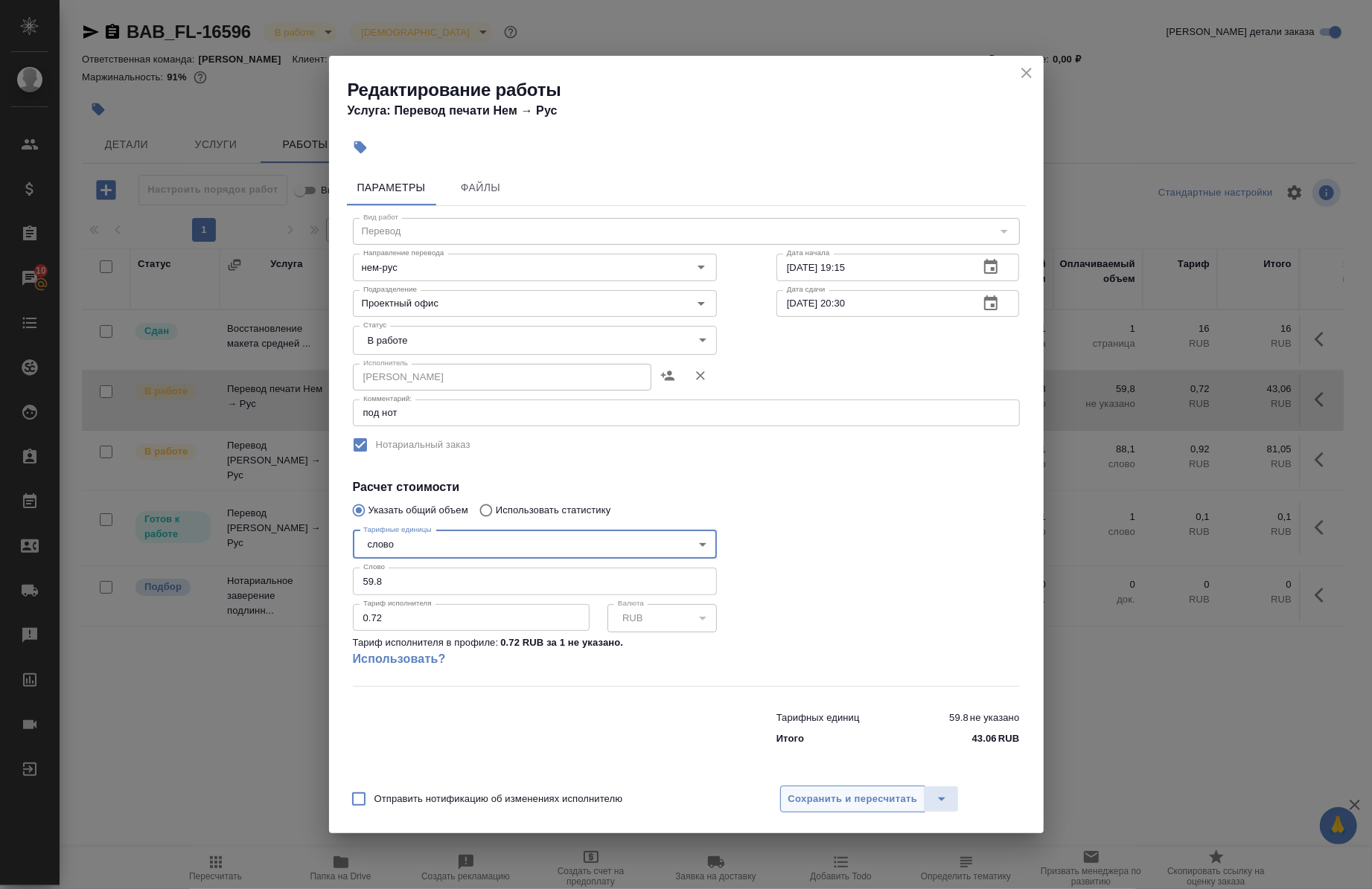
click at [816, 806] on span "Сохранить и пересчитать" at bounding box center [853, 799] width 130 height 17
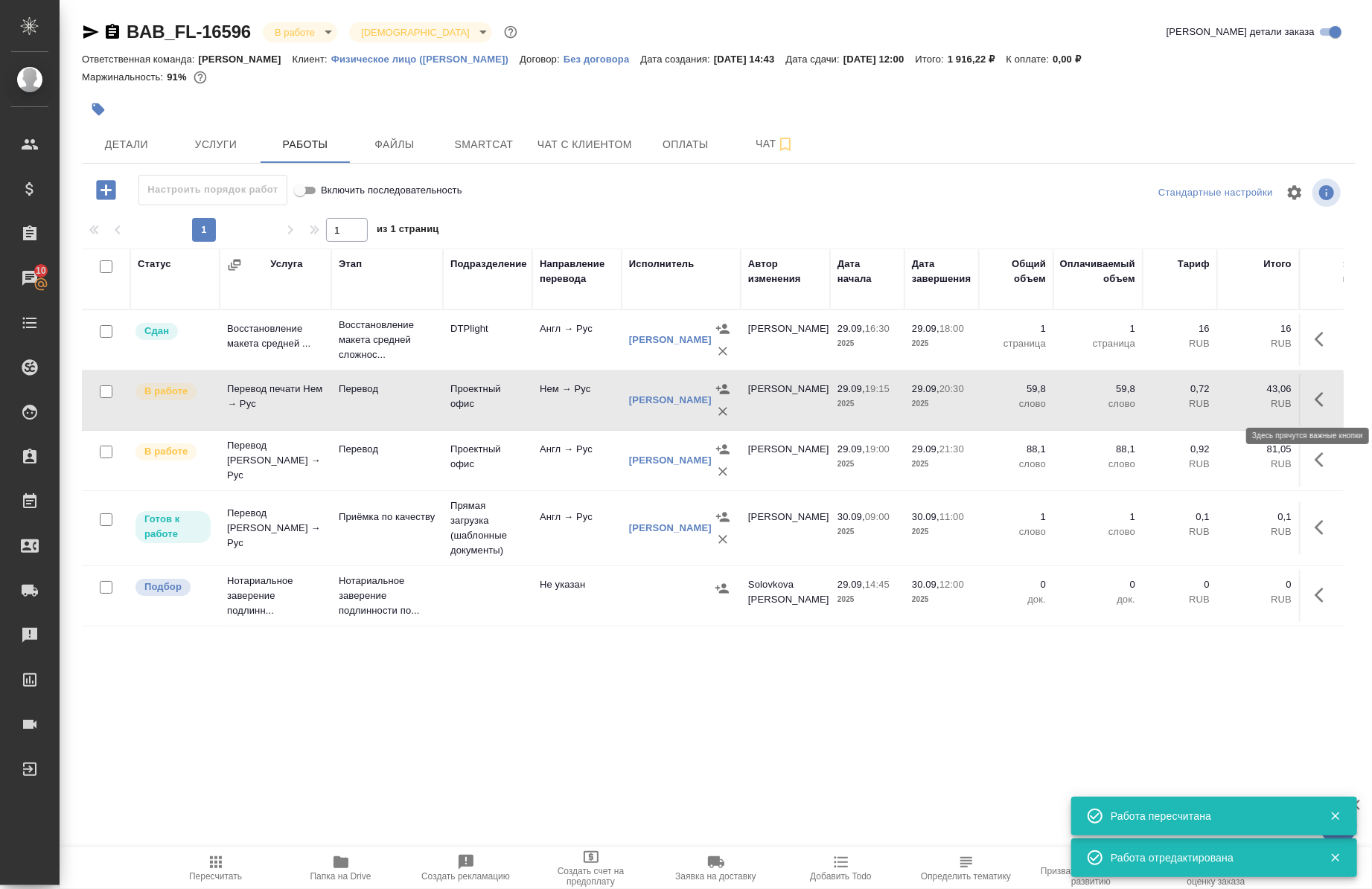
click at [1306, 410] on button "button" at bounding box center [1323, 400] width 36 height 36
click at [1208, 405] on icon "button" at bounding box center [1214, 400] width 18 height 18
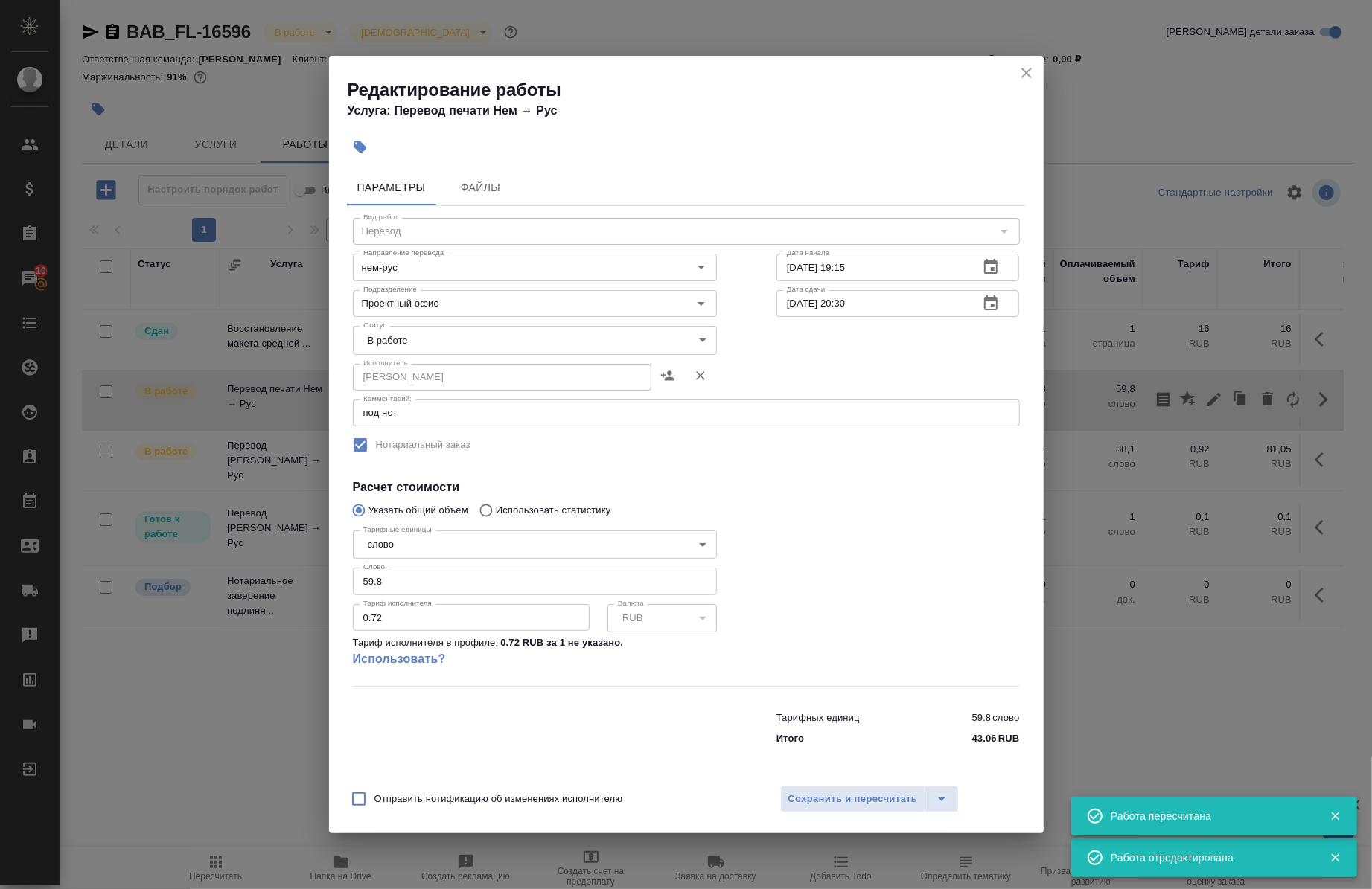
click at [419, 339] on body "🙏 .cls-1 fill:#fff; AWATERA Chernova Anna Клиенты Спецификации Заказы 10 Чаты T…" at bounding box center [686, 444] width 1372 height 889
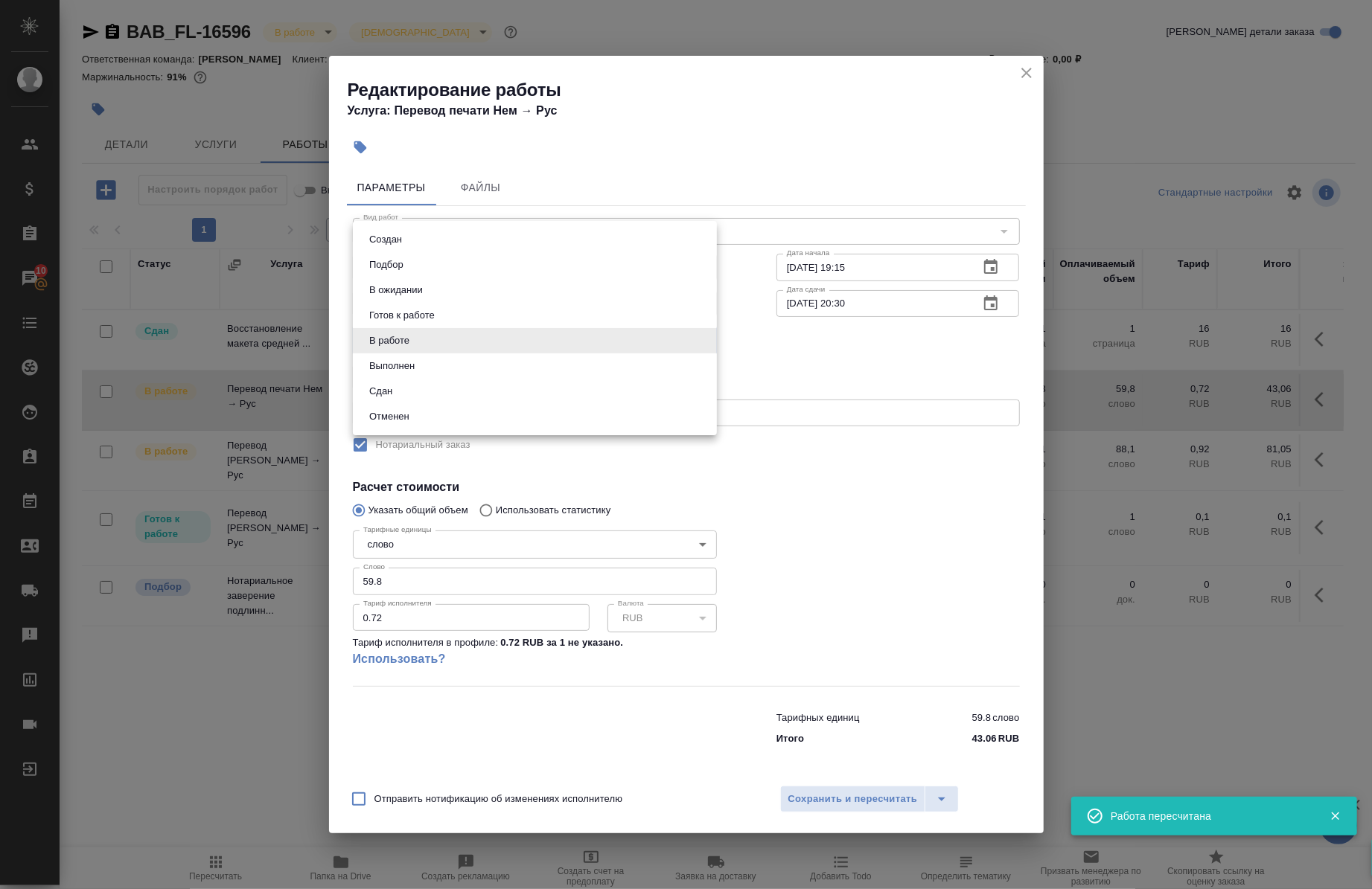
click at [410, 398] on li "Сдан" at bounding box center [535, 391] width 364 height 25
type input "closed"
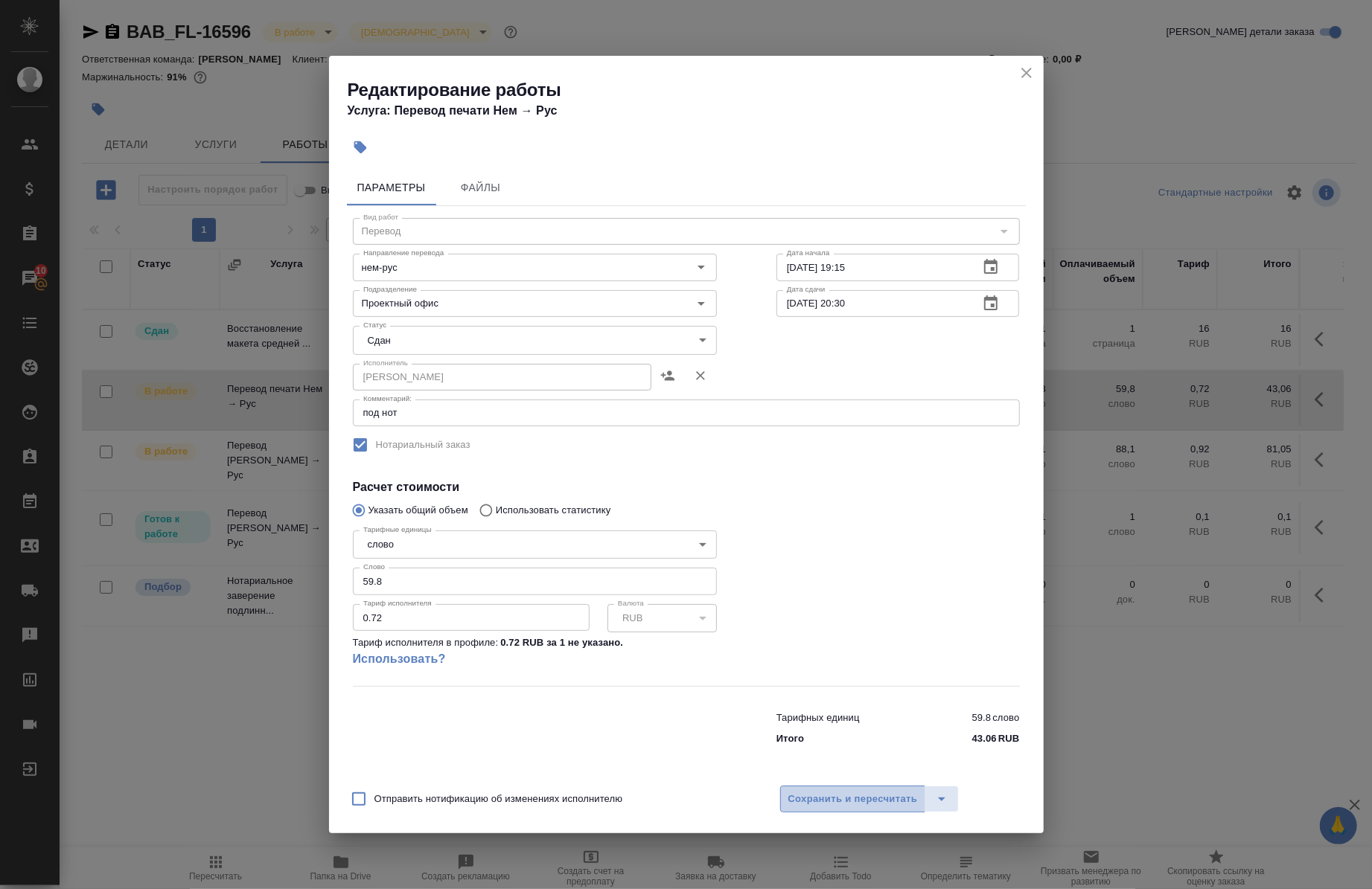
click at [821, 786] on button "Сохранить и пересчитать" at bounding box center [853, 799] width 146 height 27
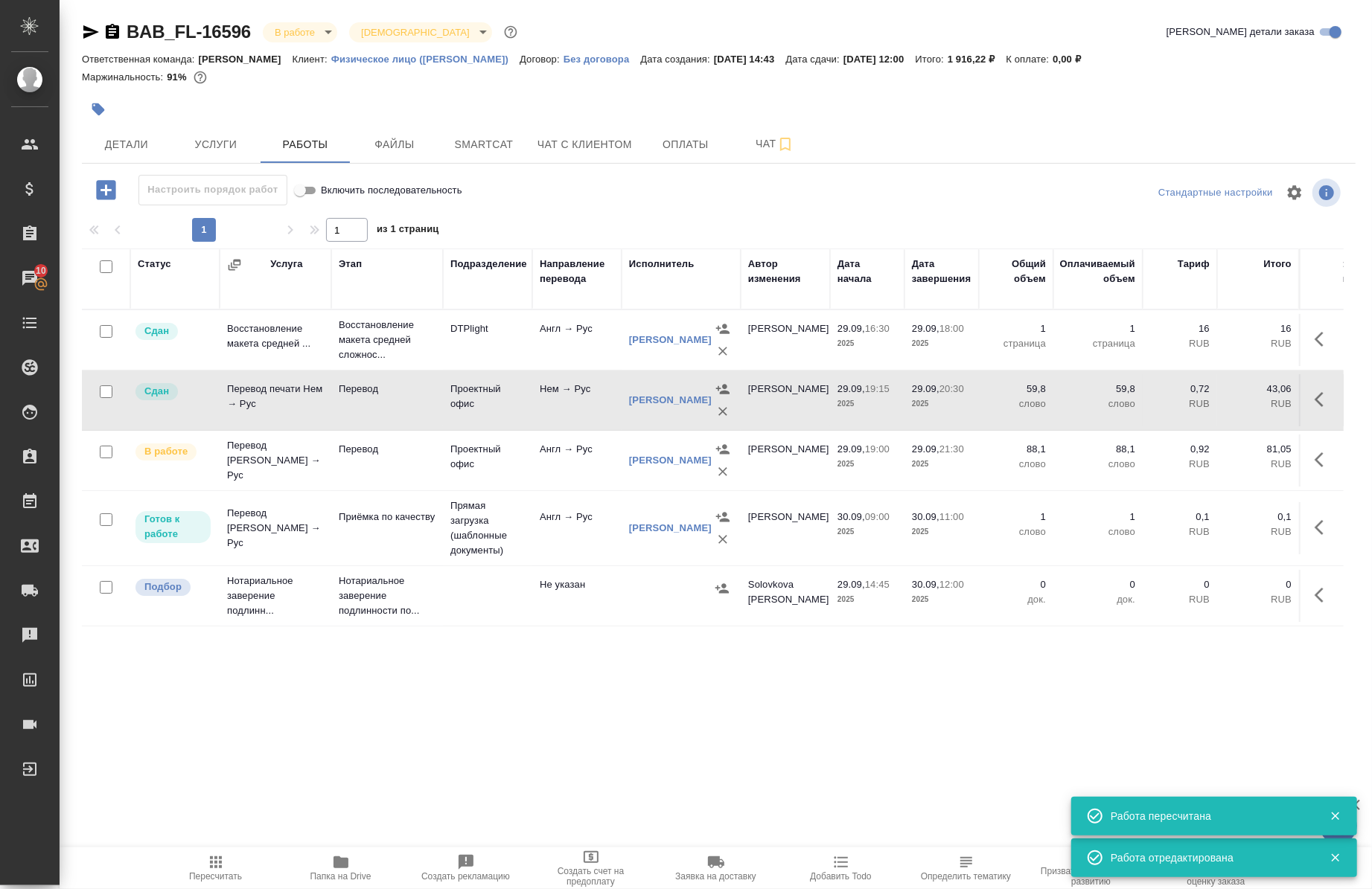
click at [501, 755] on div "Статус Услуга Этап Подразделение Направление перевода Исполнитель Автор изменен…" at bounding box center [713, 620] width 1262 height 744
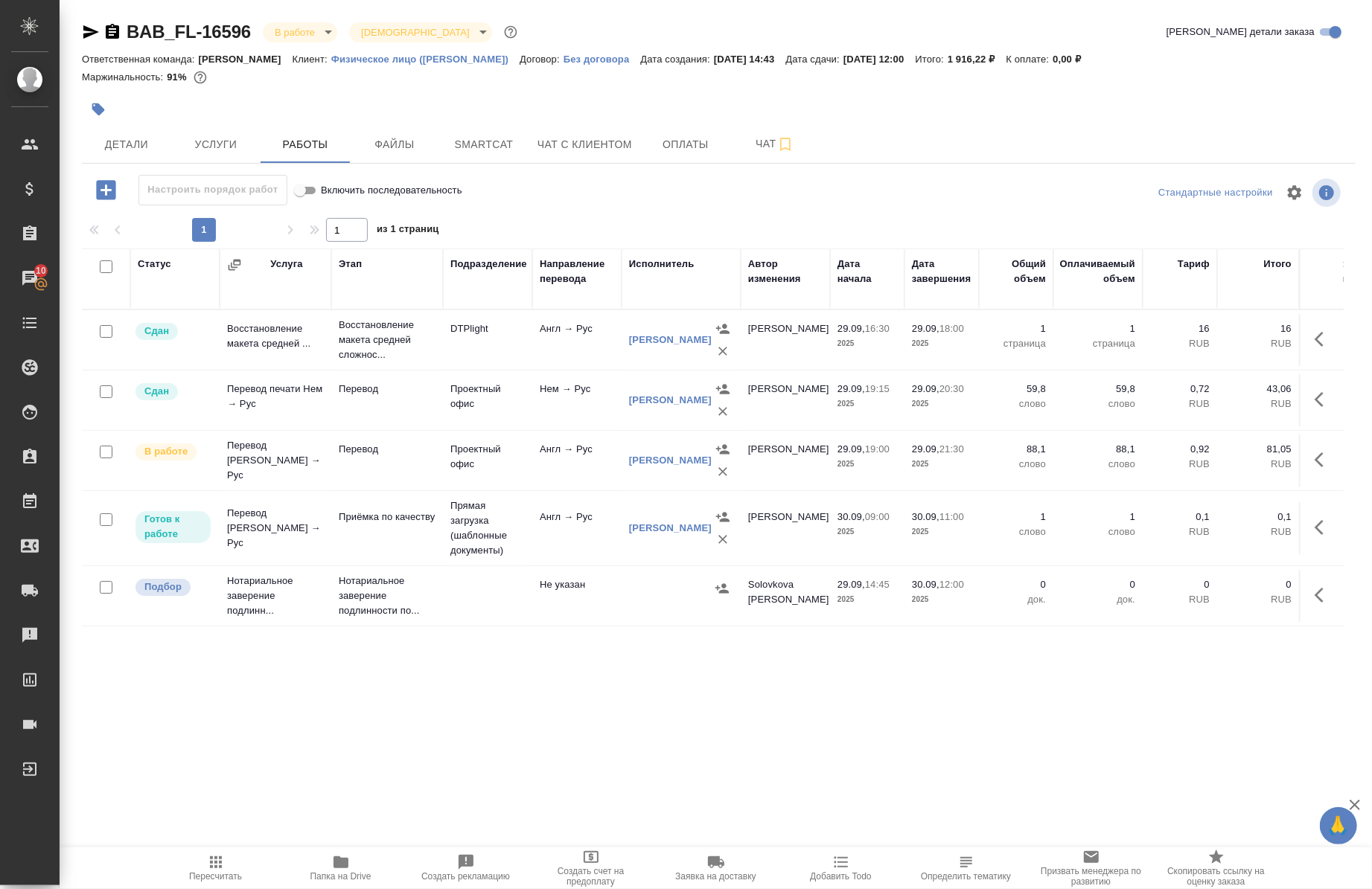
drag, startPoint x: 523, startPoint y: 752, endPoint x: 401, endPoint y: 670, distance: 147.0
click at [523, 753] on div "Статус Услуга Этап Подразделение Направление перевода Исполнитель Автор изменен…" at bounding box center [713, 620] width 1262 height 744
click at [332, 866] on icon "button" at bounding box center [341, 862] width 18 height 18
click at [239, 152] on span "Услуги" at bounding box center [215, 144] width 71 height 19
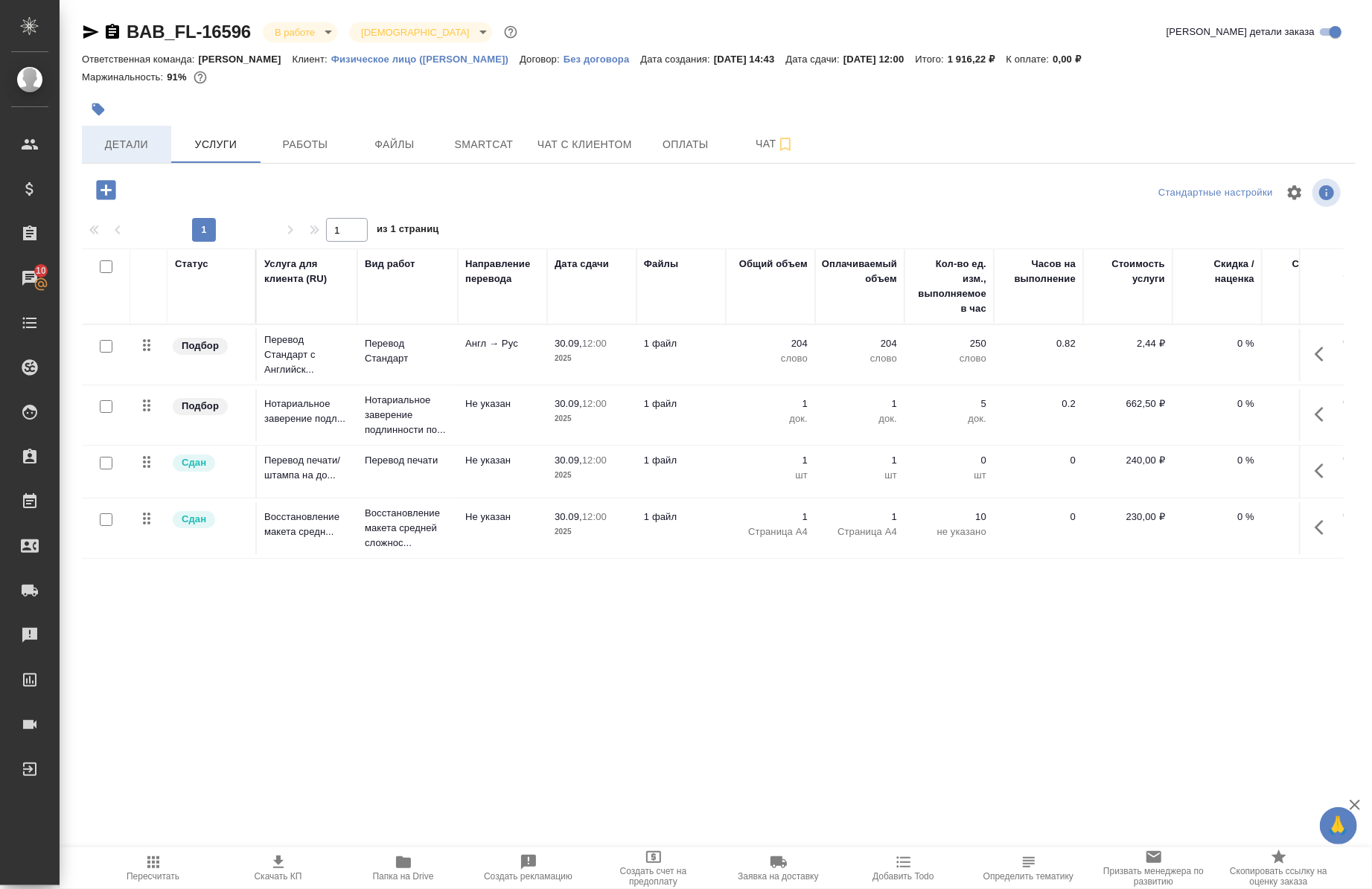
drag, startPoint x: 156, startPoint y: 158, endPoint x: 159, endPoint y: 149, distance: 9.5
click at [156, 154] on button "Детали" at bounding box center [126, 144] width 89 height 37
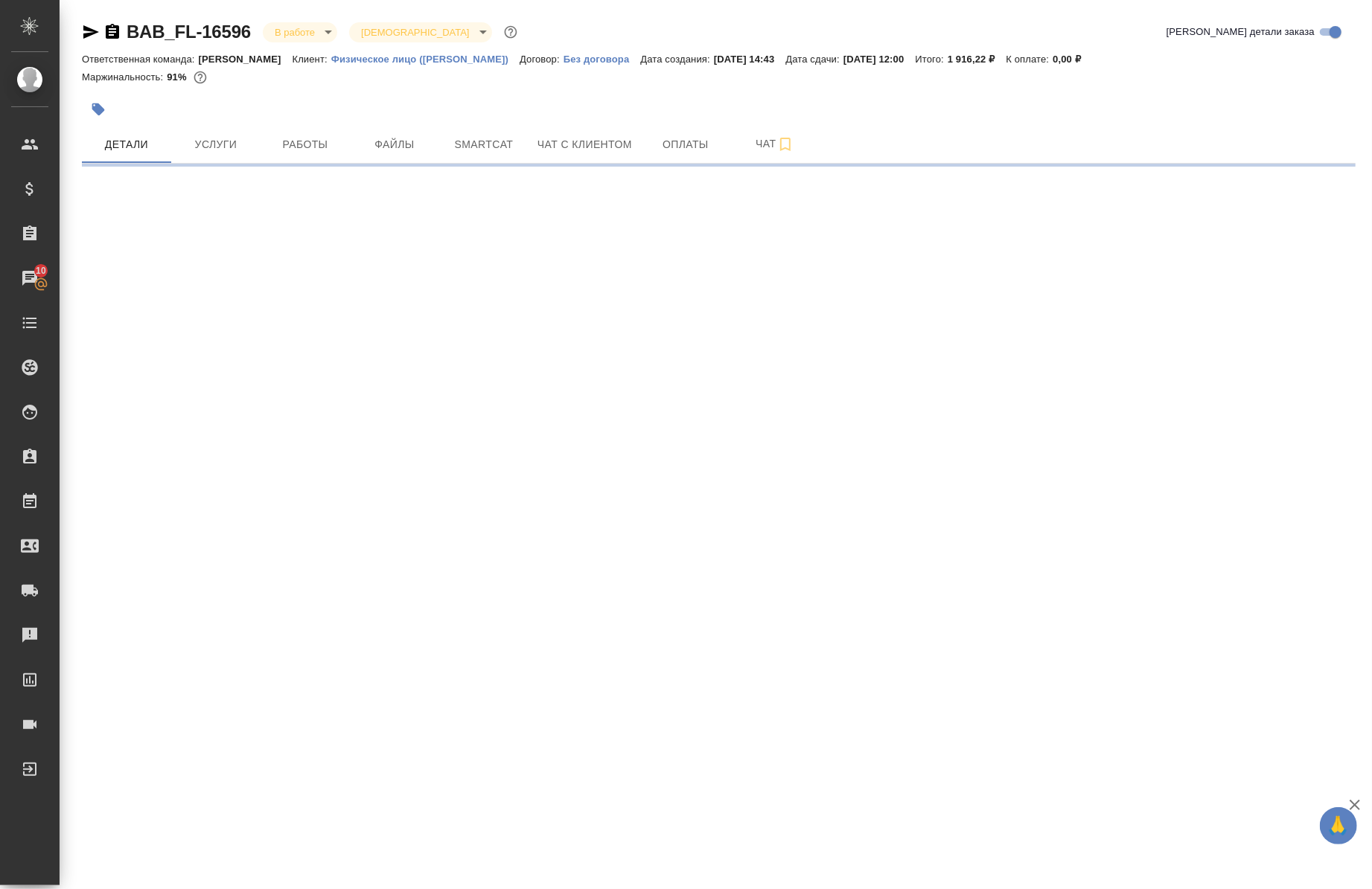
select select "RU"
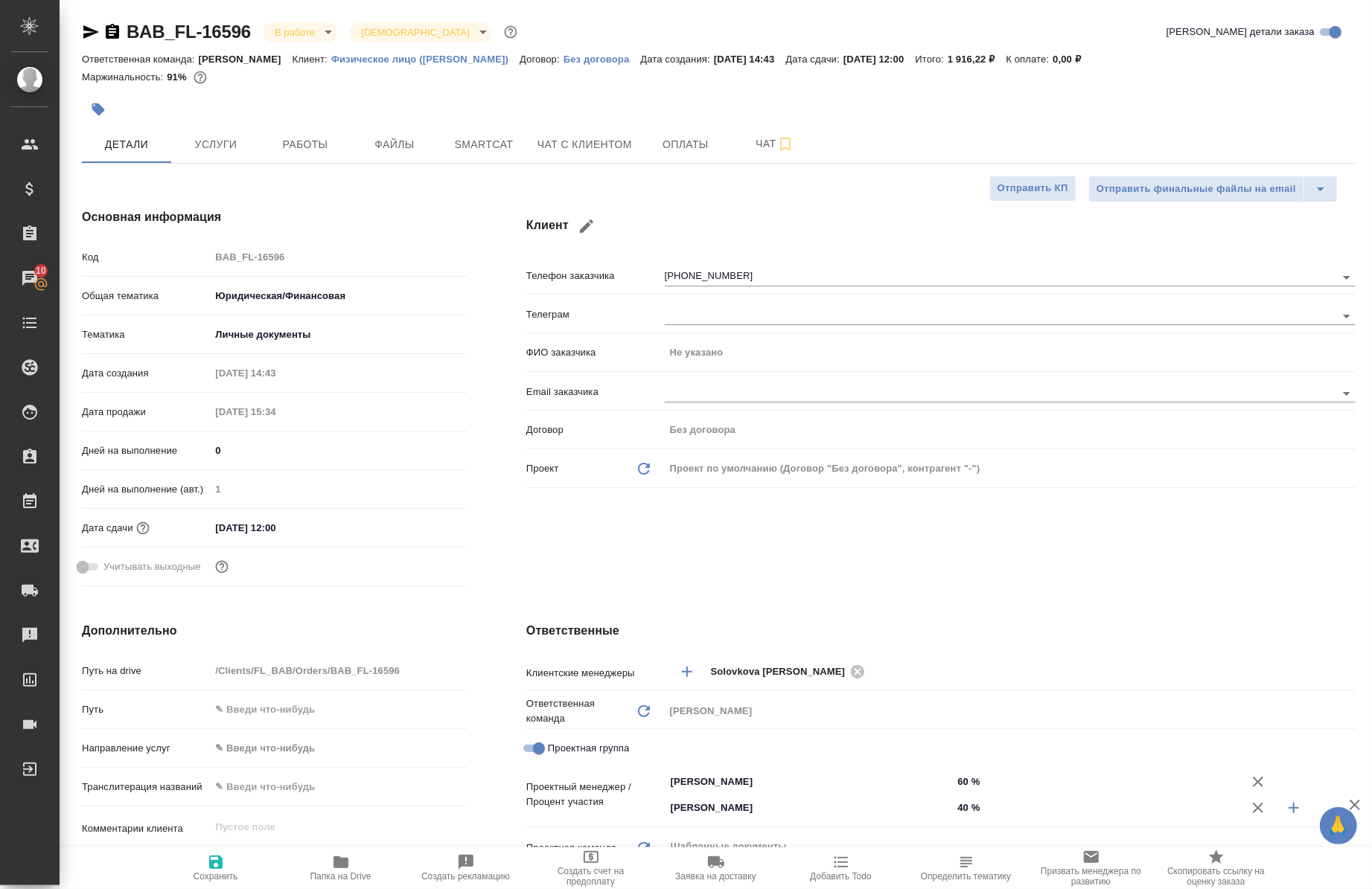
type textarea "x"
click at [318, 138] on span "Работы" at bounding box center [305, 144] width 71 height 19
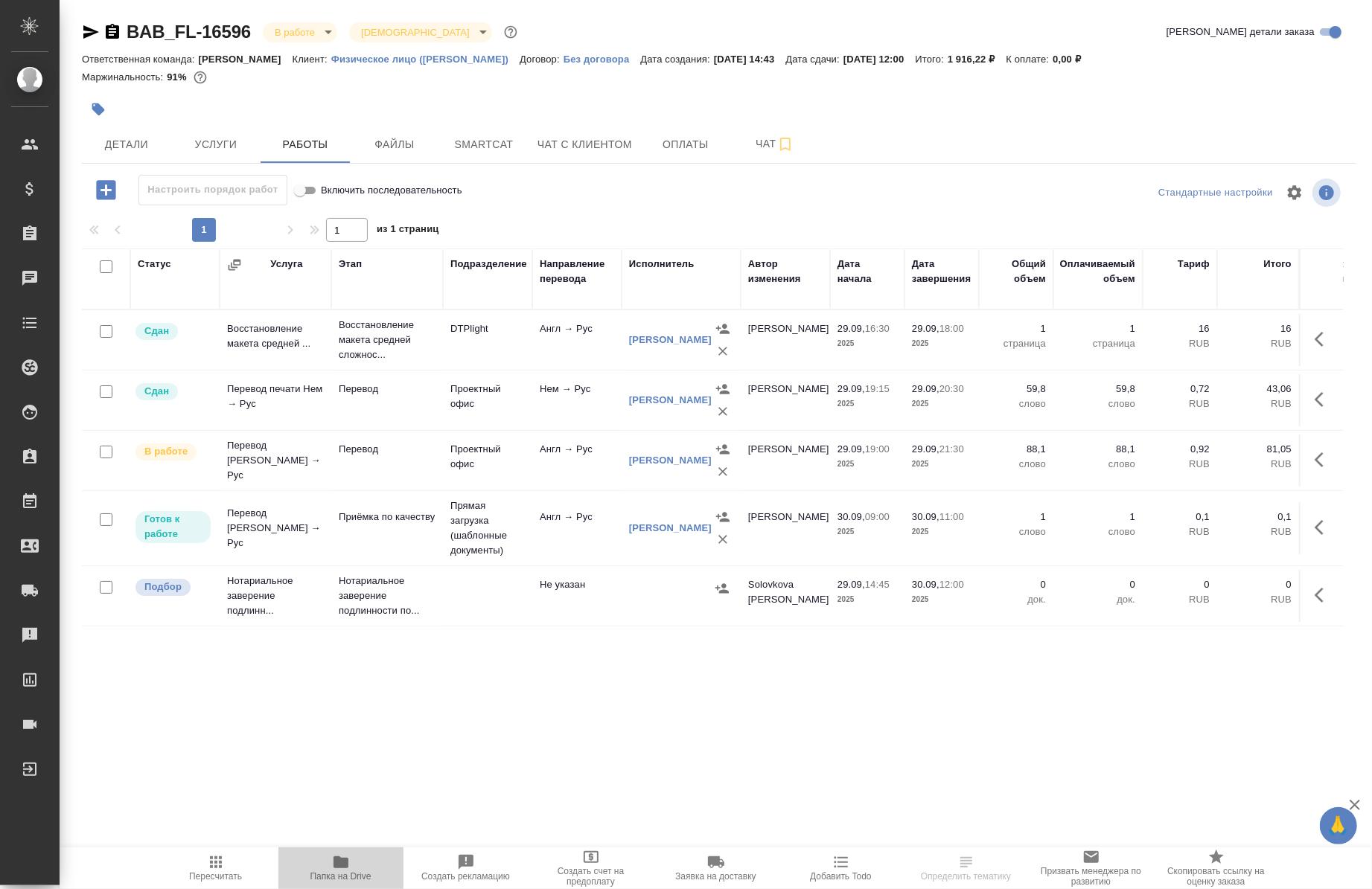
click at [332, 863] on icon "button" at bounding box center [341, 862] width 18 height 18
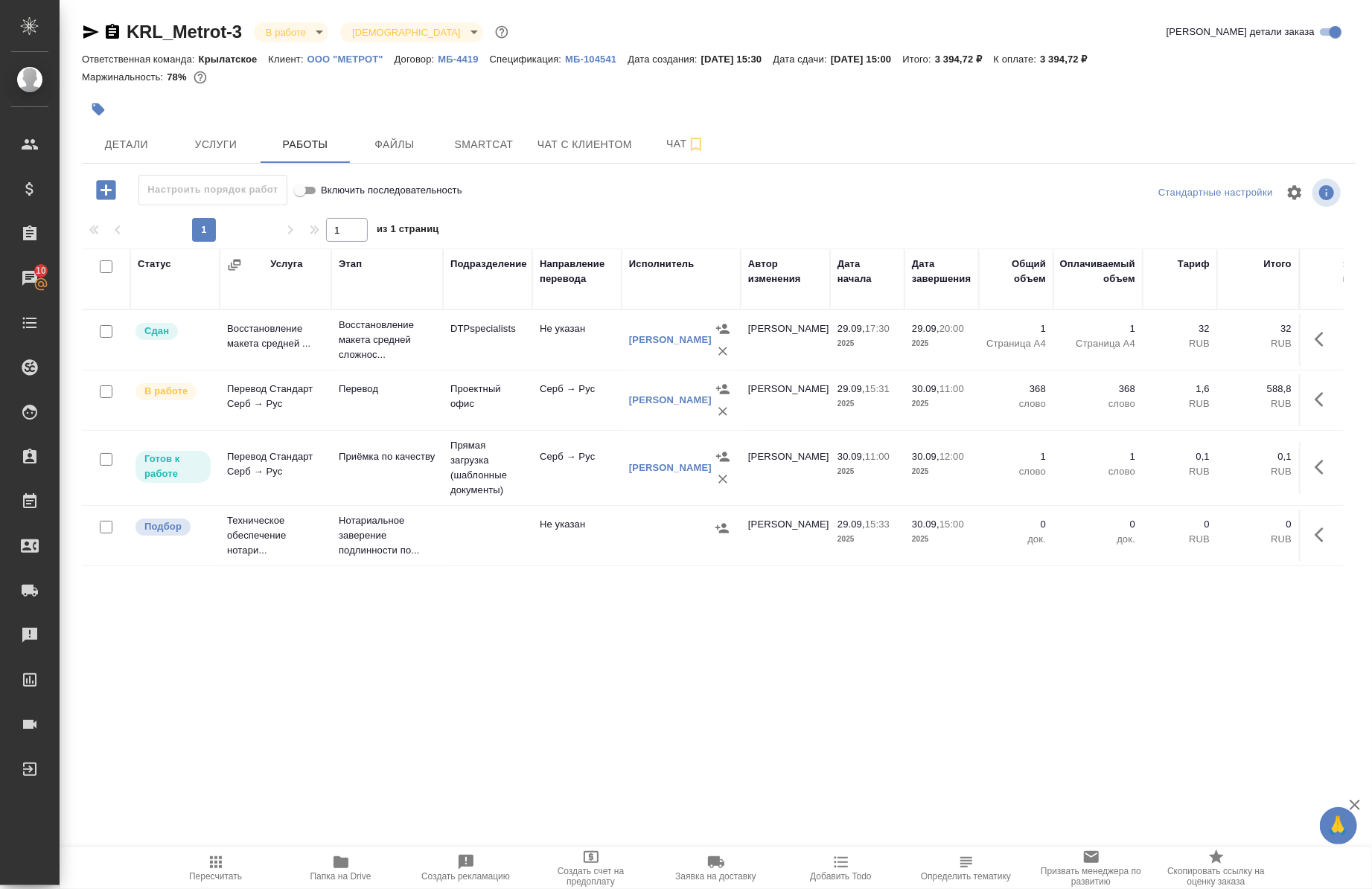
click at [100, 117] on button "button" at bounding box center [98, 109] width 32 height 32
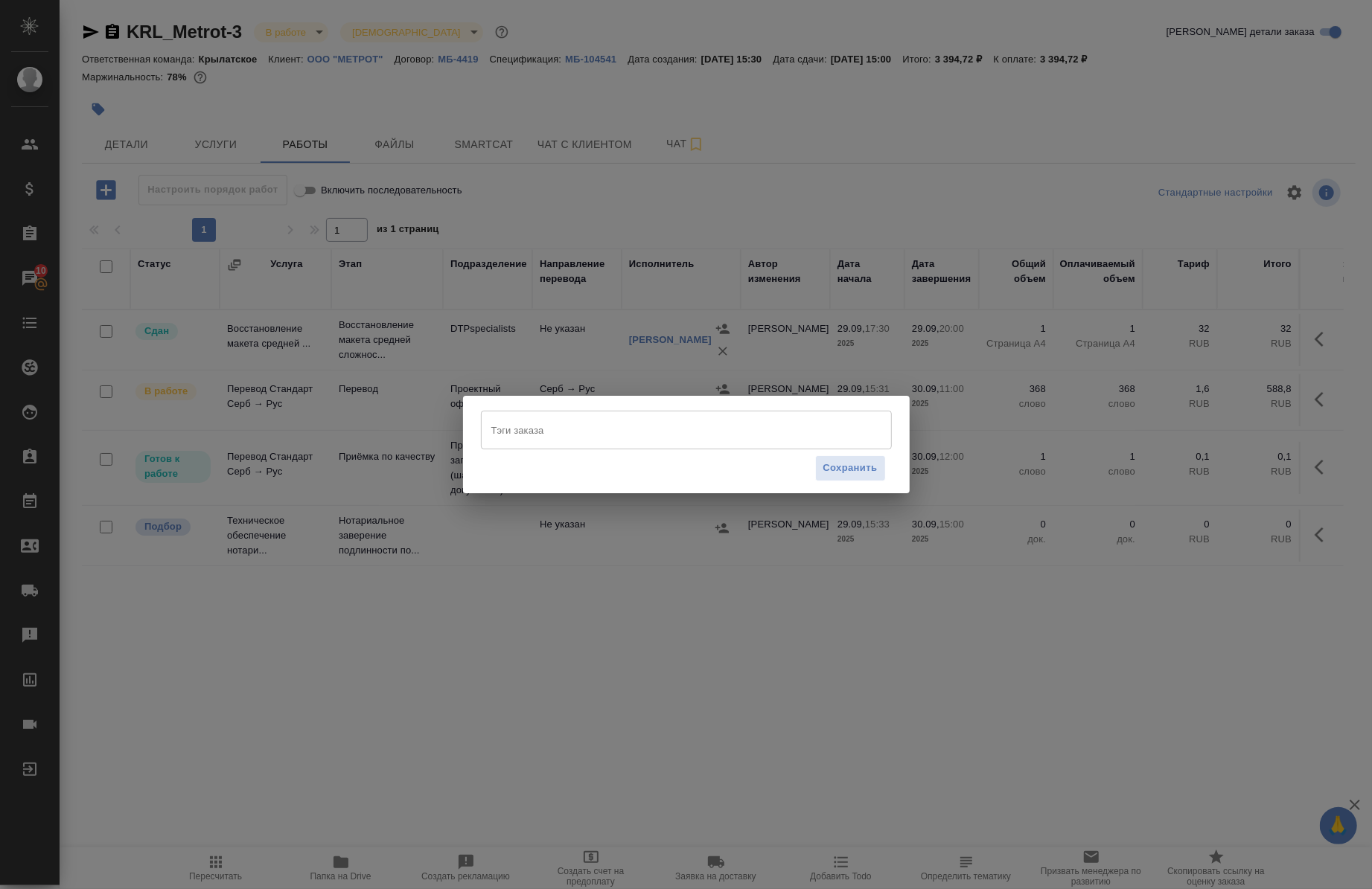
click at [548, 428] on input "Тэги заказа" at bounding box center [672, 430] width 369 height 25
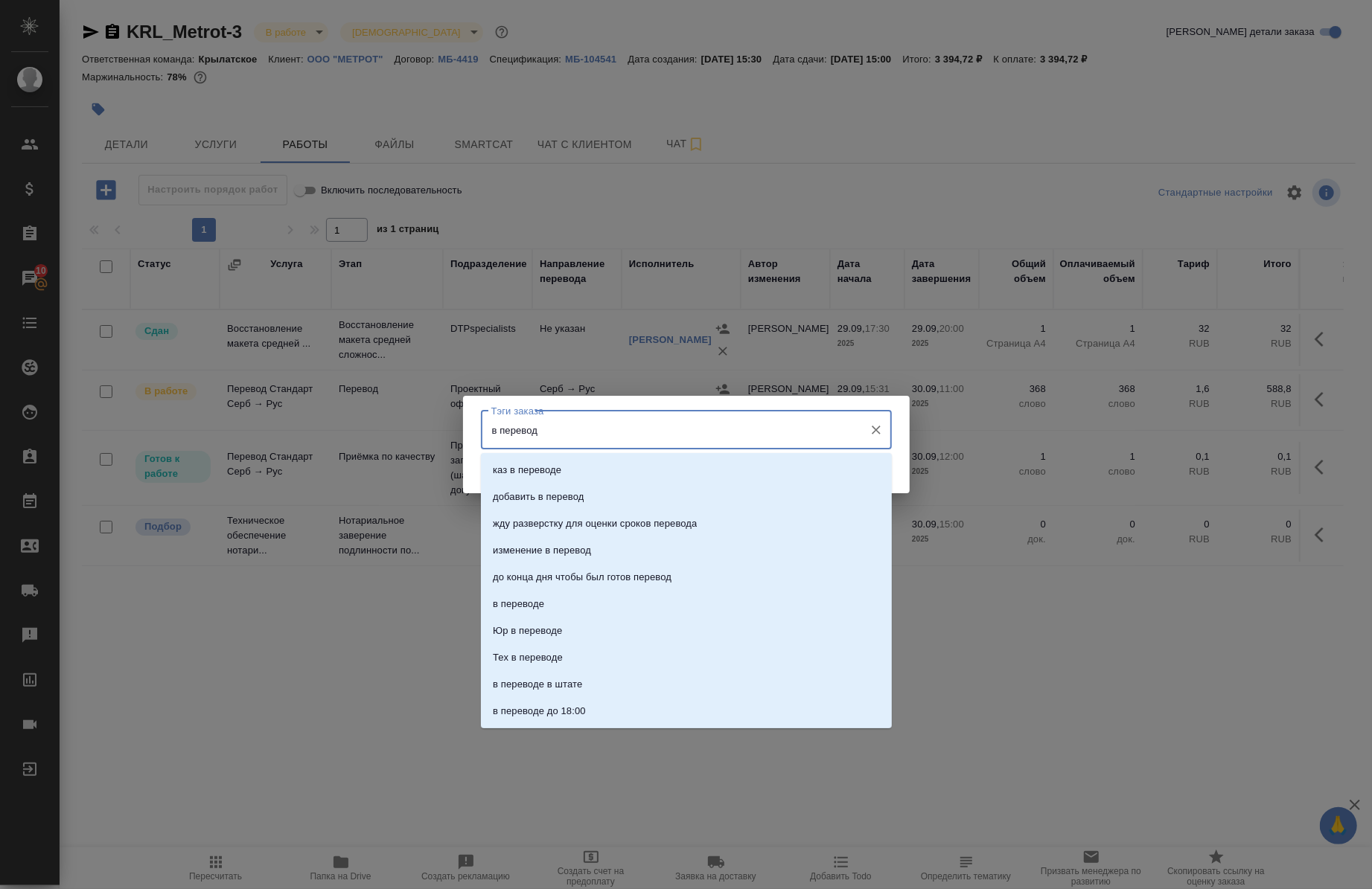
type input "в переводе"
click at [536, 504] on li "в переводе" at bounding box center [686, 497] width 411 height 27
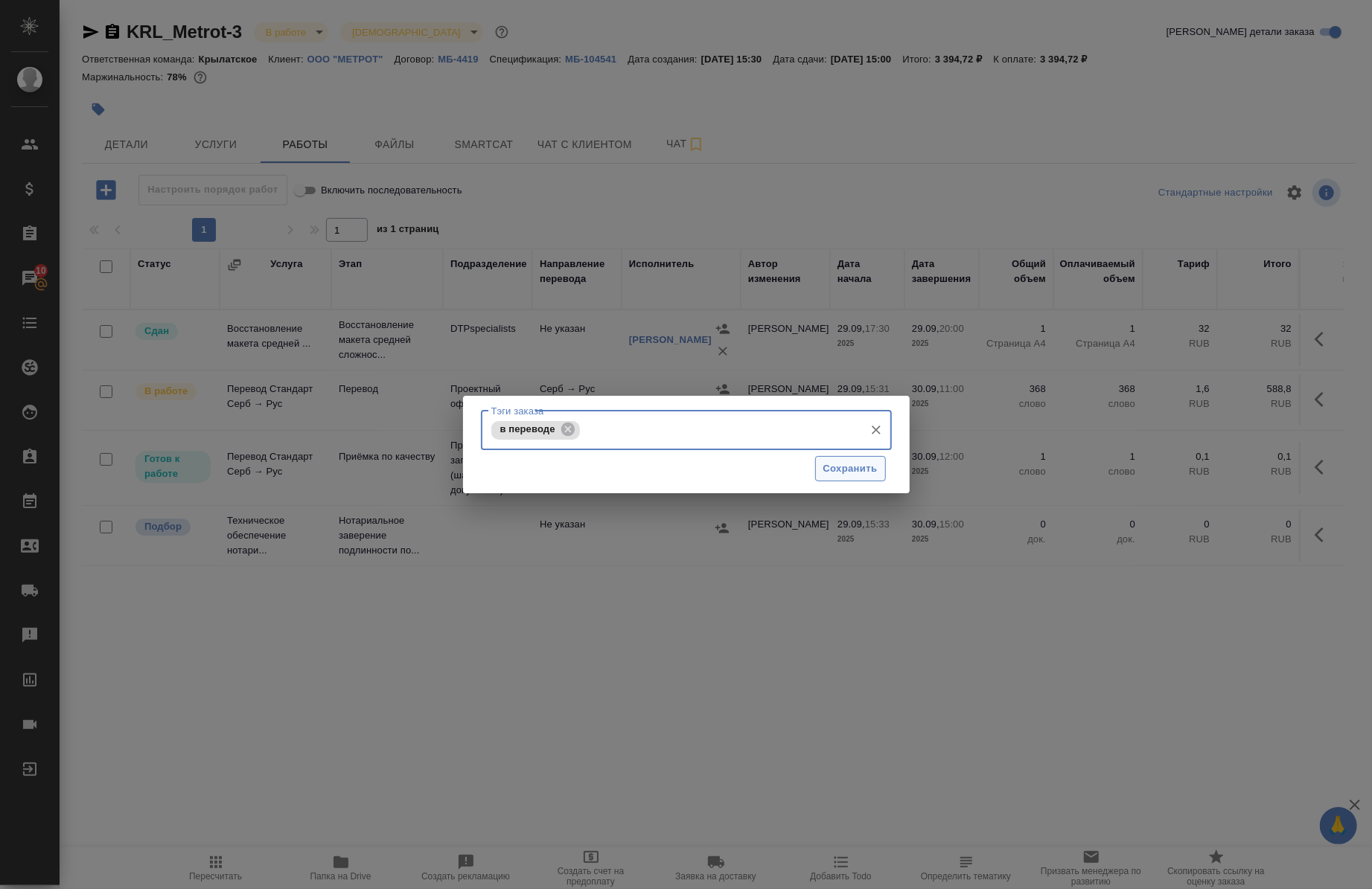
click at [847, 479] on button "Сохранить" at bounding box center [850, 469] width 70 height 26
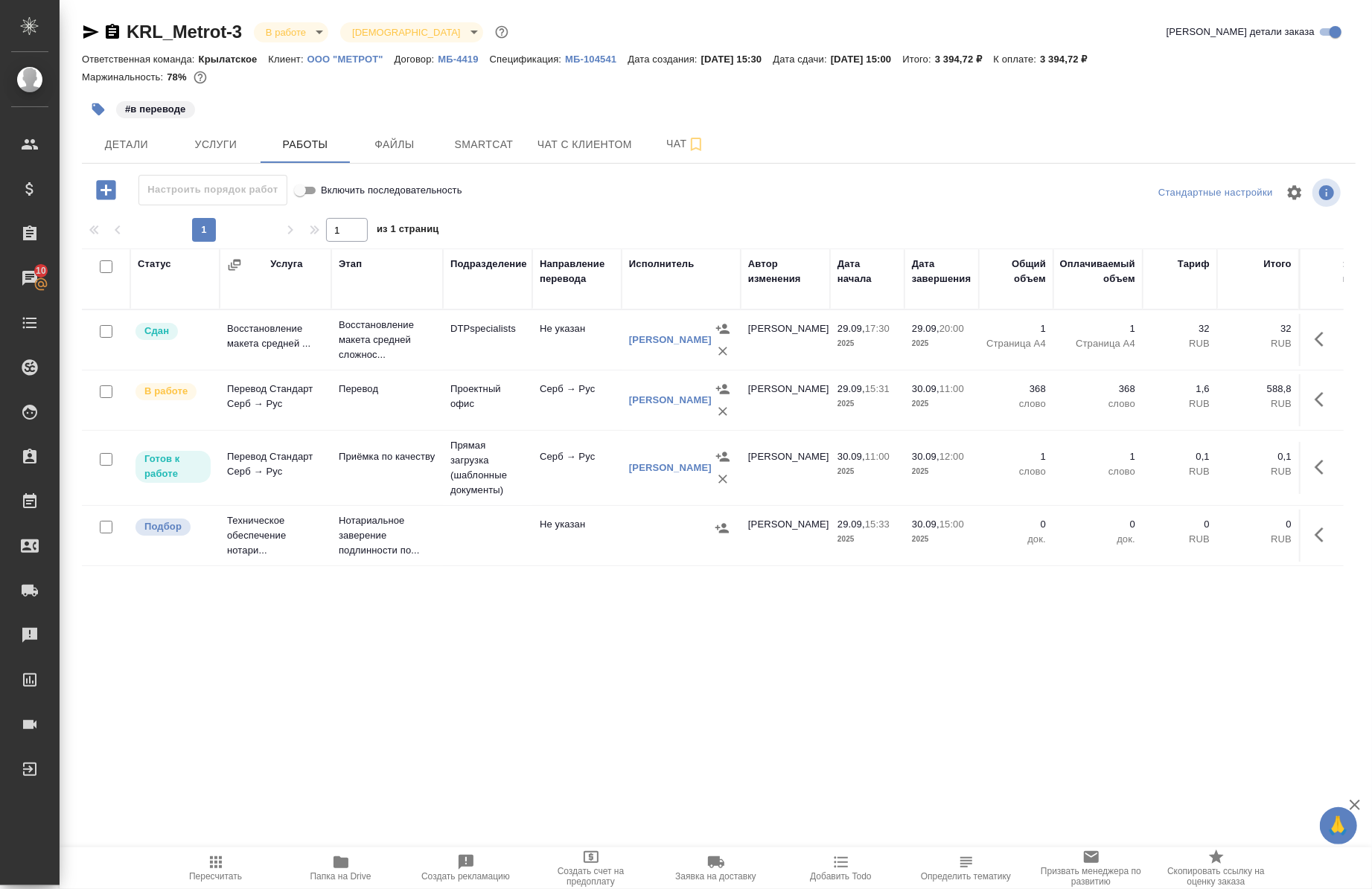
click at [106, 101] on button "button" at bounding box center [98, 109] width 32 height 32
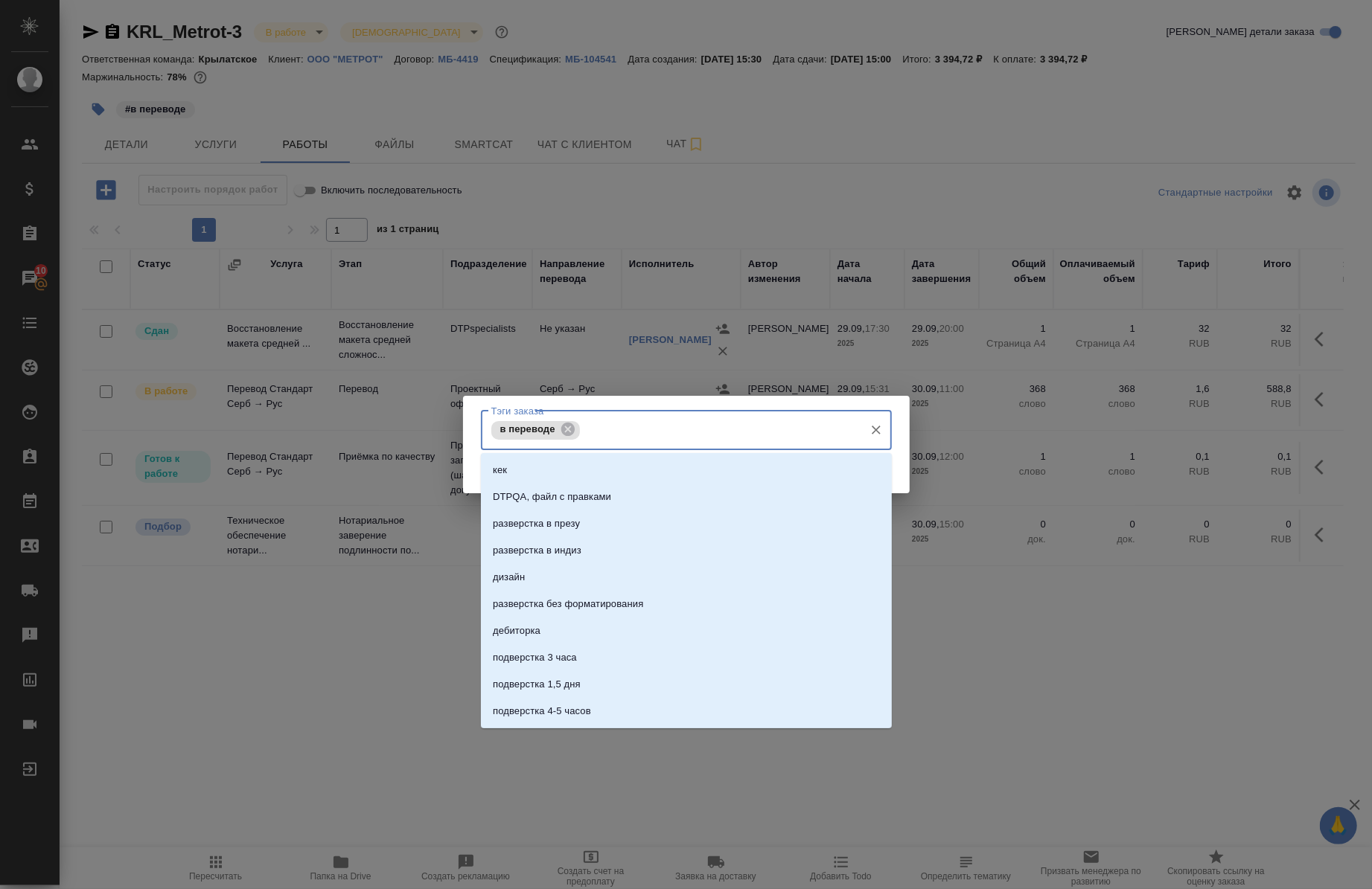
click at [663, 418] on input "Тэги заказа" at bounding box center [720, 430] width 273 height 25
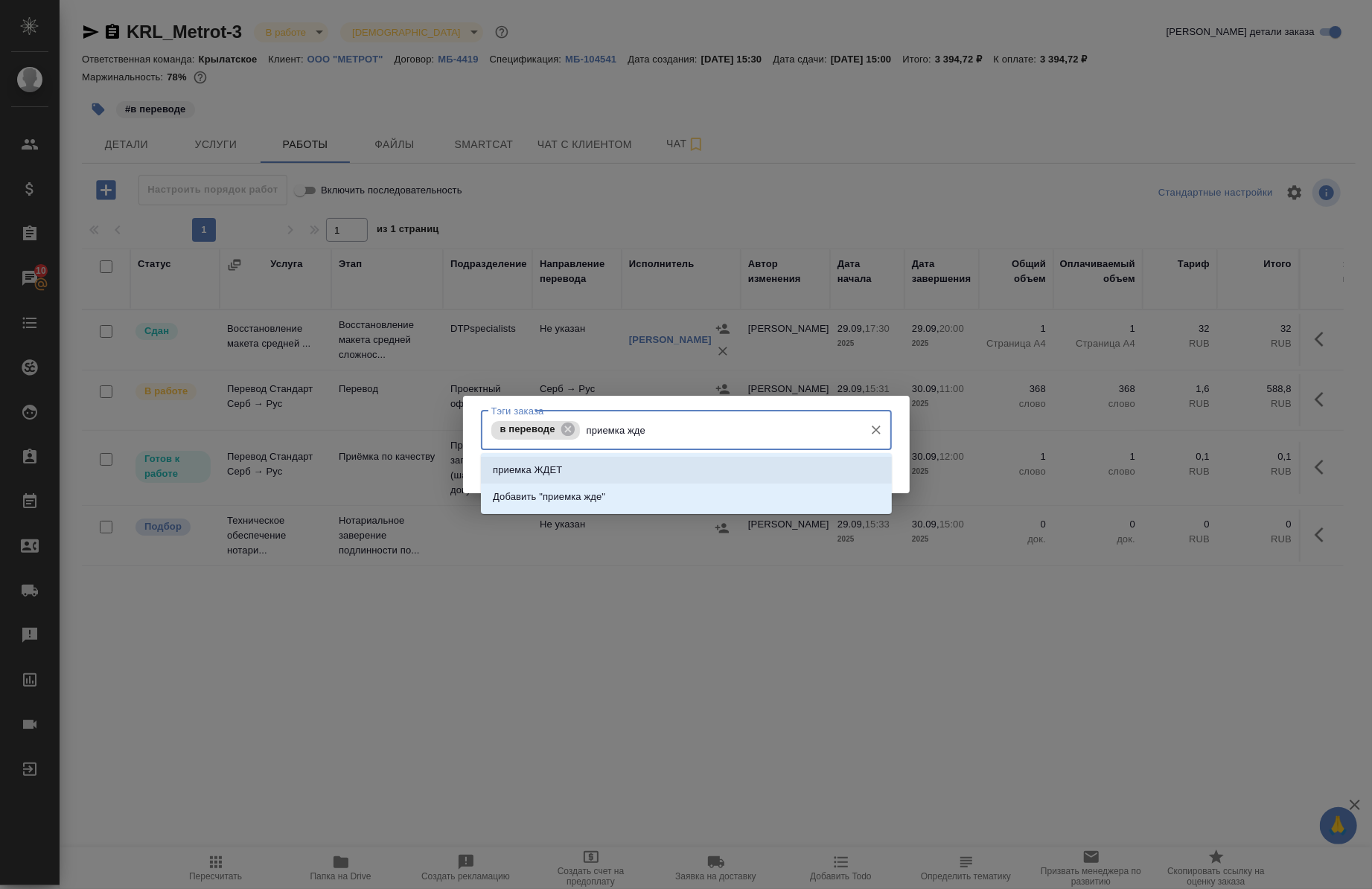
type input "приемка ждет"
click at [577, 486] on li "Добавить "приемка ждет"" at bounding box center [686, 497] width 411 height 27
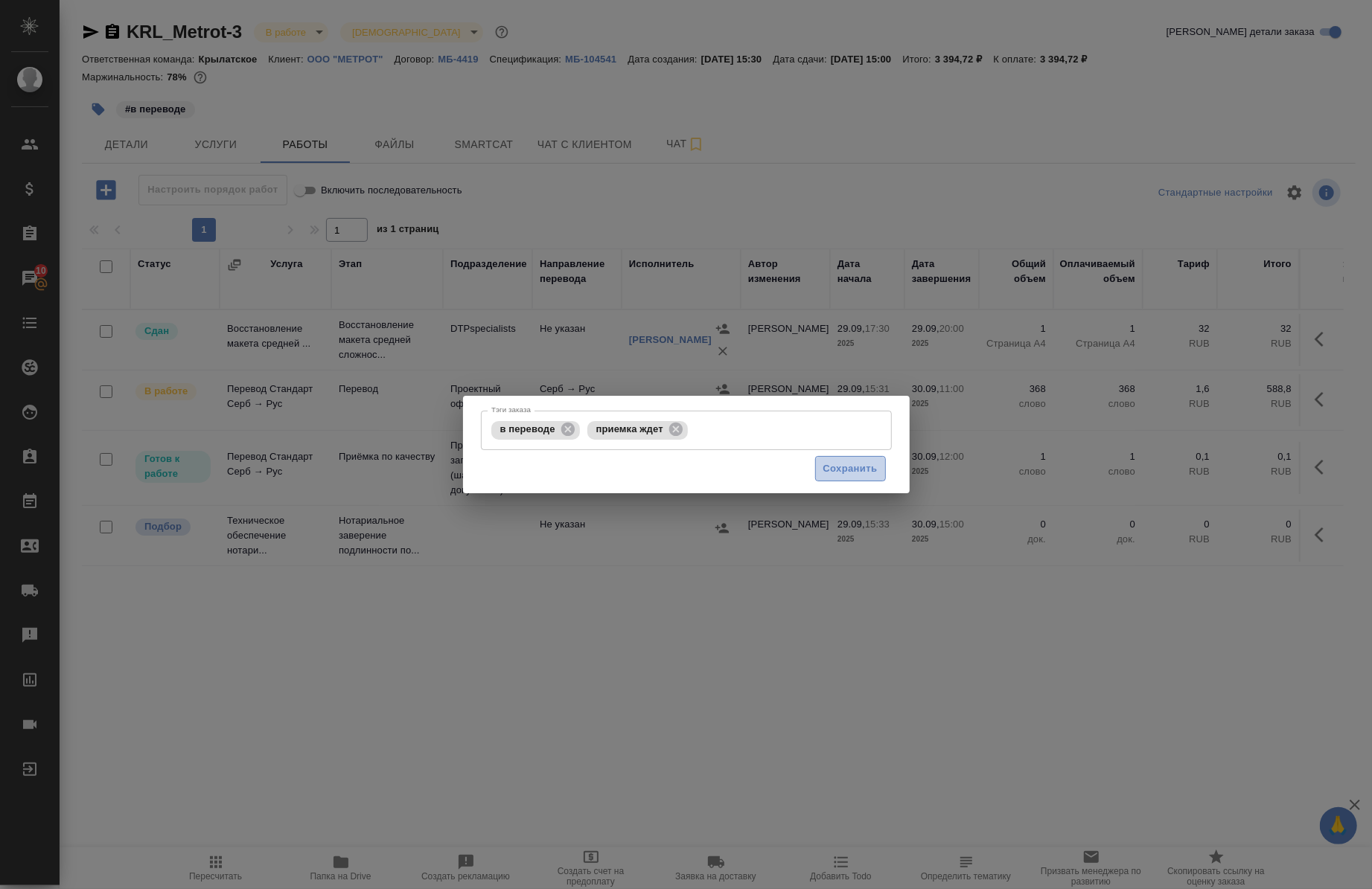
click at [832, 466] on span "Сохранить" at bounding box center [850, 469] width 54 height 17
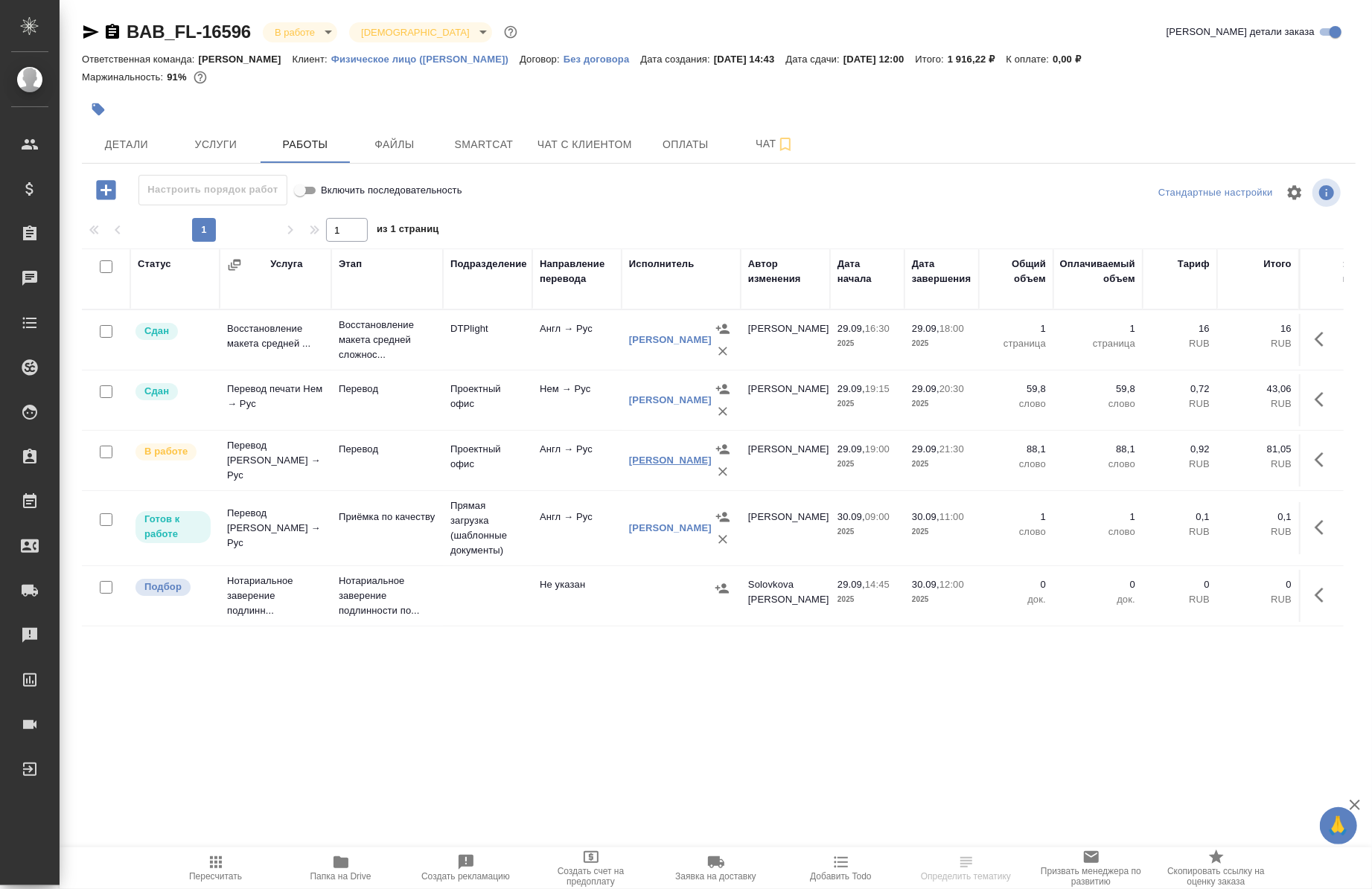
click at [638, 466] on link "[PERSON_NAME]" at bounding box center [671, 461] width 83 height 11
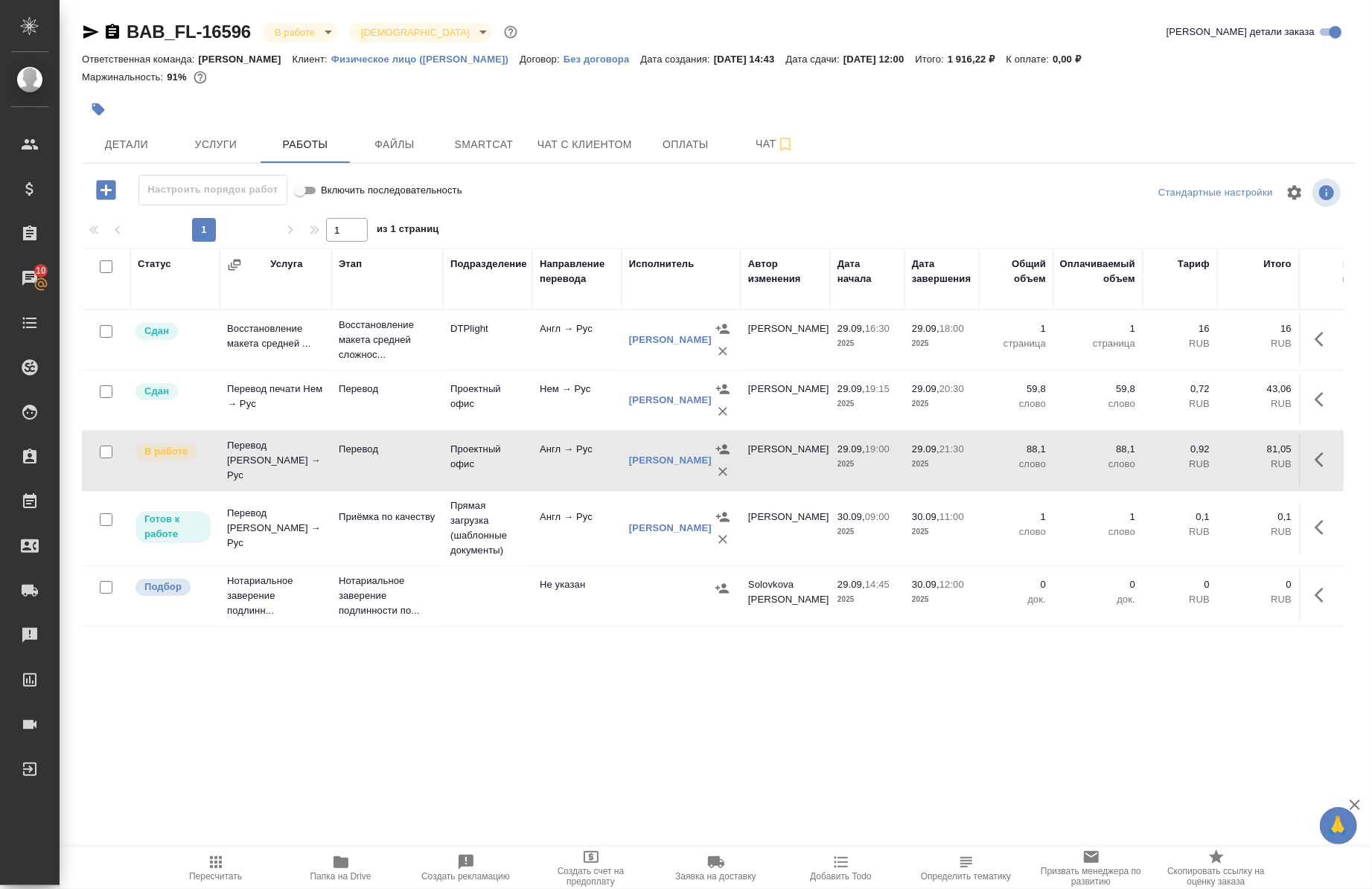
click at [110, 32] on icon "button" at bounding box center [113, 32] width 18 height 18
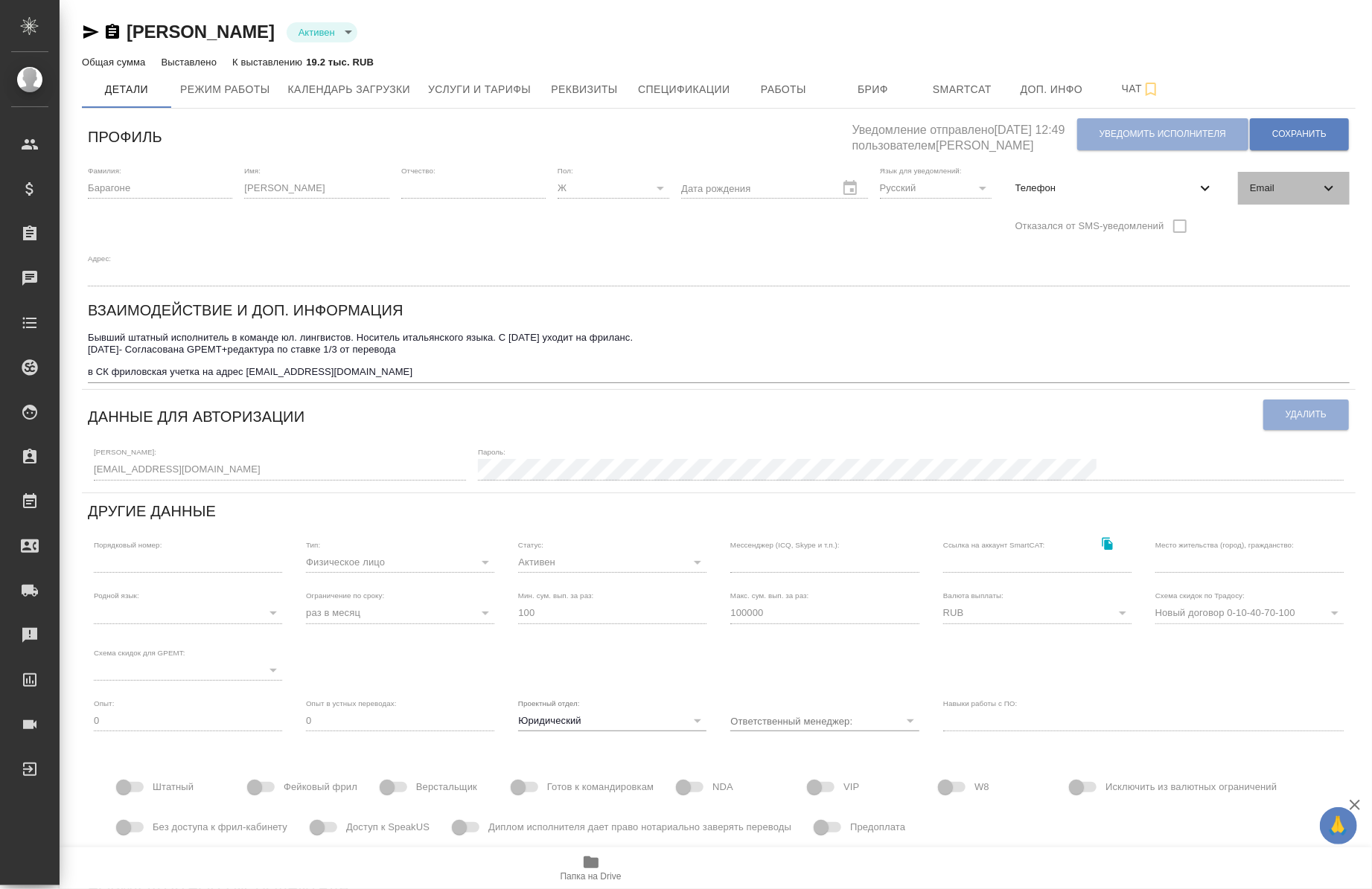
click at [1332, 198] on div "Email" at bounding box center [1294, 188] width 112 height 32
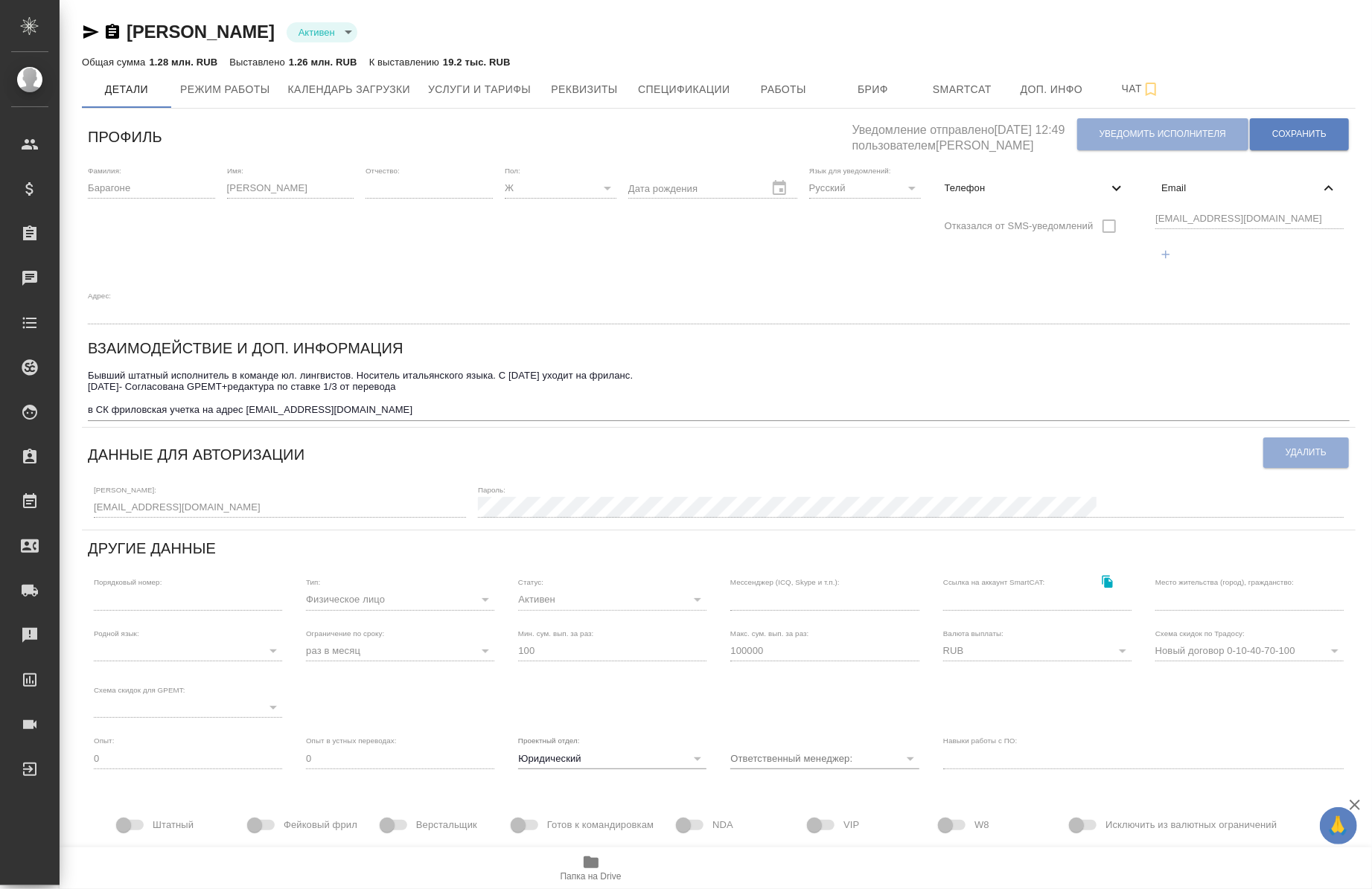
click at [1153, 246] on div "[EMAIL_ADDRESS][DOMAIN_NAME]" at bounding box center [1249, 239] width 200 height 69
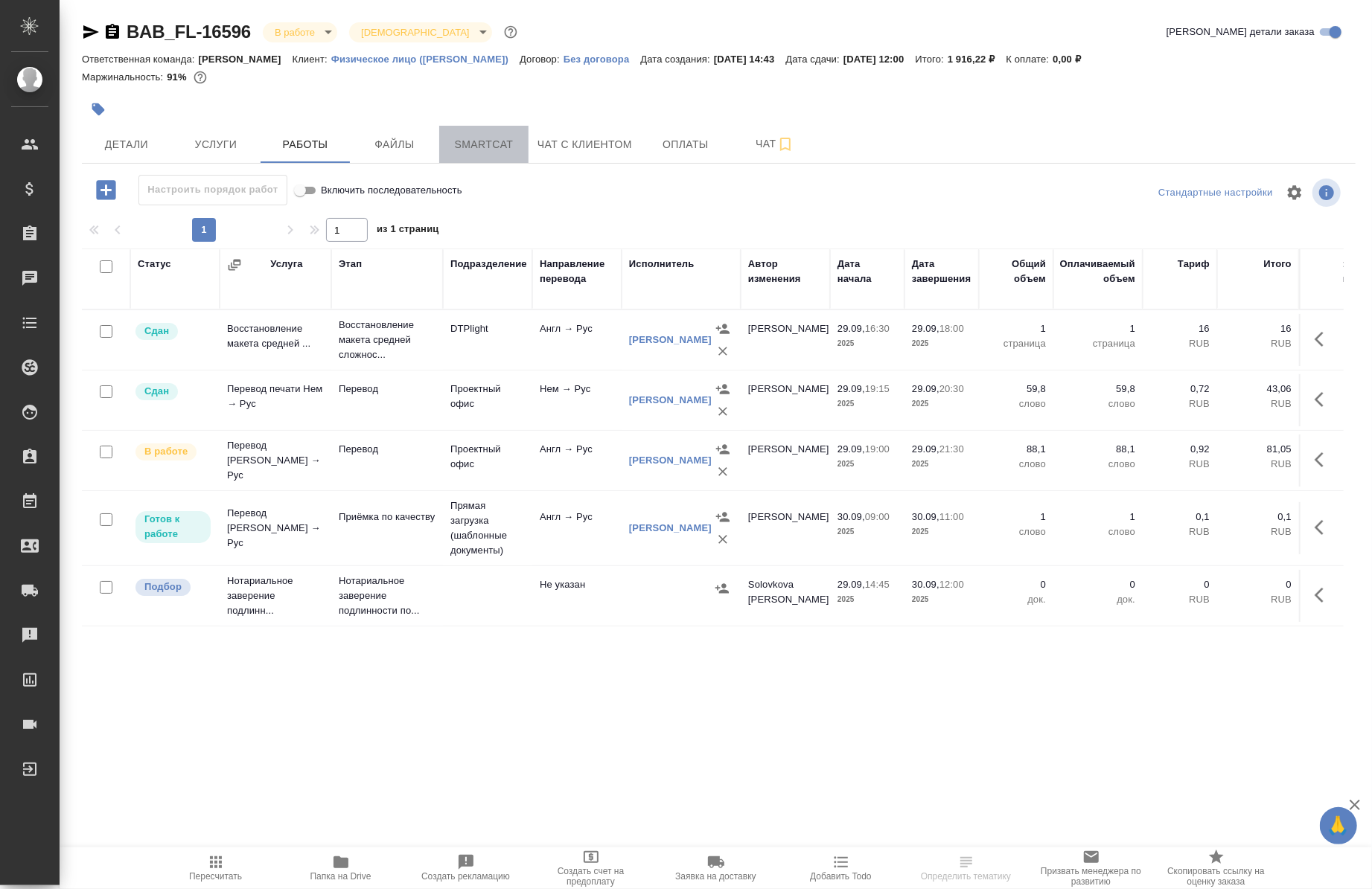
click at [481, 146] on span "Smartcat" at bounding box center [484, 144] width 71 height 19
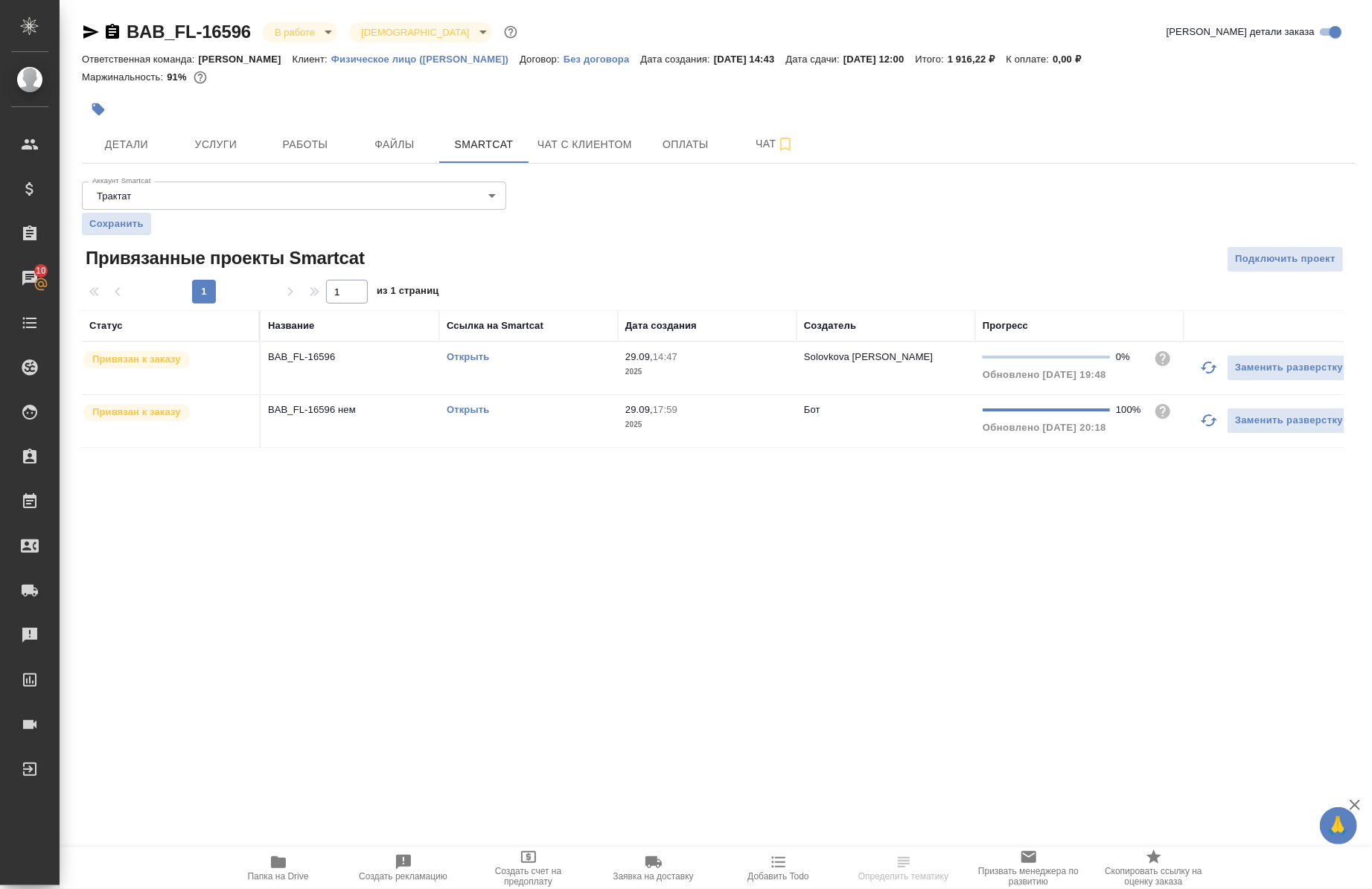
click at [484, 358] on link "Открыть" at bounding box center [468, 357] width 42 height 11
click at [288, 861] on span "Папка на Drive" at bounding box center [279, 867] width 107 height 28
click at [1191, 368] on button "button" at bounding box center [1209, 368] width 36 height 36
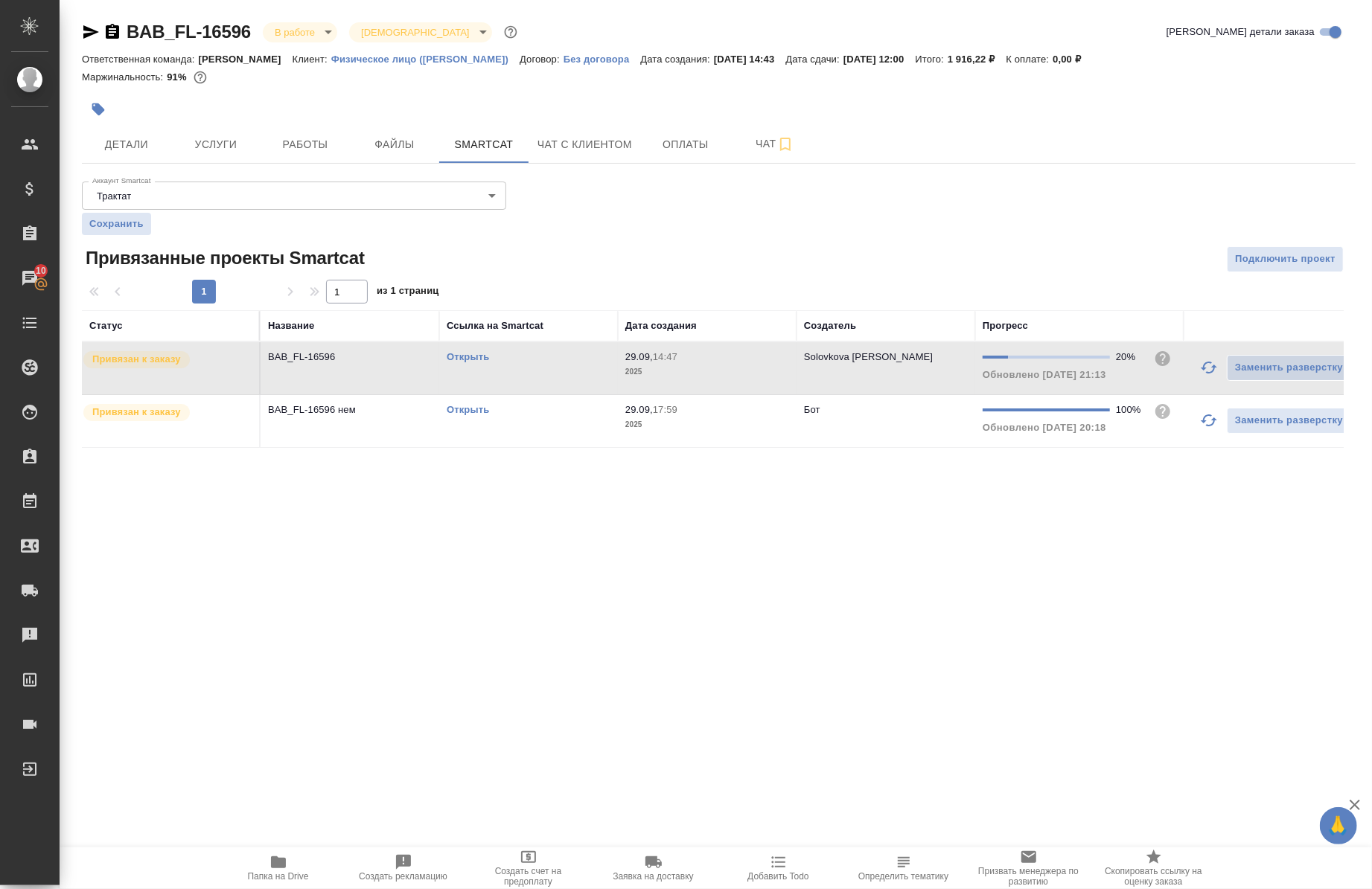
click at [1203, 370] on icon "button" at bounding box center [1209, 368] width 18 height 18
click at [330, 153] on button "Работы" at bounding box center [305, 144] width 89 height 37
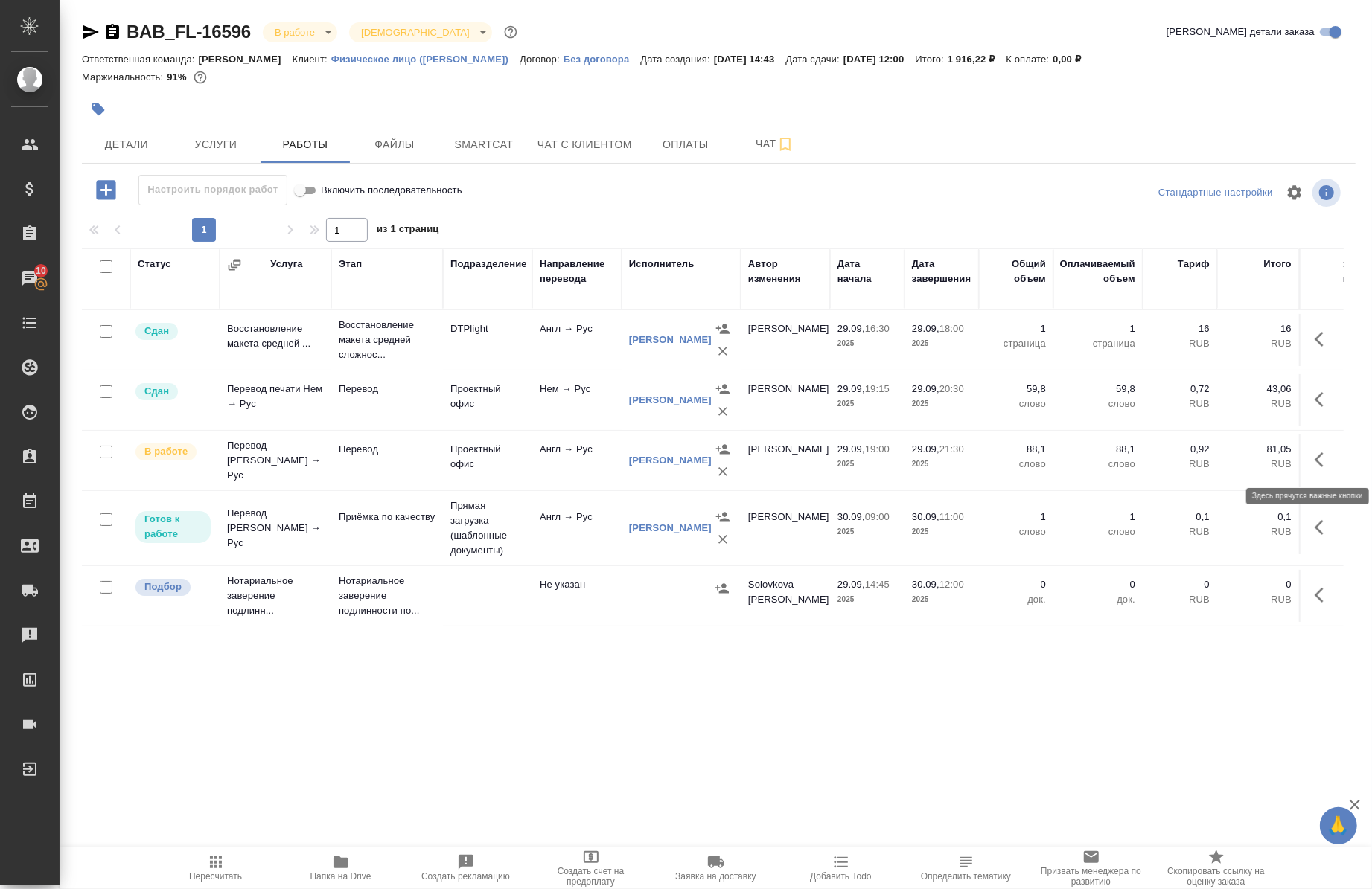
click at [1314, 462] on icon "button" at bounding box center [1323, 460] width 18 height 18
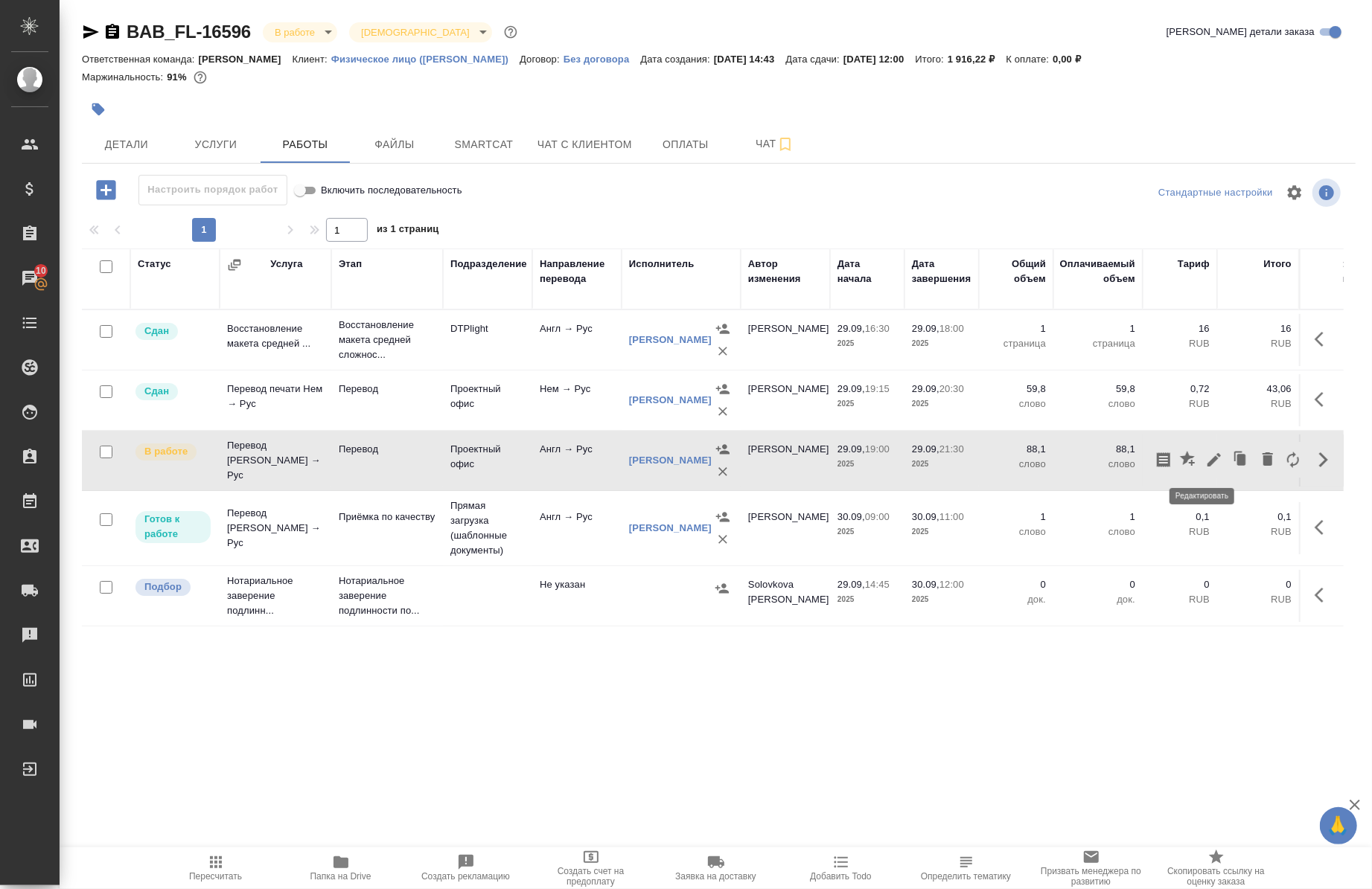
click at [1208, 462] on icon "button" at bounding box center [1214, 460] width 14 height 14
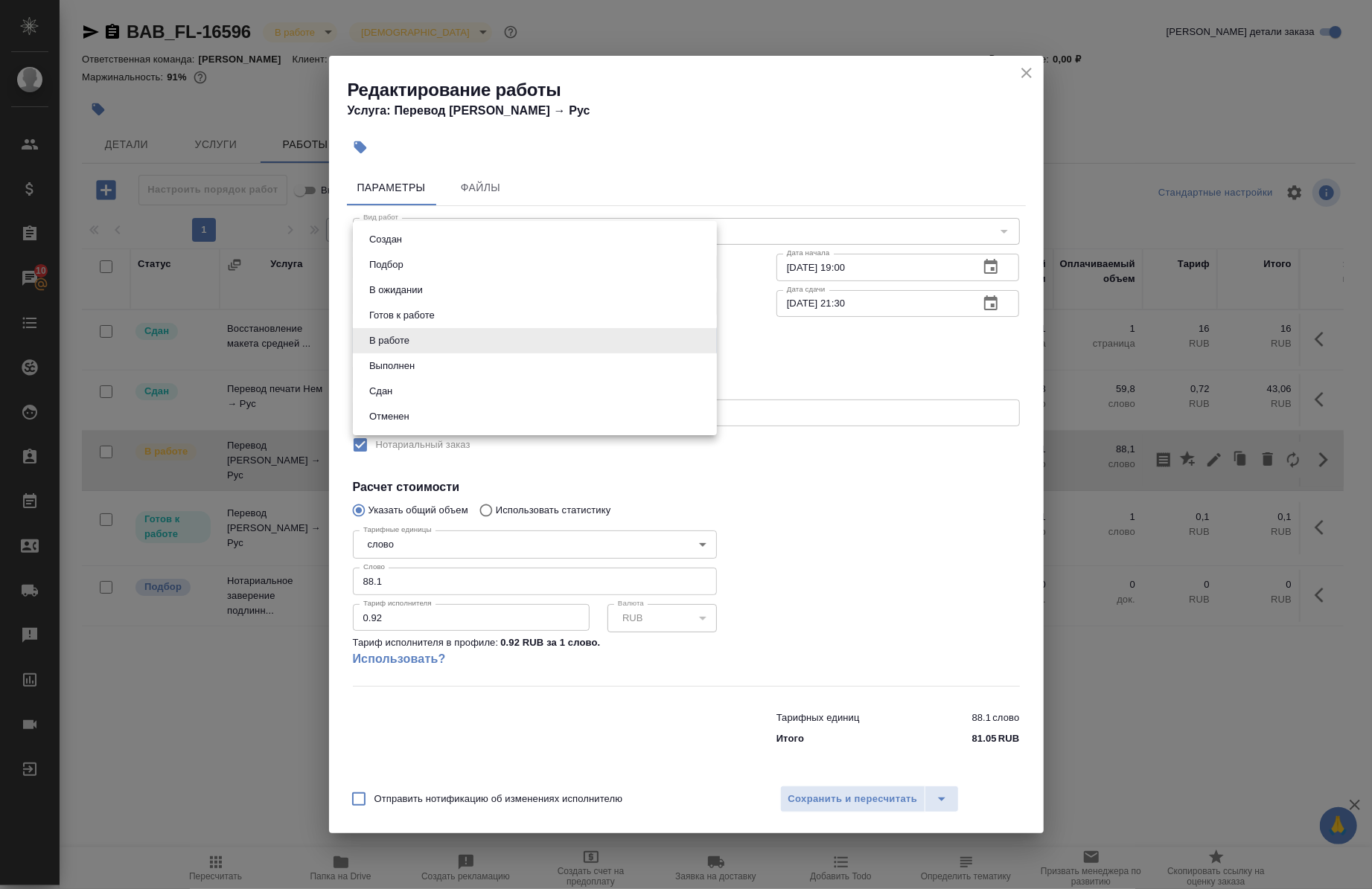
click at [386, 330] on body "🙏 .cls-1 fill:#fff; AWATERA Chernova Anna Клиенты Спецификации Заказы 10 Чаты T…" at bounding box center [686, 444] width 1372 height 889
drag, startPoint x: 405, startPoint y: 392, endPoint x: 419, endPoint y: 399, distance: 15.7
click at [406, 392] on li "Сдан" at bounding box center [535, 391] width 364 height 25
type input "closed"
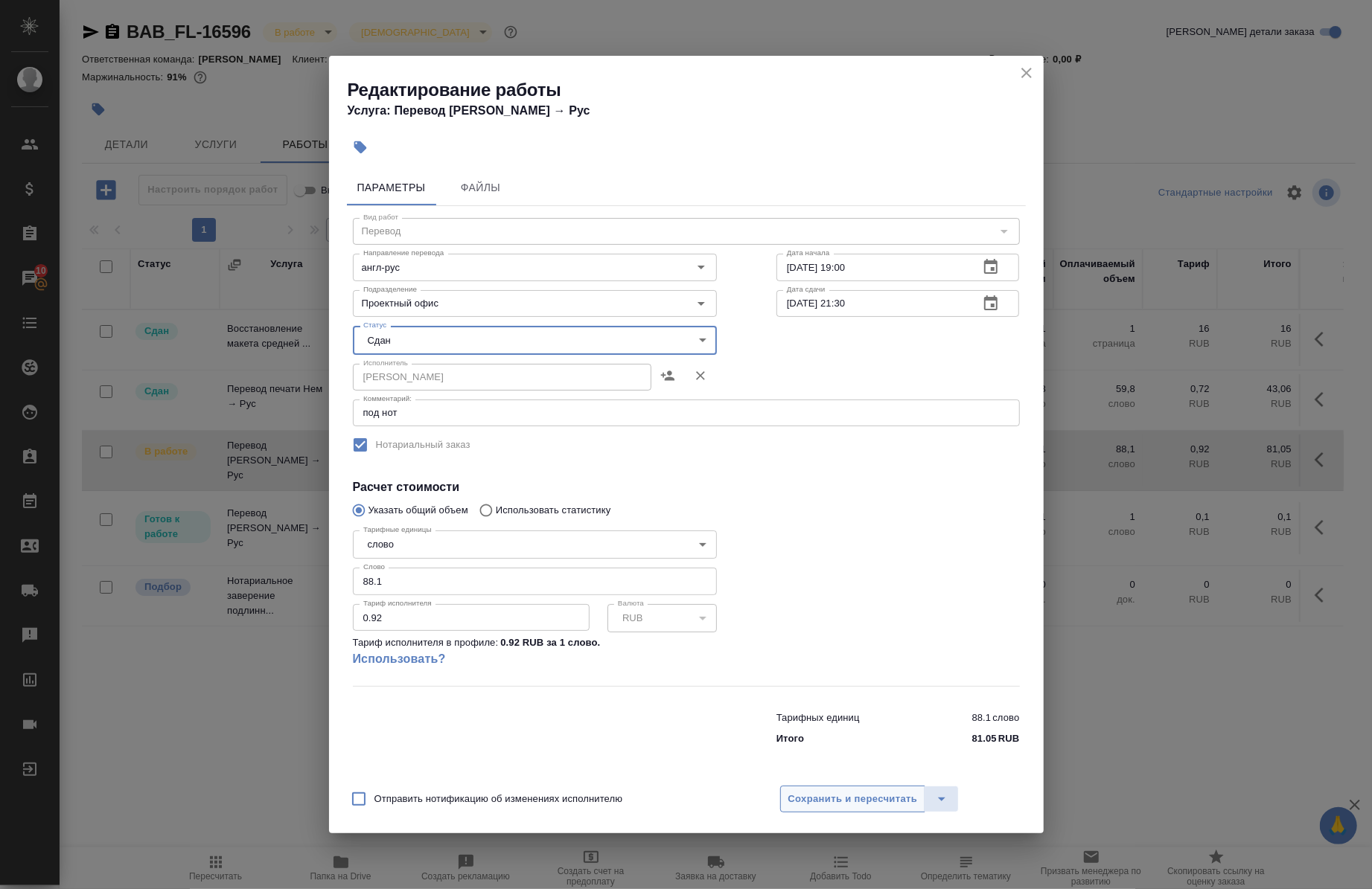
click at [797, 802] on span "Сохранить и пересчитать" at bounding box center [853, 799] width 130 height 17
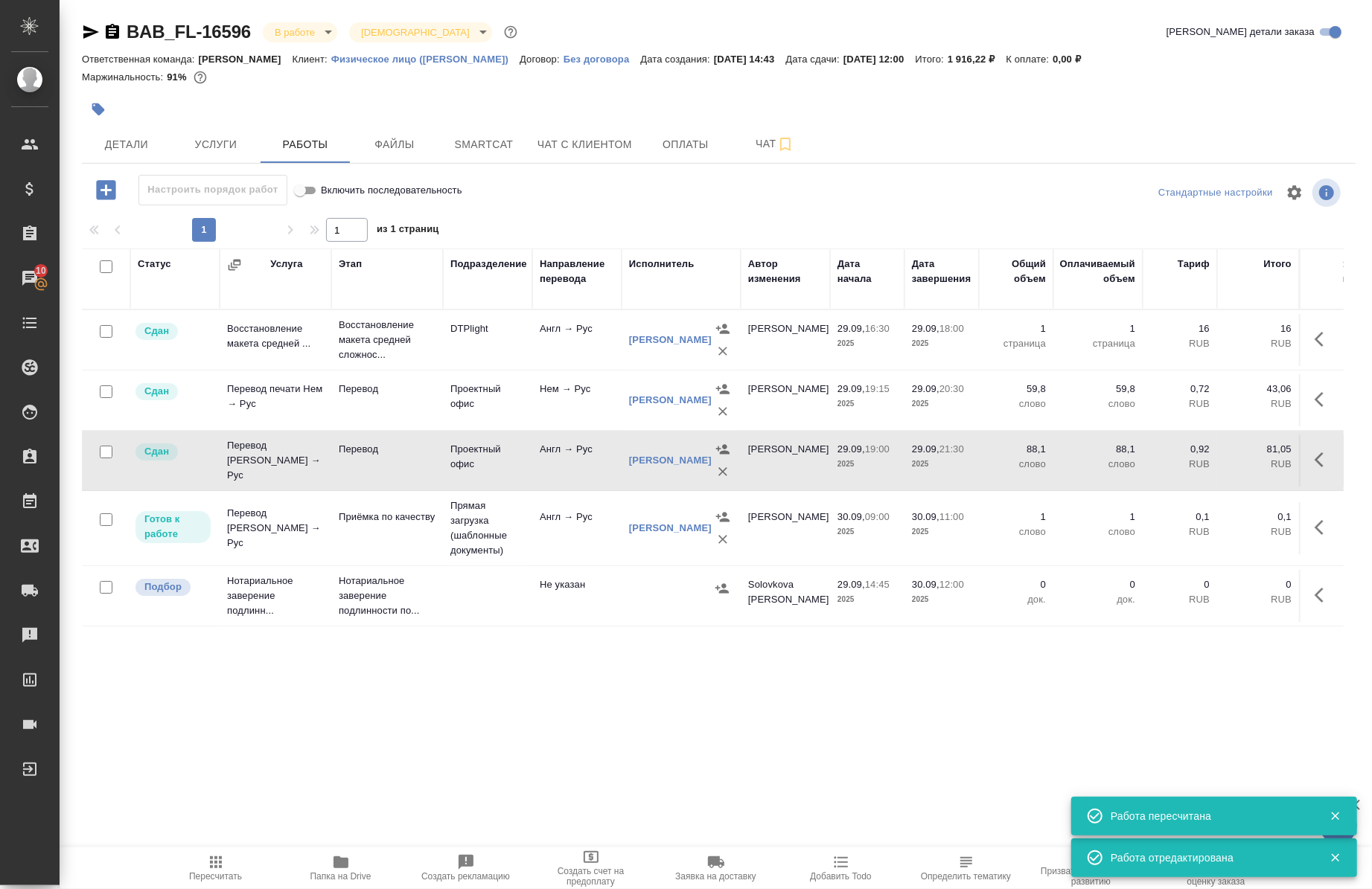
click at [750, 717] on div "Статус Услуга Этап Подразделение Направление перевода Исполнитель Автор изменен…" at bounding box center [713, 620] width 1262 height 744
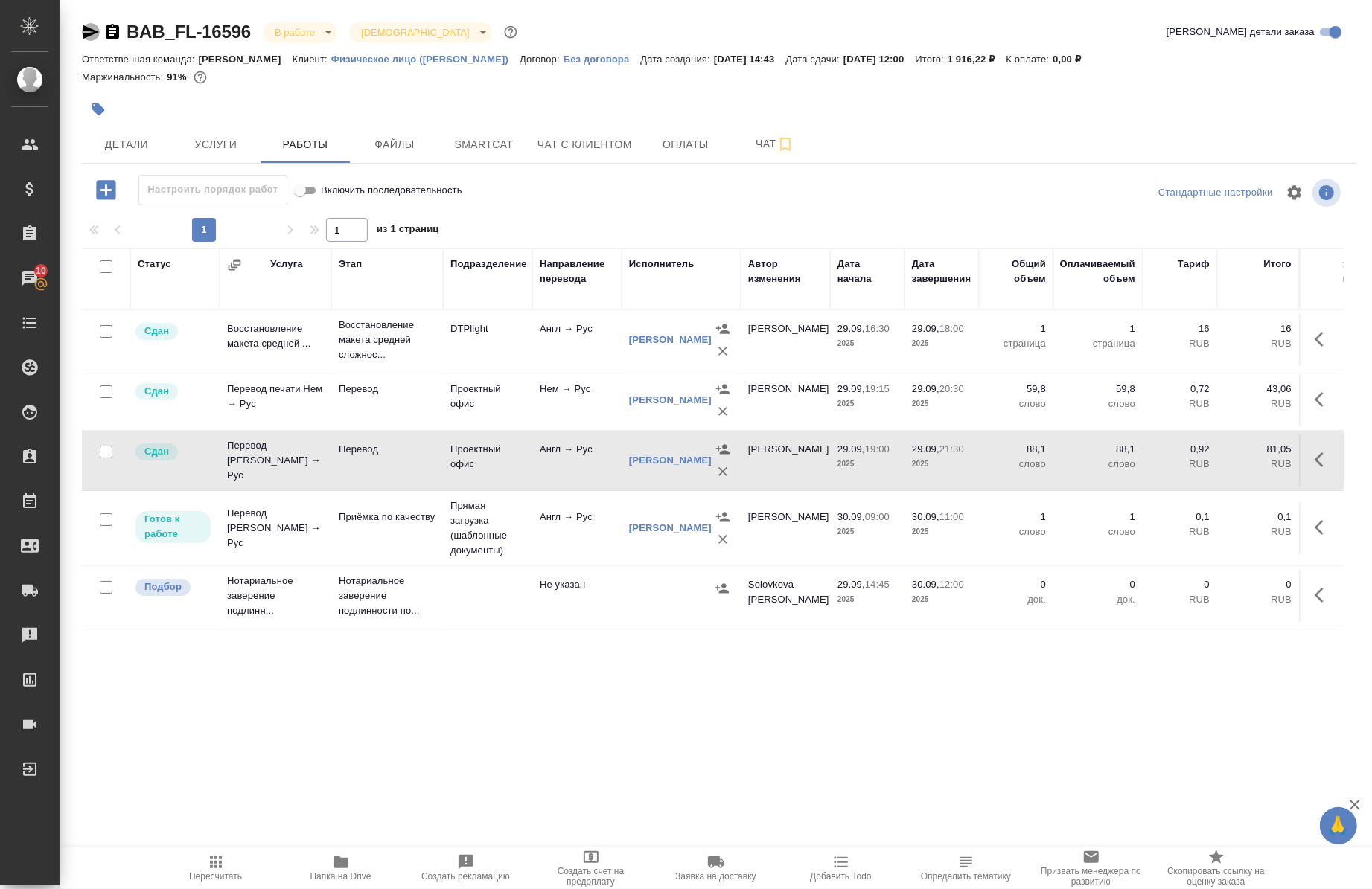
click at [95, 33] on icon "button" at bounding box center [91, 32] width 18 height 18
click at [100, 107] on icon "button" at bounding box center [99, 110] width 13 height 13
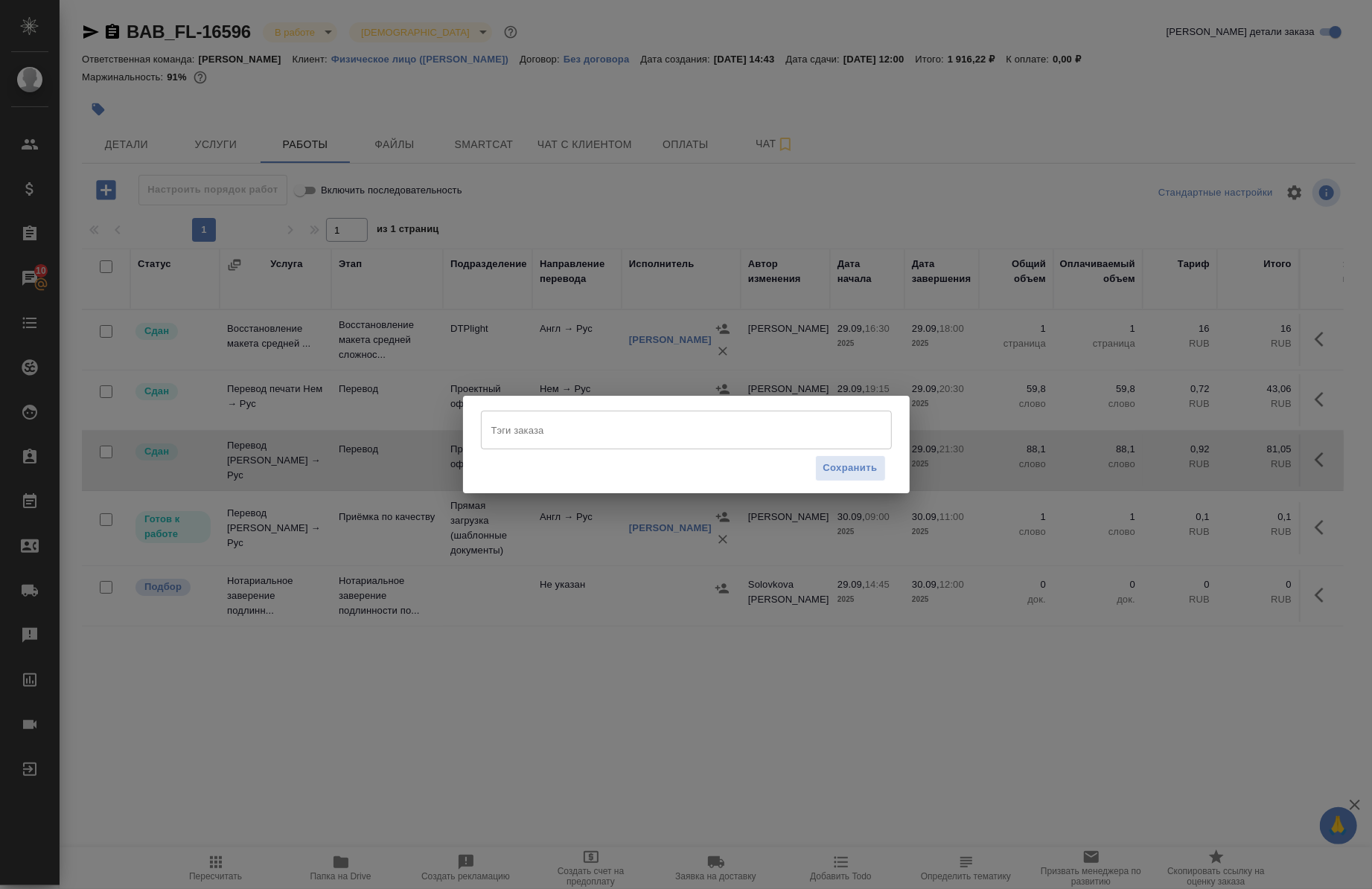
click at [579, 424] on input "Тэги заказа" at bounding box center [672, 430] width 369 height 25
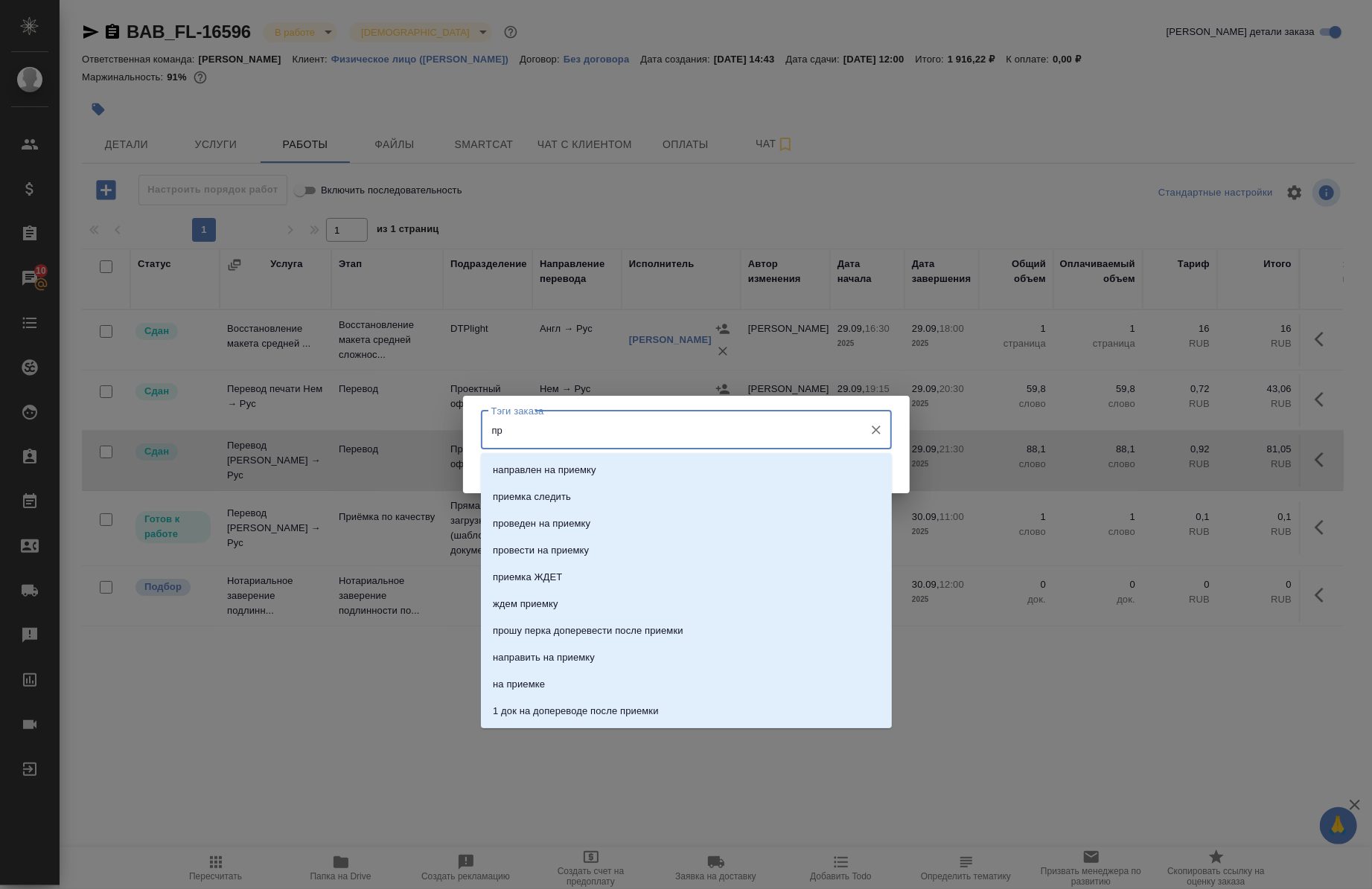
type input "п"
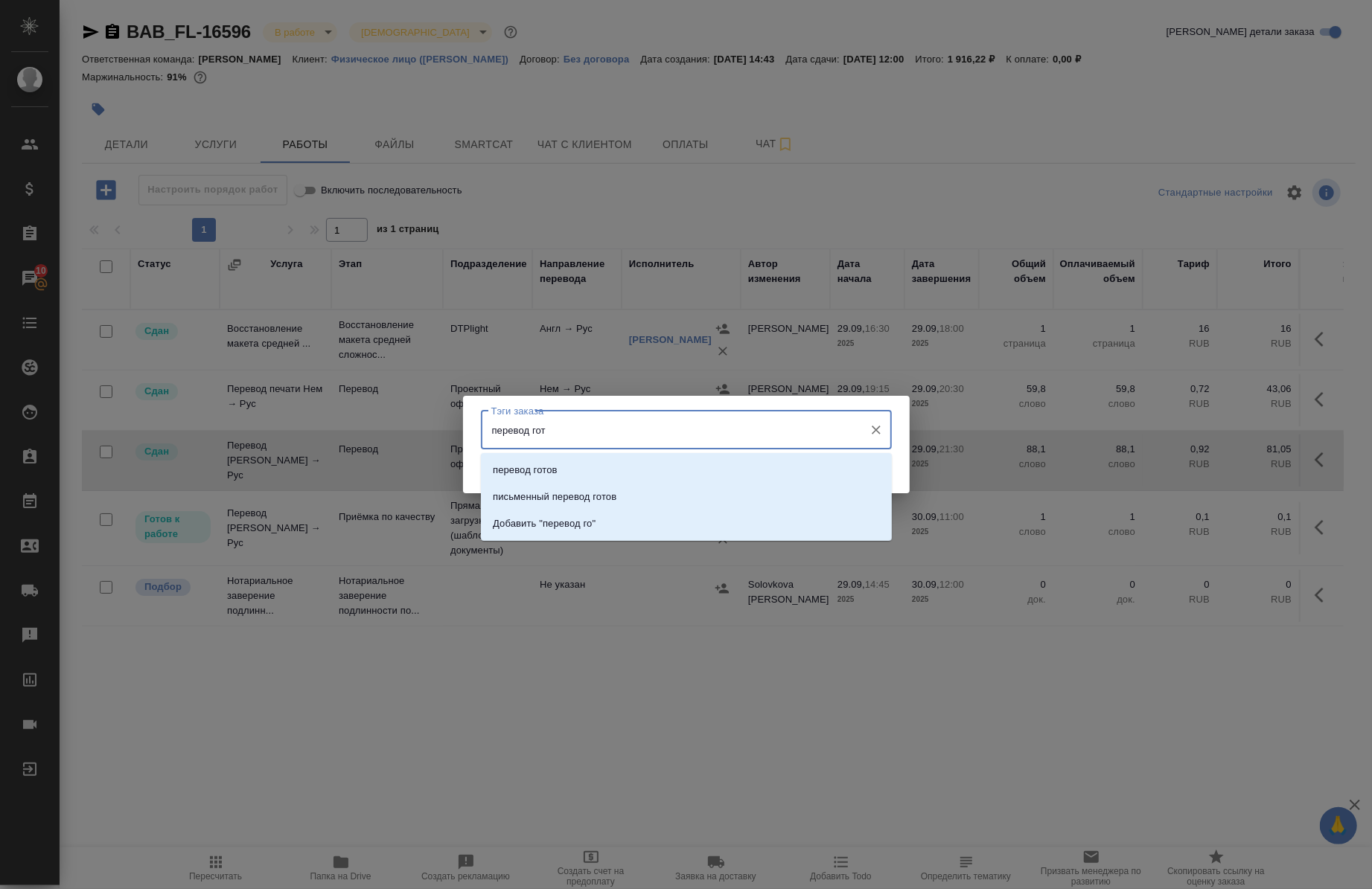
type input "перевод гото"
click at [651, 455] on div "перевод готов письменный перевод готов Добавить "перевод гото"" at bounding box center [686, 497] width 411 height 87
click at [563, 466] on li "перевод готов" at bounding box center [686, 470] width 411 height 27
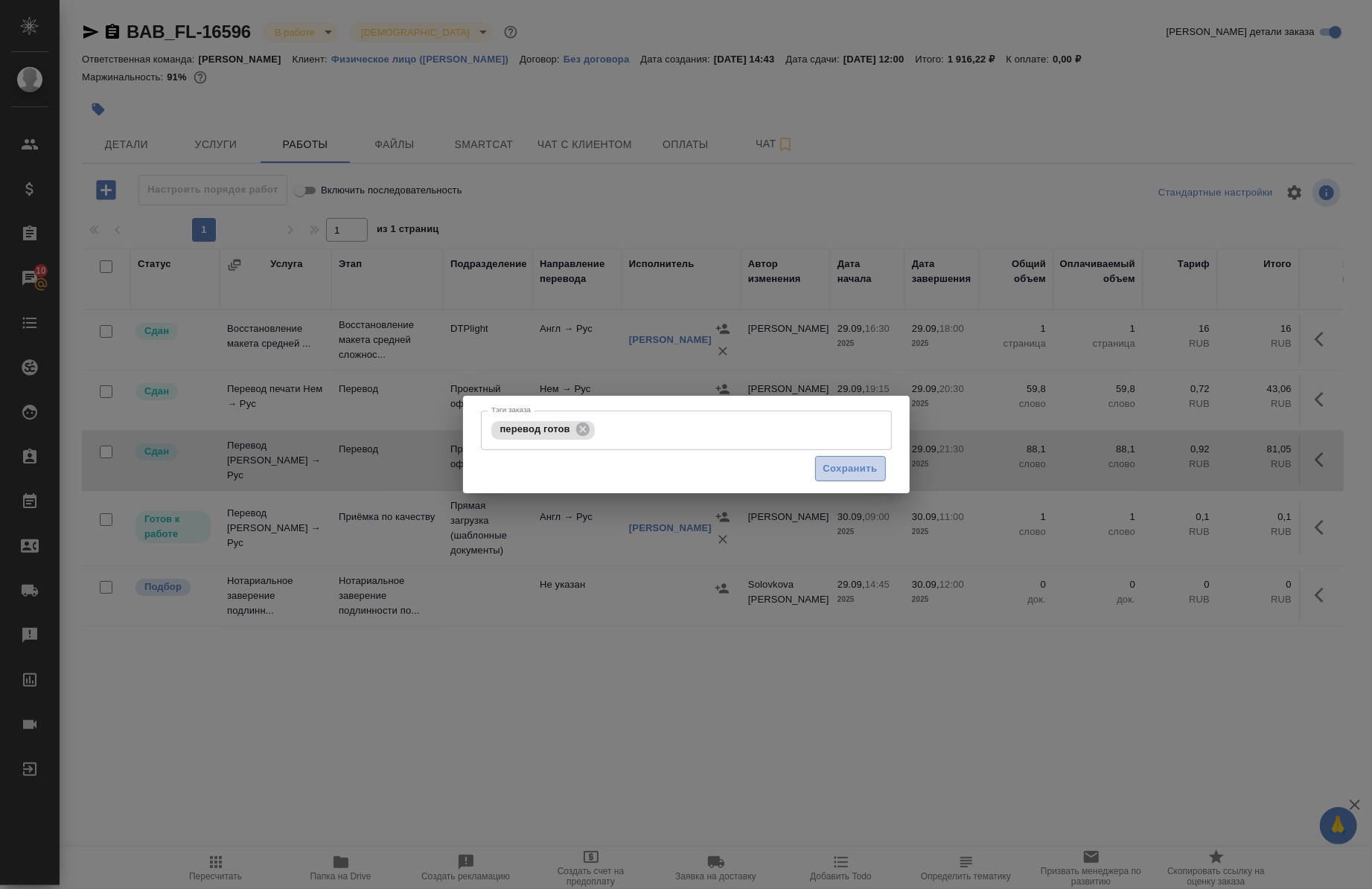
click at [835, 463] on span "Сохранить" at bounding box center [850, 469] width 54 height 17
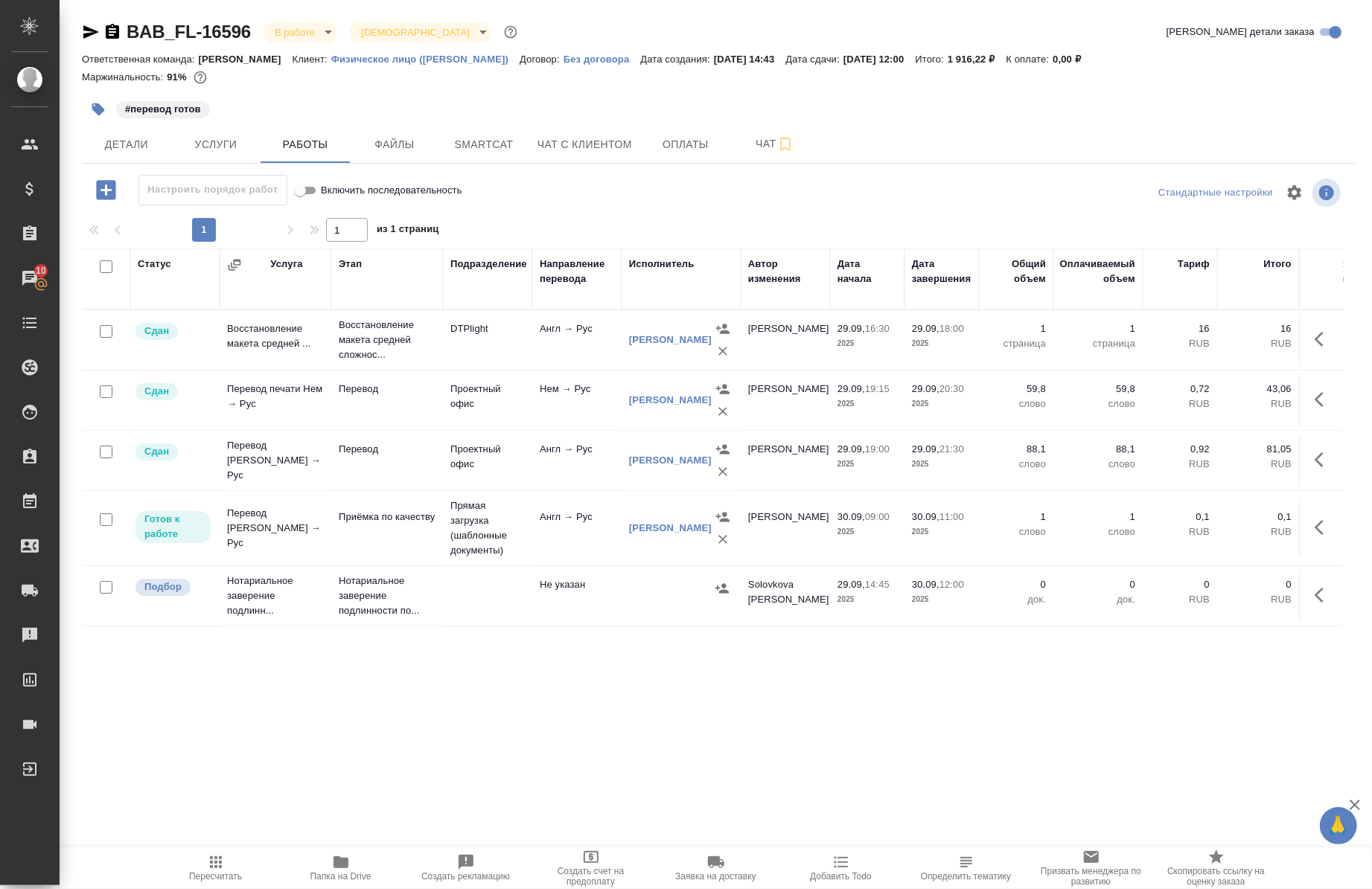
click at [95, 106] on icon "button" at bounding box center [99, 110] width 13 height 13
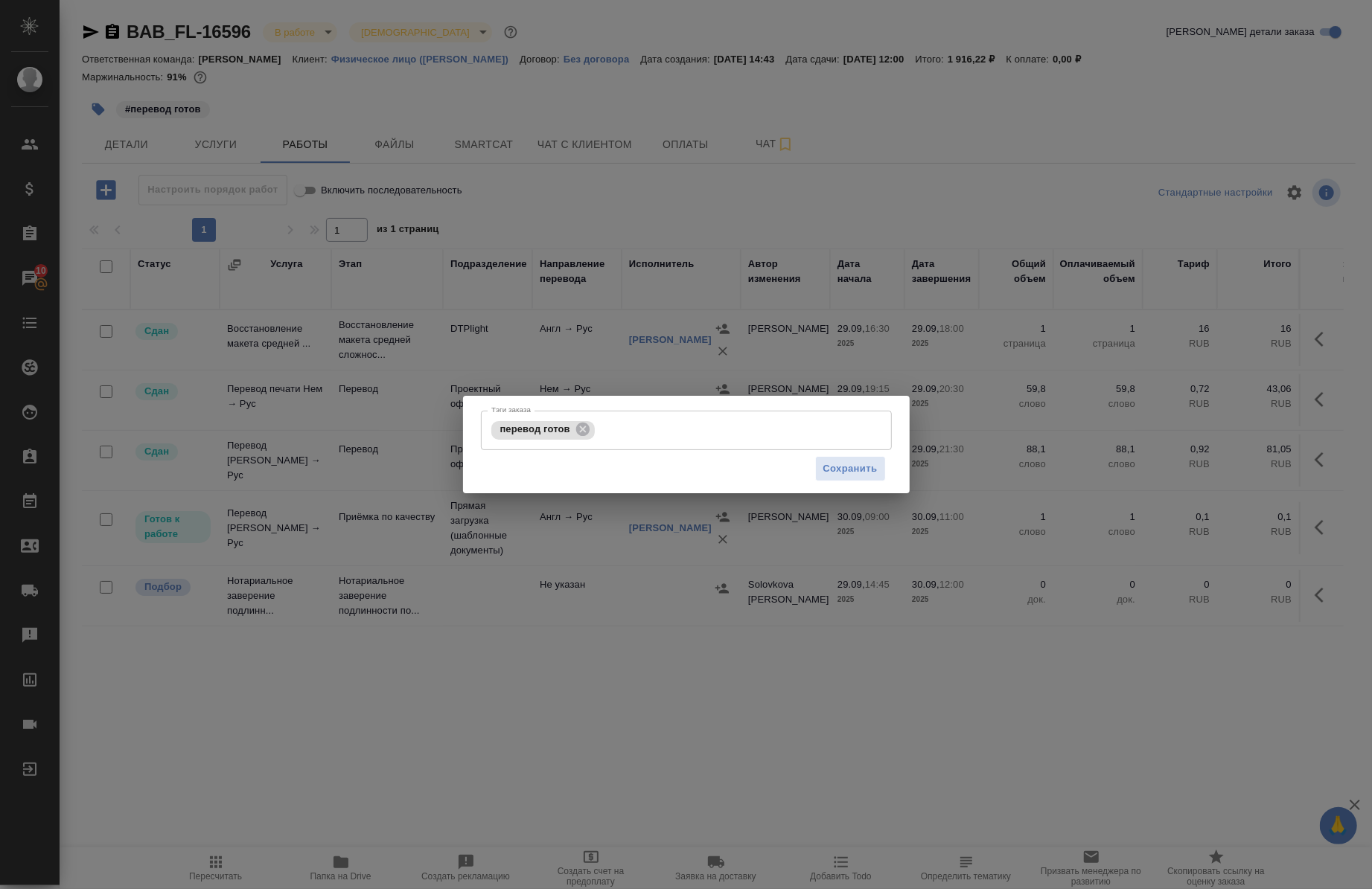
click at [681, 420] on input "Тэги заказа" at bounding box center [727, 430] width 258 height 25
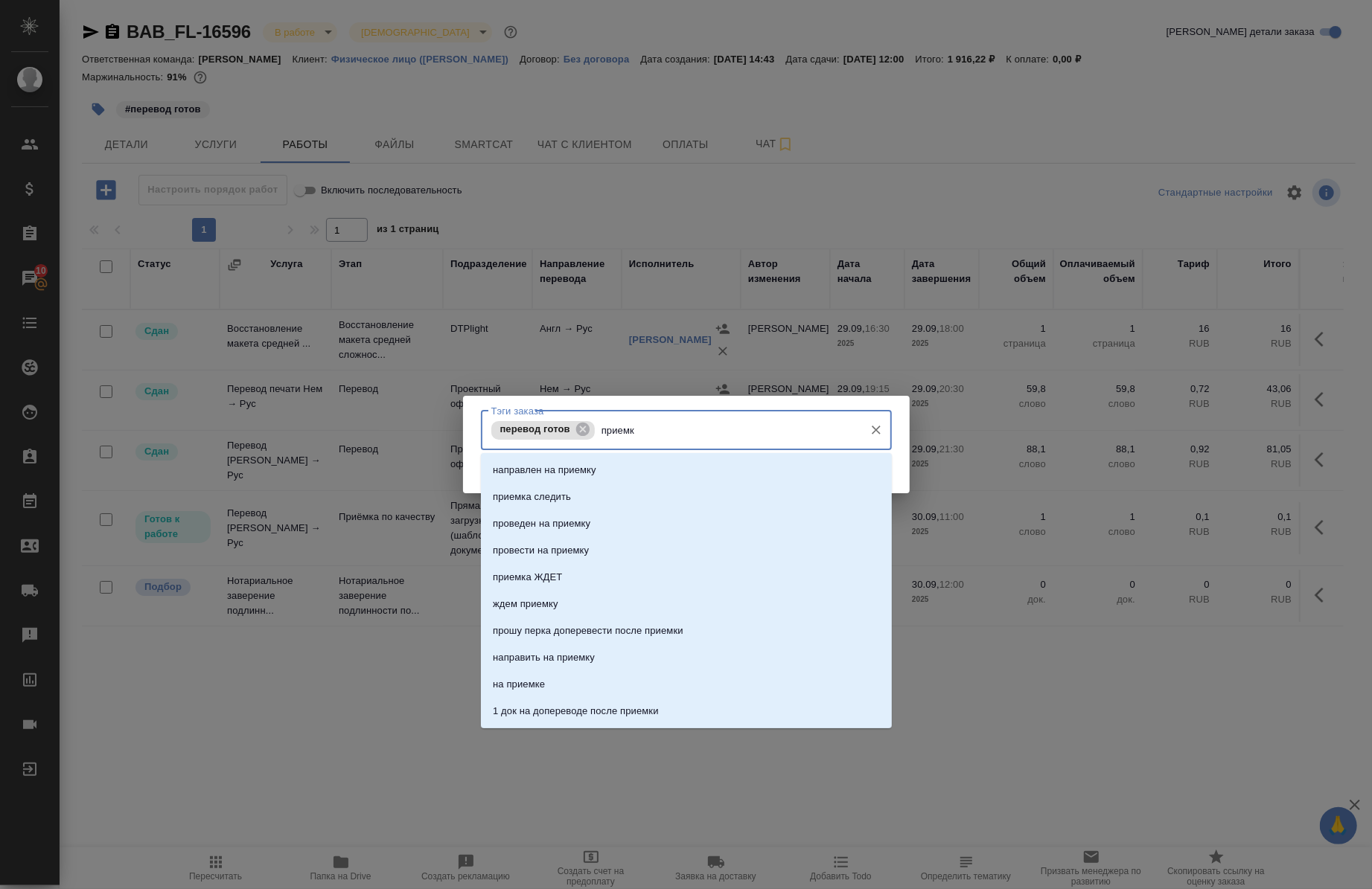
type input "приемка"
click at [653, 489] on li "приемка ЖДЕТ" at bounding box center [686, 497] width 411 height 27
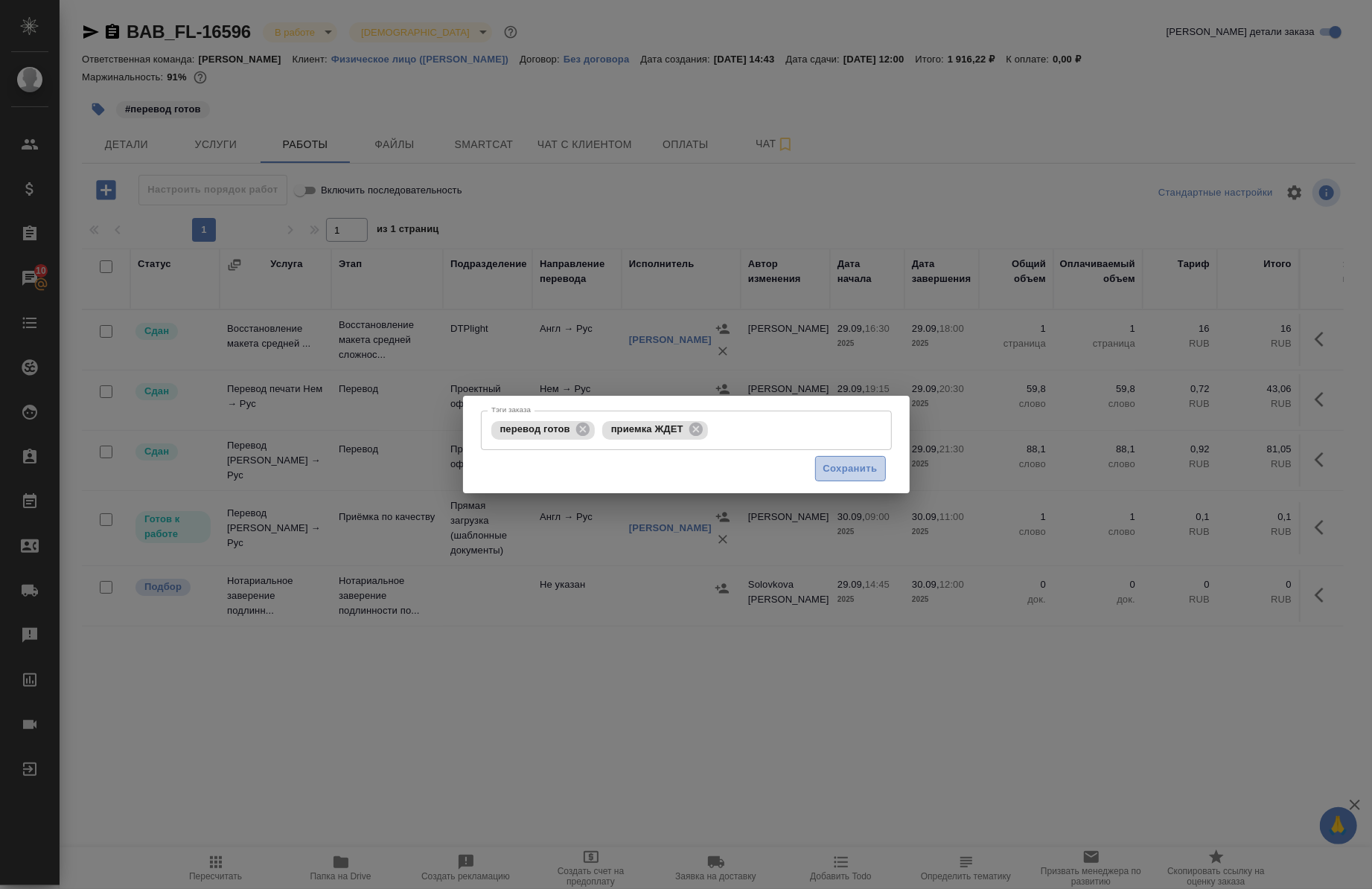
click at [872, 471] on span "Сохранить" at bounding box center [850, 469] width 54 height 17
